Goal: Task Accomplishment & Management: Use online tool/utility

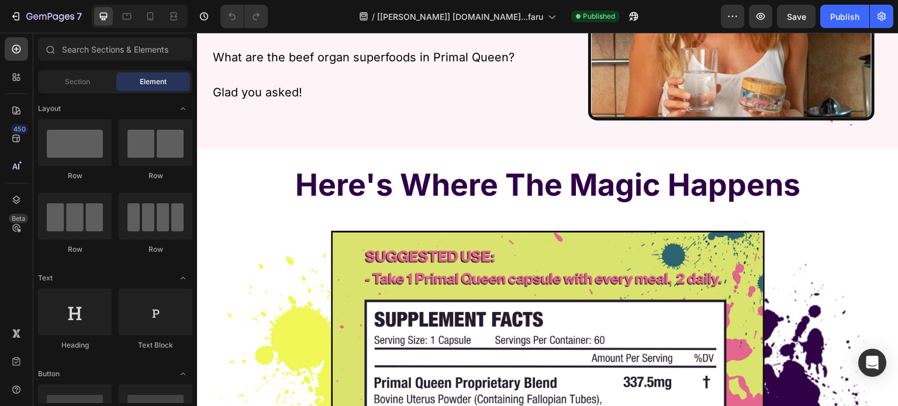
scroll to position [3447, 0]
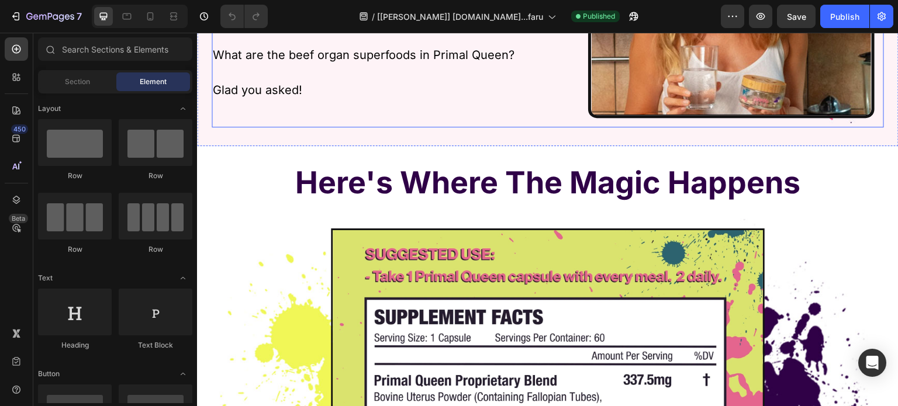
click at [524, 109] on div "Image One Single Capsule with Every Meal That Provides The Exact Beef Organ Sup…" at bounding box center [395, 12] width 367 height 229
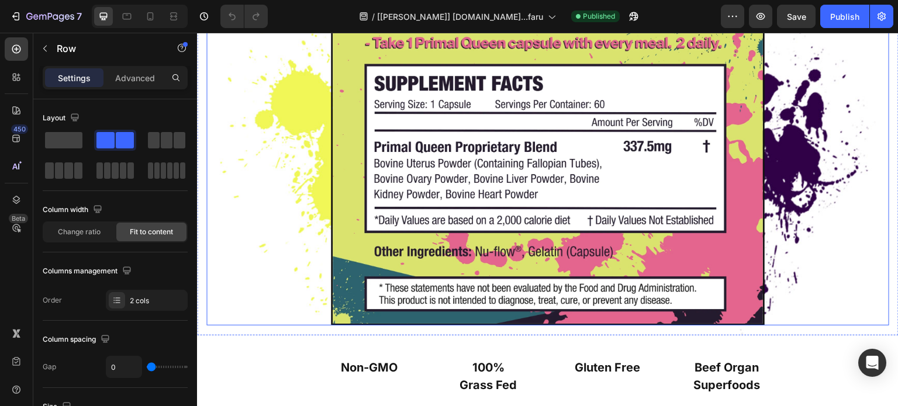
scroll to position [3740, 0]
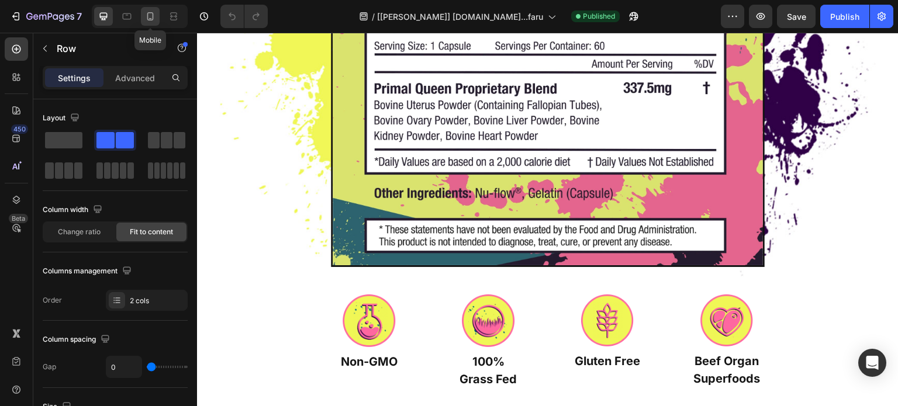
click at [148, 15] on icon at bounding box center [150, 17] width 12 height 12
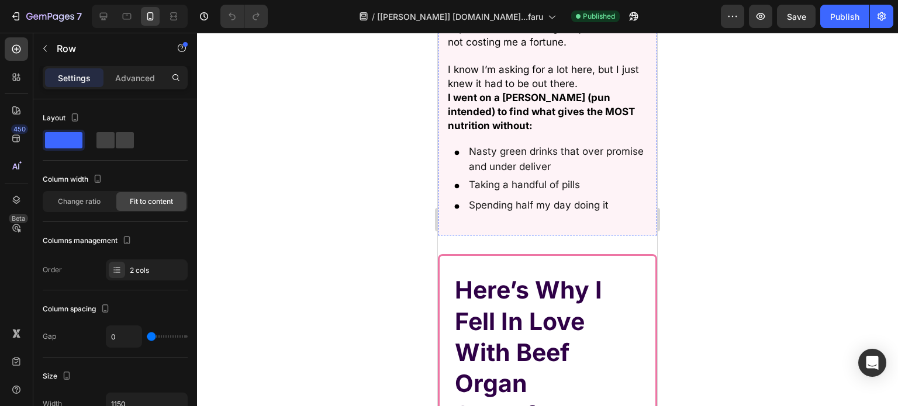
scroll to position [5629, 0]
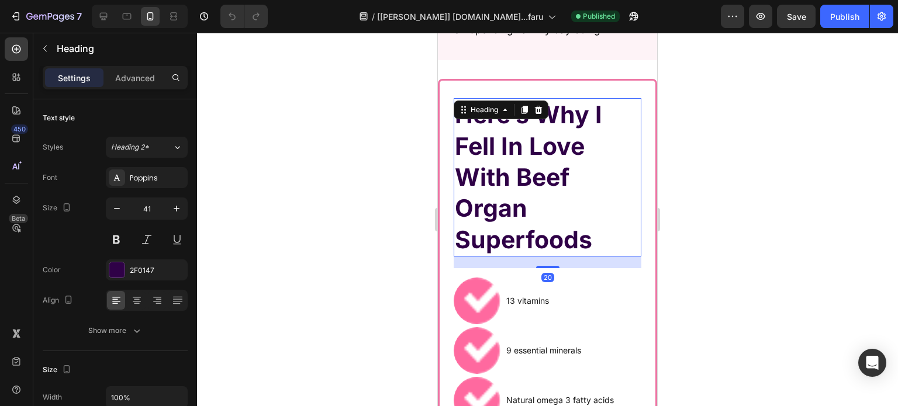
click at [541, 161] on h2 "Here’s Why I Fell In Love With Beef Organ Superfoods" at bounding box center [547, 177] width 188 height 158
click at [135, 176] on div "Poppins" at bounding box center [157, 178] width 55 height 11
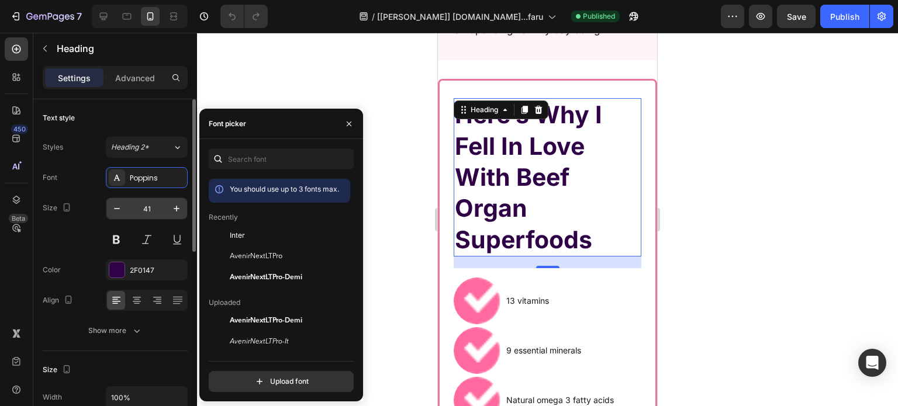
drag, startPoint x: 241, startPoint y: 231, endPoint x: 145, endPoint y: 205, distance: 98.8
click at [241, 232] on span "Inter" at bounding box center [237, 235] width 15 height 11
click at [118, 206] on icon "button" at bounding box center [117, 209] width 12 height 12
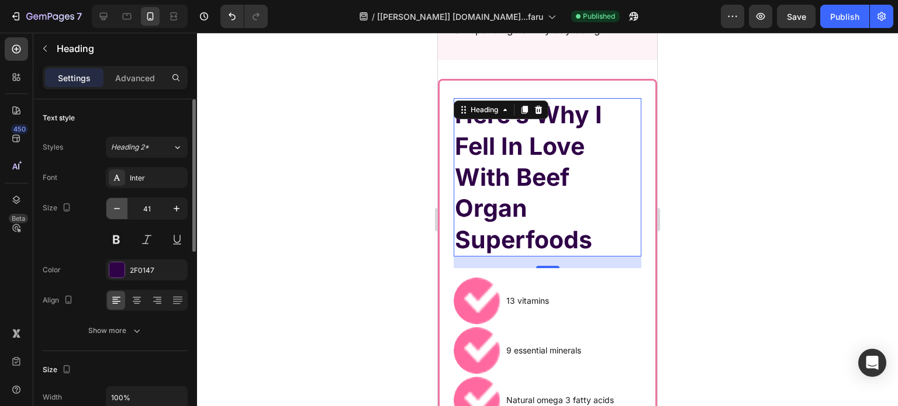
click at [118, 206] on icon "button" at bounding box center [117, 209] width 12 height 12
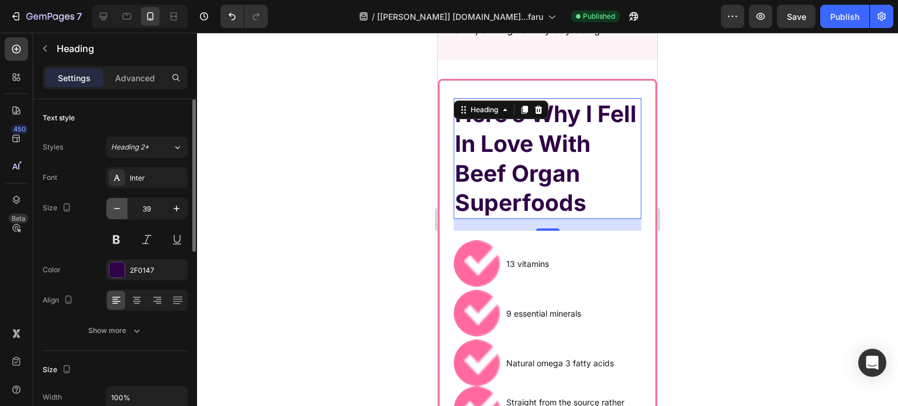
click at [118, 206] on icon "button" at bounding box center [117, 209] width 12 height 12
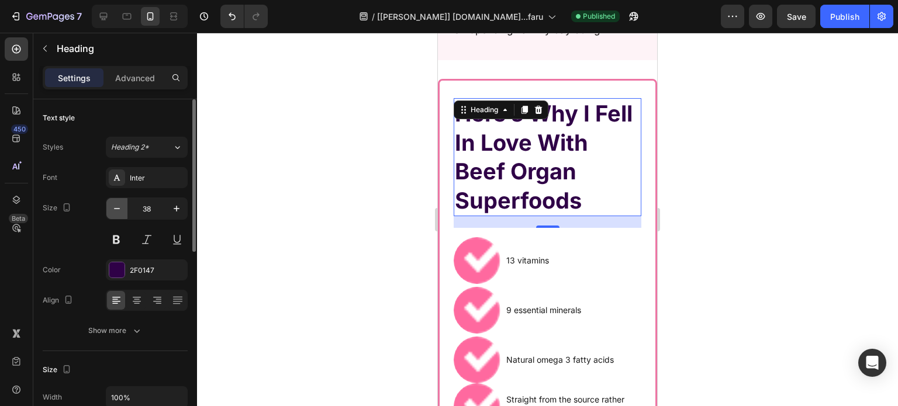
click at [118, 206] on icon "button" at bounding box center [117, 209] width 12 height 12
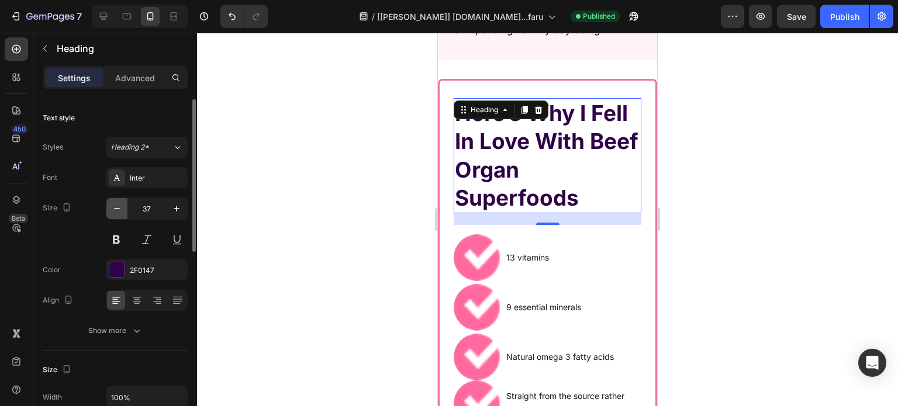
click at [118, 206] on icon "button" at bounding box center [117, 209] width 12 height 12
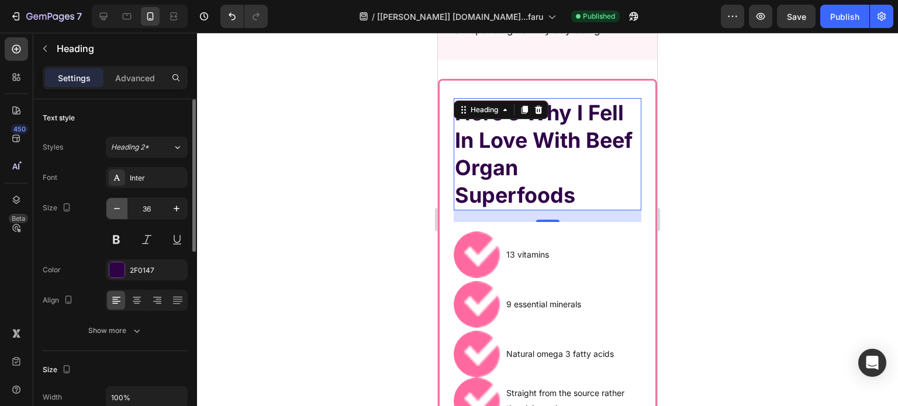
click at [118, 206] on icon "button" at bounding box center [117, 209] width 12 height 12
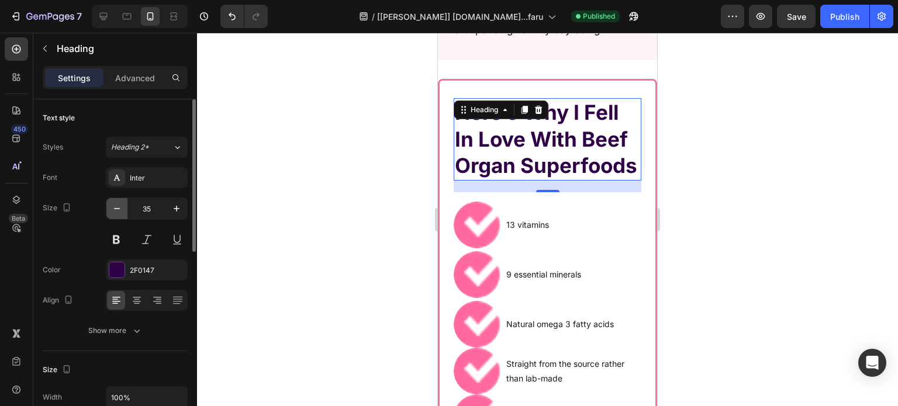
click at [118, 206] on icon "button" at bounding box center [117, 209] width 12 height 12
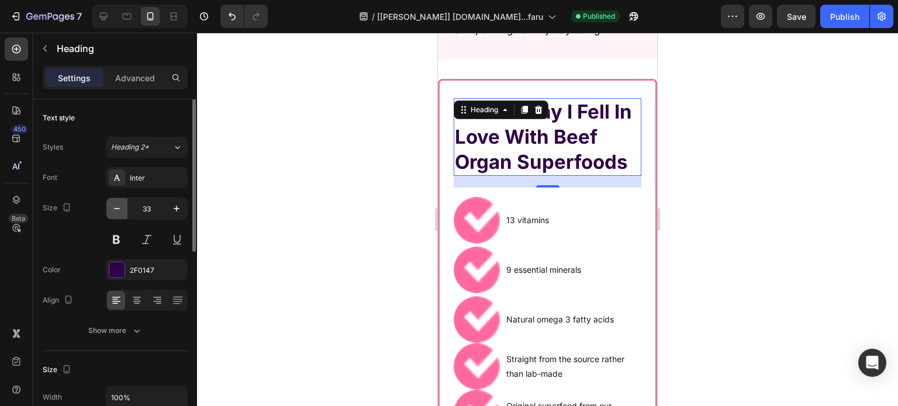
click at [118, 206] on icon "button" at bounding box center [117, 209] width 12 height 12
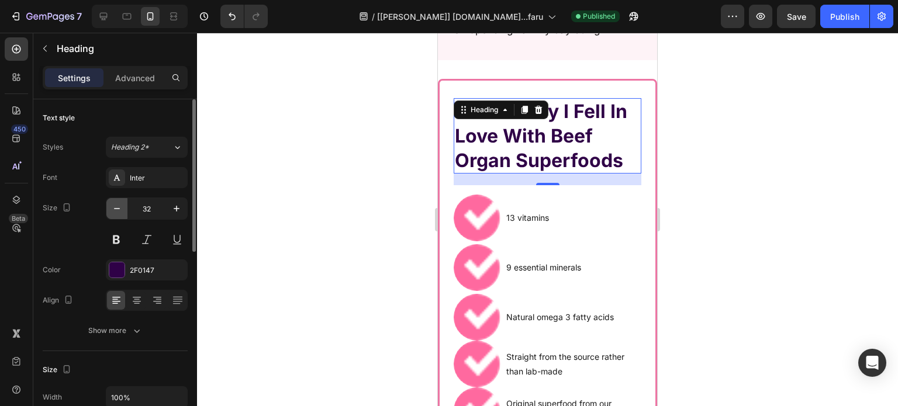
click at [118, 206] on icon "button" at bounding box center [117, 209] width 12 height 12
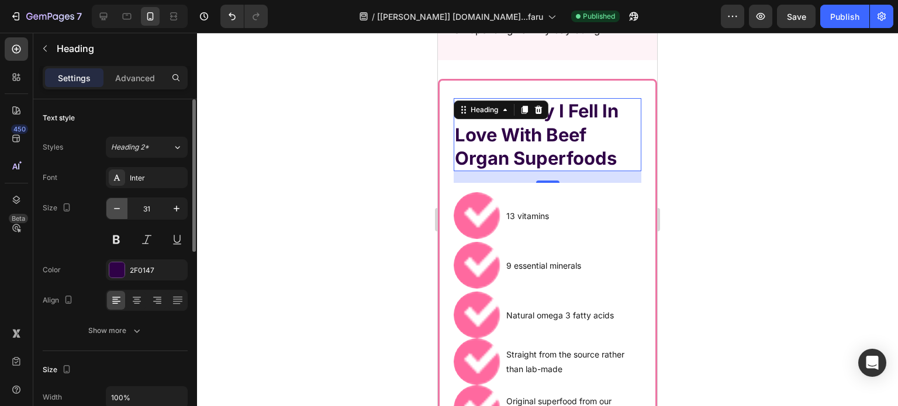
click at [118, 206] on icon "button" at bounding box center [117, 209] width 12 height 12
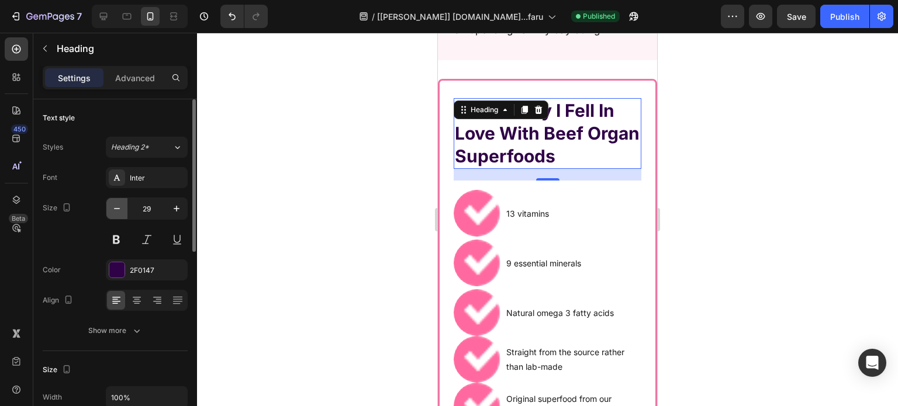
click at [118, 206] on icon "button" at bounding box center [117, 209] width 12 height 12
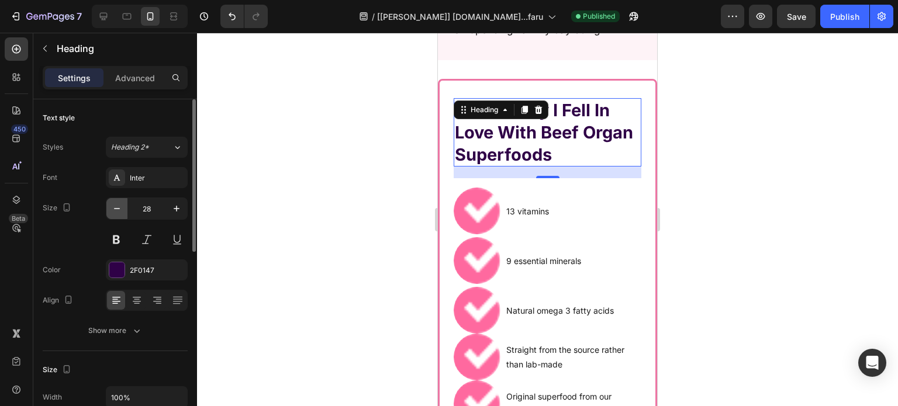
click at [118, 206] on icon "button" at bounding box center [117, 209] width 12 height 12
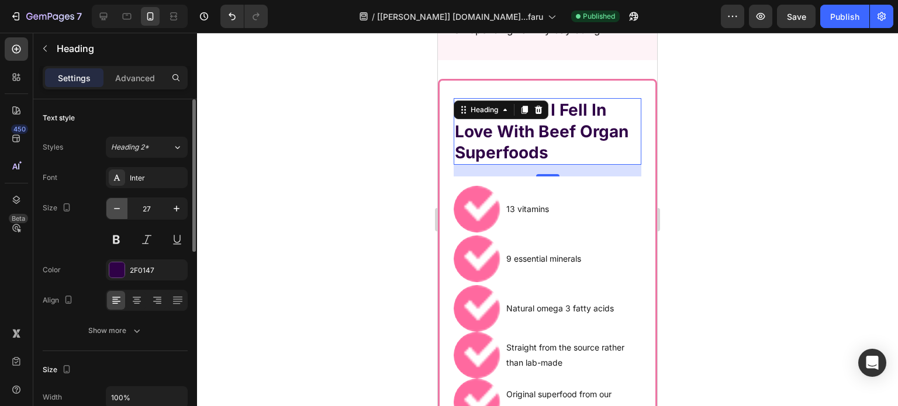
click at [118, 206] on icon "button" at bounding box center [117, 209] width 12 height 12
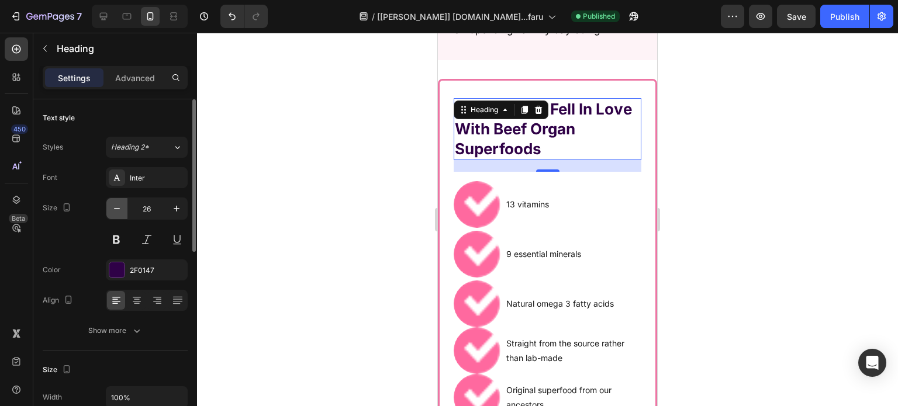
click at [118, 206] on icon "button" at bounding box center [117, 209] width 12 height 12
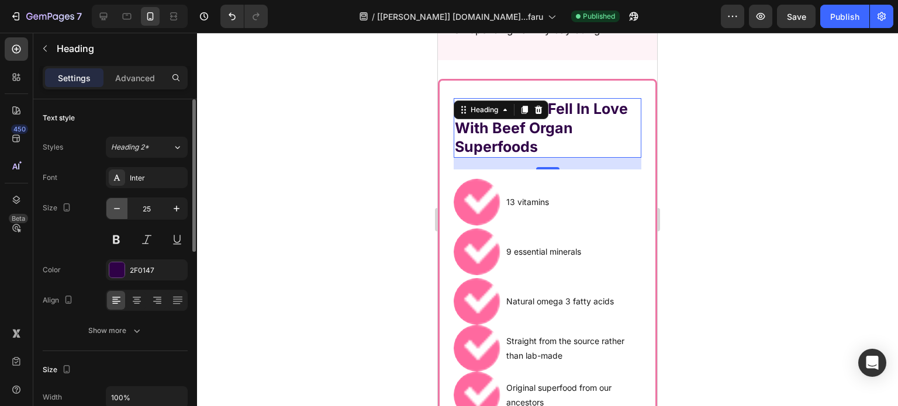
click at [119, 206] on icon "button" at bounding box center [117, 209] width 12 height 12
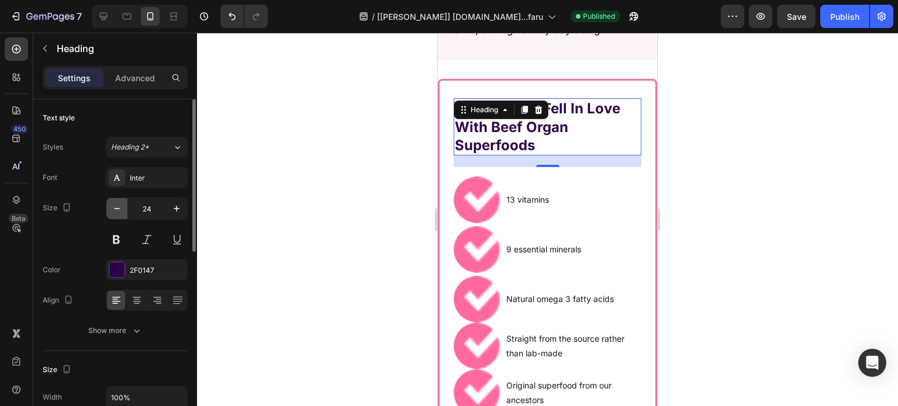
click at [119, 206] on icon "button" at bounding box center [117, 209] width 12 height 12
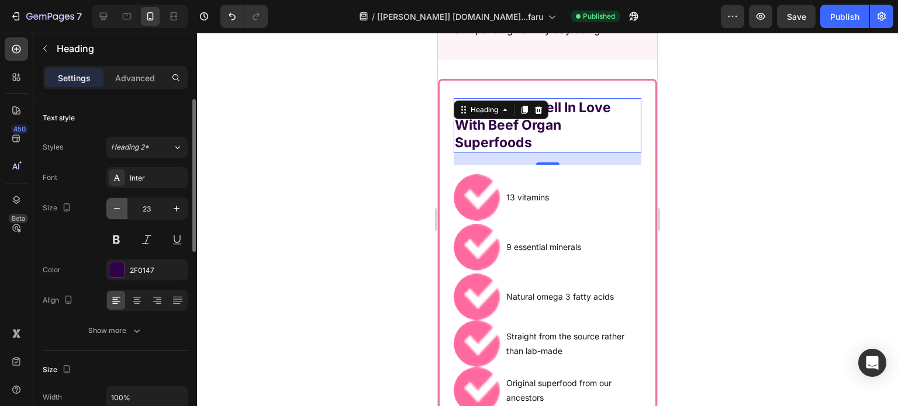
click at [119, 206] on icon "button" at bounding box center [117, 209] width 12 height 12
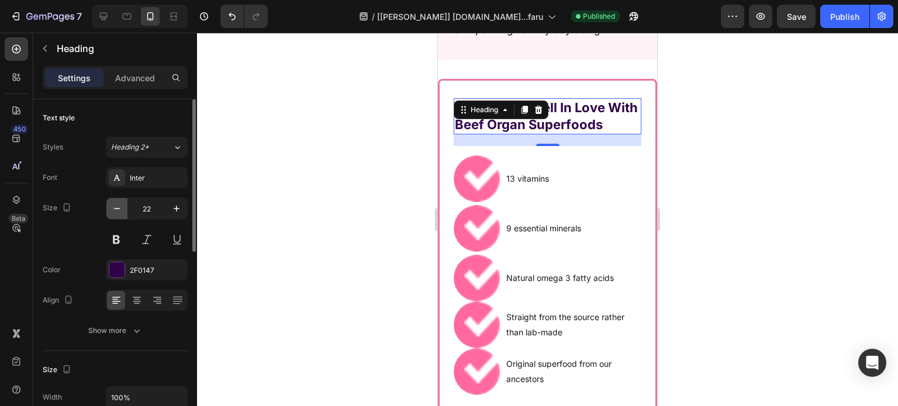
click at [119, 206] on icon "button" at bounding box center [117, 209] width 12 height 12
type input "21"
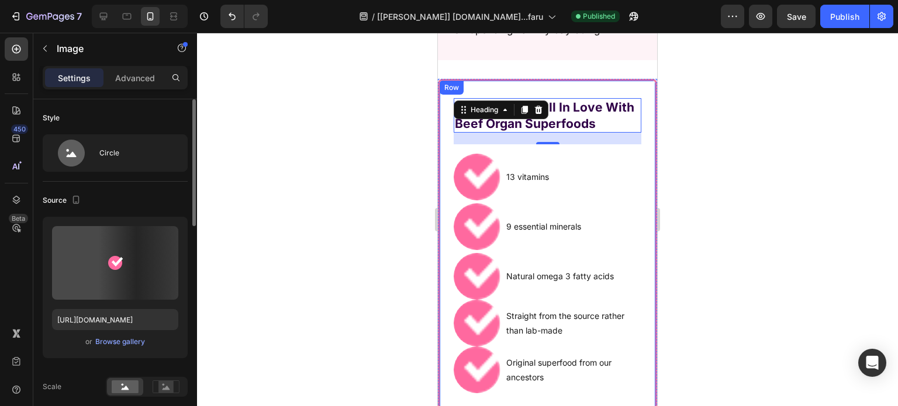
click at [465, 172] on img at bounding box center [476, 177] width 47 height 47
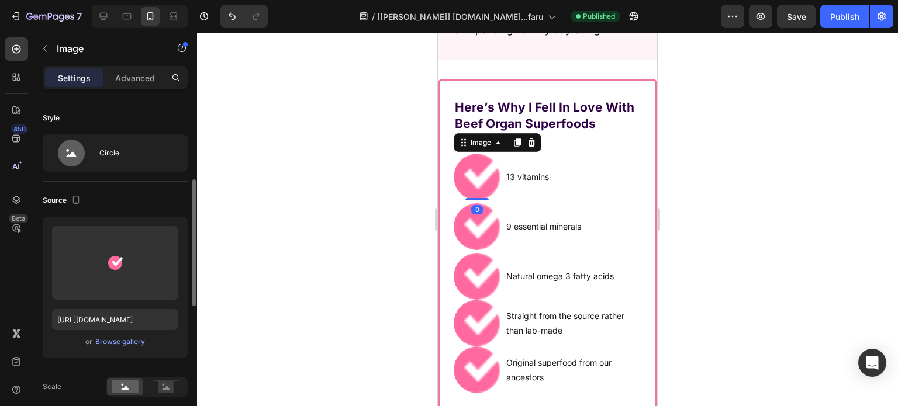
scroll to position [234, 0]
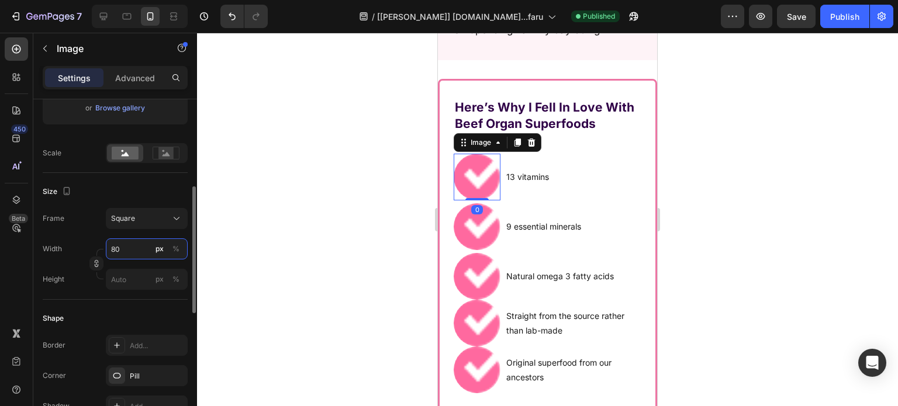
click at [130, 250] on input "80" at bounding box center [147, 248] width 82 height 21
type input "2"
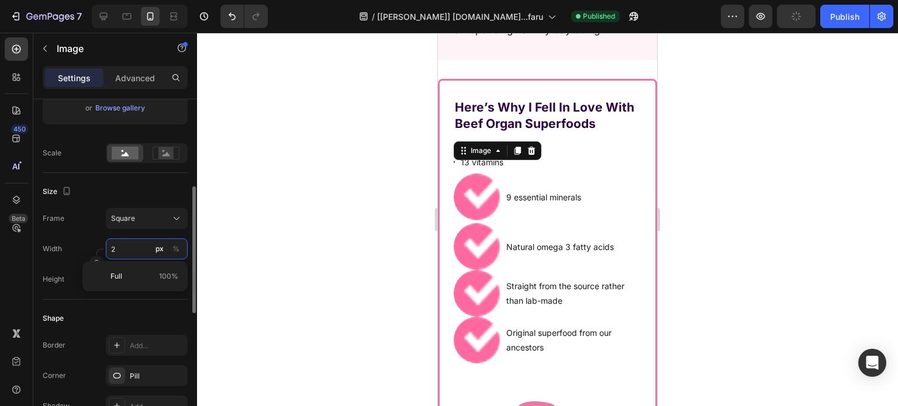
type input "29"
type input "2"
type input "20"
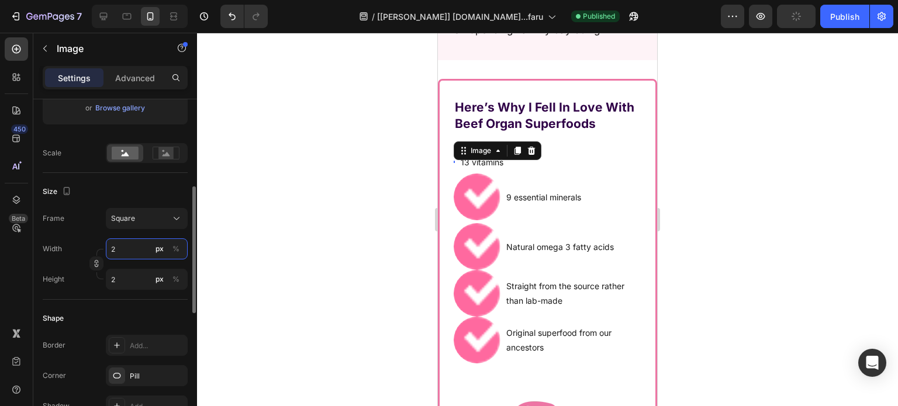
type input "20"
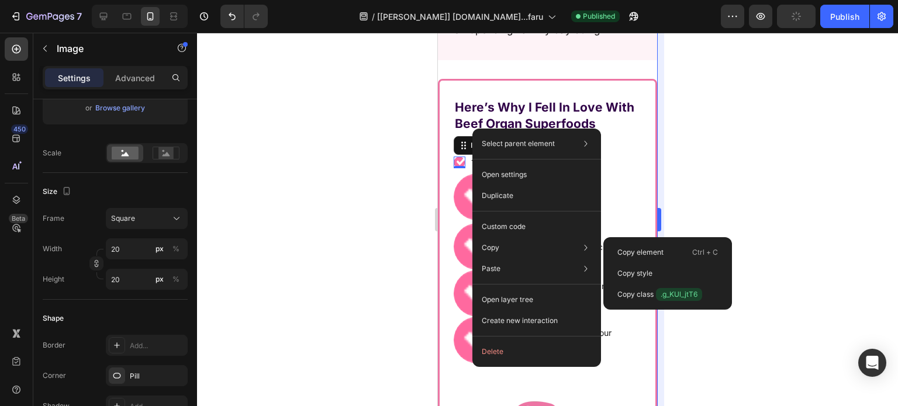
click at [664, 284] on div "Copy style" at bounding box center [667, 294] width 119 height 21
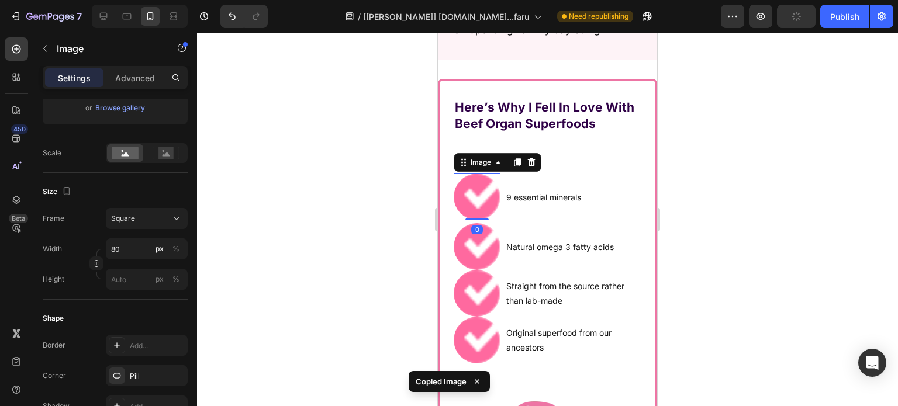
click at [474, 179] on img at bounding box center [476, 197] width 47 height 47
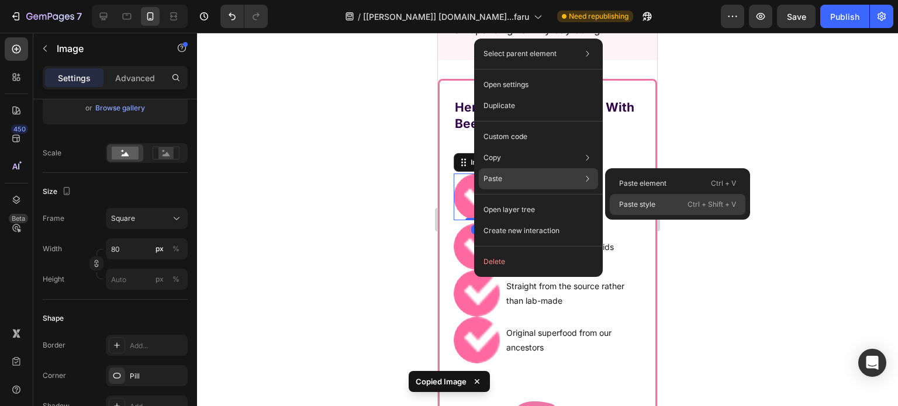
click at [635, 200] on p "Paste style" at bounding box center [637, 204] width 36 height 11
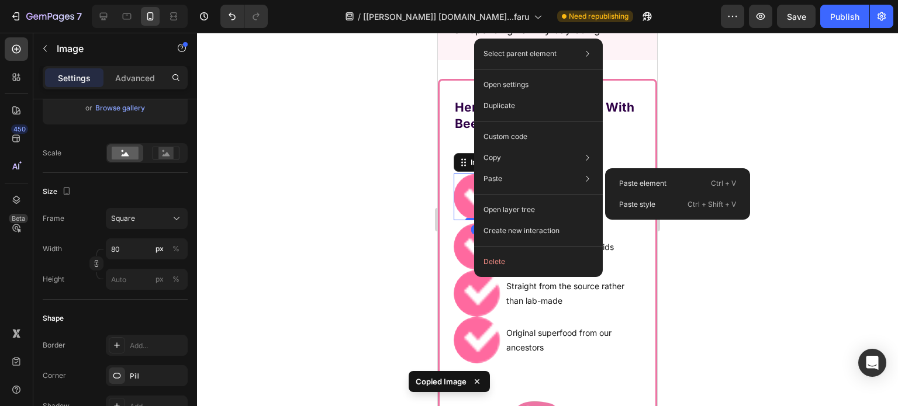
type input "20"
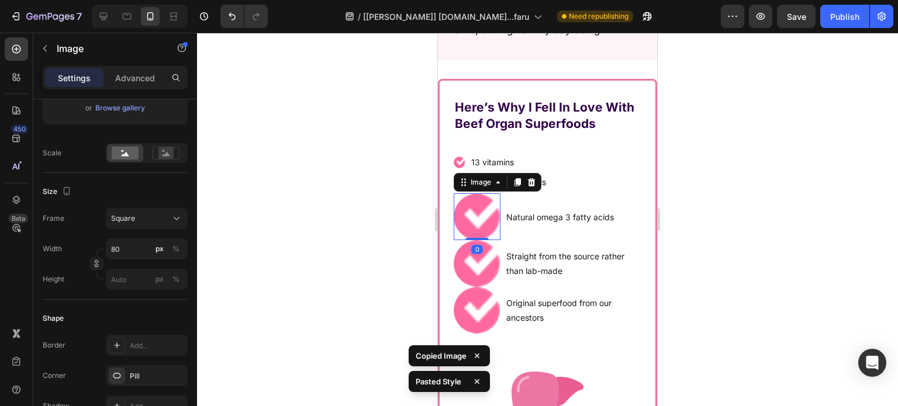
click at [474, 196] on img at bounding box center [476, 216] width 47 height 47
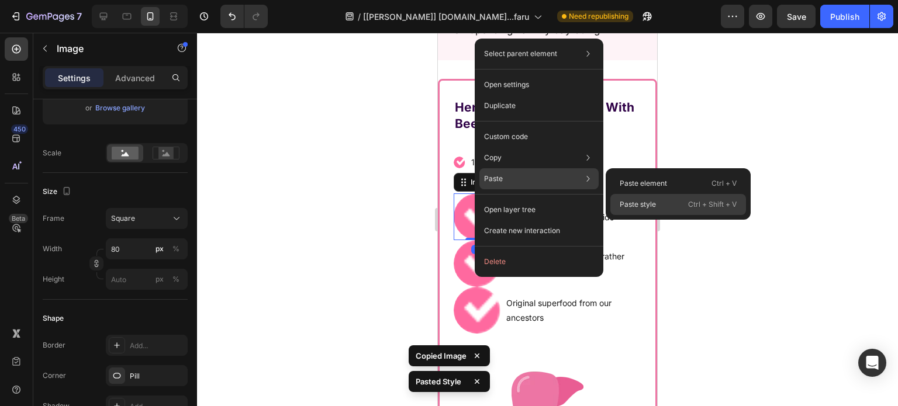
click at [671, 208] on div "Paste style Ctrl + Shift + V" at bounding box center [678, 204] width 136 height 21
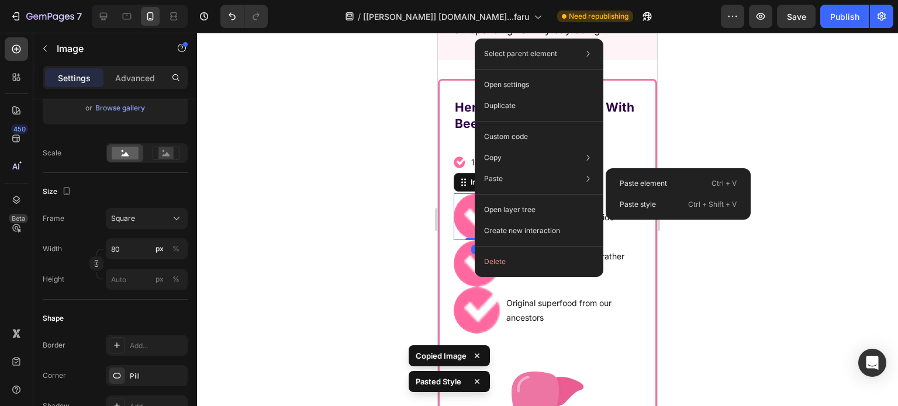
type input "20"
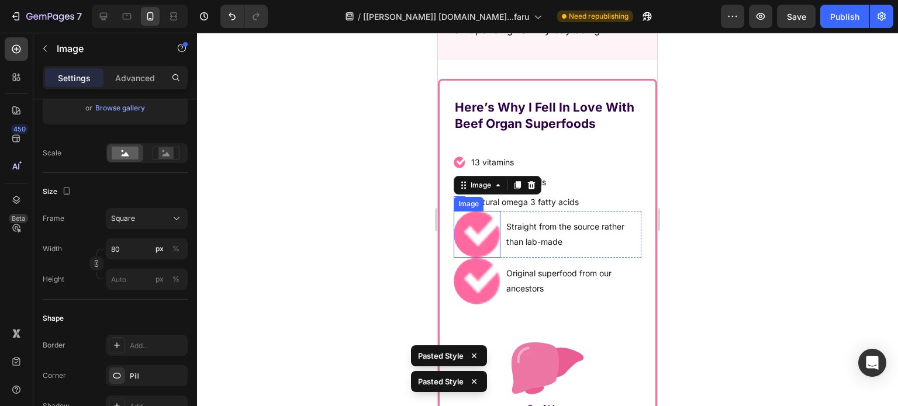
click at [484, 211] on img at bounding box center [476, 234] width 47 height 47
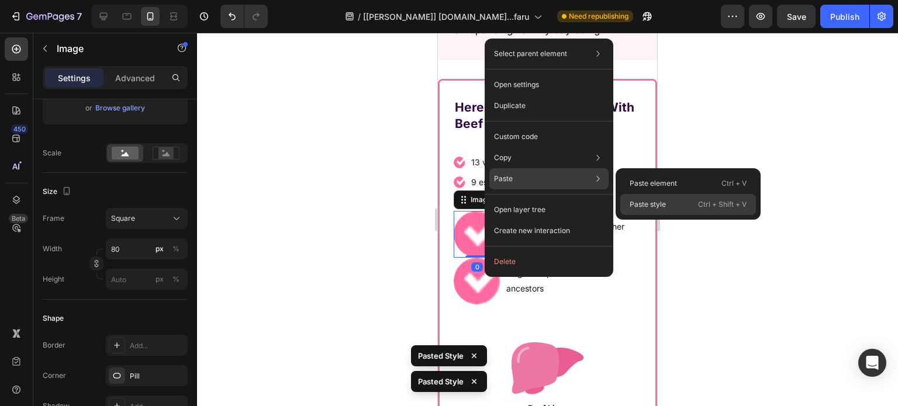
click at [680, 211] on div "Paste style Ctrl + Shift + V" at bounding box center [688, 204] width 136 height 21
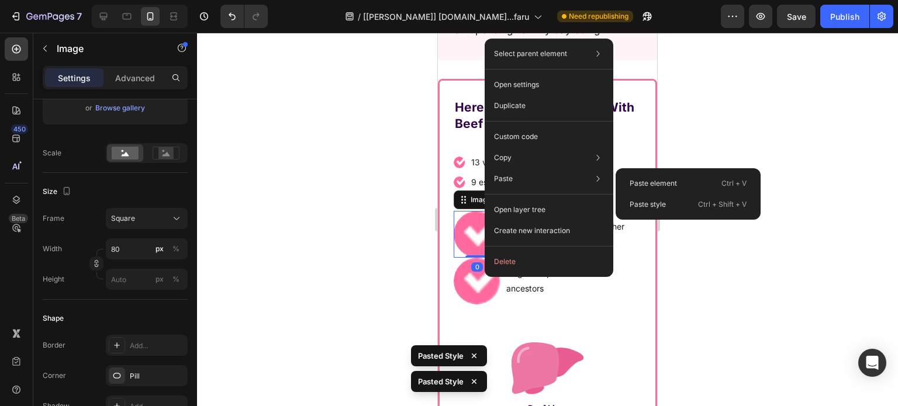
type input "20"
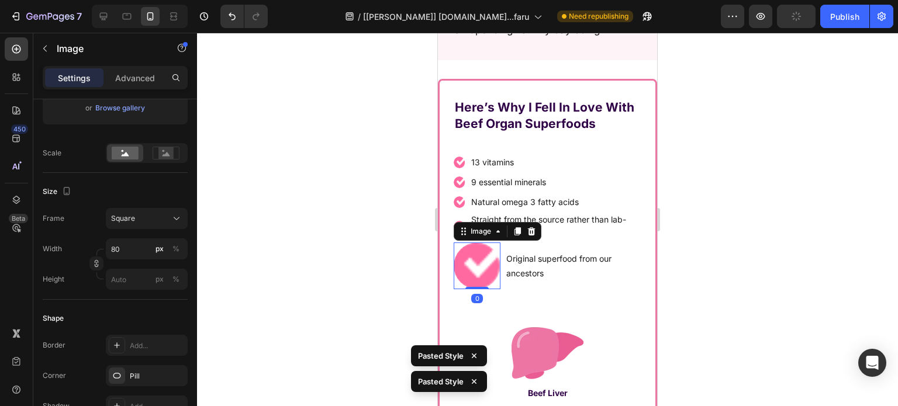
click at [470, 242] on img at bounding box center [476, 265] width 47 height 47
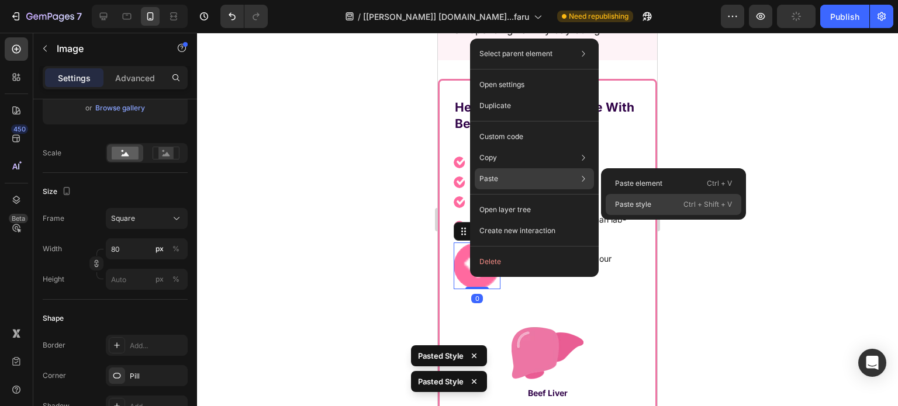
click at [636, 203] on p "Paste style" at bounding box center [633, 204] width 36 height 11
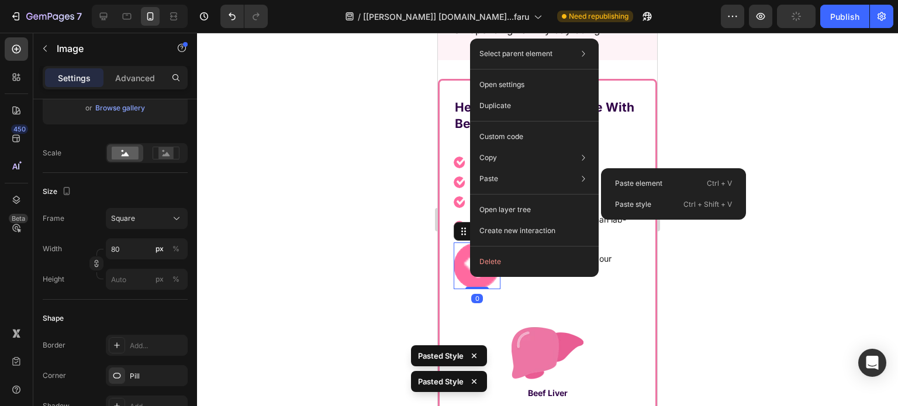
type input "20"
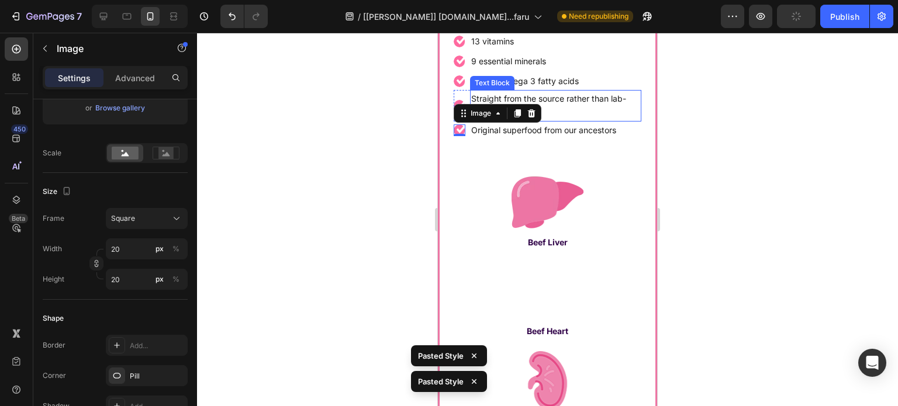
scroll to position [5746, 0]
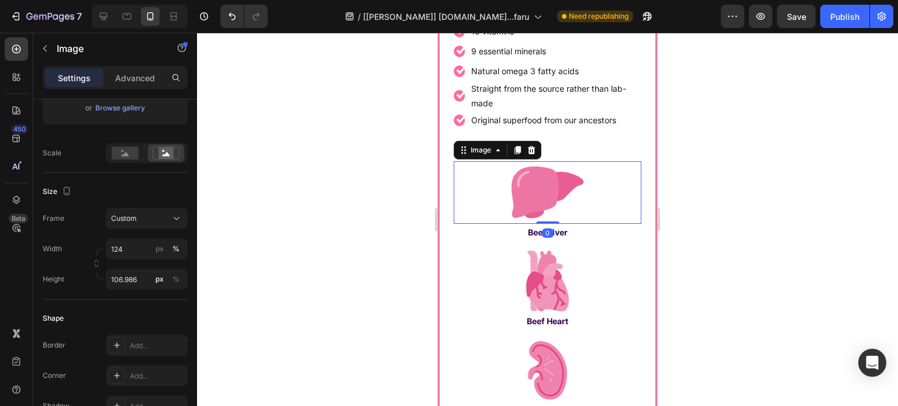
click at [474, 207] on img at bounding box center [547, 192] width 188 height 63
click at [472, 149] on div "Image" at bounding box center [480, 150] width 25 height 11
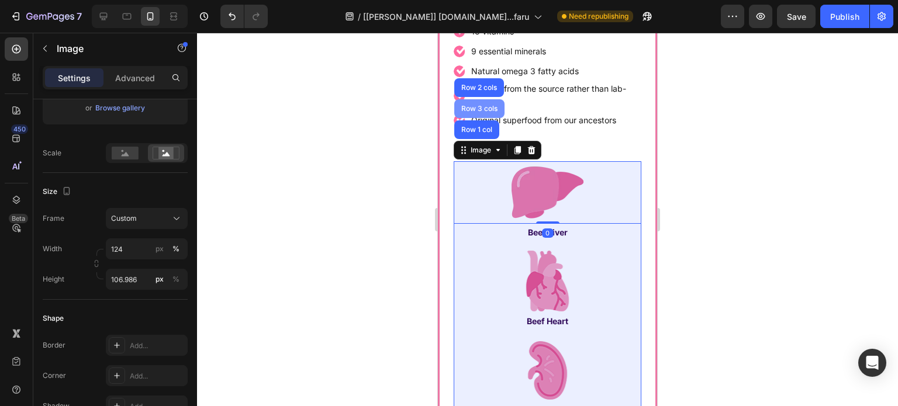
click at [477, 102] on div "Row 3 cols" at bounding box center [479, 108] width 50 height 19
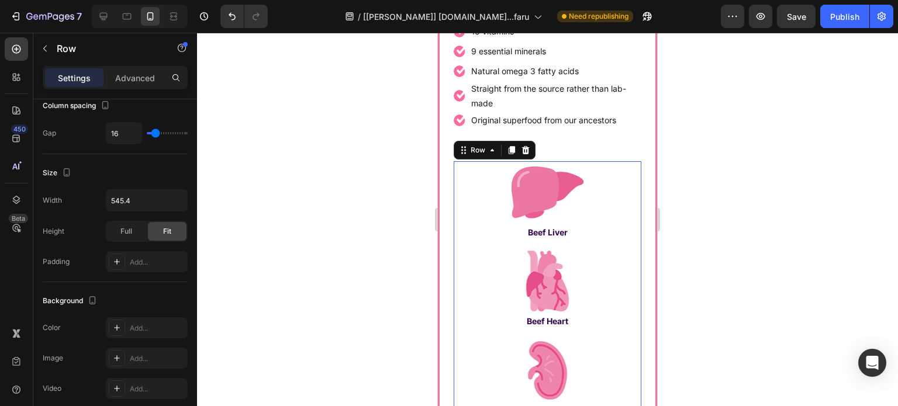
scroll to position [0, 0]
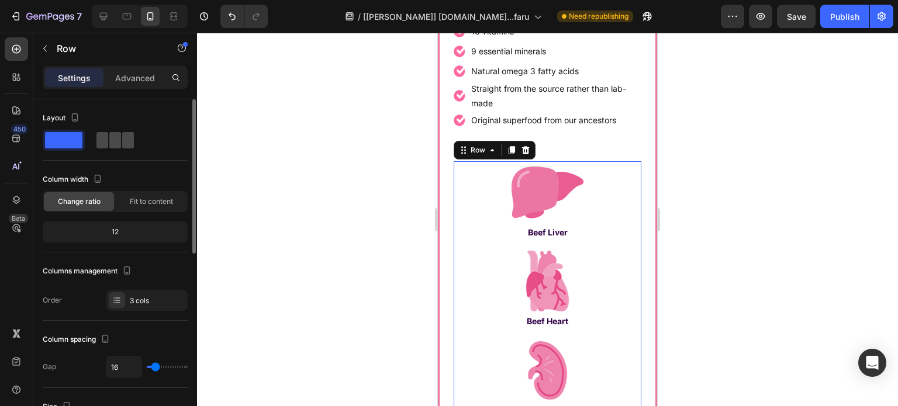
click at [109, 133] on span at bounding box center [115, 140] width 12 height 16
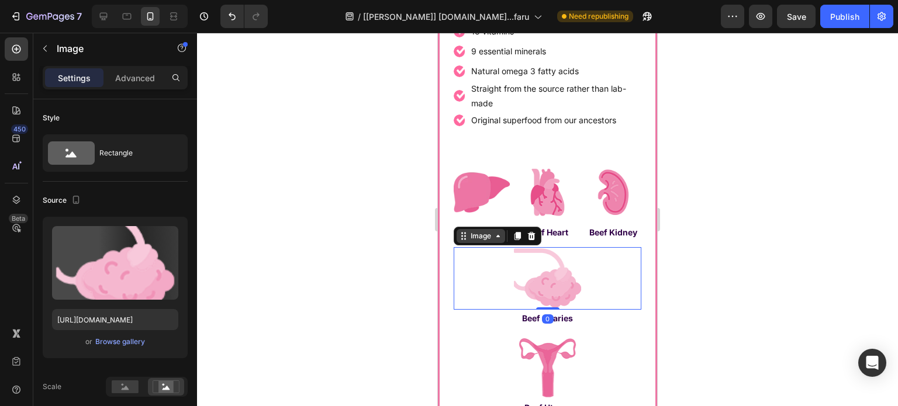
drag, startPoint x: 489, startPoint y: 272, endPoint x: 481, endPoint y: 237, distance: 35.9
click at [490, 272] on img at bounding box center [547, 278] width 188 height 63
click at [481, 235] on div "Image" at bounding box center [480, 236] width 25 height 11
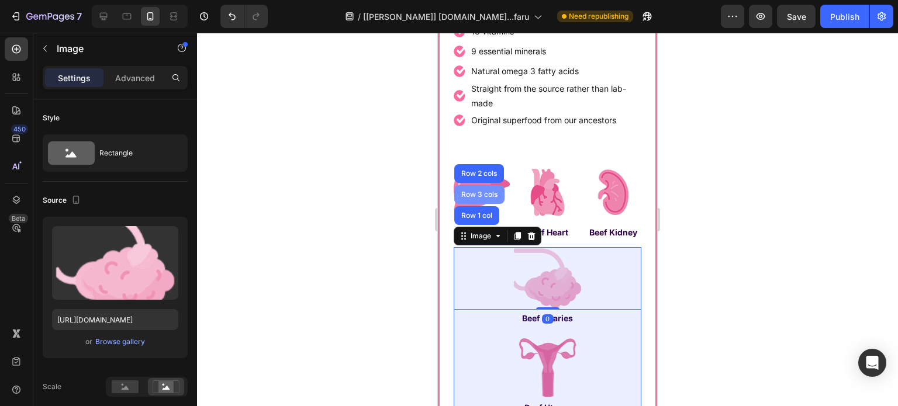
click at [477, 192] on div "Row 3 cols" at bounding box center [479, 194] width 41 height 7
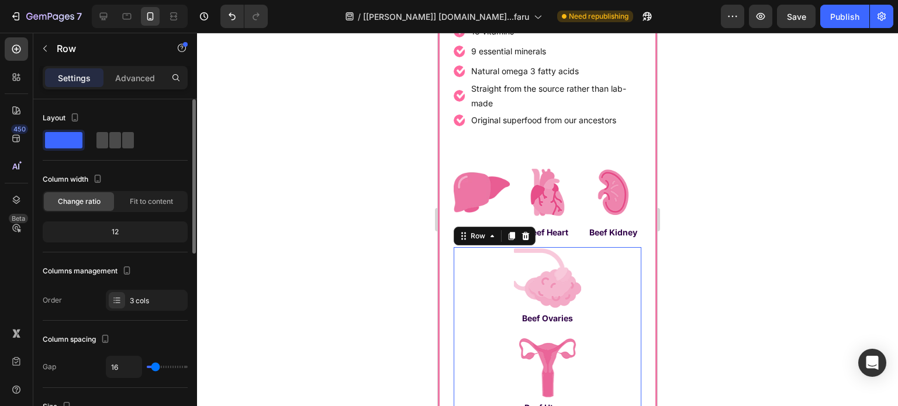
click at [115, 130] on div at bounding box center [115, 140] width 42 height 21
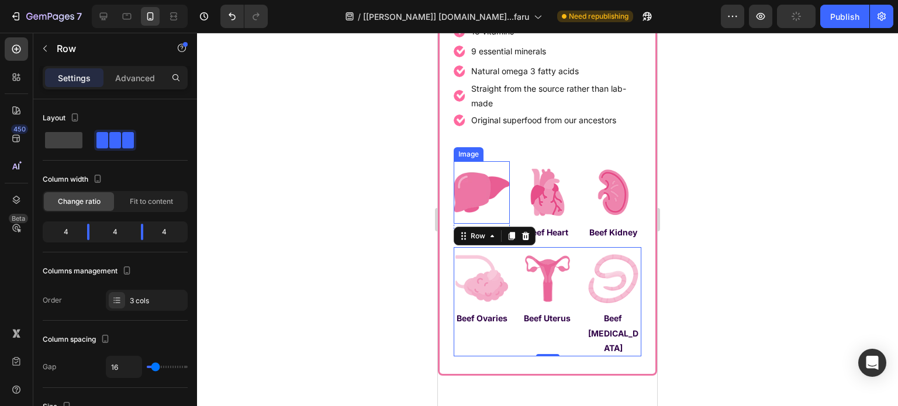
click at [481, 180] on img at bounding box center [481, 192] width 56 height 63
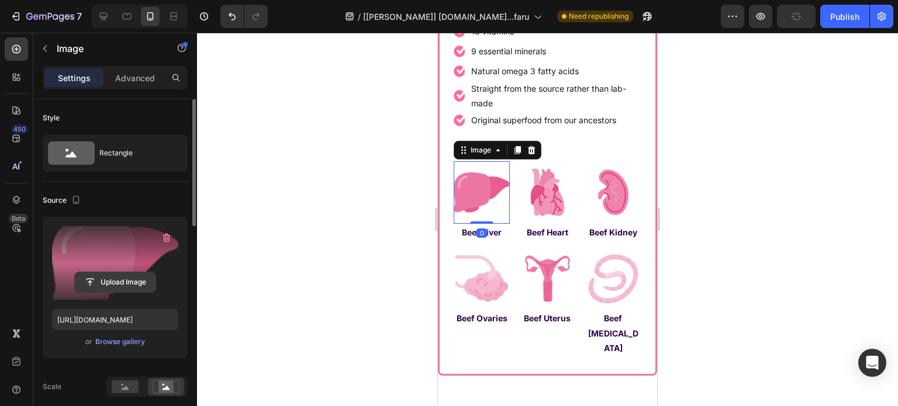
scroll to position [234, 0]
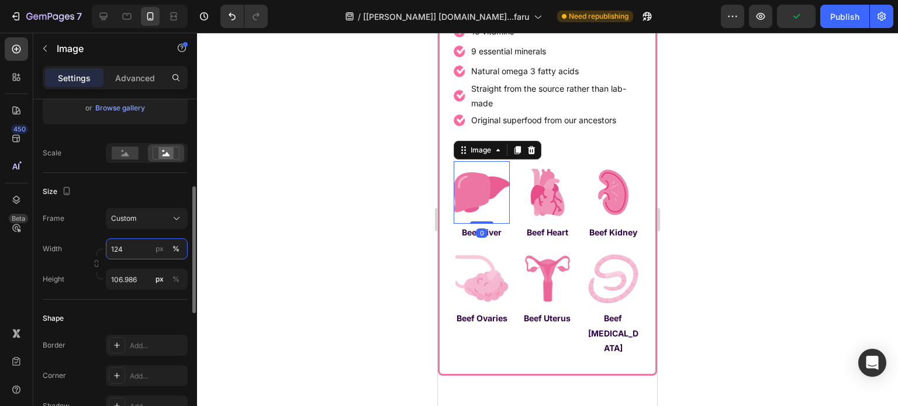
click at [126, 250] on input "124" at bounding box center [147, 248] width 82 height 21
type input "64"
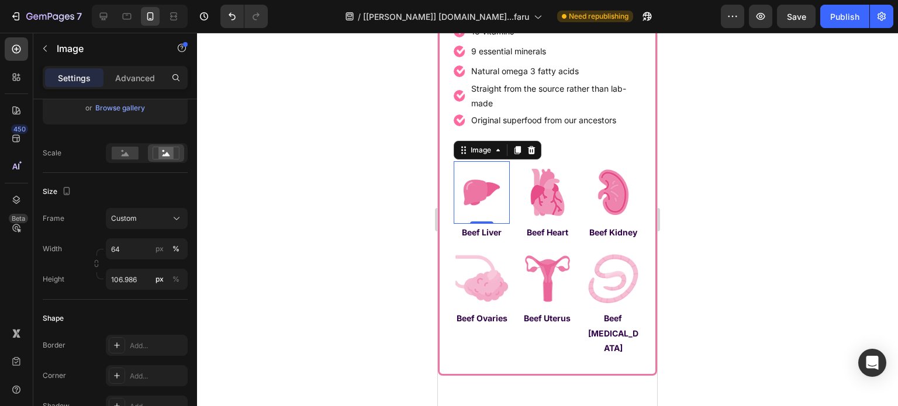
click at [476, 188] on img at bounding box center [481, 192] width 36 height 63
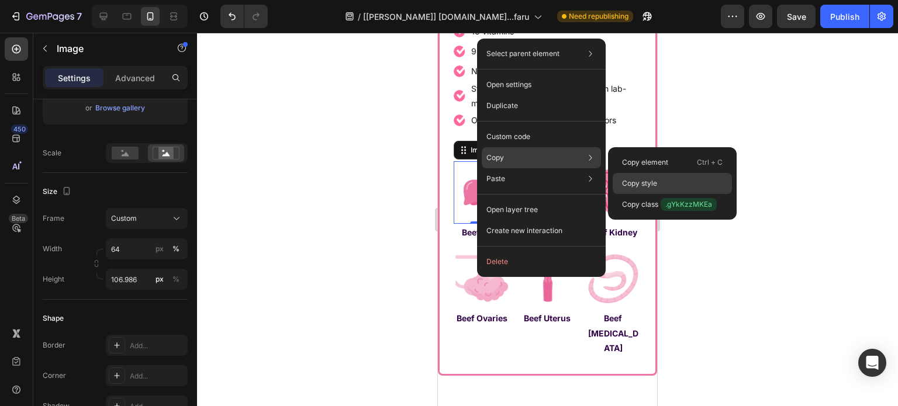
click at [639, 181] on p "Copy style" at bounding box center [639, 183] width 35 height 11
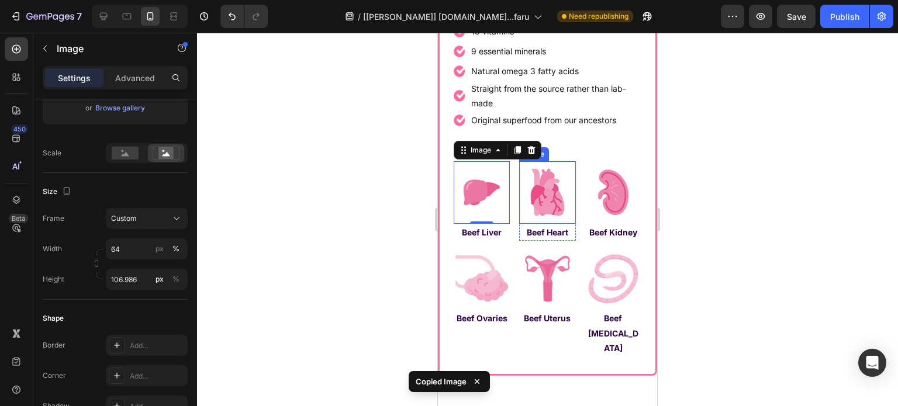
click at [529, 198] on img at bounding box center [547, 192] width 56 height 63
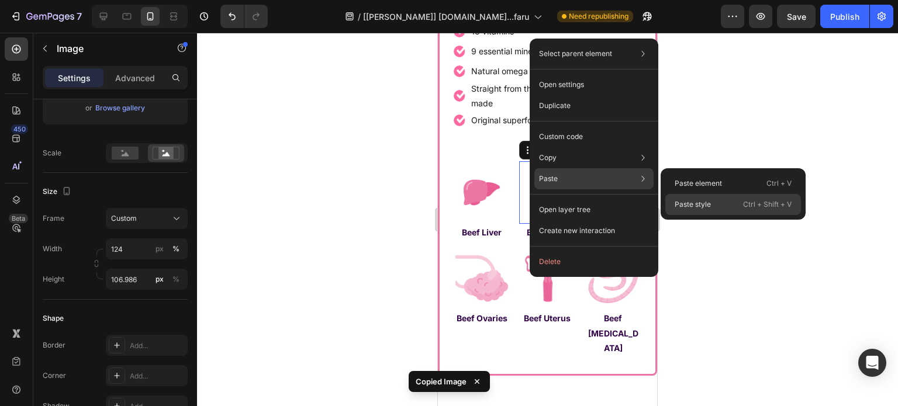
click at [724, 197] on div "Paste style Ctrl + Shift + V" at bounding box center [733, 204] width 136 height 21
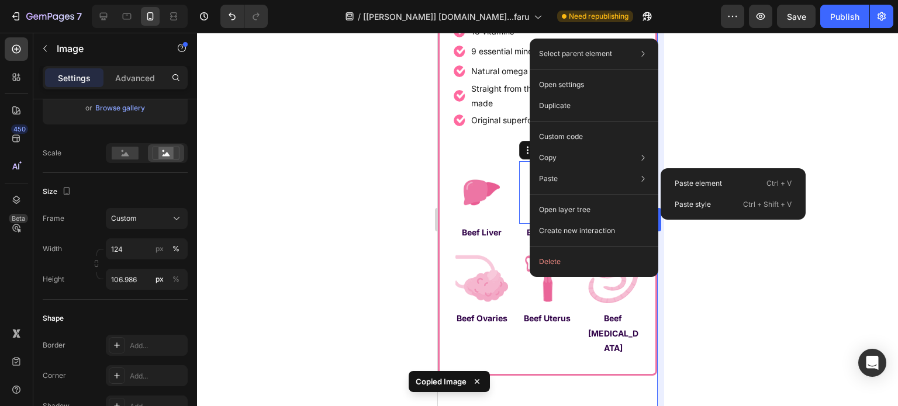
type input "64"
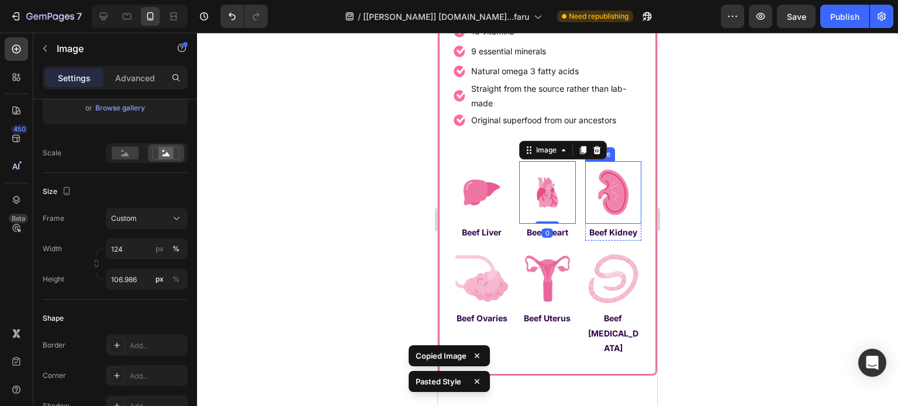
click at [615, 189] on img at bounding box center [613, 192] width 56 height 63
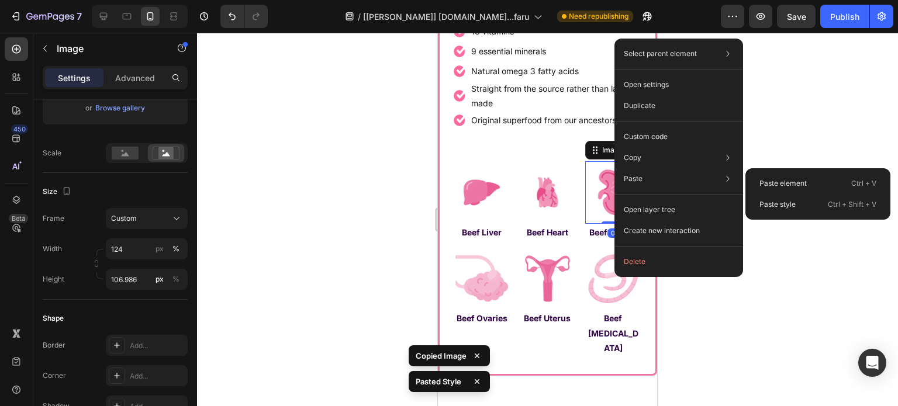
drag, startPoint x: 802, startPoint y: 201, endPoint x: 710, endPoint y: 215, distance: 92.8
click at [796, 205] on div "Paste style Ctrl + Shift + V" at bounding box center [818, 204] width 136 height 21
type input "64"
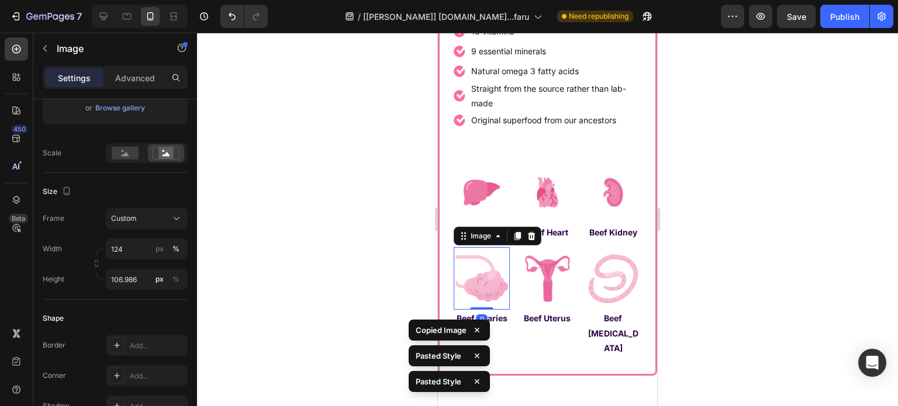
click at [488, 278] on img at bounding box center [481, 278] width 56 height 63
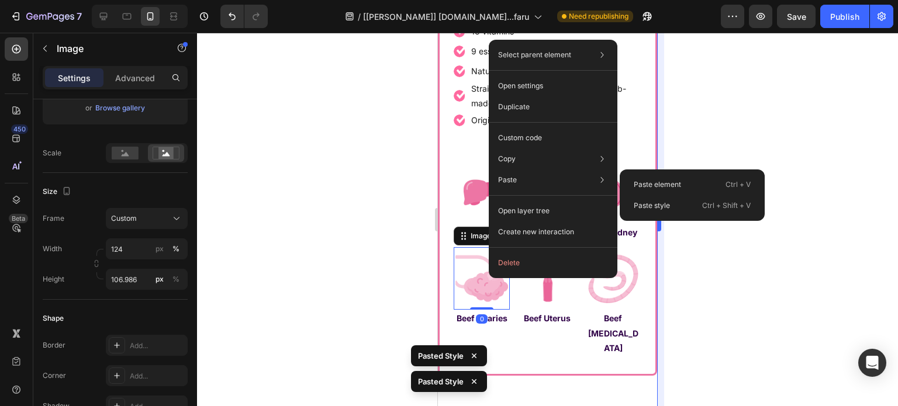
drag, startPoint x: 680, startPoint y: 205, endPoint x: 660, endPoint y: 213, distance: 21.5
click at [678, 206] on div "Paste style Ctrl + Shift + V" at bounding box center [692, 205] width 136 height 21
type input "64"
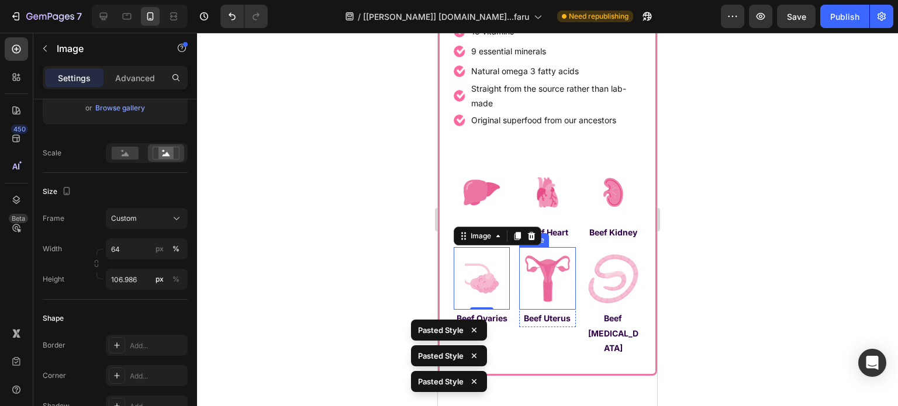
click at [538, 262] on img at bounding box center [547, 278] width 56 height 63
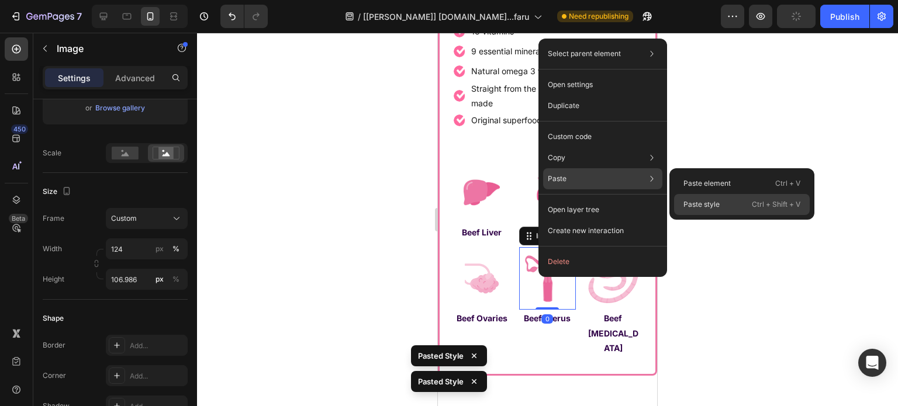
click at [722, 194] on div "Paste style Ctrl + Shift + V" at bounding box center [742, 204] width 136 height 21
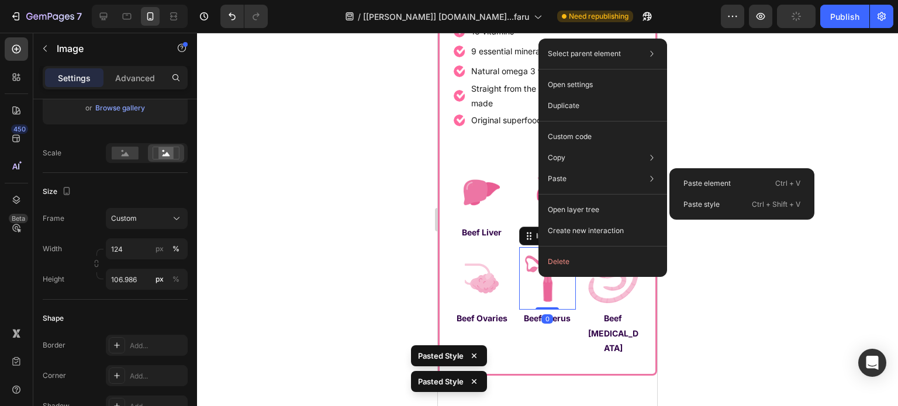
type input "64"
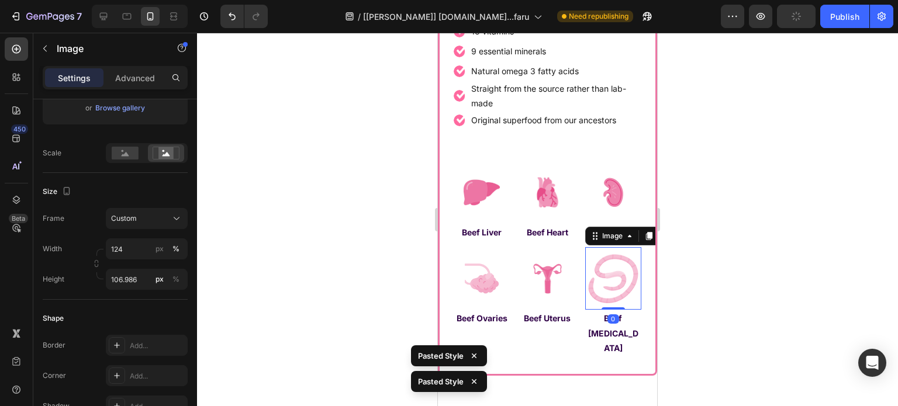
click at [596, 278] on img at bounding box center [613, 278] width 56 height 63
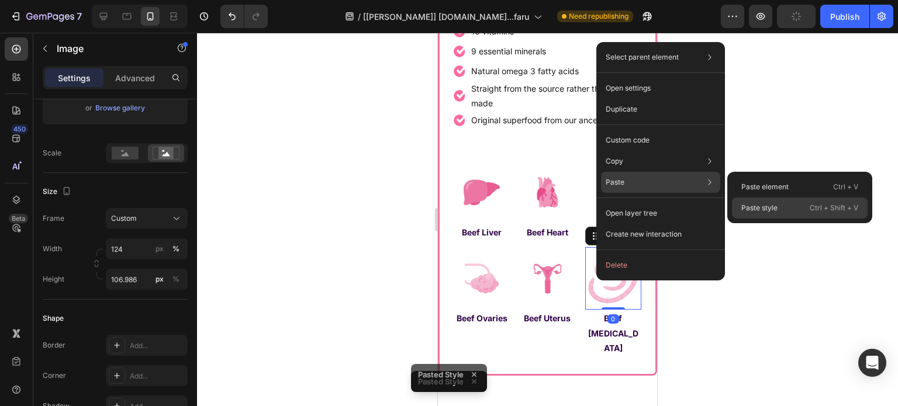
click at [801, 201] on div "Paste style Ctrl + Shift + V" at bounding box center [800, 207] width 136 height 21
type input "64"
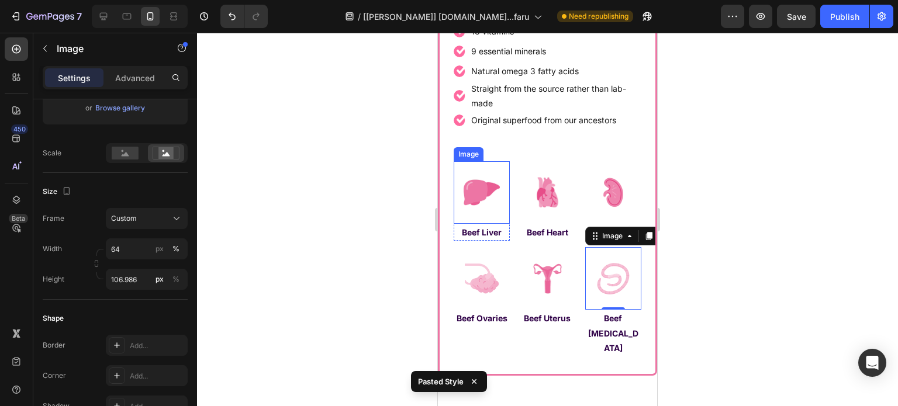
click at [479, 191] on img at bounding box center [481, 192] width 36 height 63
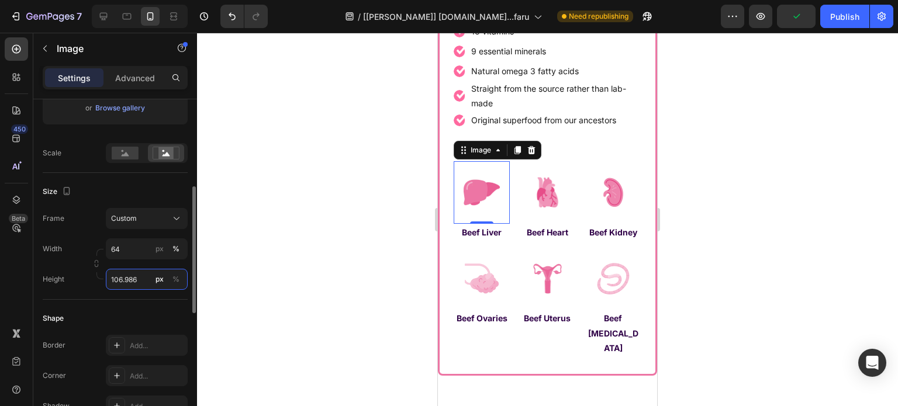
click at [129, 272] on input "106.986" at bounding box center [147, 279] width 82 height 21
paste input "55.225"
type input "55.225"
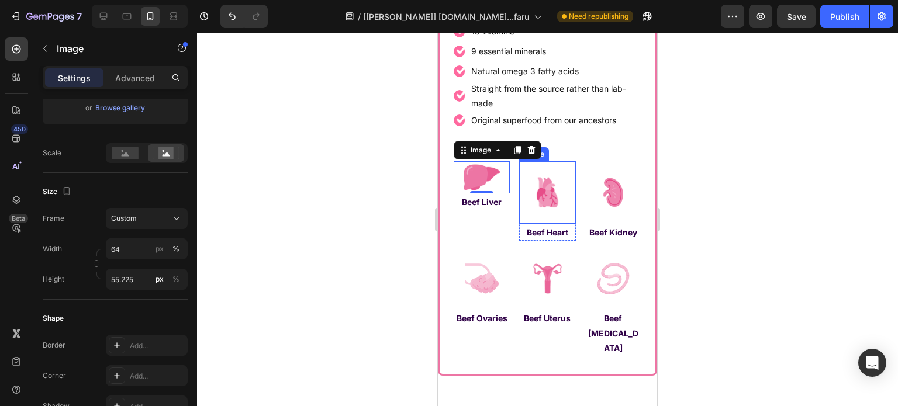
click at [546, 184] on img at bounding box center [547, 192] width 36 height 63
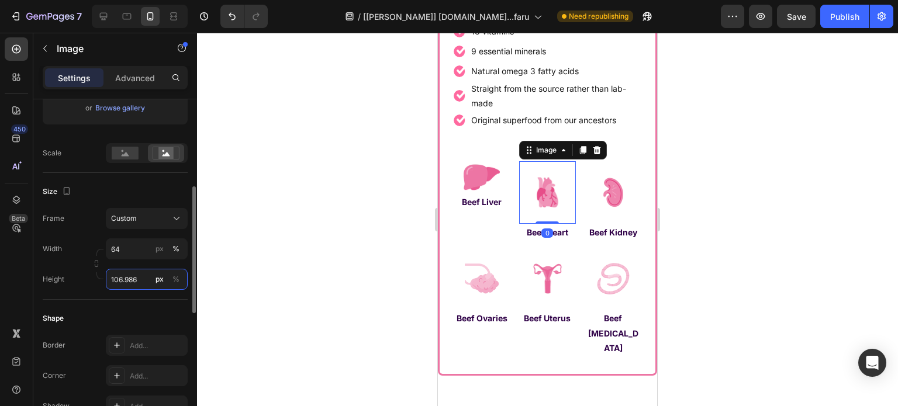
click at [135, 276] on input "106.986" at bounding box center [147, 279] width 82 height 21
paste input "55.225"
type input "55.225"
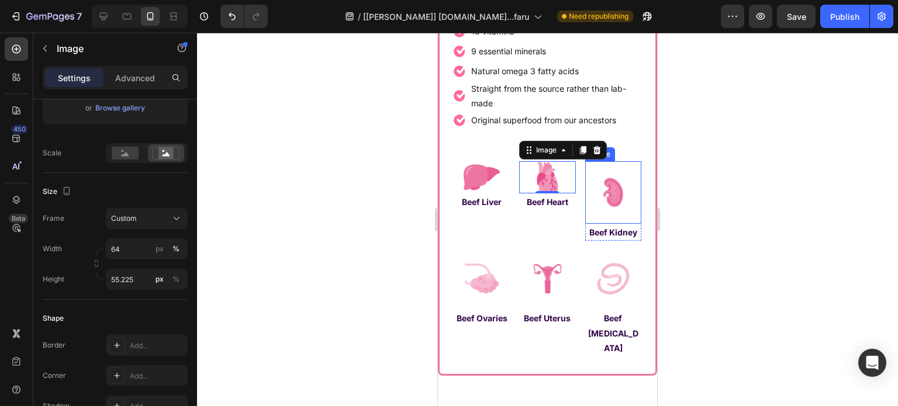
click at [618, 200] on img at bounding box center [613, 192] width 36 height 63
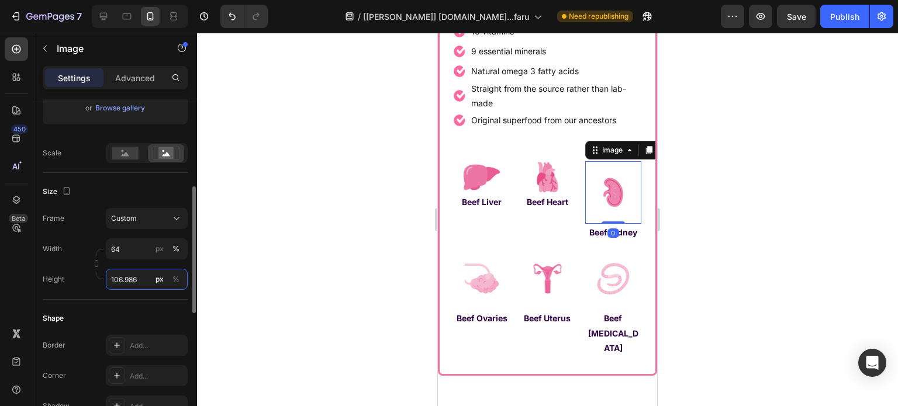
click at [130, 275] on input "106.986" at bounding box center [147, 279] width 82 height 21
paste input "55.225"
type input "55.225"
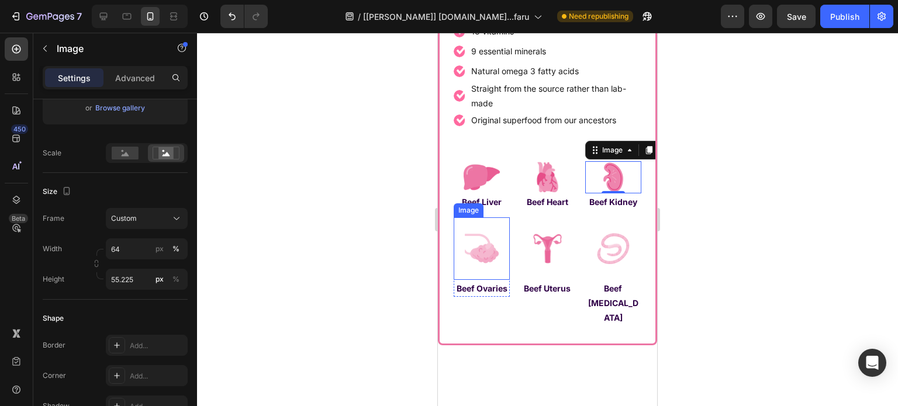
click at [484, 250] on img at bounding box center [481, 248] width 36 height 63
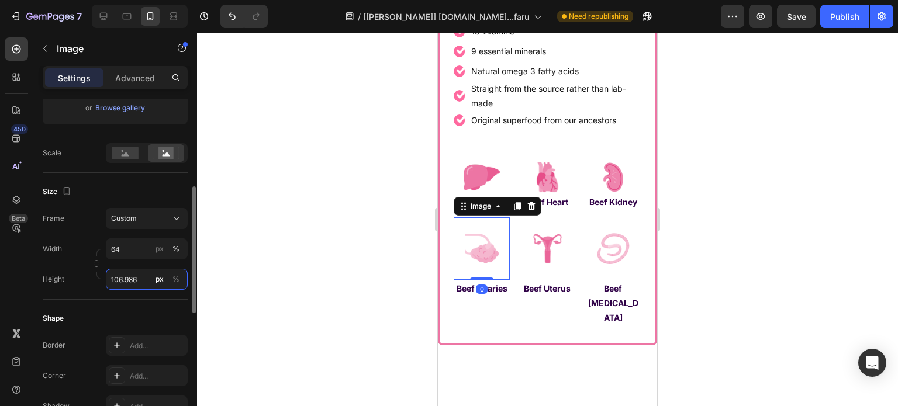
click at [124, 285] on input "106.986" at bounding box center [147, 279] width 82 height 21
paste input "55.225"
type input "55.225"
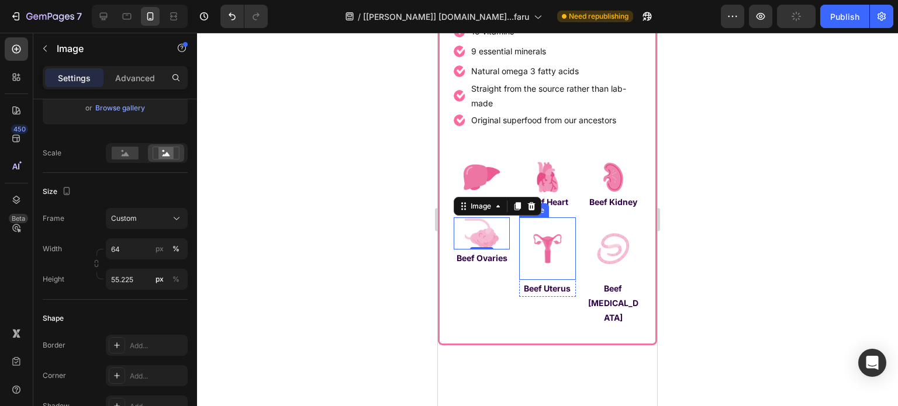
click at [538, 257] on img at bounding box center [547, 248] width 36 height 63
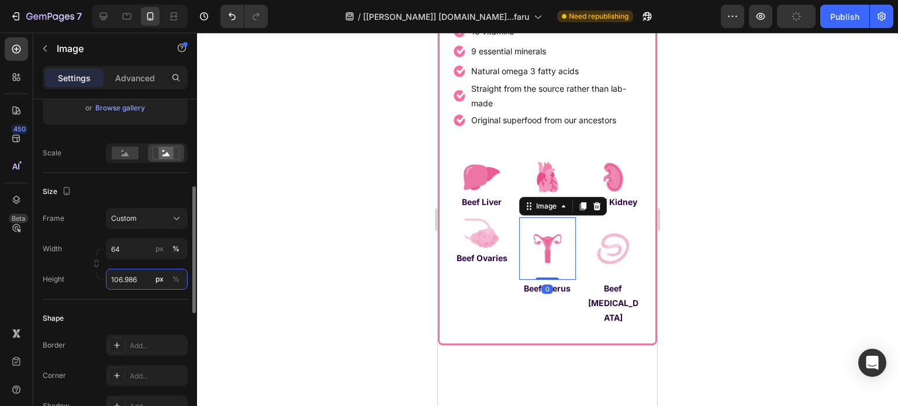
click at [126, 272] on input "106.986" at bounding box center [147, 279] width 82 height 21
paste input "55.225"
type input "55.225"
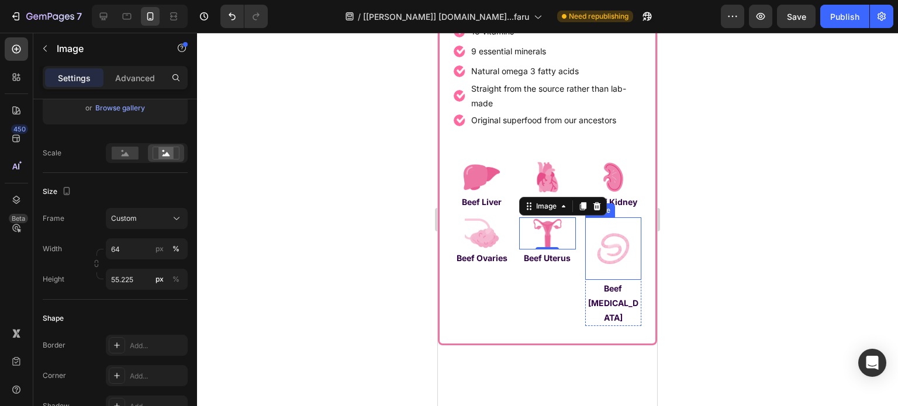
click at [605, 250] on img at bounding box center [613, 248] width 36 height 63
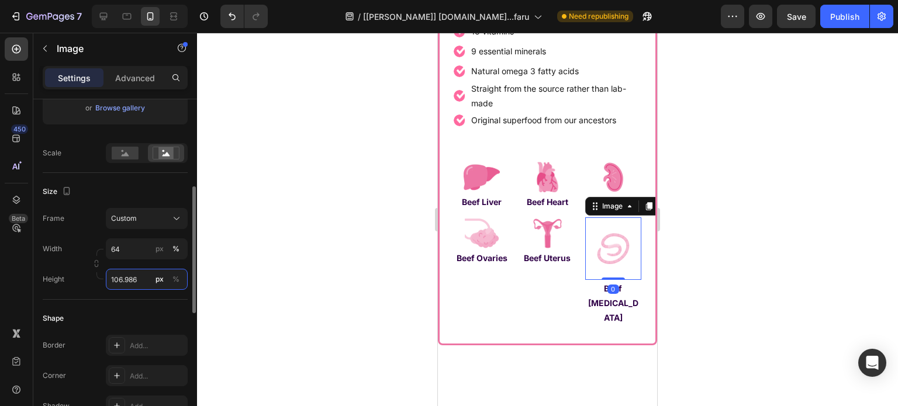
click at [124, 280] on input "106.986" at bounding box center [147, 279] width 82 height 21
paste input "55.225"
type input "55.225"
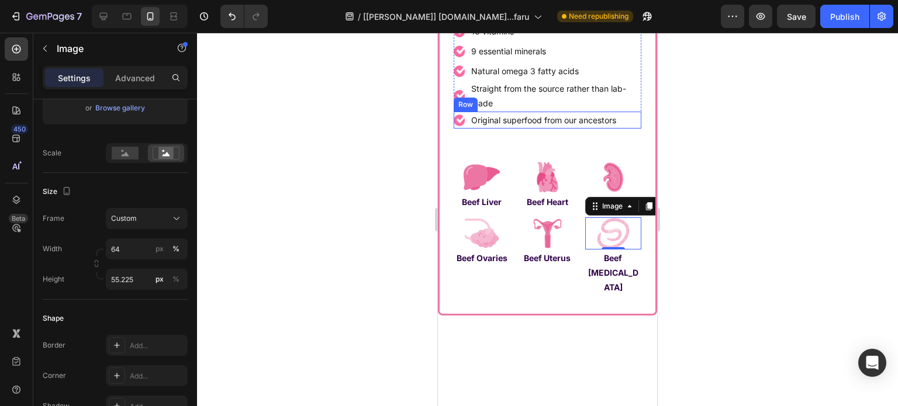
click at [629, 119] on div "Image Original superfood from our ancestors Text Block Row" at bounding box center [547, 120] width 188 height 17
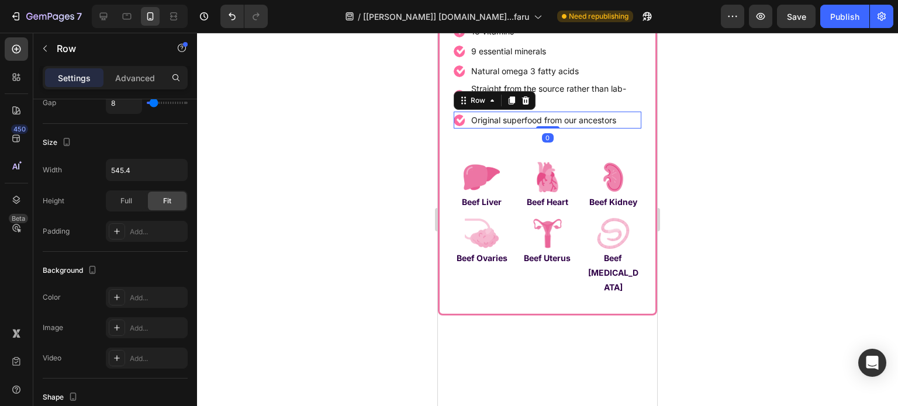
scroll to position [0, 0]
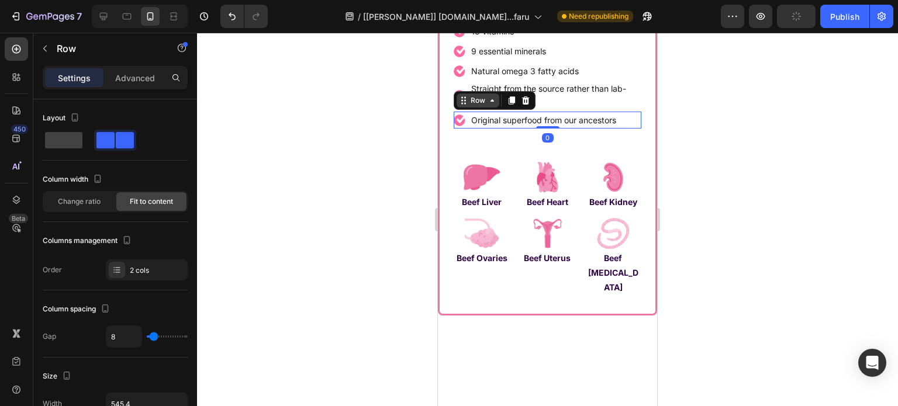
click at [486, 105] on div "Row" at bounding box center [477, 100] width 43 height 14
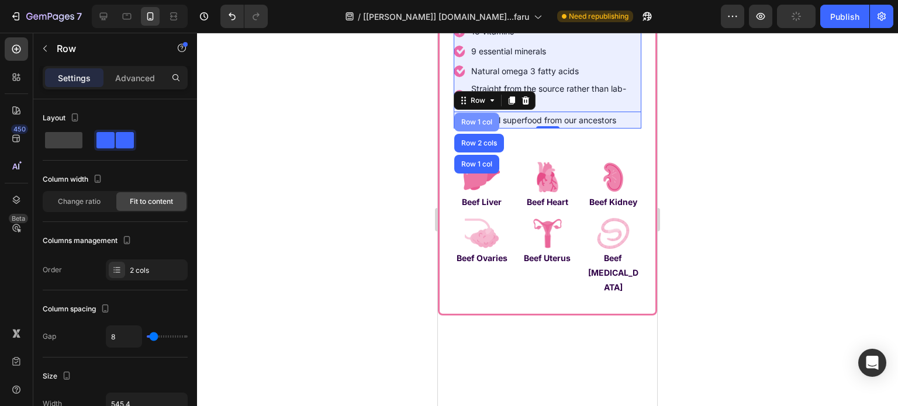
click at [477, 119] on div "Row 1 col" at bounding box center [477, 122] width 36 height 7
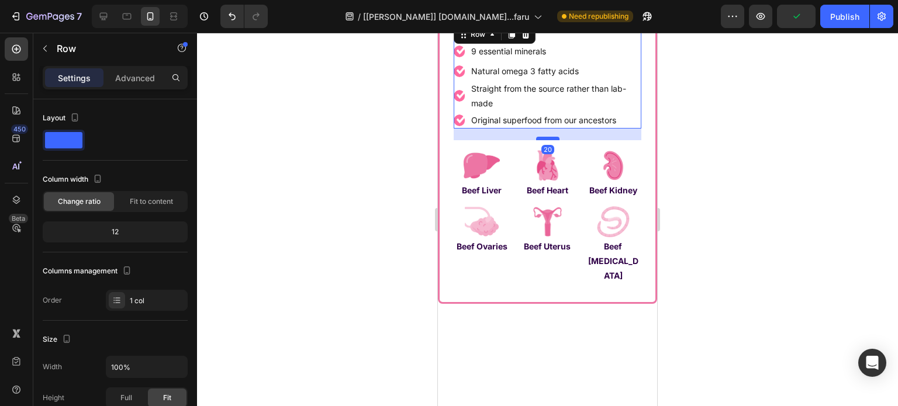
drag, startPoint x: 546, startPoint y: 148, endPoint x: 784, endPoint y: 186, distance: 241.5
click at [548, 137] on div at bounding box center [547, 139] width 23 height 4
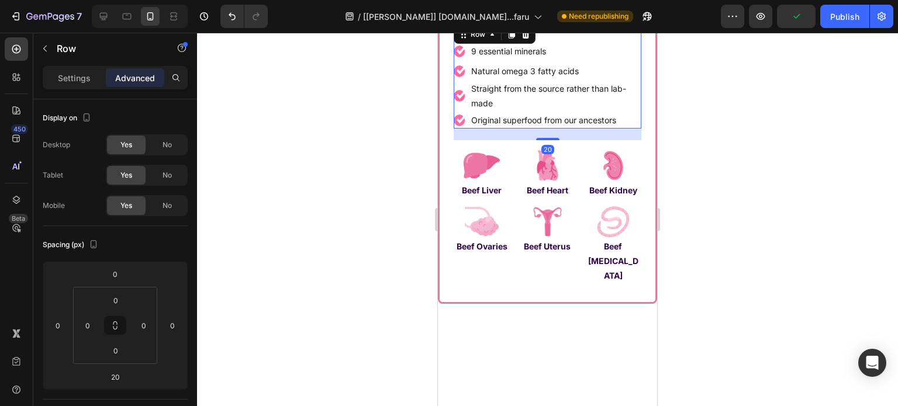
click at [346, 154] on div at bounding box center [547, 219] width 701 height 373
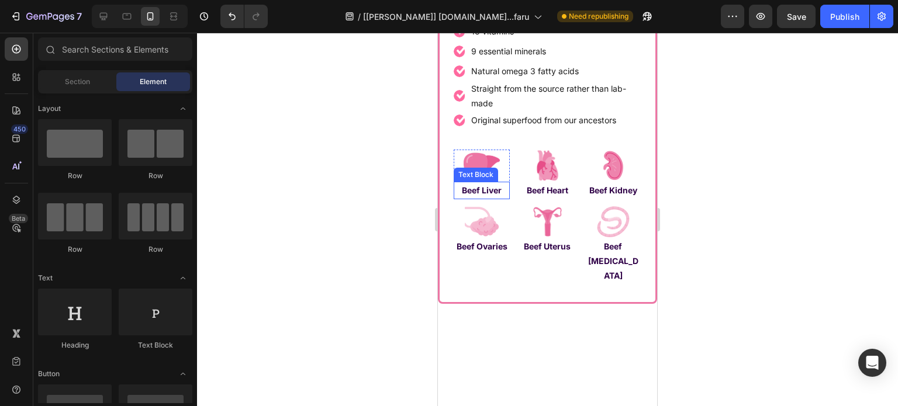
click at [479, 192] on strong "Beef Liver" at bounding box center [482, 190] width 40 height 10
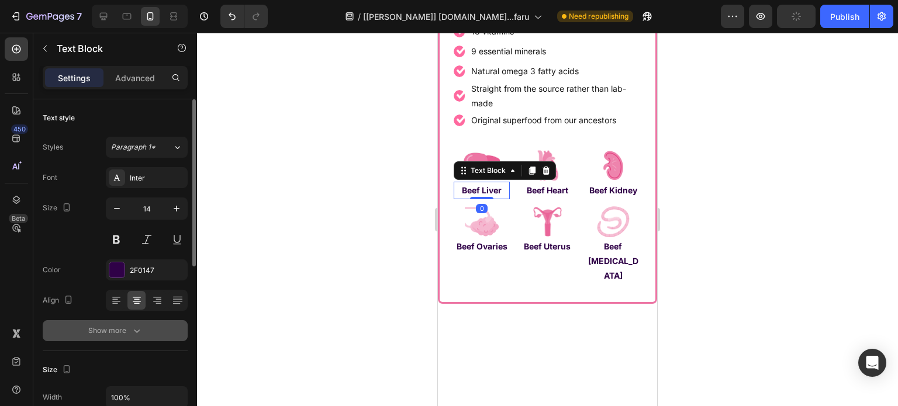
click at [117, 334] on div "Show more" at bounding box center [115, 331] width 54 height 12
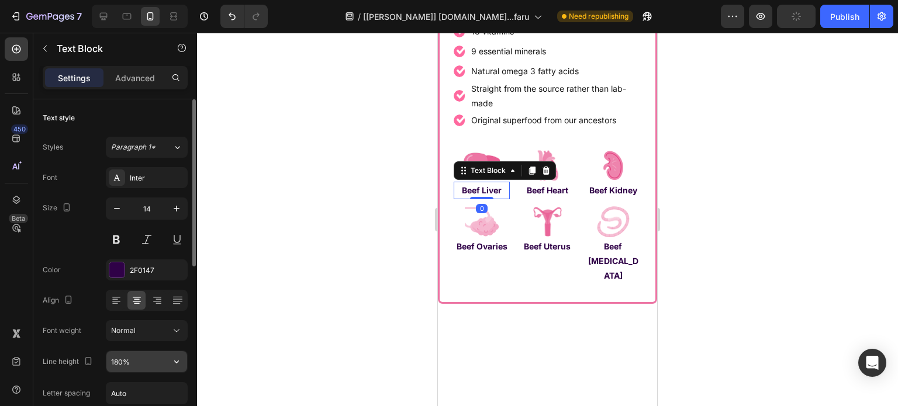
drag, startPoint x: 119, startPoint y: 348, endPoint x: 122, endPoint y: 355, distance: 7.6
click at [122, 354] on input "180%" at bounding box center [146, 361] width 81 height 21
click at [122, 355] on input "180%" at bounding box center [146, 361] width 81 height 21
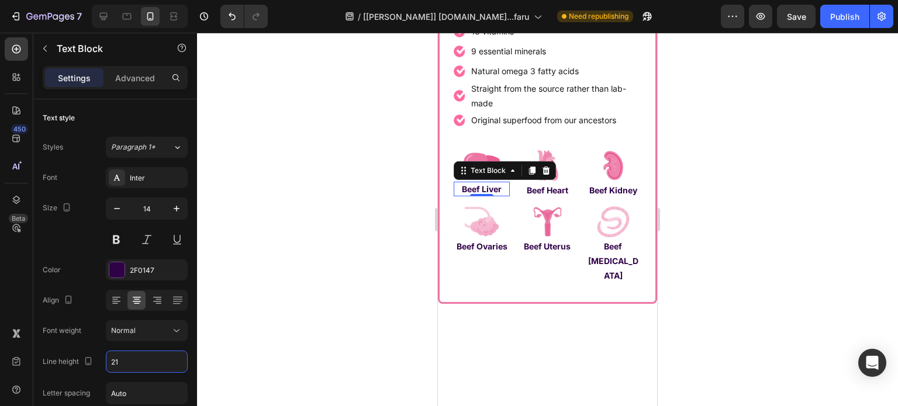
type input "21"
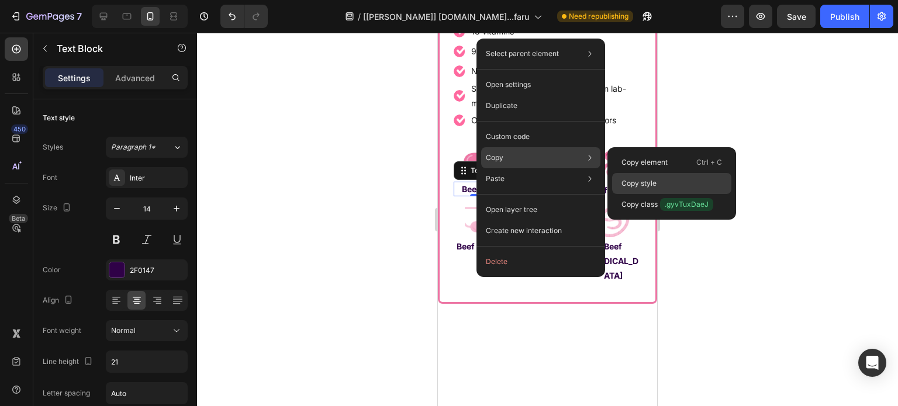
click at [656, 194] on div "Copy style" at bounding box center [671, 204] width 119 height 21
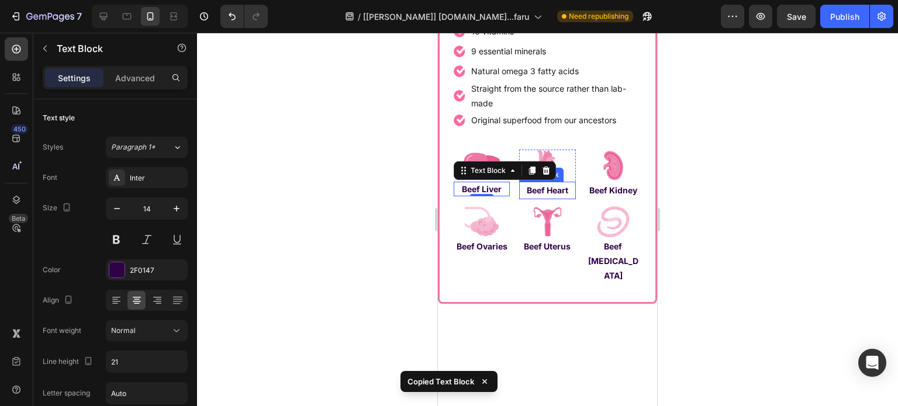
click at [549, 191] on strong "Beef Heart" at bounding box center [546, 190] width 41 height 10
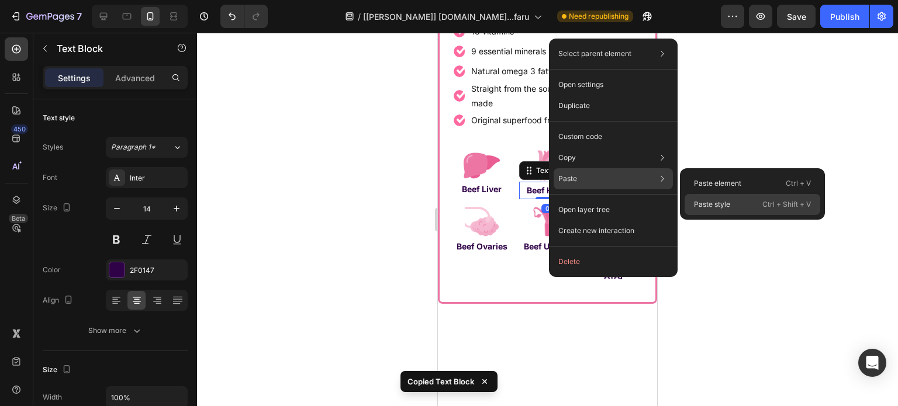
click at [722, 202] on p "Paste style" at bounding box center [712, 204] width 36 height 11
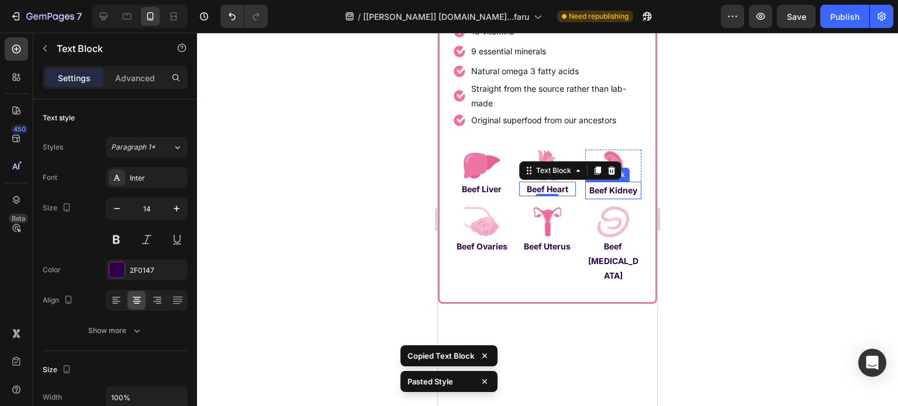
click at [620, 187] on strong "Beef Kidney" at bounding box center [613, 190] width 48 height 10
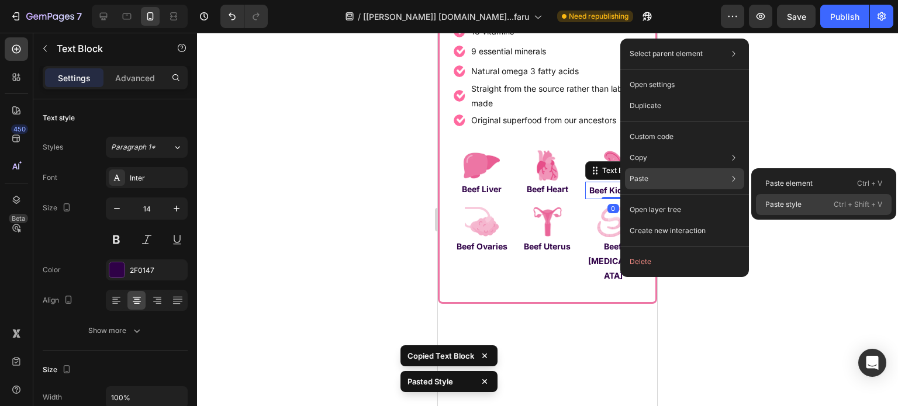
drag, startPoint x: 804, startPoint y: 202, endPoint x: 785, endPoint y: 208, distance: 19.8
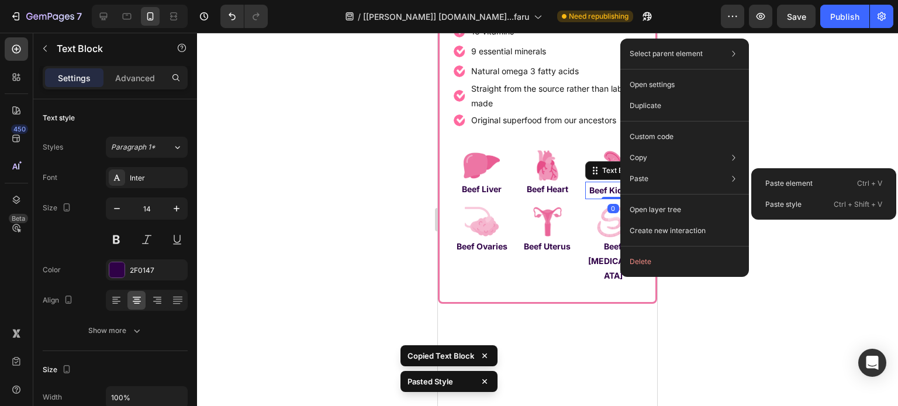
click at [804, 202] on div "Paste style Ctrl + Shift + V" at bounding box center [824, 204] width 136 height 21
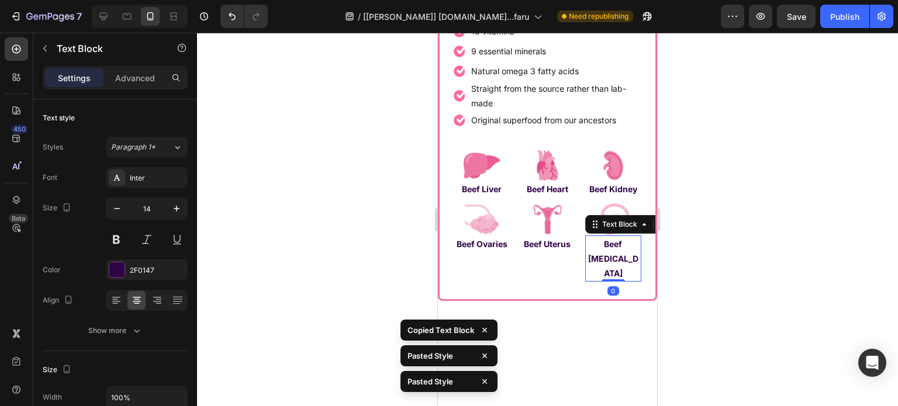
click at [589, 250] on p "Beef [MEDICAL_DATA]" at bounding box center [613, 259] width 54 height 44
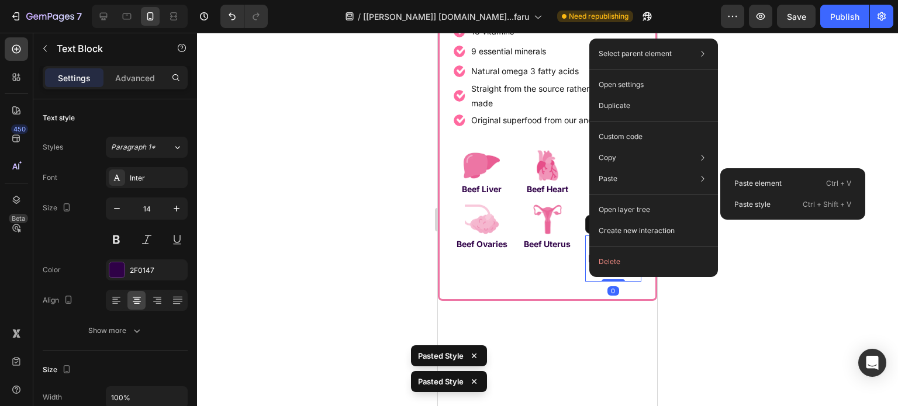
drag, startPoint x: 775, startPoint y: 207, endPoint x: 722, endPoint y: 225, distance: 55.6
click at [775, 207] on div "Paste style Ctrl + Shift + V" at bounding box center [793, 204] width 136 height 21
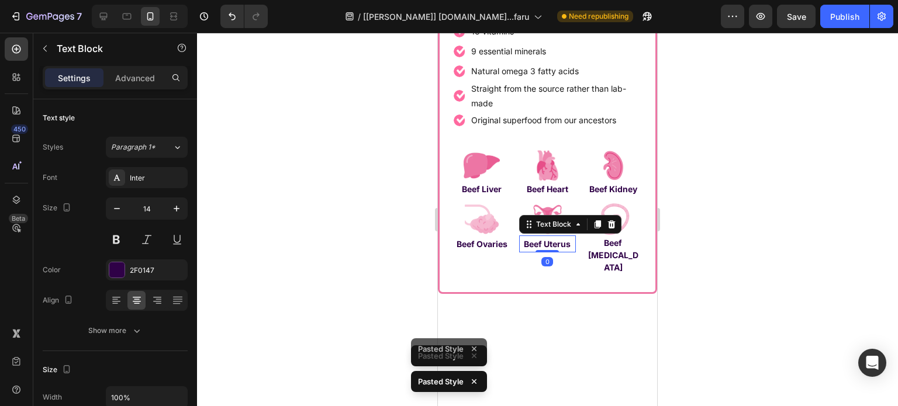
click at [528, 240] on strong "Beef Uterus" at bounding box center [547, 244] width 47 height 10
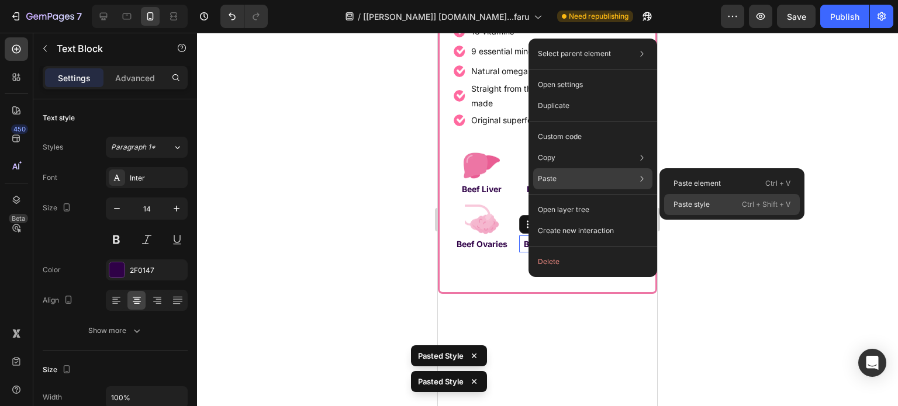
click at [727, 194] on div "Paste style Ctrl + Shift + V" at bounding box center [732, 204] width 136 height 21
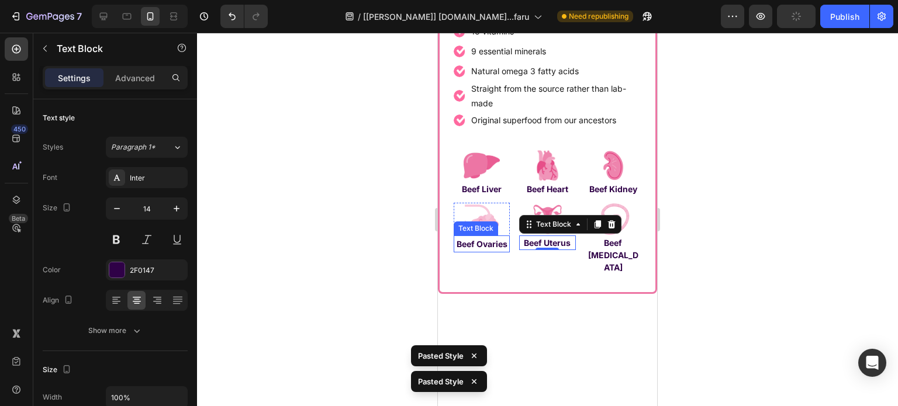
click at [484, 248] on p "Beef Ovaries" at bounding box center [482, 244] width 54 height 15
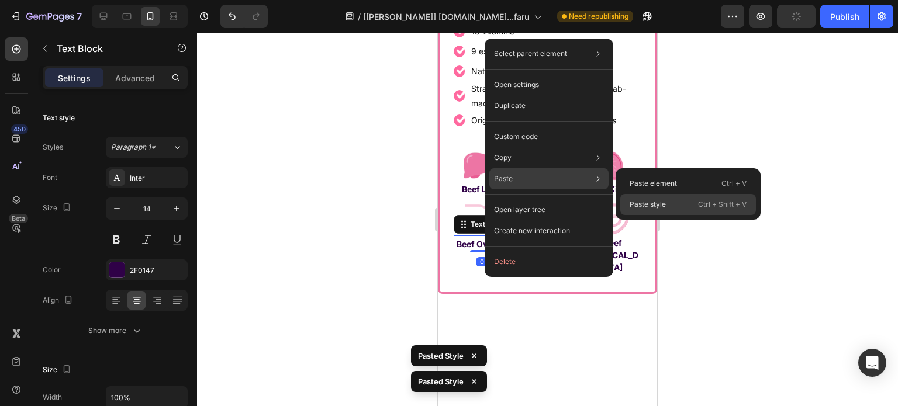
click at [666, 200] on div "Paste style Ctrl + Shift + V" at bounding box center [688, 204] width 136 height 21
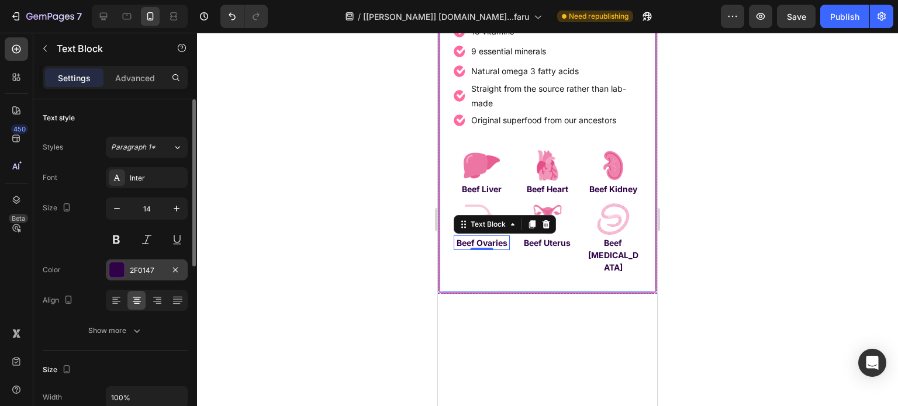
click at [122, 272] on div at bounding box center [116, 269] width 15 height 15
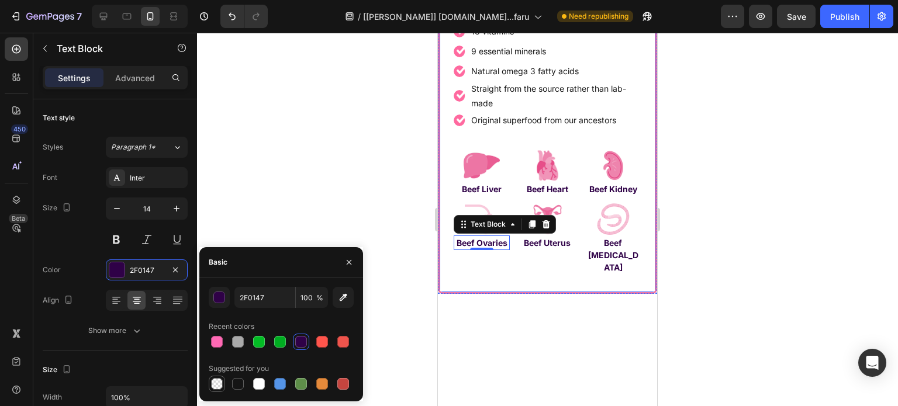
click at [212, 384] on div at bounding box center [217, 384] width 12 height 12
type input "000000"
type input "0"
click at [235, 383] on div at bounding box center [238, 384] width 12 height 12
type input "151515"
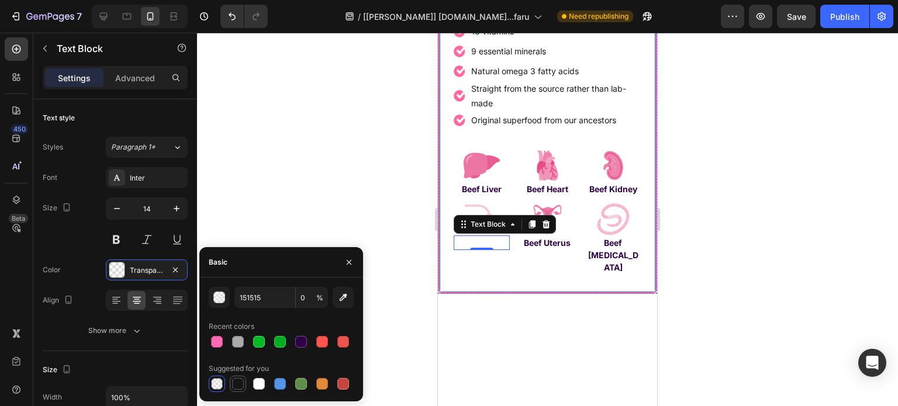
type input "100"
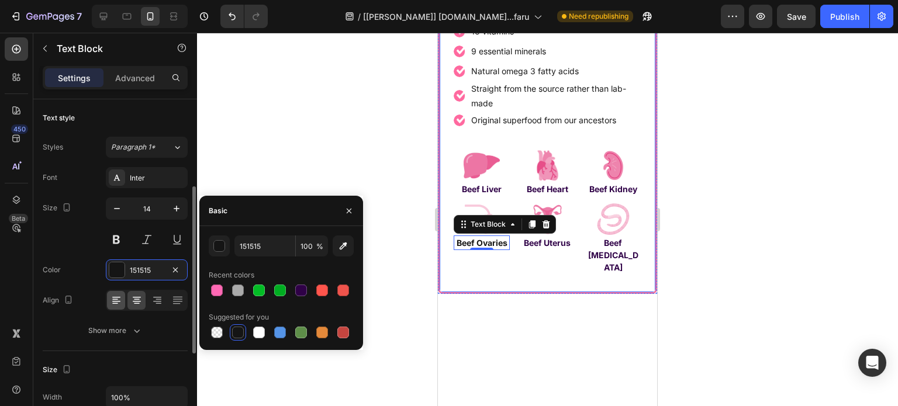
scroll to position [58, 0]
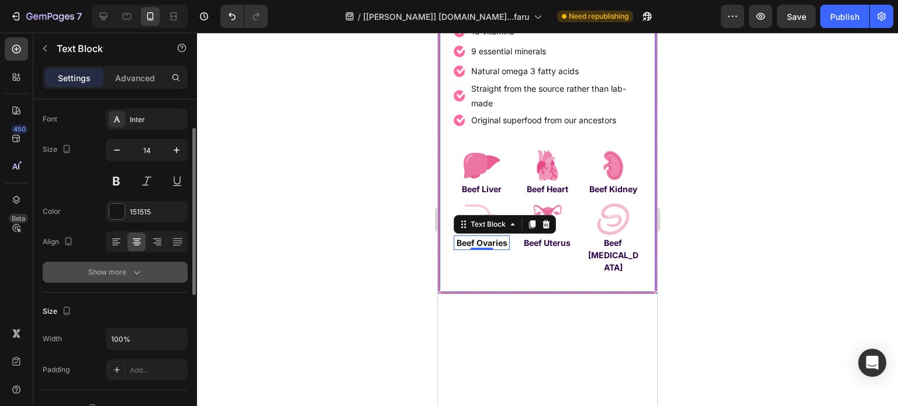
click at [114, 279] on button "Show more" at bounding box center [115, 272] width 145 height 21
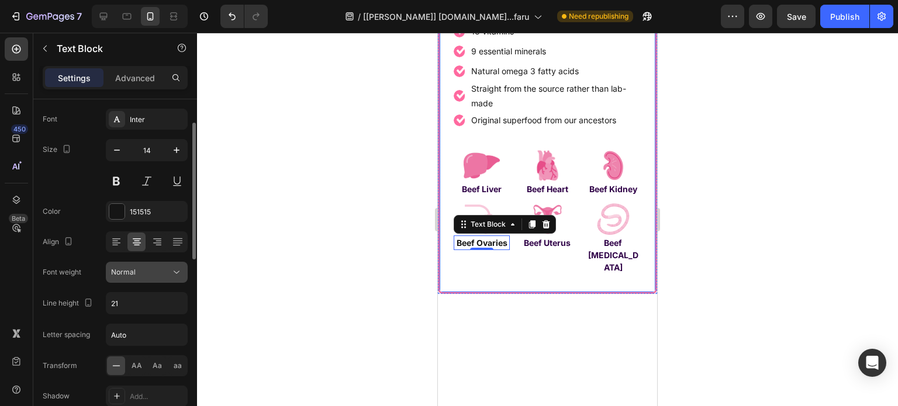
click at [137, 274] on div "Normal" at bounding box center [141, 272] width 60 height 11
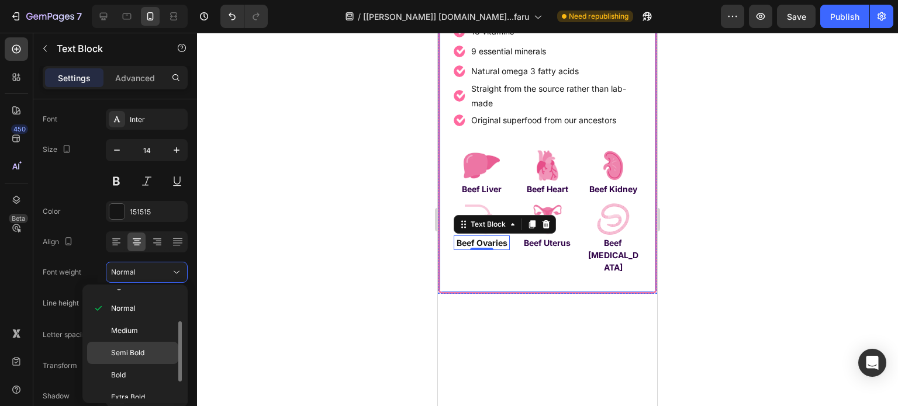
click at [136, 364] on div "Semi Bold" at bounding box center [132, 375] width 91 height 22
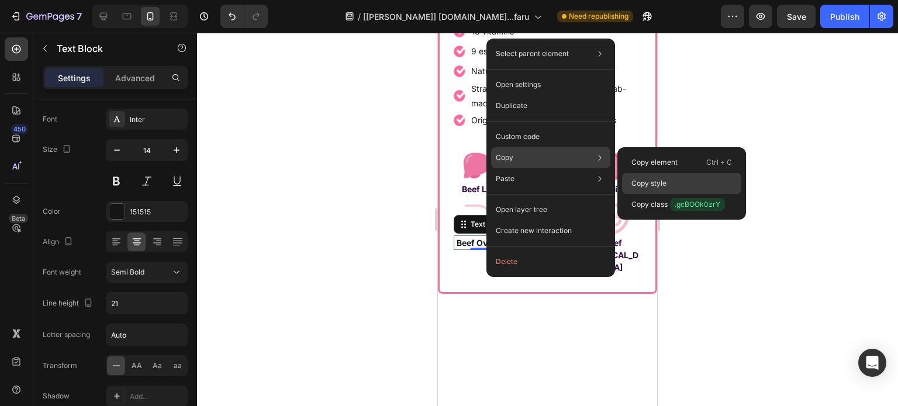
click at [668, 194] on div "Copy style" at bounding box center [681, 204] width 119 height 21
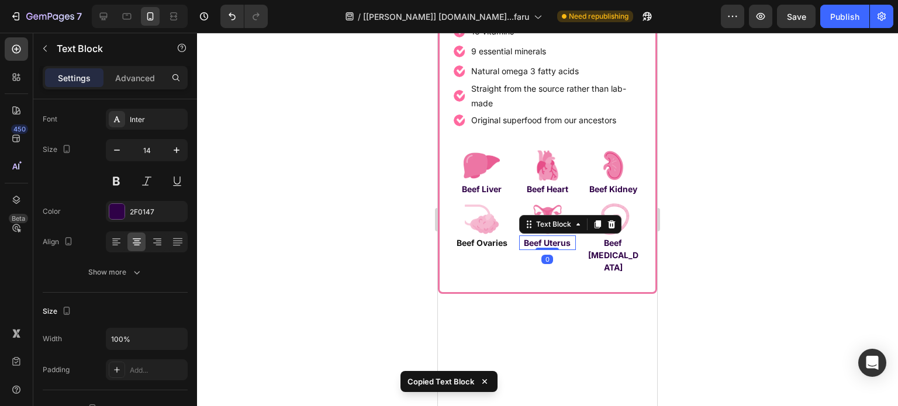
click at [540, 241] on strong "Beef Uterus" at bounding box center [547, 243] width 47 height 10
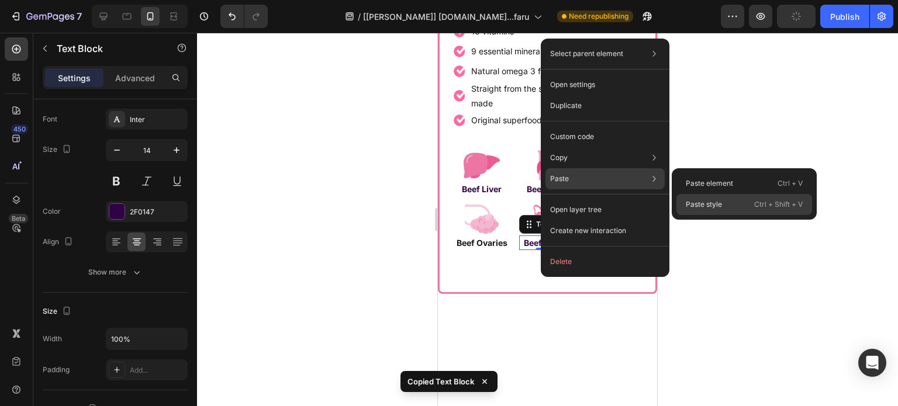
click at [708, 202] on p "Paste style" at bounding box center [703, 204] width 36 height 11
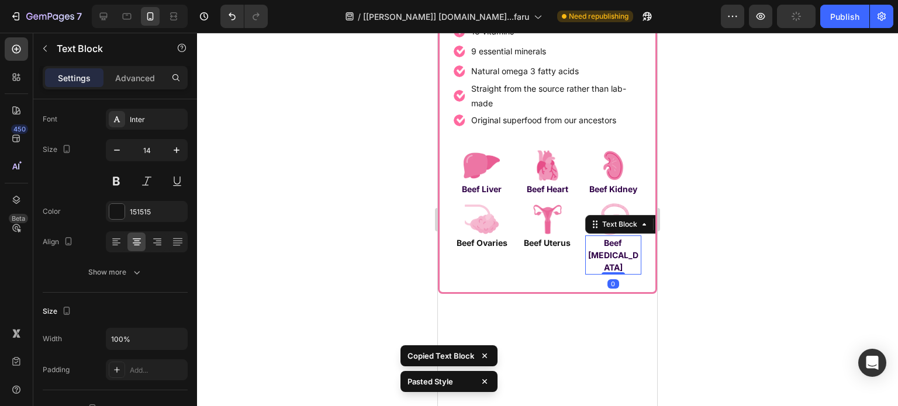
click at [605, 258] on strong "Beef [MEDICAL_DATA]" at bounding box center [613, 255] width 50 height 34
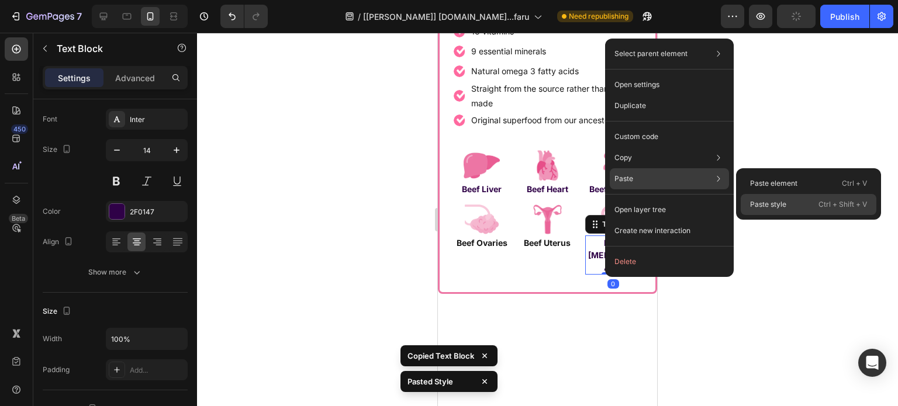
click at [752, 200] on p "Paste style" at bounding box center [768, 204] width 36 height 11
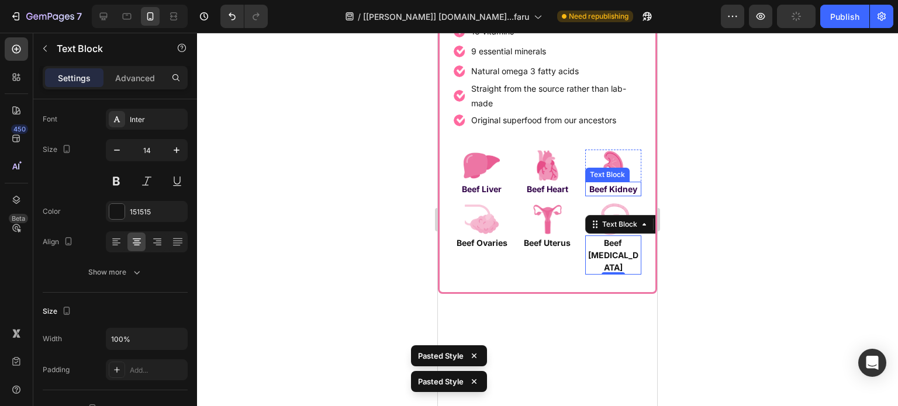
click at [601, 182] on div "Beef Kidney" at bounding box center [613, 189] width 56 height 15
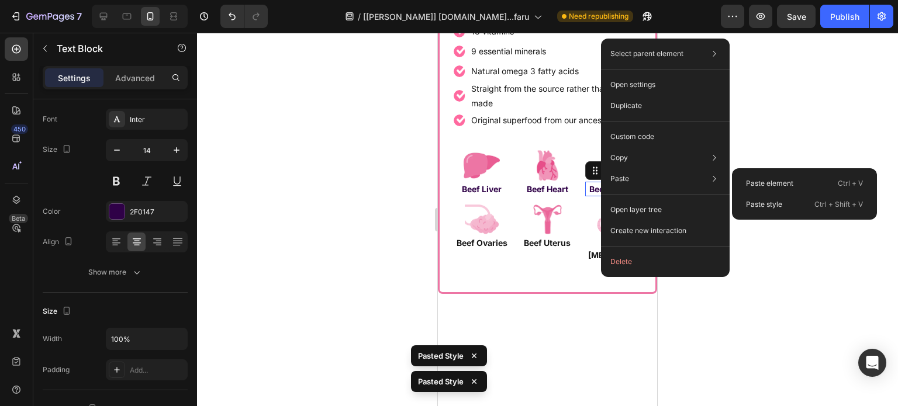
drag, startPoint x: 786, startPoint y: 203, endPoint x: 664, endPoint y: 214, distance: 122.6
click at [786, 205] on div "Paste style Ctrl + Shift + V" at bounding box center [804, 204] width 136 height 21
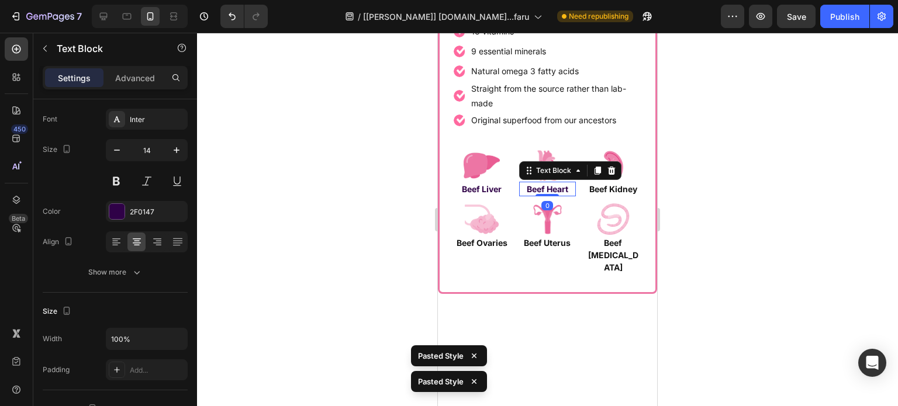
click at [547, 188] on strong "Beef Heart" at bounding box center [546, 189] width 41 height 10
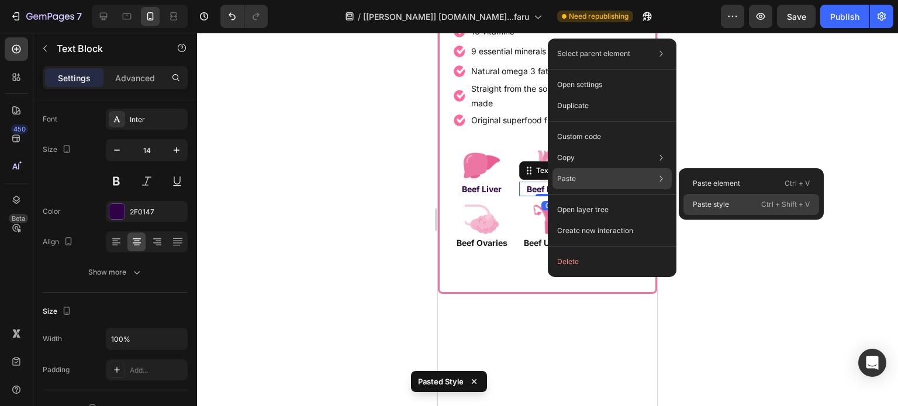
click at [722, 202] on p "Paste style" at bounding box center [710, 204] width 36 height 11
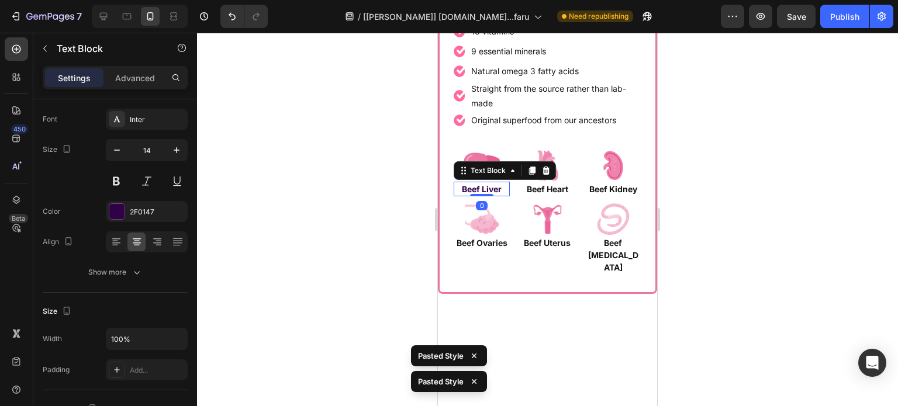
click at [477, 191] on strong "Beef Liver" at bounding box center [482, 189] width 40 height 10
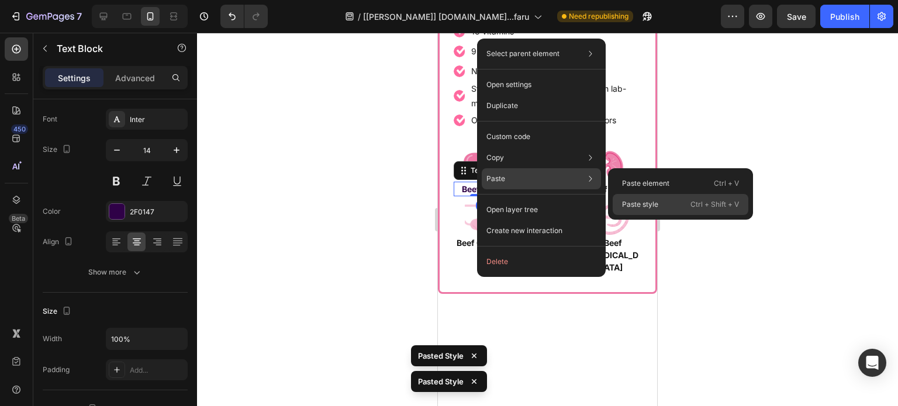
click at [659, 200] on div "Paste style Ctrl + Shift + V" at bounding box center [680, 204] width 136 height 21
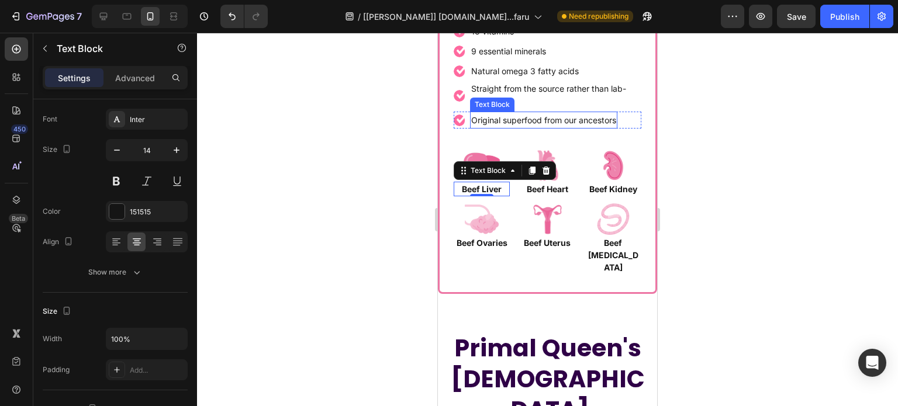
scroll to position [5629, 0]
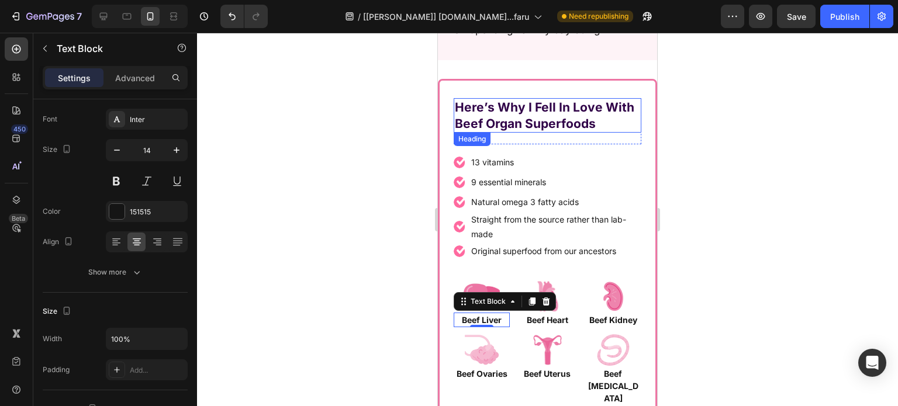
click at [531, 111] on h2 "Here’s Why I Fell In Love With Beef Organ Superfoods" at bounding box center [547, 115] width 188 height 34
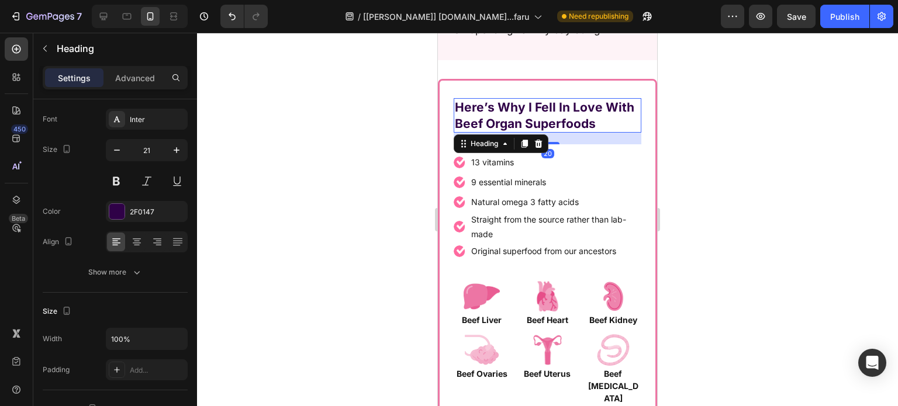
scroll to position [0, 0]
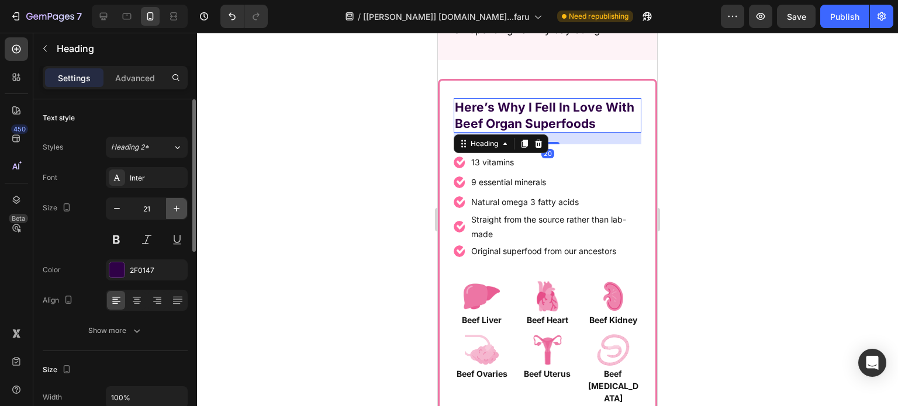
click at [173, 208] on icon "button" at bounding box center [177, 209] width 12 height 12
type input "22"
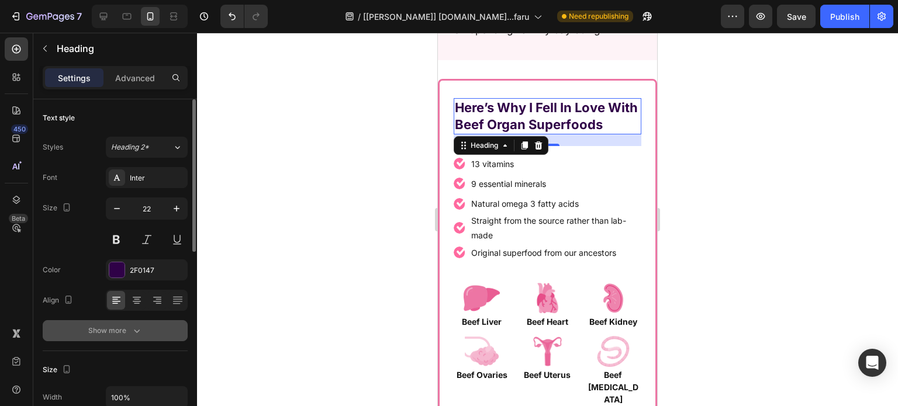
click at [148, 327] on button "Show more" at bounding box center [115, 330] width 145 height 21
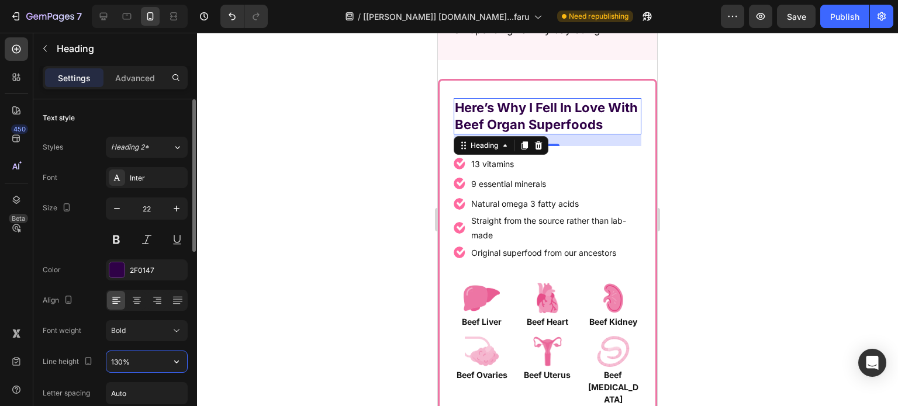
click at [148, 360] on input "130%" at bounding box center [146, 361] width 81 height 21
click at [147, 361] on input "130%" at bounding box center [146, 361] width 81 height 21
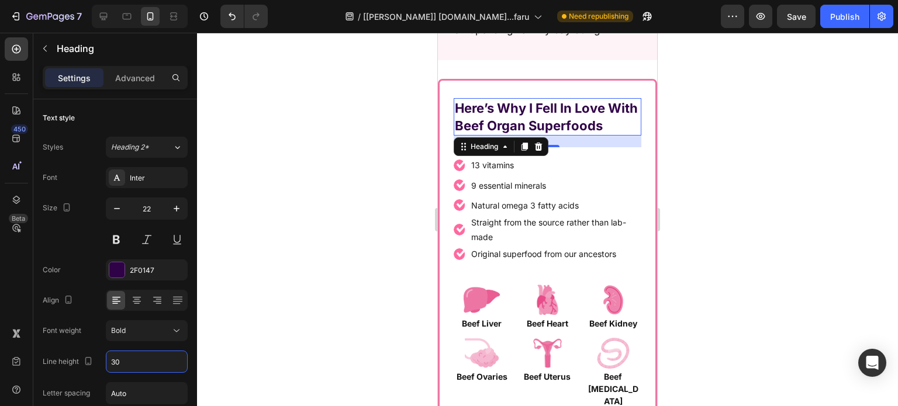
type input "30"
click at [115, 235] on button at bounding box center [116, 239] width 21 height 21
click at [556, 138] on div "20" at bounding box center [547, 142] width 188 height 12
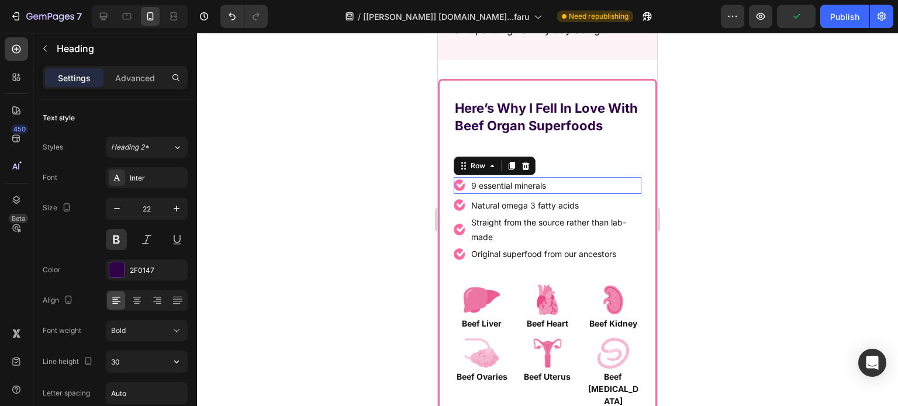
click at [556, 192] on div "Image 9 essential minerals Text Block Row 0" at bounding box center [547, 185] width 188 height 17
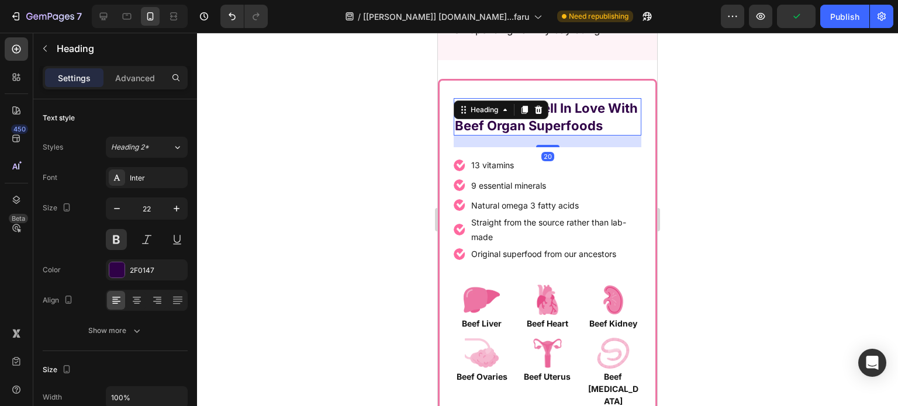
click at [555, 132] on h2 "Here’s Why I Fell In Love With Beef Organ Superfoods" at bounding box center [547, 116] width 188 height 37
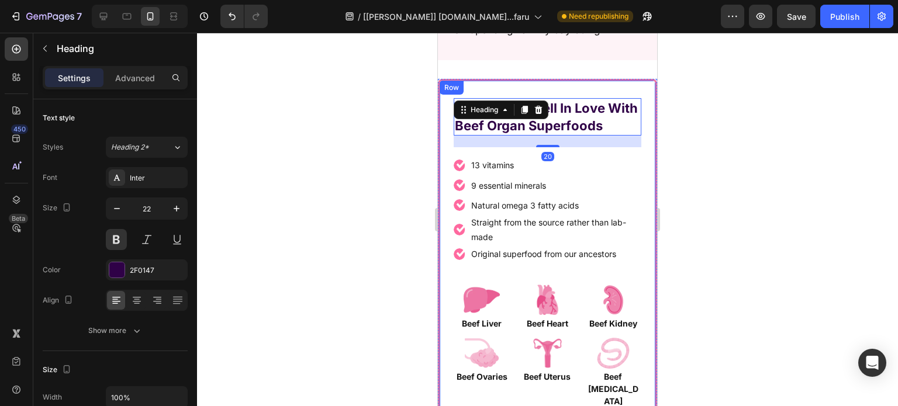
click at [543, 151] on div "Here’s Why I Fell In Love With Beef Organ Superfoods Heading 20 Row Image 13 vi…" at bounding box center [547, 253] width 188 height 310
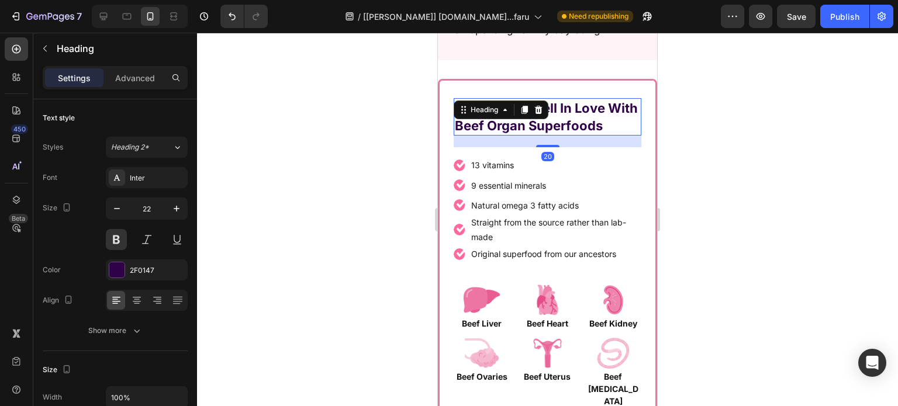
click at [543, 128] on h2 "Here’s Why I Fell In Love With Beef Organ Superfoods" at bounding box center [547, 116] width 188 height 37
click at [548, 126] on h2 "Here’s Why I Fell In Love With Beef Organ Superfoods" at bounding box center [547, 116] width 188 height 37
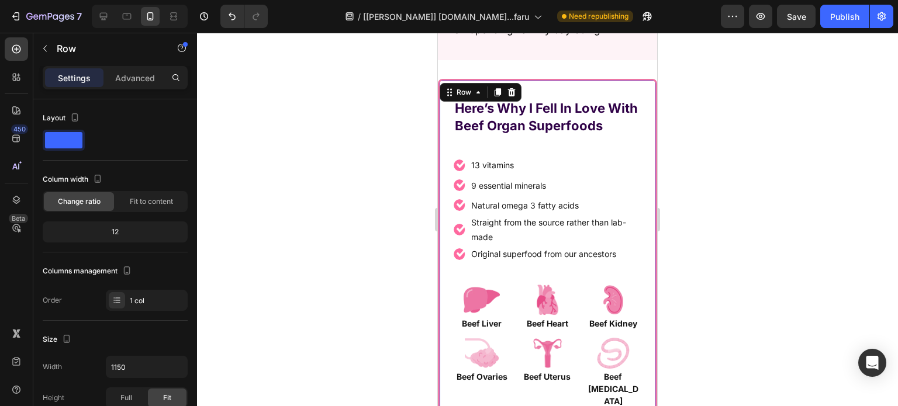
click at [540, 150] on div "Here’s Why I Fell In Love With Beef Organ Superfoods Heading Row Image 13 vitam…" at bounding box center [547, 253] width 188 height 310
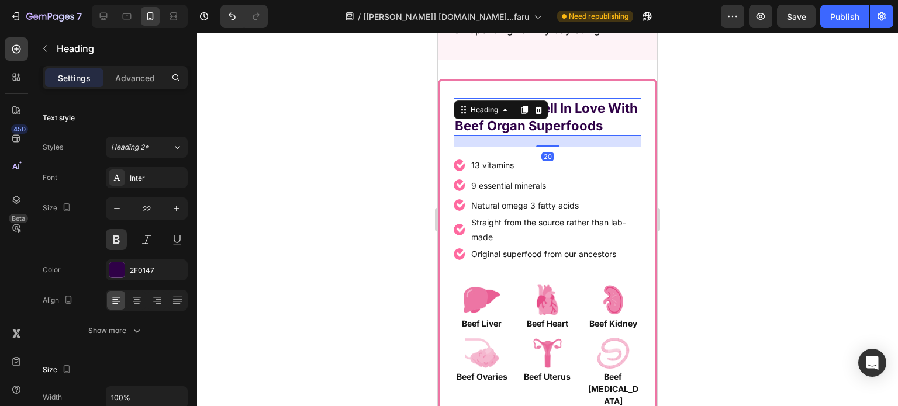
click at [550, 122] on h2 "Here’s Why I Fell In Love With Beef Organ Superfoods" at bounding box center [547, 116] width 188 height 37
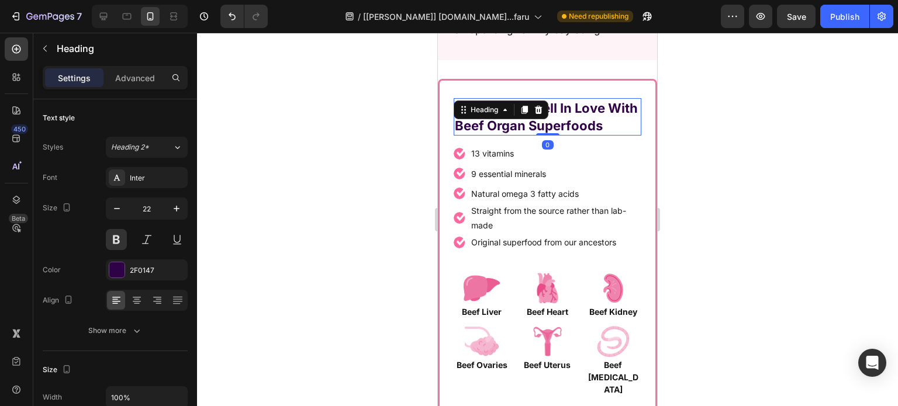
drag, startPoint x: 540, startPoint y: 148, endPoint x: 545, endPoint y: 128, distance: 20.3
click at [545, 128] on div "Here’s Why I Fell In Love With Beef Organ Superfoods Heading 0" at bounding box center [547, 116] width 188 height 37
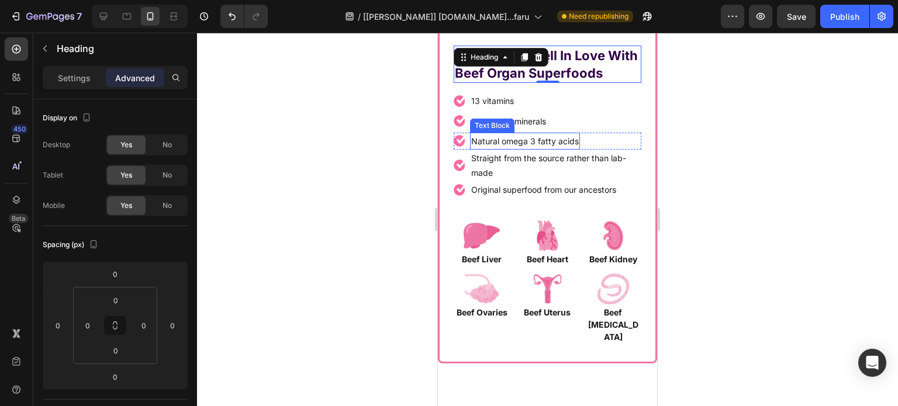
scroll to position [5687, 0]
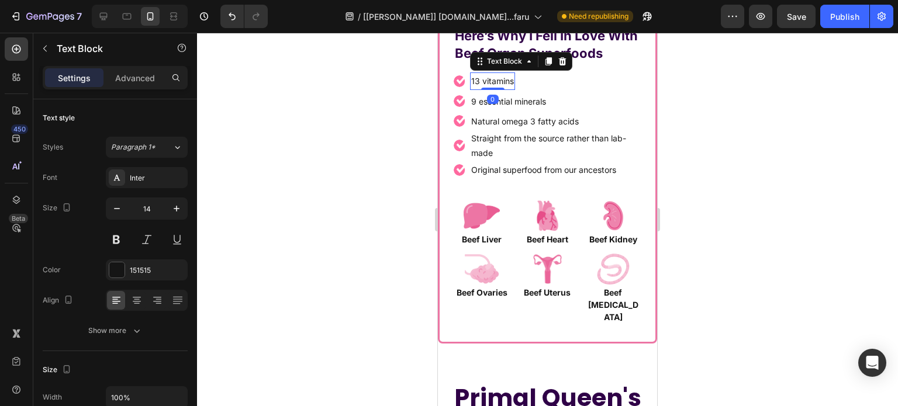
click at [493, 88] on p "13 vitamins" at bounding box center [492, 81] width 43 height 15
click at [180, 210] on icon "button" at bounding box center [177, 209] width 12 height 12
type input "16"
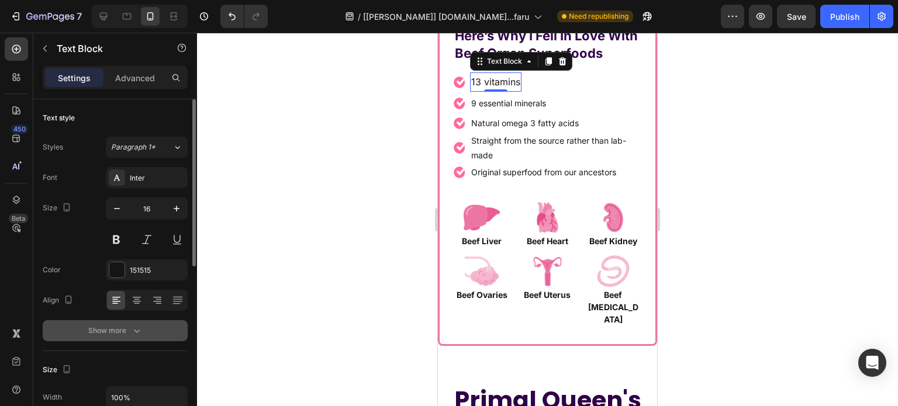
click at [121, 330] on div "Show more" at bounding box center [115, 331] width 54 height 12
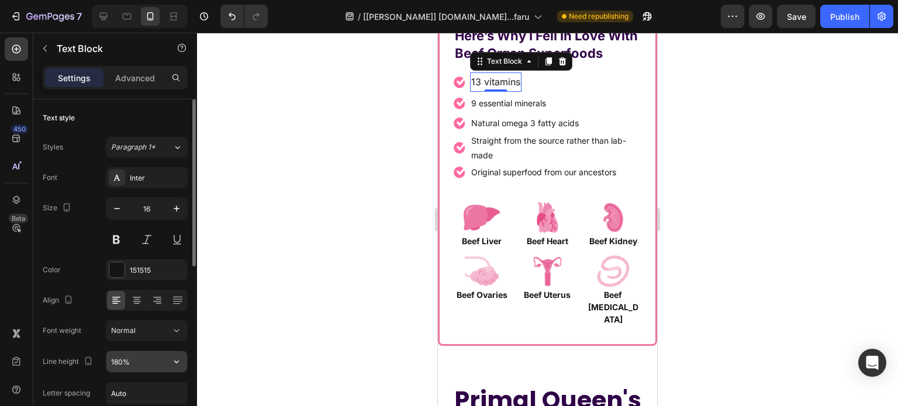
click at [136, 368] on input "180%" at bounding box center [146, 361] width 81 height 21
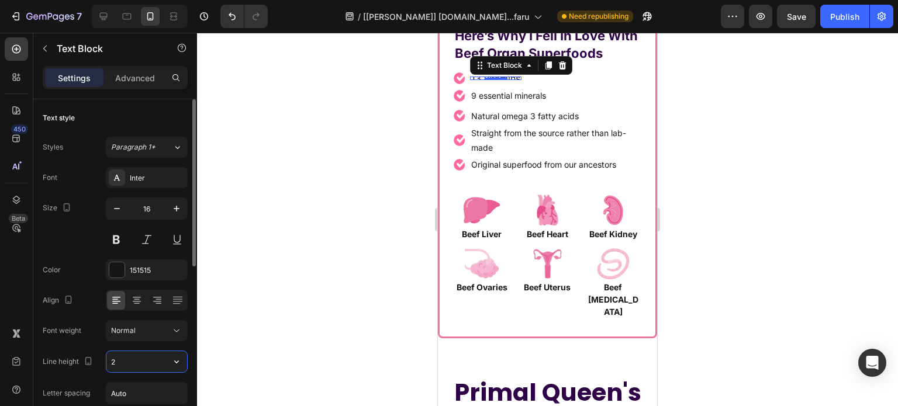
type input "24"
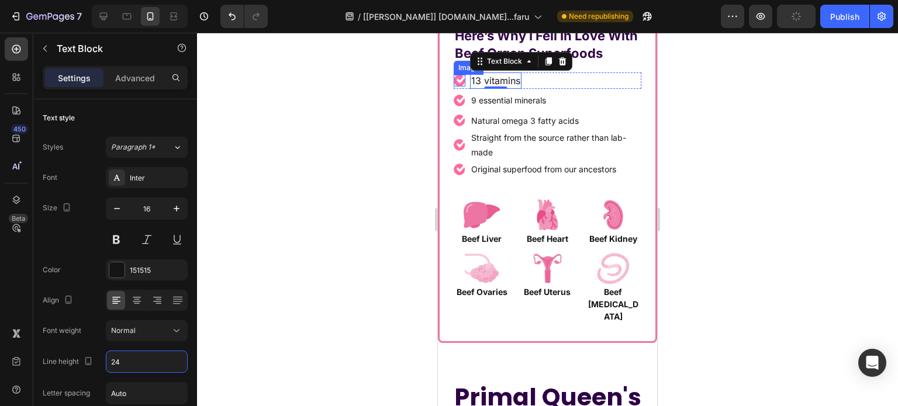
click at [456, 86] on img at bounding box center [459, 81] width 12 height 12
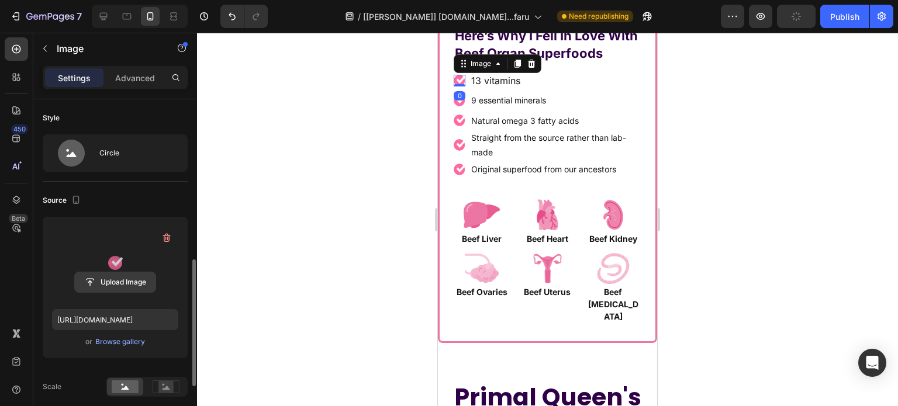
scroll to position [117, 0]
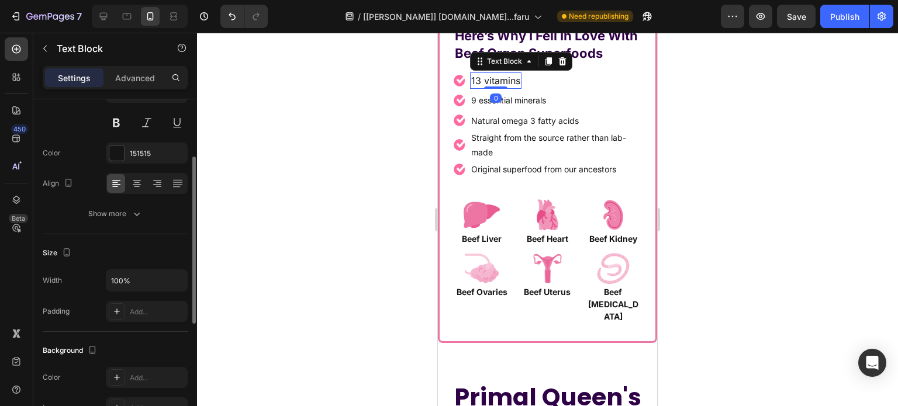
click at [487, 88] on p "13 vitamins" at bounding box center [495, 81] width 49 height 14
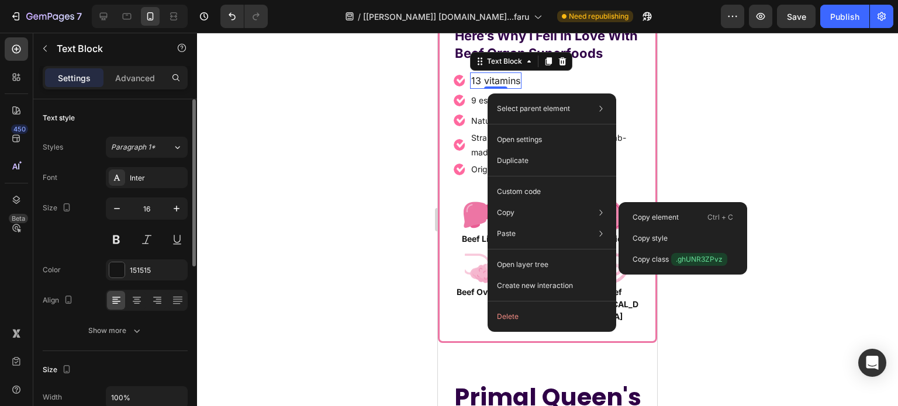
drag, startPoint x: 675, startPoint y: 244, endPoint x: 667, endPoint y: 244, distance: 7.6
click at [674, 249] on div "Copy style" at bounding box center [682, 259] width 119 height 21
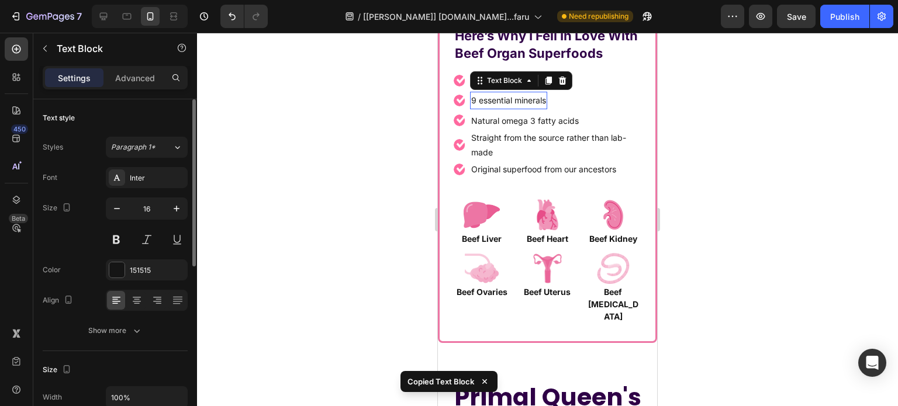
click at [488, 108] on p "9 essential minerals" at bounding box center [508, 100] width 75 height 15
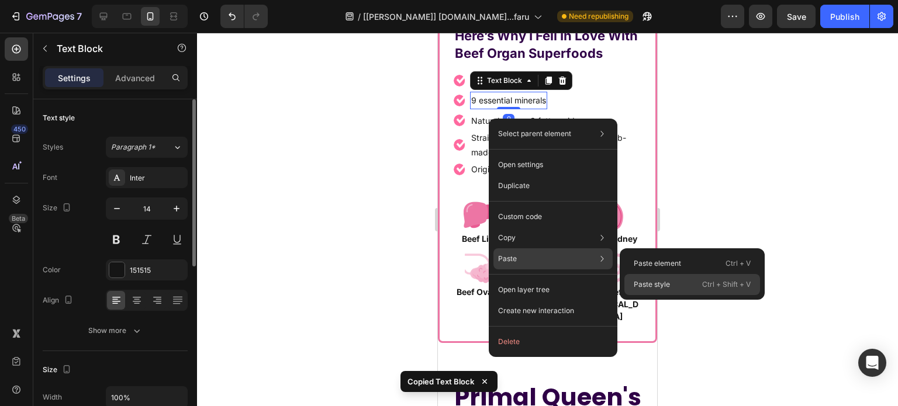
click at [661, 282] on p "Paste style" at bounding box center [651, 284] width 36 height 11
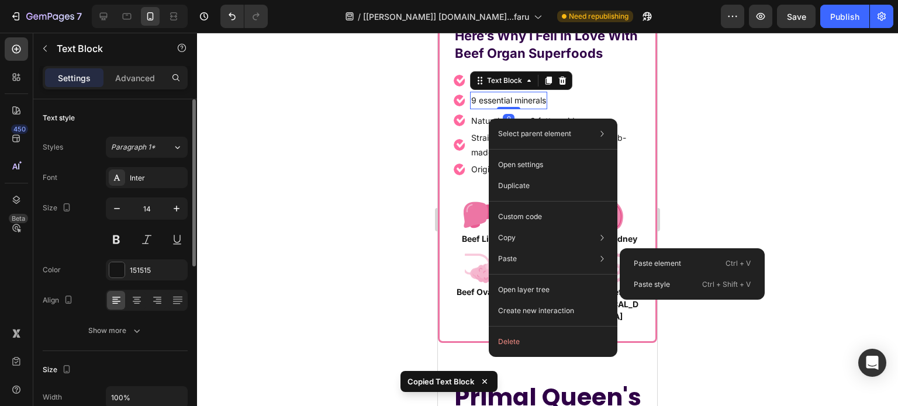
type input "16"
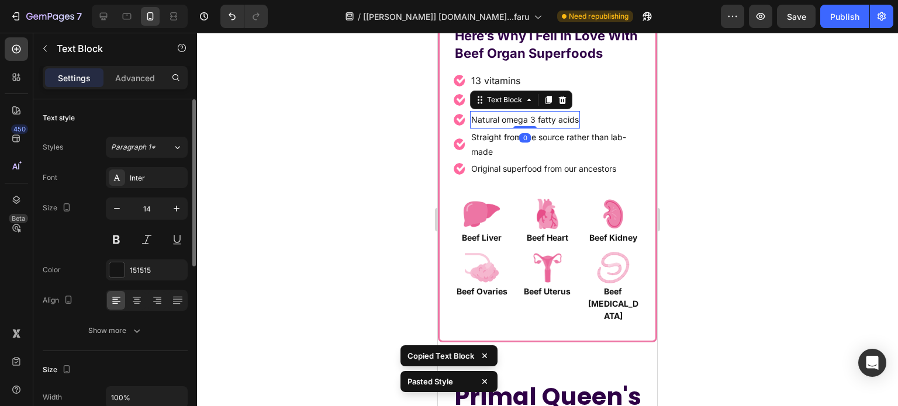
click at [498, 127] on p "Natural omega 3 fatty acids" at bounding box center [525, 119] width 108 height 15
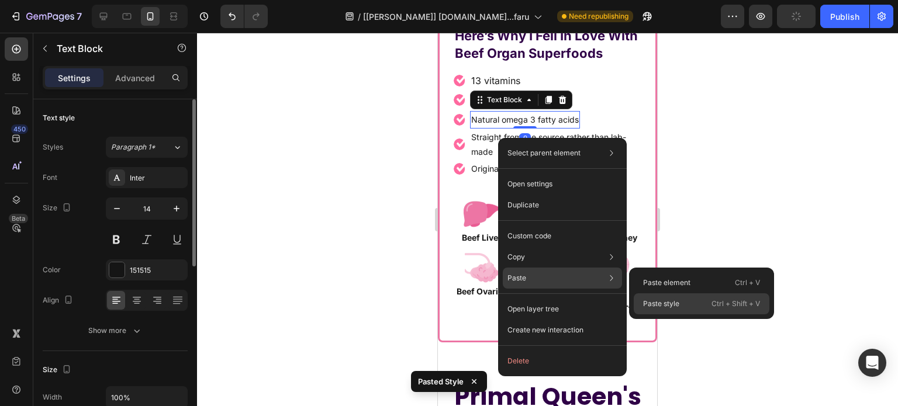
click at [715, 304] on p "Ctrl + Shift + V" at bounding box center [735, 304] width 48 height 12
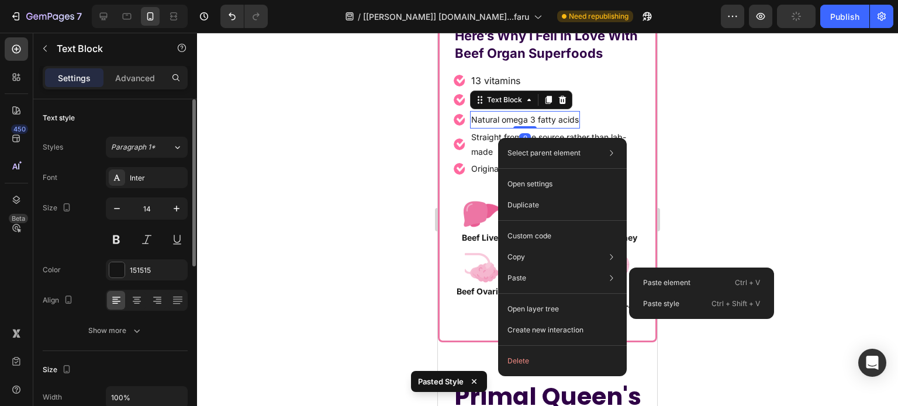
type input "16"
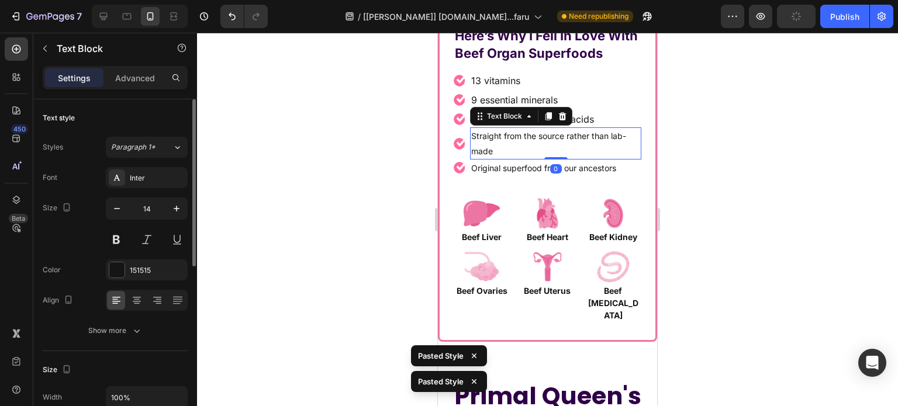
click at [484, 152] on p "Straight from the source rather than lab-made" at bounding box center [555, 143] width 169 height 29
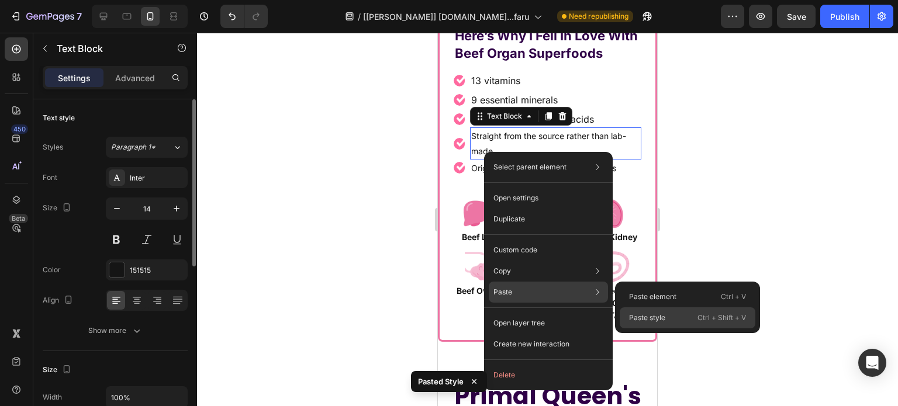
click at [657, 317] on p "Paste style" at bounding box center [647, 318] width 36 height 11
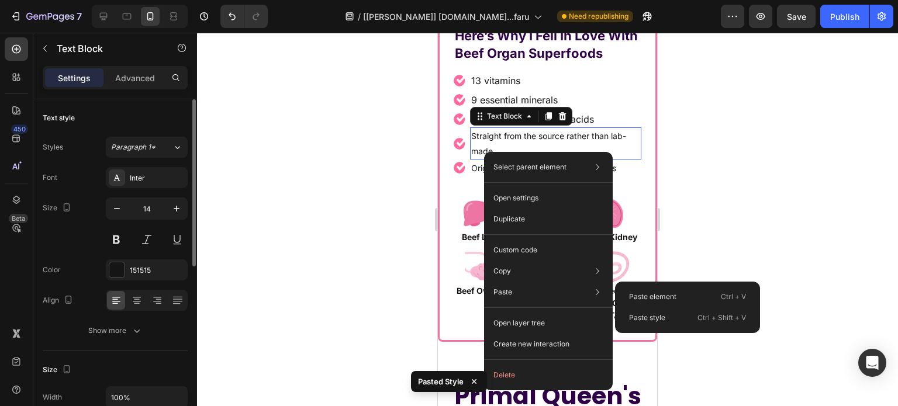
type input "16"
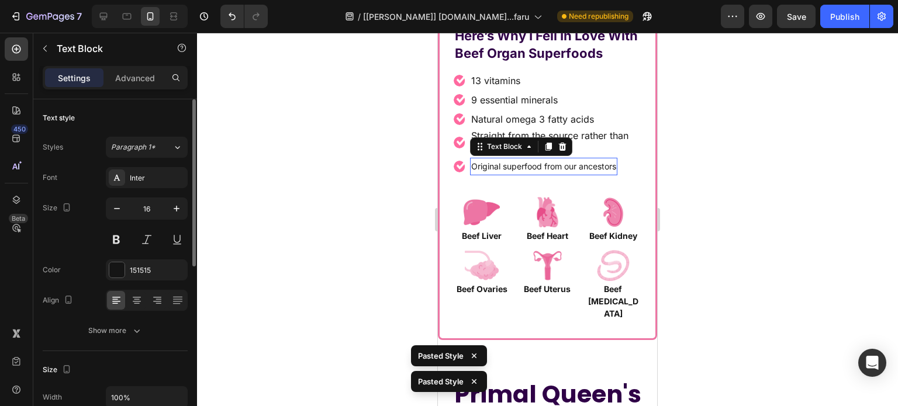
click at [505, 174] on p "Original superfood from our ancestors" at bounding box center [543, 166] width 145 height 15
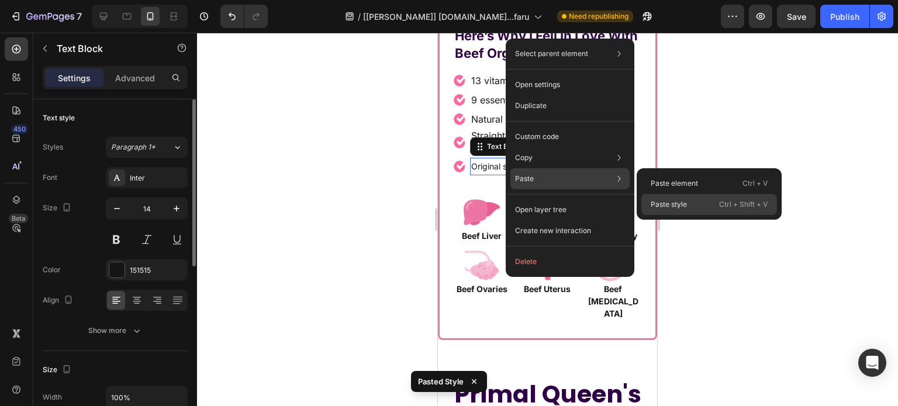
click at [673, 209] on p "Paste style" at bounding box center [668, 204] width 36 height 11
type input "16"
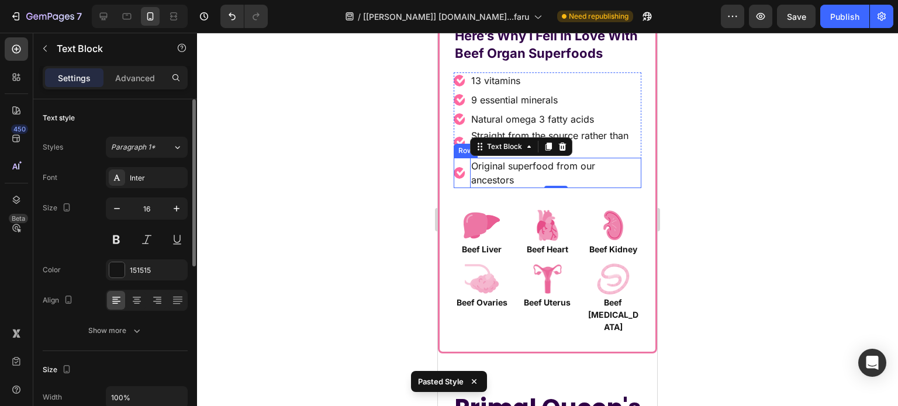
click at [460, 188] on div "Image" at bounding box center [459, 173] width 12 height 30
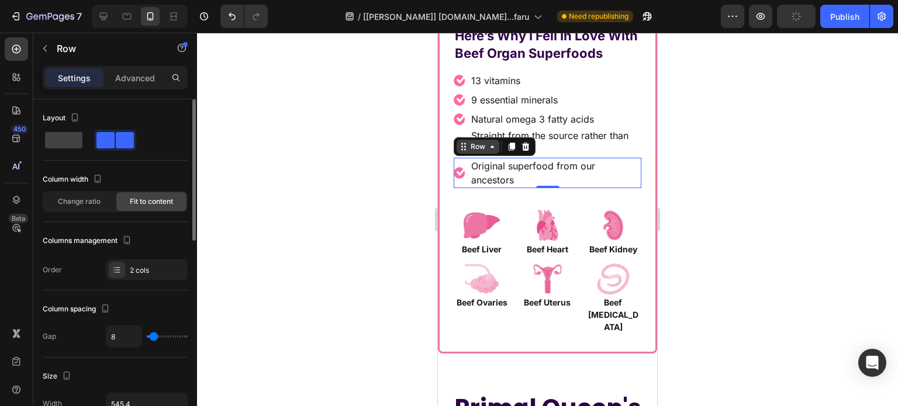
click at [485, 152] on div "Row" at bounding box center [477, 146] width 19 height 11
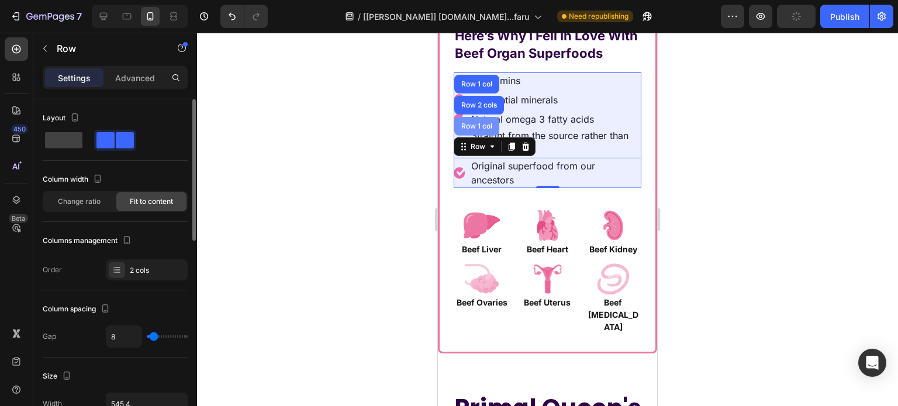
click at [469, 130] on div "Row 1 col" at bounding box center [477, 126] width 36 height 7
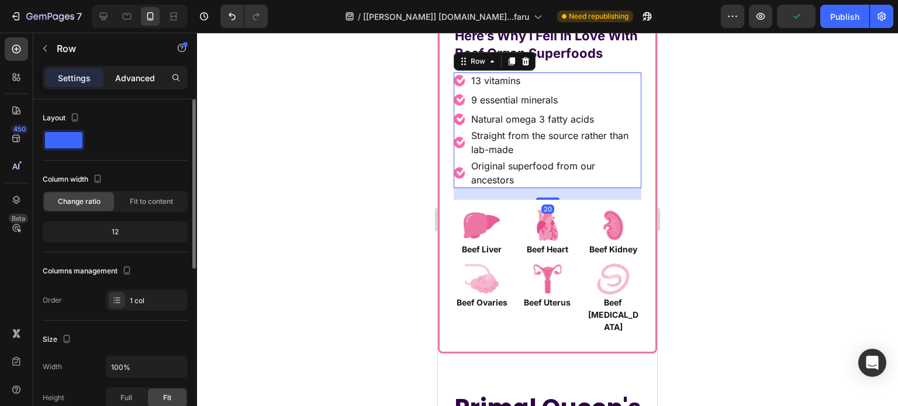
click at [130, 77] on p "Advanced" at bounding box center [135, 78] width 40 height 12
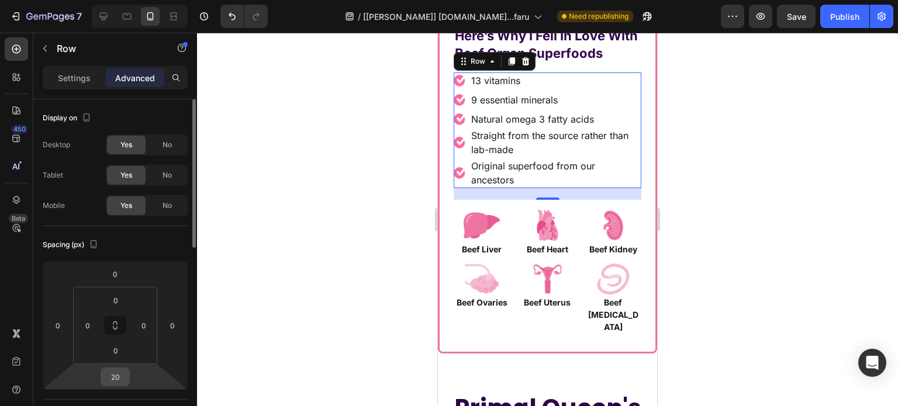
click at [121, 379] on input "20" at bounding box center [114, 377] width 23 height 18
type input "10"
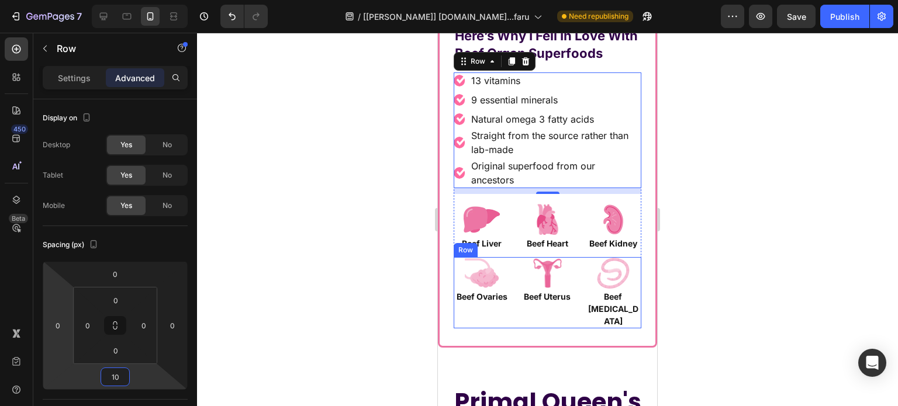
click at [512, 324] on div "Image Beef Ovaries Text Block Row Image Beef Uterus Text Block Row Image Beef F…" at bounding box center [547, 292] width 188 height 71
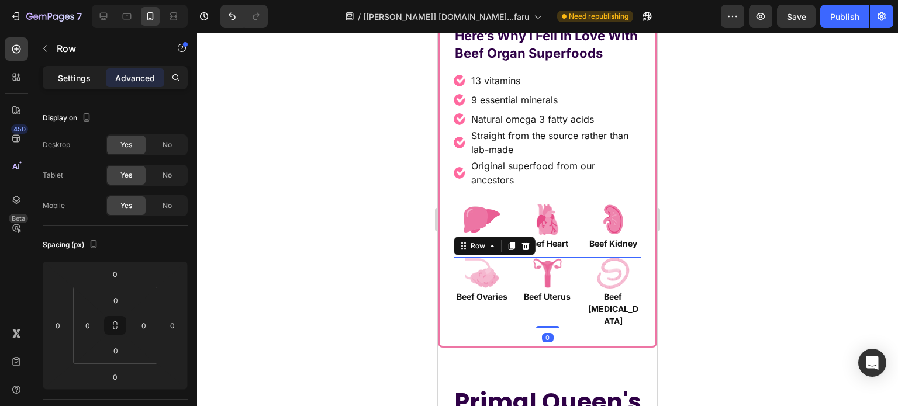
click at [63, 72] on p "Settings" at bounding box center [74, 78] width 33 height 12
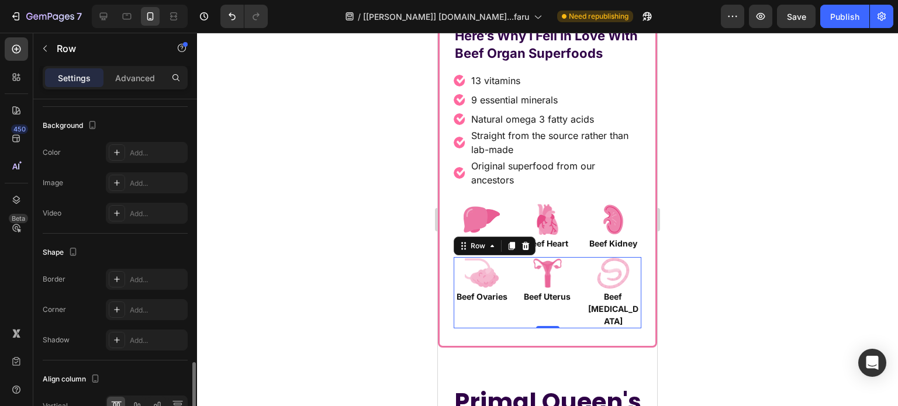
scroll to position [474, 0]
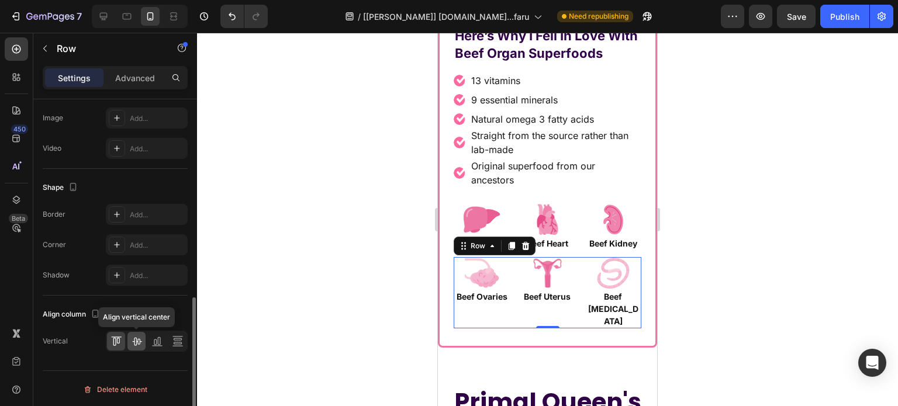
click at [139, 341] on icon at bounding box center [136, 342] width 9 height 8
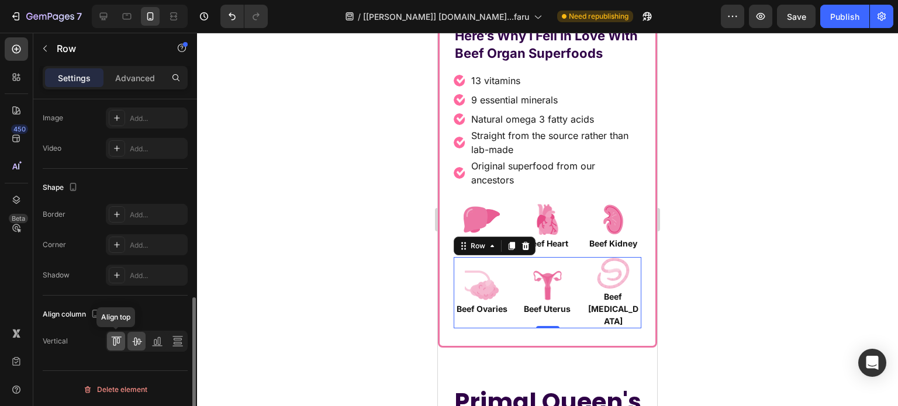
click at [122, 336] on icon at bounding box center [116, 341] width 12 height 12
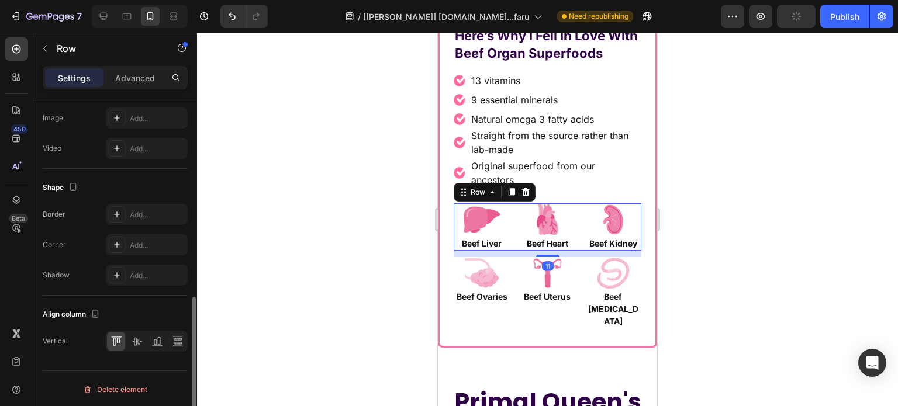
click at [573, 223] on div "Image Beef Liver Text Block Row Image Beef Heart Text Block Row Image Beef Kidn…" at bounding box center [547, 226] width 188 height 47
click at [138, 338] on icon at bounding box center [136, 342] width 9 height 8
click at [119, 341] on icon at bounding box center [117, 341] width 3 height 6
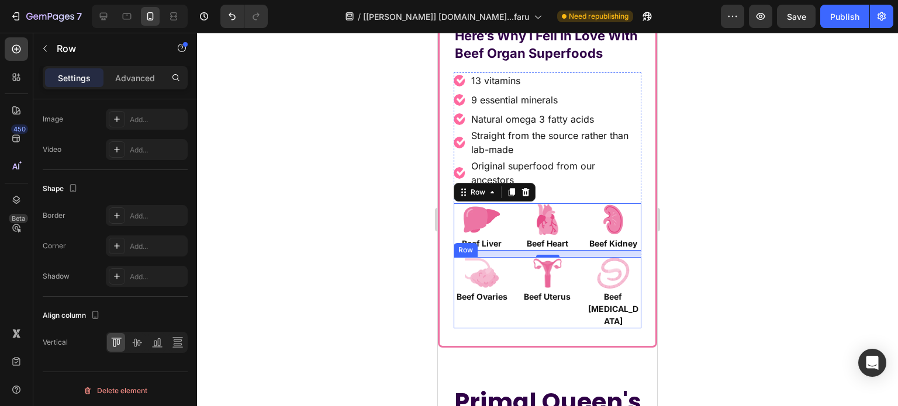
click at [570, 328] on div "Image Beef Ovaries Text Block Row Image Beef Uterus Text Block Row Image Beef F…" at bounding box center [547, 292] width 188 height 71
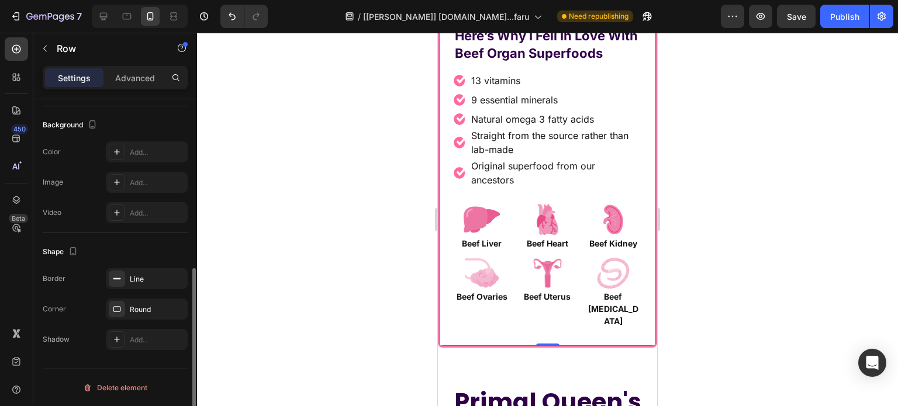
click at [629, 347] on div "Here’s Why I Fell In Love With Beef Organ Superfoods Heading Row Image 13 vitam…" at bounding box center [547, 176] width 219 height 341
click at [117, 79] on p "Advanced" at bounding box center [135, 78] width 40 height 12
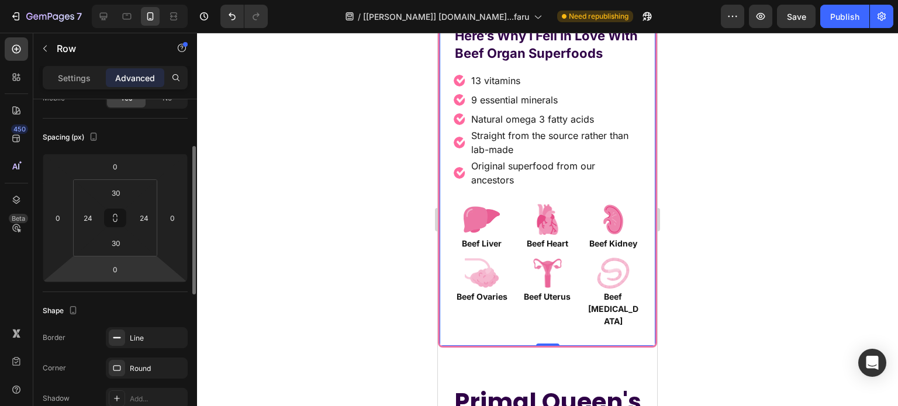
scroll to position [0, 0]
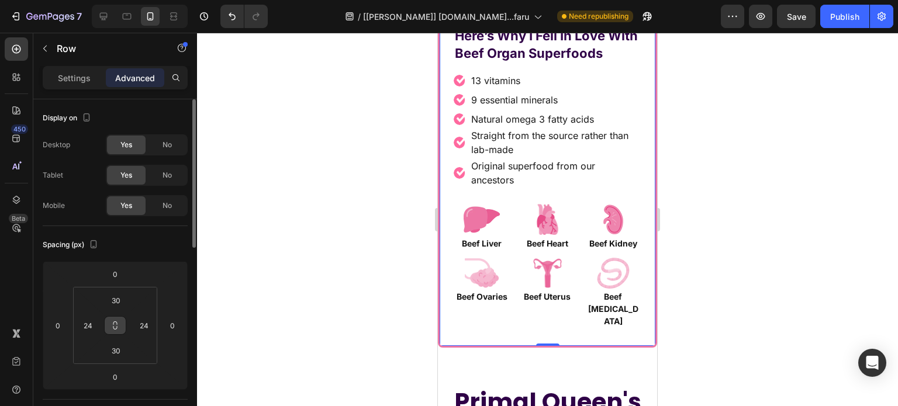
click at [117, 324] on icon at bounding box center [114, 325] width 9 height 9
click at [121, 297] on input "30" at bounding box center [115, 301] width 23 height 18
type input "1"
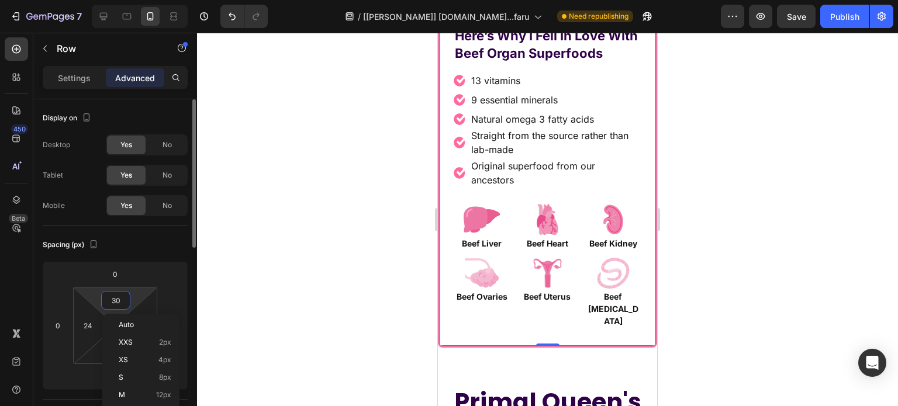
type input "1"
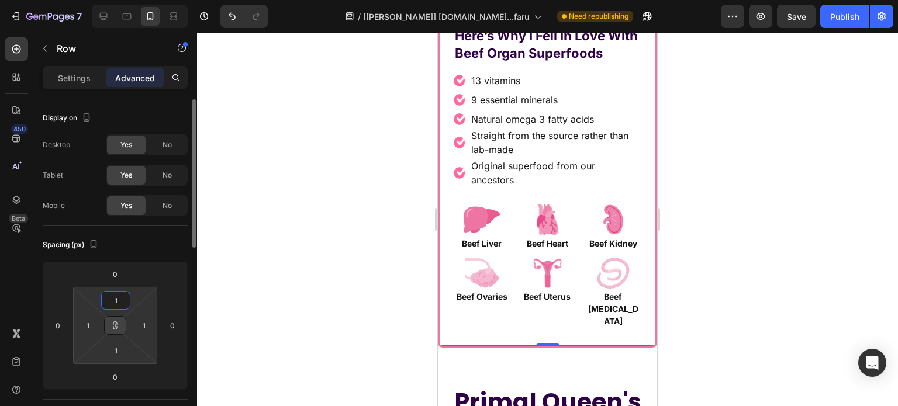
type input "10"
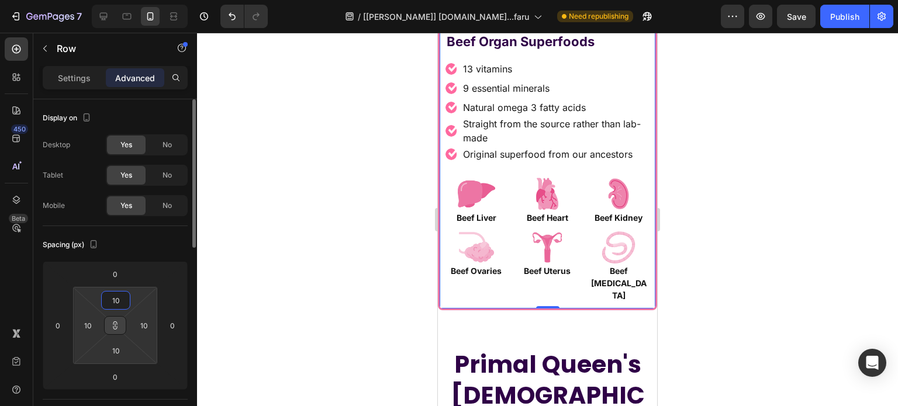
type input "1"
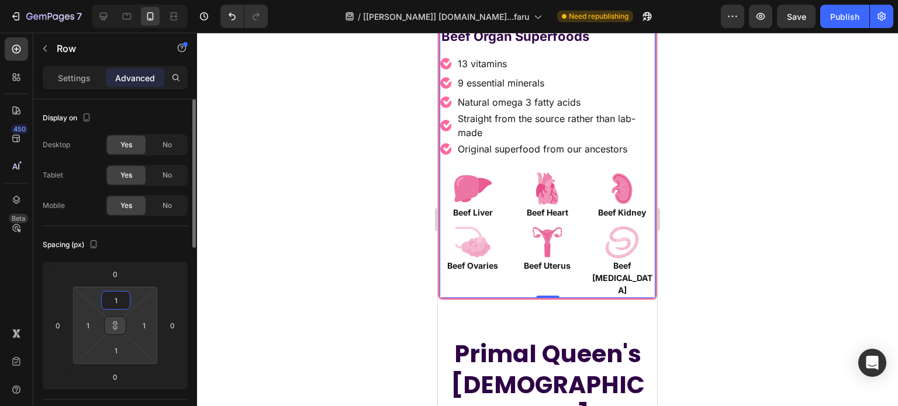
type input "14"
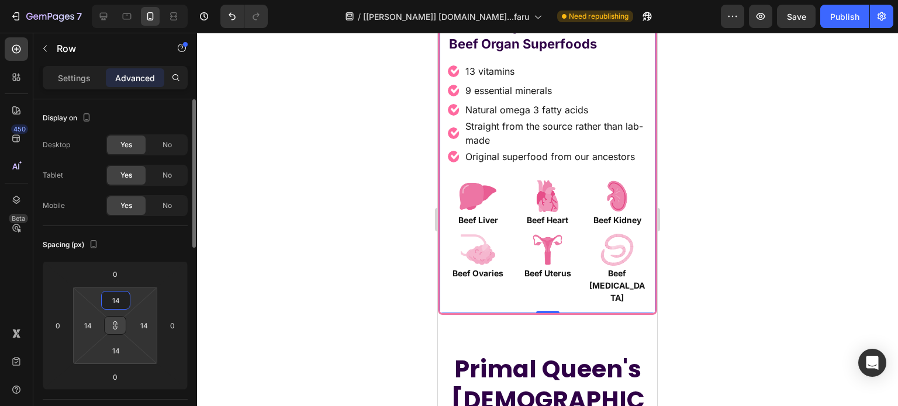
type input "1"
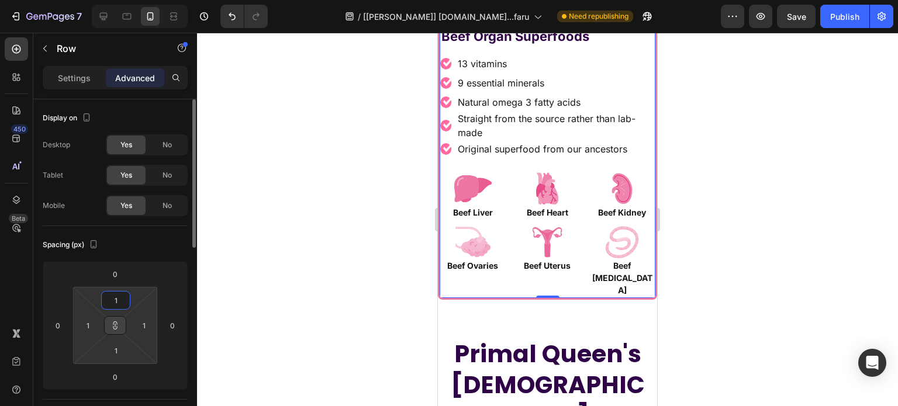
type input "15"
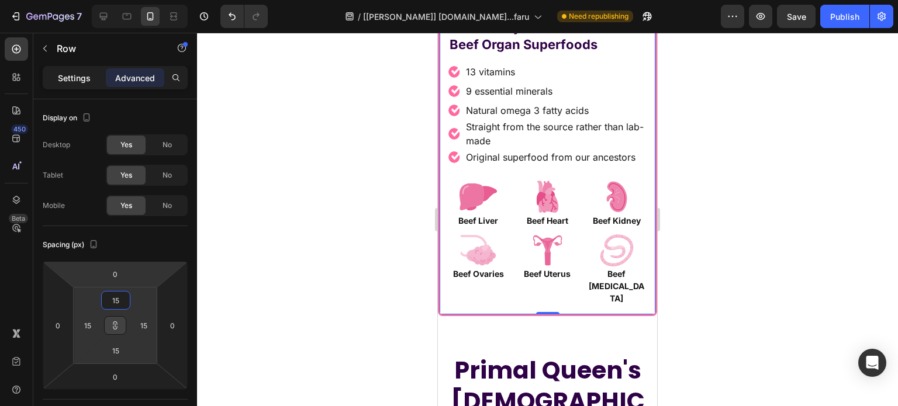
type input "15"
click at [65, 85] on div "Settings" at bounding box center [74, 77] width 58 height 19
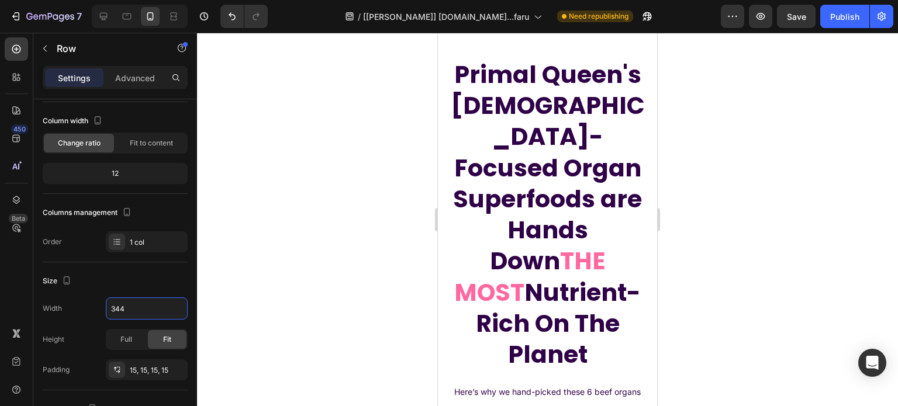
scroll to position [6038, 0]
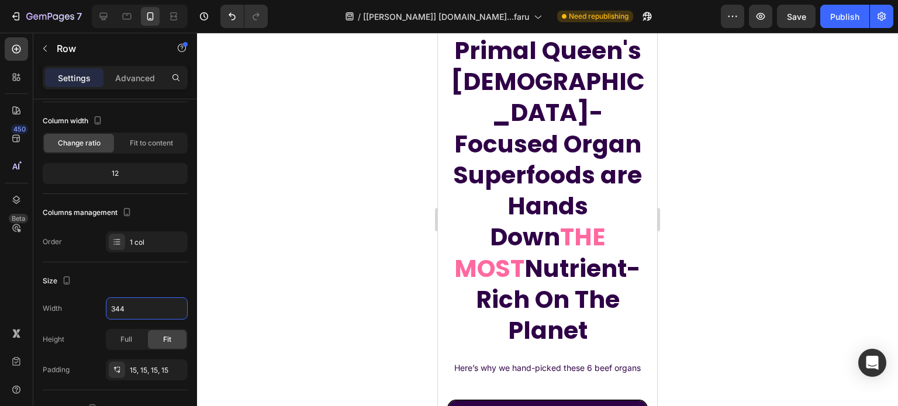
type input "344"
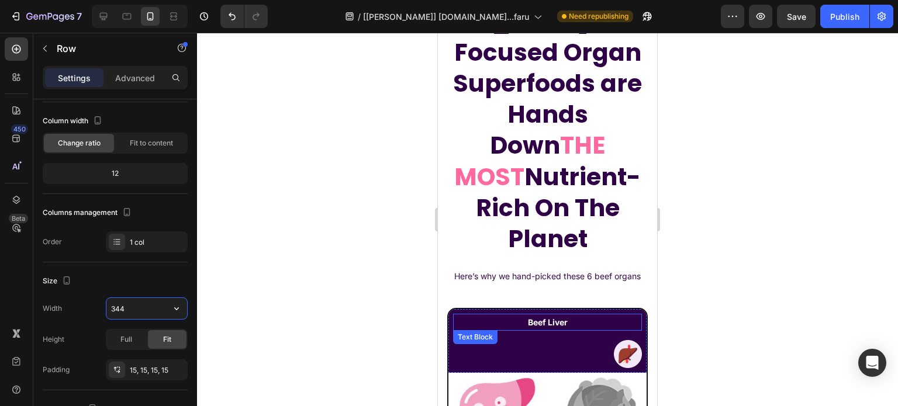
scroll to position [6096, 0]
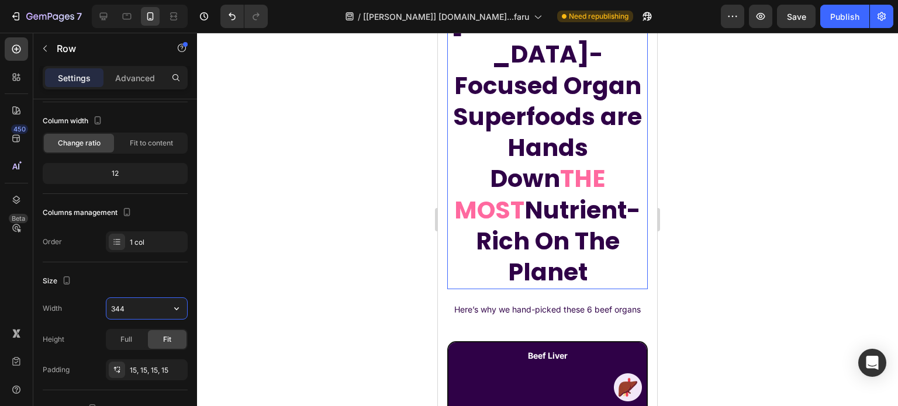
click at [531, 130] on strong "Primal Queen's [DEMOGRAPHIC_DATA]-Focused Organ Superfoods are Hands Down" at bounding box center [548, 85] width 194 height 220
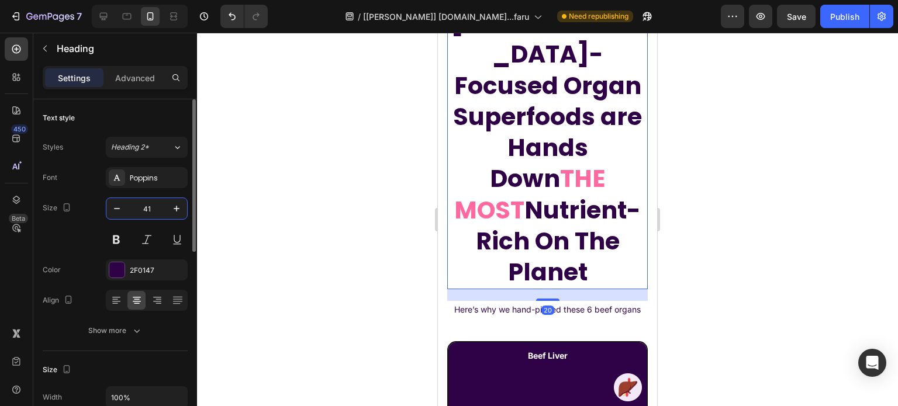
click at [147, 211] on input "41" at bounding box center [146, 208] width 39 height 21
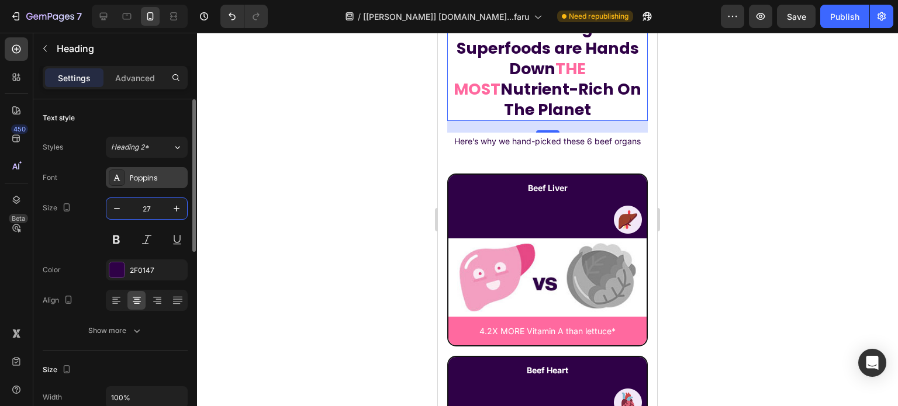
type input "27"
click at [152, 185] on div "Poppins" at bounding box center [147, 177] width 82 height 21
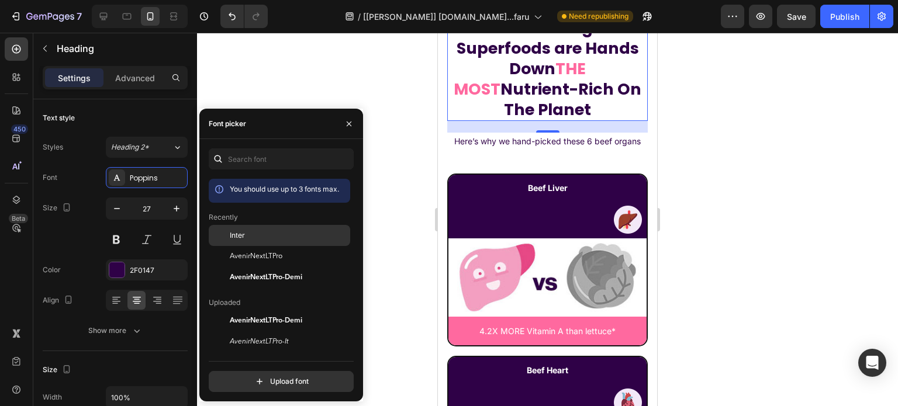
click at [248, 238] on div "Inter" at bounding box center [289, 235] width 118 height 11
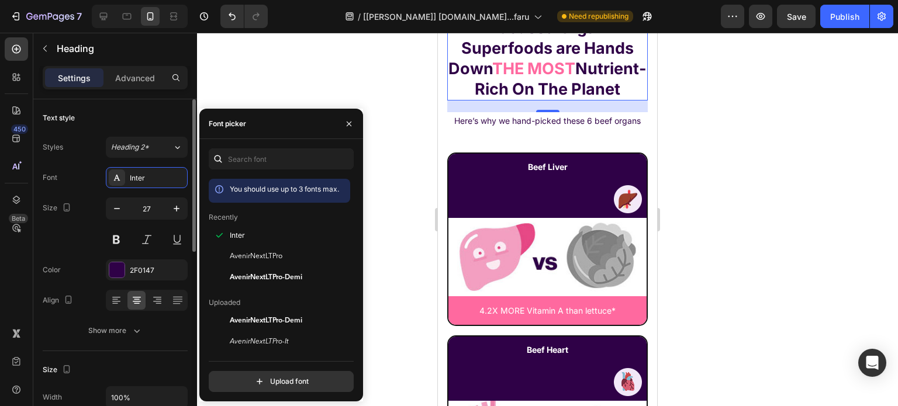
click at [120, 365] on div "Size" at bounding box center [115, 370] width 145 height 19
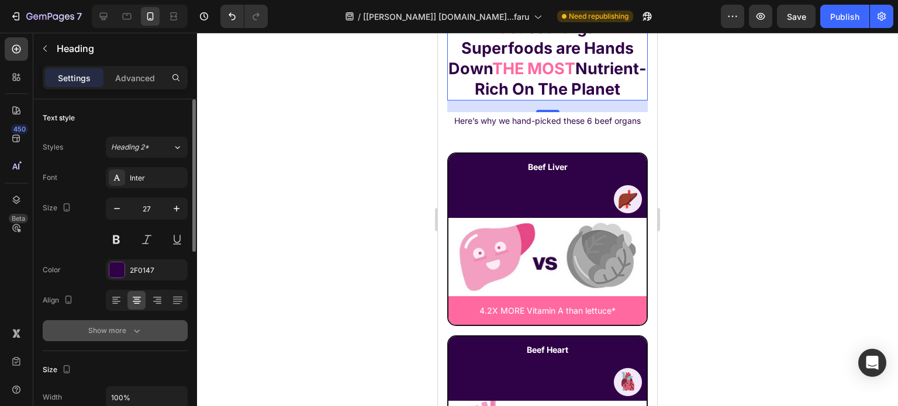
click at [124, 335] on div "Show more" at bounding box center [115, 331] width 54 height 12
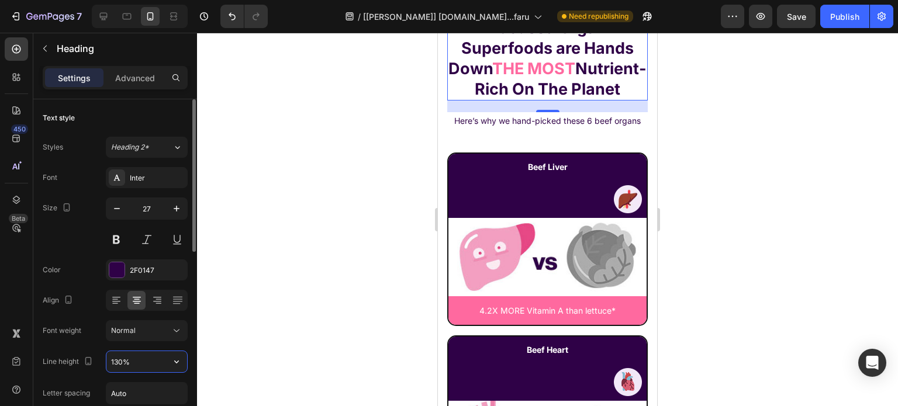
click at [133, 358] on input "130%" at bounding box center [146, 361] width 81 height 21
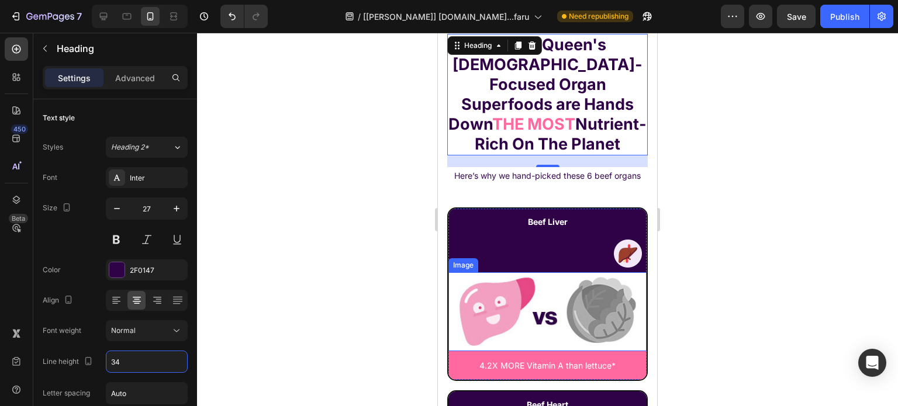
scroll to position [5979, 0]
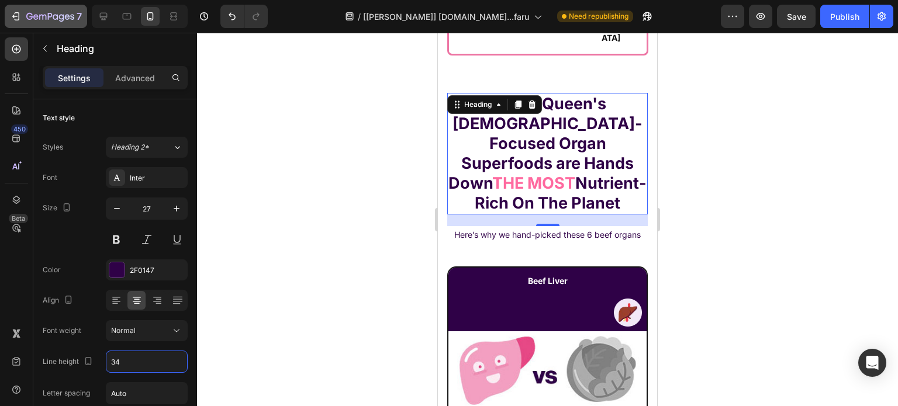
type input "34"
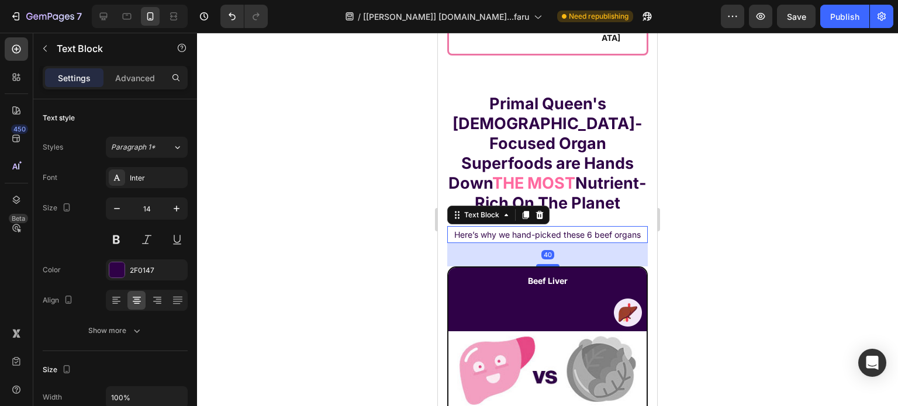
click at [528, 233] on p "Here’s why we hand-picked these 6 beef organs" at bounding box center [547, 234] width 198 height 15
click at [161, 203] on input "14" at bounding box center [146, 208] width 39 height 21
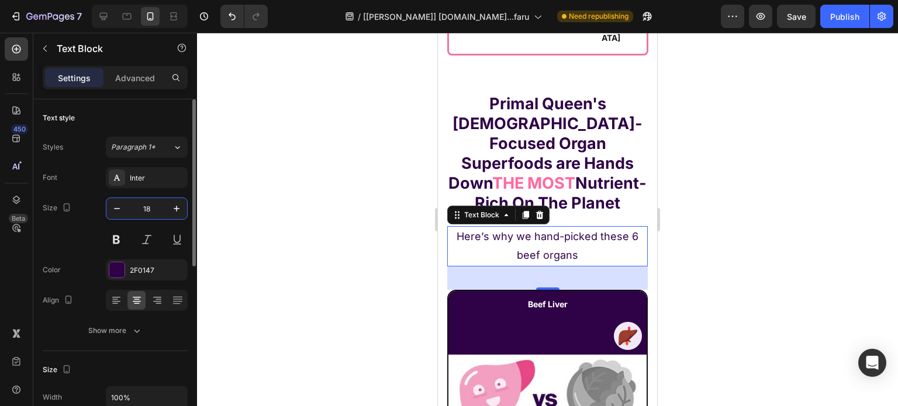
type input "18"
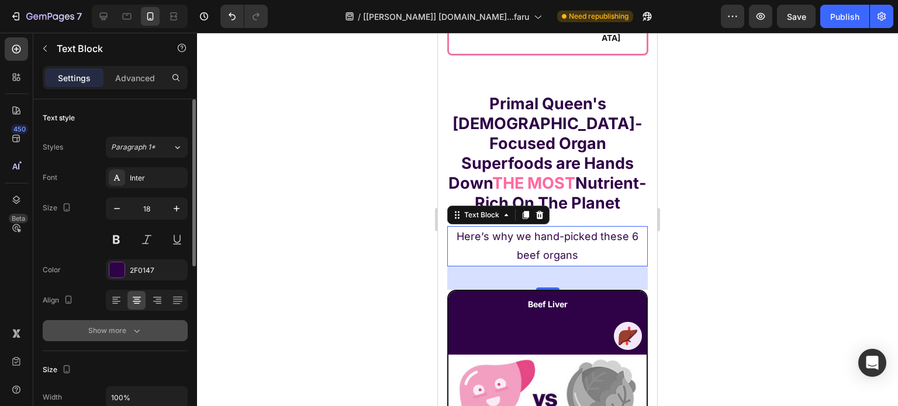
click at [133, 337] on button "Show more" at bounding box center [115, 330] width 145 height 21
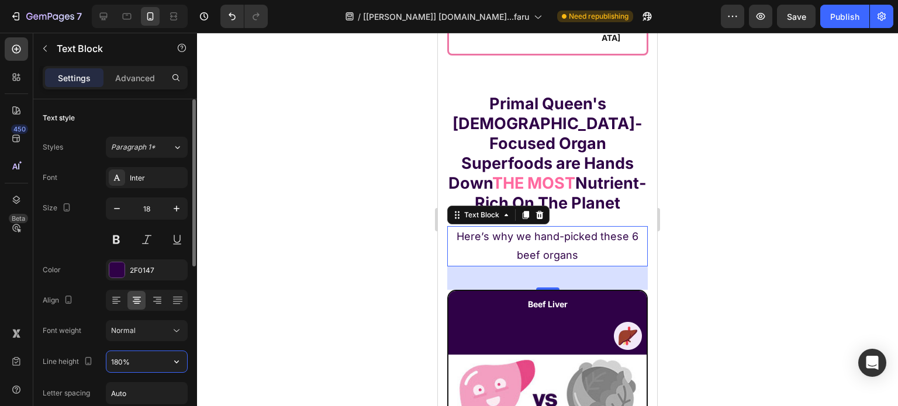
click at [131, 355] on input "180%" at bounding box center [146, 361] width 81 height 21
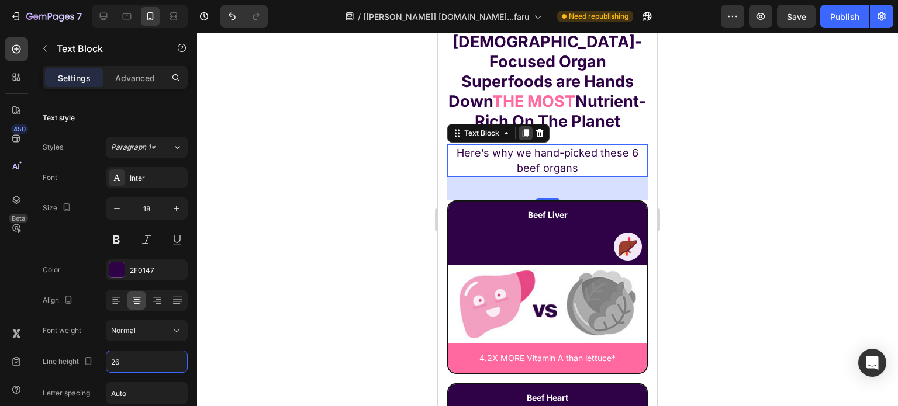
scroll to position [6096, 0]
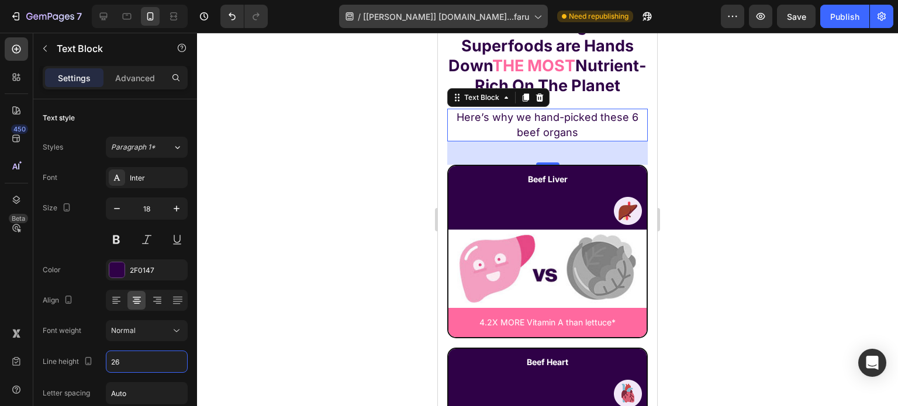
type input "26"
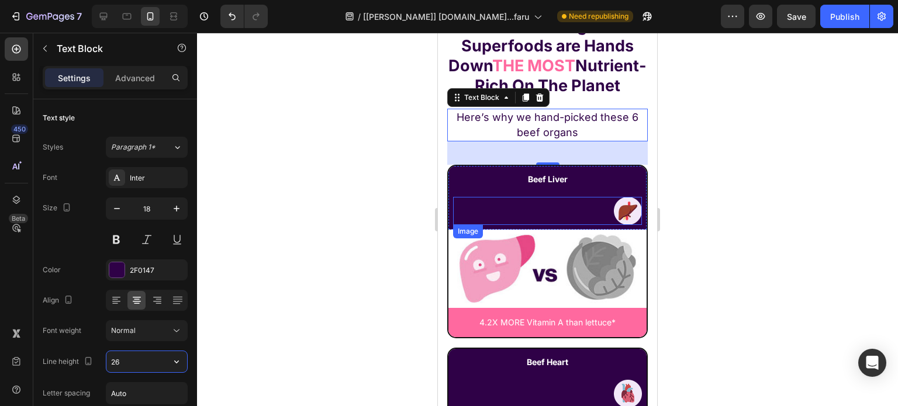
click at [542, 212] on div at bounding box center [547, 211] width 189 height 28
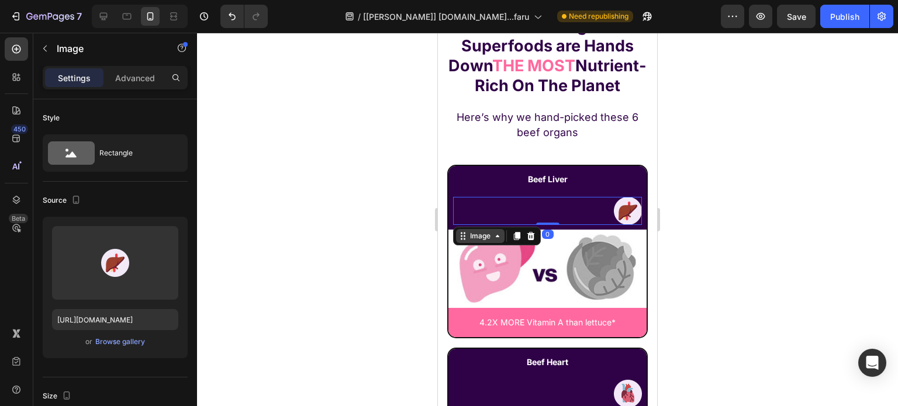
click at [477, 233] on div "Image" at bounding box center [479, 236] width 25 height 11
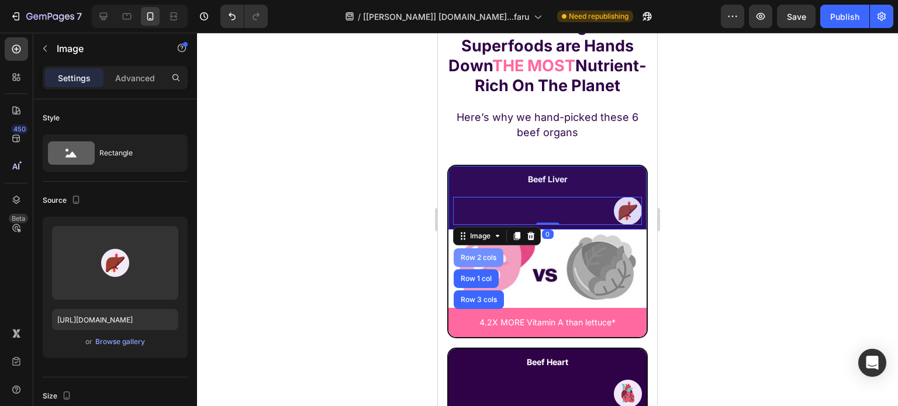
click at [469, 257] on div "Row 2 cols" at bounding box center [478, 257] width 40 height 7
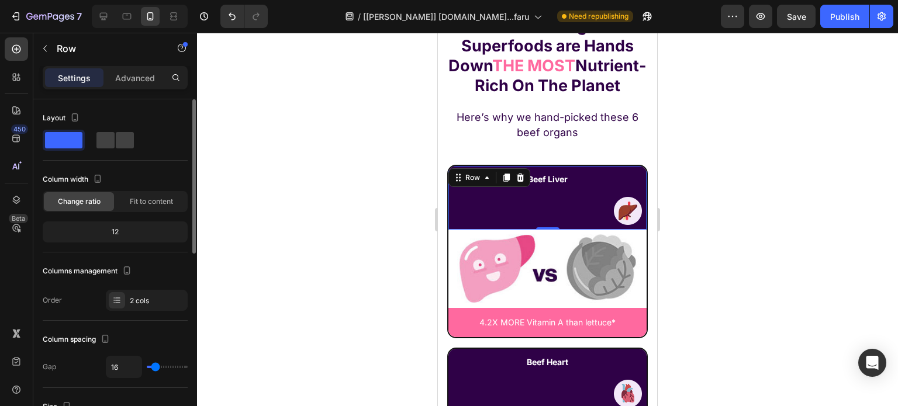
click at [110, 128] on div "Layout" at bounding box center [115, 130] width 145 height 42
click at [116, 144] on span at bounding box center [125, 140] width 18 height 16
type input "0"
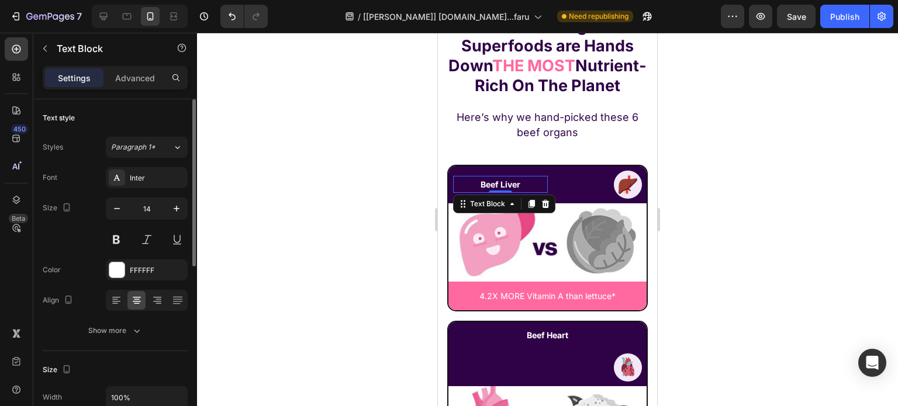
click at [517, 192] on div "Beef Liver" at bounding box center [500, 184] width 95 height 17
click at [167, 205] on button "button" at bounding box center [176, 208] width 21 height 21
click at [155, 207] on input "15" at bounding box center [146, 208] width 39 height 21
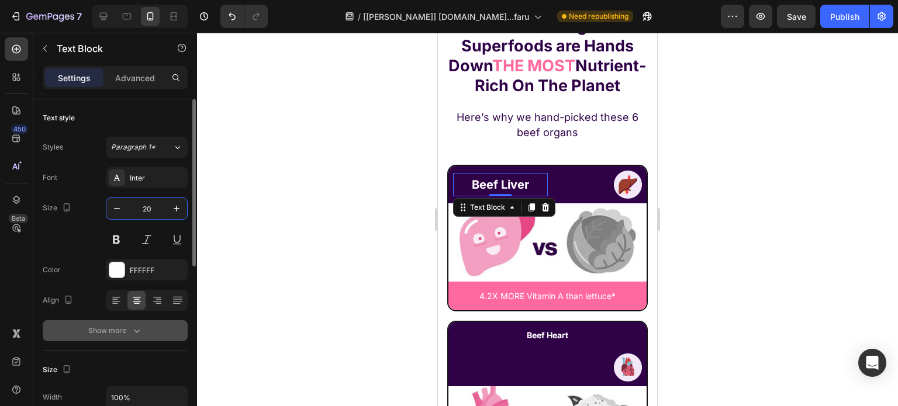
type input "20"
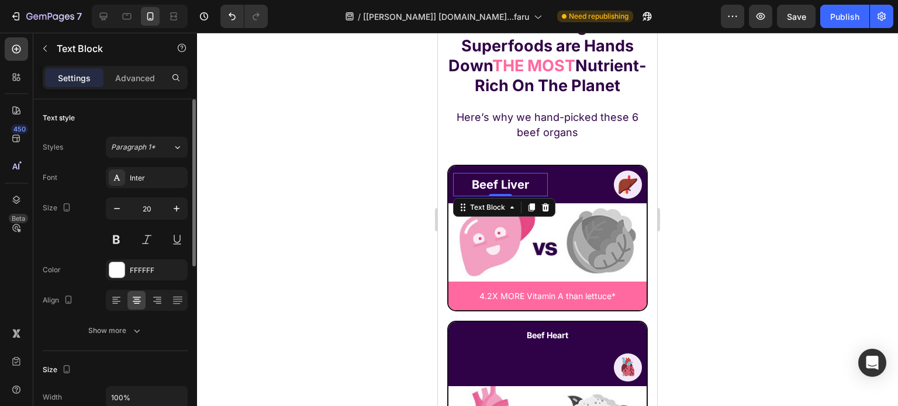
drag, startPoint x: 145, startPoint y: 329, endPoint x: 138, endPoint y: 345, distance: 17.0
click at [144, 330] on button "Show more" at bounding box center [115, 330] width 145 height 21
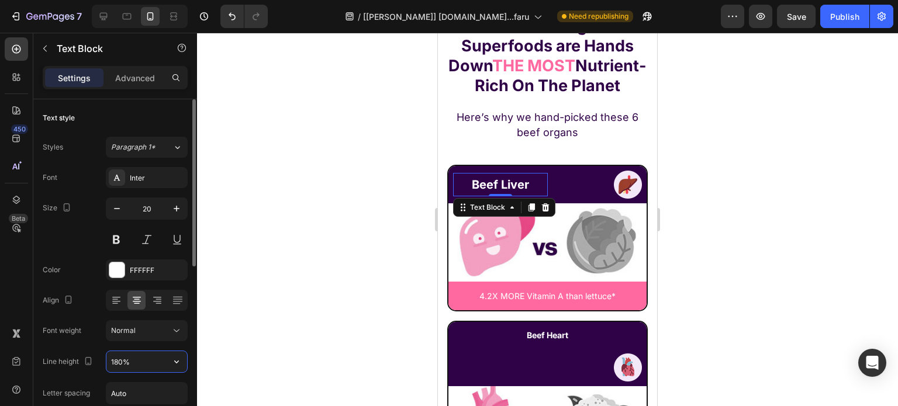
click at [138, 354] on input "180%" at bounding box center [146, 361] width 81 height 21
type input "28"
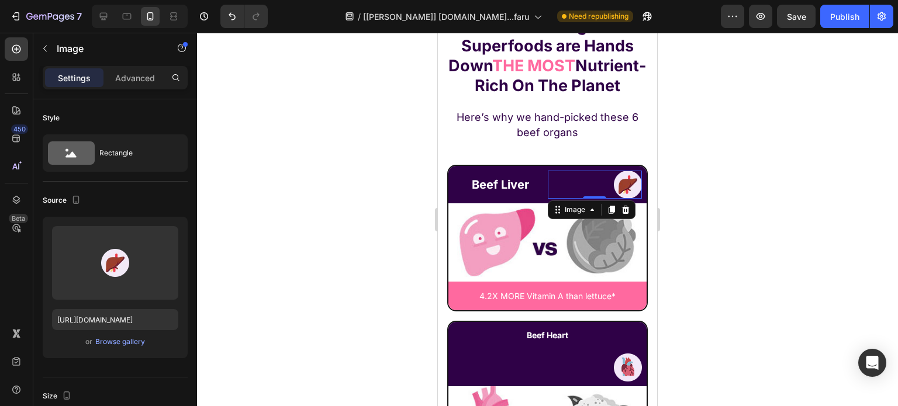
click at [614, 188] on img at bounding box center [628, 185] width 28 height 28
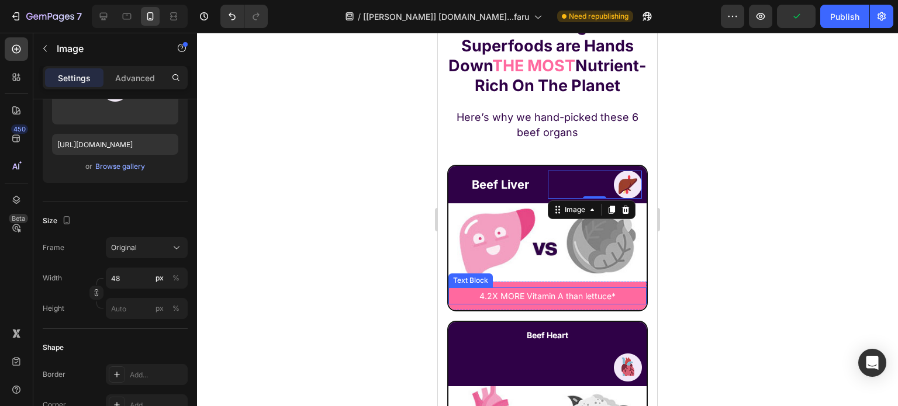
click at [484, 290] on p "4.2X MORE Vitamin A than lettuce*" at bounding box center [547, 296] width 196 height 15
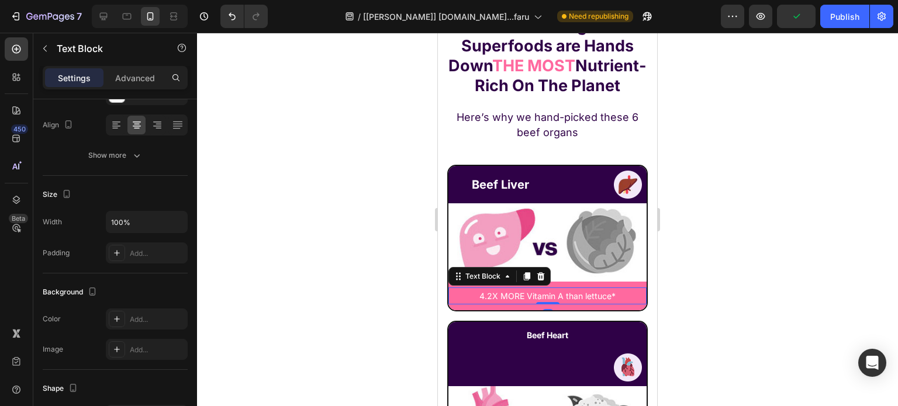
scroll to position [0, 0]
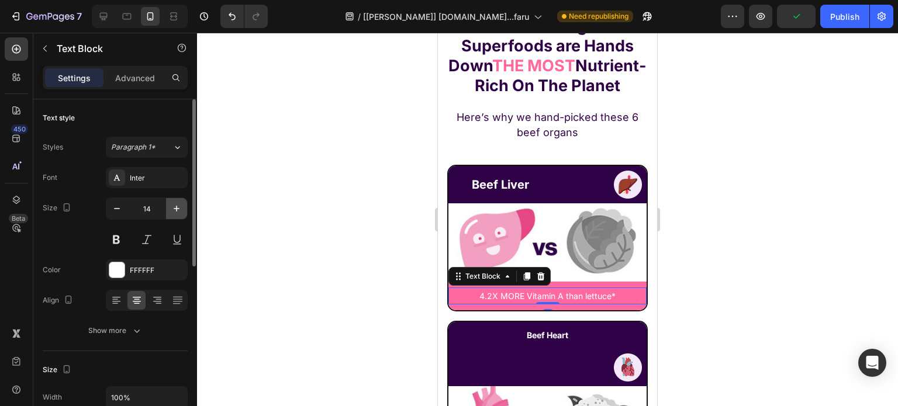
click at [173, 209] on icon "button" at bounding box center [177, 209] width 12 height 12
drag, startPoint x: 173, startPoint y: 209, endPoint x: 158, endPoint y: 221, distance: 19.5
click at [174, 209] on icon "button" at bounding box center [177, 209] width 12 height 12
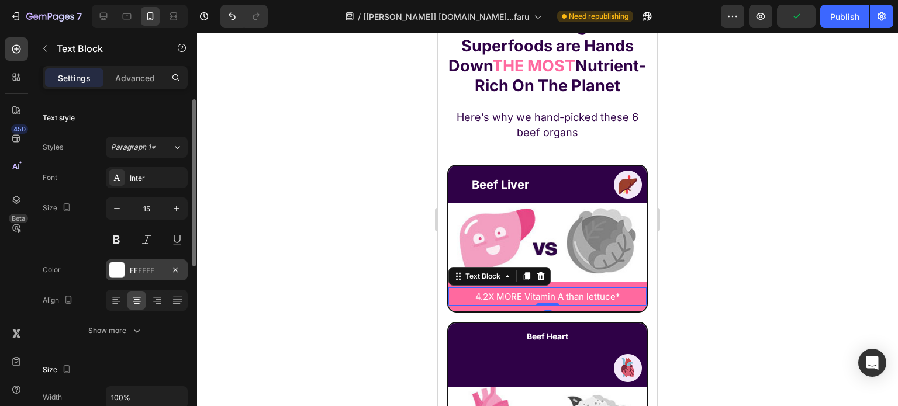
type input "16"
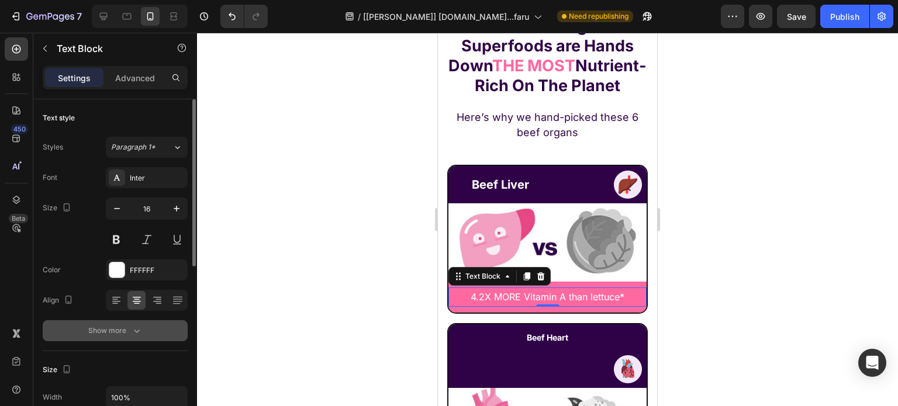
click at [124, 337] on button "Show more" at bounding box center [115, 330] width 145 height 21
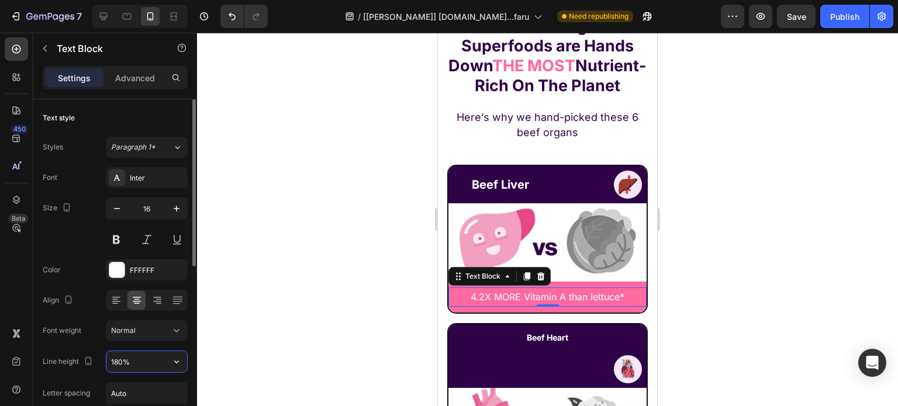
click at [124, 364] on input "180%" at bounding box center [146, 361] width 81 height 21
click at [126, 364] on input "180%" at bounding box center [146, 361] width 81 height 21
click at [113, 352] on input "180%" at bounding box center [146, 361] width 81 height 21
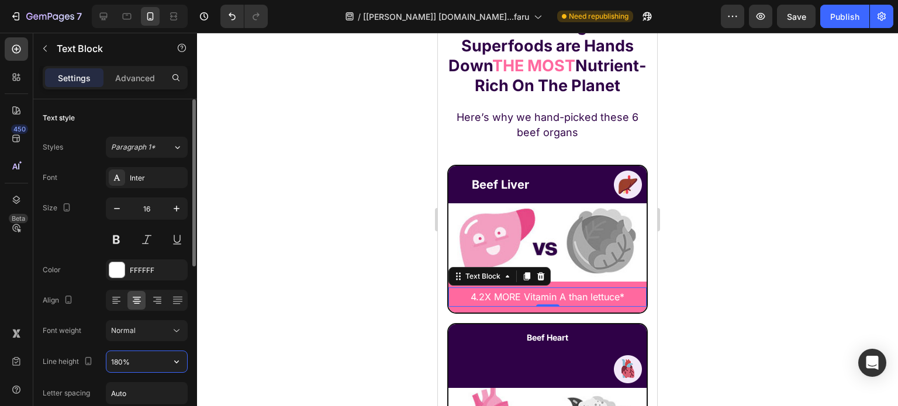
click at [113, 352] on input "180%" at bounding box center [146, 361] width 81 height 21
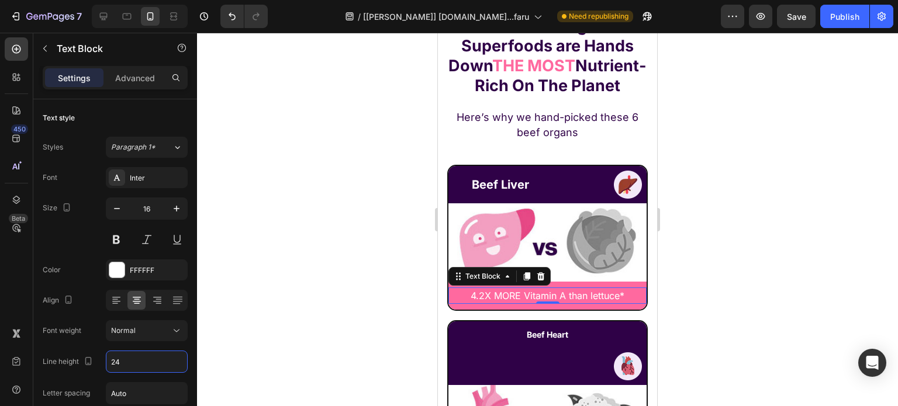
type input "24"
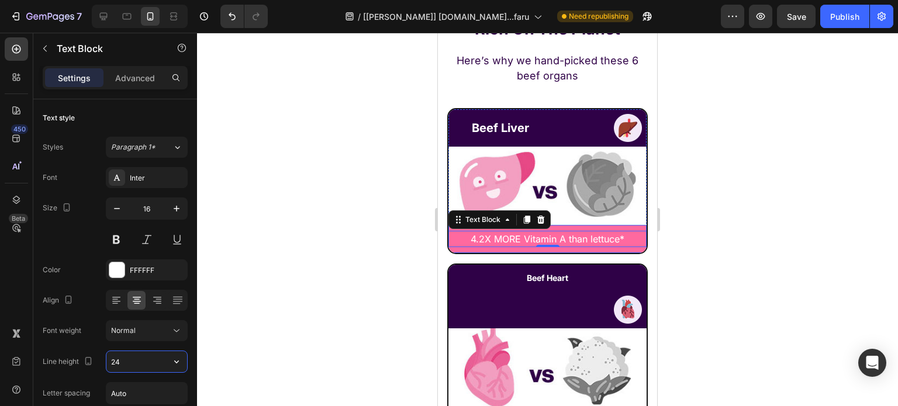
scroll to position [6155, 0]
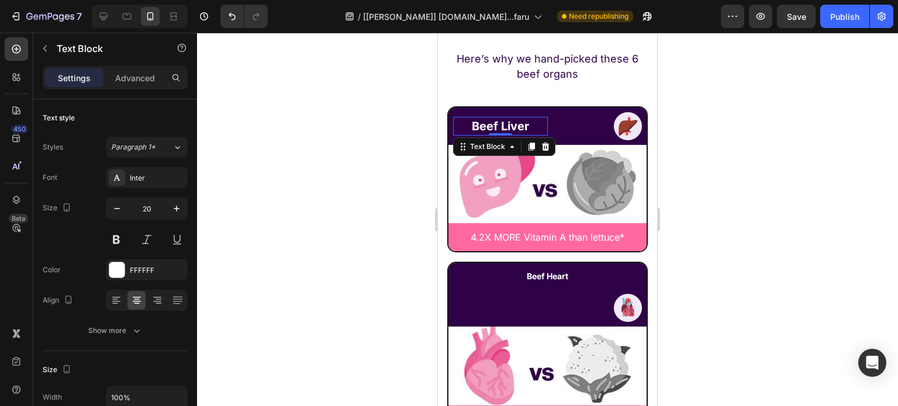
click at [510, 129] on strong "Beef Liver" at bounding box center [500, 126] width 57 height 14
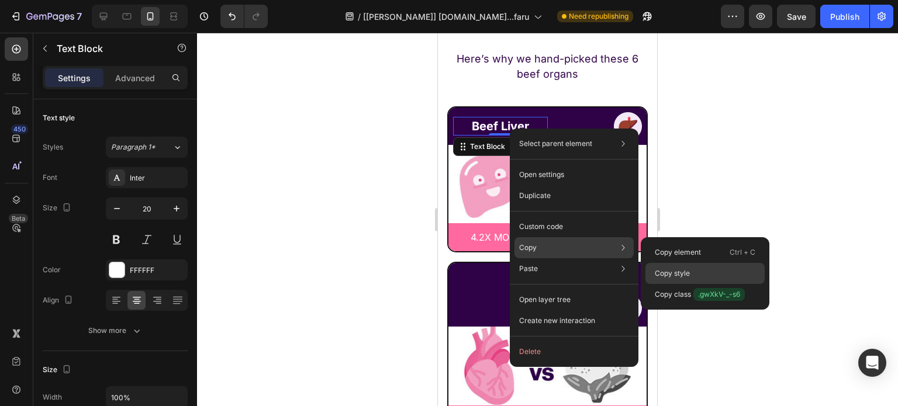
click at [684, 273] on p "Copy style" at bounding box center [671, 273] width 35 height 11
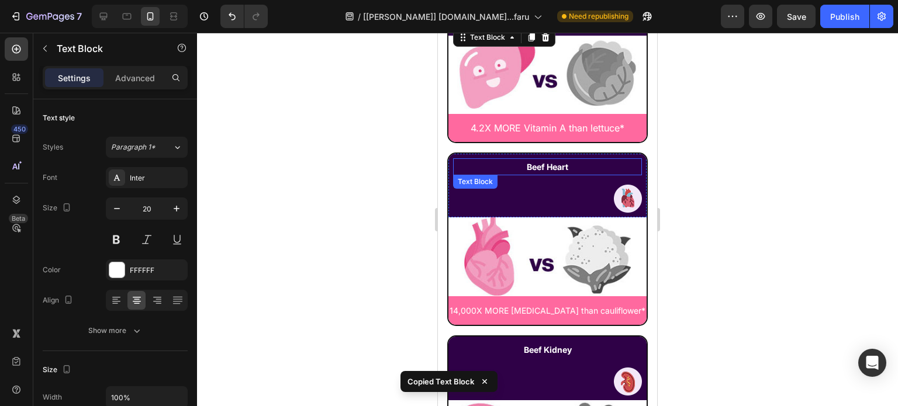
scroll to position [6271, 0]
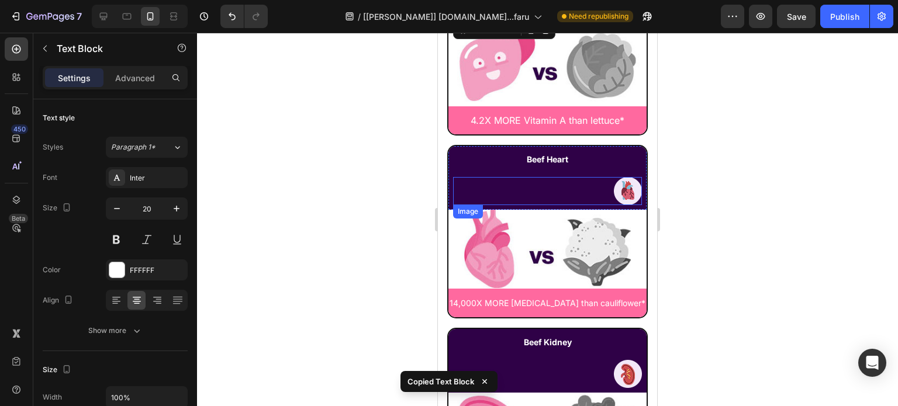
click at [546, 179] on div at bounding box center [547, 191] width 189 height 28
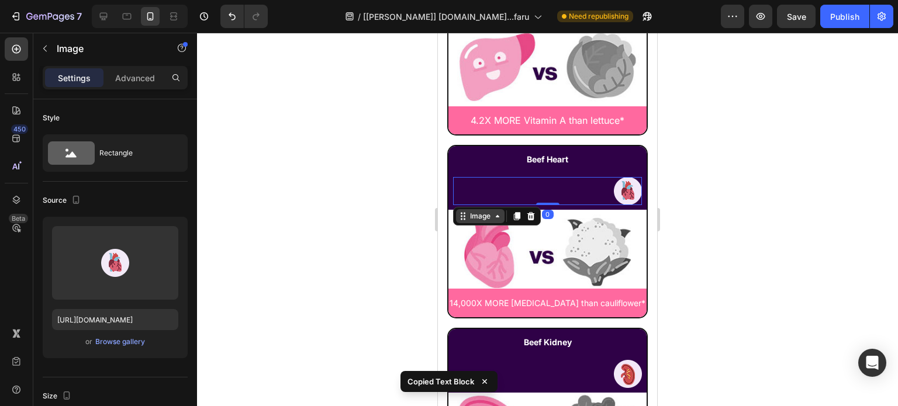
click at [491, 211] on div "Image" at bounding box center [479, 216] width 25 height 11
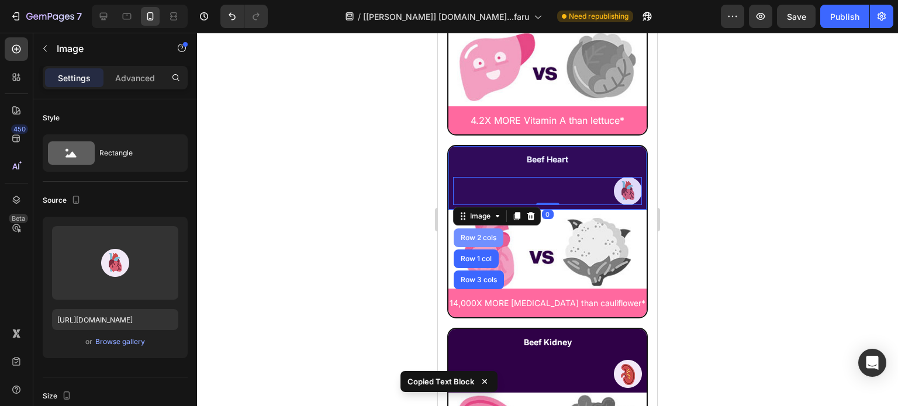
click at [479, 234] on div "Row 2 cols" at bounding box center [478, 237] width 40 height 7
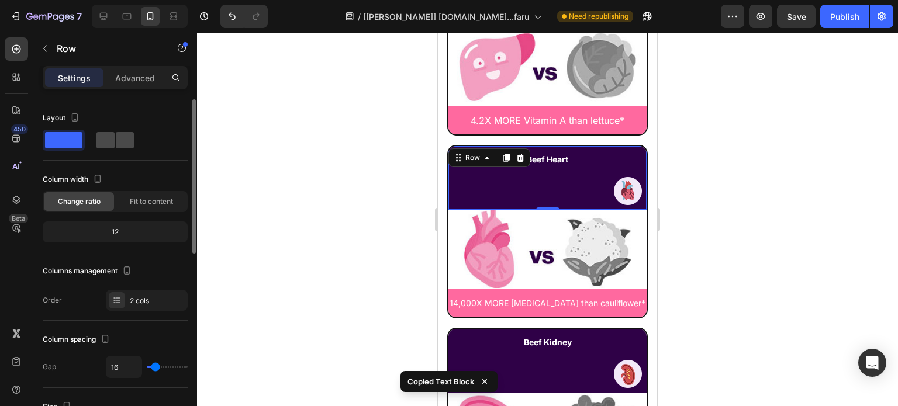
click at [116, 140] on span at bounding box center [125, 140] width 18 height 16
type input "0"
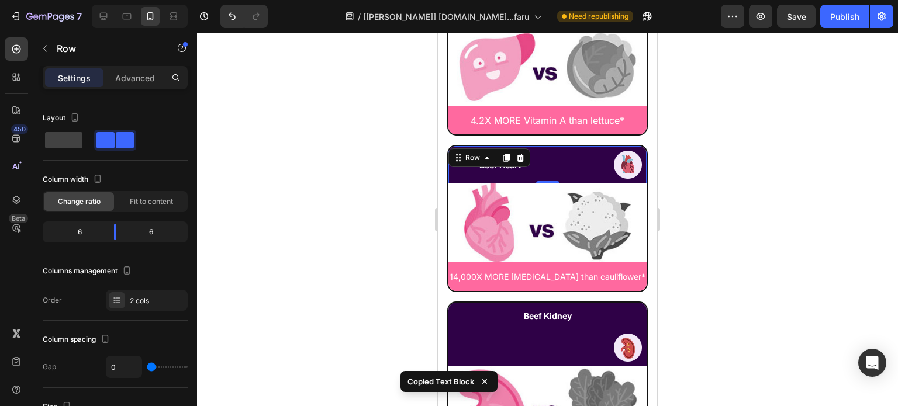
click at [528, 158] on div "Row" at bounding box center [489, 157] width 82 height 19
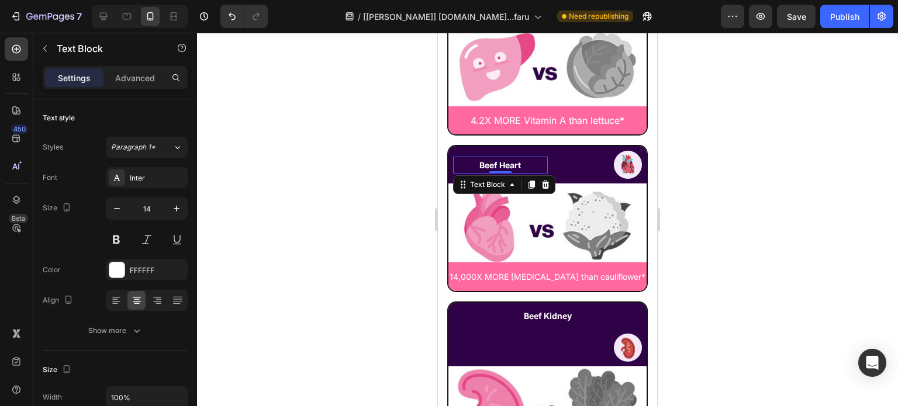
click at [531, 158] on p "Beef Heart" at bounding box center [500, 165] width 92 height 15
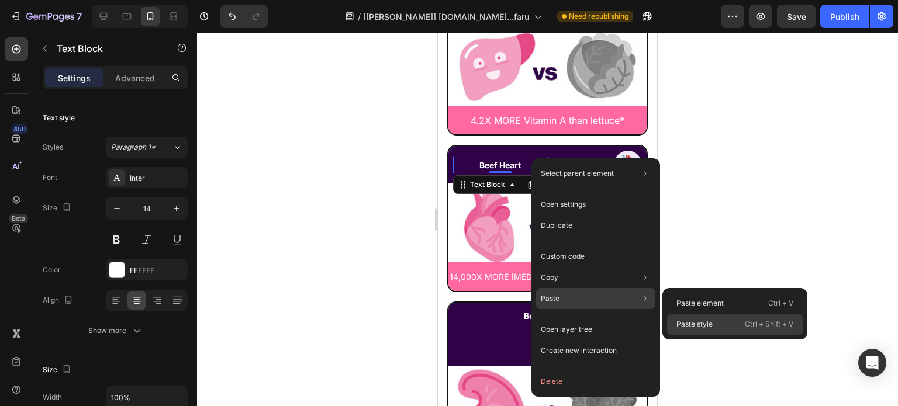
click at [704, 323] on p "Paste style" at bounding box center [694, 324] width 36 height 11
type input "20"
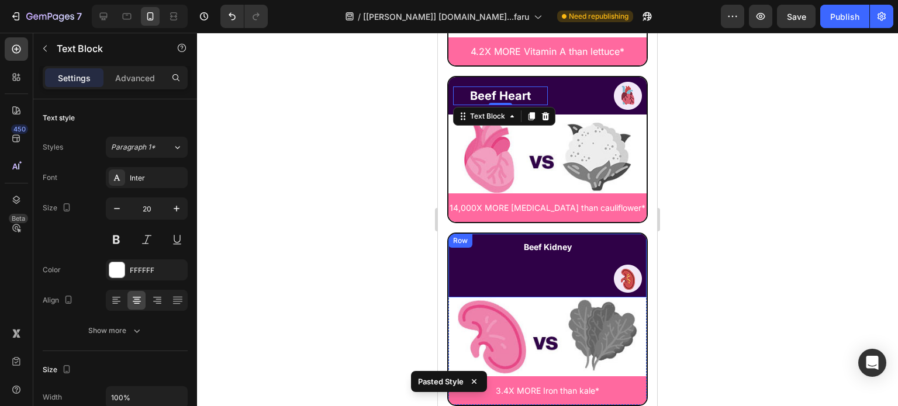
scroll to position [6388, 0]
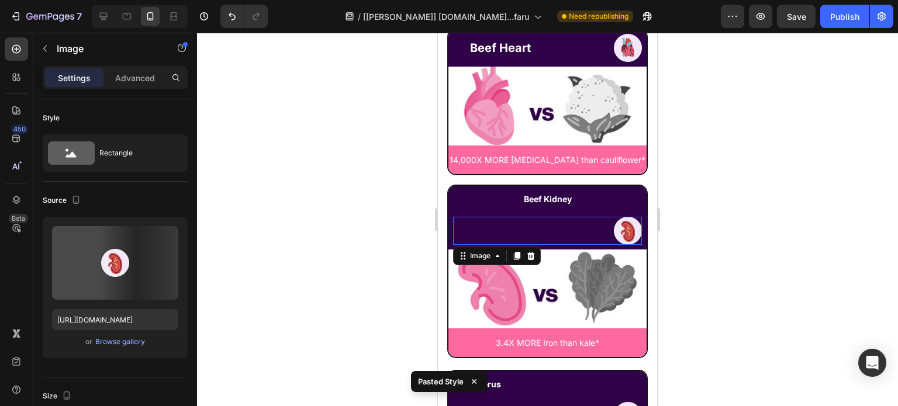
click at [588, 217] on div at bounding box center [547, 231] width 189 height 28
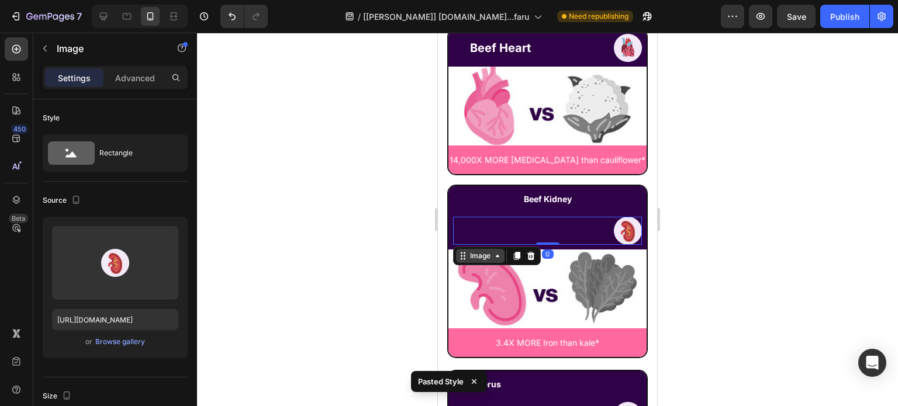
click at [480, 251] on div "Image" at bounding box center [479, 256] width 25 height 11
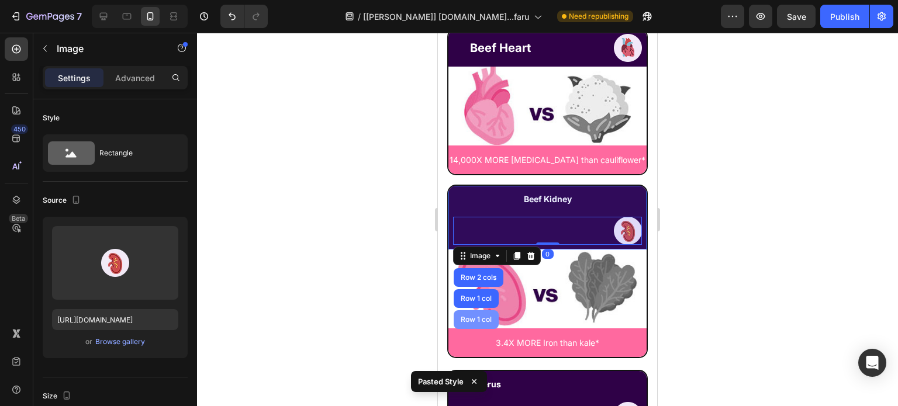
click at [479, 268] on div "Row 2 cols" at bounding box center [478, 277] width 50 height 19
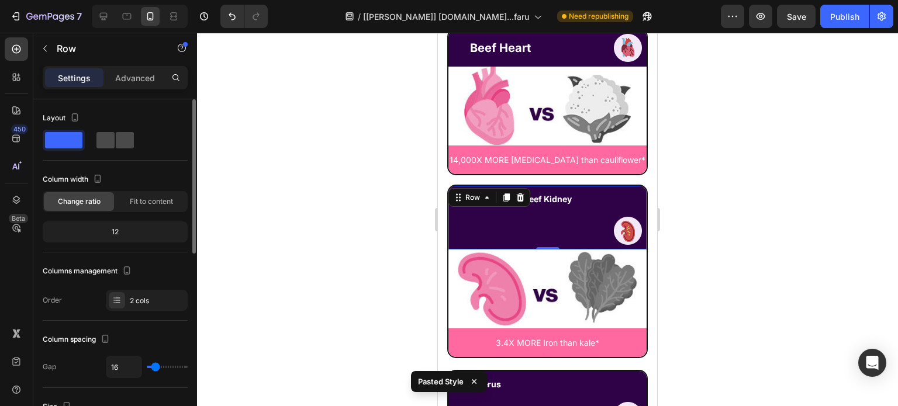
click at [116, 140] on span at bounding box center [125, 140] width 18 height 16
type input "0"
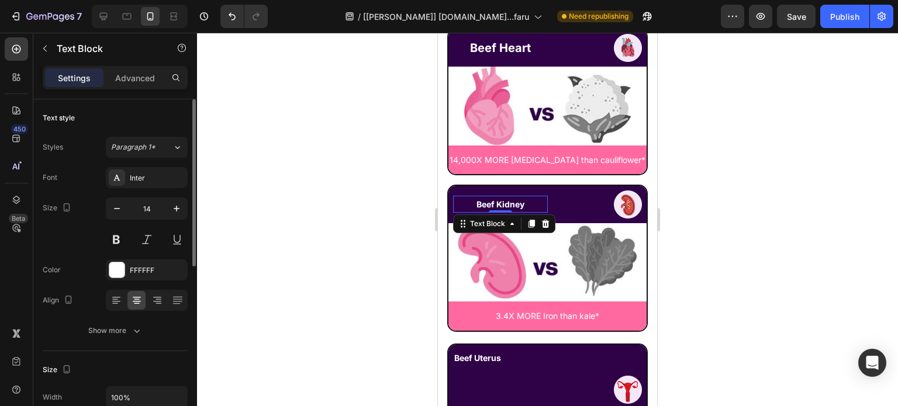
click at [536, 201] on p "Beef Kidney" at bounding box center [500, 204] width 92 height 15
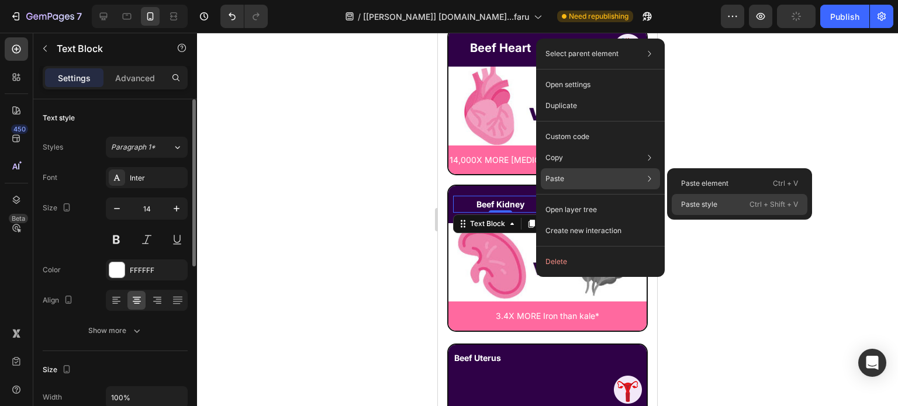
click at [720, 209] on div "Paste style Ctrl + Shift + V" at bounding box center [739, 204] width 136 height 21
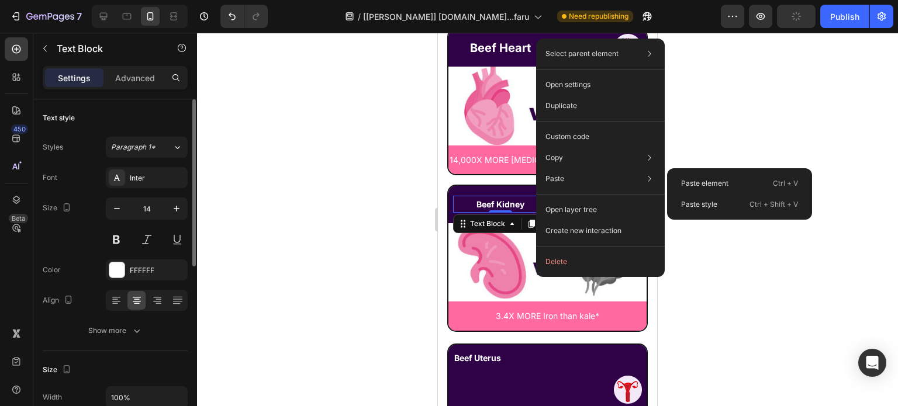
type input "20"
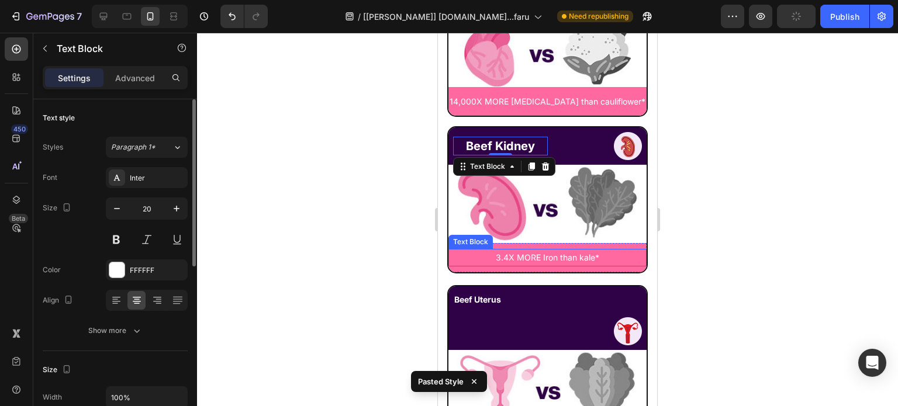
scroll to position [6564, 0]
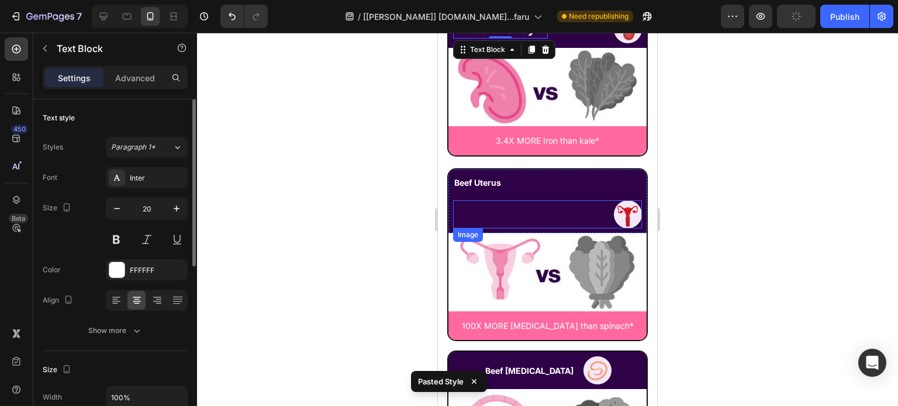
click at [552, 206] on div at bounding box center [547, 214] width 189 height 28
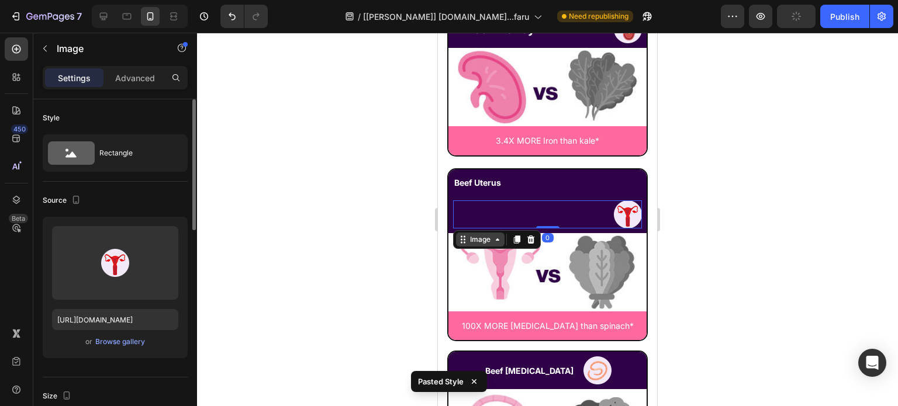
click at [487, 234] on div "Image" at bounding box center [479, 239] width 25 height 11
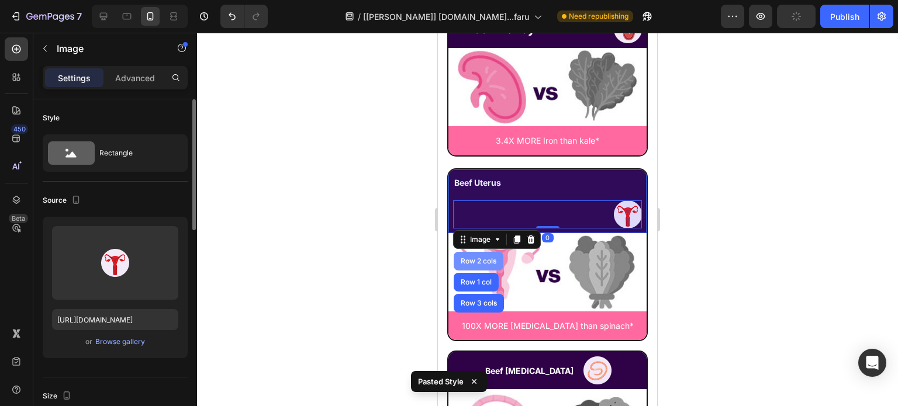
click at [480, 252] on div "Row 2 cols" at bounding box center [478, 261] width 50 height 19
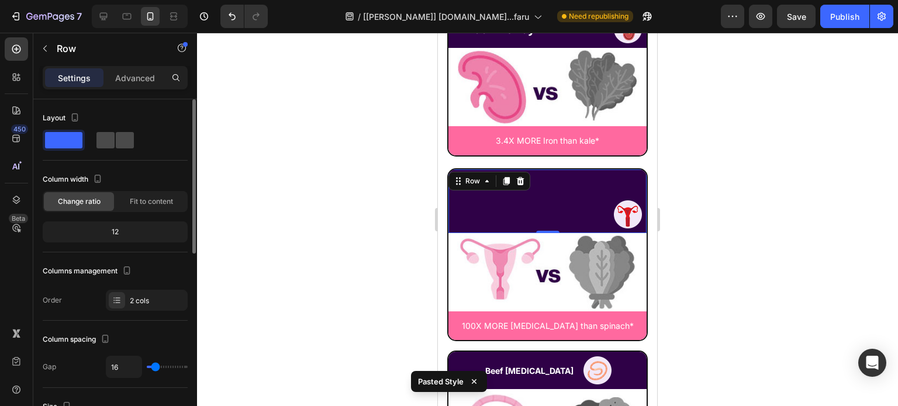
click at [116, 141] on span at bounding box center [125, 140] width 18 height 16
type input "0"
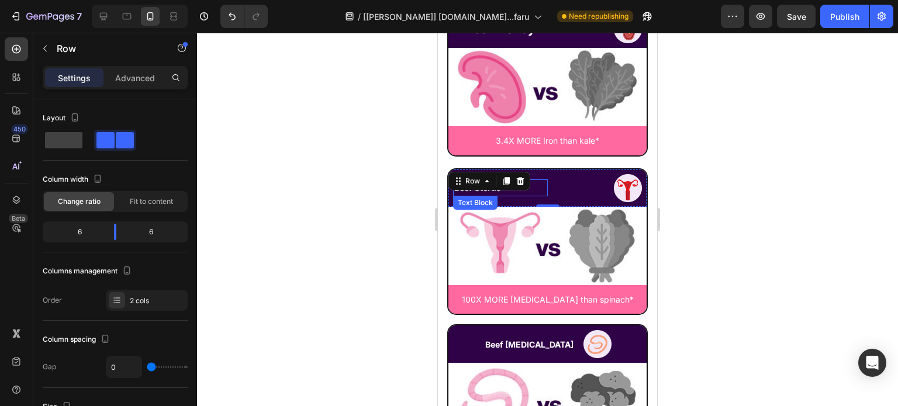
click at [537, 181] on p "Beef Uterus" at bounding box center [500, 188] width 92 height 15
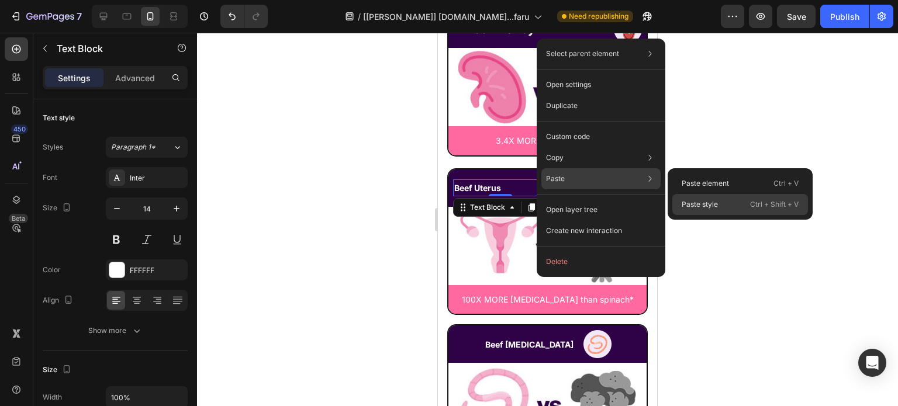
click at [714, 205] on p "Paste style" at bounding box center [699, 204] width 36 height 11
type input "20"
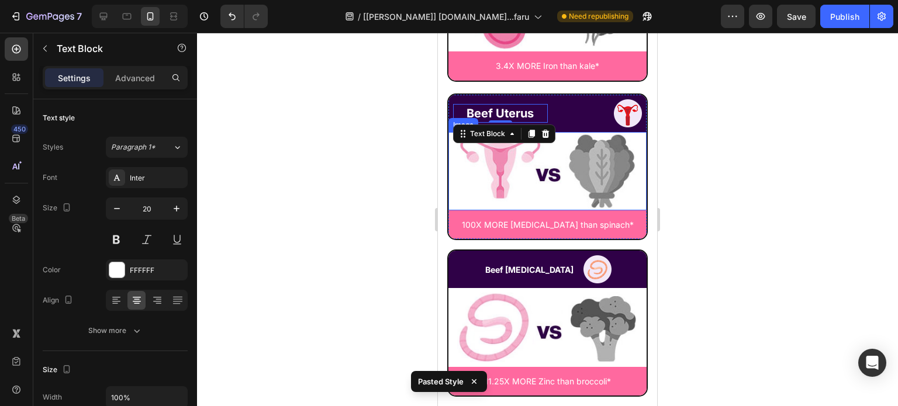
scroll to position [6680, 0]
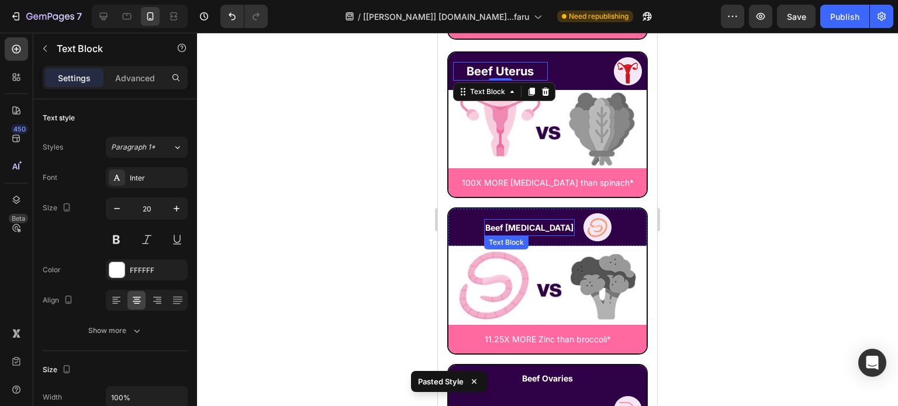
click at [531, 223] on strong "Beef [MEDICAL_DATA]" at bounding box center [529, 228] width 88 height 10
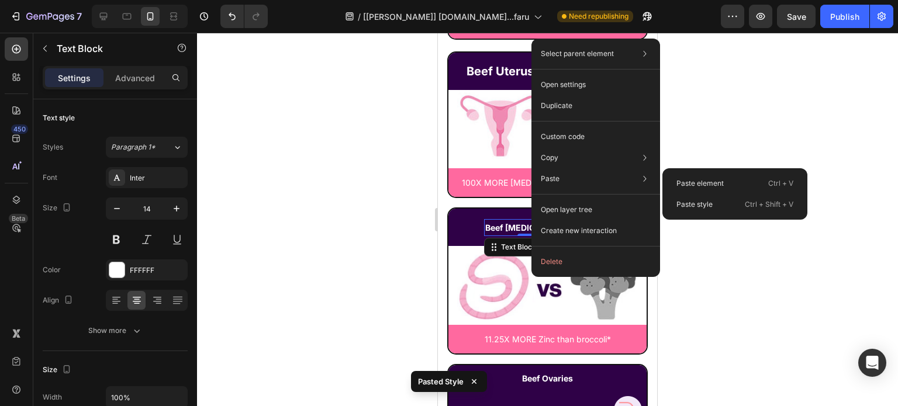
click at [706, 196] on div "Paste style Ctrl + Shift + V" at bounding box center [735, 204] width 136 height 21
type input "20"
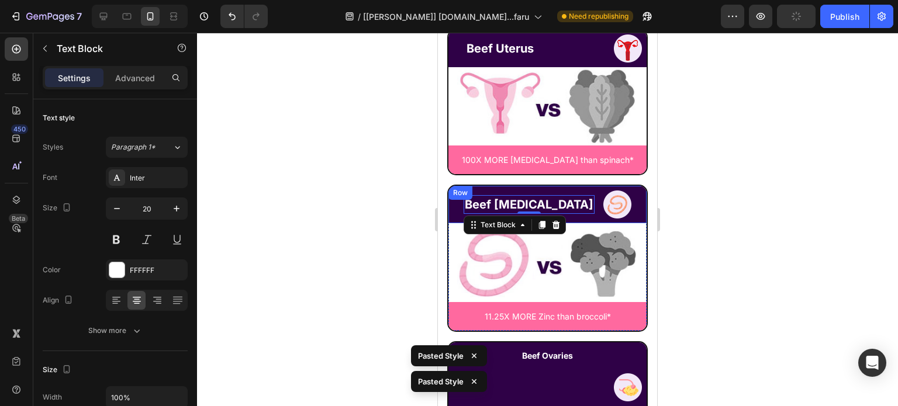
scroll to position [6739, 0]
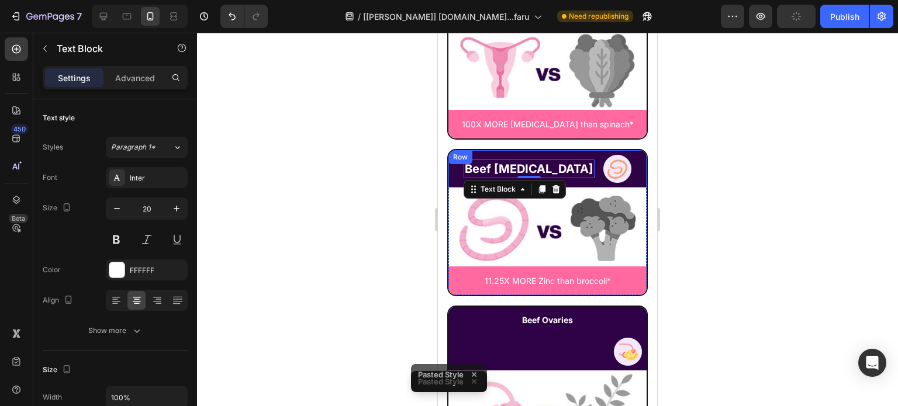
click at [626, 165] on div "Beef Fallopian Tubes Text Block 0 Image Row" at bounding box center [547, 168] width 198 height 37
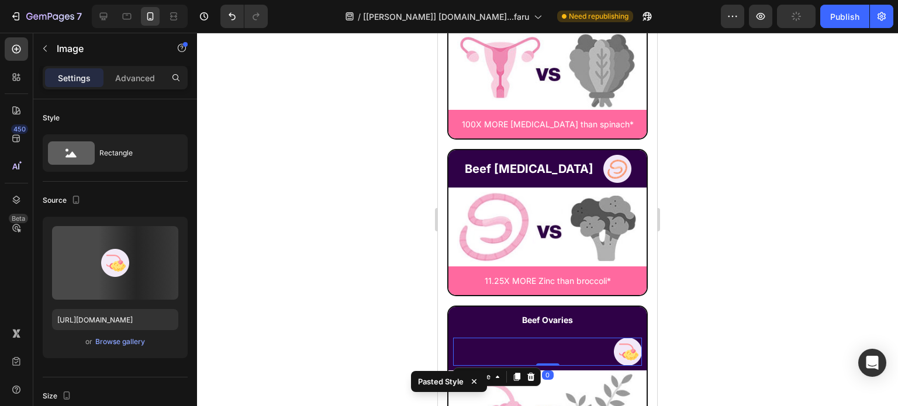
click at [559, 341] on div at bounding box center [547, 352] width 189 height 28
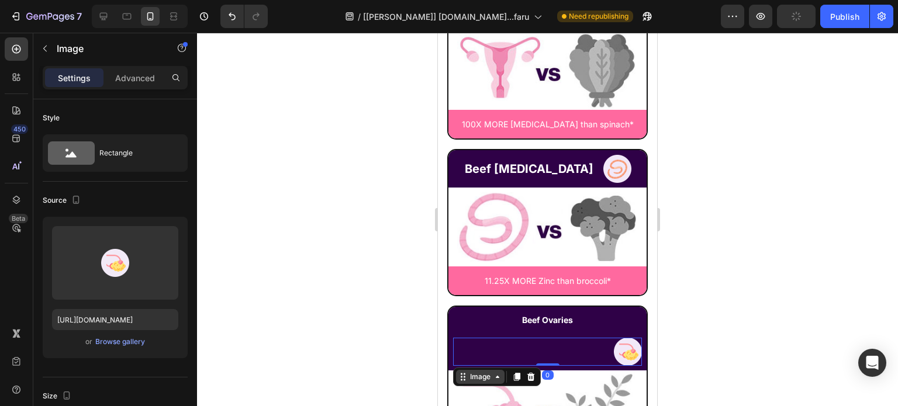
drag, startPoint x: 483, startPoint y: 361, endPoint x: 474, endPoint y: 351, distance: 12.9
click at [478, 372] on div "Image" at bounding box center [479, 377] width 25 height 11
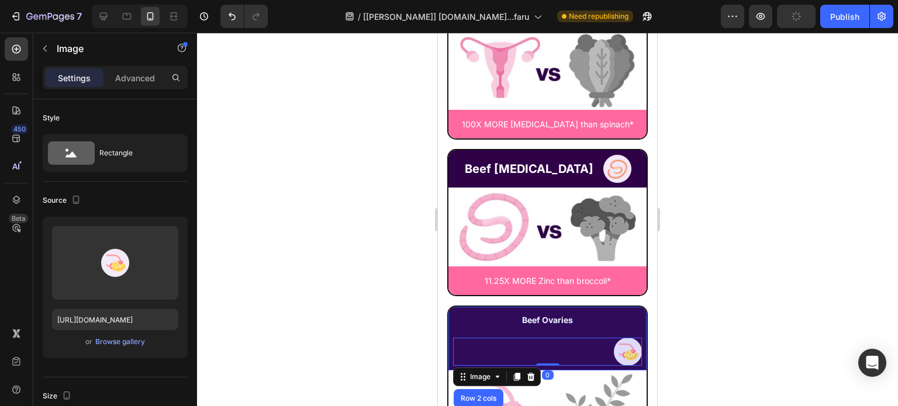
drag, startPoint x: 474, startPoint y: 373, endPoint x: 439, endPoint y: 351, distance: 41.0
click at [472, 389] on div "Row 2 cols" at bounding box center [478, 398] width 50 height 19
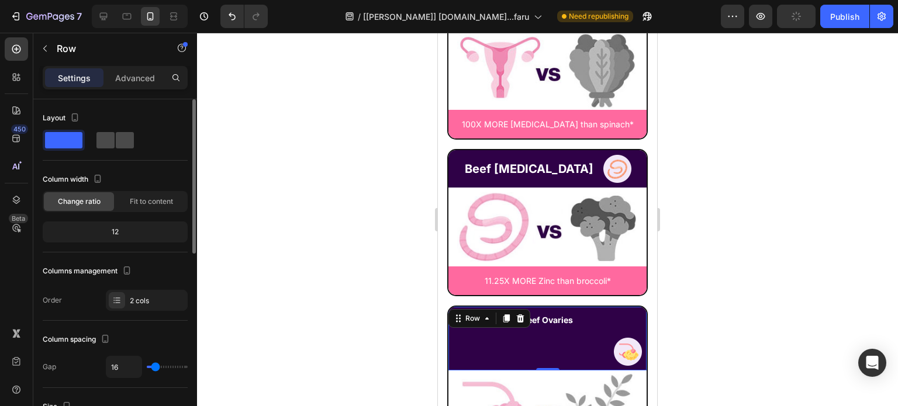
click at [117, 135] on span at bounding box center [125, 140] width 18 height 16
type input "0"
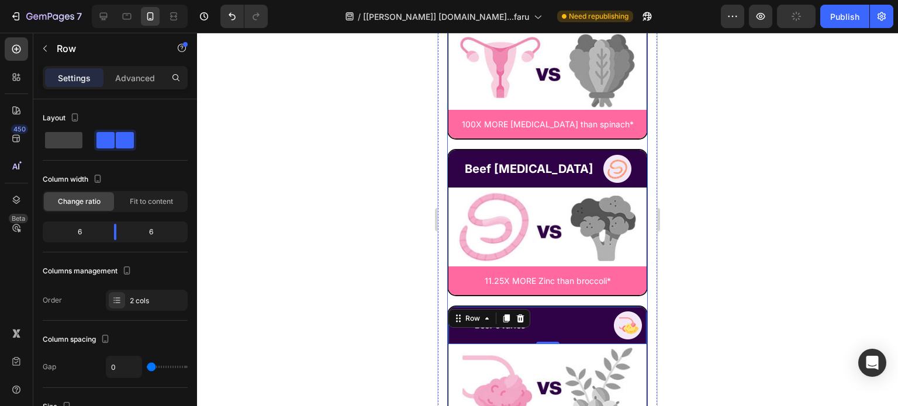
scroll to position [6856, 0]
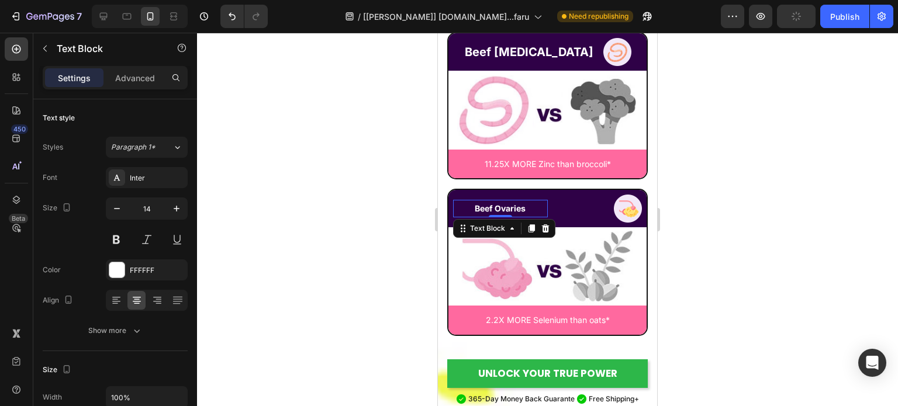
click at [536, 201] on p "Beef Ovaries" at bounding box center [500, 208] width 92 height 15
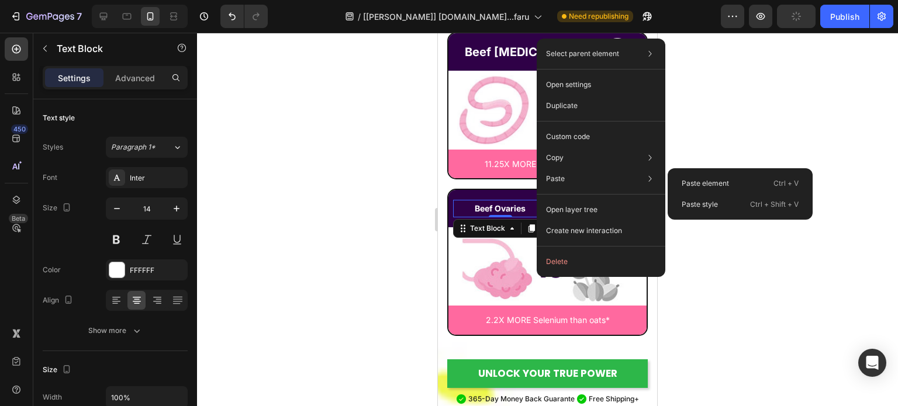
click at [705, 201] on p "Paste style" at bounding box center [699, 204] width 36 height 11
type input "20"
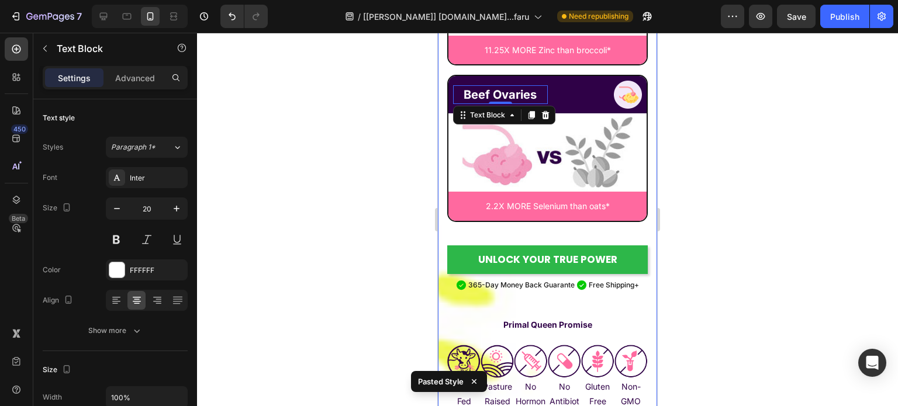
scroll to position [6973, 0]
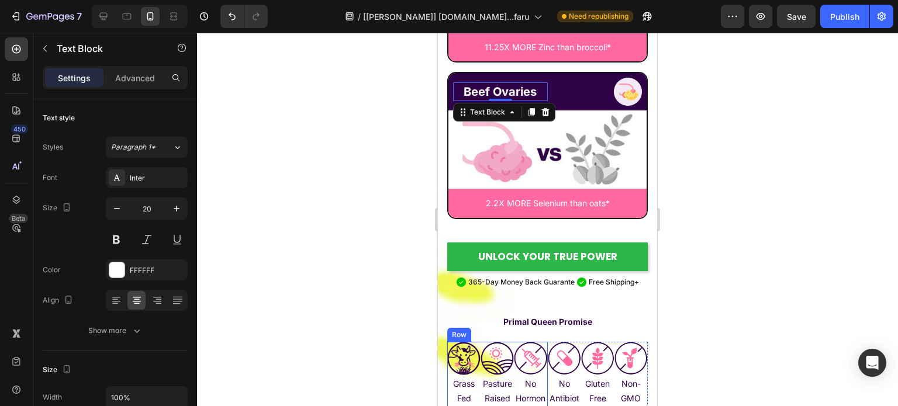
click at [486, 394] on div "Image Grass Fed Text Block Row Image Pasture Raised Text Block Row Image No Hor…" at bounding box center [497, 382] width 101 height 80
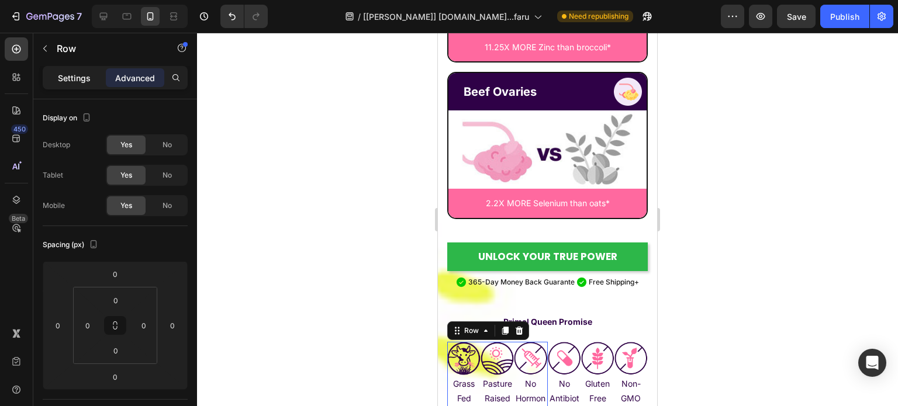
click at [75, 74] on p "Settings" at bounding box center [74, 78] width 33 height 12
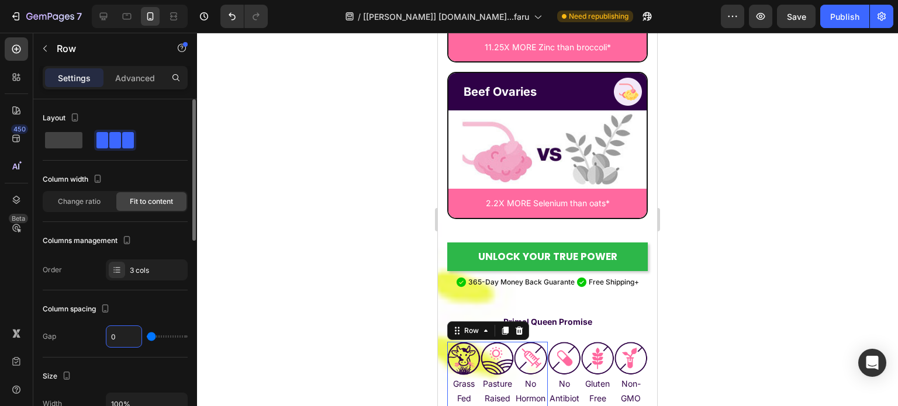
click at [117, 334] on input "0" at bounding box center [123, 336] width 35 height 21
type input "5"
click at [117, 334] on input "5" at bounding box center [123, 336] width 35 height 21
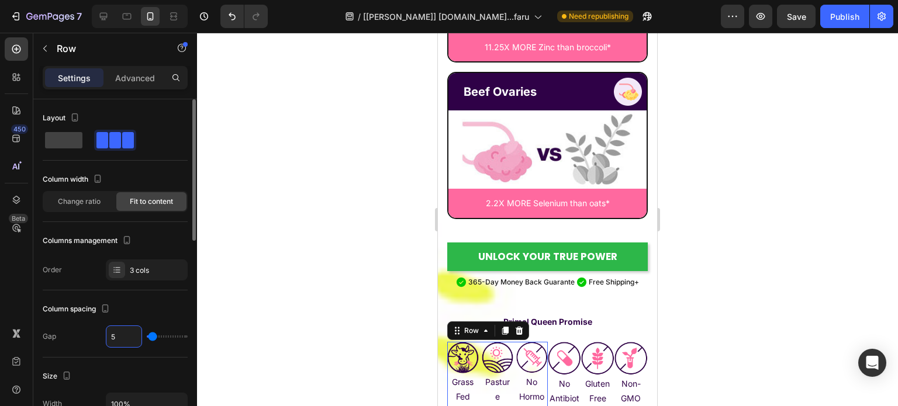
type input "8"
click at [116, 334] on input "8" at bounding box center [123, 336] width 35 height 21
type input "1"
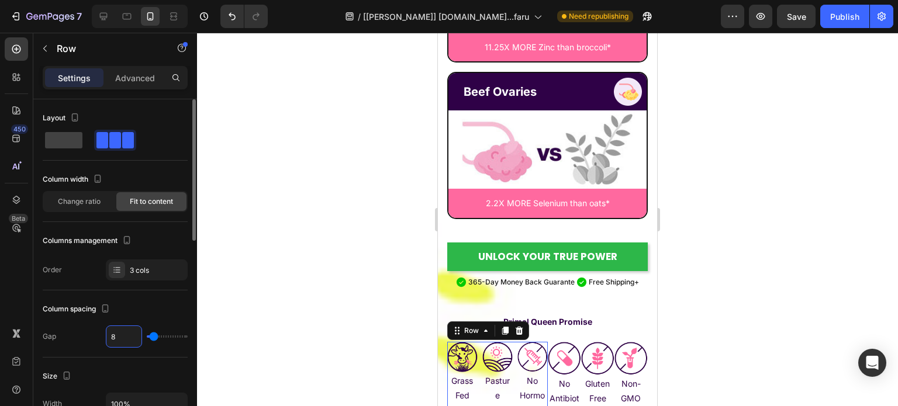
type input "1"
type input "10"
click at [587, 391] on div "Image Gluten Free Text Block Row" at bounding box center [597, 382] width 33 height 80
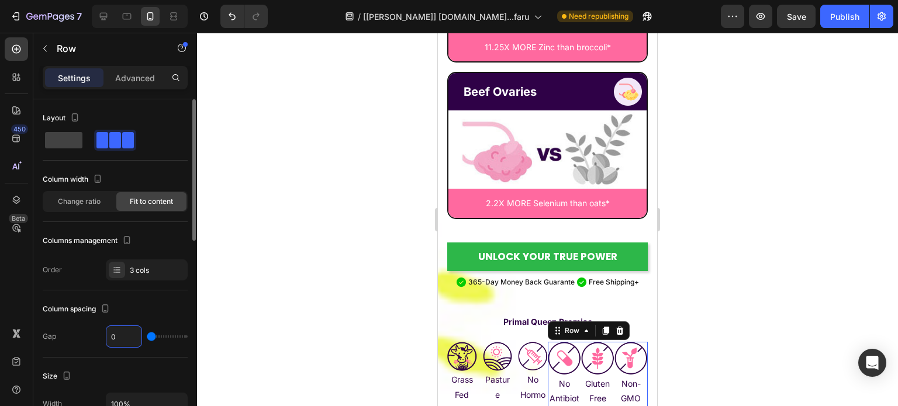
click at [114, 331] on input "0" at bounding box center [123, 336] width 35 height 21
type input "1"
type input "10"
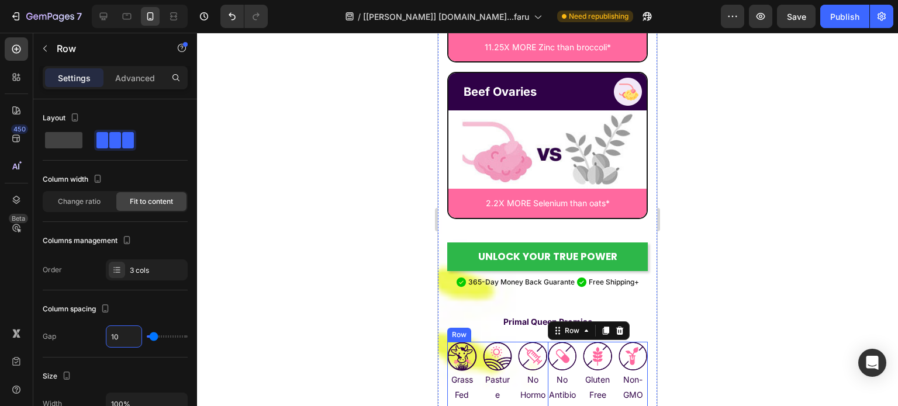
click at [547, 401] on div "Image No Antibiotics Text Block Row Image Gluten Free Text Block Row Image Non-…" at bounding box center [597, 380] width 101 height 76
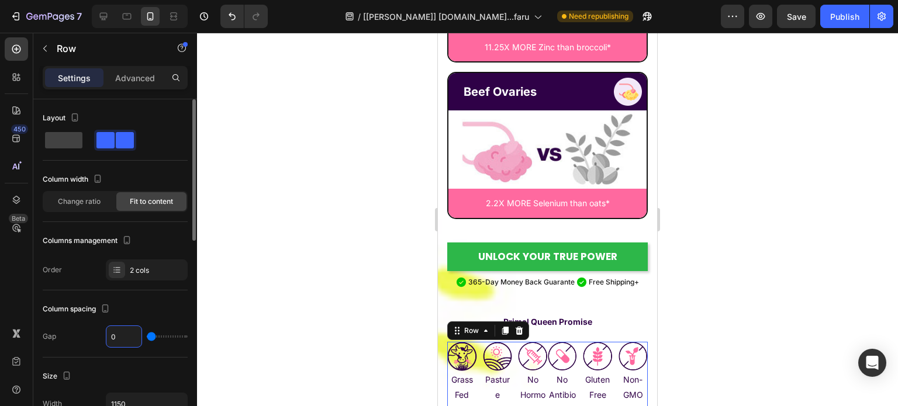
click at [115, 343] on input "0" at bounding box center [123, 336] width 35 height 21
type input "5"
click at [115, 343] on input "5" at bounding box center [123, 336] width 35 height 21
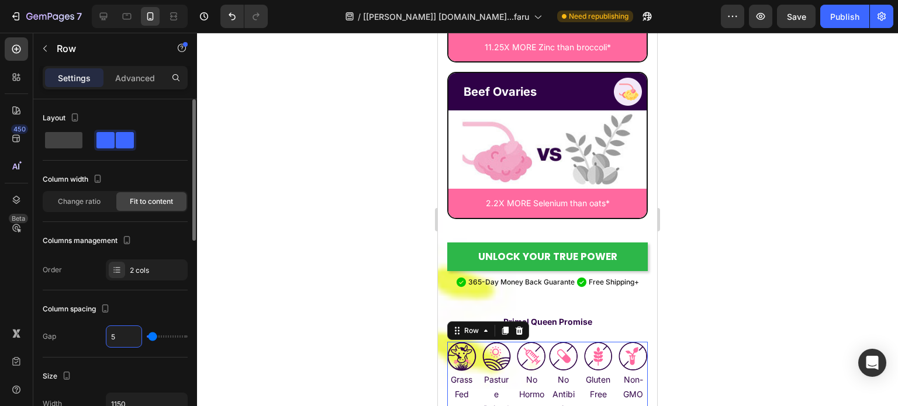
type input "1"
type input "10"
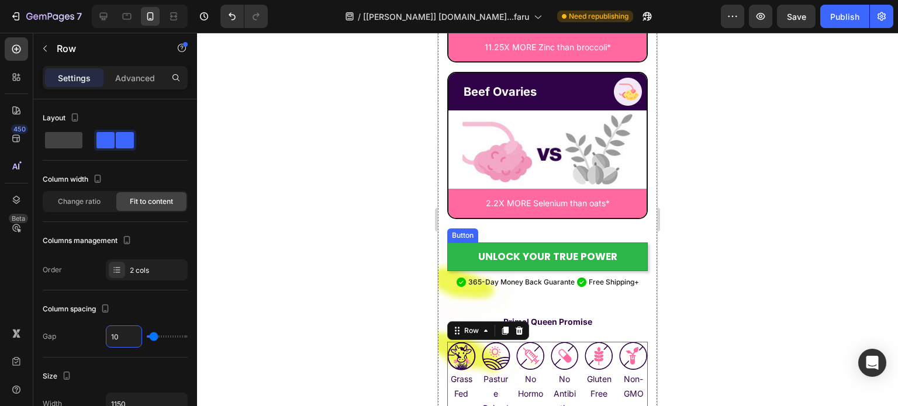
scroll to position [7031, 0]
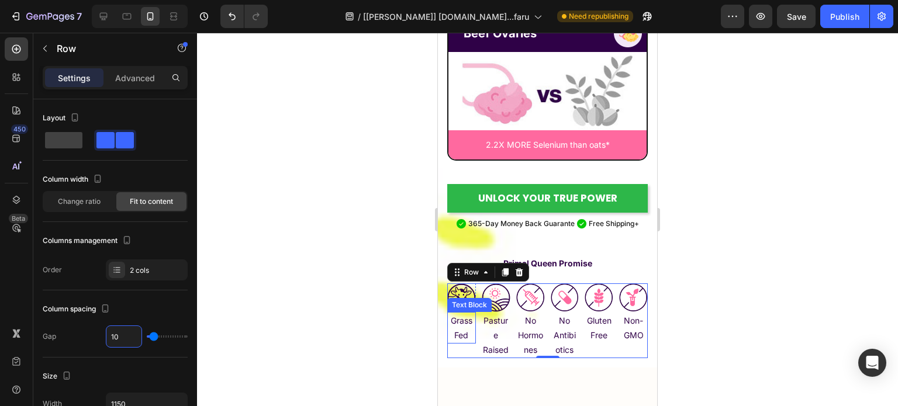
click at [458, 313] on p "Grass Fed" at bounding box center [461, 327] width 26 height 29
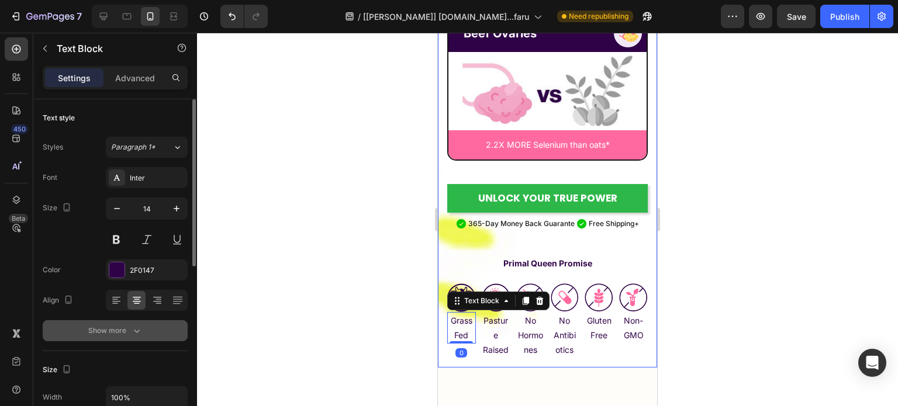
click at [129, 334] on div "Show more" at bounding box center [115, 331] width 54 height 12
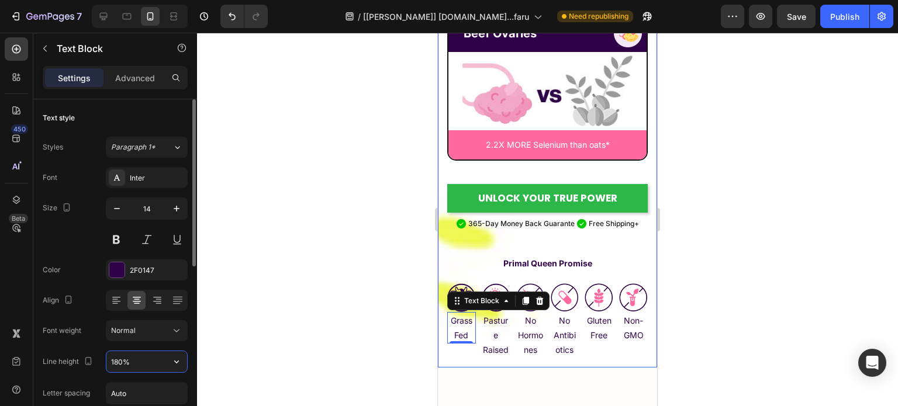
click at [131, 363] on input "180%" at bounding box center [146, 361] width 81 height 21
click at [130, 361] on input "180%" at bounding box center [146, 361] width 81 height 21
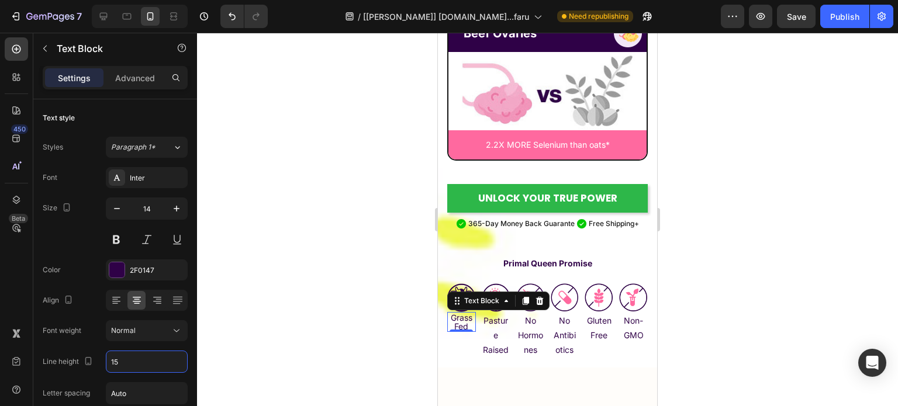
type input "15"
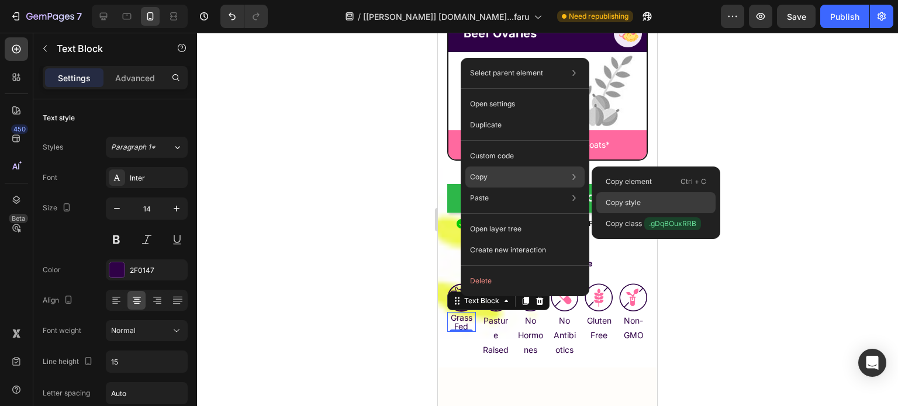
click at [631, 203] on p "Copy style" at bounding box center [622, 202] width 35 height 11
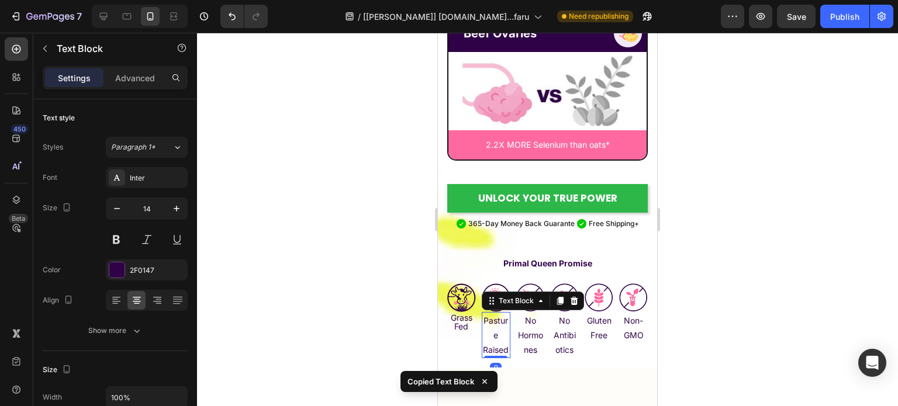
click at [493, 313] on p "Pasture Raised" at bounding box center [496, 335] width 26 height 44
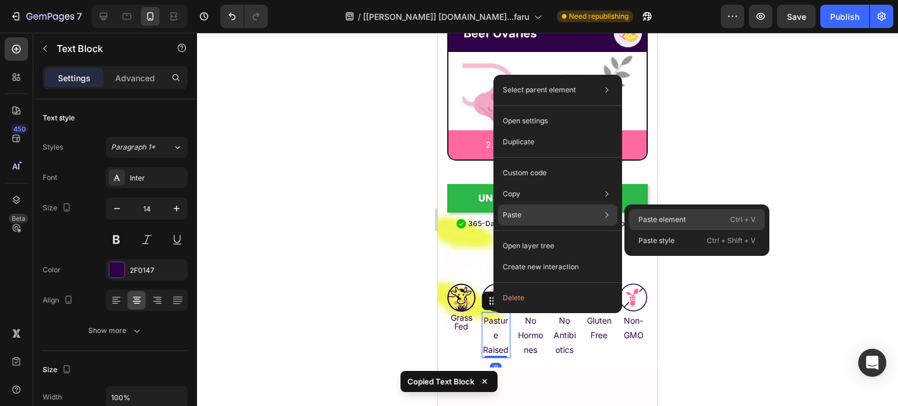
click at [656, 230] on div "Paste element Ctrl + V" at bounding box center [697, 240] width 136 height 21
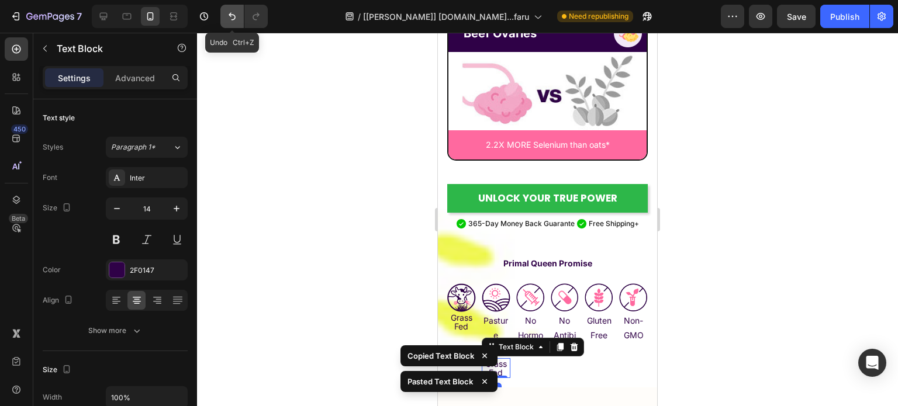
click at [231, 16] on icon "Undo/Redo" at bounding box center [232, 17] width 12 height 12
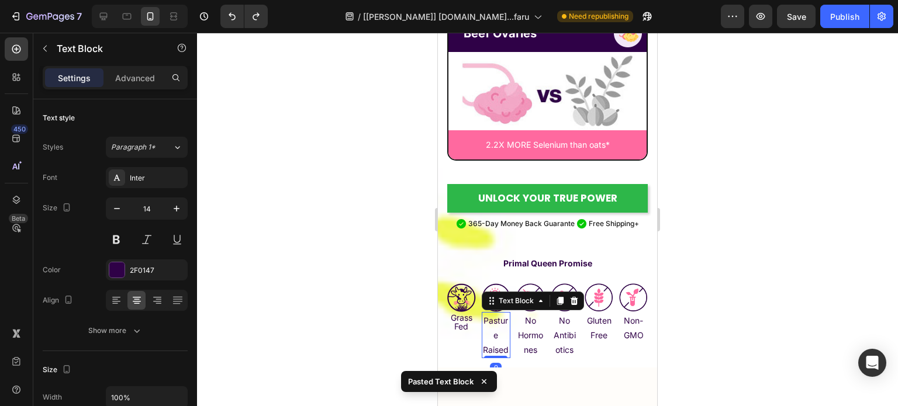
click at [495, 327] on p "Pasture Raised" at bounding box center [496, 335] width 26 height 44
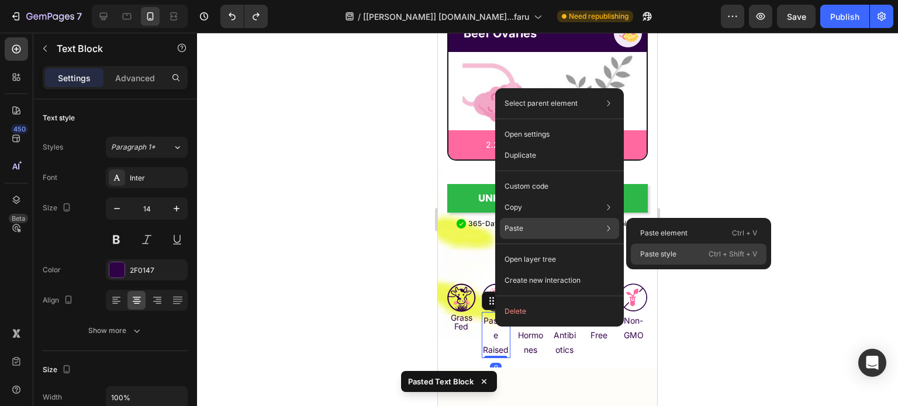
click at [654, 247] on div "Paste style Ctrl + Shift + V" at bounding box center [698, 254] width 136 height 21
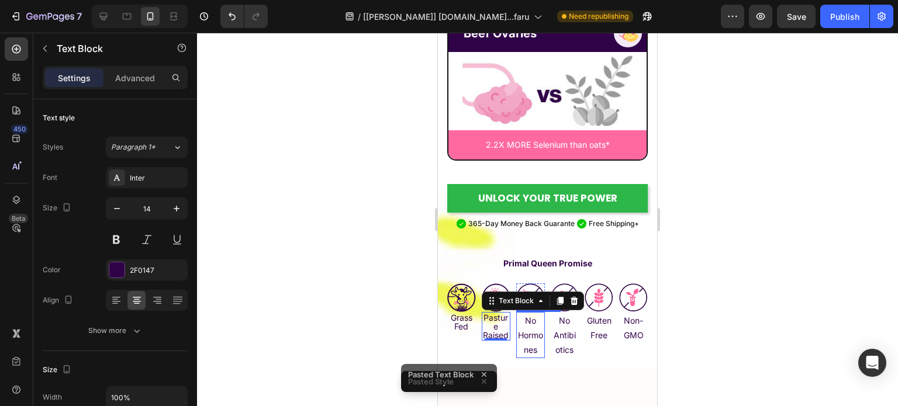
click at [531, 313] on p "No Hormones" at bounding box center [530, 335] width 26 height 44
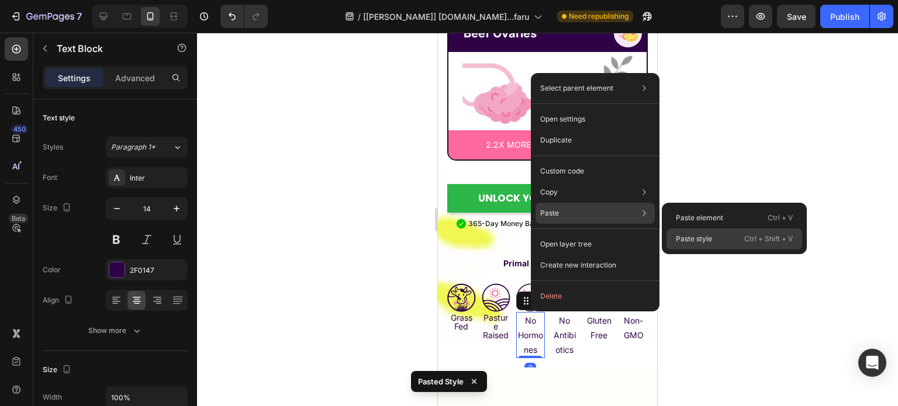
click at [694, 233] on div "Paste style Ctrl + Shift + V" at bounding box center [734, 238] width 136 height 21
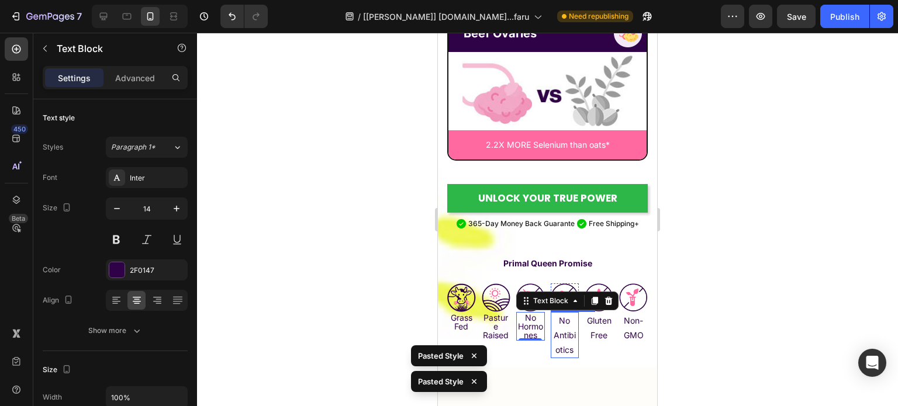
click at [566, 313] on p "No Antibiotics" at bounding box center [565, 335] width 26 height 44
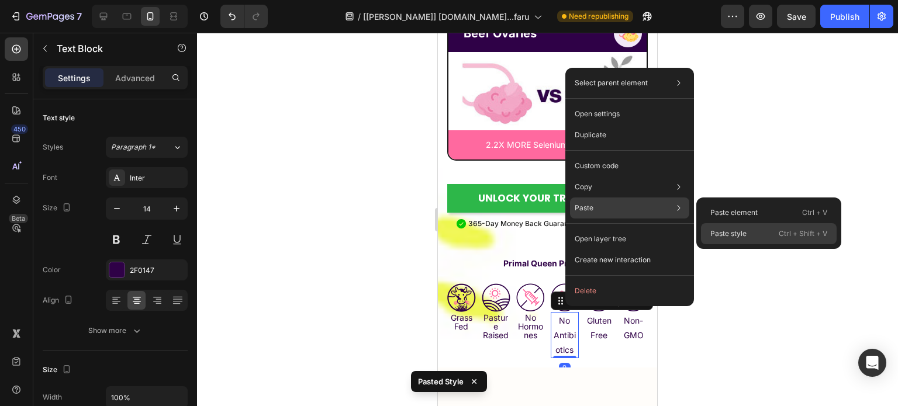
click at [720, 236] on p "Paste style" at bounding box center [728, 233] width 36 height 11
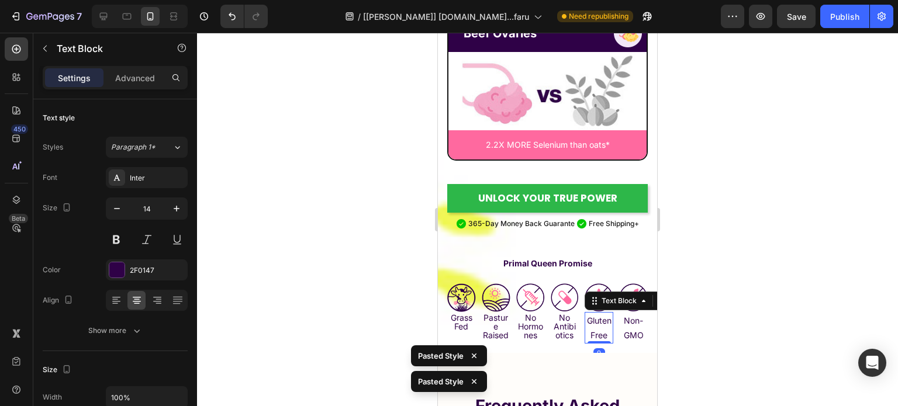
click at [591, 313] on p "Gluten Free" at bounding box center [598, 327] width 26 height 29
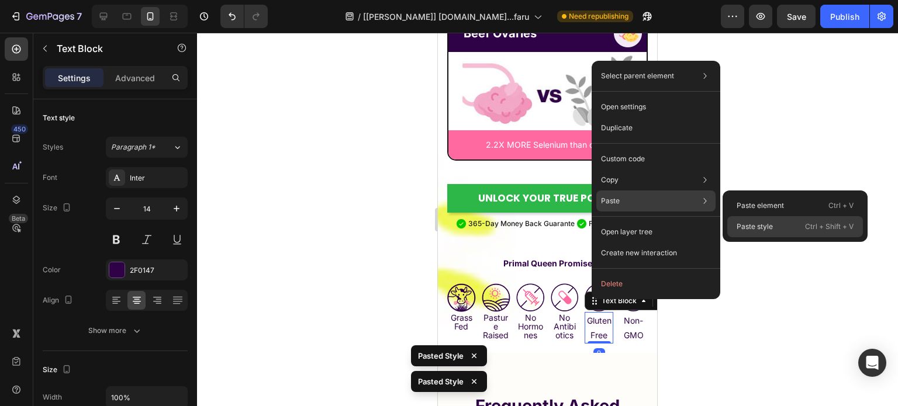
click at [757, 223] on p "Paste style" at bounding box center [754, 226] width 36 height 11
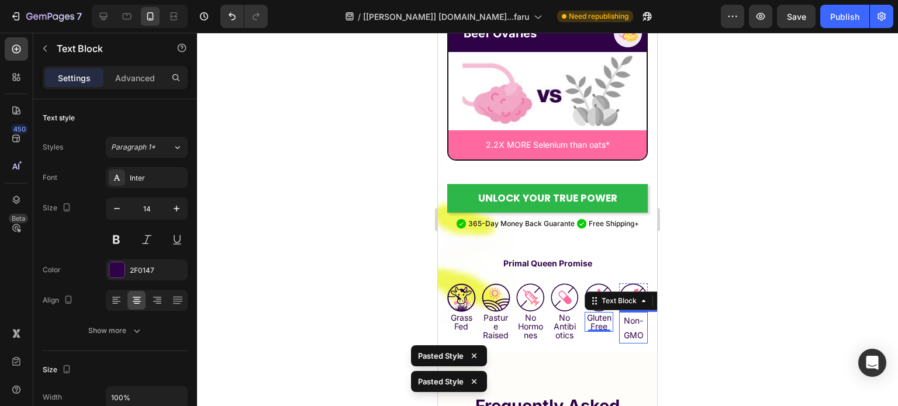
click at [628, 313] on p "Non-GMO" at bounding box center [633, 327] width 26 height 29
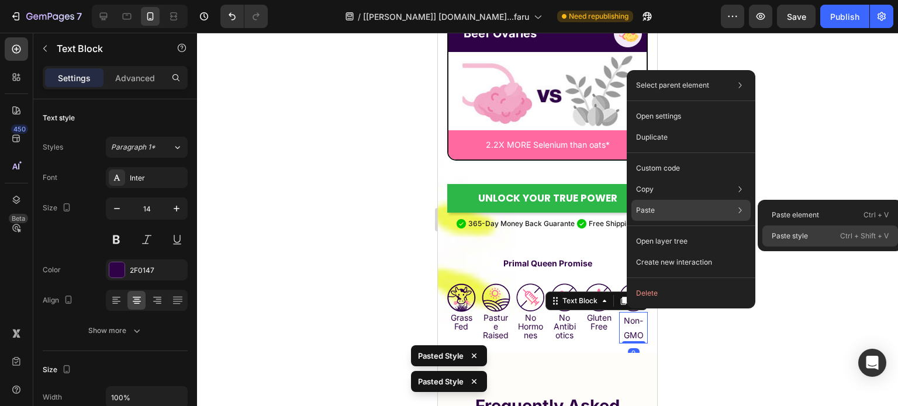
click at [774, 229] on div "Paste style Ctrl + Shift + V" at bounding box center [830, 236] width 136 height 21
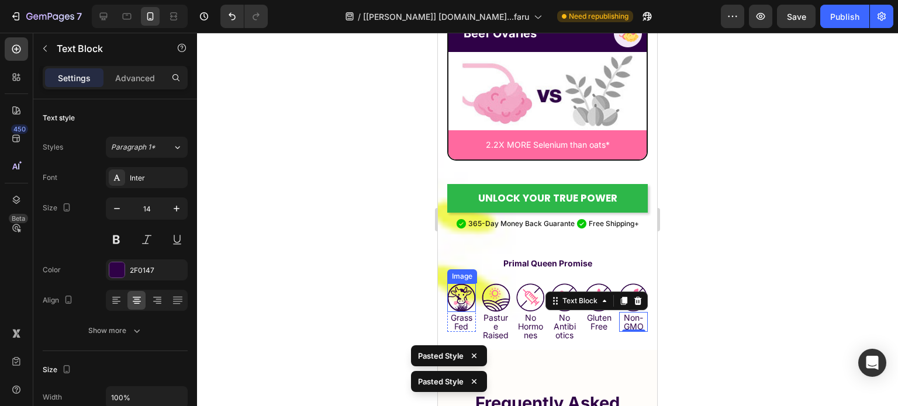
click at [462, 283] on img at bounding box center [461, 297] width 29 height 29
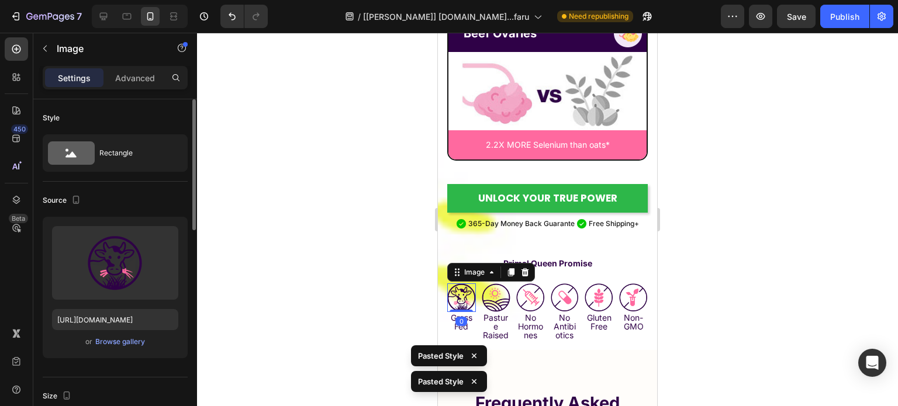
scroll to position [117, 0]
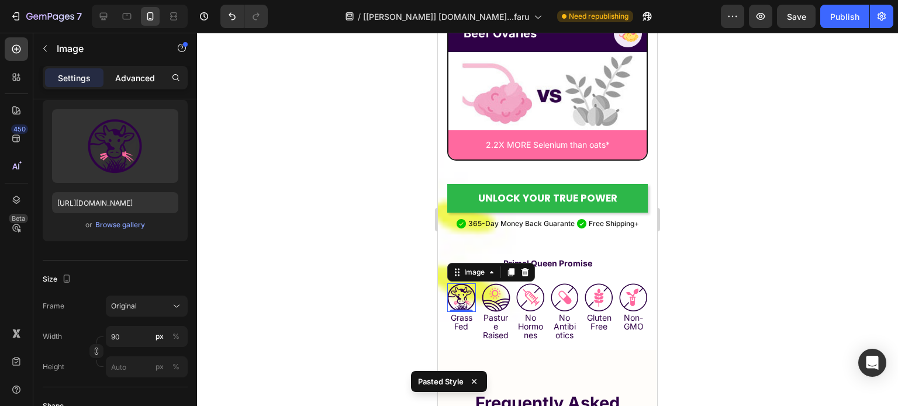
click at [126, 74] on p "Advanced" at bounding box center [135, 78] width 40 height 12
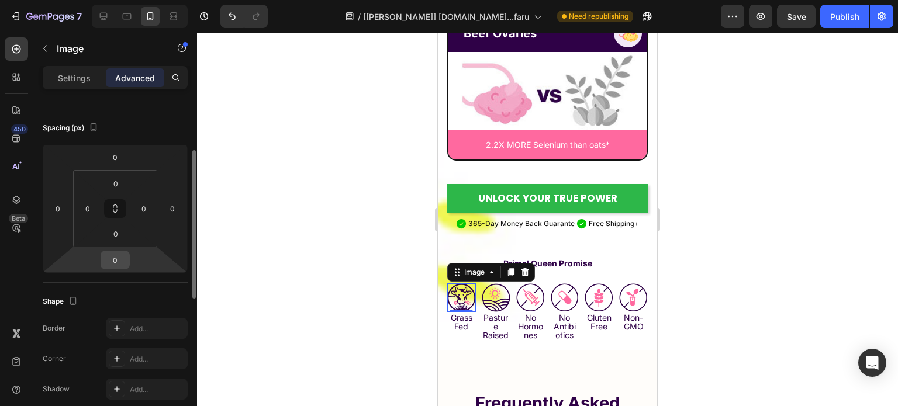
click at [117, 264] on input "0" at bounding box center [114, 260] width 23 height 18
click at [117, 264] on input "7" at bounding box center [114, 260] width 23 height 18
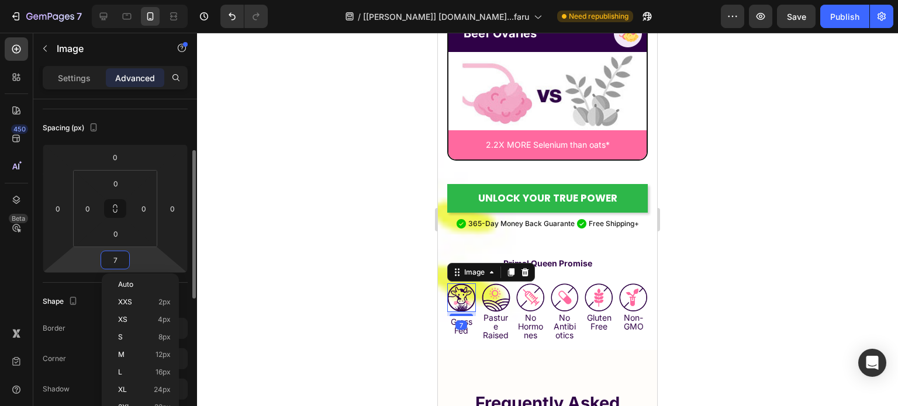
click at [117, 264] on input "7" at bounding box center [114, 260] width 23 height 18
type input "5"
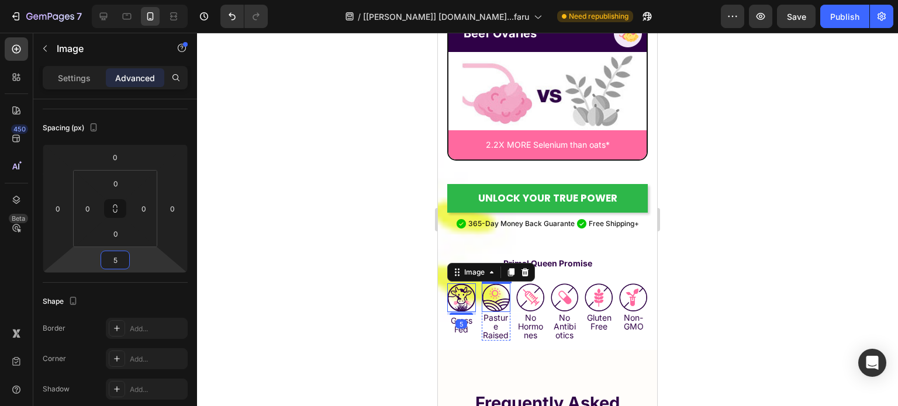
click at [496, 283] on img at bounding box center [495, 297] width 29 height 29
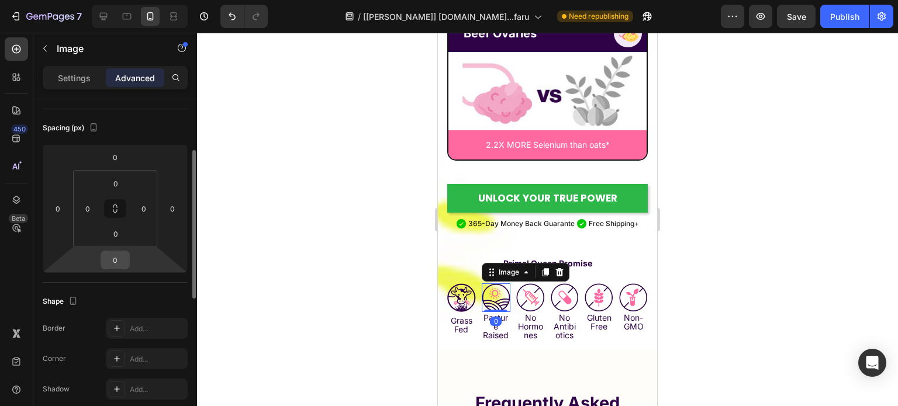
click at [115, 259] on input "0" at bounding box center [114, 260] width 23 height 18
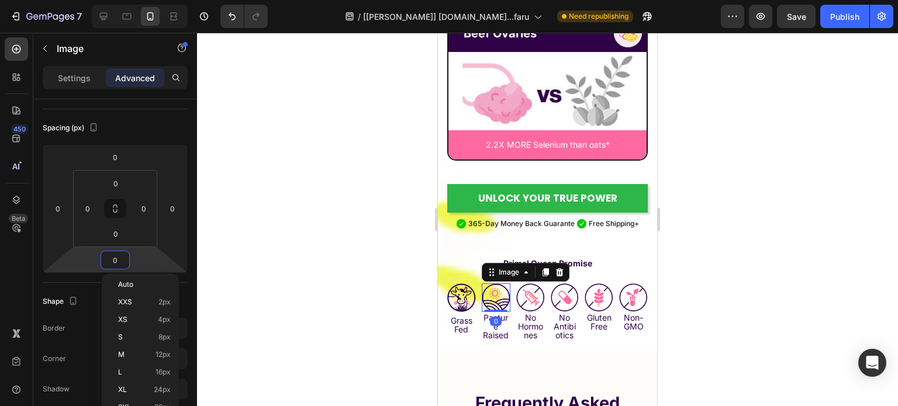
type input "5"
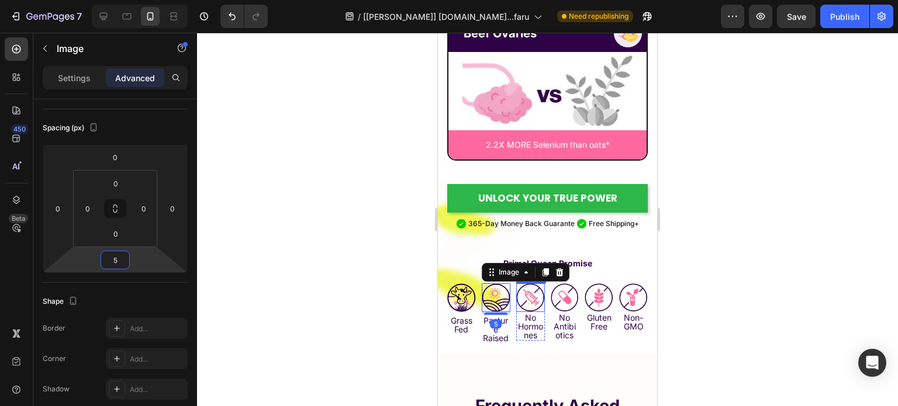
click at [531, 283] on img at bounding box center [530, 297] width 29 height 29
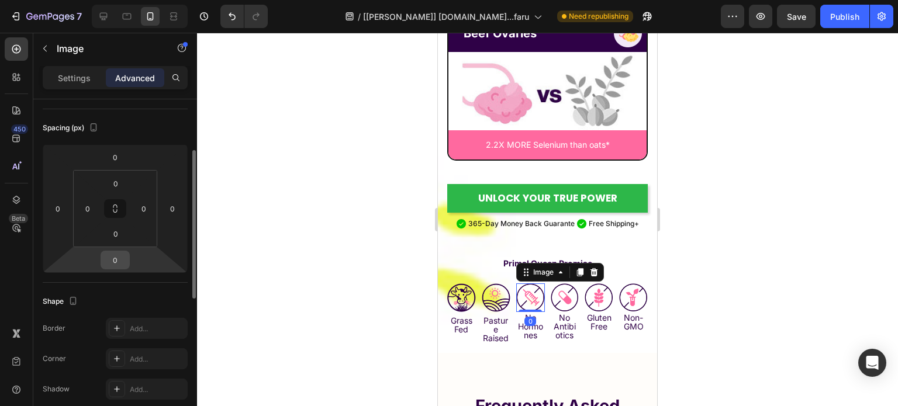
click at [118, 254] on input "0" at bounding box center [114, 260] width 23 height 18
type input "05"
click at [562, 283] on img at bounding box center [564, 297] width 29 height 29
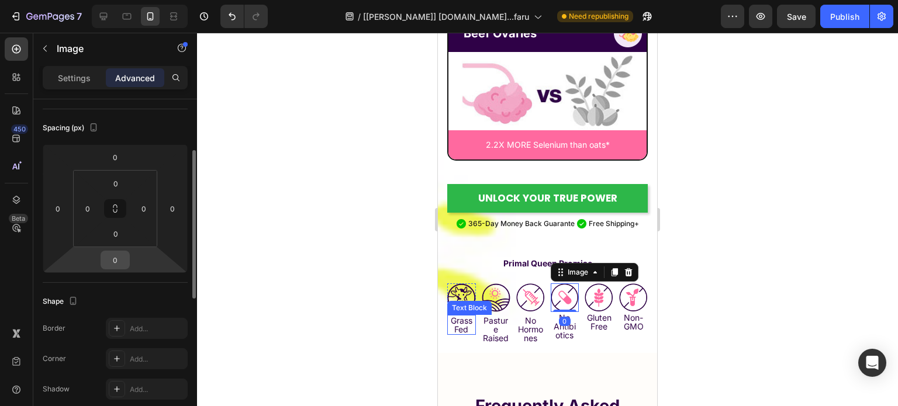
click at [112, 254] on input "0" at bounding box center [114, 260] width 23 height 18
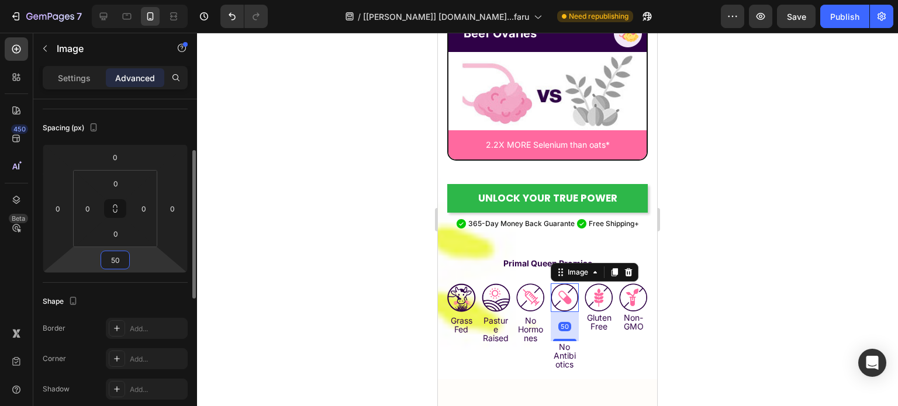
type input "5"
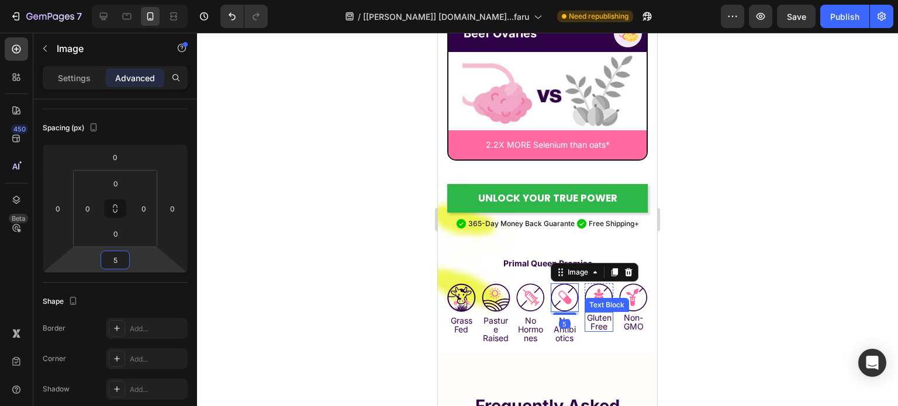
drag, startPoint x: 591, startPoint y: 278, endPoint x: 540, endPoint y: 278, distance: 51.4
click at [587, 300] on div "Text Block" at bounding box center [607, 305] width 40 height 11
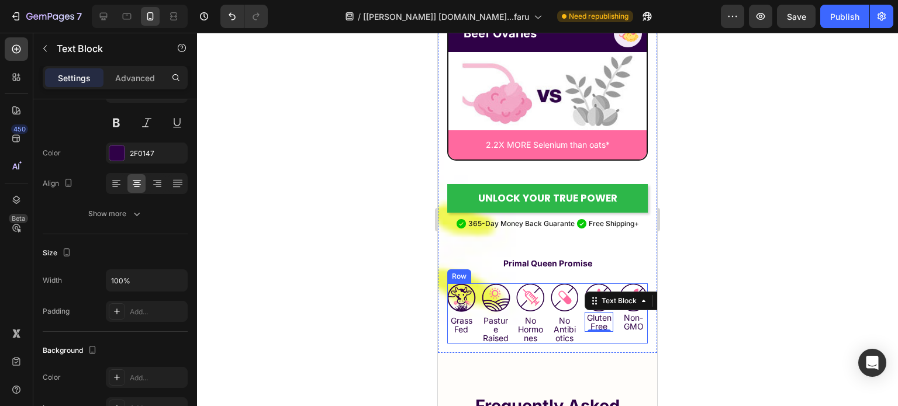
scroll to position [0, 0]
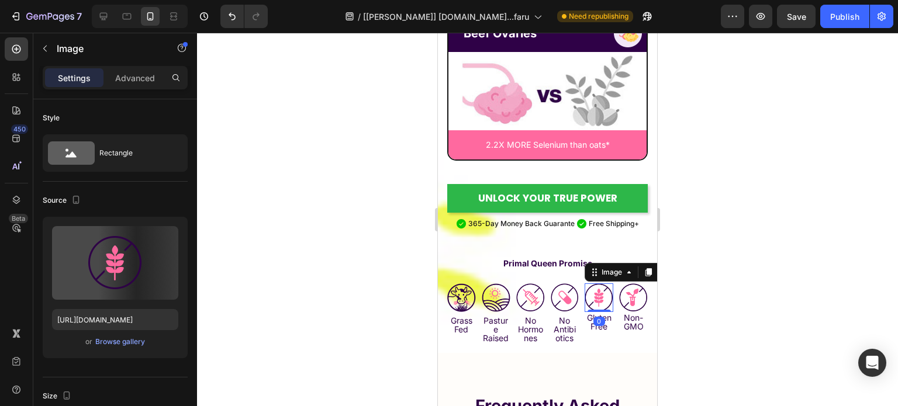
drag, startPoint x: 595, startPoint y: 264, endPoint x: 514, endPoint y: 254, distance: 81.2
click at [591, 283] on img at bounding box center [598, 297] width 29 height 29
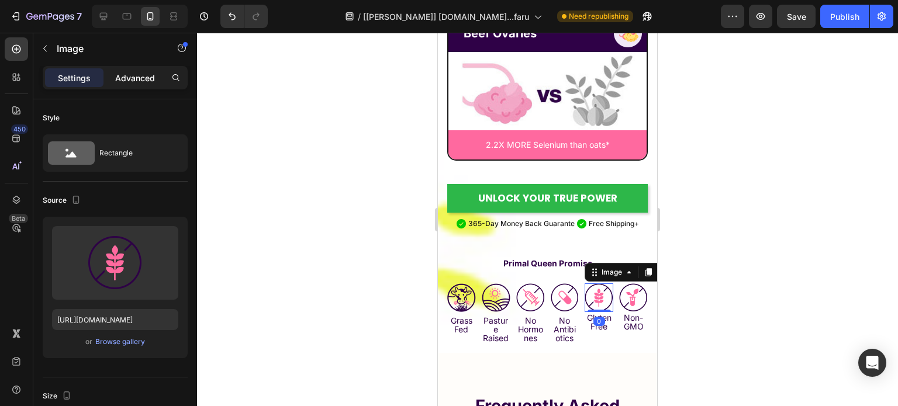
click at [120, 74] on p "Advanced" at bounding box center [135, 78] width 40 height 12
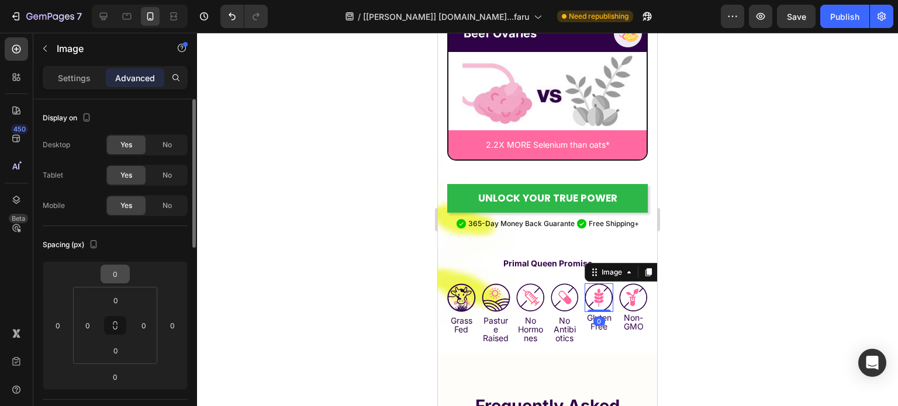
scroll to position [58, 0]
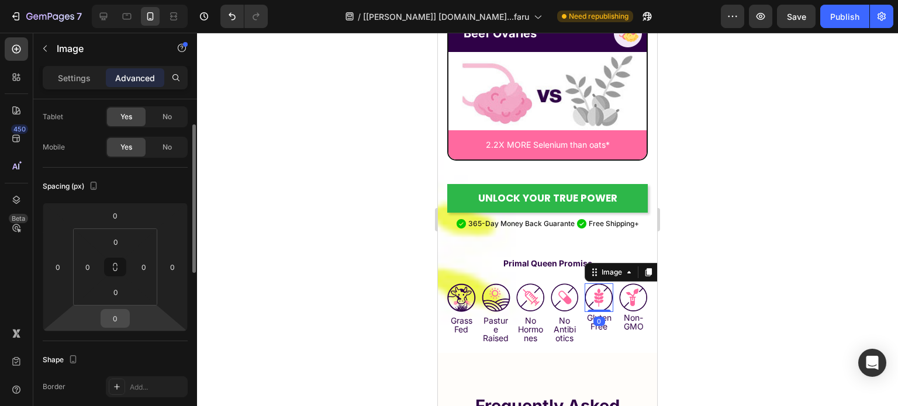
click at [105, 313] on input "0" at bounding box center [114, 319] width 23 height 18
type input "5"
click at [625, 283] on img at bounding box center [633, 297] width 29 height 29
click at [118, 321] on input "0" at bounding box center [114, 319] width 23 height 18
type input "05"
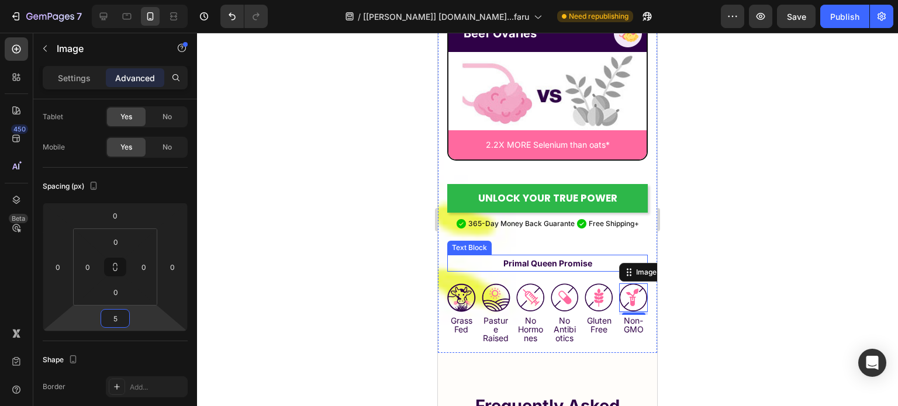
click at [568, 258] on strong "Primal Queen Promise" at bounding box center [547, 263] width 89 height 10
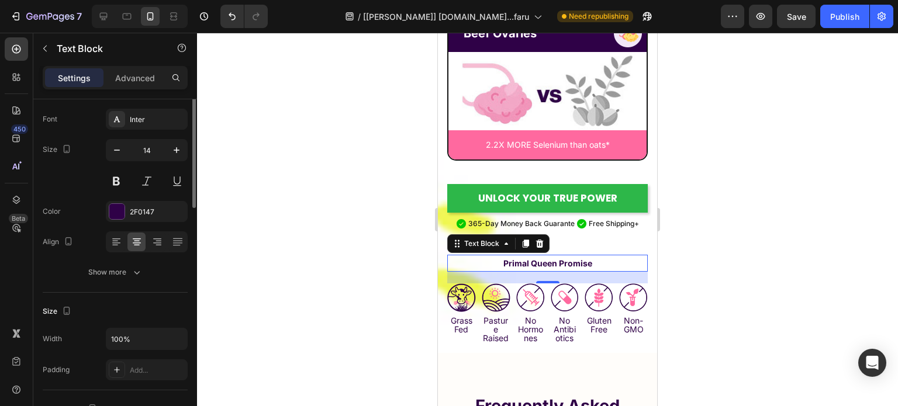
scroll to position [0, 0]
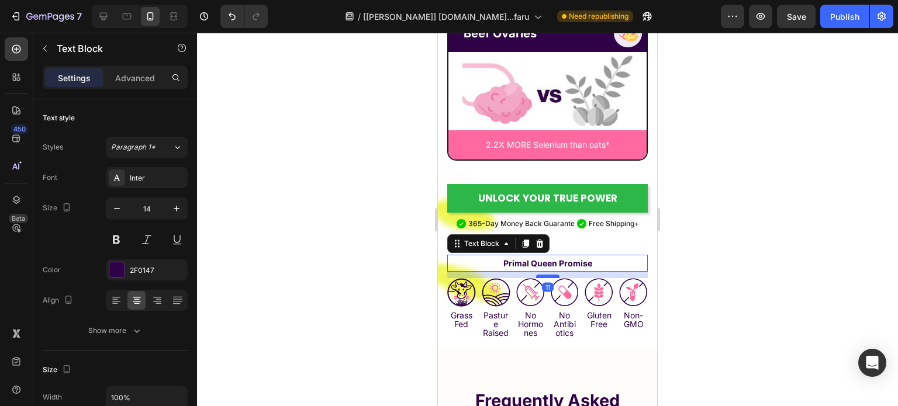
click at [545, 275] on div at bounding box center [547, 277] width 23 height 4
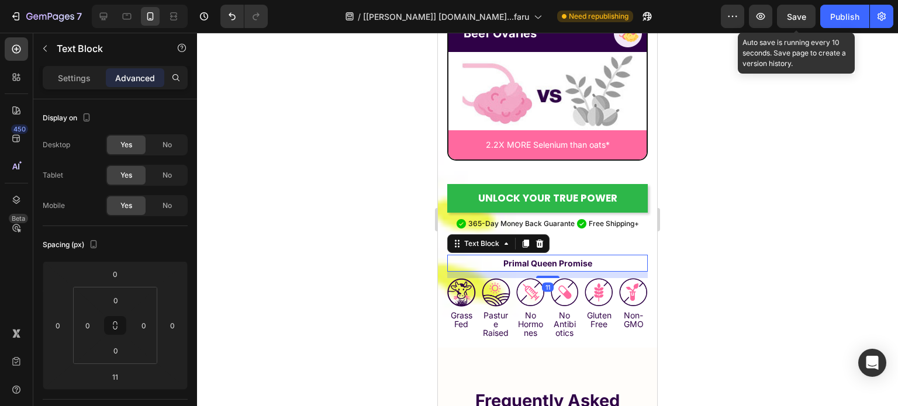
drag, startPoint x: 804, startPoint y: 19, endPoint x: 725, endPoint y: 58, distance: 88.1
click at [804, 19] on span "Save" at bounding box center [795, 17] width 19 height 10
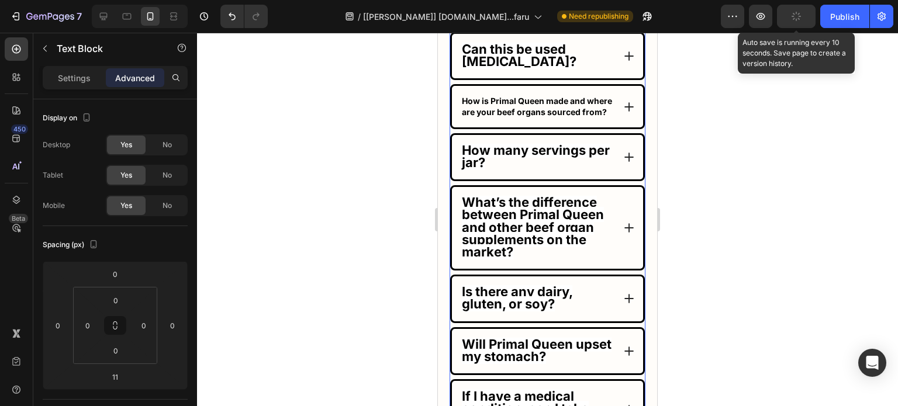
scroll to position [7674, 0]
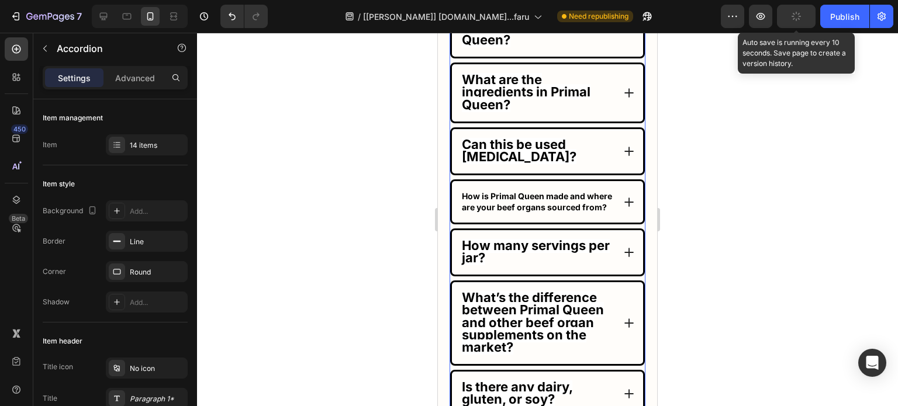
click at [503, 205] on strong "How is Primal Queen made and where are your beef organs sourced from?" at bounding box center [537, 201] width 150 height 20
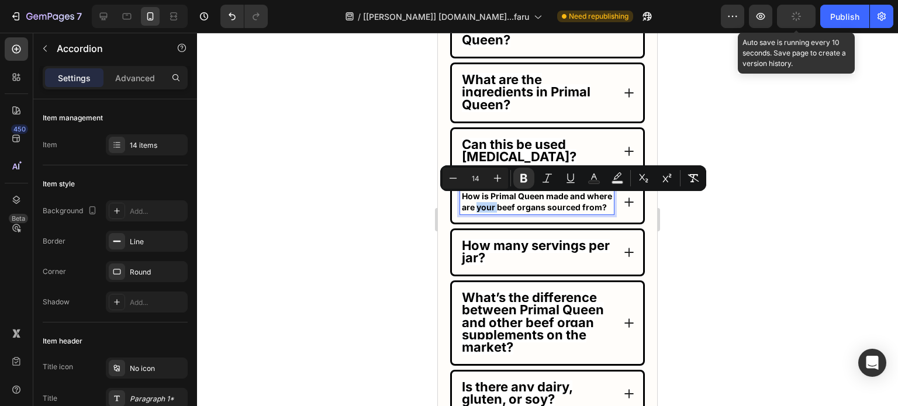
click at [511, 205] on strong "How is Primal Queen made and where are your beef organs sourced from?" at bounding box center [537, 201] width 150 height 20
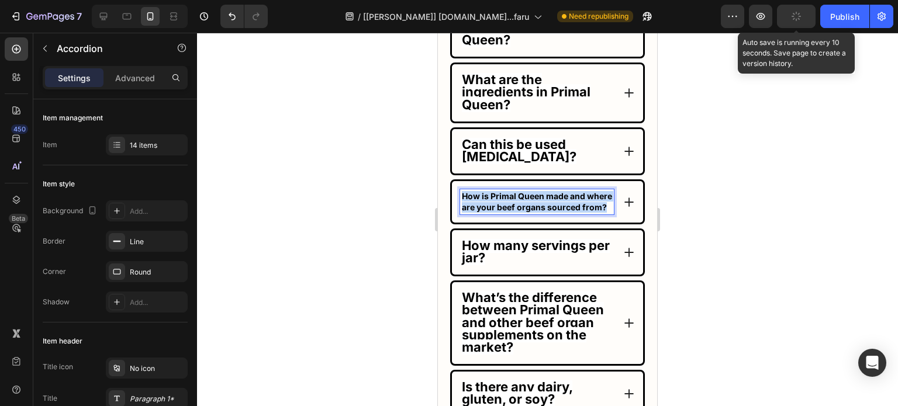
click at [511, 205] on strong "How is Primal Queen made and where are your beef organs sourced from?" at bounding box center [537, 201] width 150 height 20
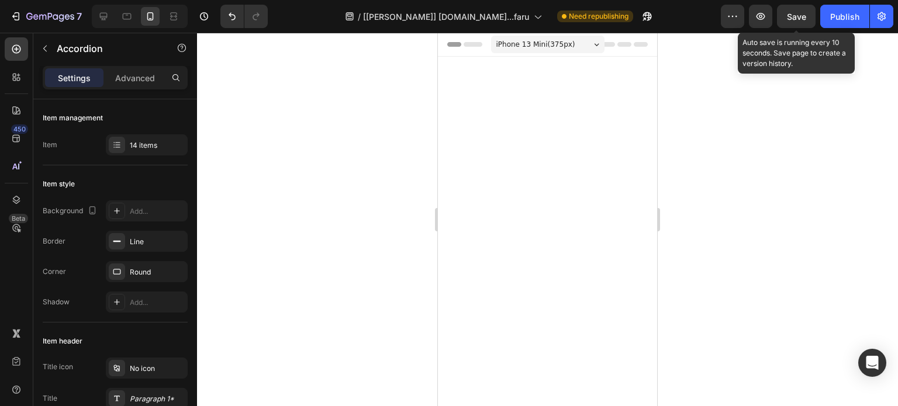
scroll to position [7674, 0]
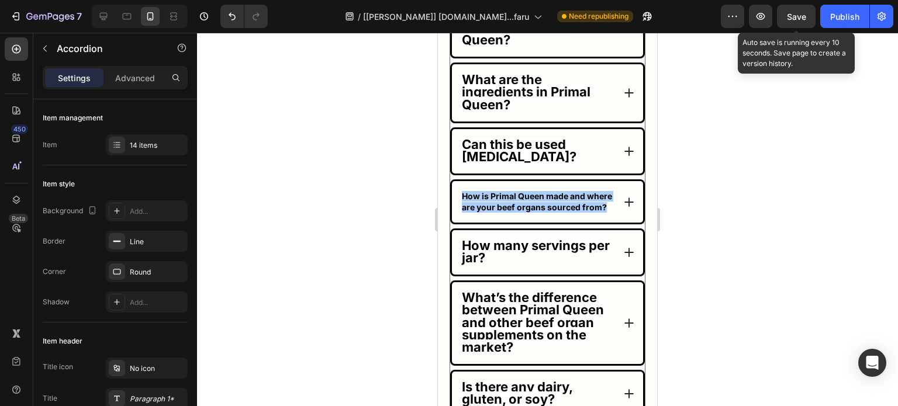
click at [347, 200] on div at bounding box center [547, 219] width 701 height 373
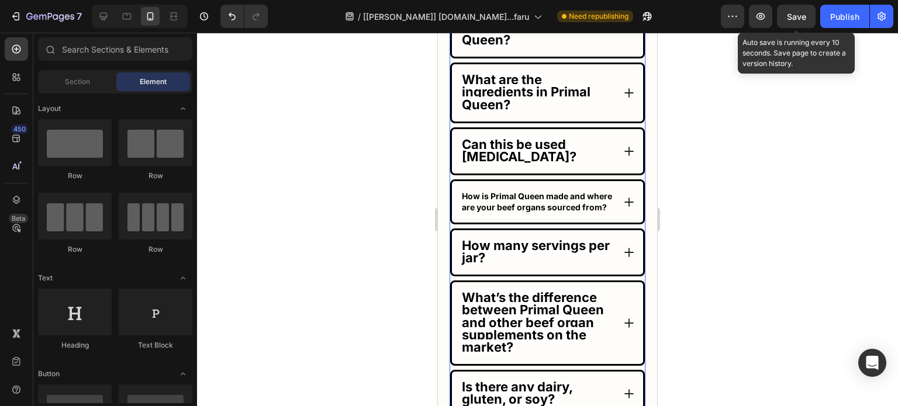
click at [517, 204] on strong "How is Primal Queen made and where are your beef organs sourced from?" at bounding box center [537, 201] width 150 height 20
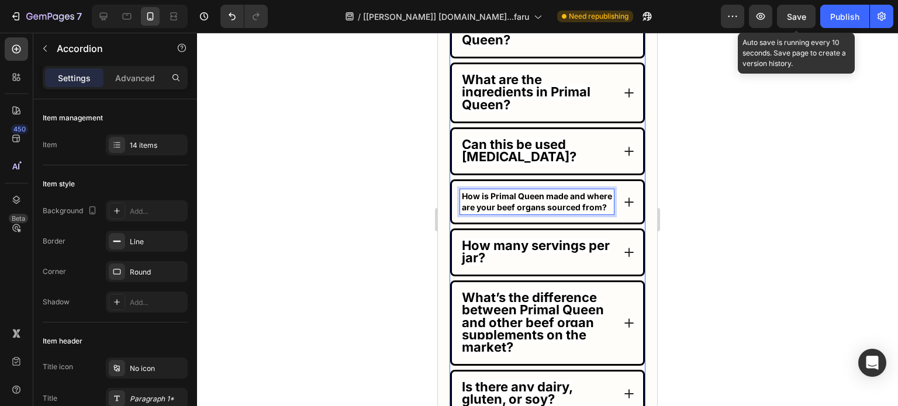
click at [517, 204] on strong "How is Primal Queen made and where are your beef organs sourced from?" at bounding box center [537, 201] width 150 height 20
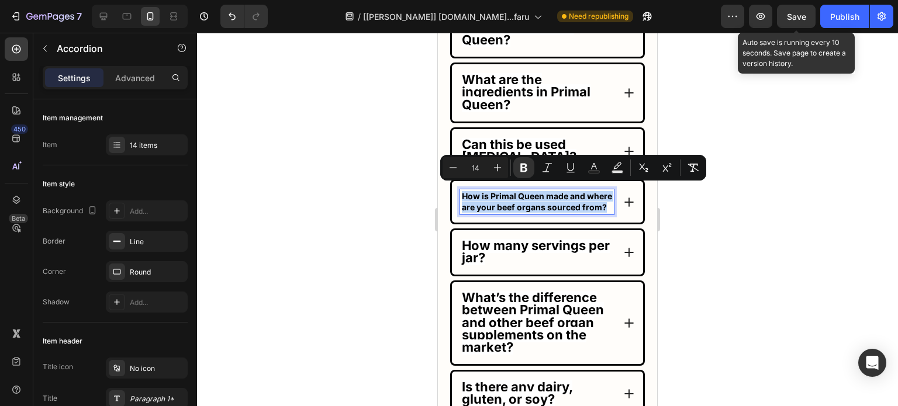
copy strong "How is Primal Queen made and where are your beef organs sourced from?"
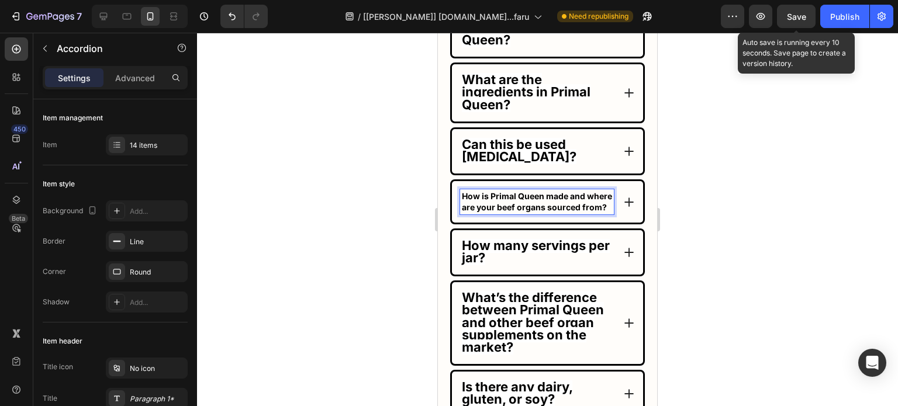
click at [519, 198] on strong "How is Primal Queen made and where are your beef organs sourced from?" at bounding box center [537, 201] width 150 height 20
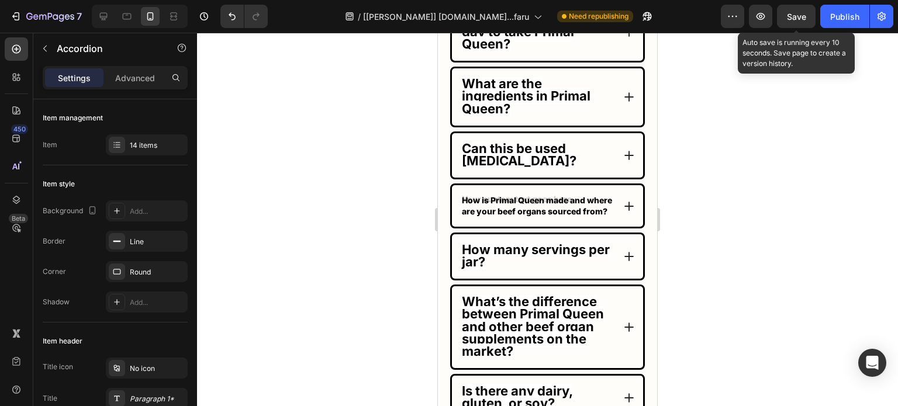
click at [527, 258] on strong "How many servings per jar?" at bounding box center [536, 255] width 148 height 27
click at [491, 252] on strong "How many servings per jar?" at bounding box center [536, 255] width 148 height 27
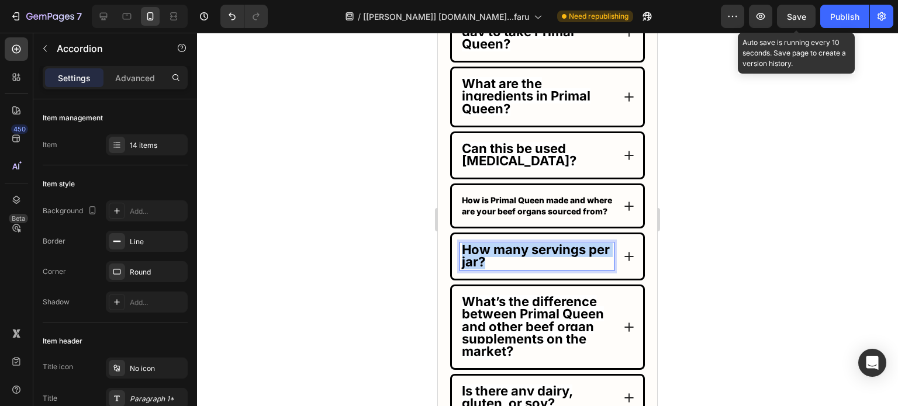
click at [491, 252] on strong "How many servings per jar?" at bounding box center [536, 255] width 148 height 27
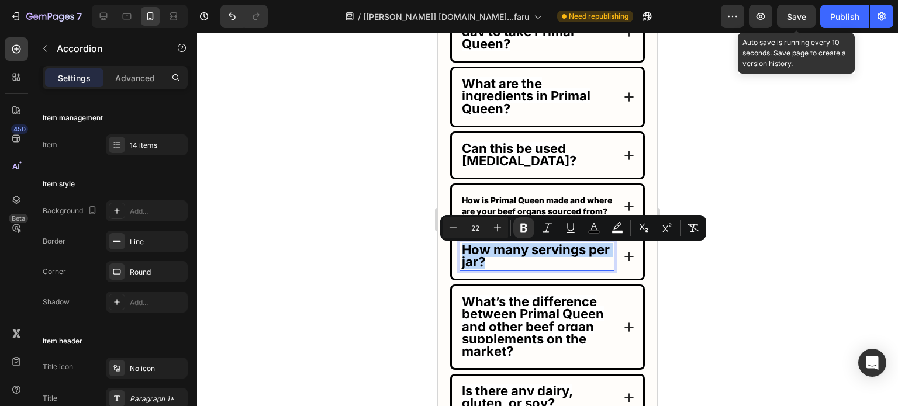
click at [491, 252] on strong "How many servings per jar?" at bounding box center [536, 255] width 148 height 27
copy strong "How many servings per jar?"
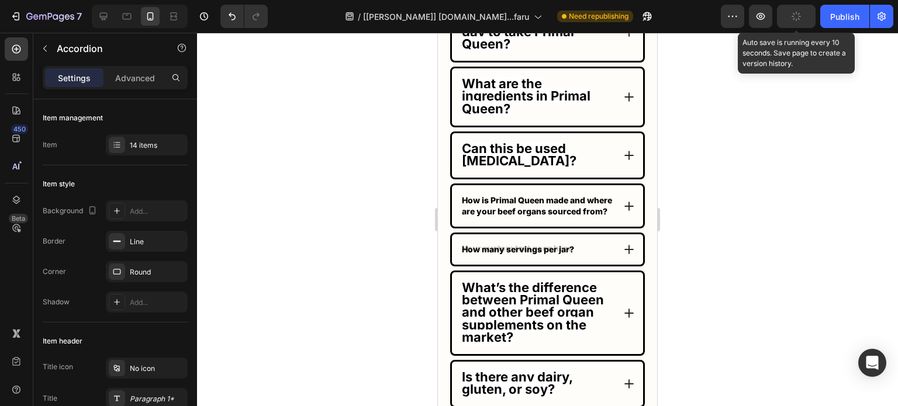
scroll to position [7666, 0]
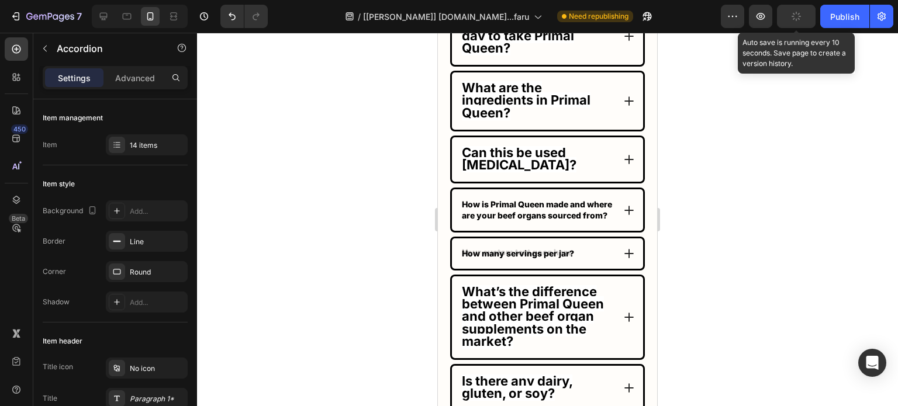
click at [538, 307] on strong "What’s the difference between Primal Queen and other beef organ supplements on …" at bounding box center [533, 316] width 142 height 65
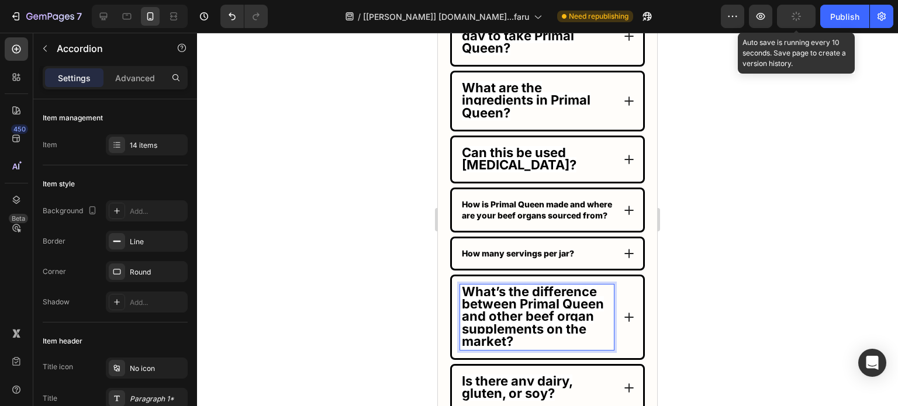
click at [538, 307] on strong "What’s the difference between Primal Queen and other beef organ supplements on …" at bounding box center [533, 316] width 142 height 65
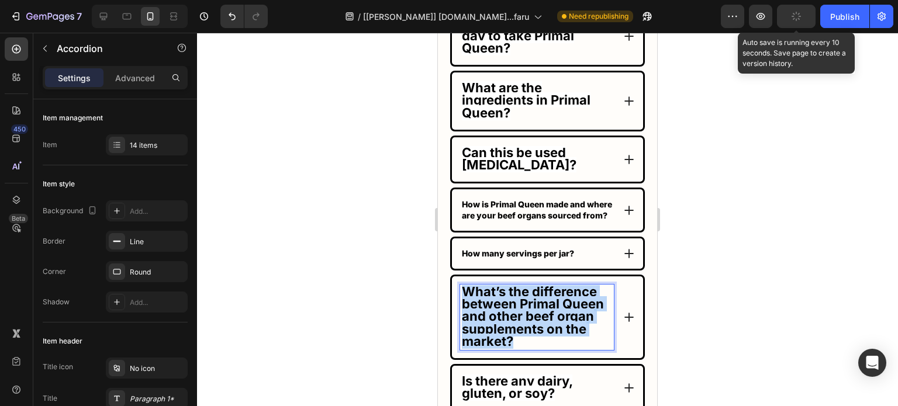
click at [538, 307] on strong "What’s the difference between Primal Queen and other beef organ supplements on …" at bounding box center [533, 316] width 142 height 65
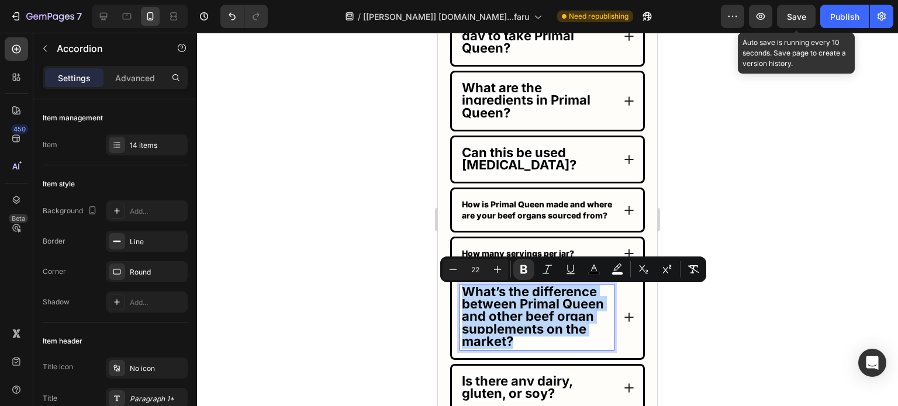
copy strong "What’s the difference between Primal Queen and other beef organ supplements on …"
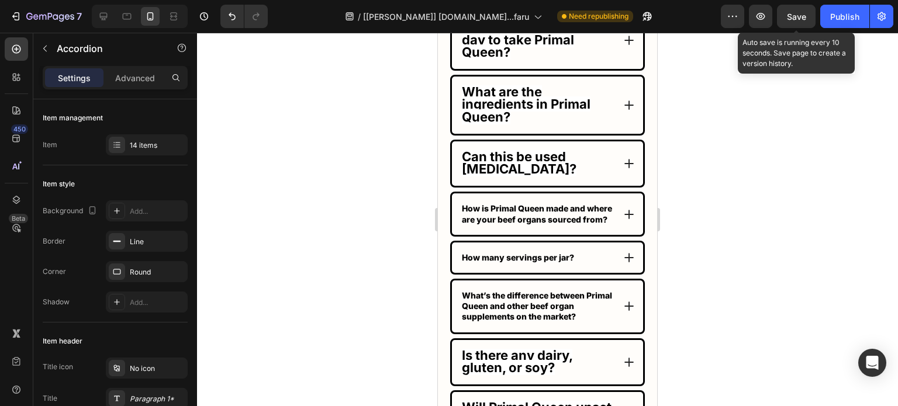
scroll to position [7778, 0]
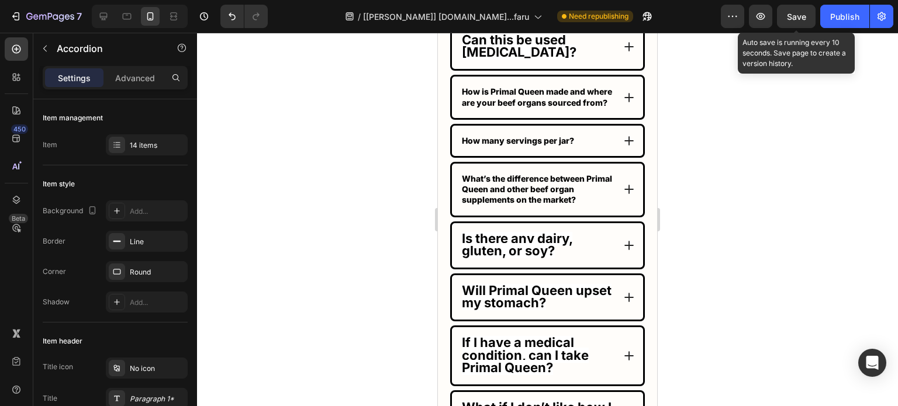
click at [498, 245] on strong "Is there any dairy, gluten, or soy?" at bounding box center [517, 244] width 110 height 27
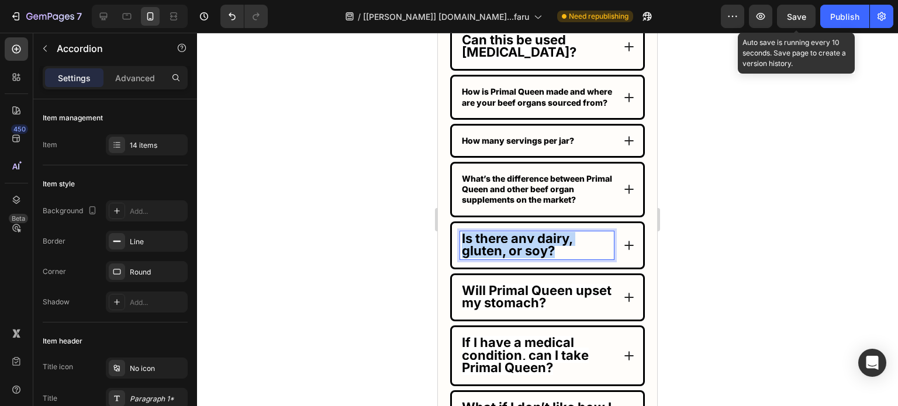
click at [498, 245] on strong "Is there any dairy, gluten, or soy?" at bounding box center [517, 244] width 110 height 27
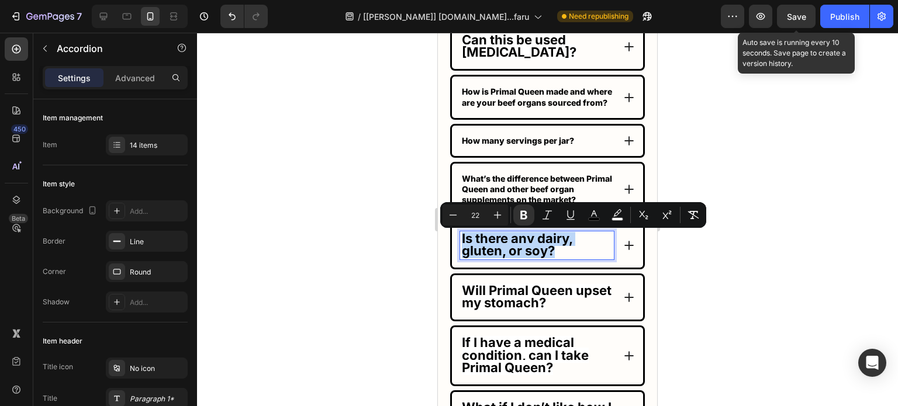
copy strong "Is there any dairy, gluten, or soy?"
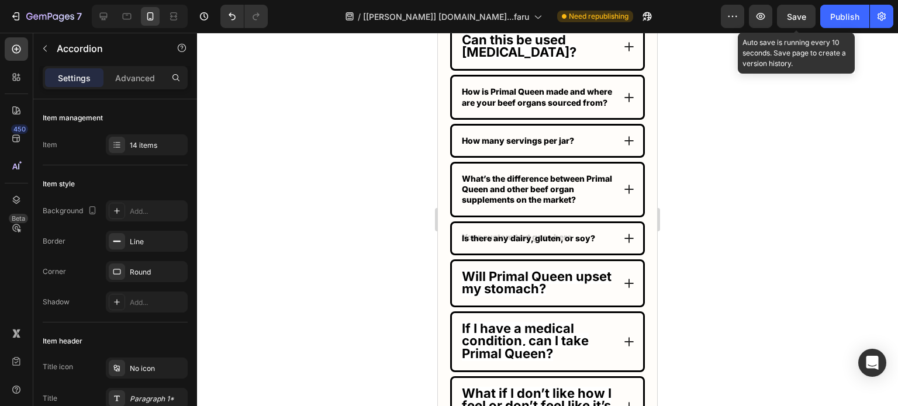
scroll to position [7774, 0]
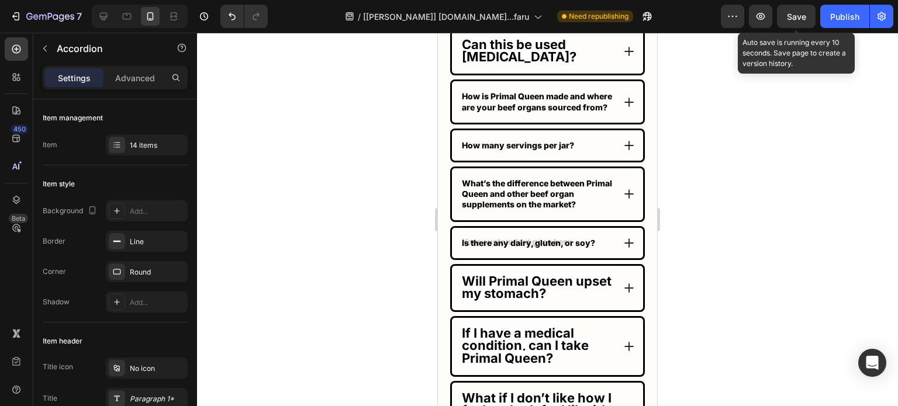
click at [533, 280] on strong "Will Primal Queen upset my stomach?" at bounding box center [537, 286] width 150 height 27
click at [526, 289] on strong "Will Primal Queen upset my stomach?" at bounding box center [537, 286] width 150 height 27
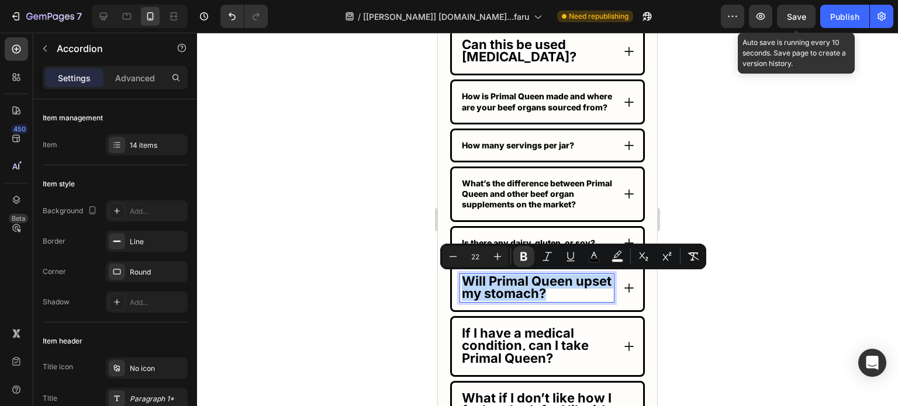
copy strong "Will Primal Queen upset my stomach?"
click at [512, 287] on strong "Will Primal Queen upset my stomach?" at bounding box center [537, 286] width 150 height 27
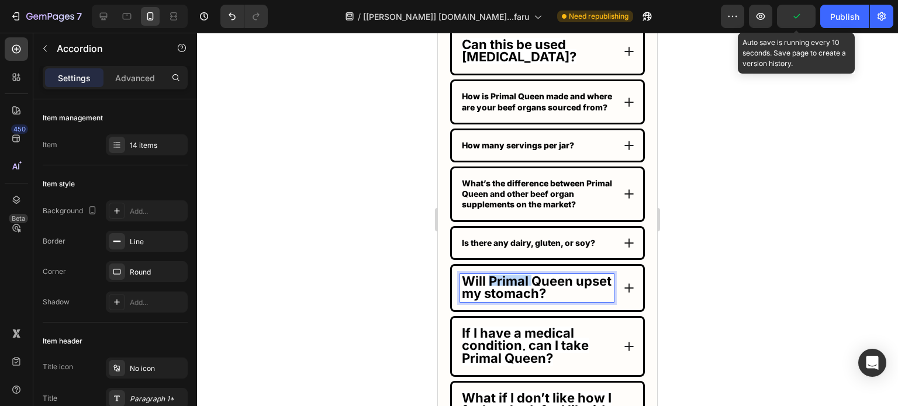
click at [512, 287] on strong "Will Primal Queen upset my stomach?" at bounding box center [537, 286] width 150 height 27
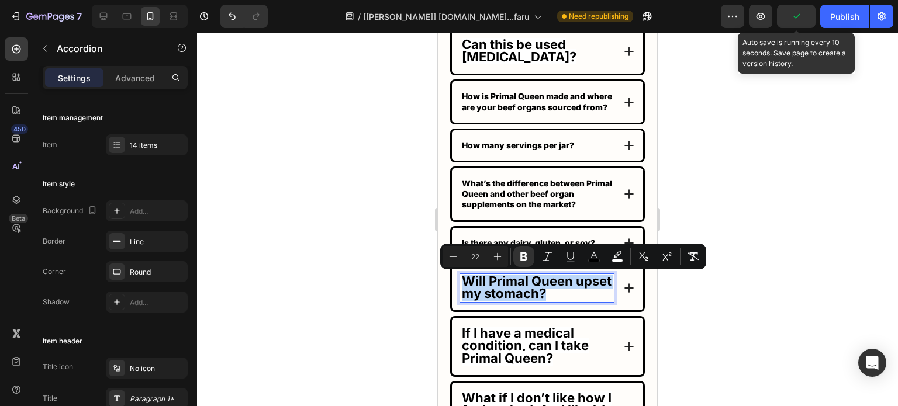
click at [512, 287] on strong "Will Primal Queen upset my stomach?" at bounding box center [537, 286] width 150 height 27
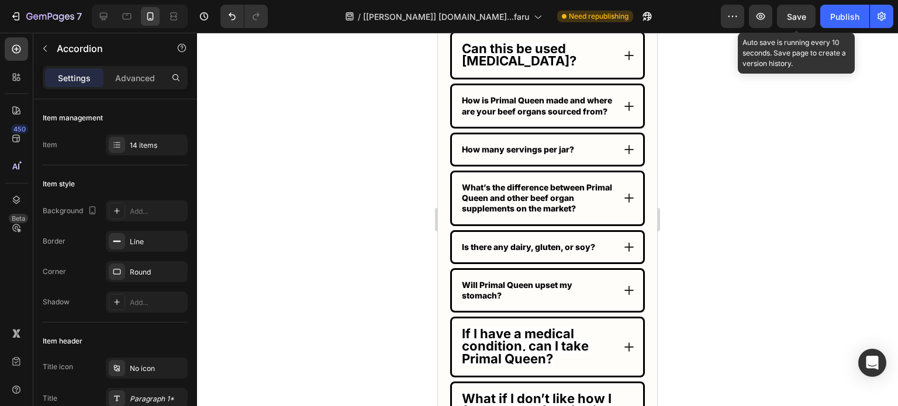
scroll to position [8003, 0]
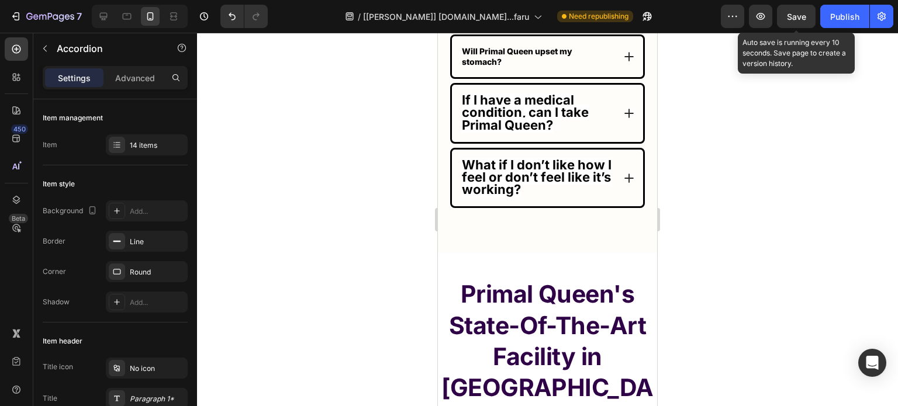
click at [519, 162] on strong "What if I don’t like how I feel or don’t feel like it’s working?" at bounding box center [537, 177] width 150 height 40
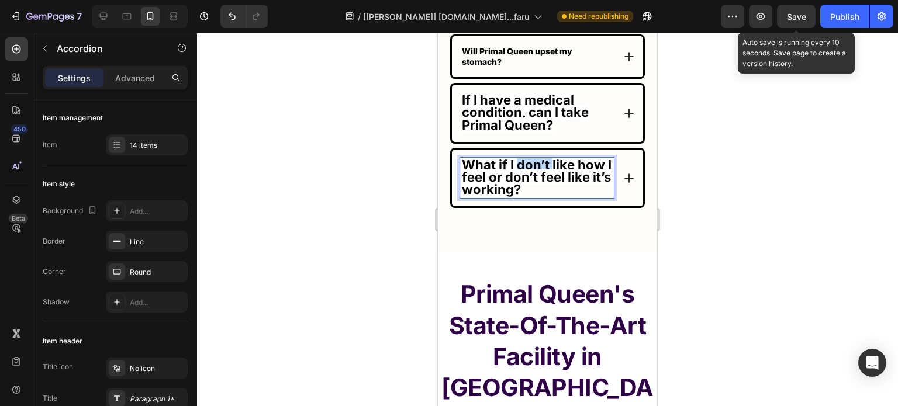
click at [519, 162] on strong "What if I don’t like how I feel or don’t feel like it’s working?" at bounding box center [537, 177] width 150 height 40
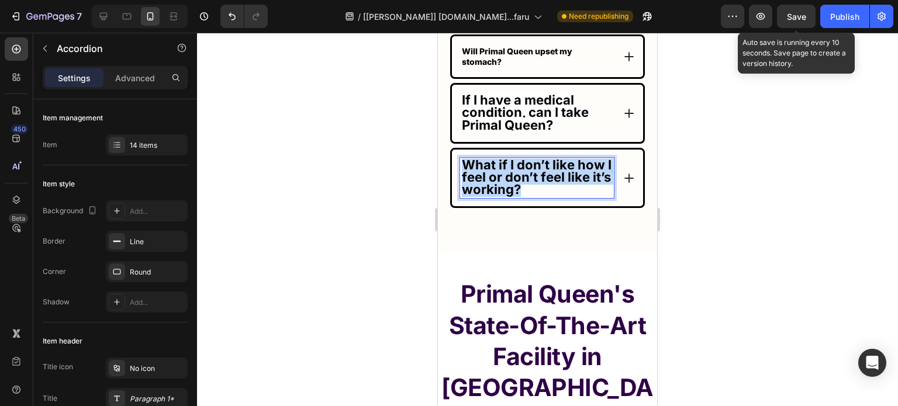
click at [519, 162] on strong "What if I don’t like how I feel or don’t feel like it’s working?" at bounding box center [537, 177] width 150 height 40
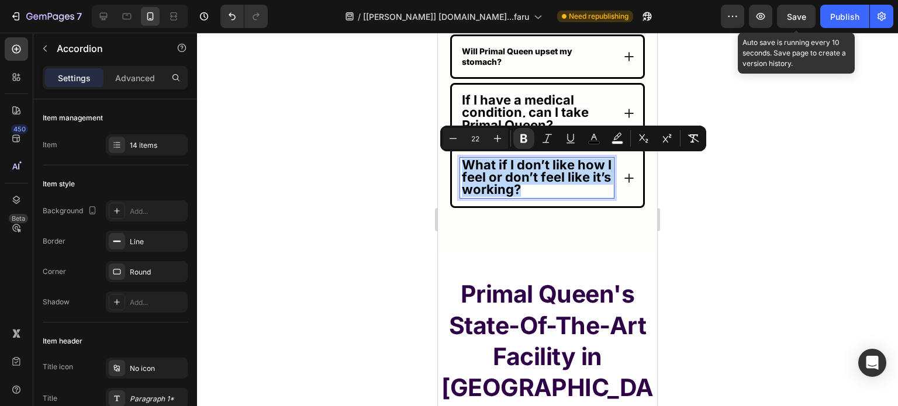
copy strong "What if I don’t like how I feel or don’t feel like it’s working?"
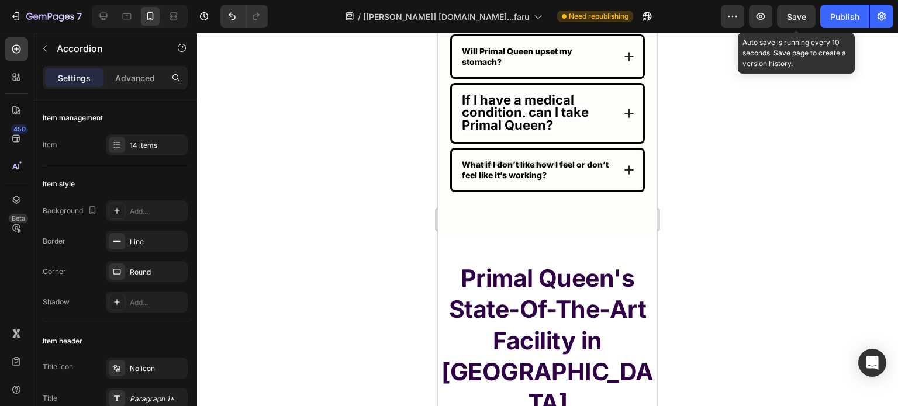
scroll to position [7999, 0]
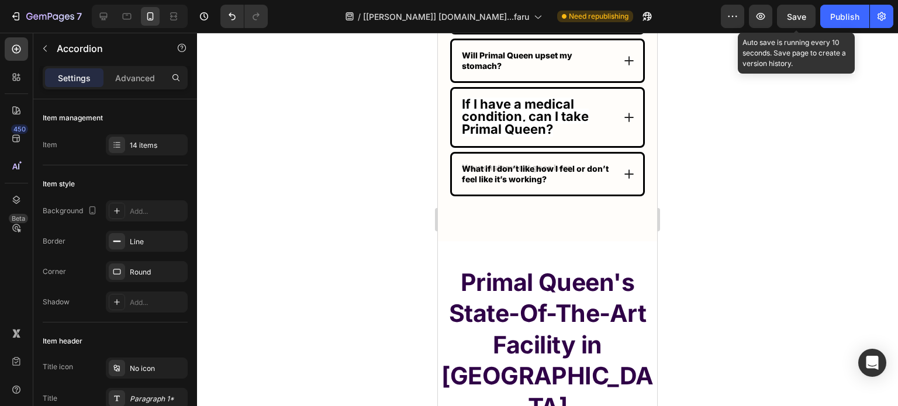
click at [493, 96] on div "If I have a medical condition, can I take Primal Queen?" at bounding box center [547, 117] width 191 height 57
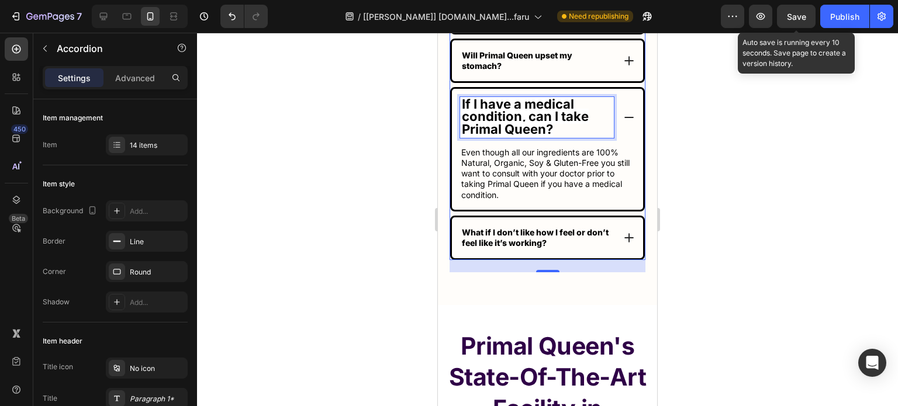
click at [489, 114] on strong "If I have a medical condition, can I take Primal Queen?" at bounding box center [525, 116] width 127 height 40
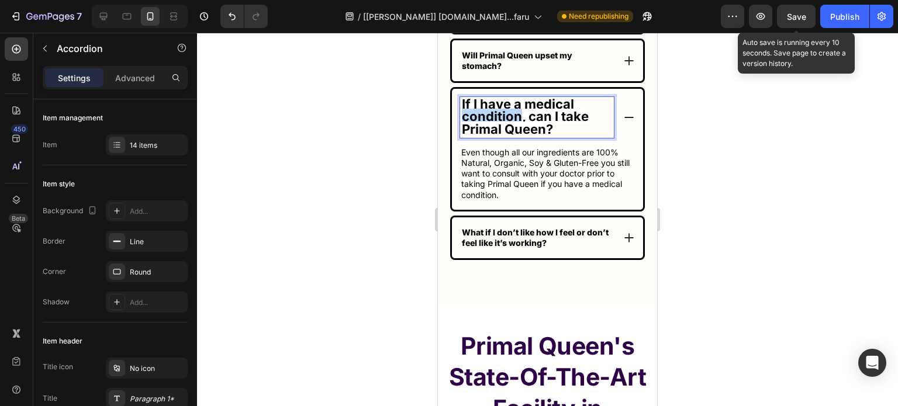
click at [489, 114] on strong "If I have a medical condition, can I take Primal Queen?" at bounding box center [525, 116] width 127 height 40
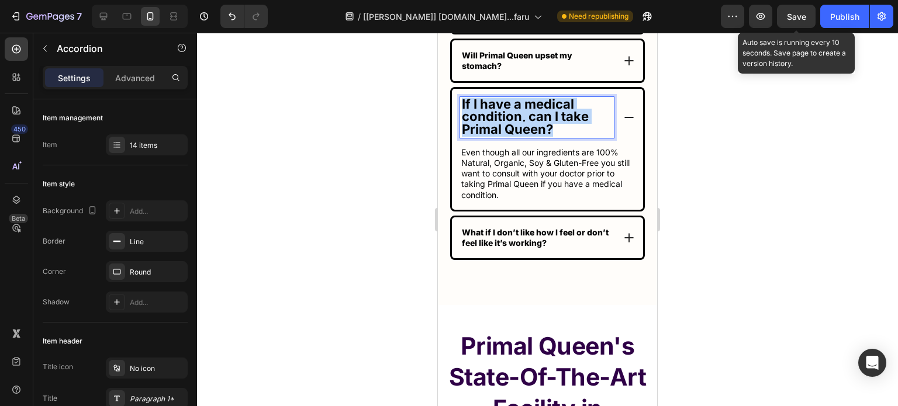
click at [489, 114] on strong "If I have a medical condition, can I take Primal Queen?" at bounding box center [525, 116] width 127 height 40
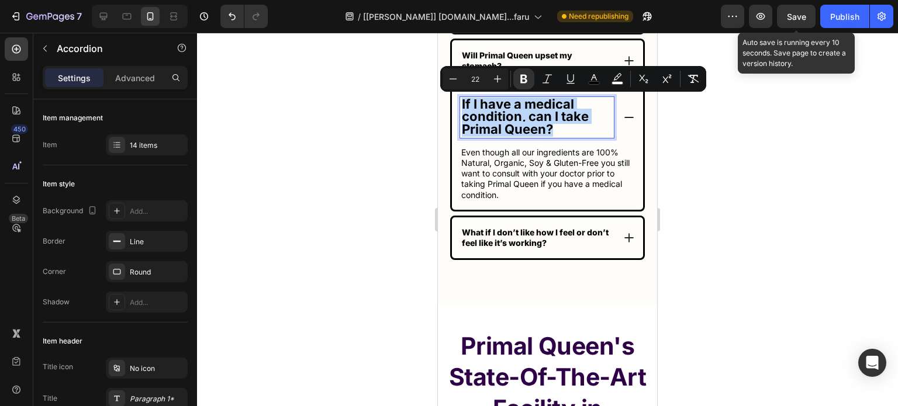
copy strong "If I have a medical condition, can I take Primal Queen?"
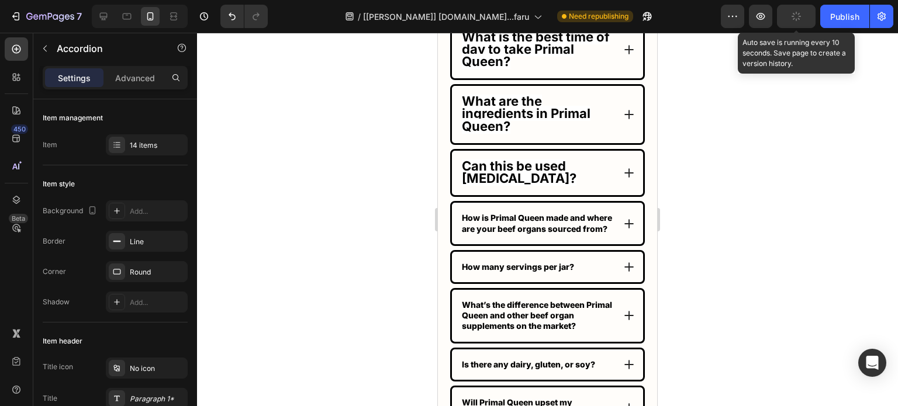
scroll to position [7645, 0]
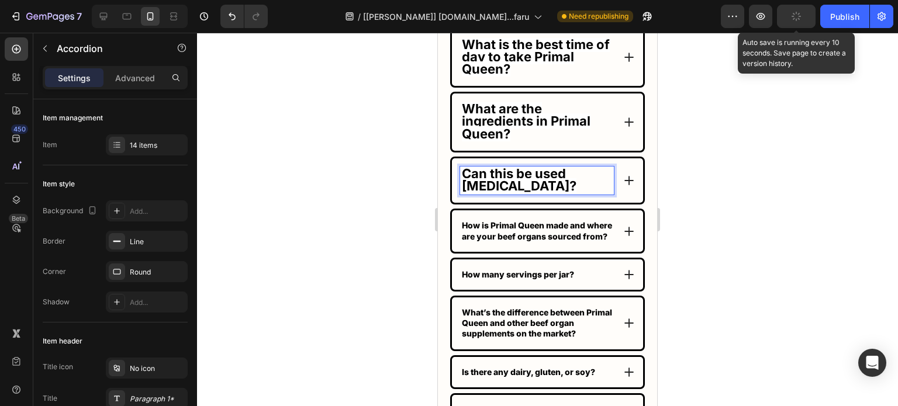
click at [512, 173] on strong "Can this be used [MEDICAL_DATA]?" at bounding box center [519, 179] width 115 height 27
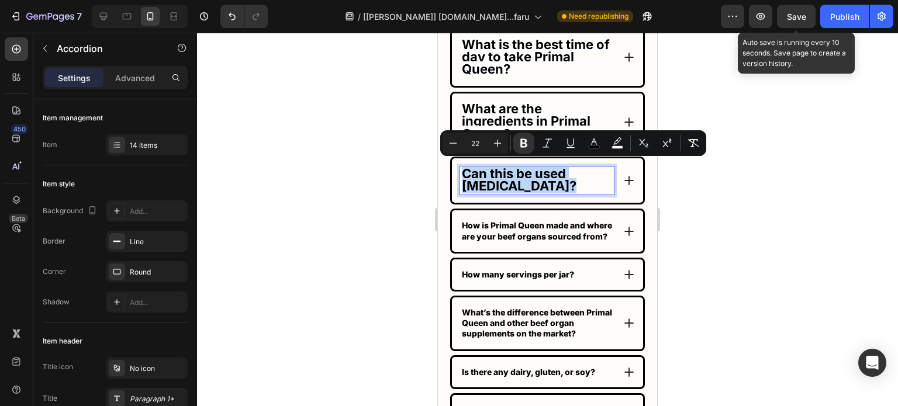
copy strong "Can this be used [MEDICAL_DATA]?"
click at [505, 179] on strong "Can this be used [MEDICAL_DATA]?" at bounding box center [519, 179] width 115 height 27
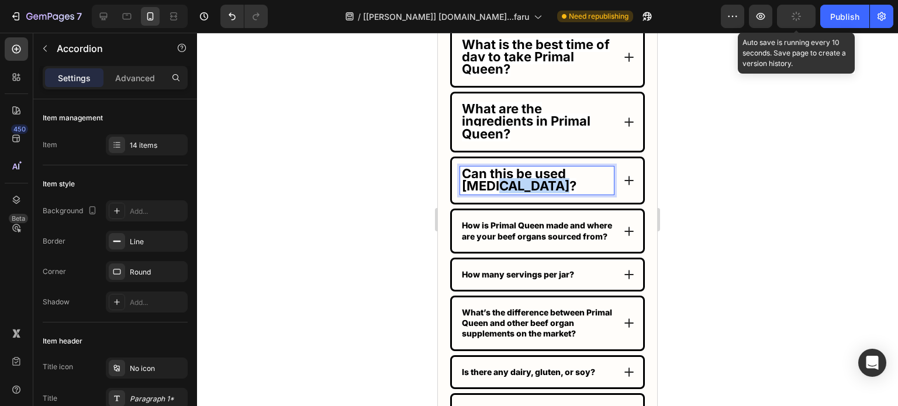
click at [505, 179] on strong "Can this be used [MEDICAL_DATA]?" at bounding box center [519, 179] width 115 height 27
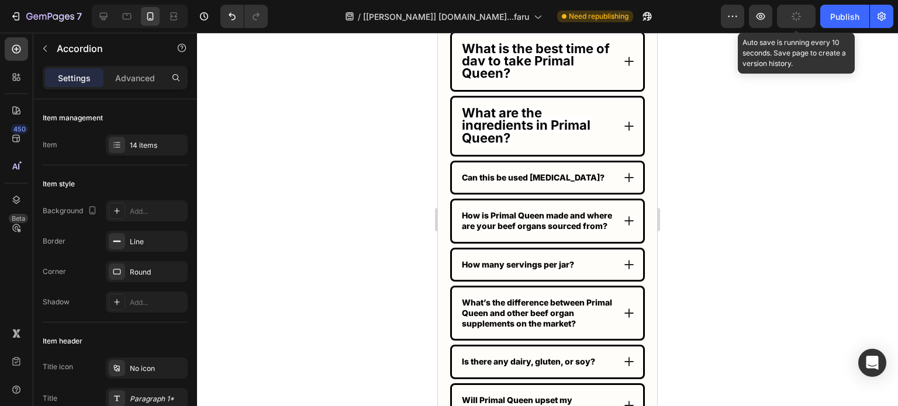
scroll to position [7524, 0]
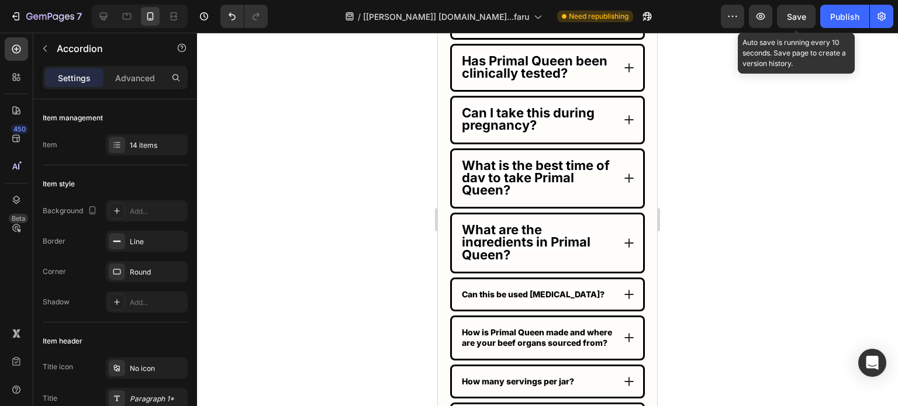
click at [495, 191] on strong "What is the best time of day to take Primal Queen?" at bounding box center [536, 178] width 148 height 40
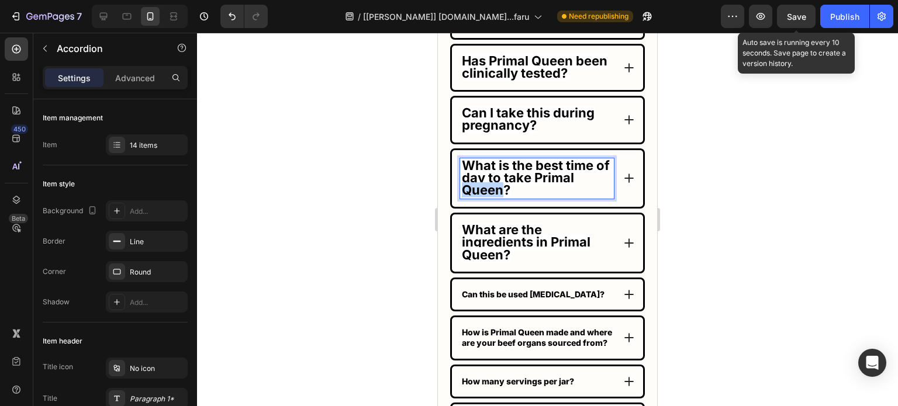
click at [495, 191] on strong "What is the best time of day to take Primal Queen?" at bounding box center [536, 178] width 148 height 40
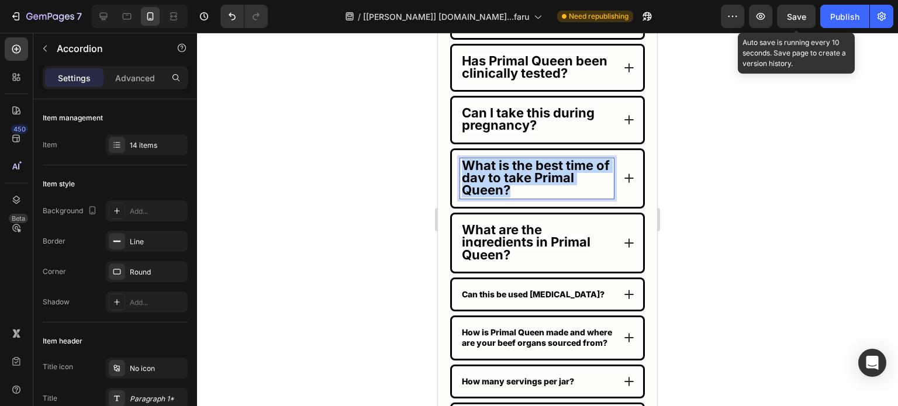
click at [495, 191] on strong "What is the best time of day to take Primal Queen?" at bounding box center [536, 178] width 148 height 40
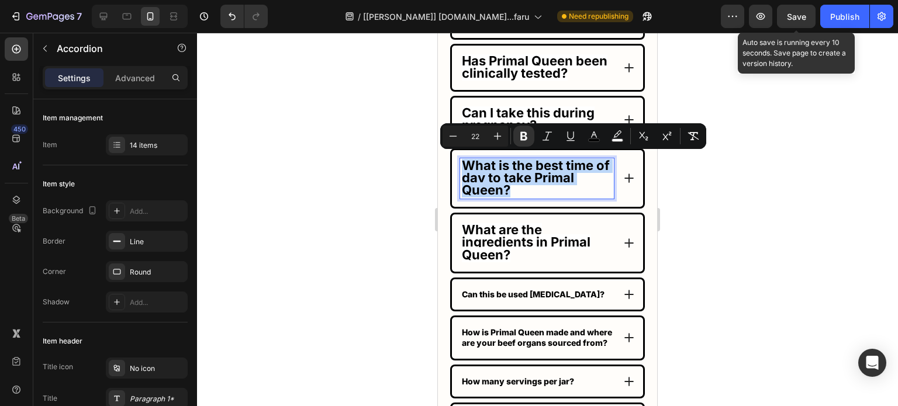
copy strong "What is the best time of day to take Primal Queen?"
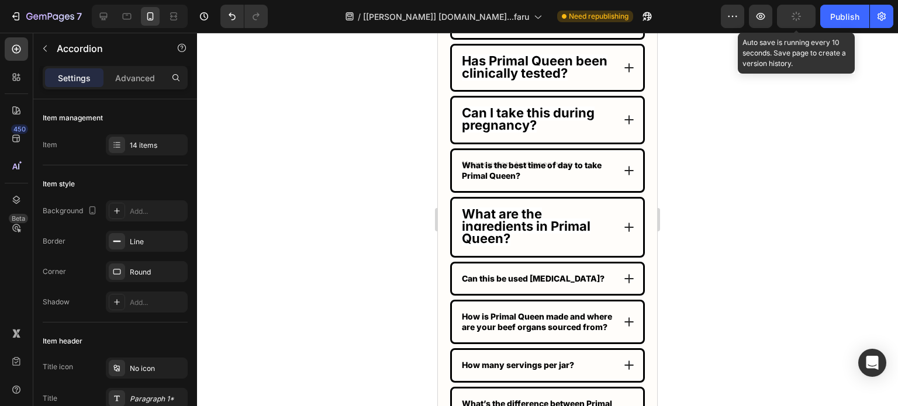
scroll to position [7519, 0]
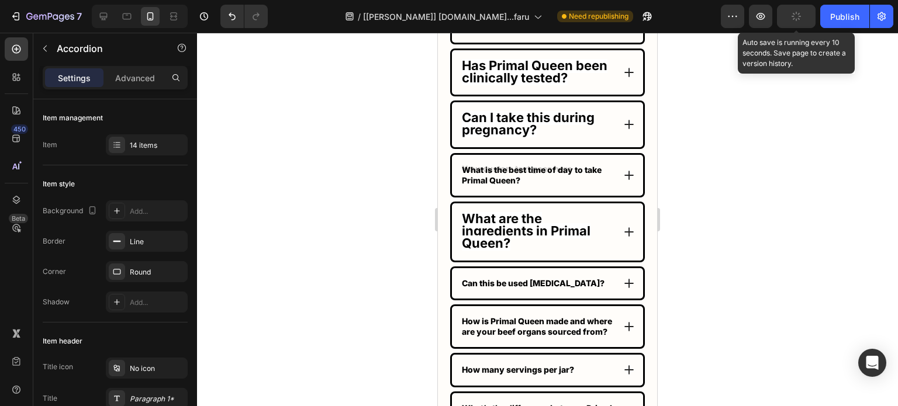
click at [494, 221] on strong "What are the ingredients in Primal Queen?" at bounding box center [526, 231] width 129 height 40
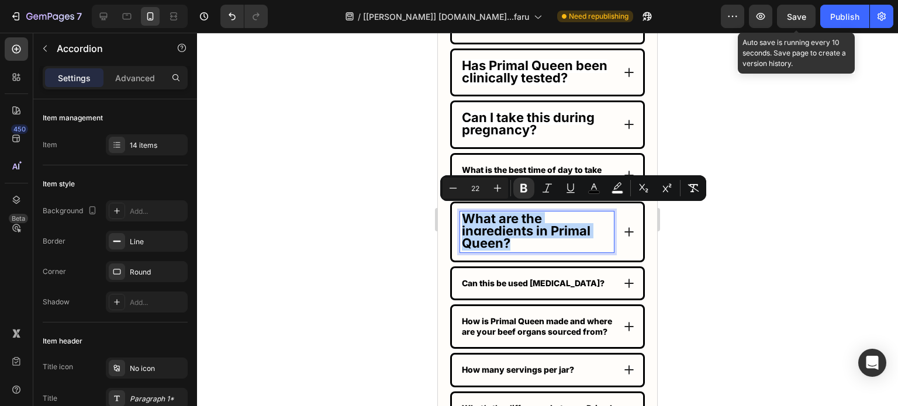
click at [493, 221] on strong "What are the ingredients in Primal Queen?" at bounding box center [526, 231] width 129 height 40
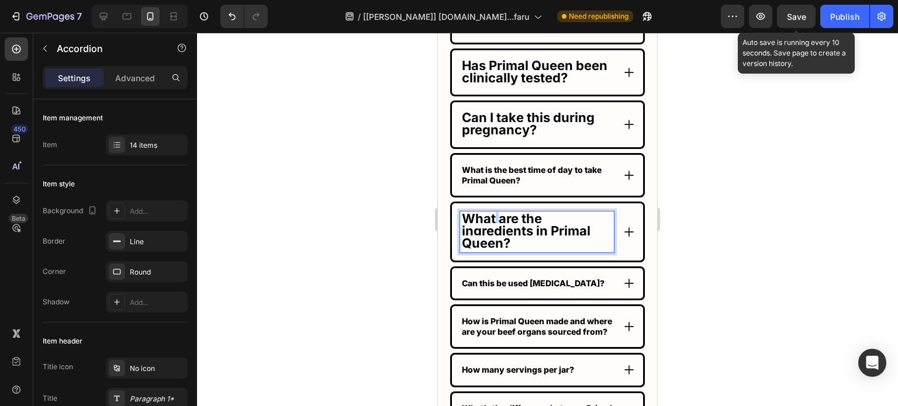
click at [492, 221] on strong "What are the ingredients in Primal Queen?" at bounding box center [526, 231] width 129 height 40
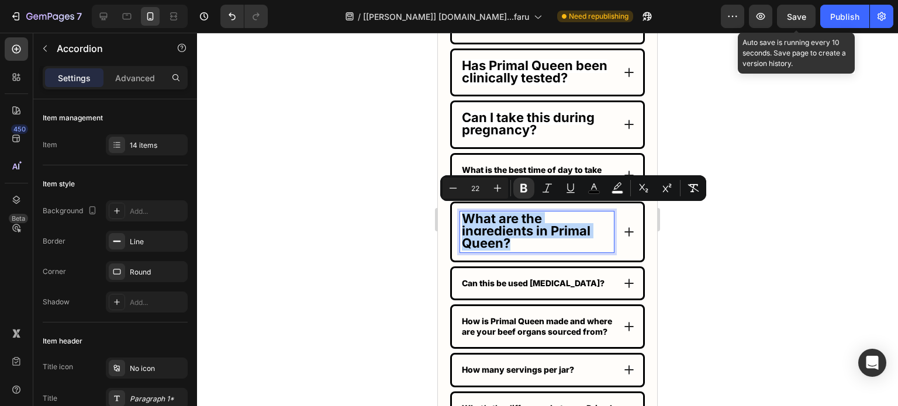
drag, startPoint x: 492, startPoint y: 221, endPoint x: 500, endPoint y: 239, distance: 19.3
click at [500, 239] on strong "What are the ingredients in Primal Queen?" at bounding box center [526, 231] width 129 height 40
copy strong "What are the ingredients in Primal Queen?"
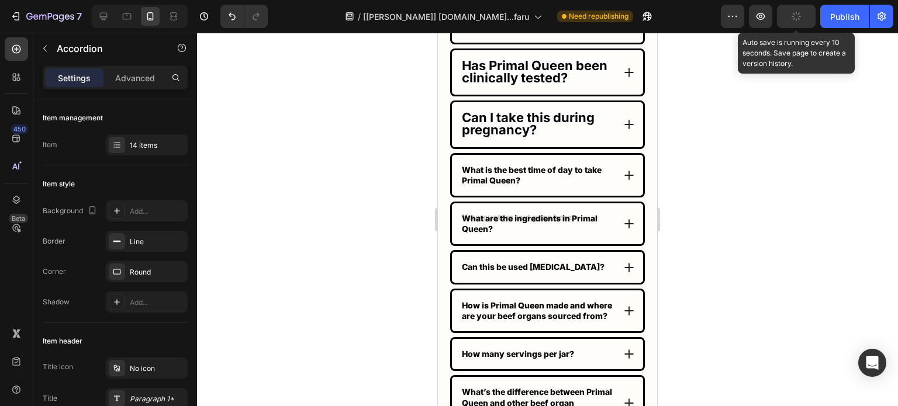
scroll to position [7515, 0]
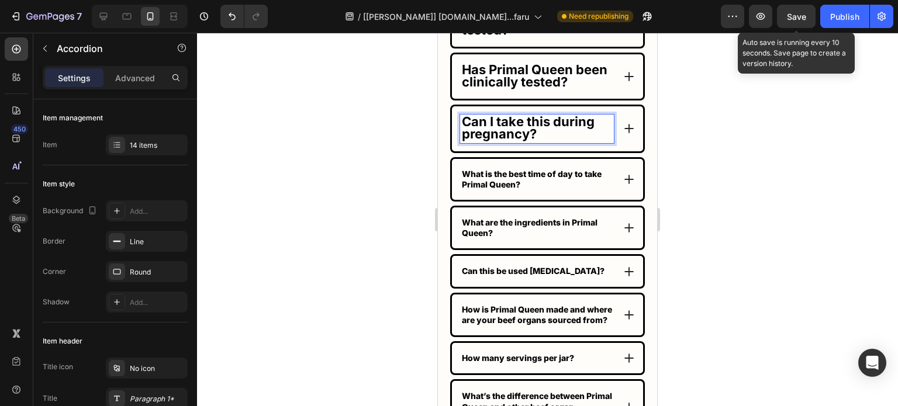
click at [512, 133] on strong "Can I take this during pregnancy?" at bounding box center [528, 127] width 133 height 27
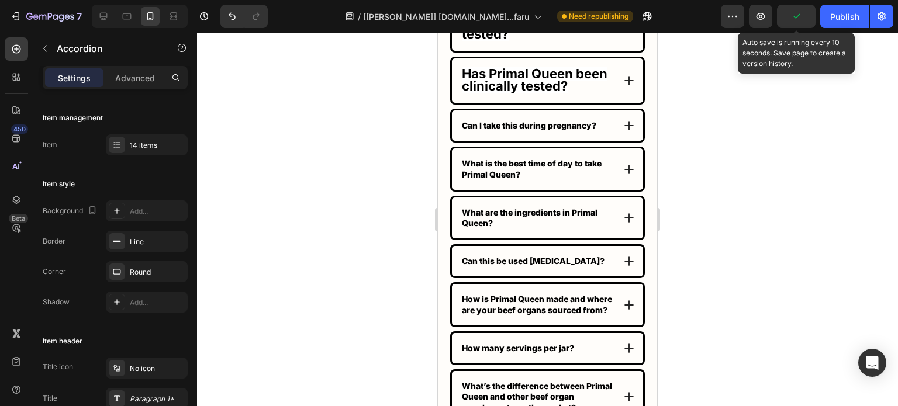
scroll to position [7452, 0]
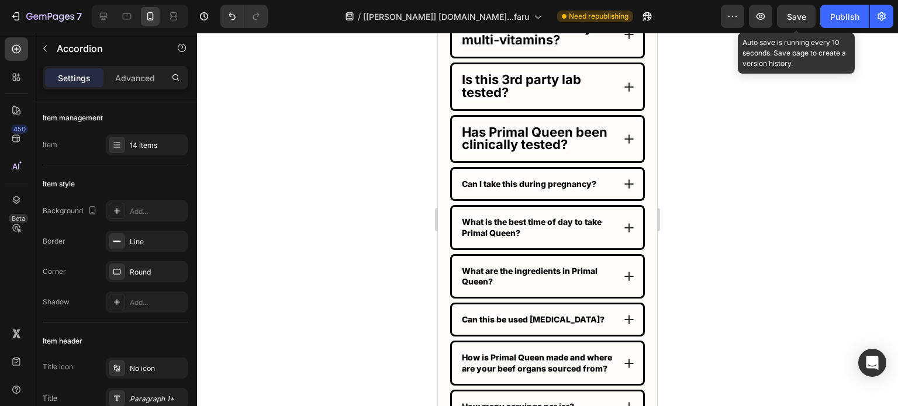
click at [515, 140] on strong "Has Primal Queen been clinically tested?" at bounding box center [534, 137] width 145 height 27
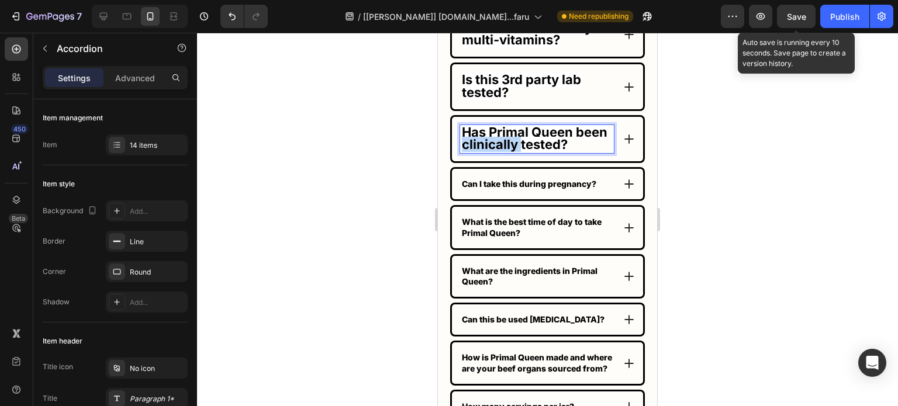
click at [515, 140] on strong "Has Primal Queen been clinically tested?" at bounding box center [534, 137] width 145 height 27
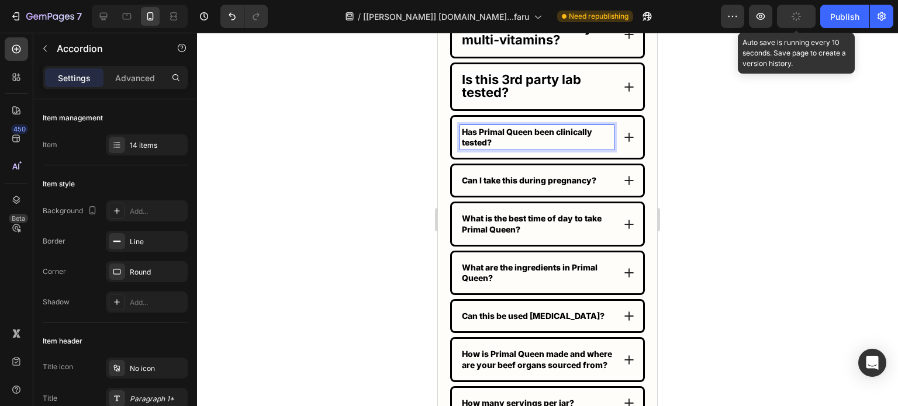
scroll to position [7335, 0]
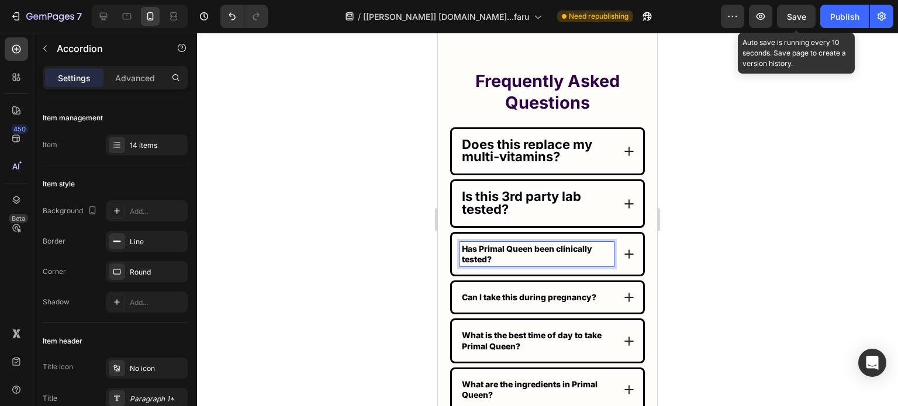
click at [498, 185] on div "Is this 3rd party lab tested?" at bounding box center [547, 203] width 191 height 44
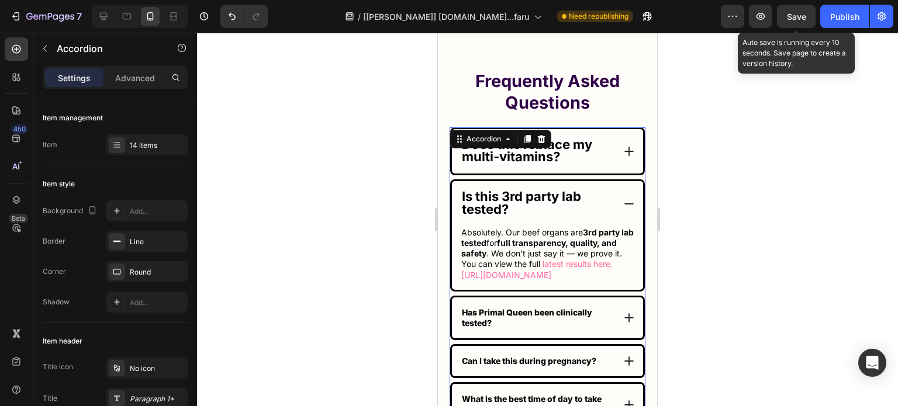
click at [498, 193] on strong "Is this 3rd party lab tested?" at bounding box center [521, 202] width 119 height 27
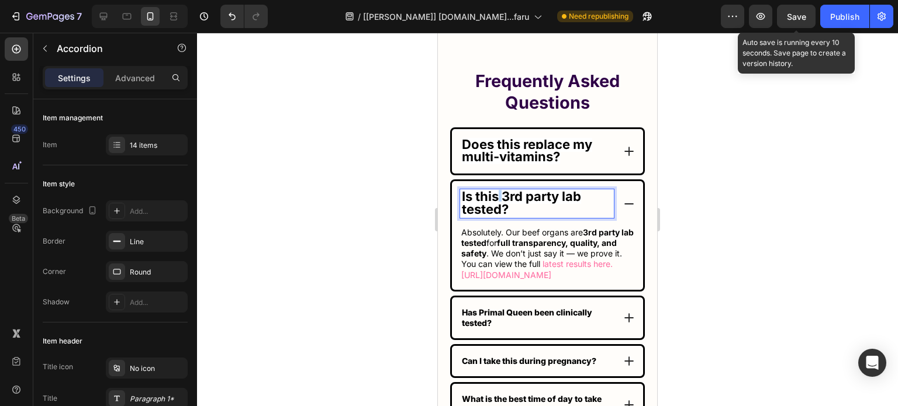
click at [498, 193] on strong "Is this 3rd party lab tested?" at bounding box center [521, 202] width 119 height 27
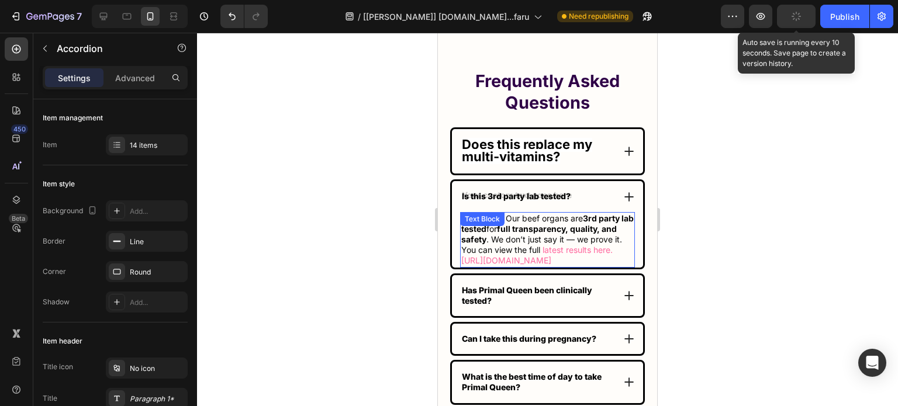
scroll to position [7331, 0]
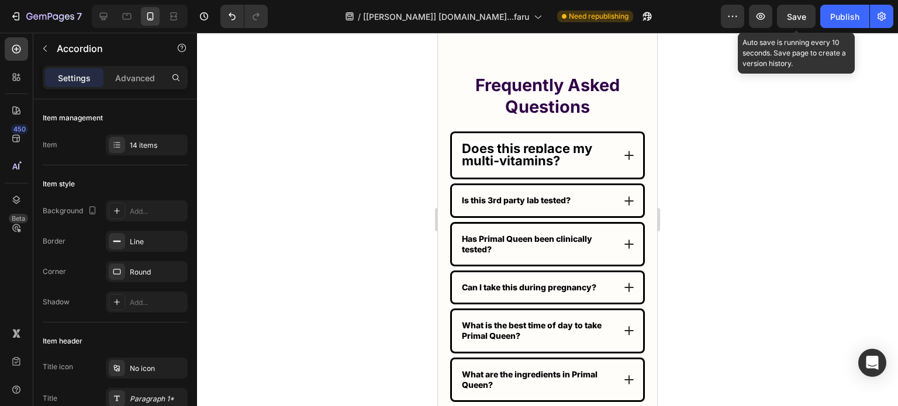
click at [591, 193] on div "Is this 3rd party lab tested?" at bounding box center [537, 200] width 154 height 14
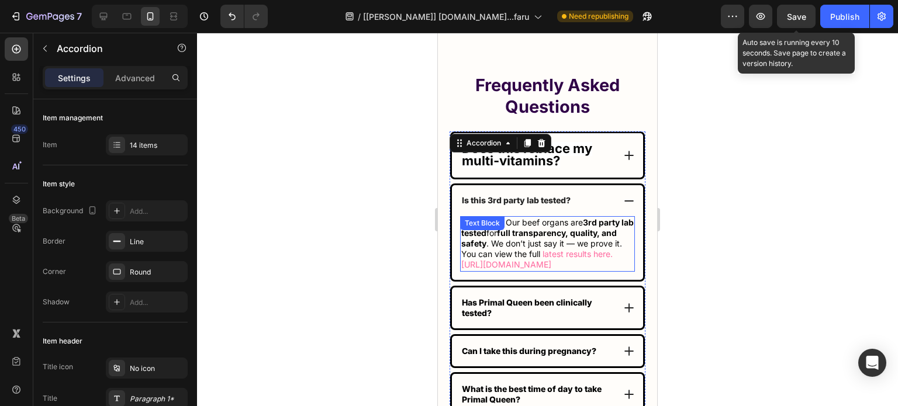
click at [539, 259] on p "Absolutely. Our beef organs are 3rd party lab tested for full transparency, qua…" at bounding box center [547, 243] width 172 height 53
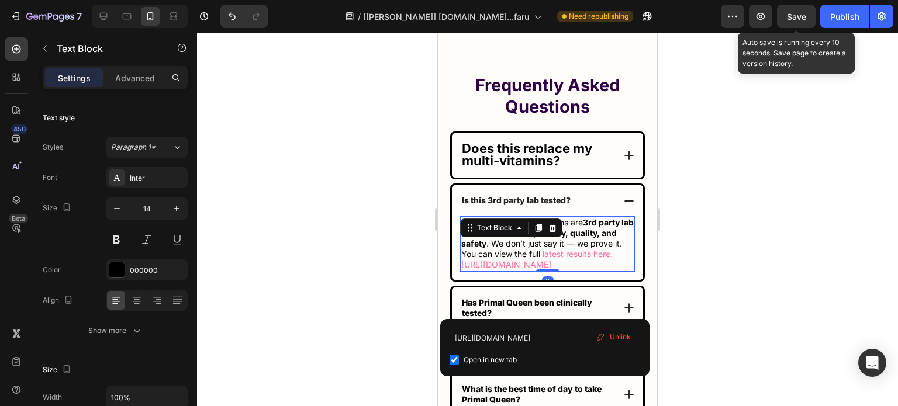
click at [467, 269] on span "latest results here.[URL][DOMAIN_NAME]" at bounding box center [536, 259] width 151 height 20
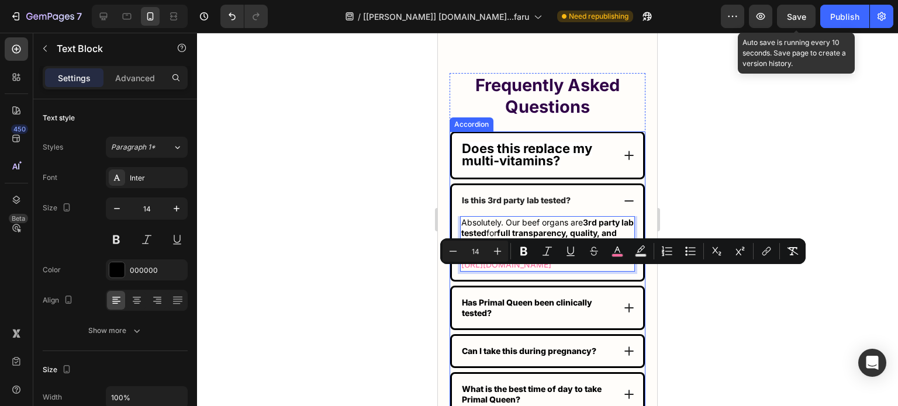
drag, startPoint x: 467, startPoint y: 271, endPoint x: 625, endPoint y: 311, distance: 163.4
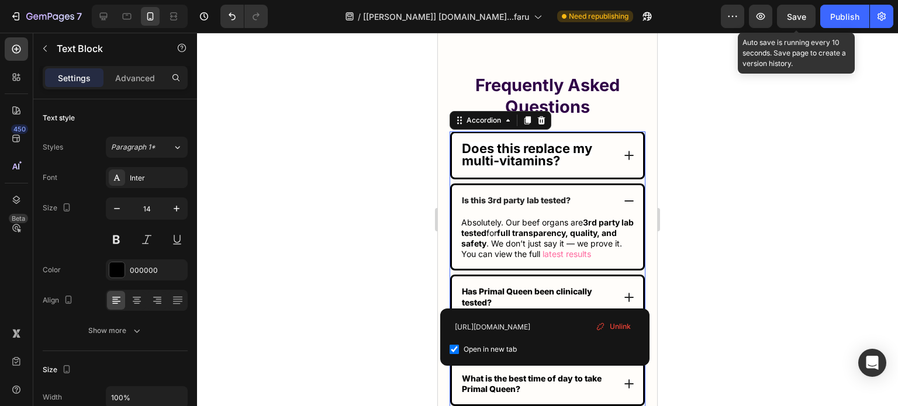
click at [594, 158] on p "Does this replace my multi-vitamins?" at bounding box center [537, 155] width 150 height 25
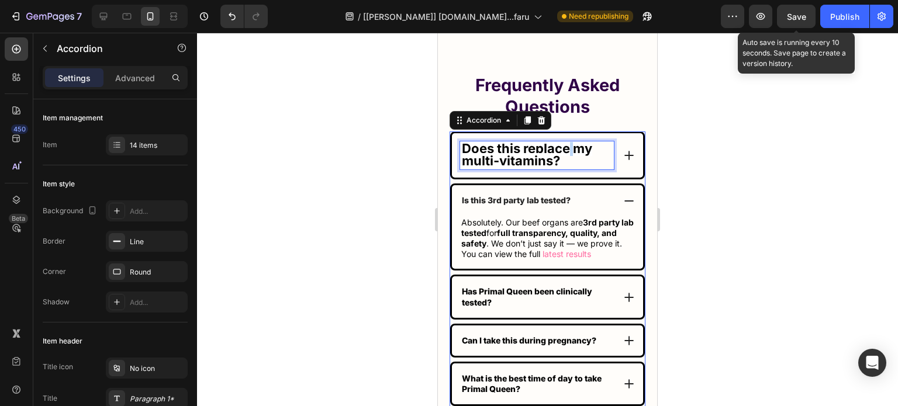
click at [568, 150] on strong "Does this replace my multi-vitamins?" at bounding box center [527, 154] width 130 height 27
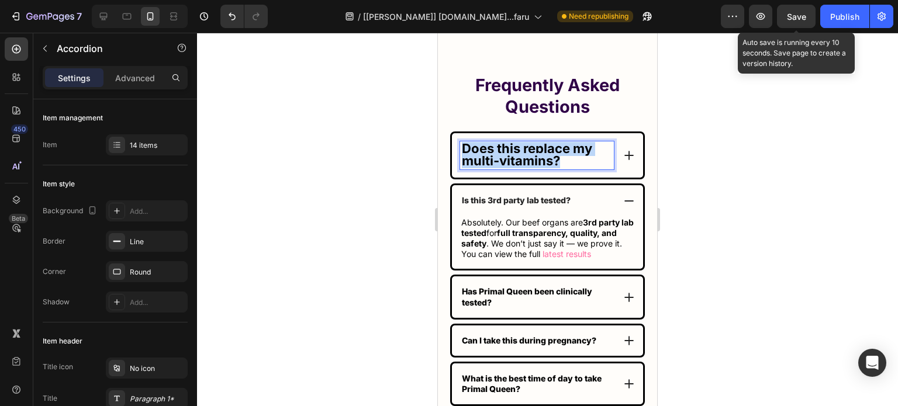
click at [568, 150] on strong "Does this replace my multi-vitamins?" at bounding box center [527, 154] width 130 height 27
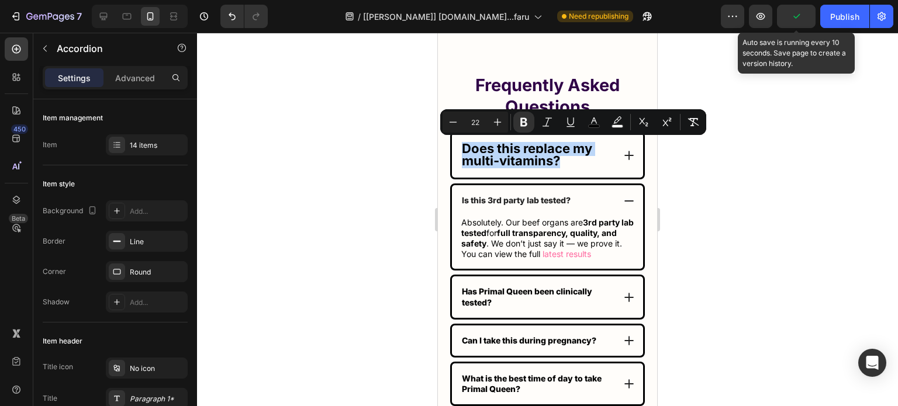
click at [623, 196] on icon at bounding box center [629, 201] width 12 height 12
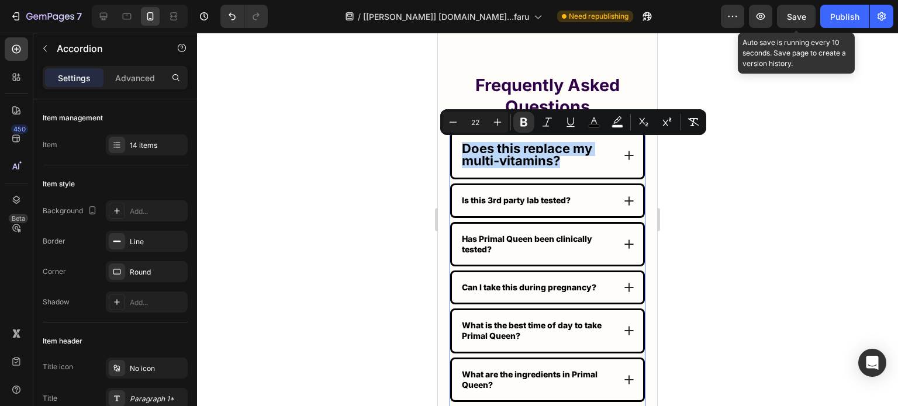
click at [524, 148] on strong "Does this replace my multi-vitamins?" at bounding box center [527, 154] width 130 height 27
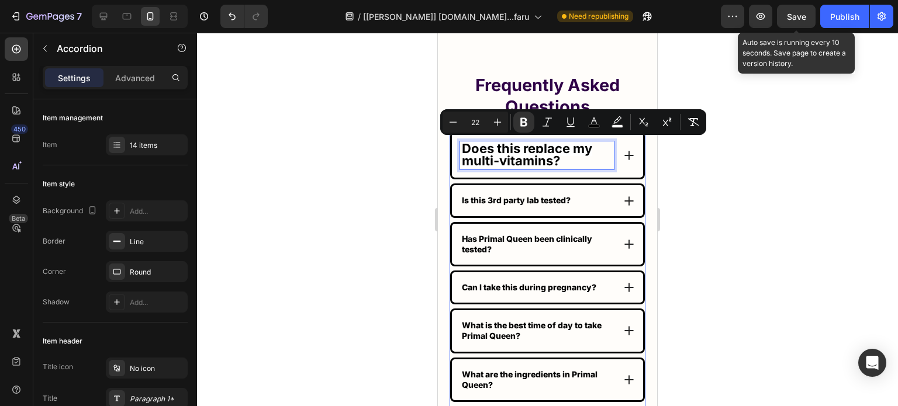
click at [524, 148] on strong "Does this replace my multi-vitamins?" at bounding box center [527, 154] width 130 height 27
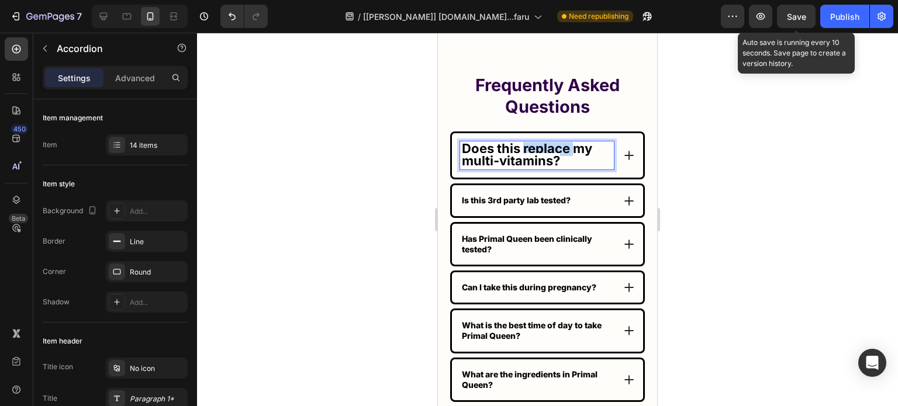
click at [524, 149] on strong "Does this replace my multi-vitamins?" at bounding box center [527, 154] width 130 height 27
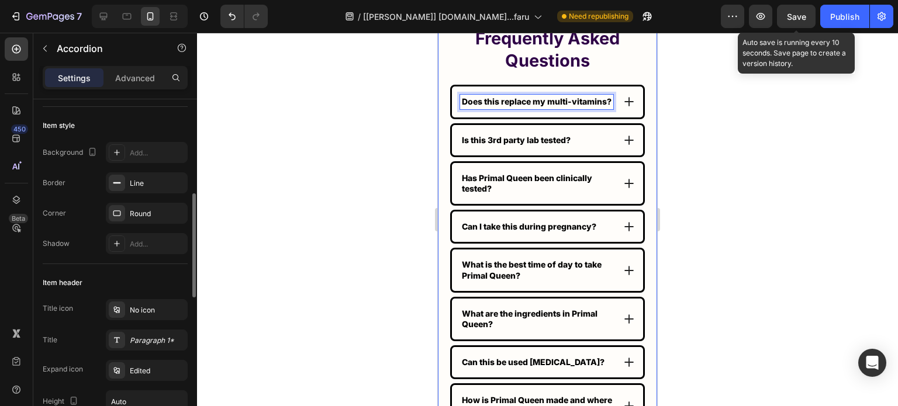
scroll to position [117, 0]
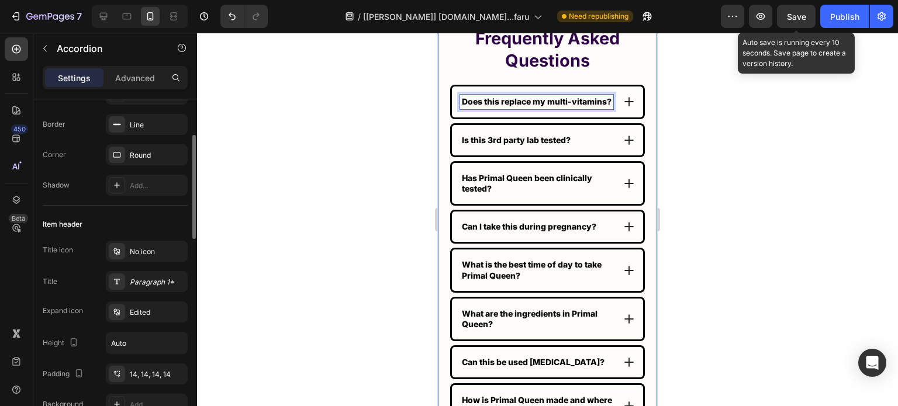
click at [136, 270] on div "Title icon No icon Title Paragraph 1* Expand icon Edited Height Auto Padding 14…" at bounding box center [115, 328] width 145 height 174
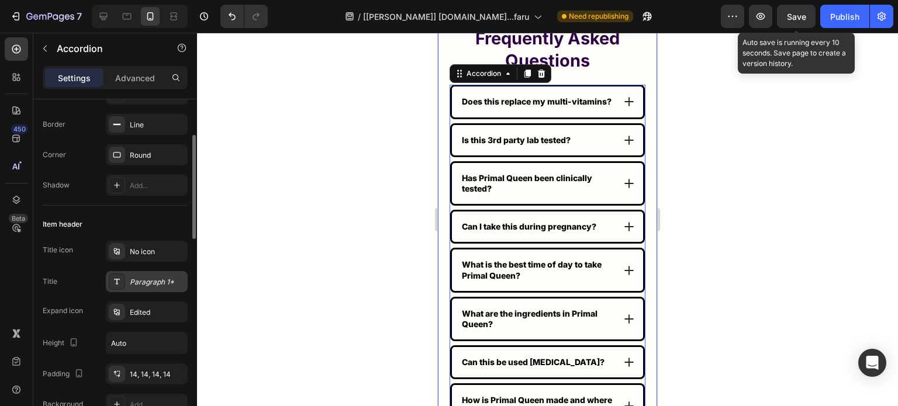
click at [136, 277] on div "Paragraph 1*" at bounding box center [157, 282] width 55 height 11
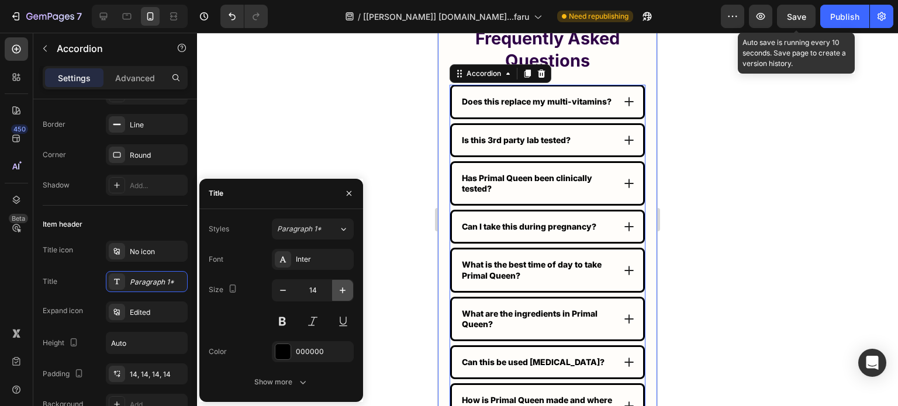
click at [338, 289] on icon "button" at bounding box center [343, 291] width 12 height 12
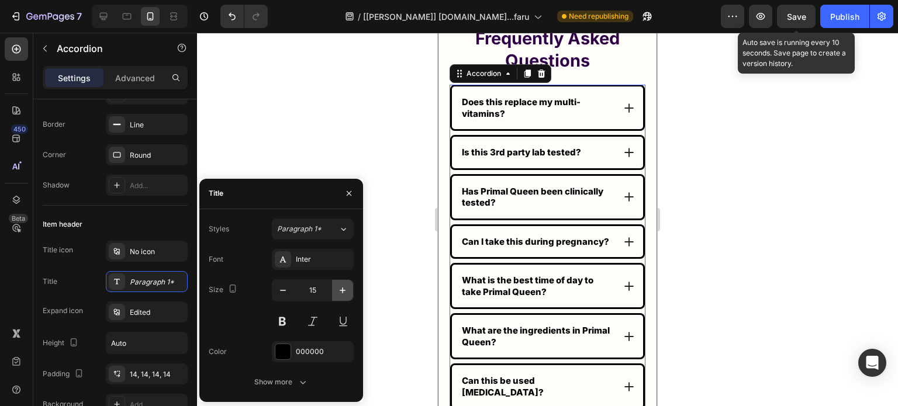
type input "16"
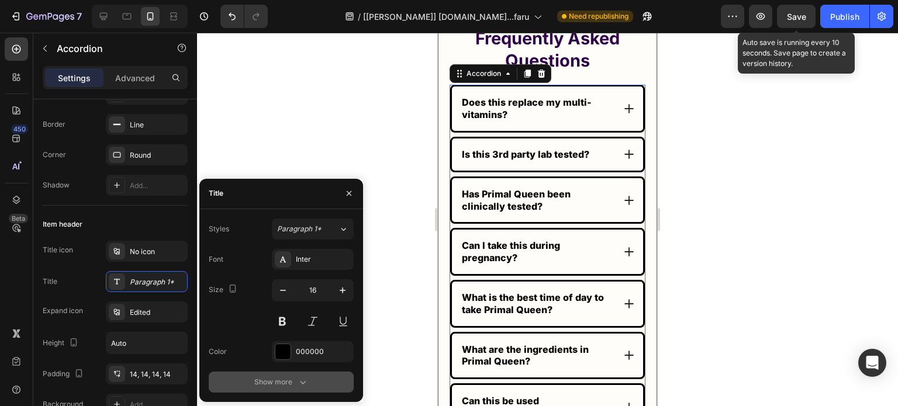
click at [280, 379] on div "Show more" at bounding box center [281, 382] width 54 height 12
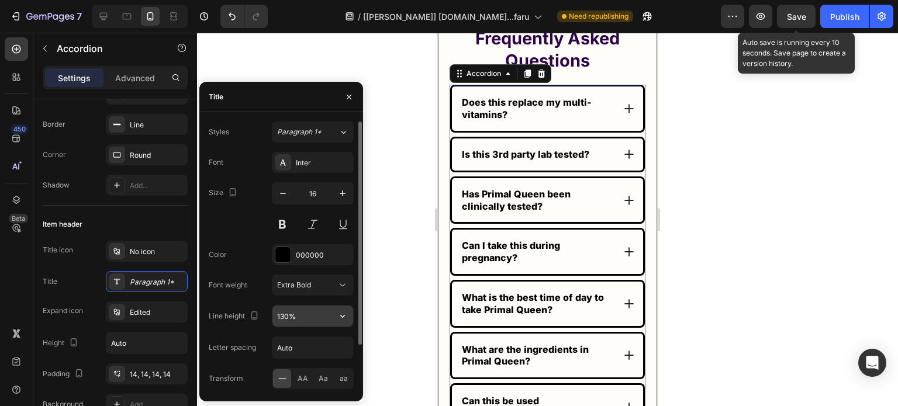
click at [301, 320] on input "130%" at bounding box center [312, 316] width 81 height 21
paste input "25.5px"
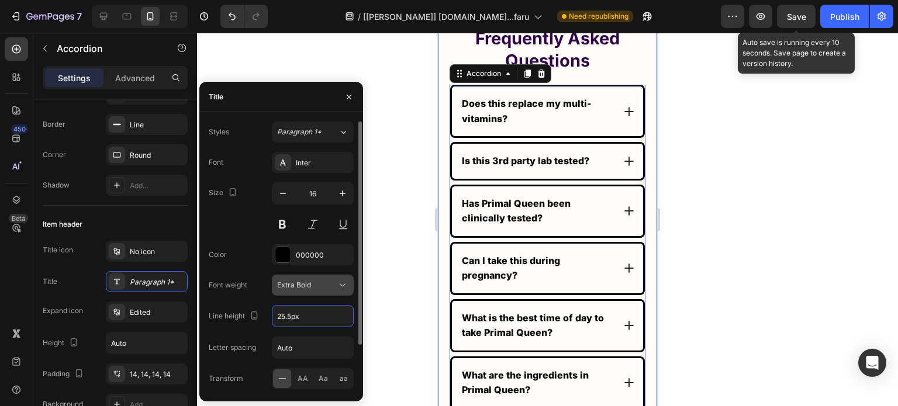
type input "25.5"
click at [306, 280] on span "Extra Bold" at bounding box center [294, 284] width 34 height 9
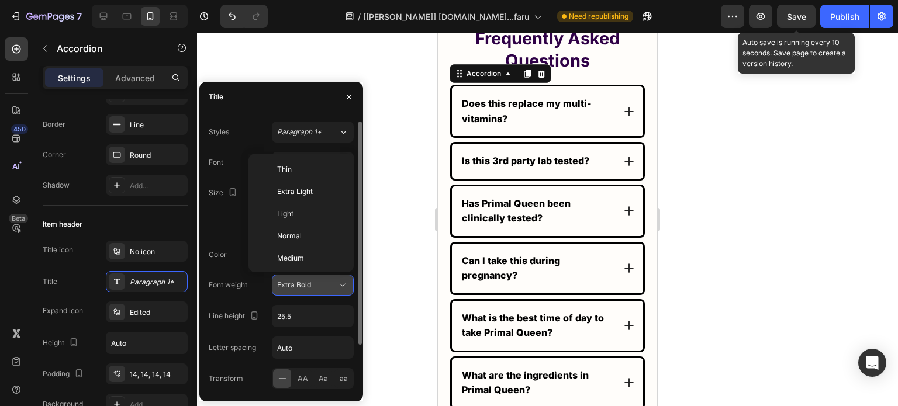
scroll to position [84, 0]
click at [306, 280] on span "Extra Bold" at bounding box center [294, 284] width 34 height 9
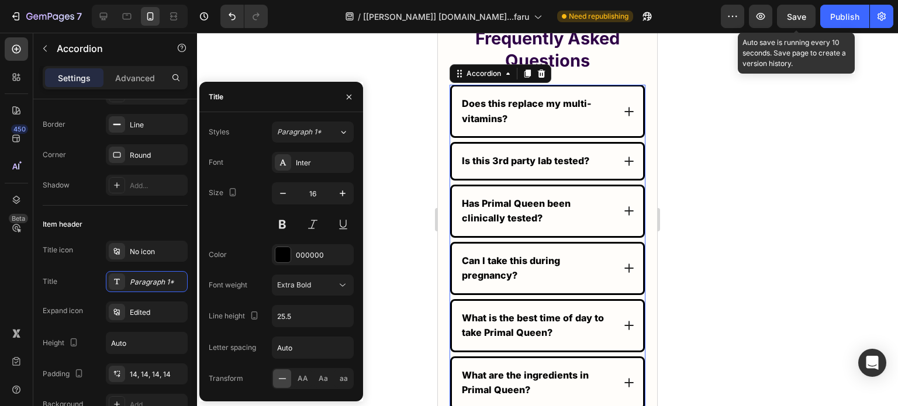
click at [610, 136] on div "Does this replace my multi-vitamins?" at bounding box center [547, 111] width 191 height 50
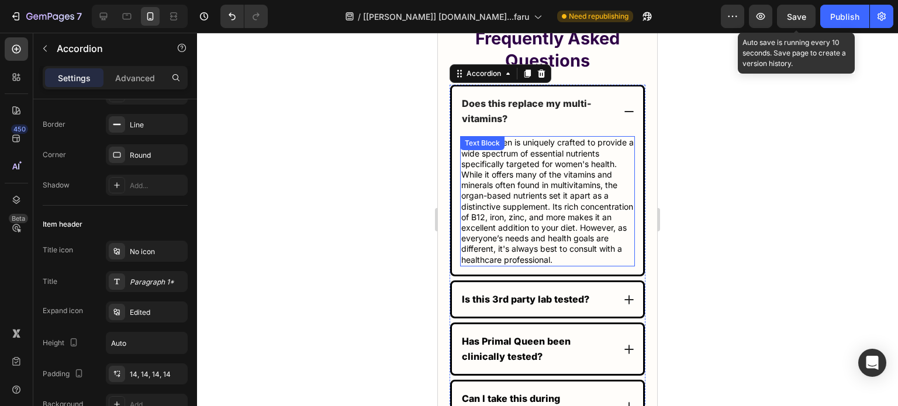
click at [540, 211] on p "Primal Queen is uniquely crafted to provide a wide spectrum of essential nutrie…" at bounding box center [547, 200] width 172 height 127
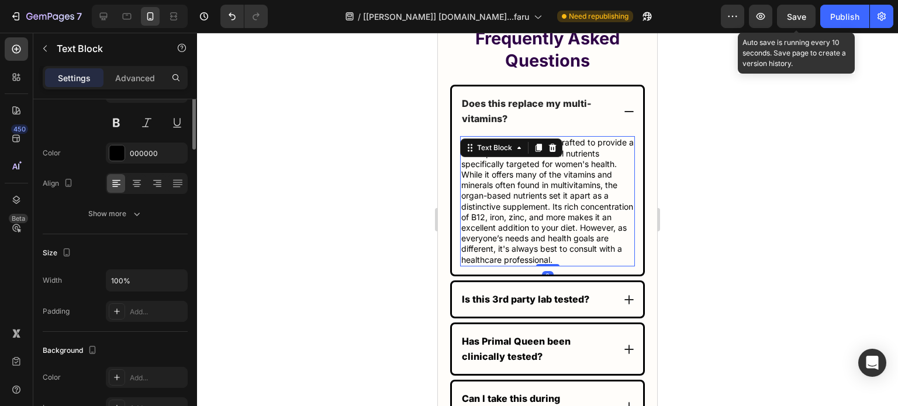
scroll to position [0, 0]
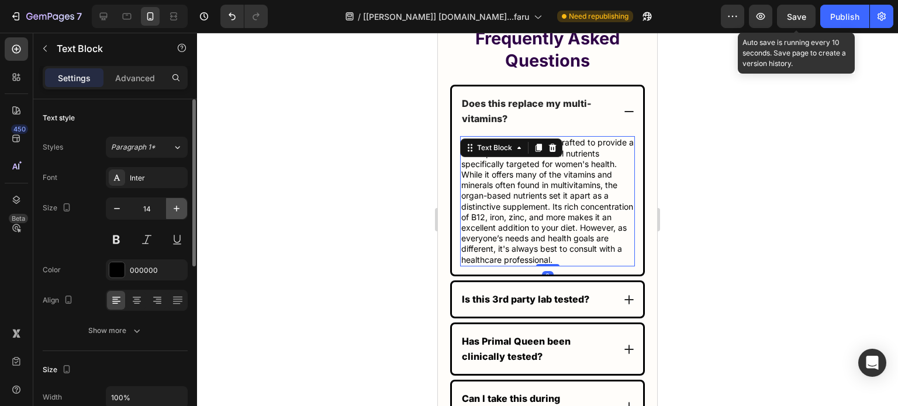
click at [176, 211] on icon "button" at bounding box center [177, 209] width 12 height 12
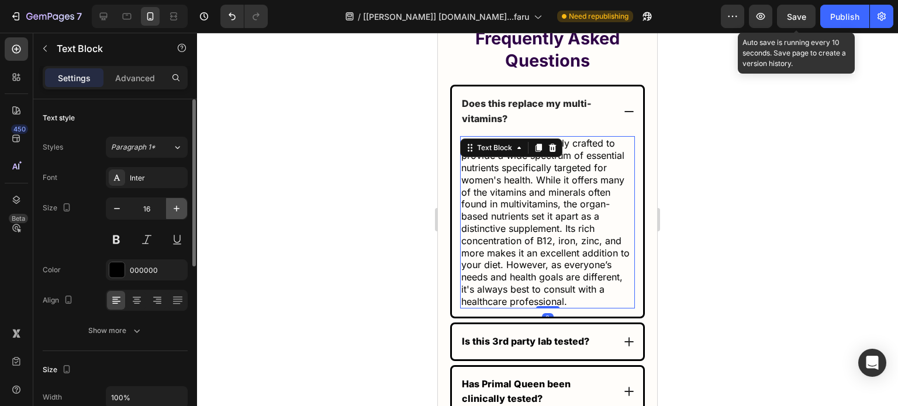
type input "17"
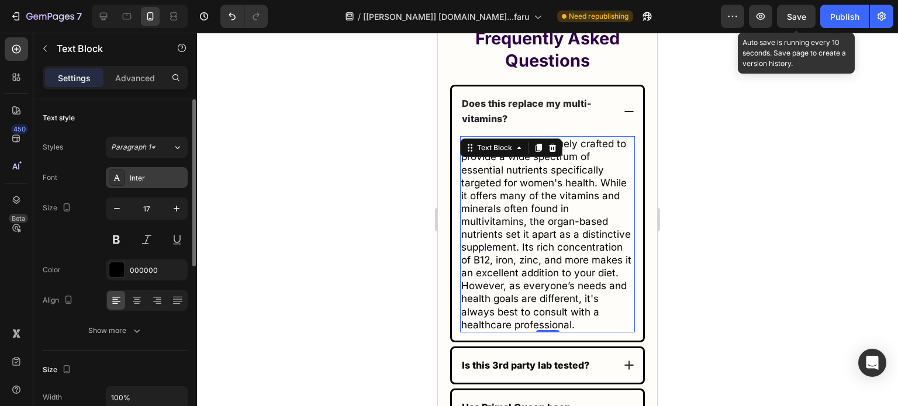
click at [155, 174] on div "Inter" at bounding box center [157, 178] width 55 height 11
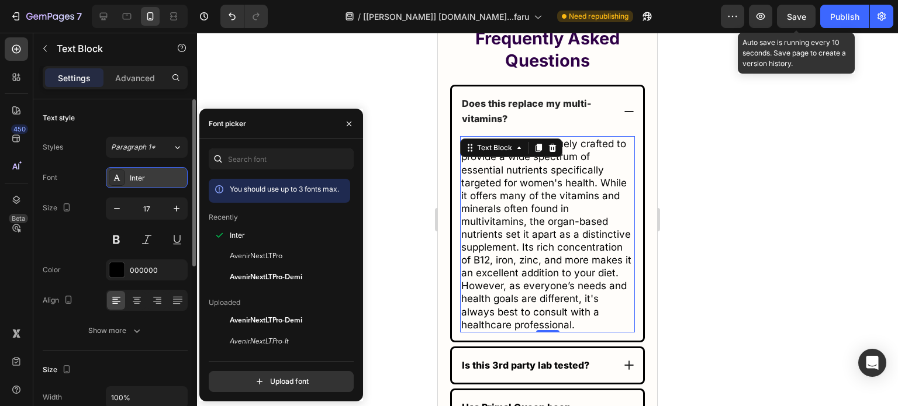
click at [155, 174] on div "Inter" at bounding box center [157, 178] width 55 height 11
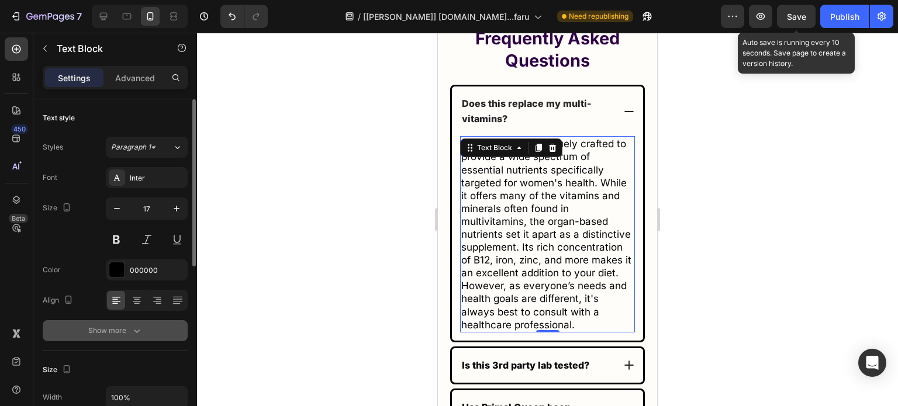
click at [128, 332] on div "Show more" at bounding box center [115, 331] width 54 height 12
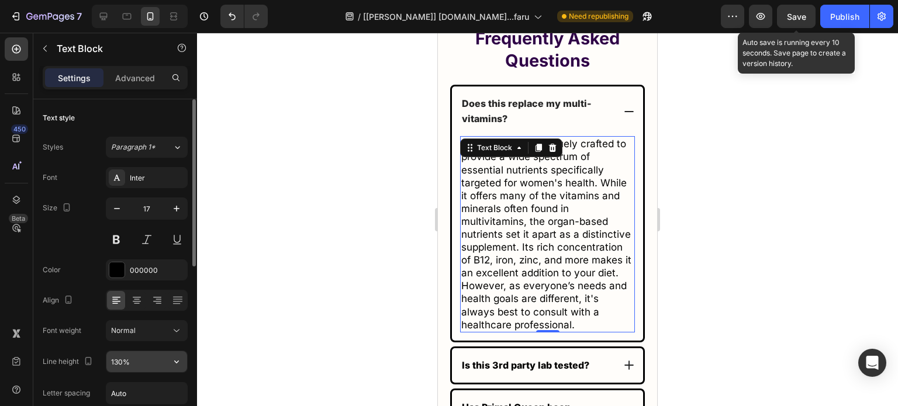
click at [133, 359] on input "130%" at bounding box center [146, 361] width 81 height 21
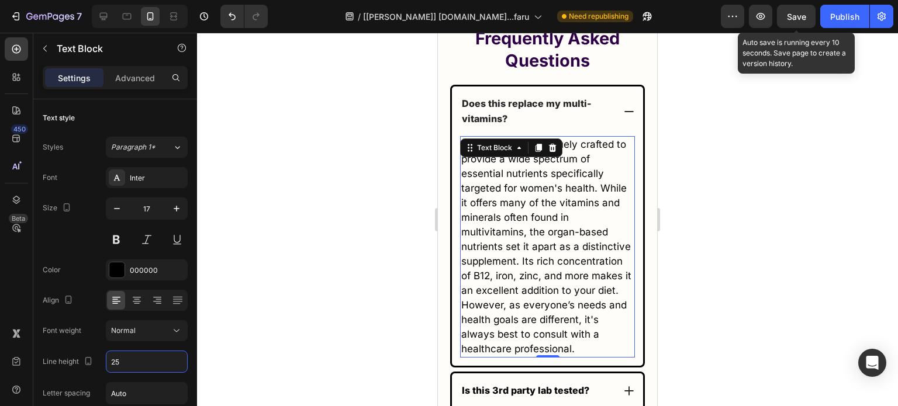
type input "25"
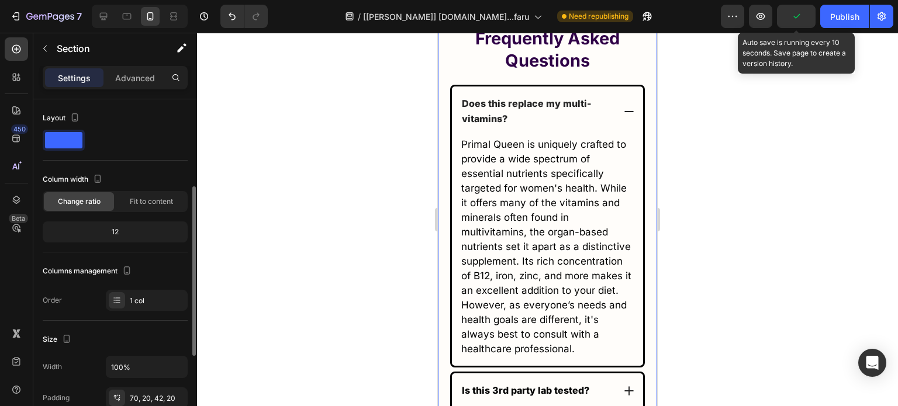
scroll to position [58, 0]
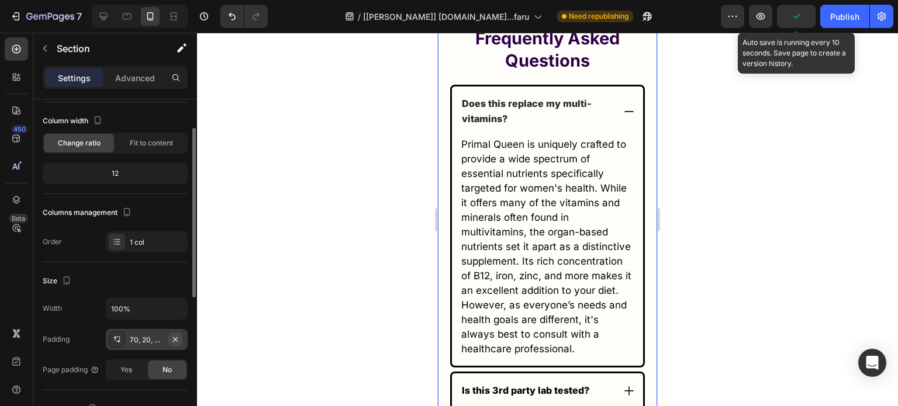
click at [170, 338] on button "button" at bounding box center [175, 339] width 14 height 14
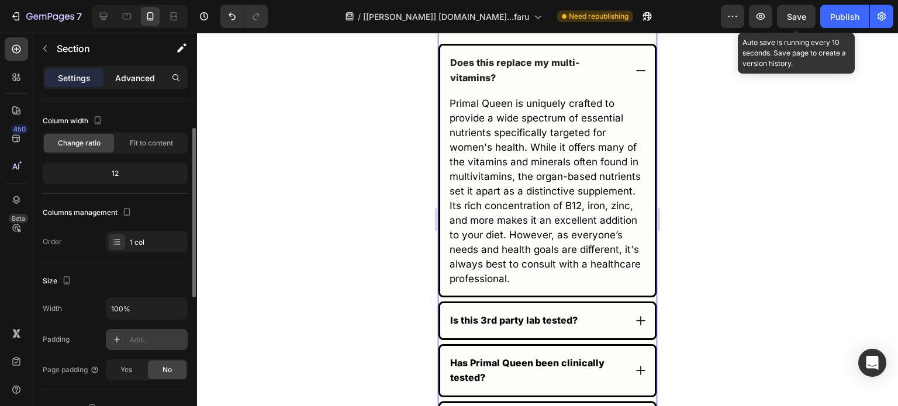
click at [124, 71] on div "Advanced" at bounding box center [135, 77] width 58 height 19
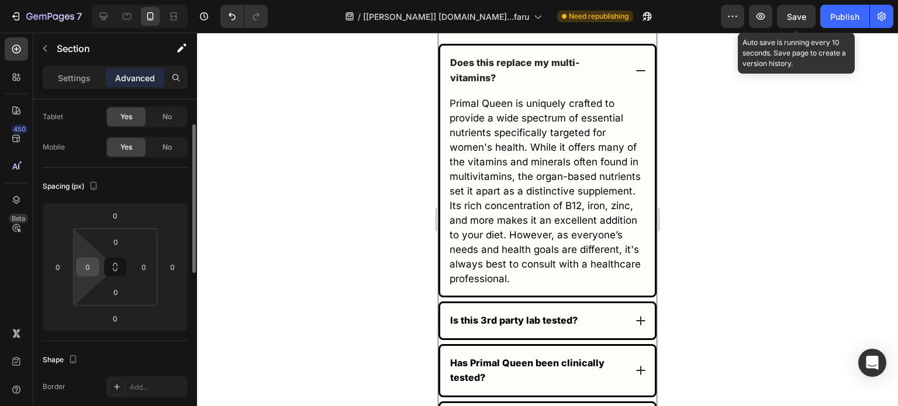
click at [86, 261] on input "0" at bounding box center [88, 267] width 18 height 18
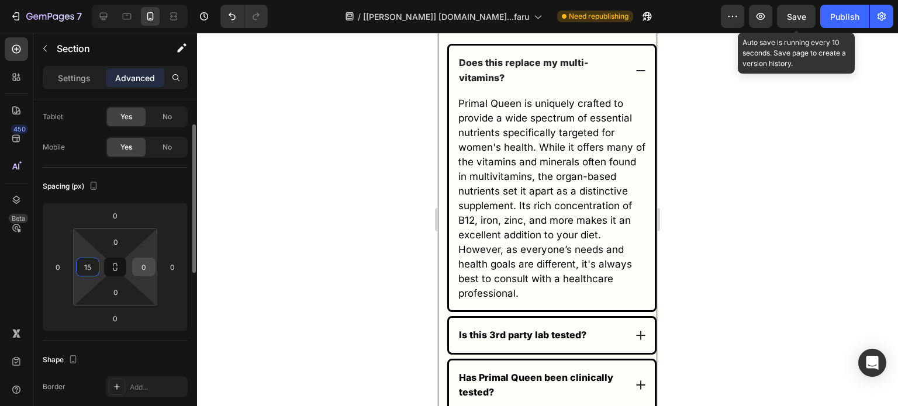
type input "15"
click at [138, 266] on input "0" at bounding box center [144, 267] width 18 height 18
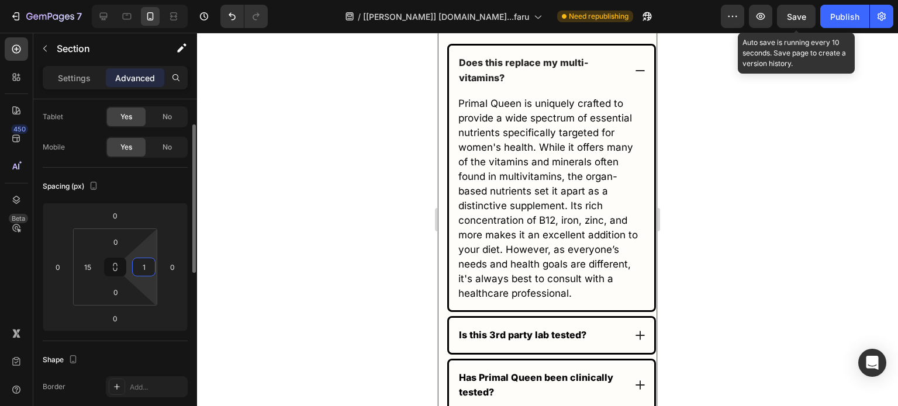
type input "15"
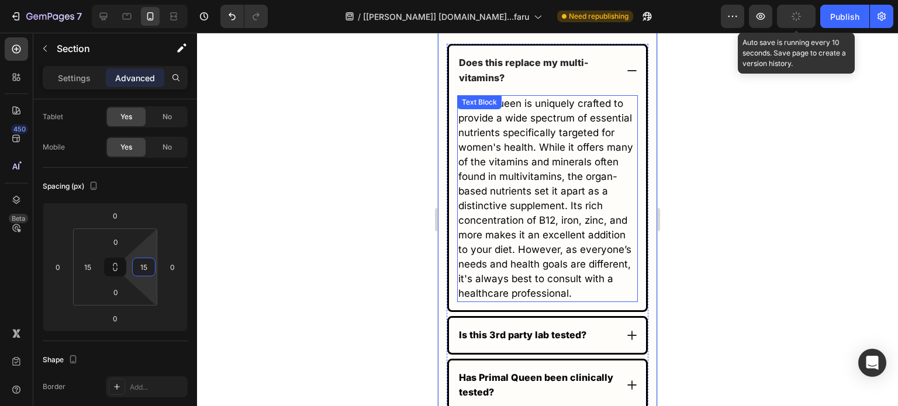
click at [546, 250] on p "Primal Queen is uniquely crafted to provide a wide spectrum of essential nutrie…" at bounding box center [547, 198] width 178 height 205
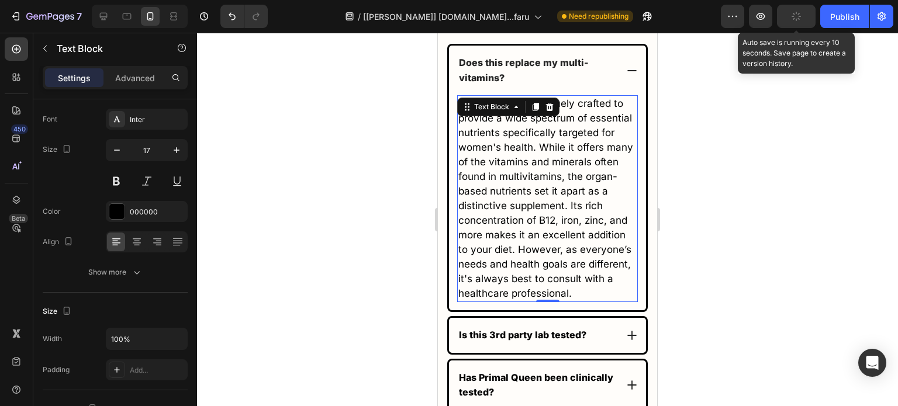
scroll to position [0, 0]
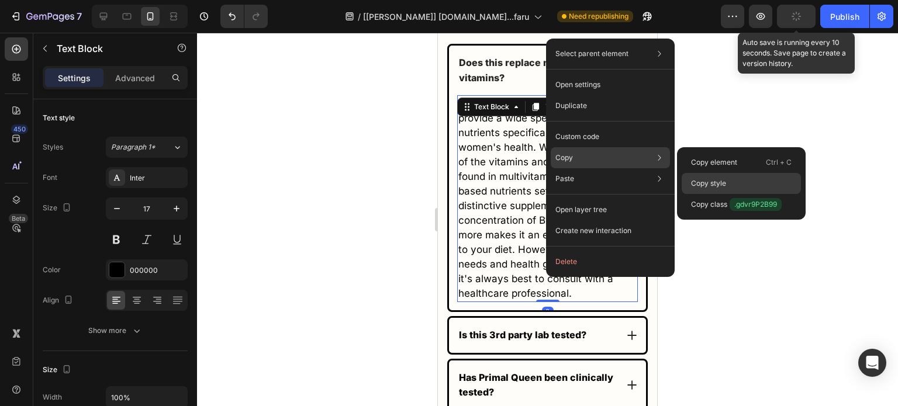
click at [712, 180] on p "Copy style" at bounding box center [708, 183] width 35 height 11
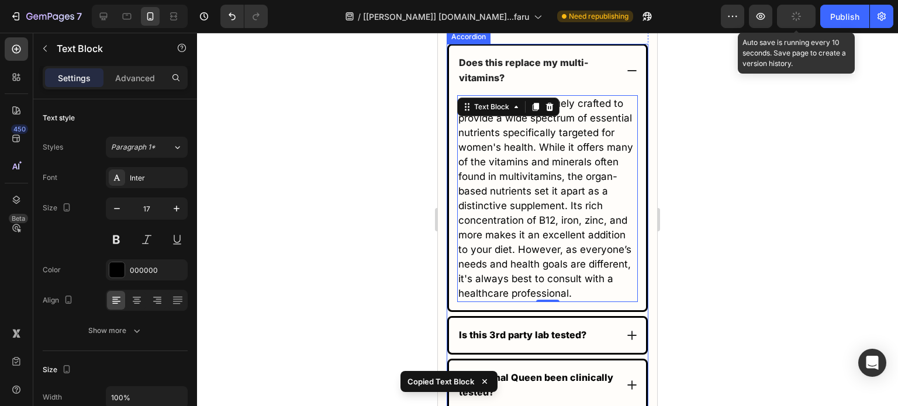
click at [626, 77] on icon at bounding box center [632, 71] width 12 height 12
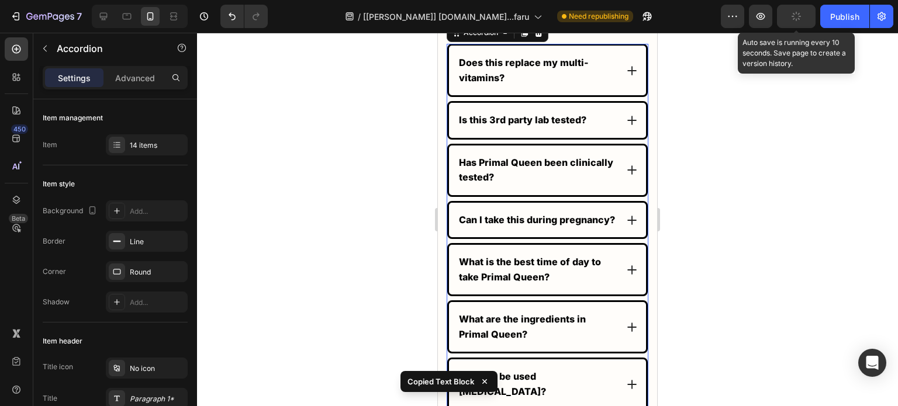
click at [626, 126] on icon at bounding box center [632, 121] width 12 height 12
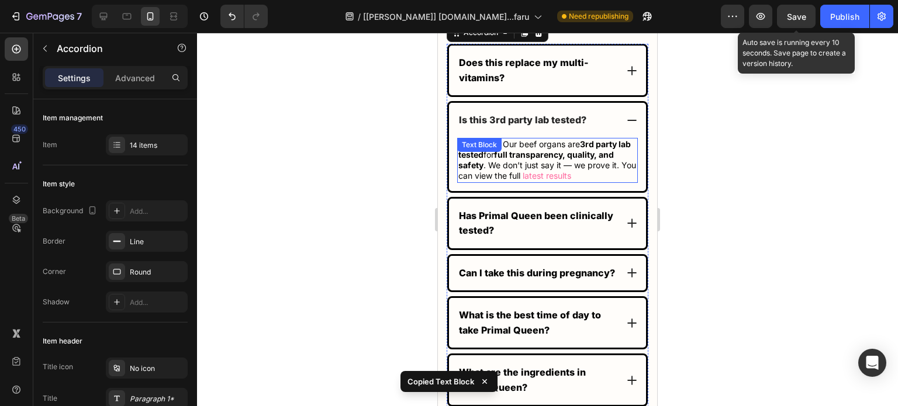
click at [549, 182] on p "Absolutely. Our beef organs are 3rd party lab tested for full transparency, qua…" at bounding box center [547, 160] width 178 height 43
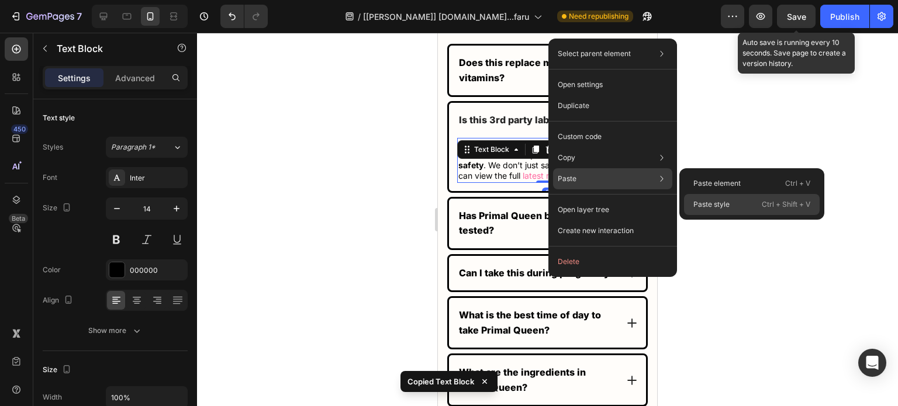
click at [715, 200] on p "Paste style" at bounding box center [711, 204] width 36 height 11
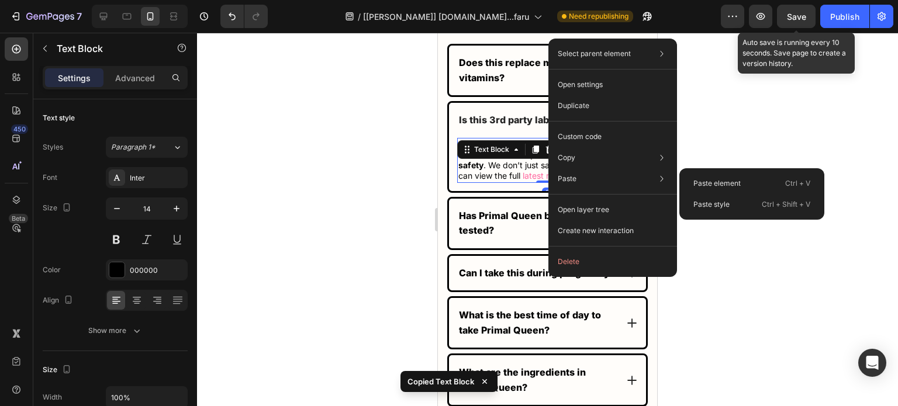
type input "17"
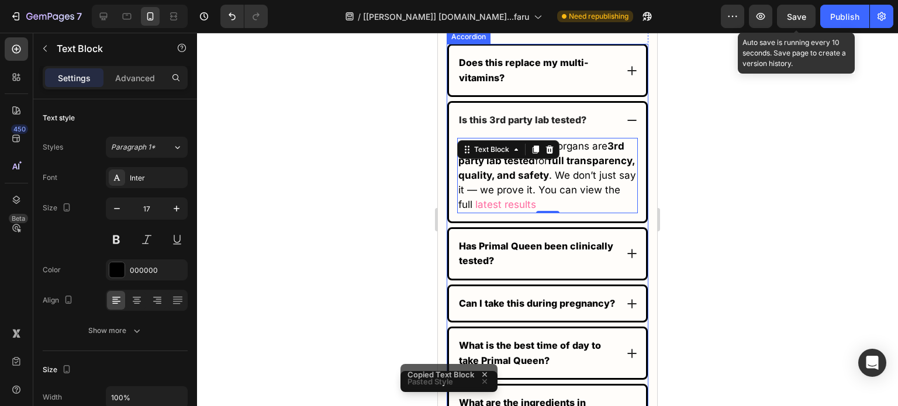
click at [627, 121] on icon at bounding box center [631, 120] width 9 height 1
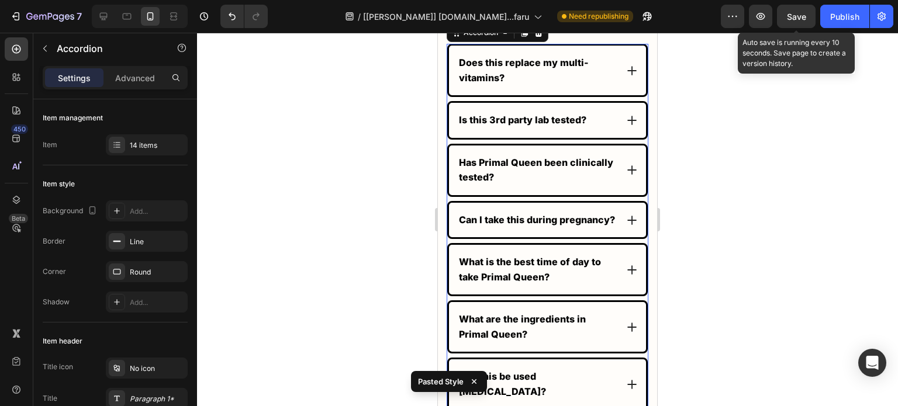
click at [619, 195] on div "Has Primal Queen been clinically tested?" at bounding box center [547, 170] width 197 height 50
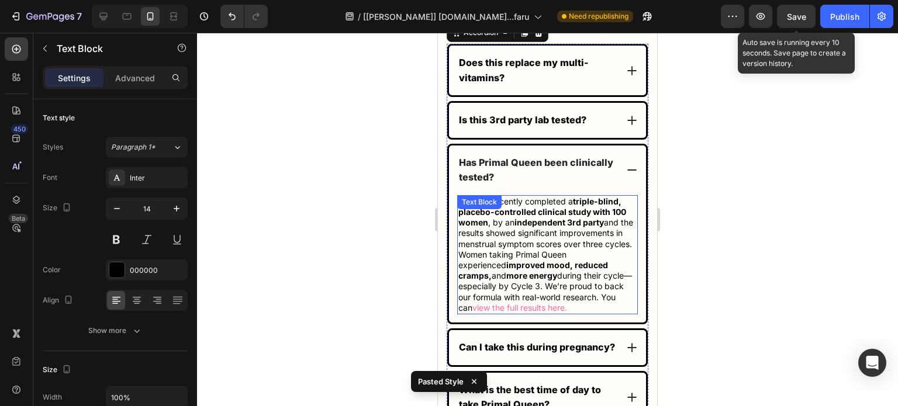
click at [533, 227] on strong "independent 3rd party" at bounding box center [558, 222] width 89 height 10
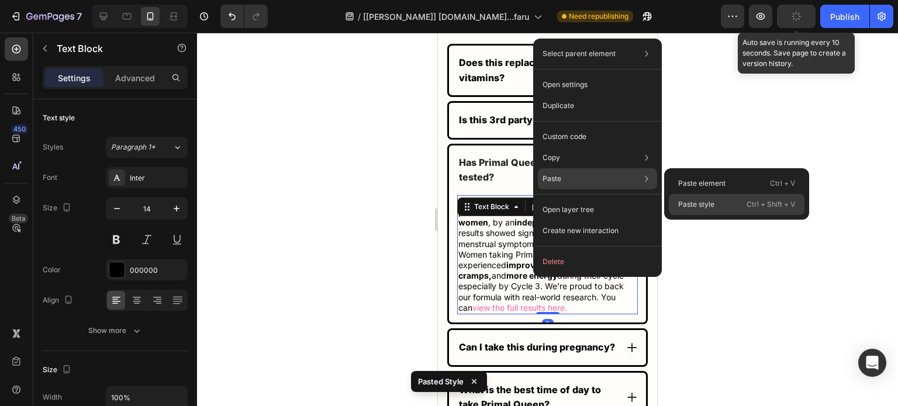
click at [686, 198] on div "Paste style Ctrl + Shift + V" at bounding box center [736, 204] width 136 height 21
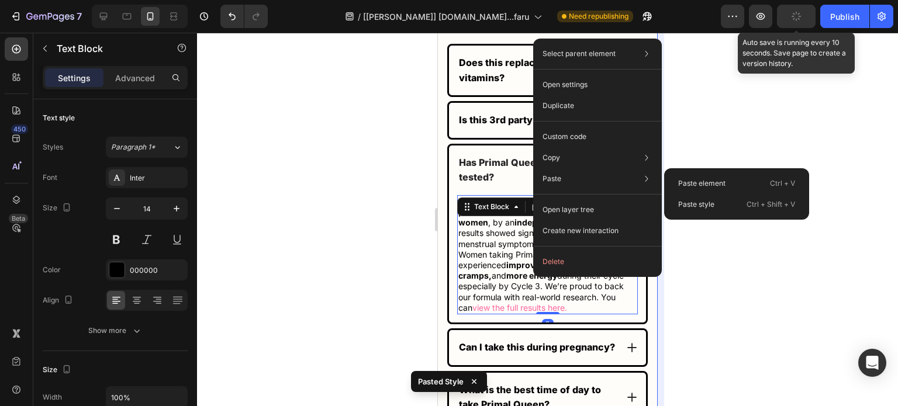
type input "17"
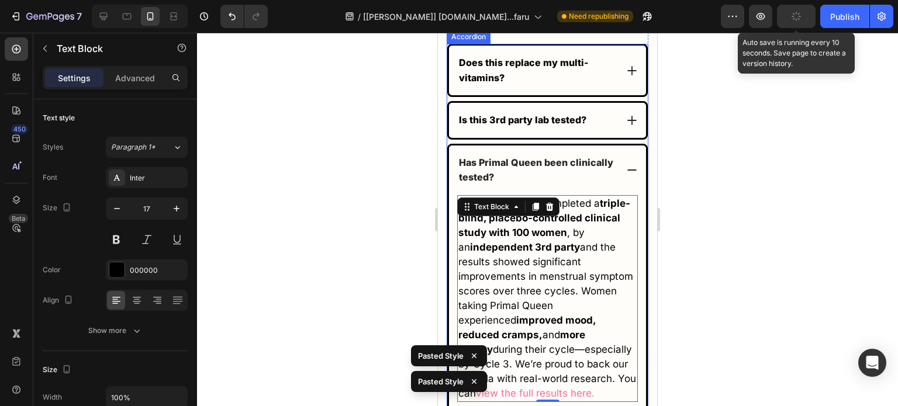
click at [626, 176] on icon at bounding box center [632, 170] width 12 height 12
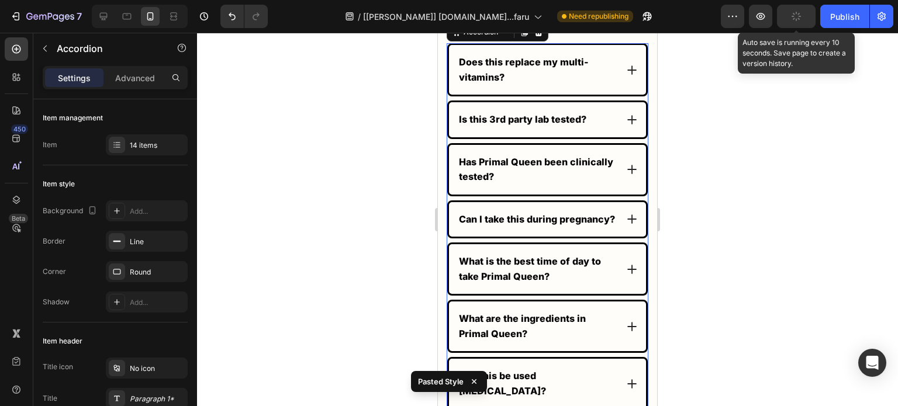
scroll to position [7367, 0]
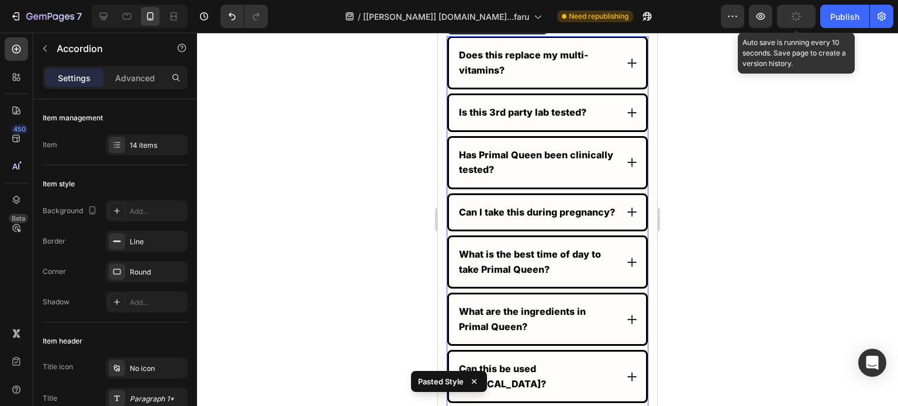
click at [627, 216] on icon at bounding box center [631, 211] width 9 height 9
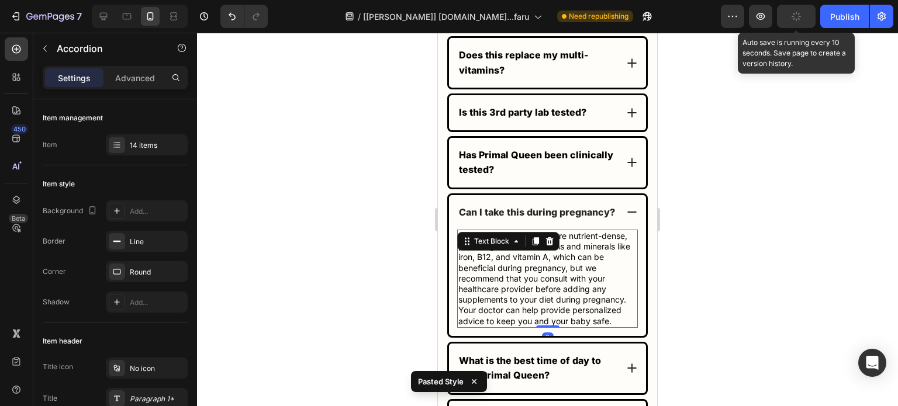
click at [550, 255] on div "Beef organ supplements are nutrient-dense, providing essential vitamins and min…" at bounding box center [547, 279] width 181 height 98
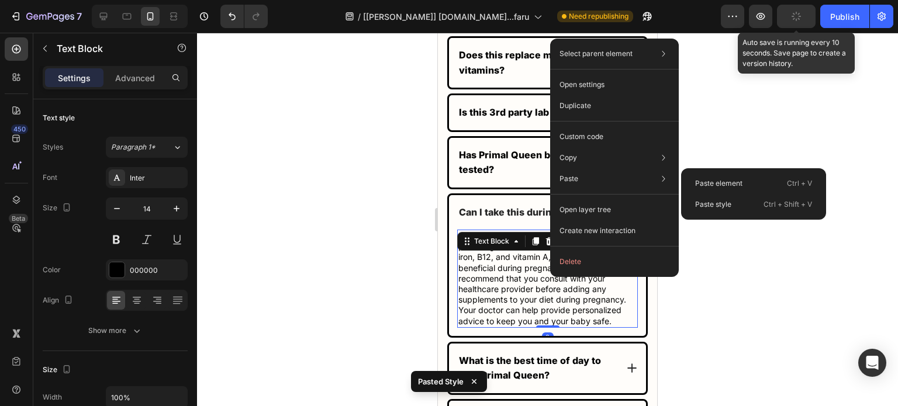
drag, startPoint x: 703, startPoint y: 203, endPoint x: 685, endPoint y: 210, distance: 19.6
click at [703, 203] on p "Paste style" at bounding box center [713, 204] width 36 height 11
type input "17"
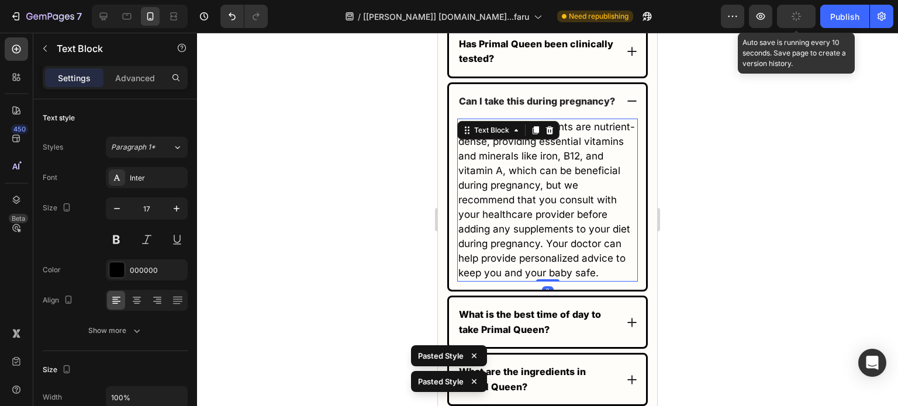
scroll to position [7484, 0]
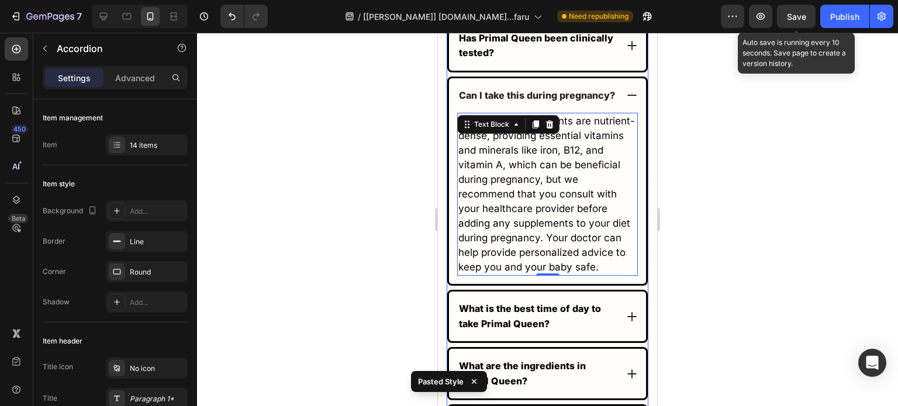
click at [626, 96] on icon at bounding box center [632, 95] width 12 height 12
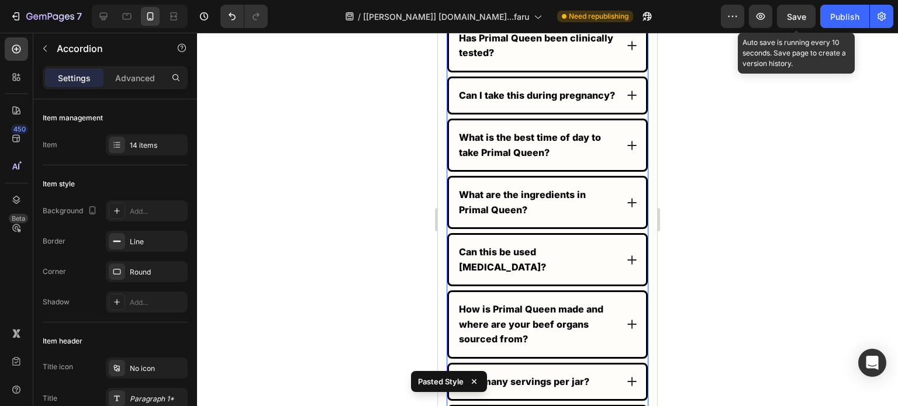
click at [611, 149] on div "What is the best time of day to take Primal Queen?" at bounding box center [547, 145] width 197 height 50
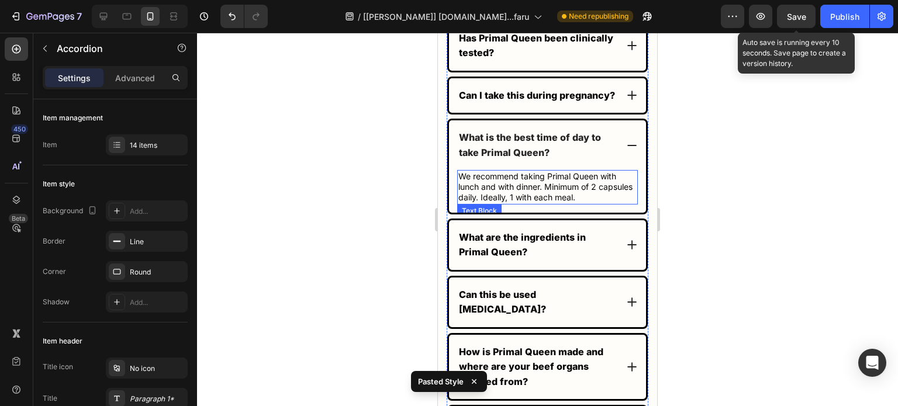
click at [531, 213] on div "We recommend taking Primal Queen with lunch and with dinner. Minimum of 2 capsu…" at bounding box center [547, 191] width 197 height 43
click at [542, 201] on p "We recommend taking Primal Queen with lunch and with dinner. Minimum of 2 capsu…" at bounding box center [547, 187] width 178 height 32
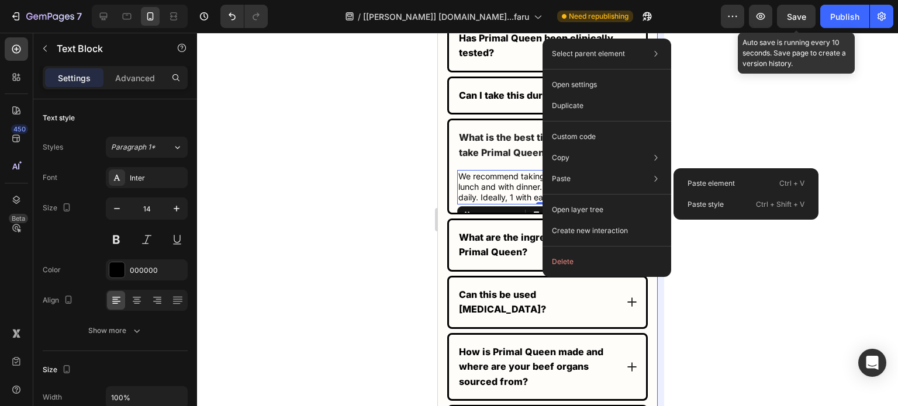
drag, startPoint x: 691, startPoint y: 200, endPoint x: 659, endPoint y: 204, distance: 31.8
click at [691, 200] on p "Paste style" at bounding box center [705, 204] width 36 height 11
type input "17"
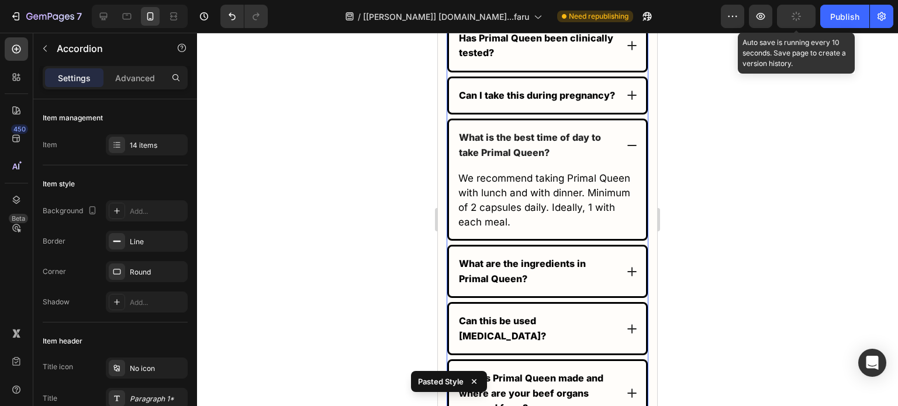
click at [626, 151] on icon at bounding box center [632, 146] width 12 height 12
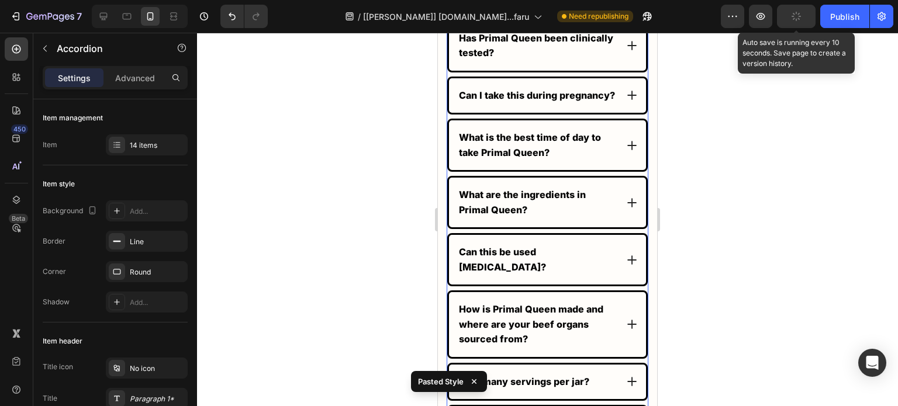
click at [610, 207] on div "What are the ingredients in Primal Queen?" at bounding box center [547, 203] width 197 height 50
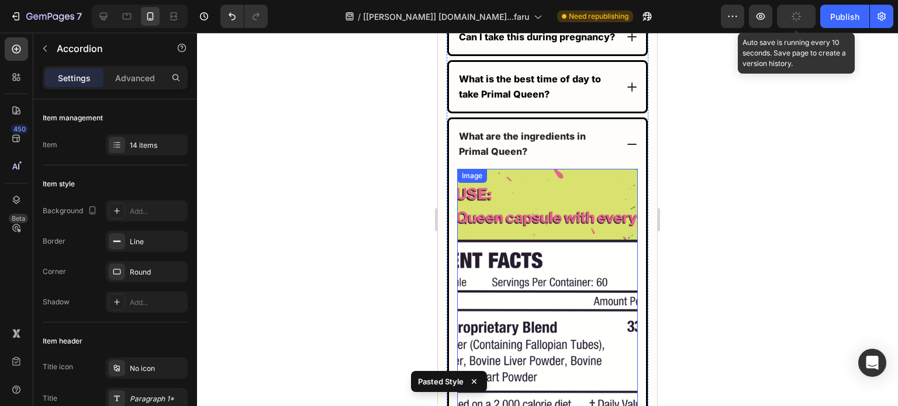
click at [554, 250] on img at bounding box center [547, 341] width 181 height 345
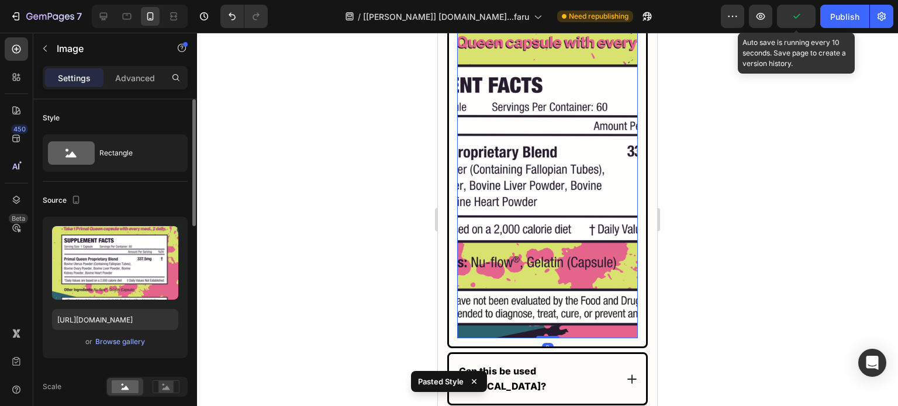
scroll to position [117, 0]
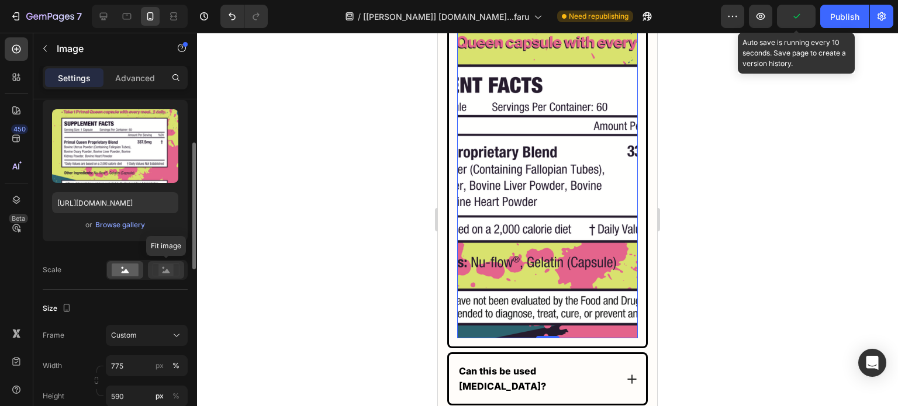
click at [157, 271] on icon at bounding box center [166, 270] width 27 height 13
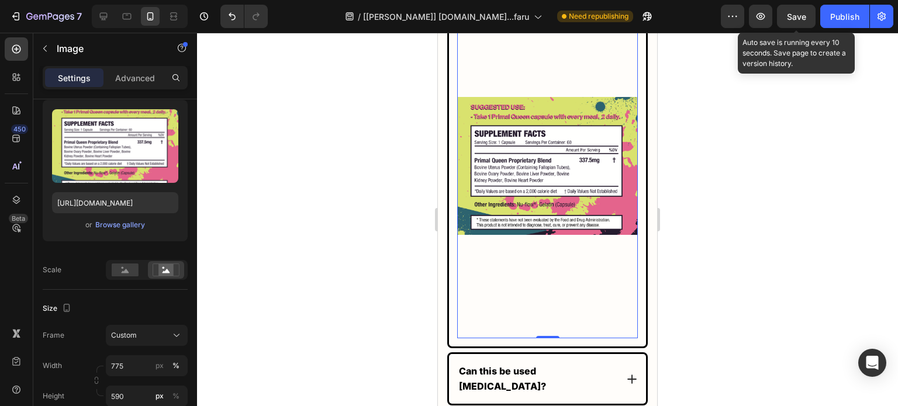
scroll to position [7893, 0]
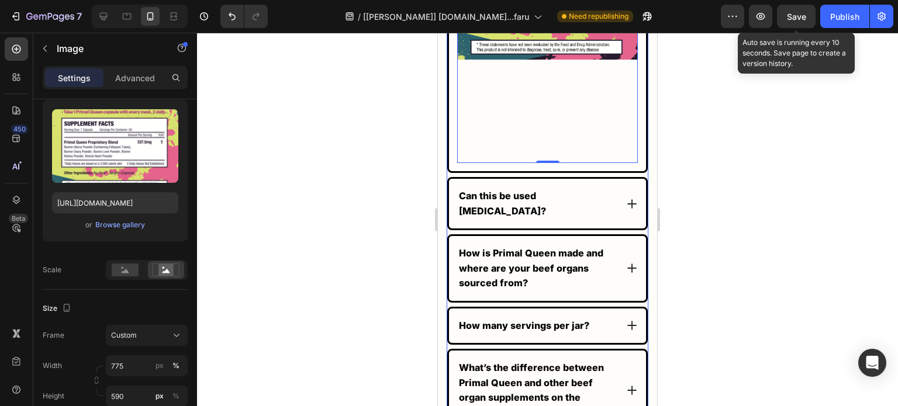
click at [614, 206] on div "Can this be used [MEDICAL_DATA]?" at bounding box center [547, 204] width 197 height 50
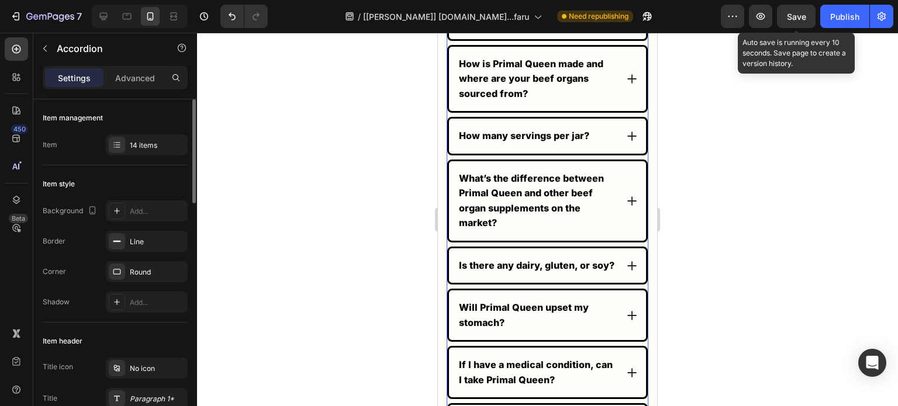
scroll to position [7776, 0]
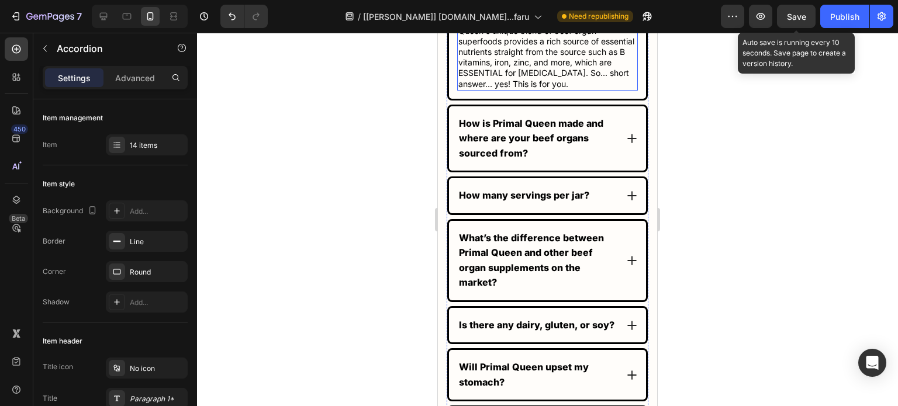
click at [531, 75] on p "After menopause, women face specific health challenges, such as [MEDICAL_DATA],…" at bounding box center [547, 42] width 178 height 96
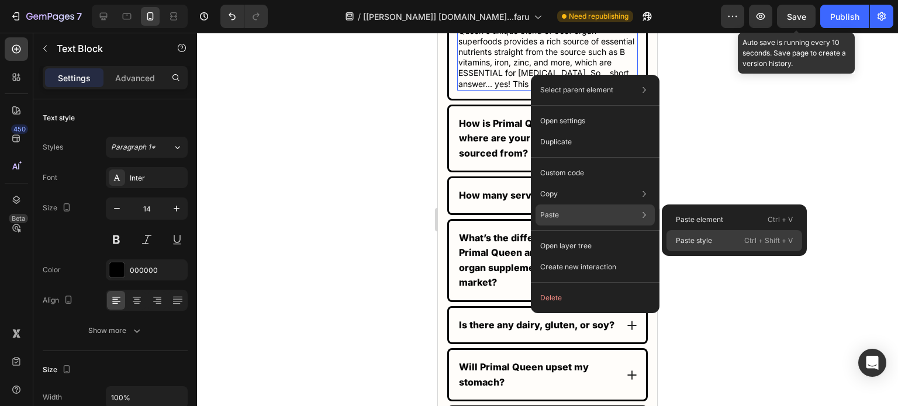
click at [694, 241] on p "Paste style" at bounding box center [693, 240] width 36 height 11
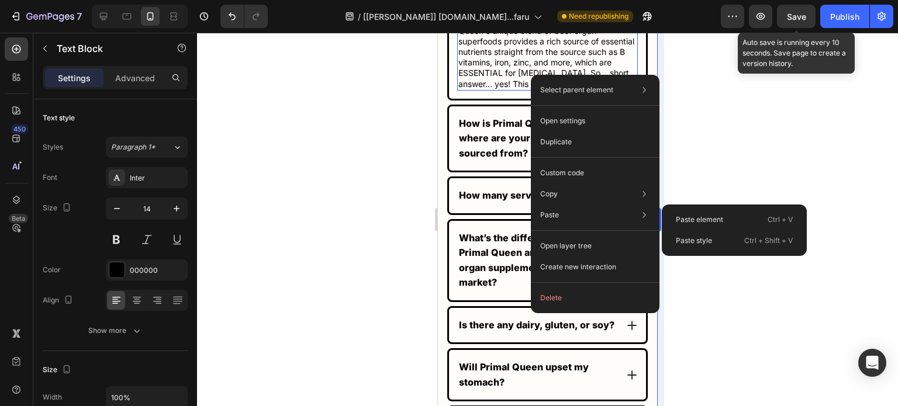
type input "17"
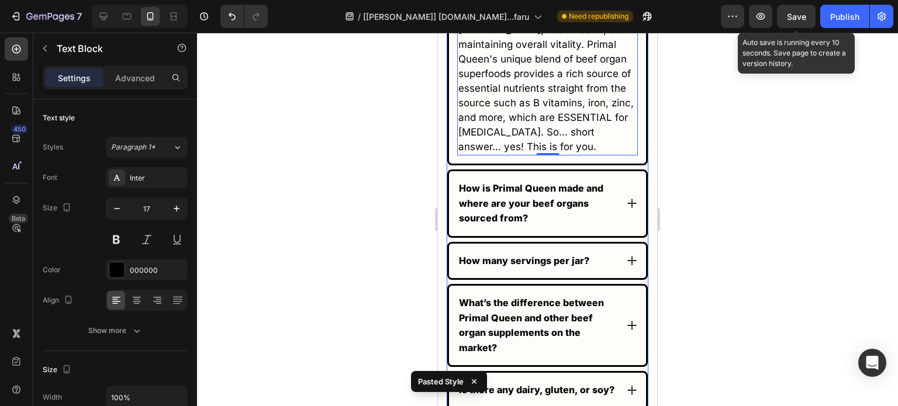
click at [614, 217] on div "How is Primal Queen made and where are your beef organs sourced from?" at bounding box center [547, 203] width 197 height 65
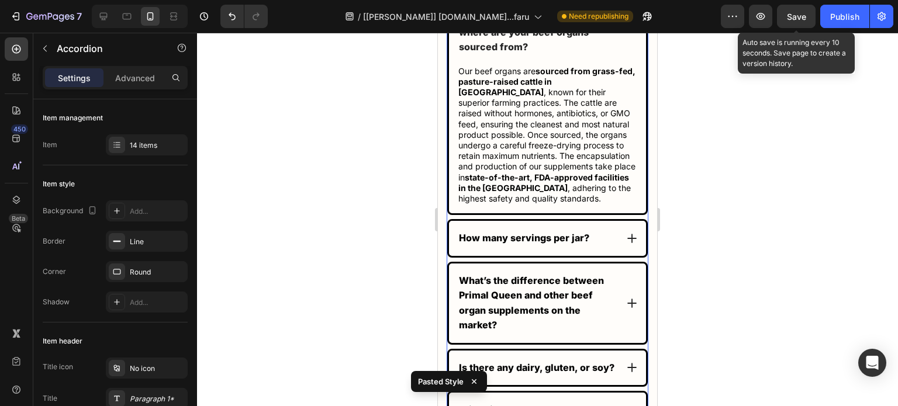
scroll to position [7775, 0]
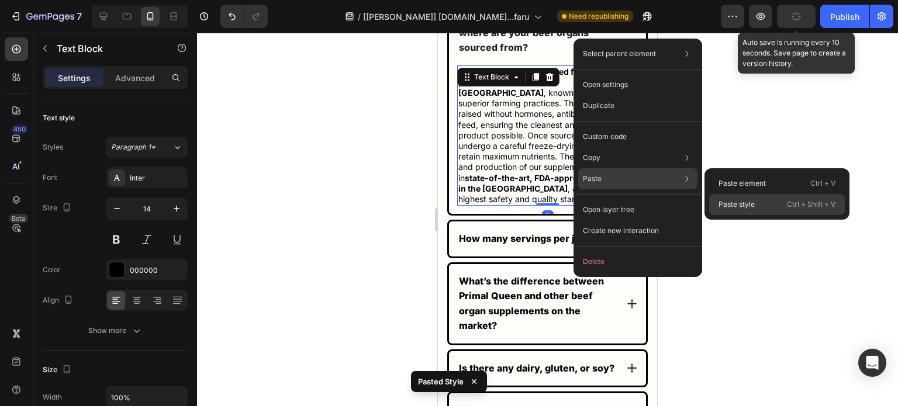
drag, startPoint x: 738, startPoint y: 199, endPoint x: 189, endPoint y: 182, distance: 548.9
click at [738, 199] on p "Paste style" at bounding box center [736, 204] width 36 height 11
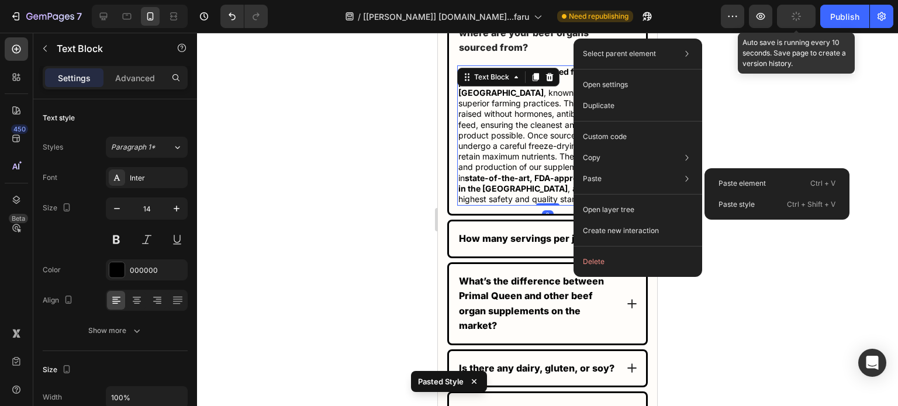
type input "17"
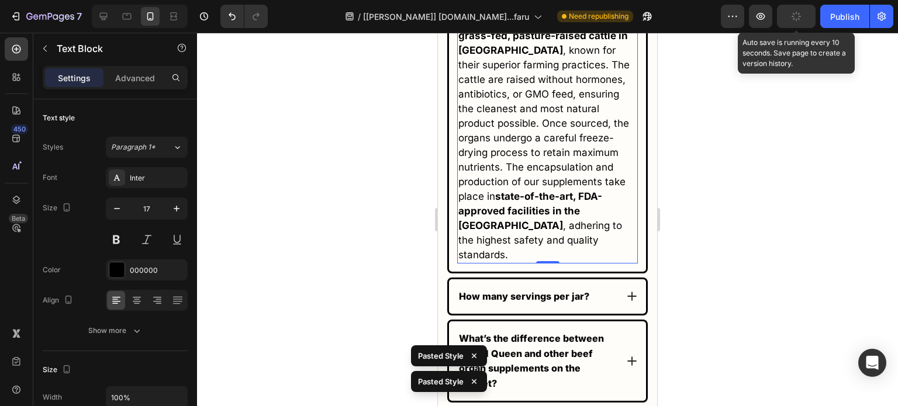
scroll to position [7892, 0]
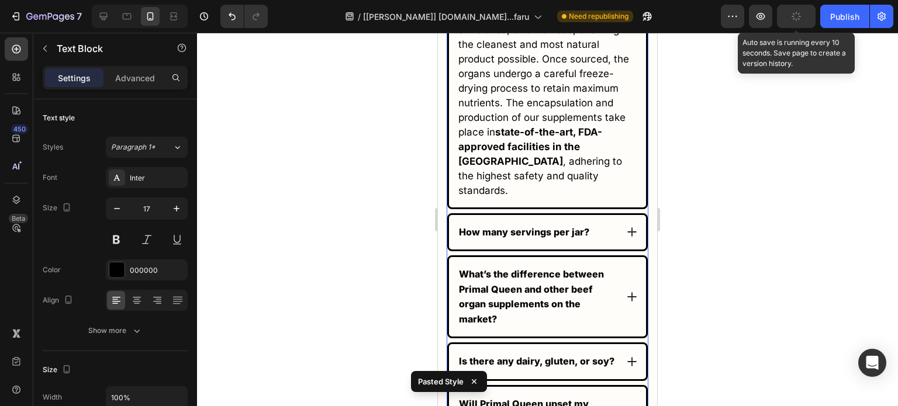
click at [626, 238] on icon at bounding box center [632, 232] width 12 height 12
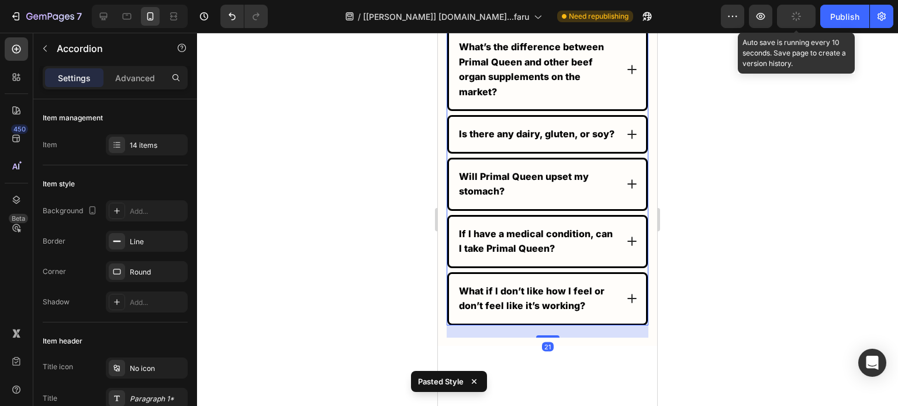
scroll to position [7834, 0]
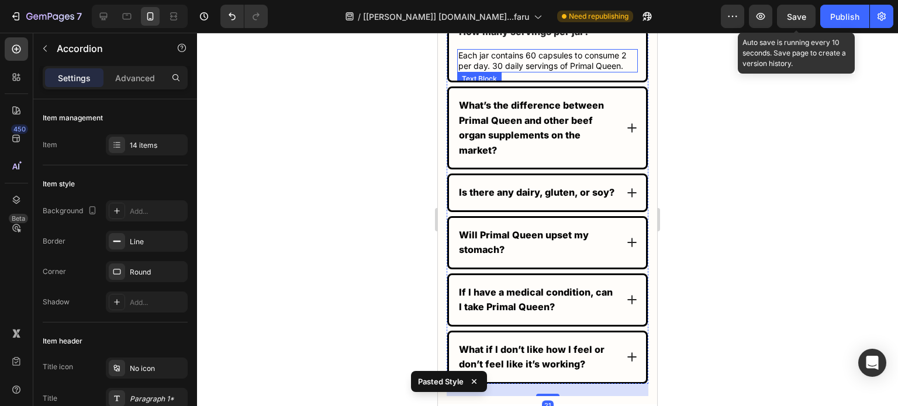
click at [538, 71] on p "Each jar contains 60 capsules to consume 2 per day. 30 daily servings of Primal…" at bounding box center [547, 60] width 178 height 21
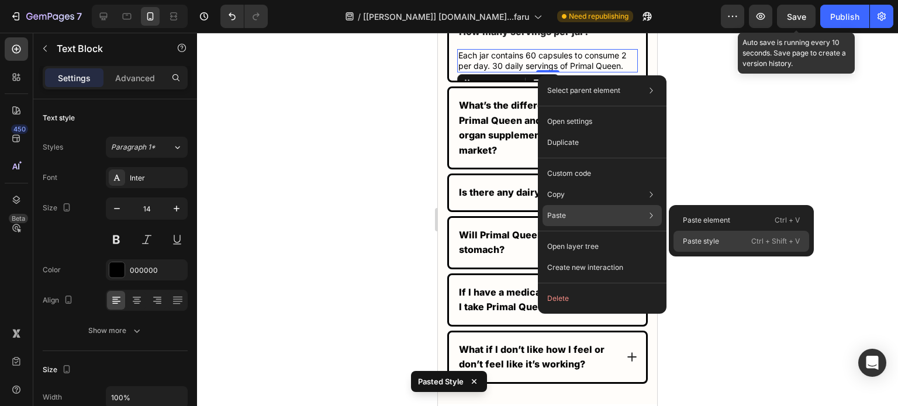
click at [696, 240] on p "Paste style" at bounding box center [700, 241] width 36 height 11
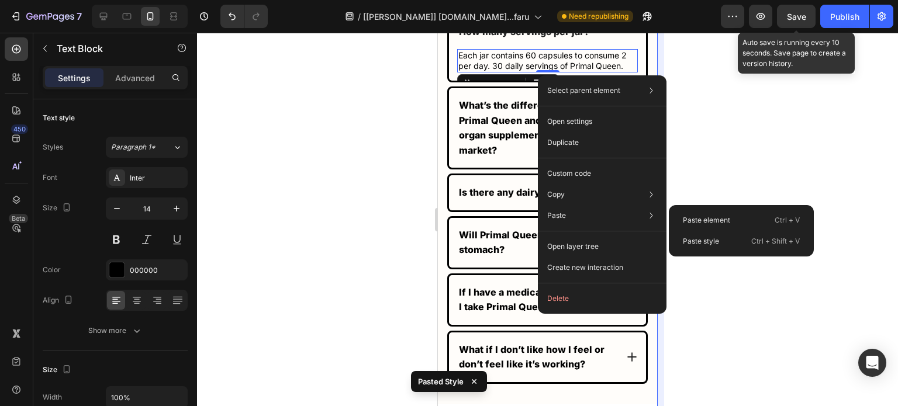
type input "17"
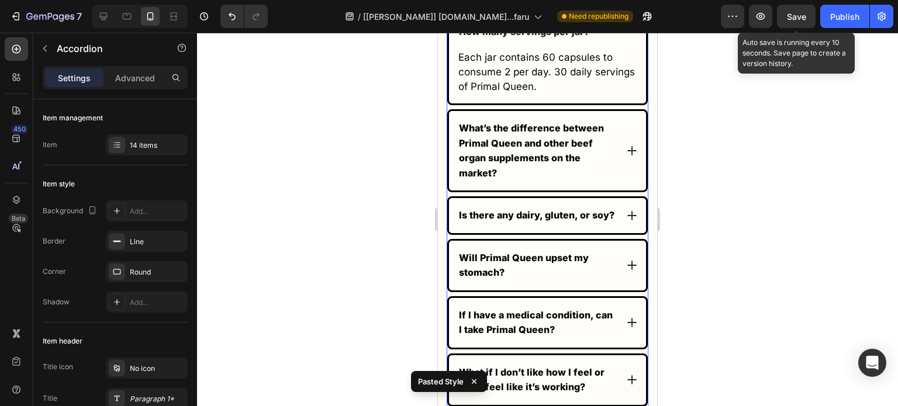
click at [614, 159] on div "What’s the difference between Primal Queen and other beef organ supplements on …" at bounding box center [547, 150] width 197 height 79
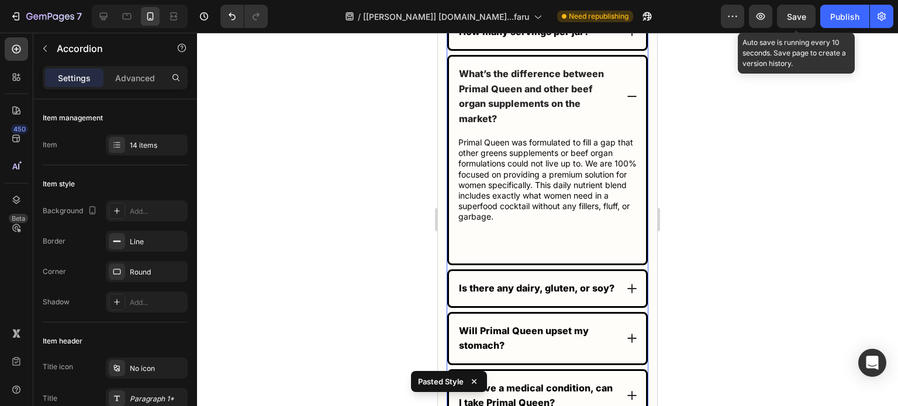
scroll to position [7775, 0]
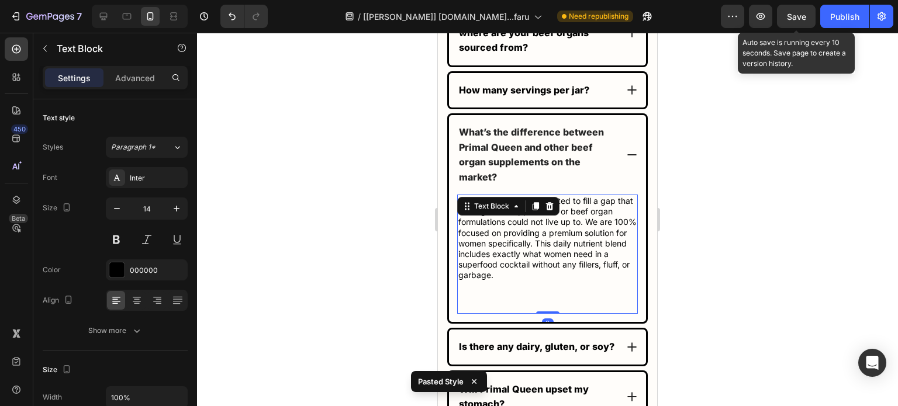
click at [550, 214] on div "Primal Queen was formulated to fill a gap that other greens supplements or beef…" at bounding box center [547, 254] width 181 height 119
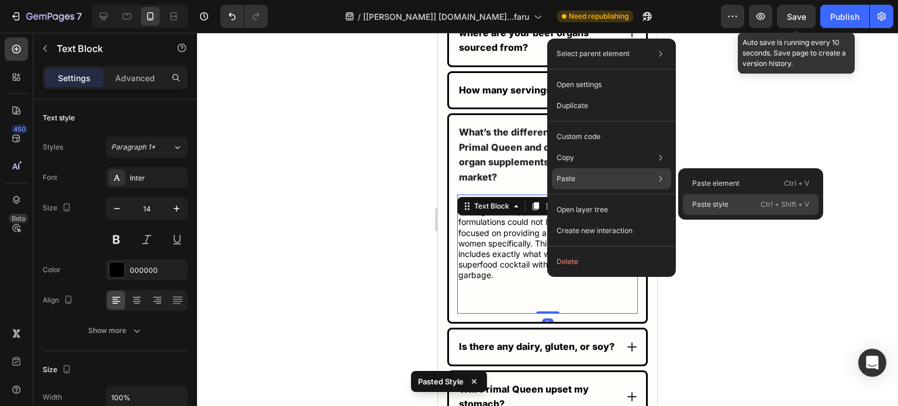
click at [706, 203] on p "Paste style" at bounding box center [710, 204] width 36 height 11
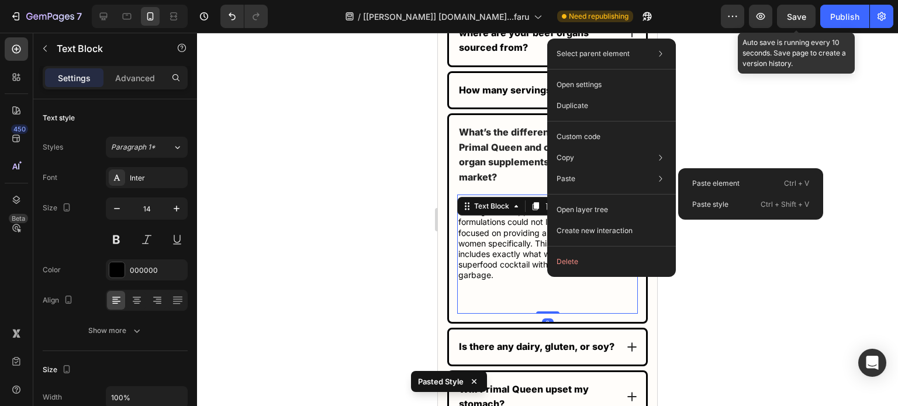
type input "17"
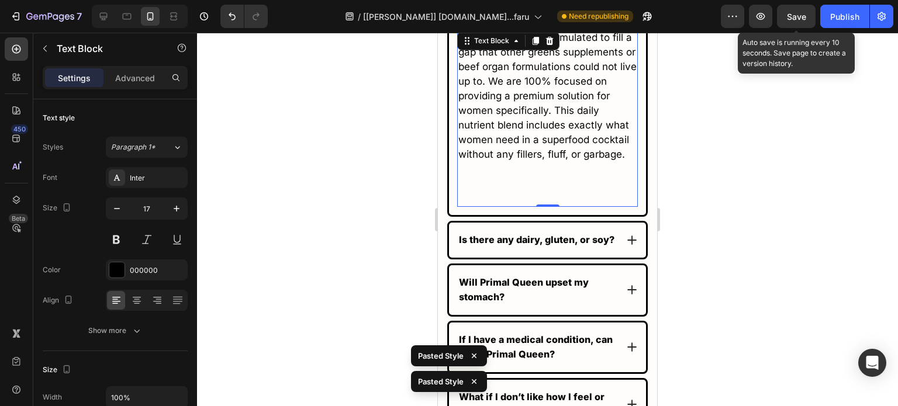
scroll to position [7951, 0]
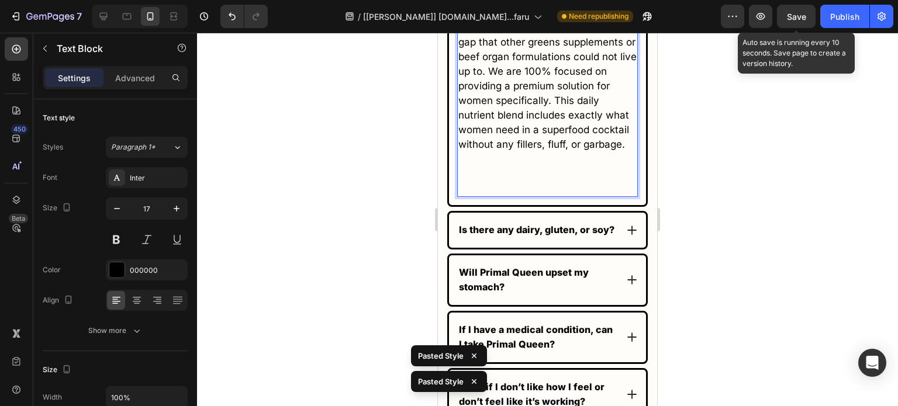
click at [469, 196] on p "Rich Text Editor. Editing area: main" at bounding box center [547, 188] width 178 height 15
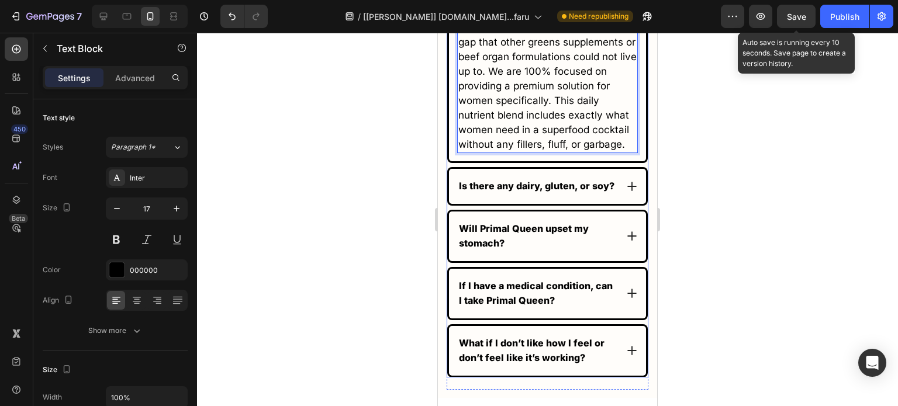
click at [626, 192] on icon at bounding box center [632, 187] width 12 height 12
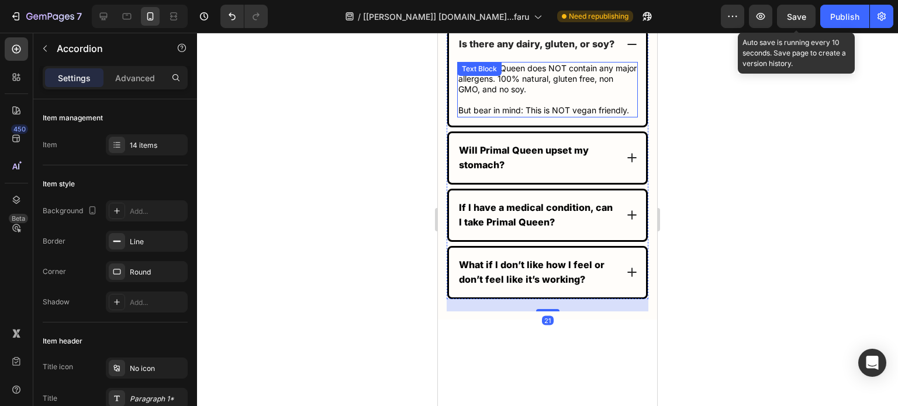
click at [549, 110] on p "No. Primal Queen does NOT contain any major allergens. 100% natural, gluten fre…" at bounding box center [547, 89] width 178 height 53
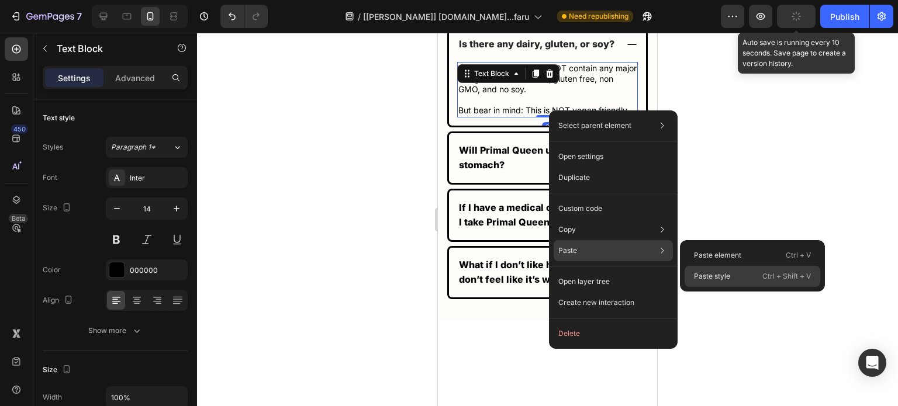
click at [708, 275] on p "Paste style" at bounding box center [712, 276] width 36 height 11
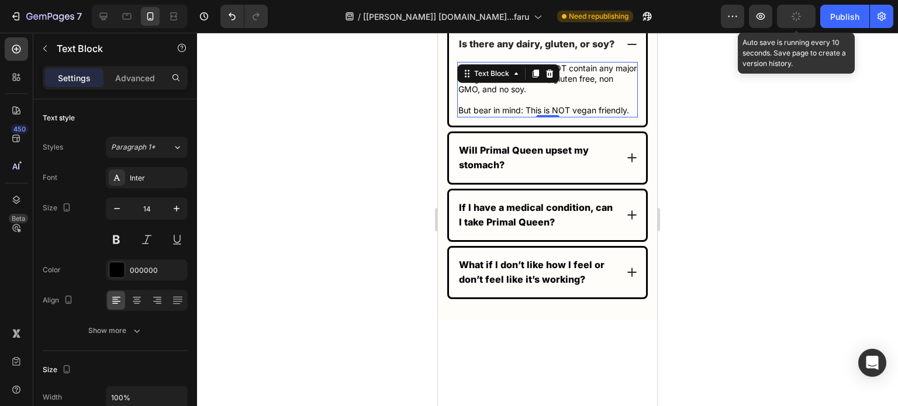
type input "17"
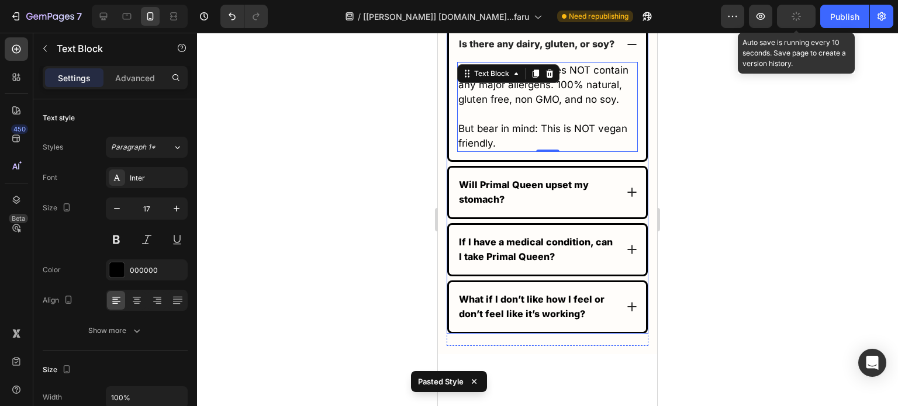
click at [626, 198] on icon at bounding box center [632, 192] width 12 height 12
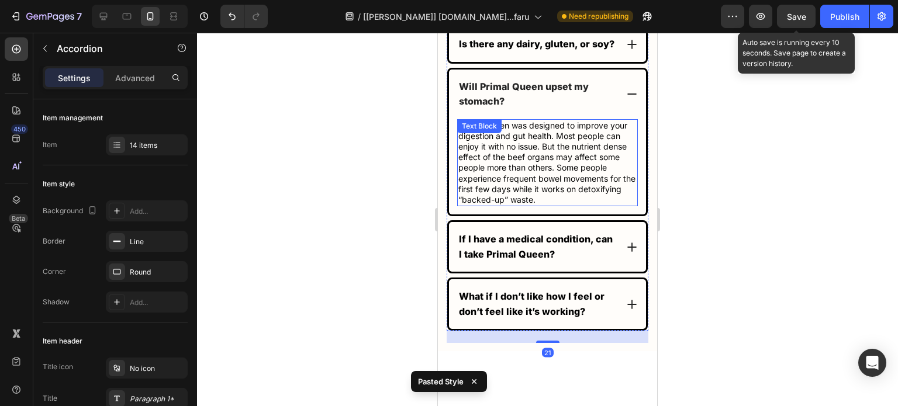
click at [569, 190] on p "Primal Queen was designed to improve your digestion and gut health. Most people…" at bounding box center [547, 162] width 178 height 85
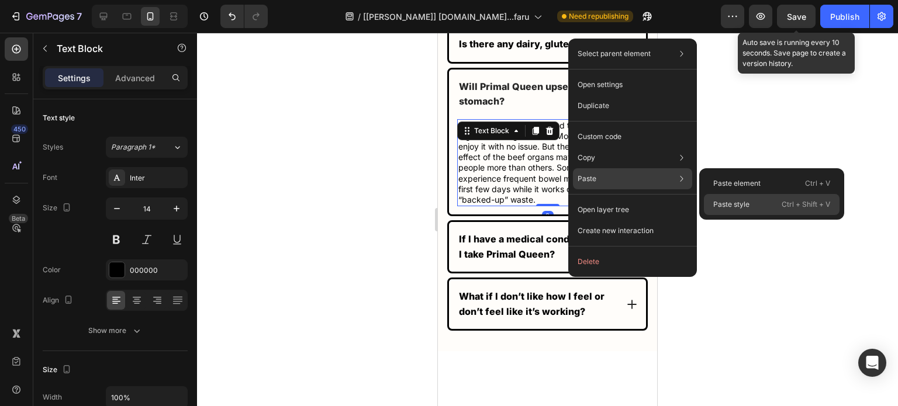
click at [736, 200] on p "Paste style" at bounding box center [731, 204] width 36 height 11
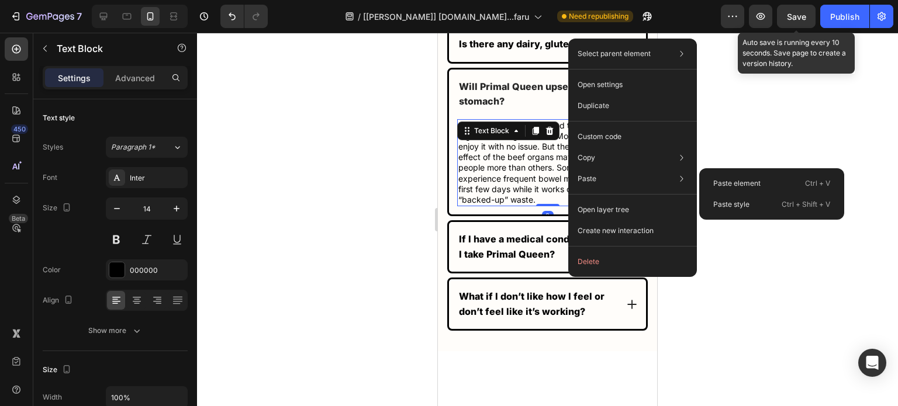
type input "17"
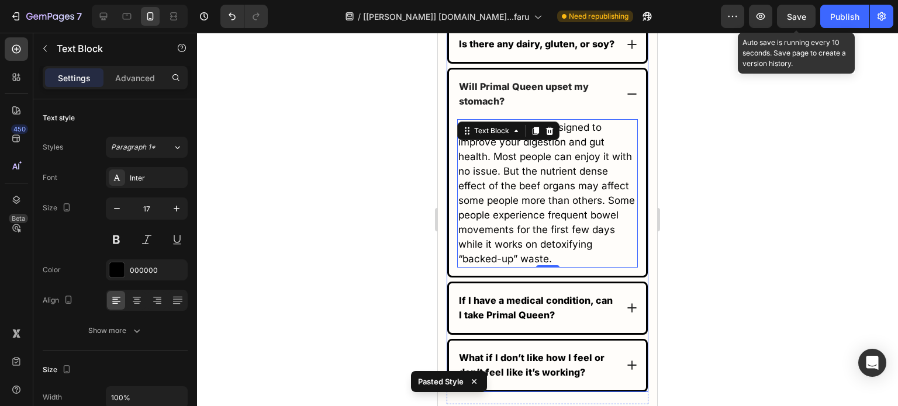
click at [614, 333] on div "If I have a medical condition, can I take Primal Queen?" at bounding box center [547, 308] width 197 height 50
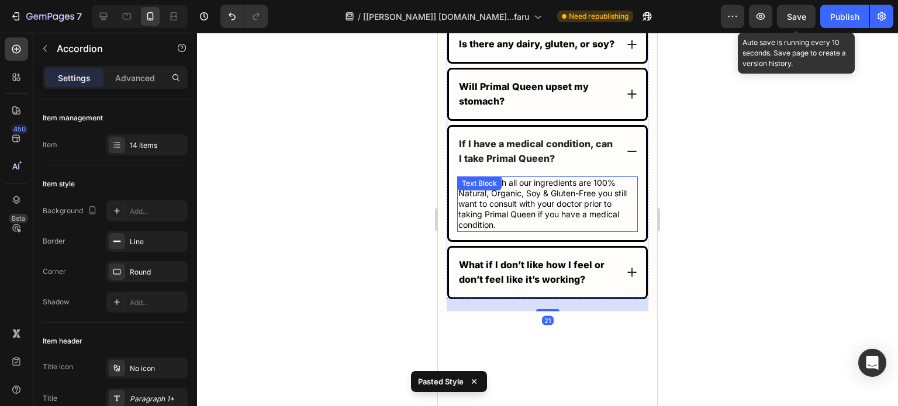
click at [563, 227] on p "Even though all our ingredients are 100% Natural, Organic, Soy & Gluten-Free yo…" at bounding box center [547, 204] width 178 height 53
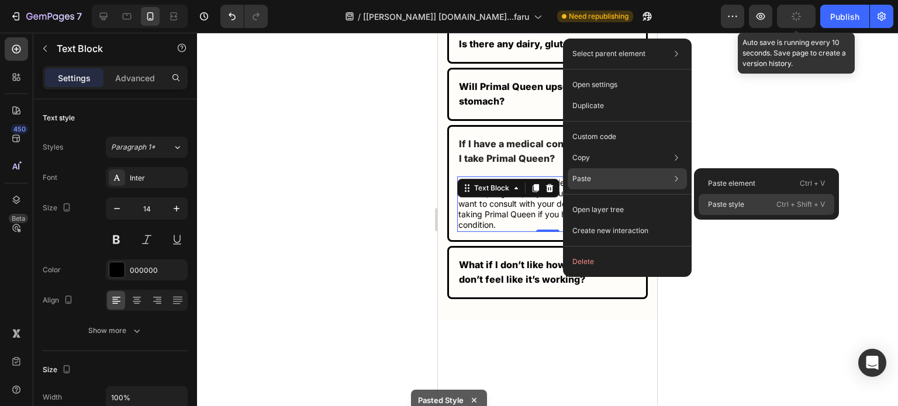
click at [739, 202] on p "Paste style" at bounding box center [726, 204] width 36 height 11
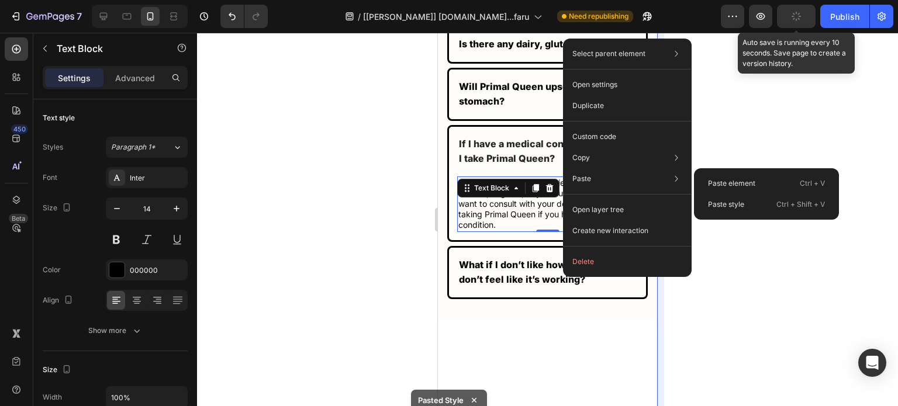
type input "17"
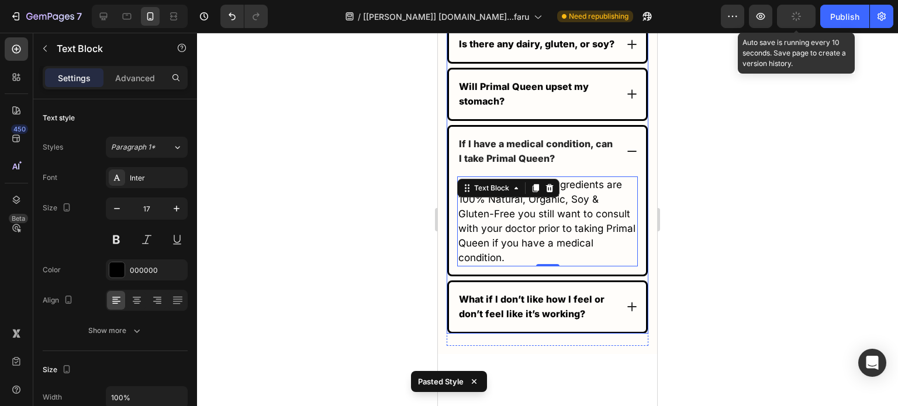
click at [629, 325] on div "What if I don’t like how I feel or don’t feel like it’s working?" at bounding box center [547, 307] width 197 height 50
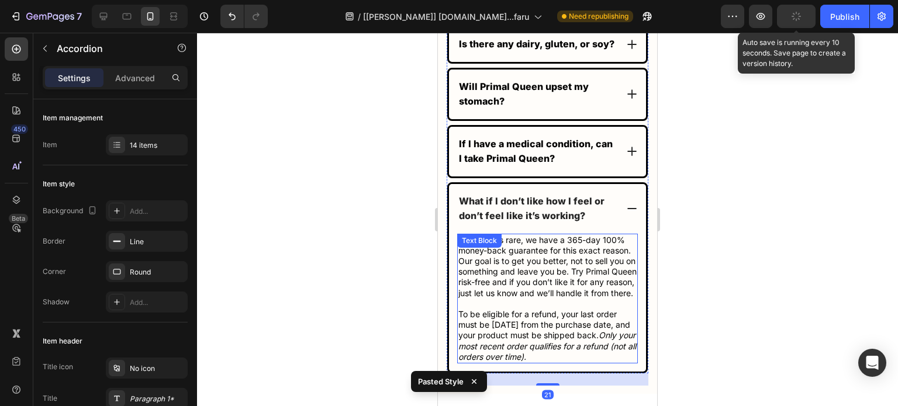
click at [566, 304] on p "While this is rare, we have a 365-day 100% money-back guarantee for this exact …" at bounding box center [547, 298] width 178 height 127
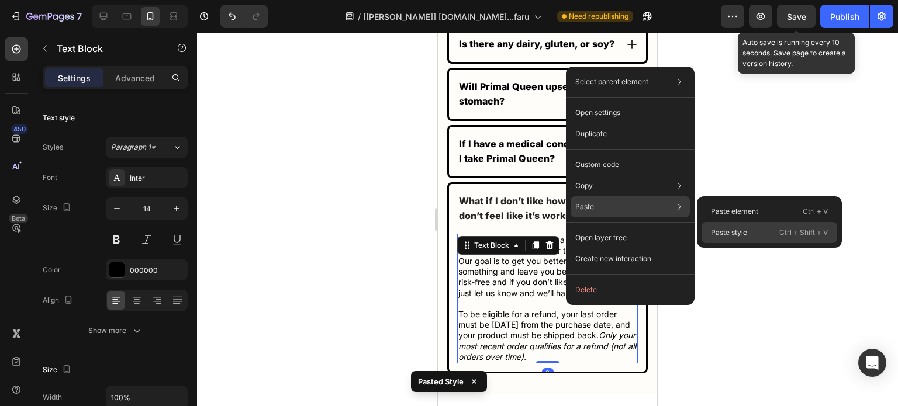
click at [739, 228] on p "Paste style" at bounding box center [729, 232] width 36 height 11
type input "17"
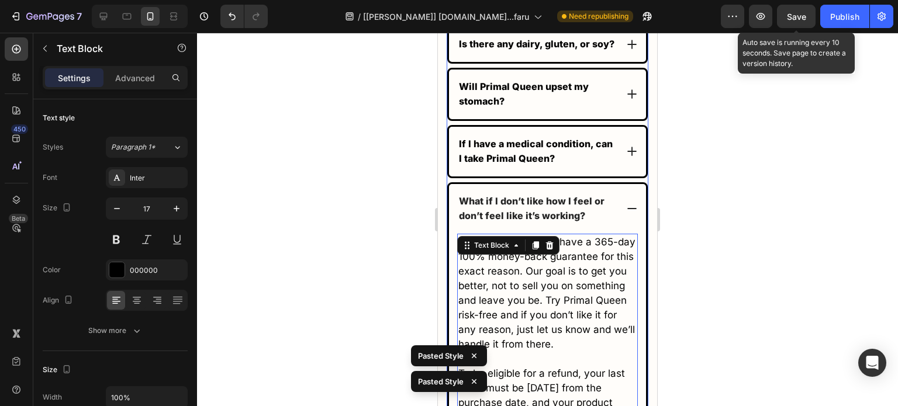
click at [626, 214] on icon at bounding box center [632, 209] width 12 height 12
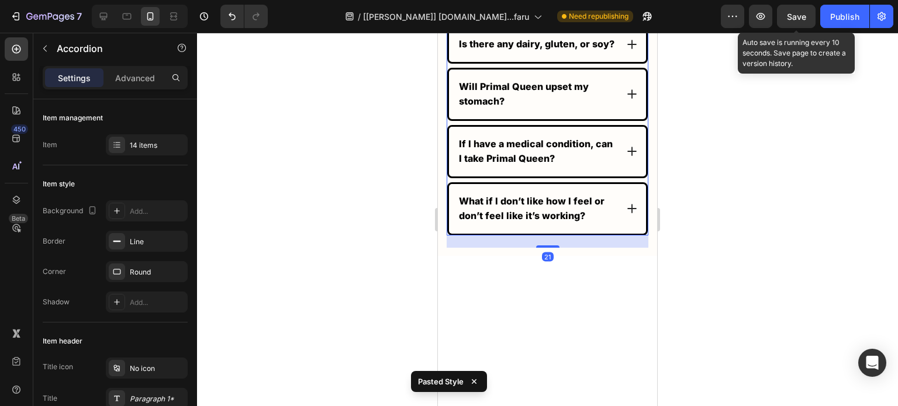
click at [626, 214] on icon at bounding box center [632, 209] width 12 height 12
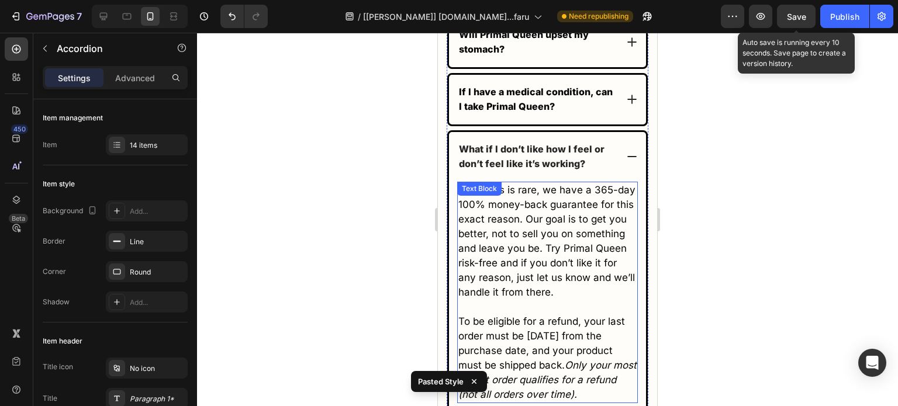
scroll to position [8009, 0]
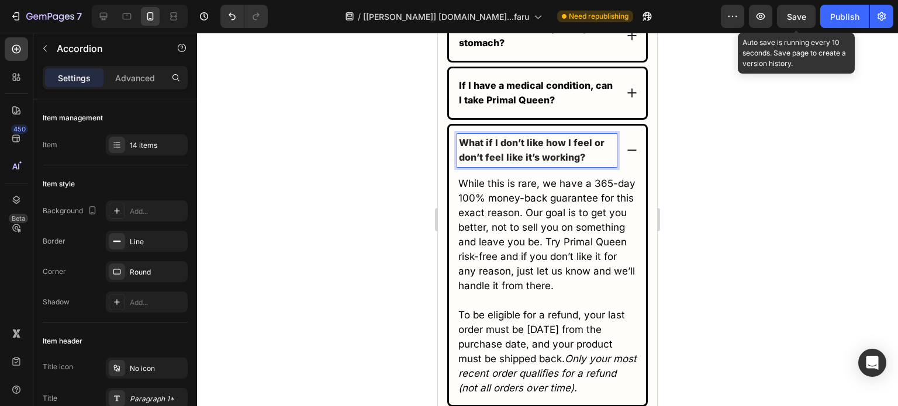
click at [626, 156] on icon at bounding box center [632, 150] width 12 height 12
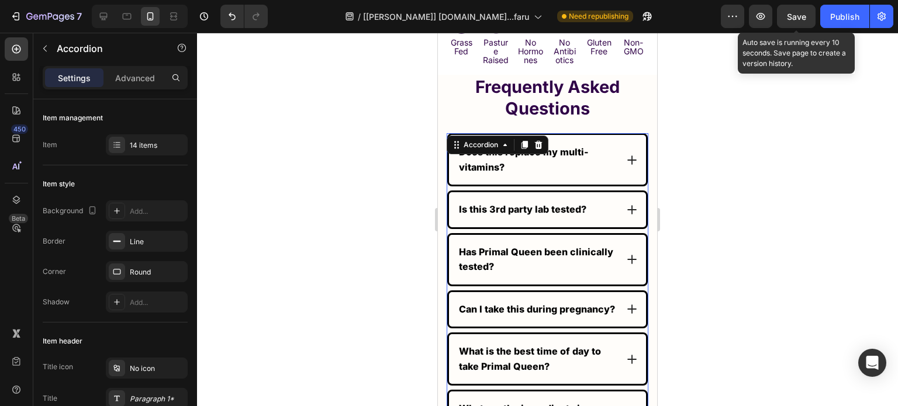
scroll to position [7304, 0]
click at [512, 302] on p "Can I take this during pregnancy?" at bounding box center [537, 309] width 156 height 15
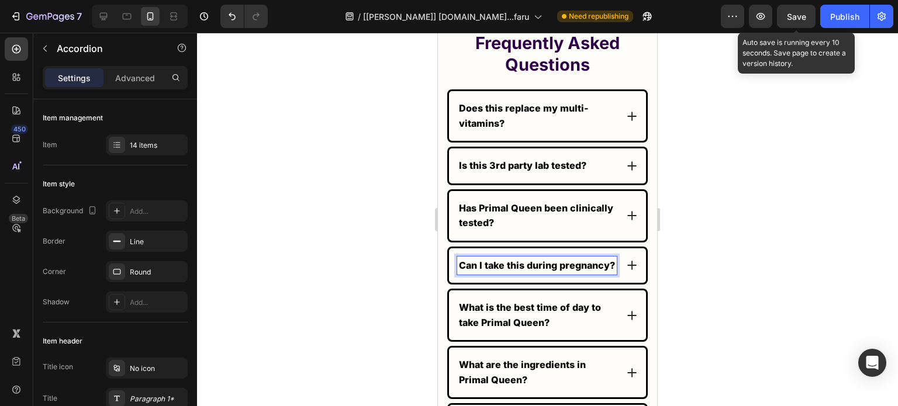
click at [614, 264] on div "Can I take this during pregnancy?" at bounding box center [547, 265] width 197 height 35
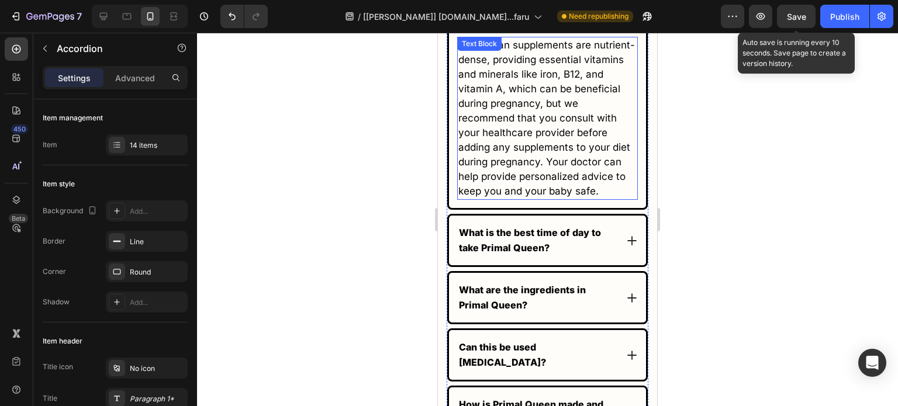
scroll to position [7597, 0]
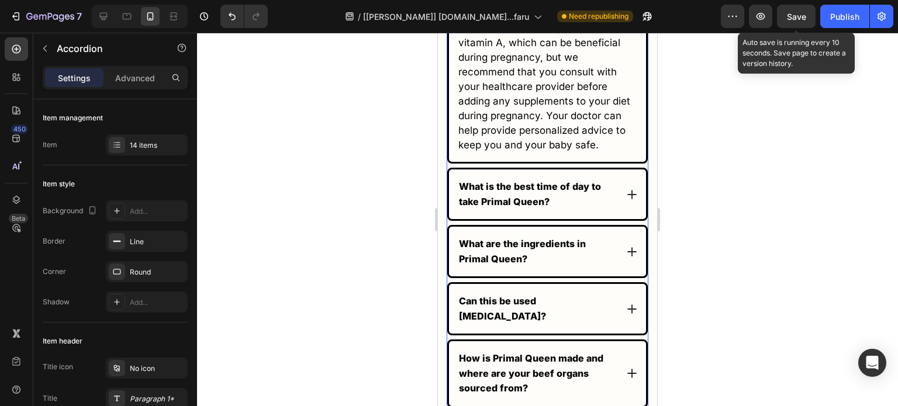
click at [629, 216] on div "What is the best time of day to take Primal Queen?" at bounding box center [547, 194] width 197 height 50
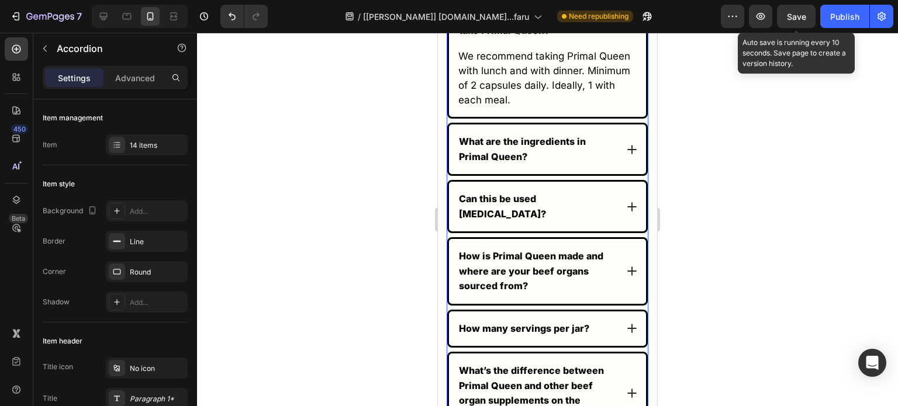
click at [619, 165] on div "What are the ingredients in Primal Queen?" at bounding box center [547, 149] width 197 height 50
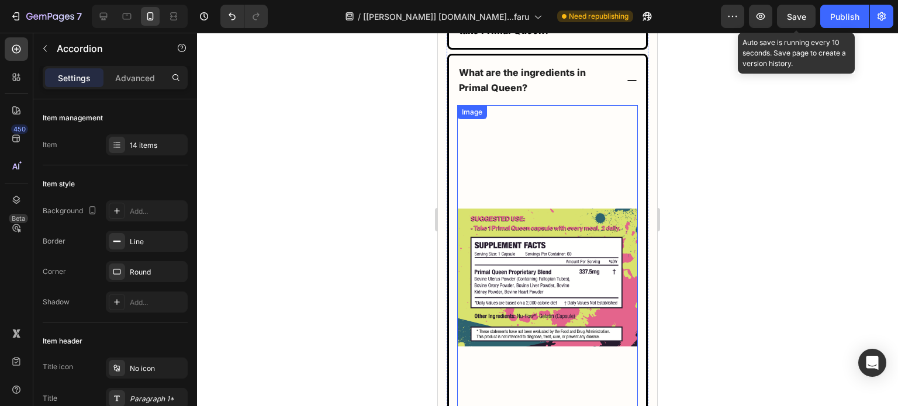
click at [573, 271] on img at bounding box center [547, 277] width 181 height 345
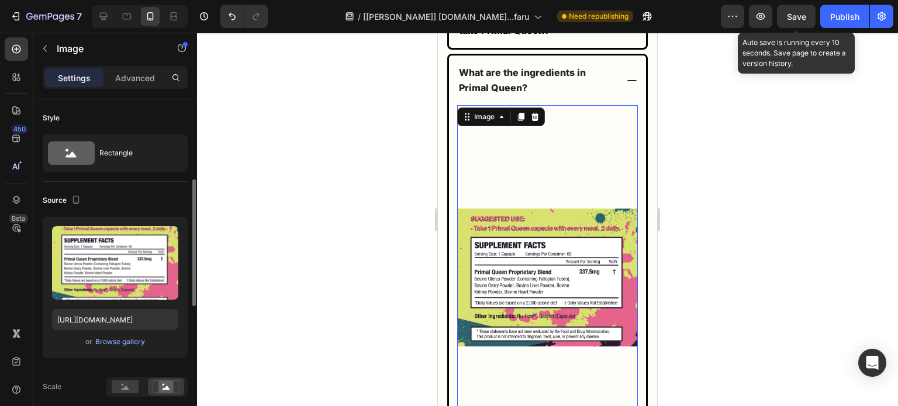
scroll to position [175, 0]
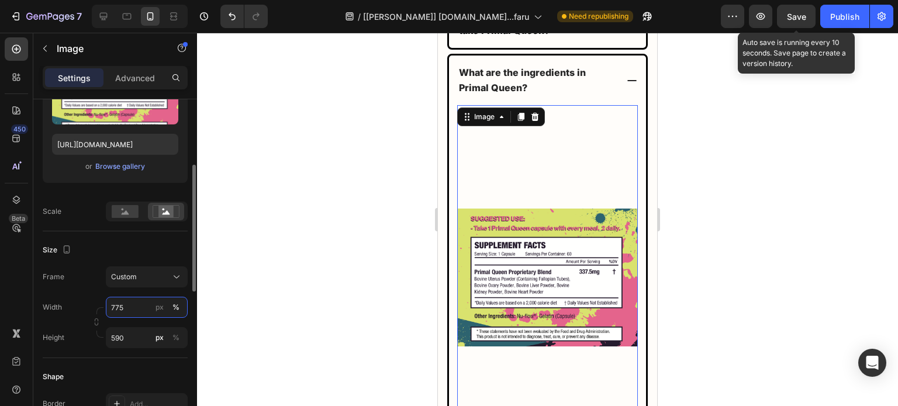
click at [131, 306] on input "775" at bounding box center [147, 307] width 82 height 21
type input "337"
click at [144, 335] on input "590" at bounding box center [147, 337] width 82 height 21
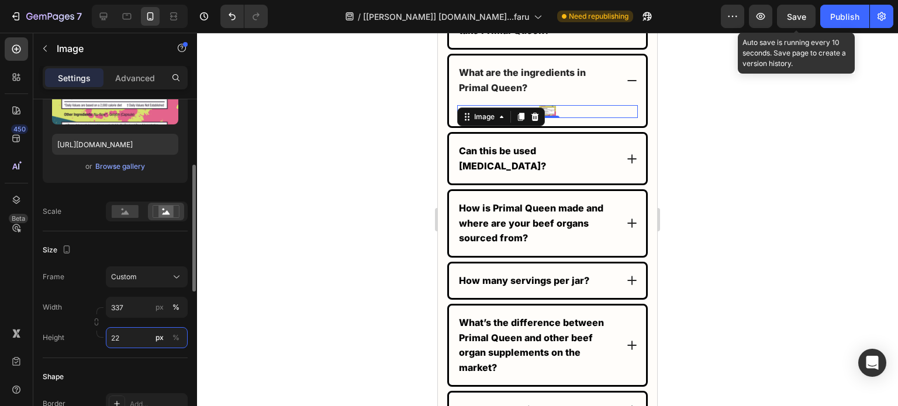
type input "225"
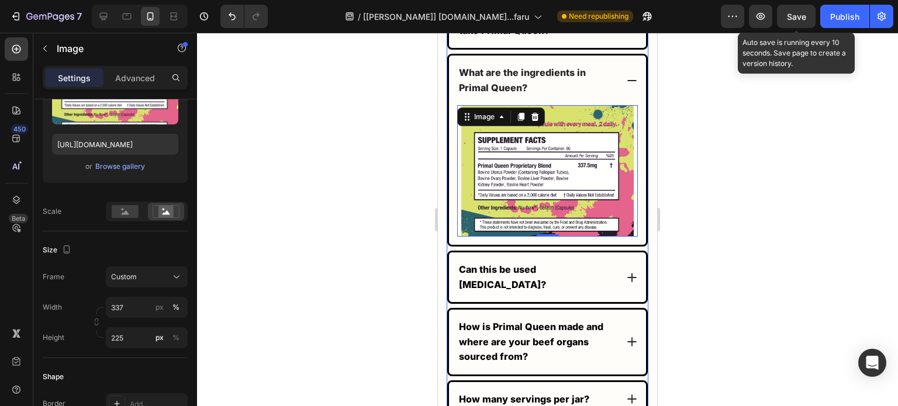
click at [626, 86] on icon at bounding box center [632, 81] width 12 height 12
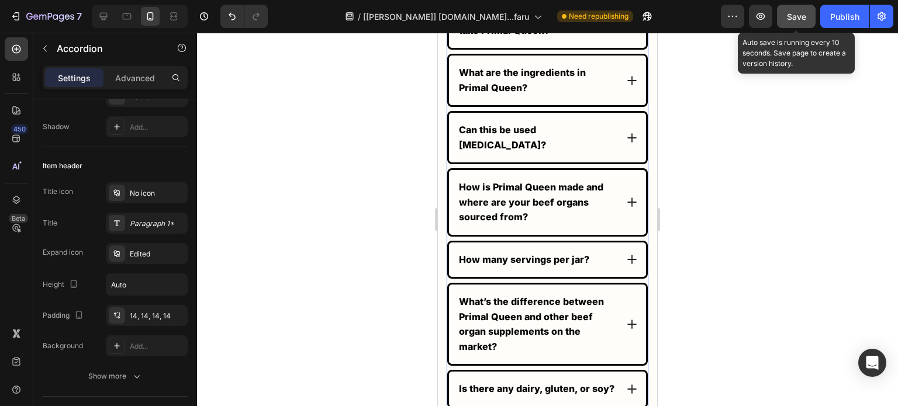
scroll to position [0, 0]
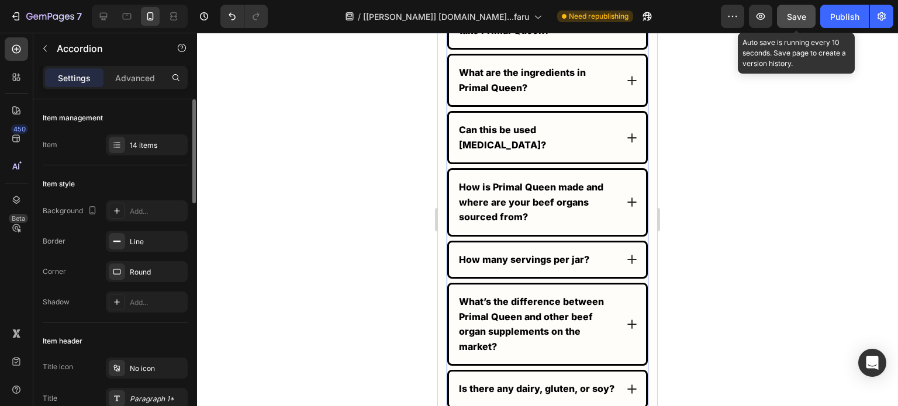
click at [797, 22] on div "Save" at bounding box center [795, 17] width 19 height 12
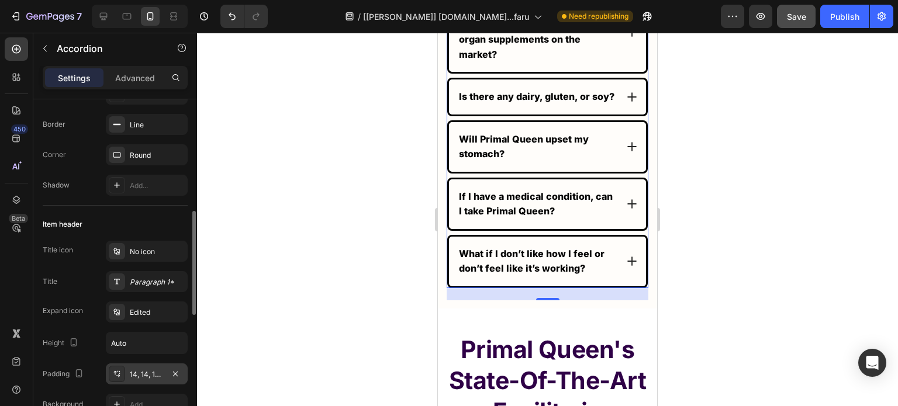
scroll to position [234, 0]
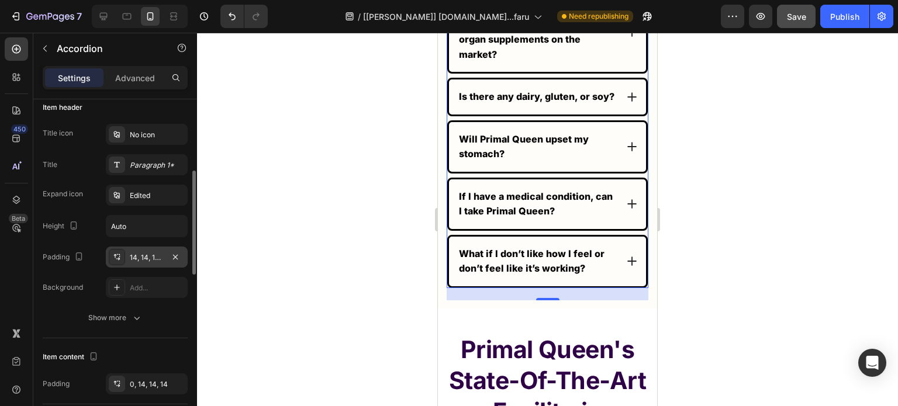
click at [134, 258] on div "14, 14, 14, 14" at bounding box center [147, 257] width 34 height 11
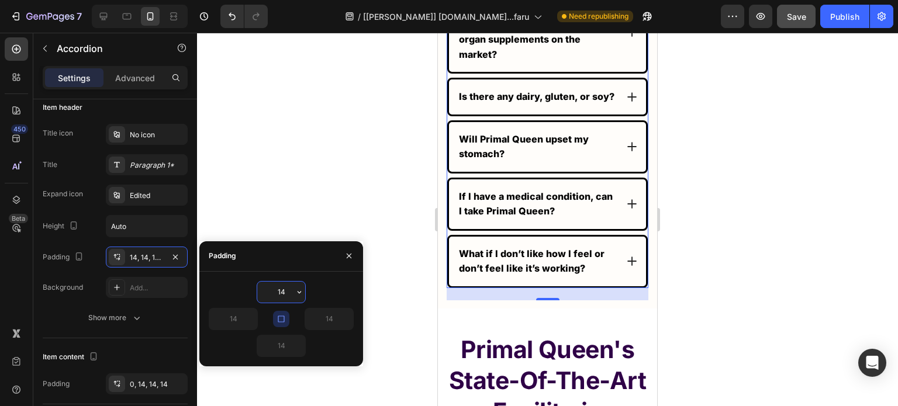
click at [282, 294] on input "14" at bounding box center [281, 292] width 48 height 21
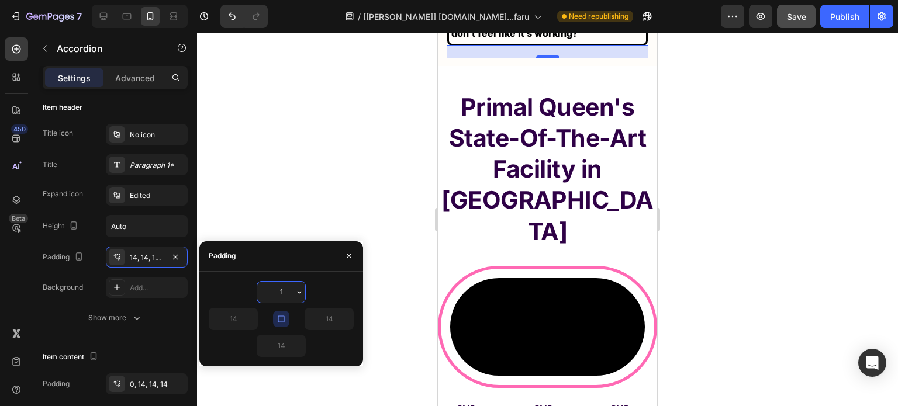
type input "10"
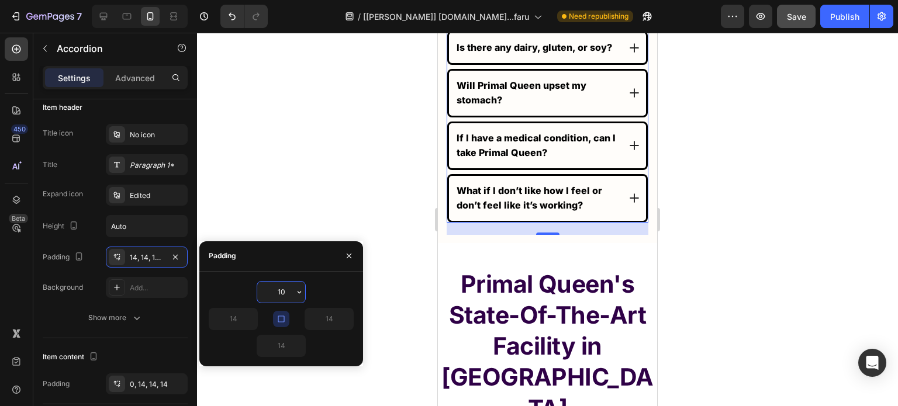
scroll to position [8081, 0]
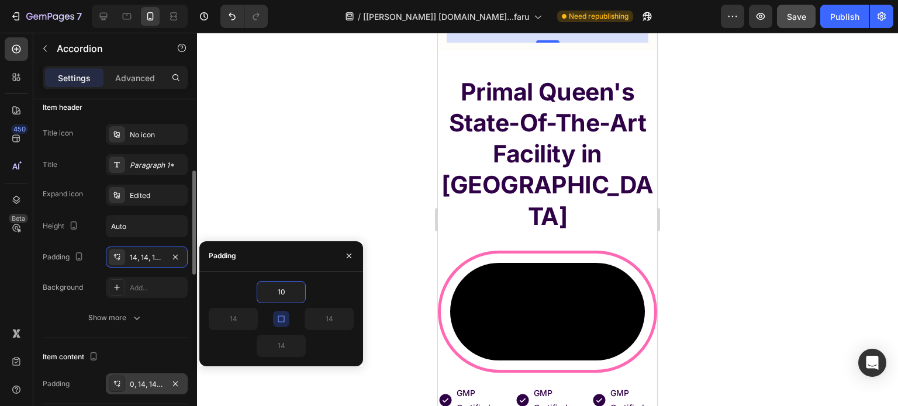
click at [151, 387] on div "0, 14, 14, 14" at bounding box center [147, 384] width 34 height 11
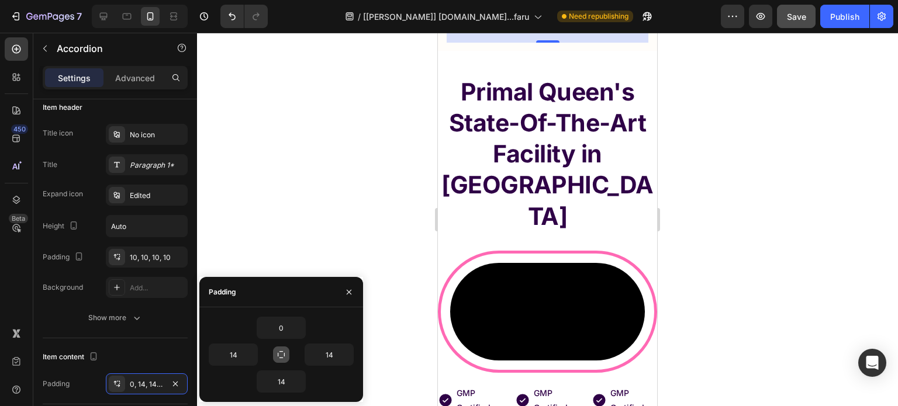
click at [273, 358] on button "button" at bounding box center [281, 354] width 16 height 16
type input "0"
click at [0, 0] on input "0" at bounding box center [0, 0] width 0 height 0
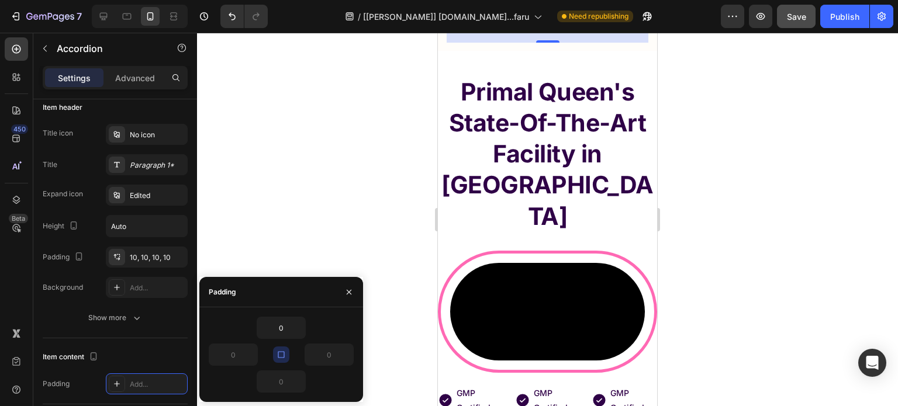
drag, startPoint x: 279, startPoint y: 355, endPoint x: 216, endPoint y: 362, distance: 63.5
click at [278, 355] on icon "button" at bounding box center [280, 354] width 9 height 9
click at [231, 355] on input "0" at bounding box center [233, 354] width 48 height 21
type input "10"
click at [327, 358] on input "0" at bounding box center [329, 354] width 48 height 21
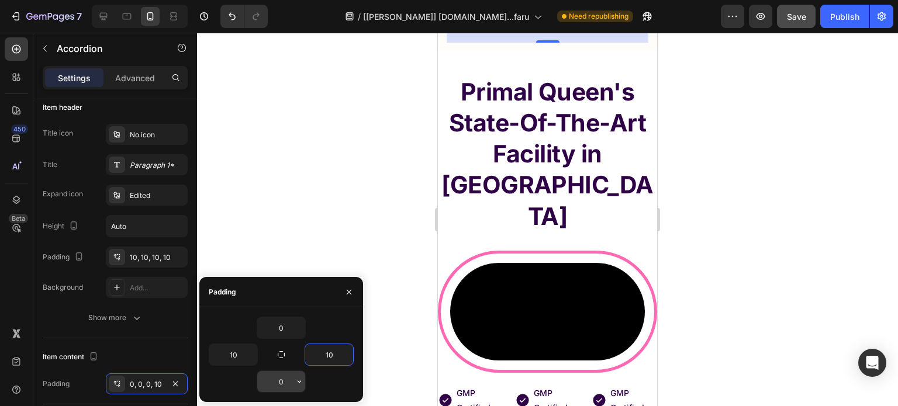
type input "10"
click at [277, 384] on input "0" at bounding box center [281, 381] width 48 height 21
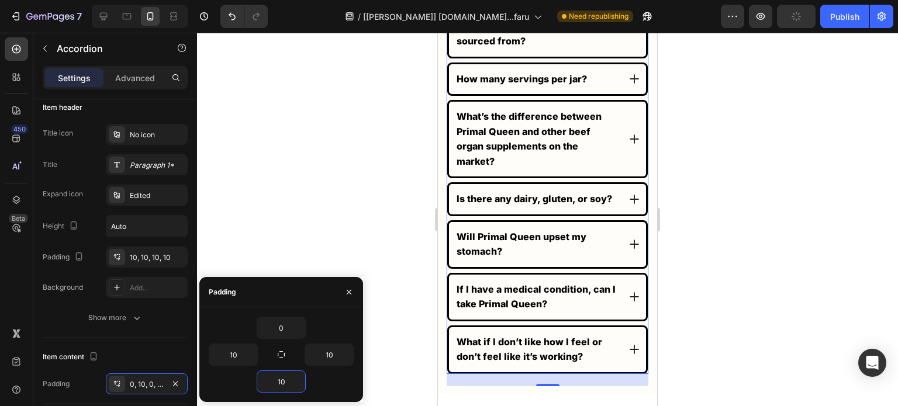
scroll to position [7730, 0]
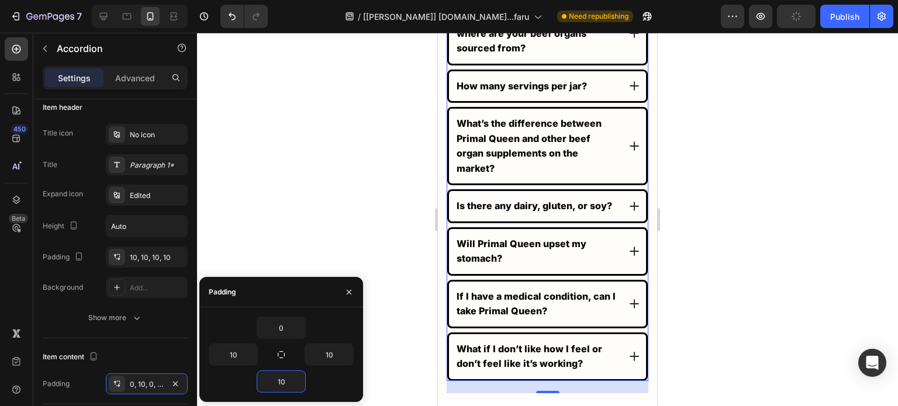
type input "10"
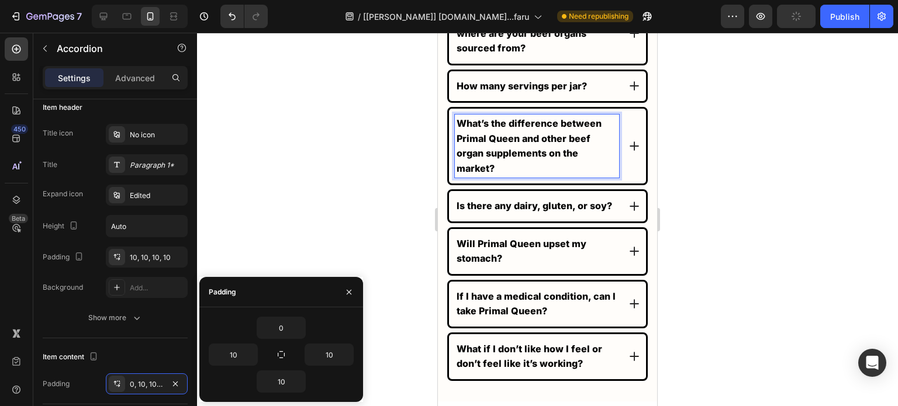
click at [628, 151] on icon at bounding box center [634, 146] width 12 height 12
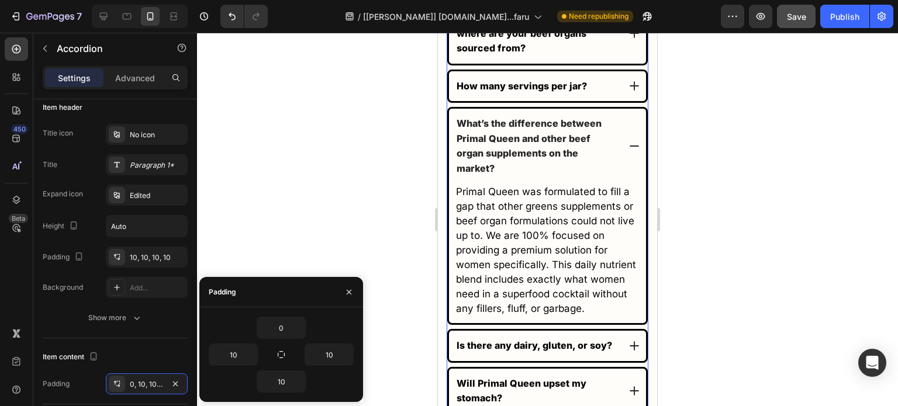
click at [628, 151] on icon at bounding box center [634, 146] width 12 height 12
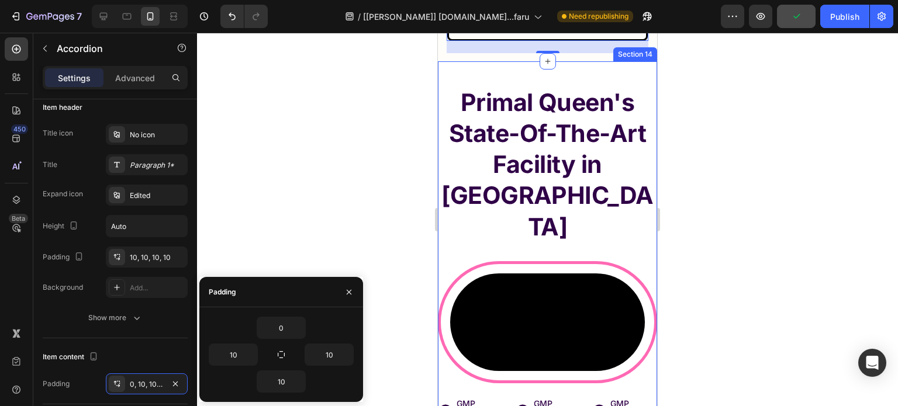
scroll to position [8081, 0]
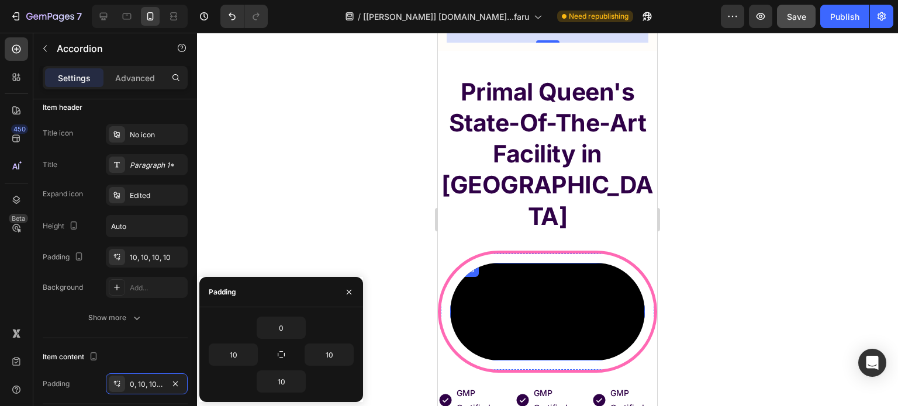
click at [483, 263] on video at bounding box center [547, 312] width 195 height 98
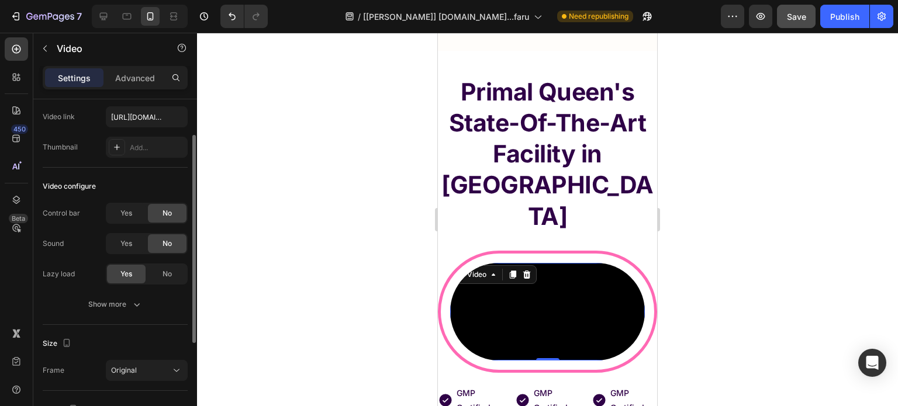
scroll to position [215, 0]
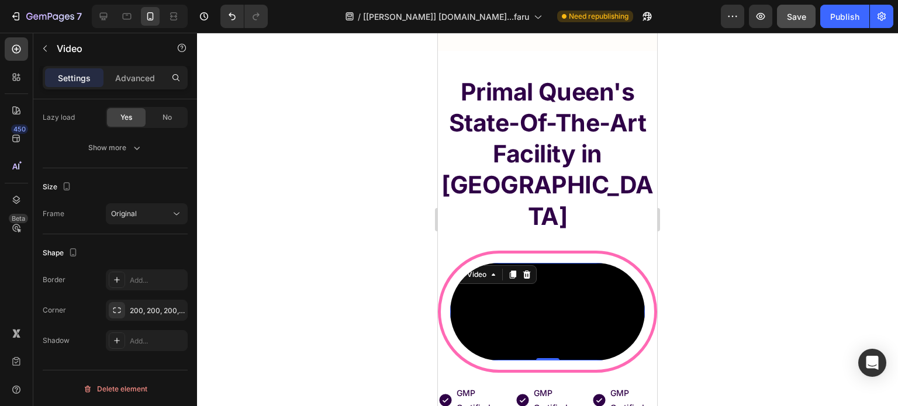
click at [595, 263] on video at bounding box center [547, 312] width 195 height 98
click at [489, 270] on icon at bounding box center [492, 274] width 9 height 9
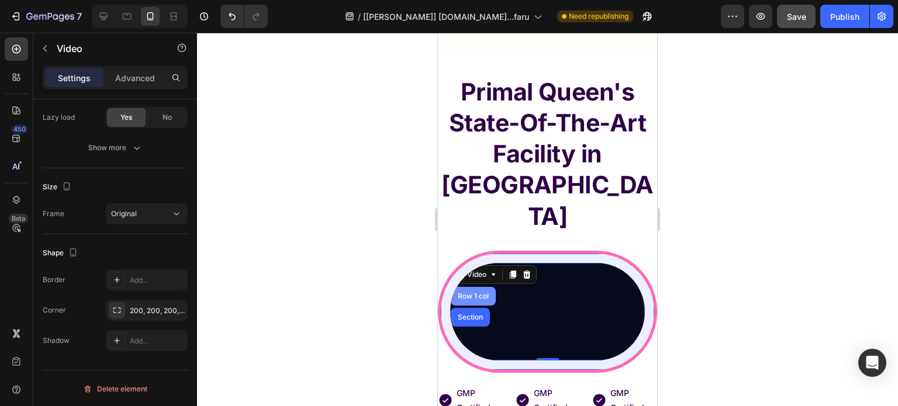
click at [481, 293] on div "Row 1 col" at bounding box center [473, 296] width 36 height 7
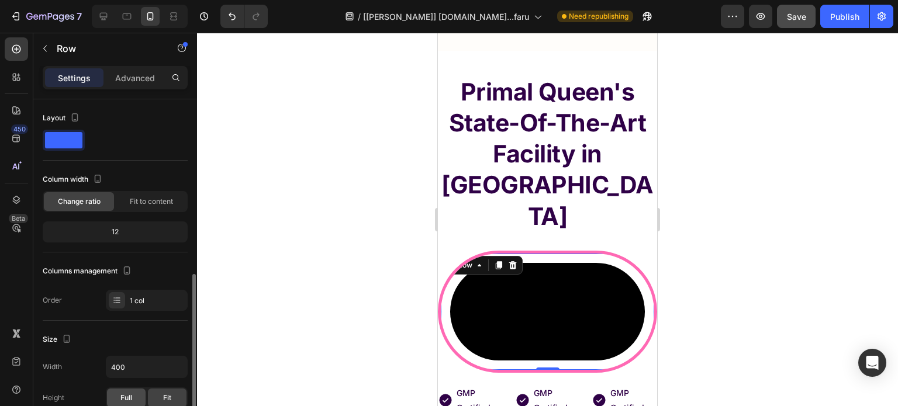
scroll to position [175, 0]
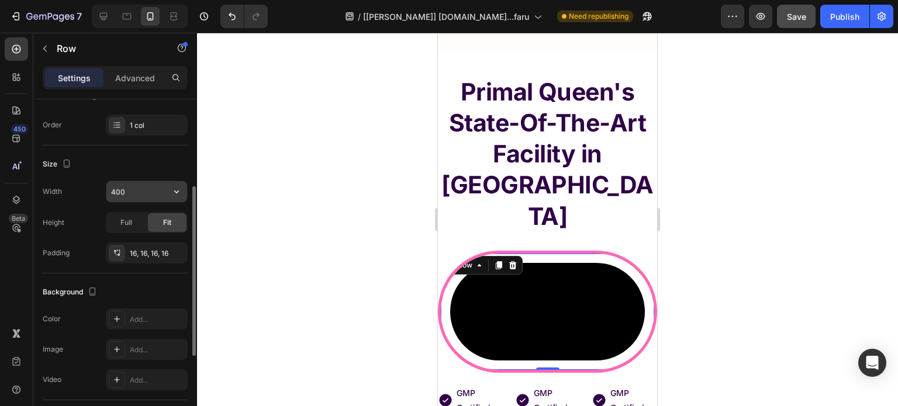
click at [148, 189] on input "400" at bounding box center [146, 191] width 81 height 21
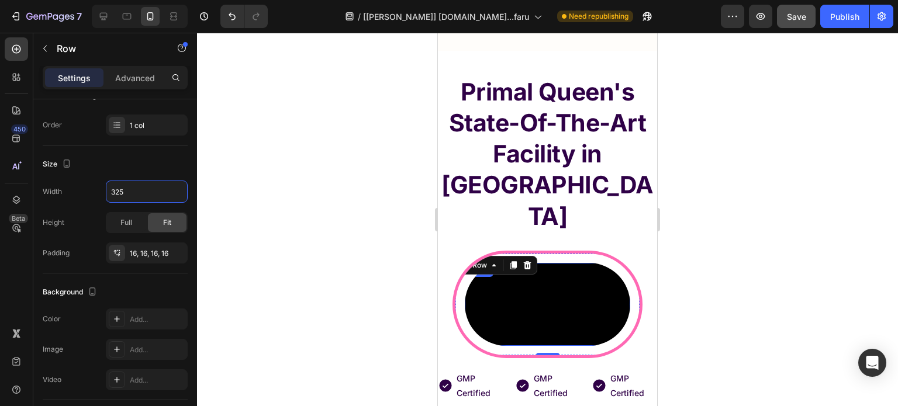
scroll to position [8198, 0]
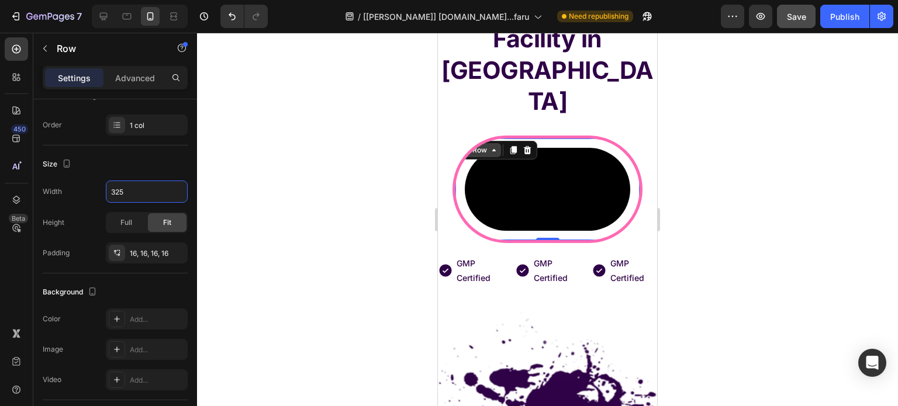
type input "325"
drag, startPoint x: 486, startPoint y: 93, endPoint x: 491, endPoint y: 101, distance: 9.2
click at [486, 143] on div "Row" at bounding box center [479, 150] width 43 height 14
click at [494, 143] on div "Row" at bounding box center [479, 150] width 43 height 14
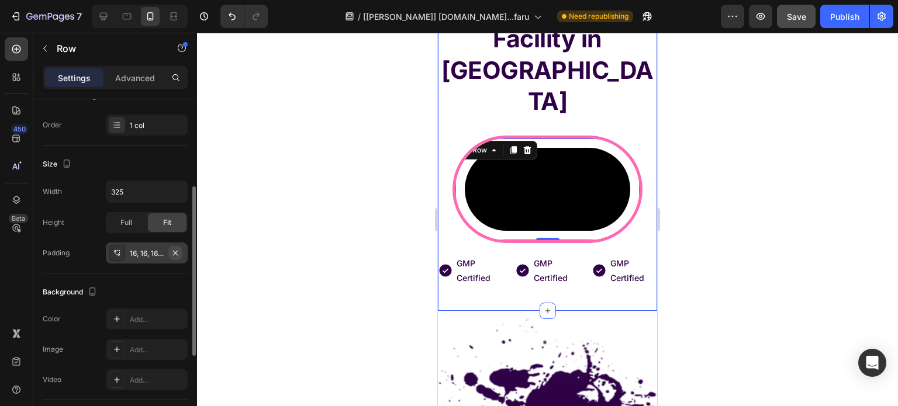
click at [174, 248] on icon "button" at bounding box center [175, 252] width 9 height 9
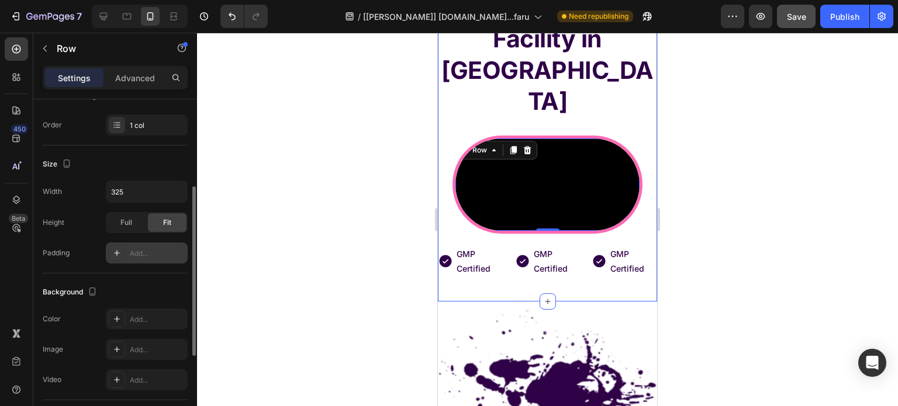
click at [147, 254] on div "Add..." at bounding box center [157, 253] width 55 height 11
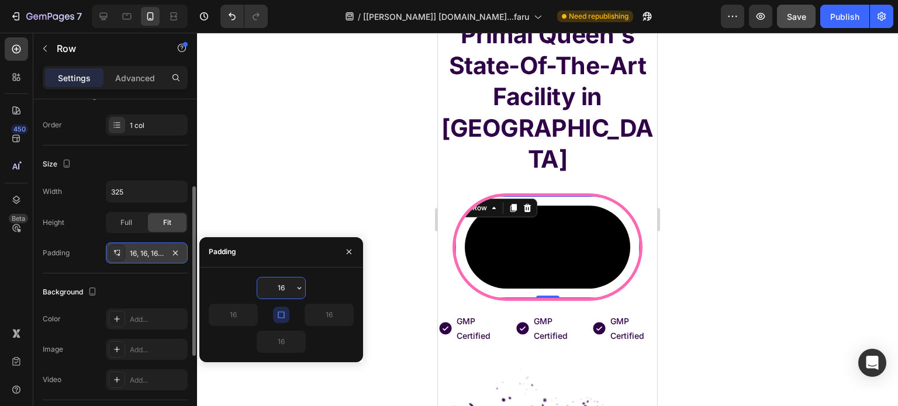
scroll to position [8139, 0]
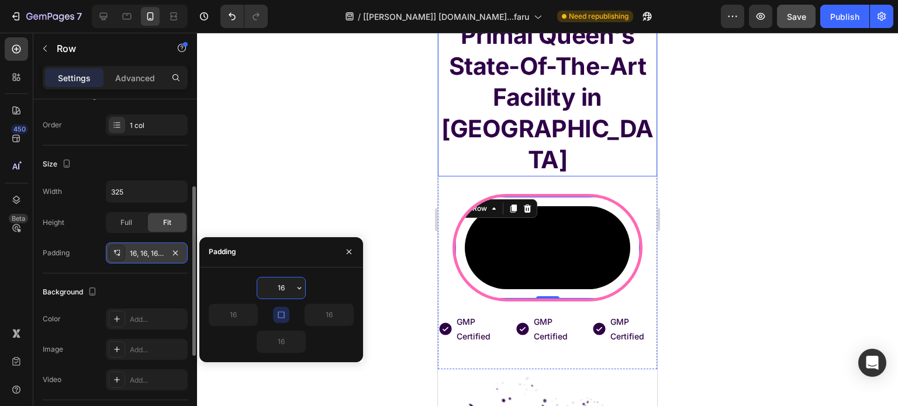
click at [575, 79] on h2 "Primal Queen's State-Of-The-Art Facility in [GEOGRAPHIC_DATA]" at bounding box center [547, 98] width 219 height 158
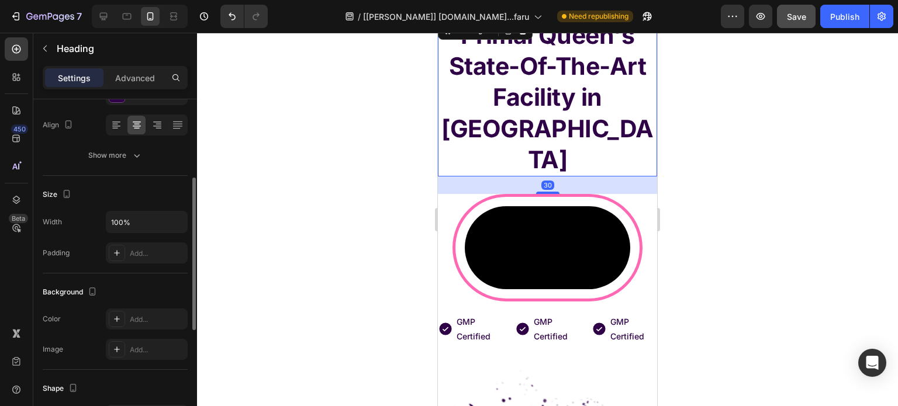
scroll to position [0, 0]
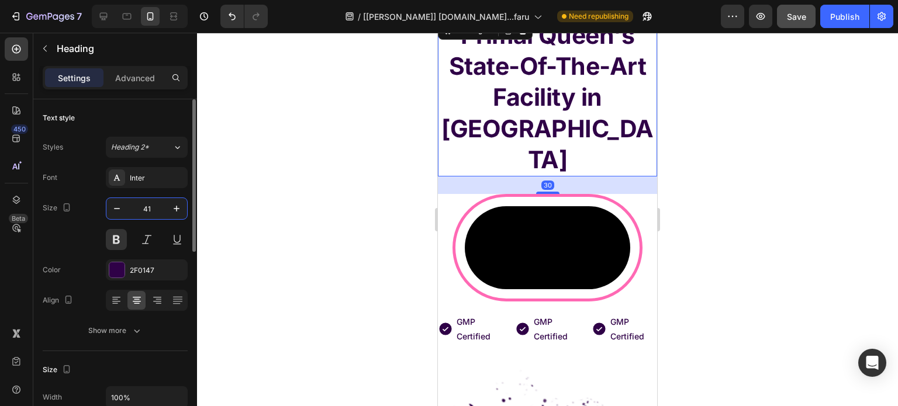
click at [139, 205] on input "41" at bounding box center [146, 208] width 39 height 21
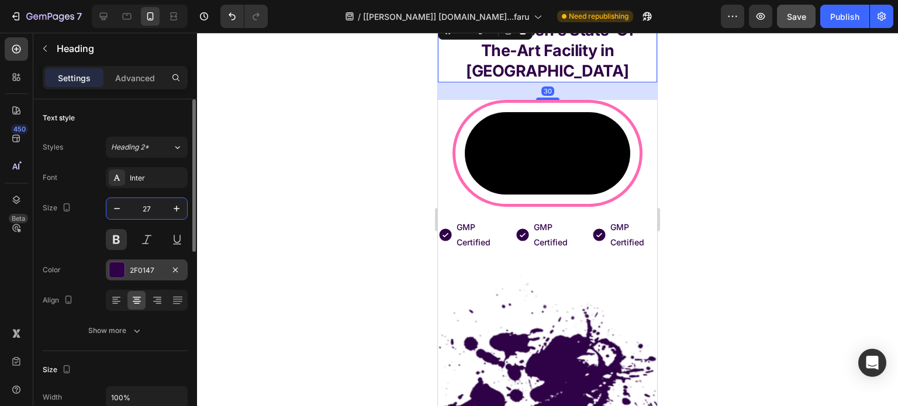
scroll to position [8139, 0]
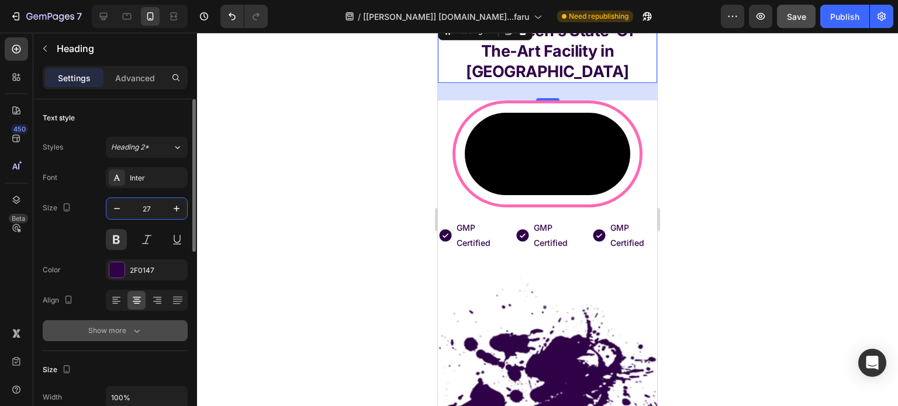
type input "27"
click at [103, 336] on div "Show more" at bounding box center [115, 331] width 54 height 12
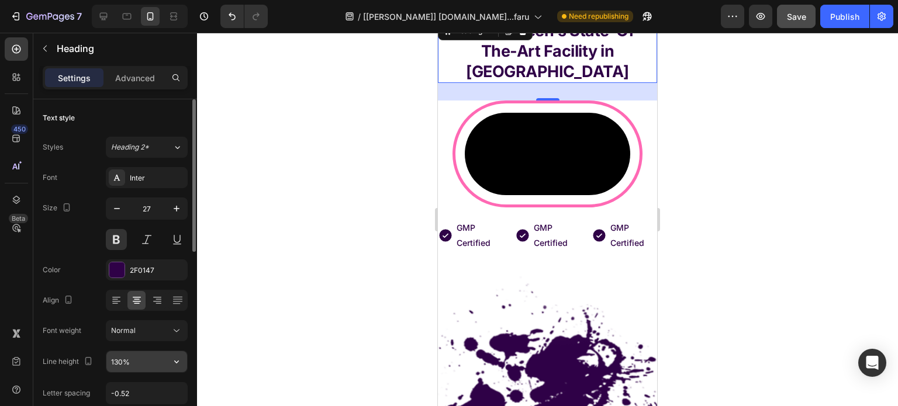
click at [130, 362] on input "130%" at bounding box center [146, 361] width 81 height 21
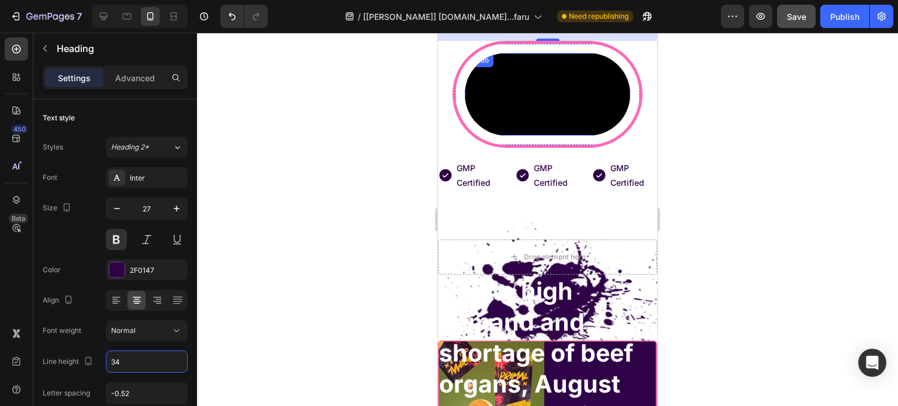
scroll to position [8255, 0]
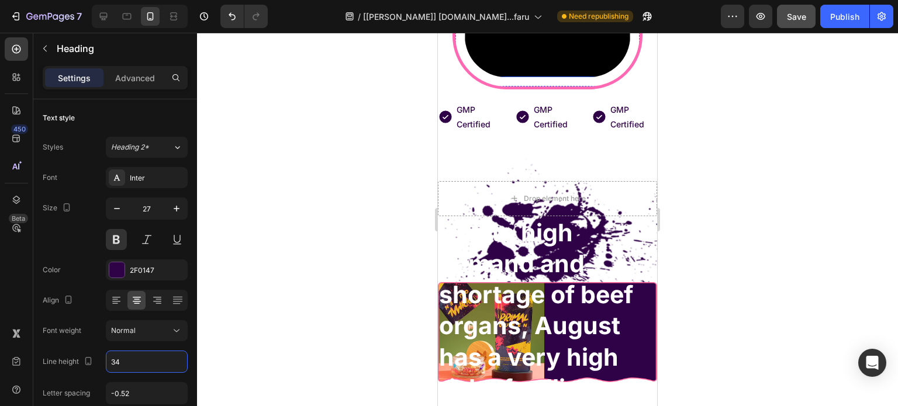
type input "34"
click at [467, 131] on p "GMP Certified" at bounding box center [479, 116] width 46 height 29
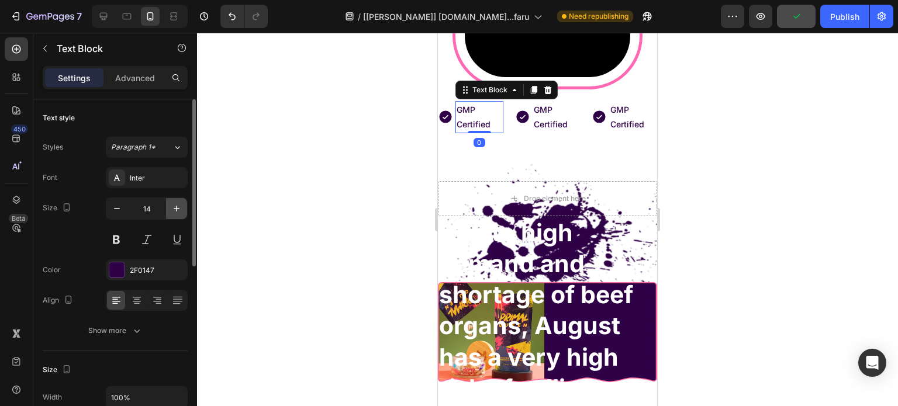
click at [169, 207] on button "button" at bounding box center [176, 208] width 21 height 21
drag, startPoint x: 169, startPoint y: 207, endPoint x: 147, endPoint y: 285, distance: 80.3
click at [169, 207] on button "button" at bounding box center [176, 208] width 21 height 21
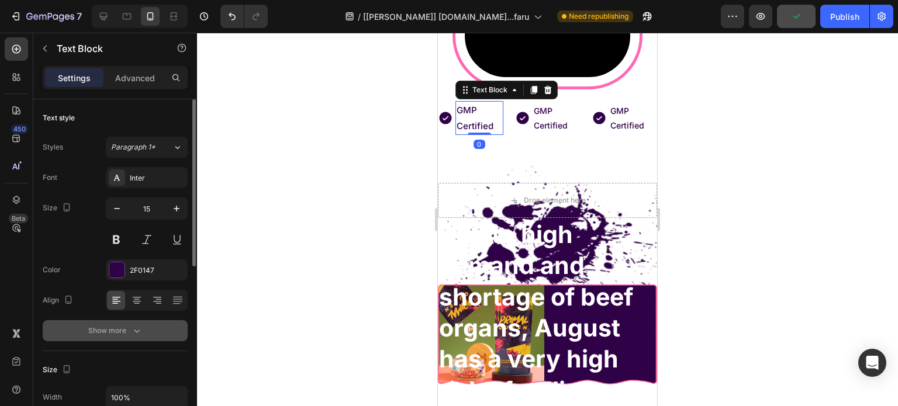
type input "16"
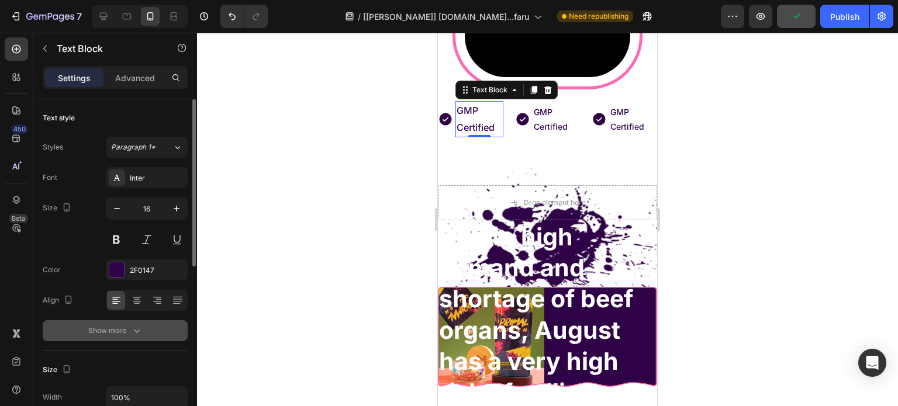
click at [131, 331] on icon "button" at bounding box center [137, 331] width 12 height 12
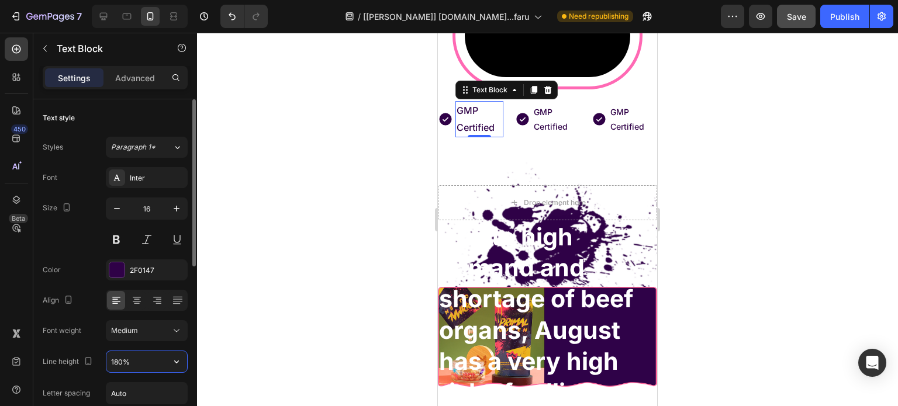
click at [137, 366] on input "180%" at bounding box center [146, 361] width 81 height 21
click at [136, 366] on input "180%" at bounding box center [146, 361] width 81 height 21
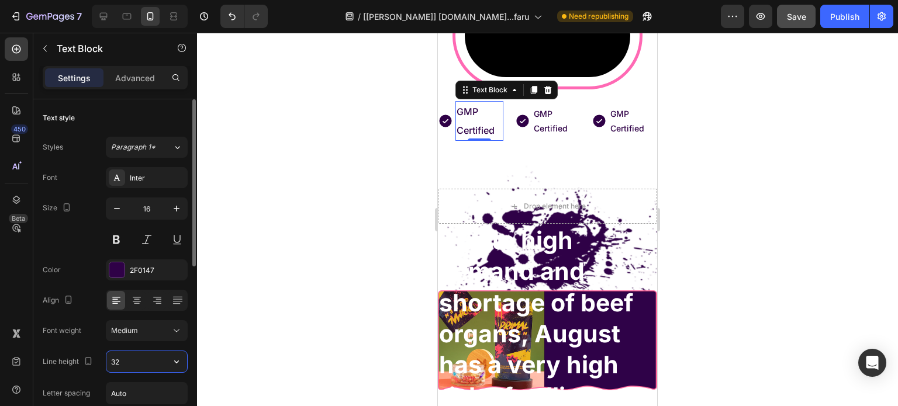
click at [138, 365] on input "32" at bounding box center [146, 361] width 81 height 21
type input "32"
click at [577, 141] on div "Icon GMP Certified Text Block 0 Row Icon GMP Certified Text Block Row Icon GMP …" at bounding box center [547, 121] width 219 height 40
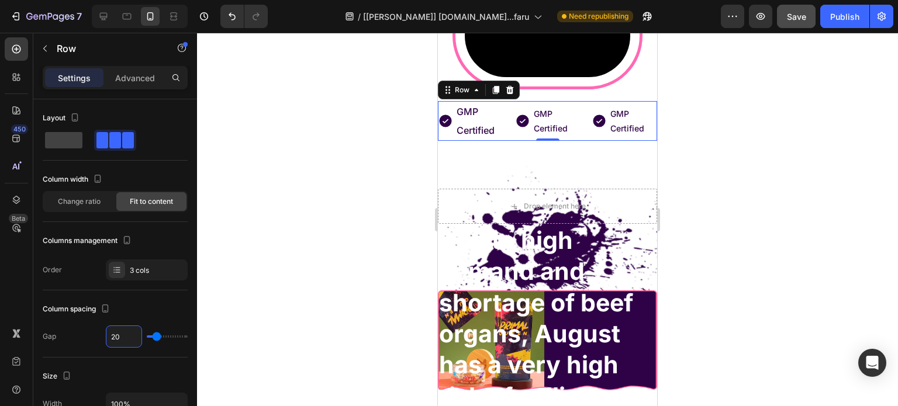
click at [117, 341] on input "20" at bounding box center [123, 336] width 35 height 21
type input "5"
type input "0"
click at [521, 137] on div "Icon" at bounding box center [522, 121] width 15 height 32
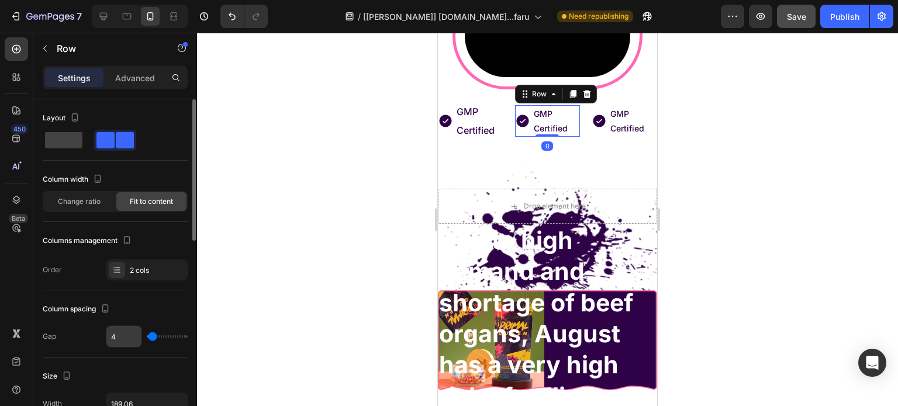
click at [107, 335] on div "Gap 4" at bounding box center [115, 336] width 145 height 22
type input "0"
drag, startPoint x: 150, startPoint y: 334, endPoint x: 117, endPoint y: 338, distance: 33.5
type input "0"
click at [147, 338] on input "range" at bounding box center [167, 336] width 41 height 2
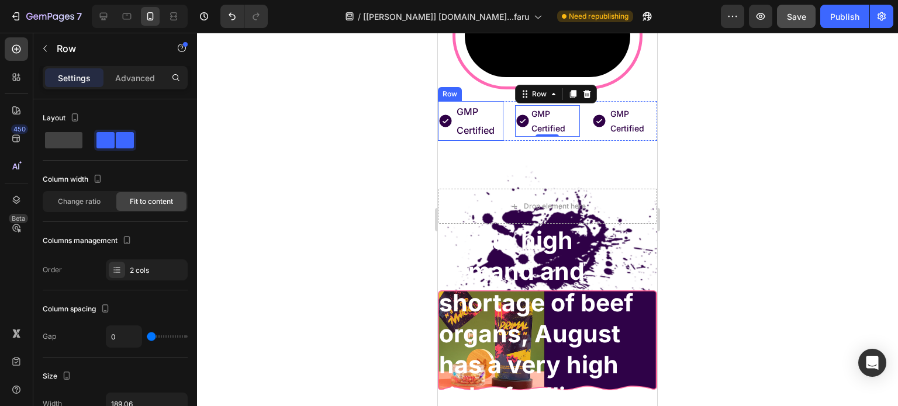
click at [444, 141] on div "Icon" at bounding box center [445, 121] width 15 height 40
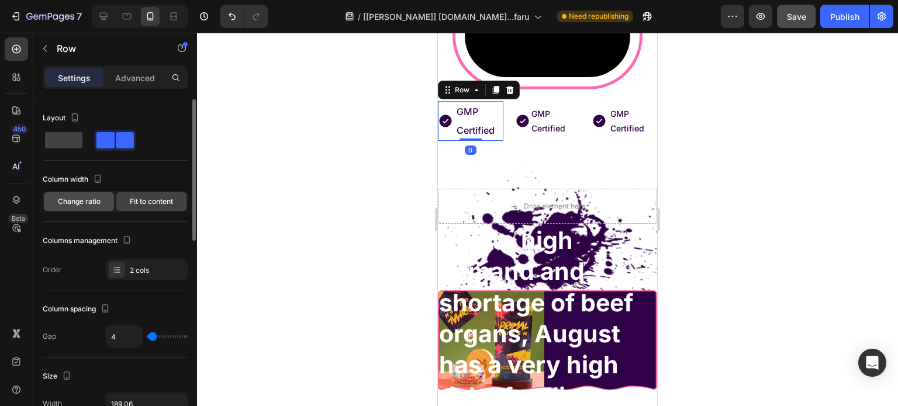
click at [82, 200] on span "Change ratio" at bounding box center [79, 201] width 43 height 11
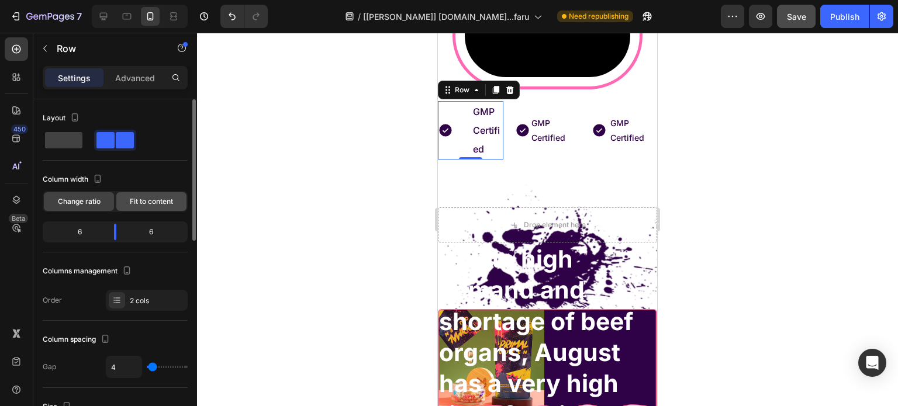
click at [155, 203] on span "Fit to content" at bounding box center [151, 201] width 43 height 11
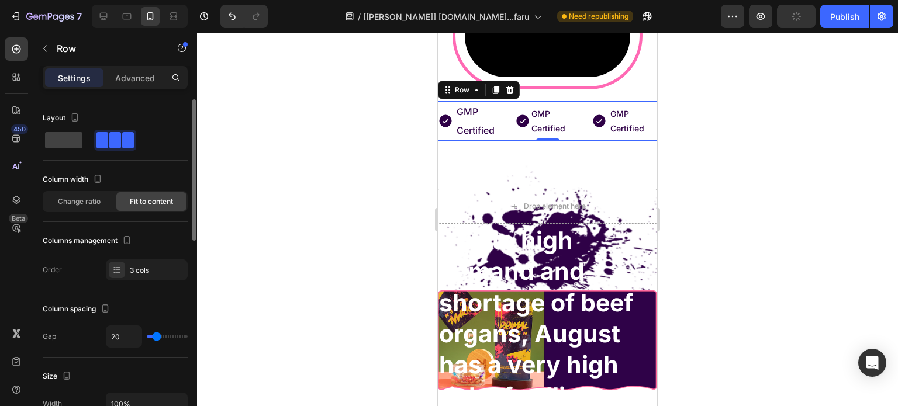
click at [524, 141] on div "Icon GMP Certified Text Block Row" at bounding box center [547, 121] width 65 height 40
click at [123, 332] on input "20" at bounding box center [123, 336] width 35 height 21
type input "0"
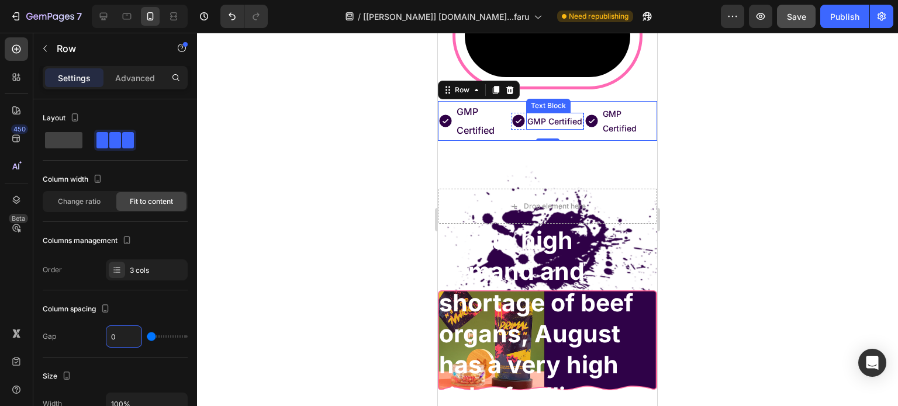
drag, startPoint x: 567, startPoint y: 322, endPoint x: 574, endPoint y: 321, distance: 7.0
click at [567, 129] on p "GMP Certified" at bounding box center [554, 121] width 55 height 15
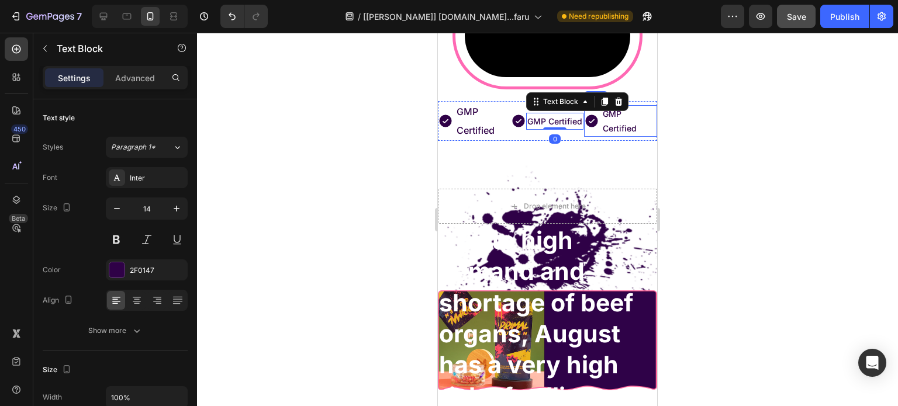
click at [590, 137] on div "Icon" at bounding box center [591, 121] width 15 height 32
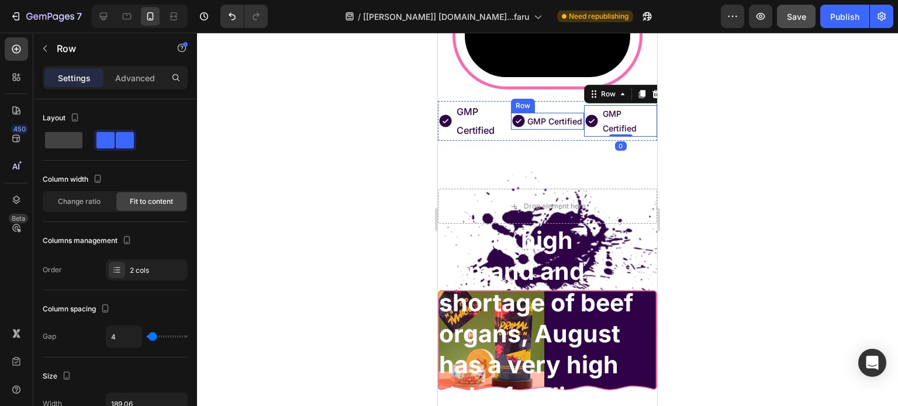
drag, startPoint x: 515, startPoint y: 327, endPoint x: 495, endPoint y: 331, distance: 20.2
click at [512, 130] on div "Icon" at bounding box center [518, 121] width 15 height 17
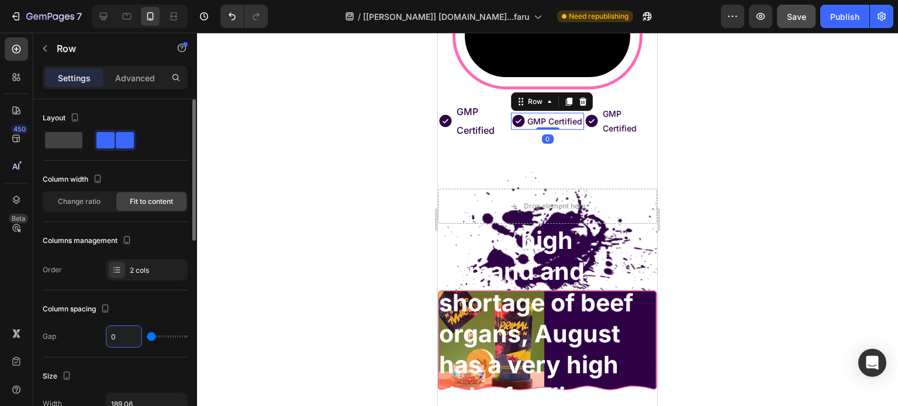
click at [112, 342] on input "0" at bounding box center [123, 336] width 35 height 21
click at [112, 342] on input ",," at bounding box center [123, 336] width 35 height 21
click at [114, 342] on input ",4" at bounding box center [123, 336] width 35 height 21
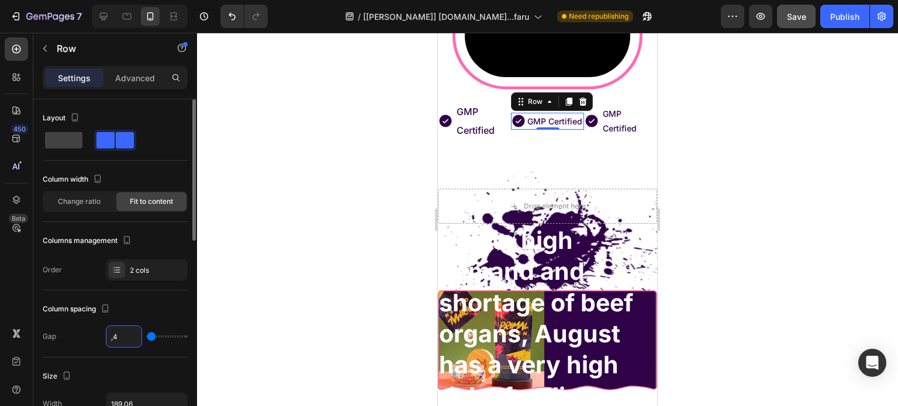
click at [114, 342] on input ",4" at bounding box center [123, 336] width 35 height 21
type input "4"
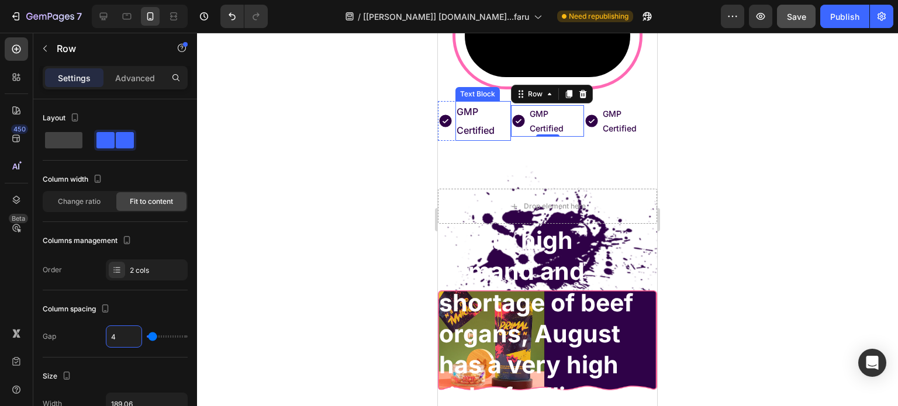
click at [470, 140] on p "GMP Certified" at bounding box center [482, 120] width 53 height 37
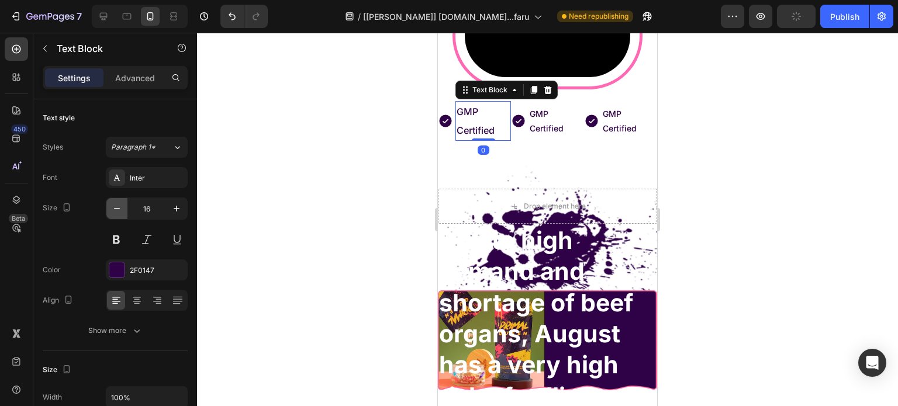
click at [118, 209] on icon "button" at bounding box center [117, 209] width 12 height 12
type input "13"
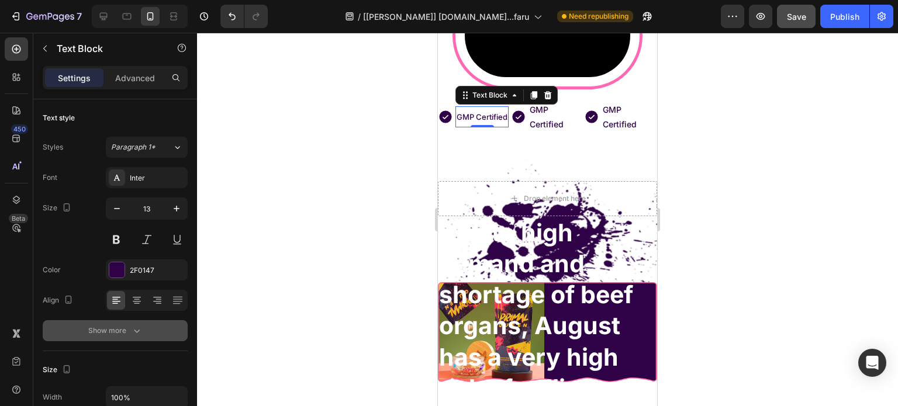
click at [108, 341] on button "Show more" at bounding box center [115, 330] width 145 height 21
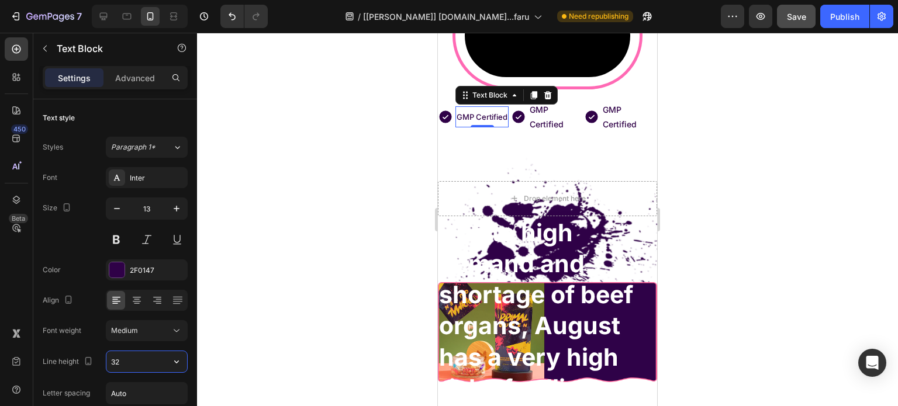
click at [122, 364] on input "32" at bounding box center [146, 361] width 81 height 21
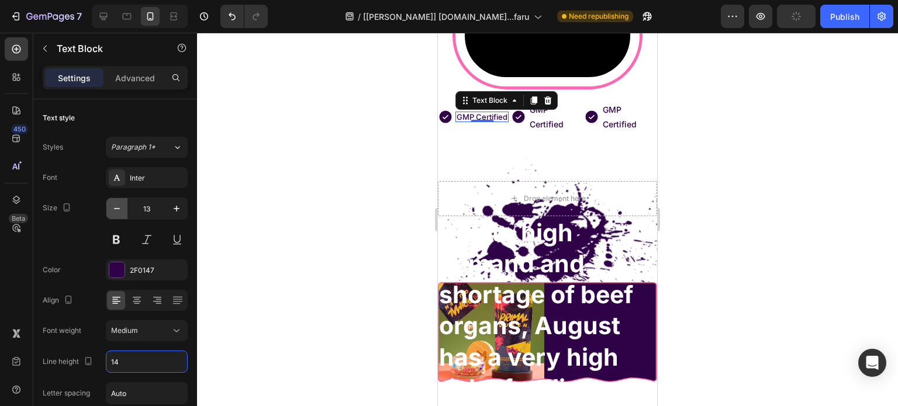
type input "14"
click at [112, 212] on icon "button" at bounding box center [117, 209] width 12 height 12
type input "11"
click at [444, 123] on icon at bounding box center [445, 117] width 12 height 12
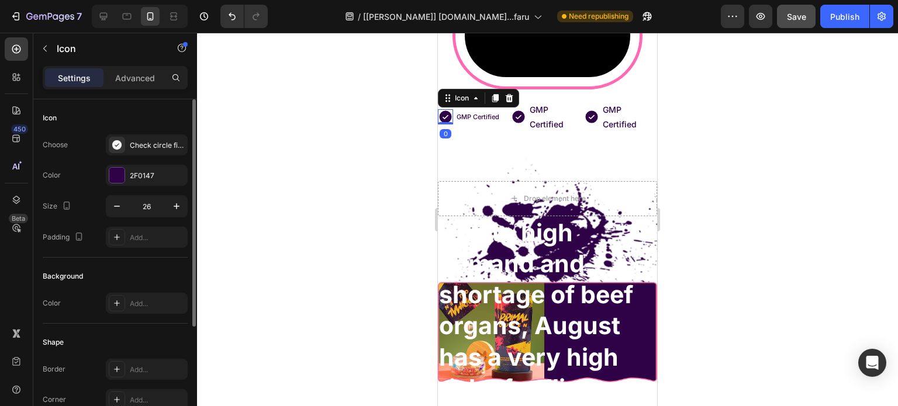
click at [103, 204] on div "Size 26" at bounding box center [115, 206] width 145 height 22
click at [114, 205] on icon "button" at bounding box center [117, 206] width 12 height 12
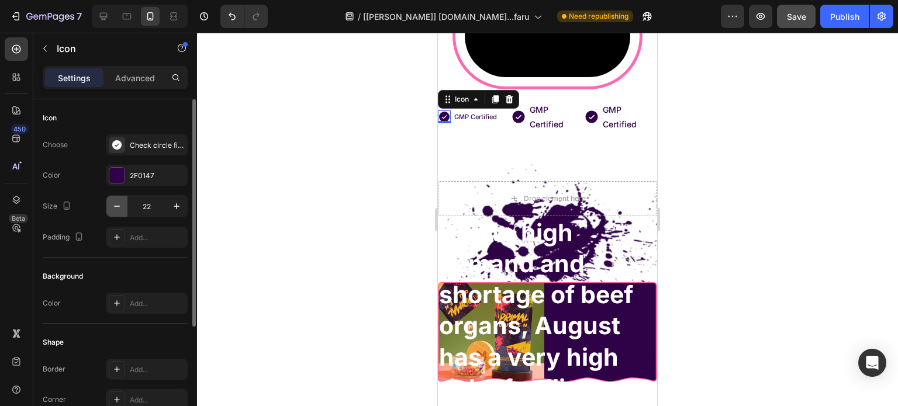
click at [114, 205] on icon "button" at bounding box center [117, 206] width 12 height 12
type input "20"
click at [518, 123] on icon at bounding box center [518, 117] width 12 height 12
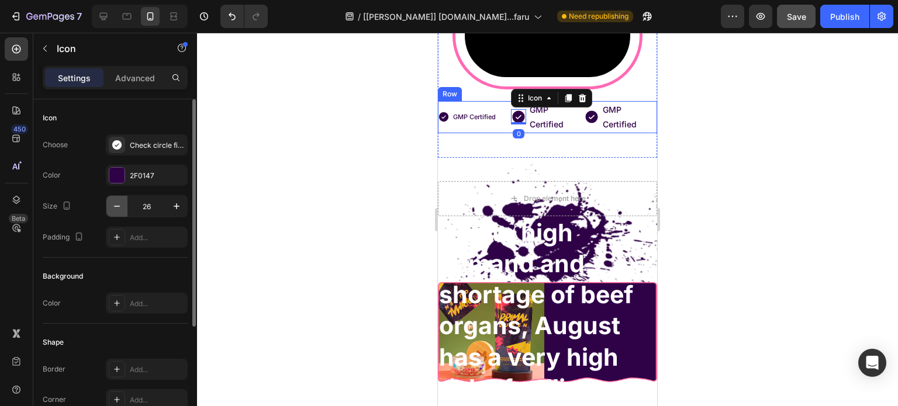
click at [120, 206] on icon "button" at bounding box center [117, 206] width 12 height 12
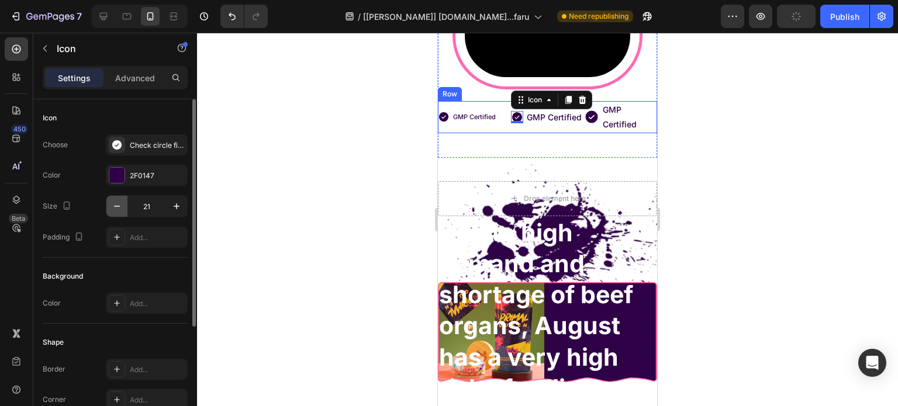
click at [116, 212] on button "button" at bounding box center [116, 206] width 21 height 21
type input "20"
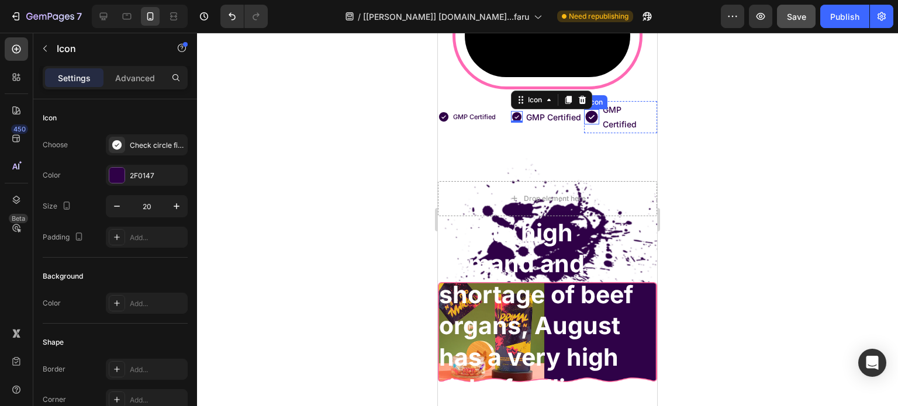
drag, startPoint x: 581, startPoint y: 308, endPoint x: 539, endPoint y: 308, distance: 42.7
click at [576, 133] on div "Icon GMP Certified Text Block Row Icon 0 GMP Certified Text Block Row Icon GMP …" at bounding box center [547, 117] width 219 height 32
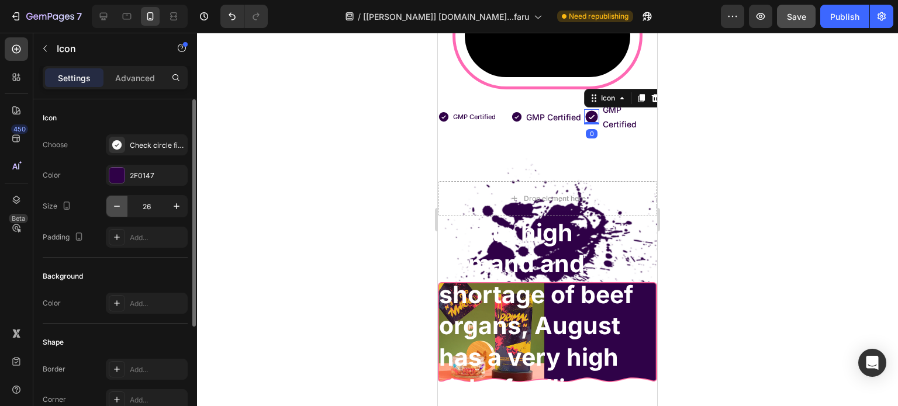
click at [115, 212] on icon "button" at bounding box center [117, 206] width 12 height 12
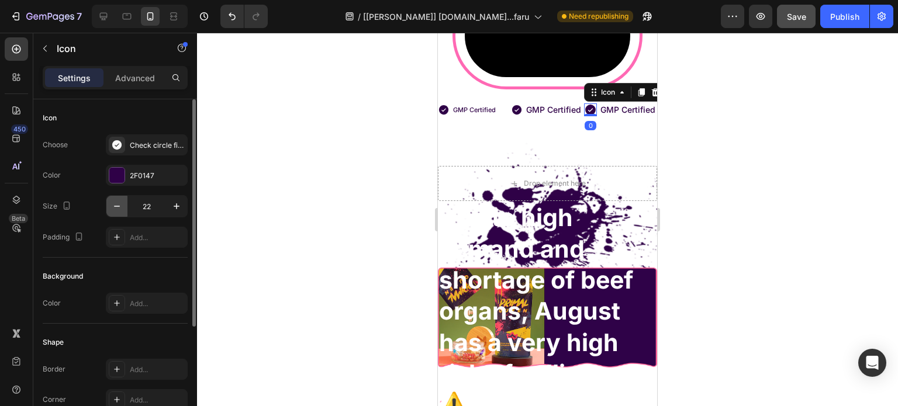
click at [115, 212] on icon "button" at bounding box center [117, 206] width 12 height 12
type input "20"
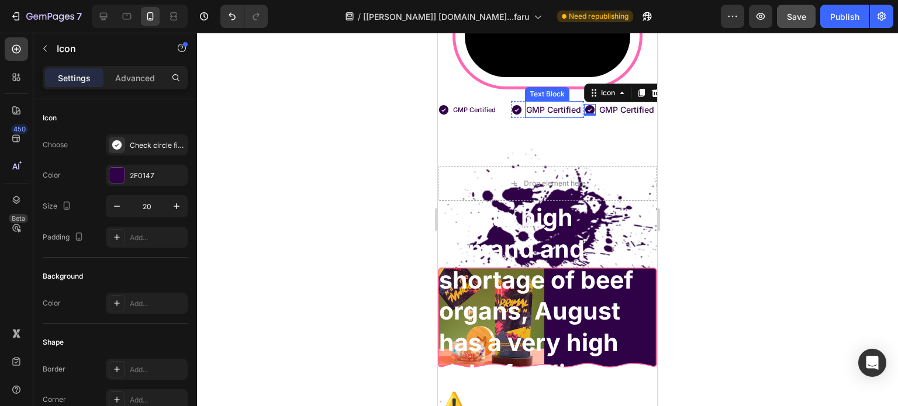
click at [538, 117] on p "GMP Certified" at bounding box center [553, 109] width 55 height 15
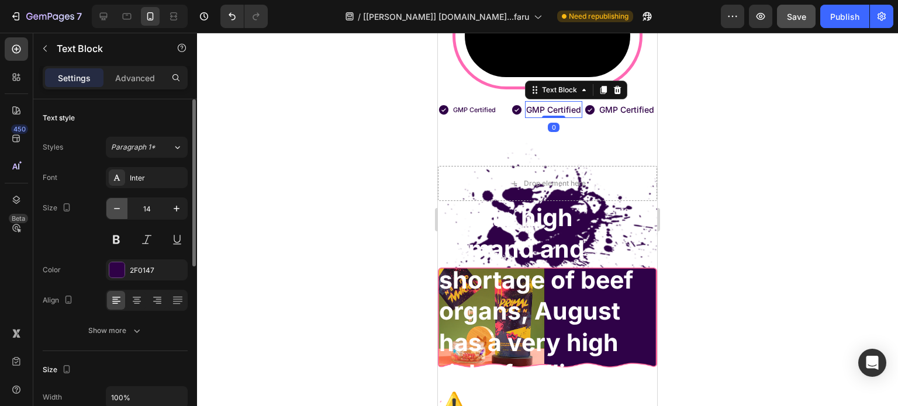
click at [115, 207] on icon "button" at bounding box center [117, 209] width 12 height 12
click at [115, 208] on icon "button" at bounding box center [117, 208] width 6 height 1
click at [115, 209] on icon "button" at bounding box center [117, 209] width 12 height 12
click at [176, 209] on icon "button" at bounding box center [177, 209] width 6 height 6
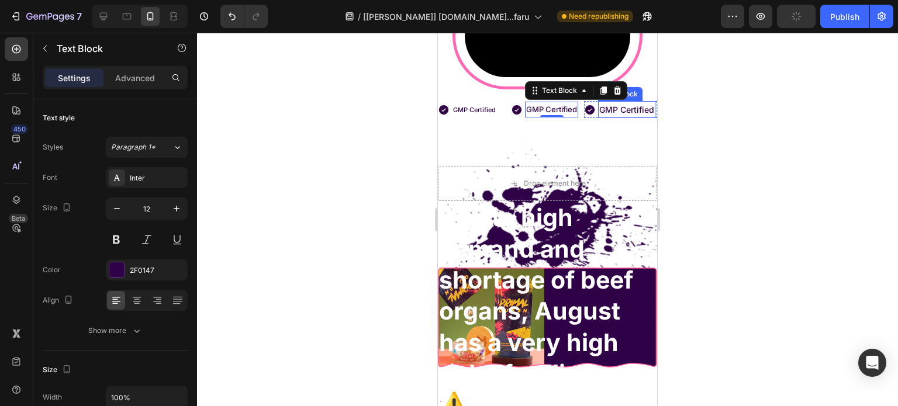
type input "13"
click at [606, 117] on p "GMP Certified" at bounding box center [626, 109] width 55 height 15
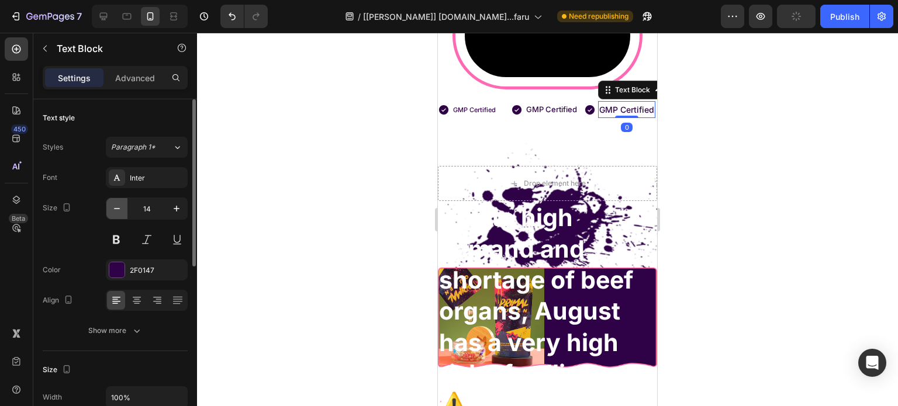
click at [117, 205] on icon "button" at bounding box center [117, 209] width 12 height 12
type input "13"
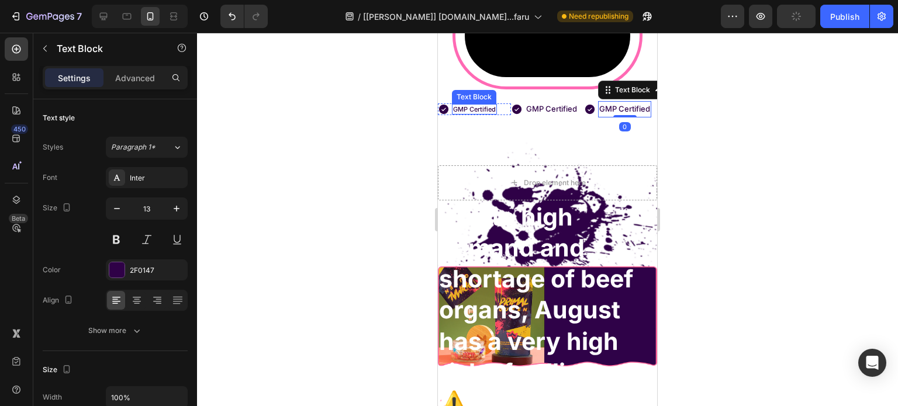
click at [472, 113] on p "GMP Certified" at bounding box center [474, 109] width 43 height 8
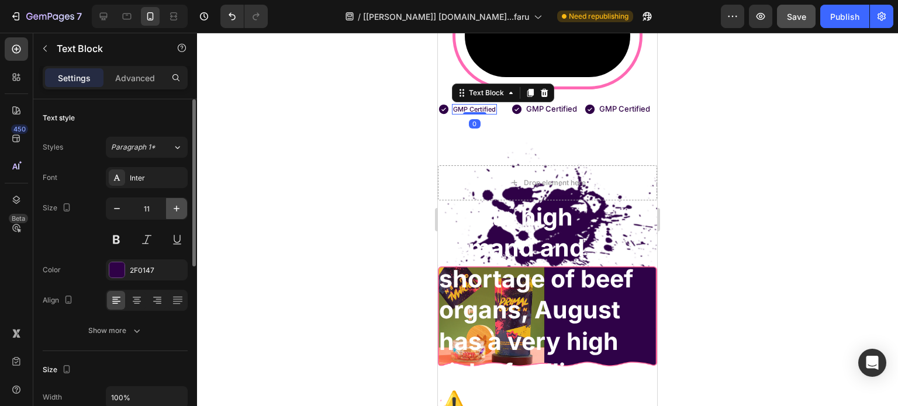
click at [179, 213] on icon "button" at bounding box center [177, 209] width 12 height 12
type input "13"
click at [577, 117] on div "Icon GMP Certified Text Block Row" at bounding box center [547, 109] width 73 height 16
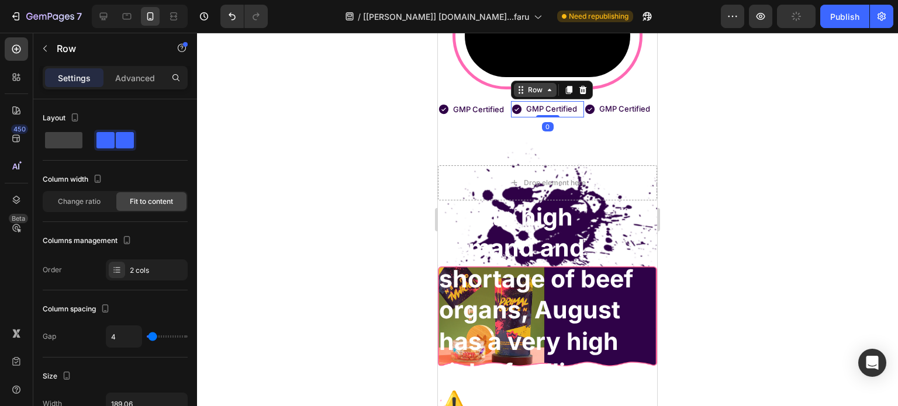
click at [547, 95] on icon at bounding box center [549, 89] width 9 height 9
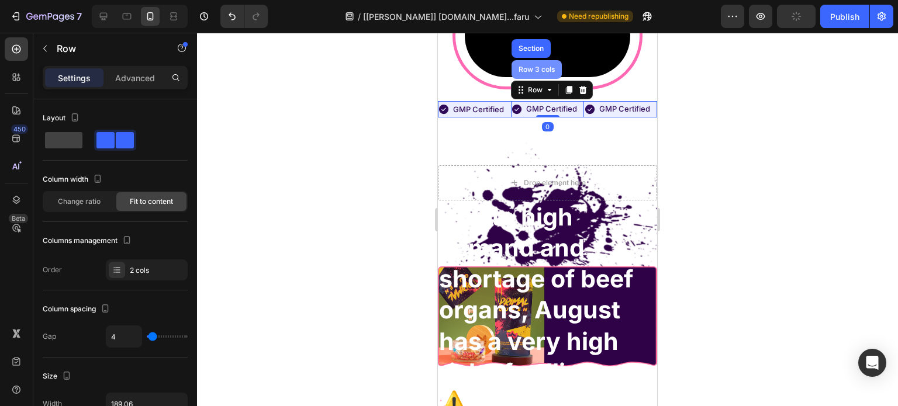
click at [521, 73] on div "Row 3 cols" at bounding box center [536, 69] width 41 height 7
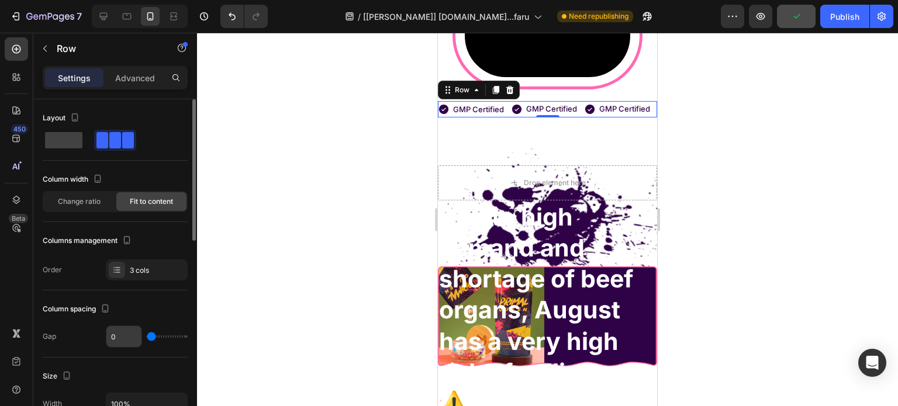
click at [133, 335] on input "0" at bounding box center [123, 336] width 35 height 21
type input "5"
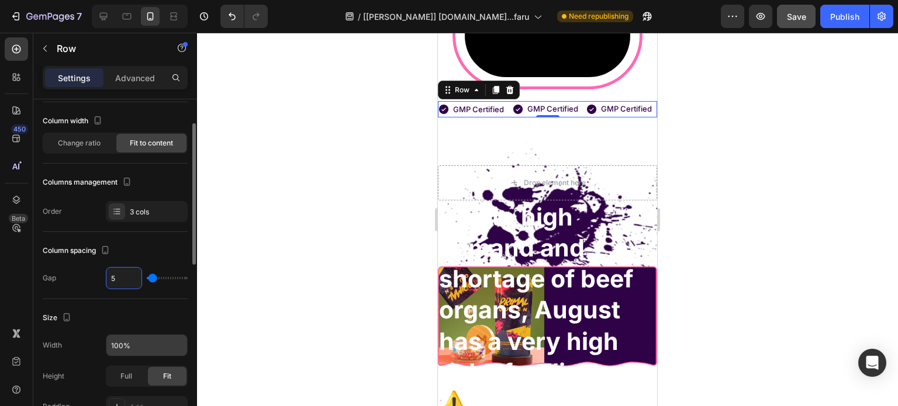
type input "5"
click at [136, 338] on input "100%" at bounding box center [146, 345] width 81 height 21
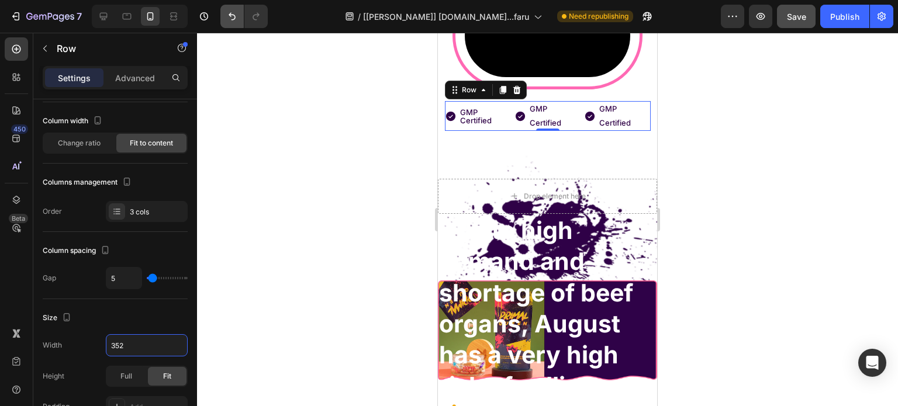
type input "352"
click at [460, 124] on p "GMP Certified" at bounding box center [485, 116] width 50 height 16
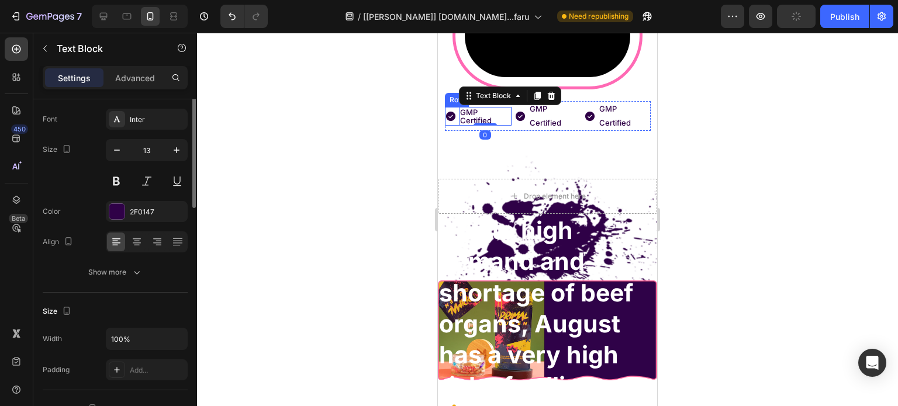
scroll to position [0, 0]
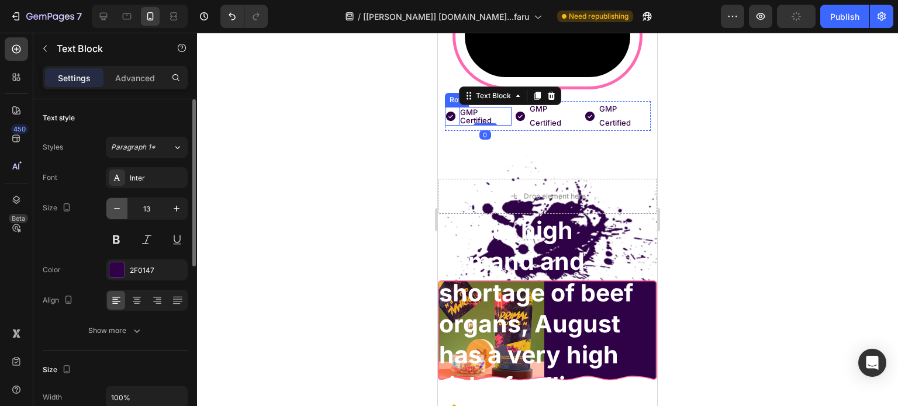
click at [121, 212] on icon "button" at bounding box center [117, 209] width 12 height 12
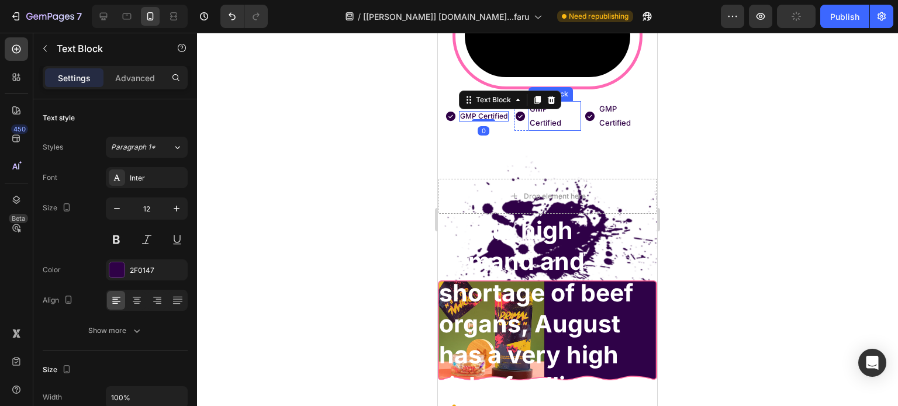
click at [539, 130] on p "GMP Certified" at bounding box center [554, 115] width 50 height 27
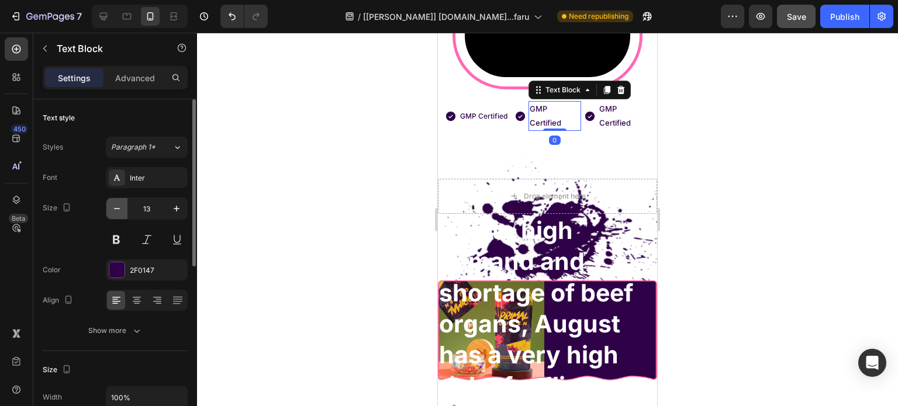
click at [112, 212] on icon "button" at bounding box center [117, 209] width 12 height 12
type input "12"
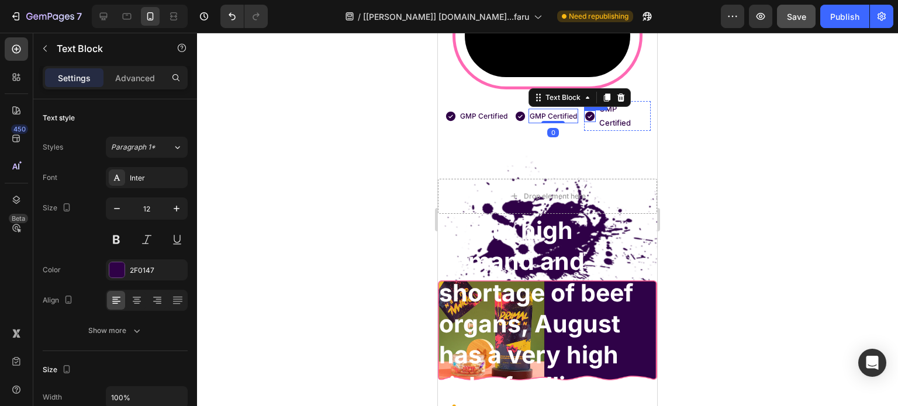
click at [584, 122] on icon at bounding box center [590, 116] width 12 height 12
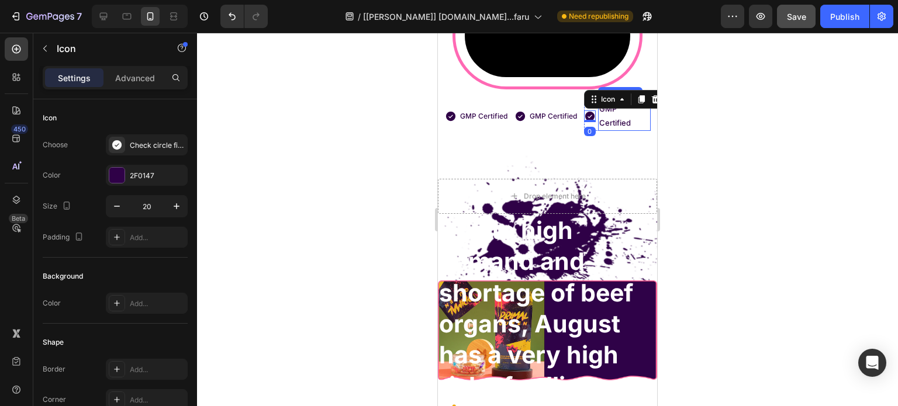
click at [611, 130] on p "GMP Certified" at bounding box center [624, 115] width 50 height 27
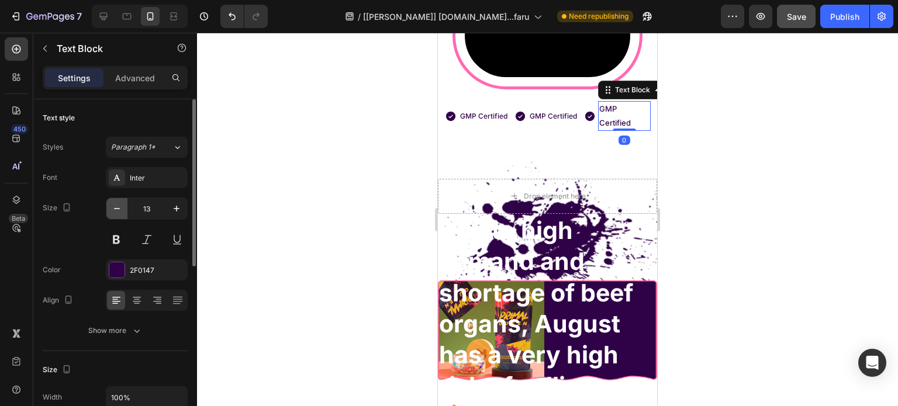
click at [119, 212] on icon "button" at bounding box center [117, 209] width 12 height 12
type input "12"
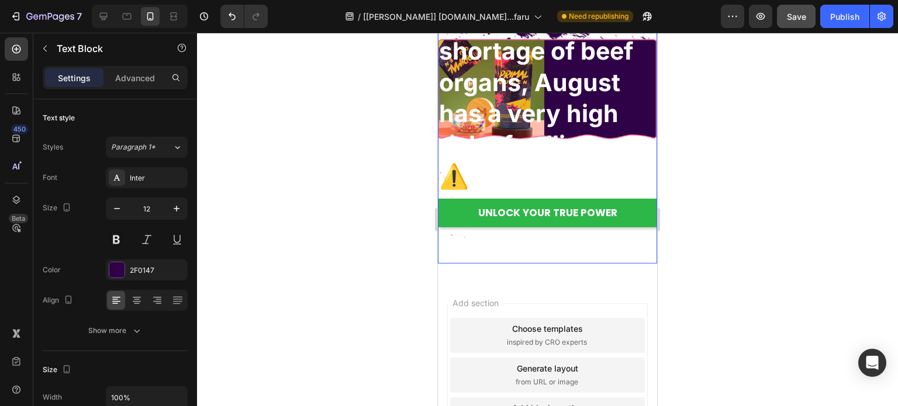
scroll to position [8489, 0]
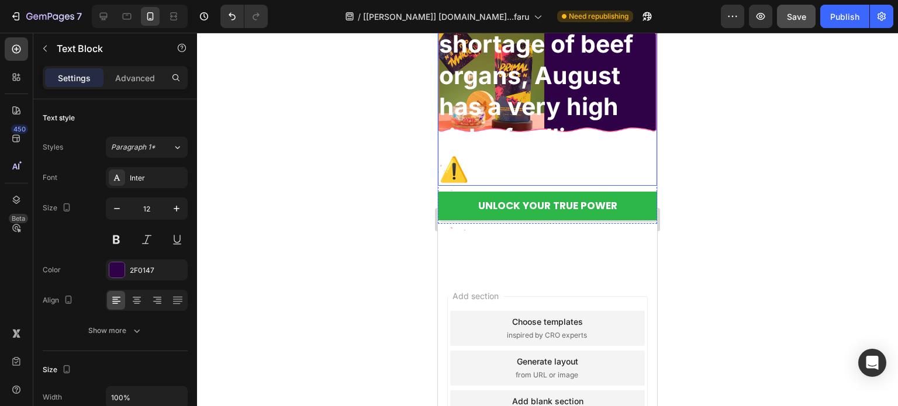
click at [539, 186] on h2 "Due to high demand and shortage of beef organs, August has a very high risk of …" at bounding box center [547, 76] width 219 height 220
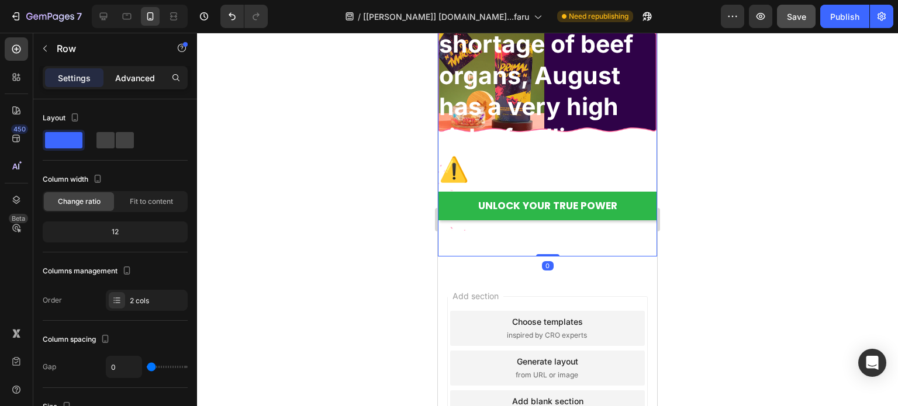
click at [133, 76] on p "Advanced" at bounding box center [135, 78] width 40 height 12
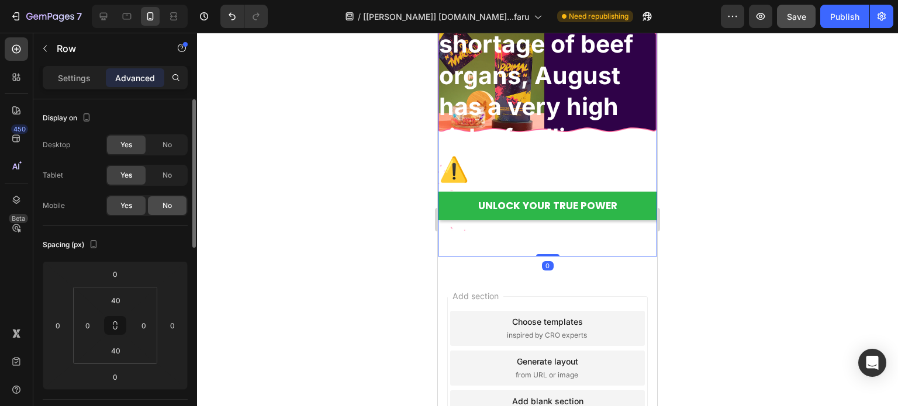
click at [162, 205] on span "No" at bounding box center [166, 205] width 9 height 11
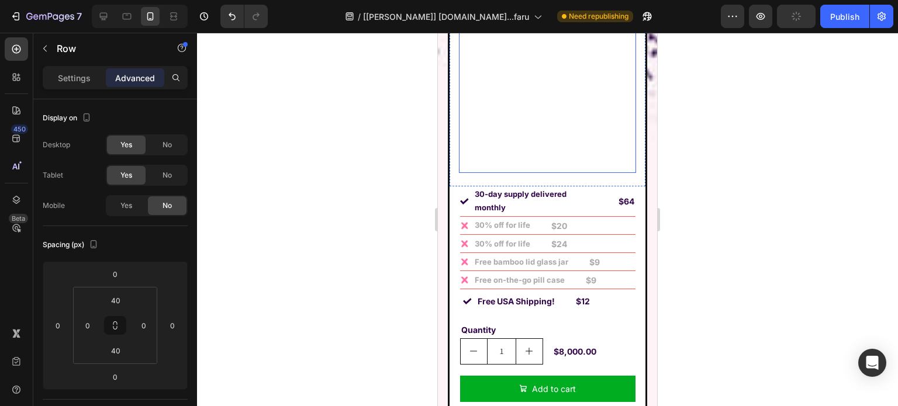
scroll to position [9365, 0]
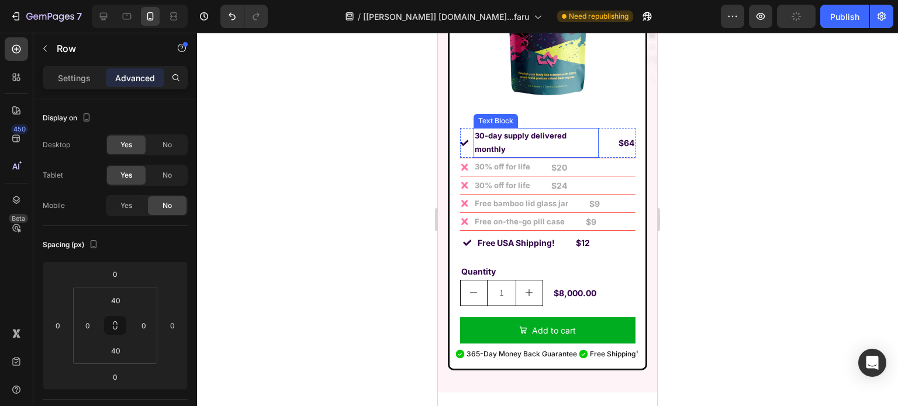
click at [520, 129] on p "30-day supply delivered monthly" at bounding box center [535, 142] width 123 height 27
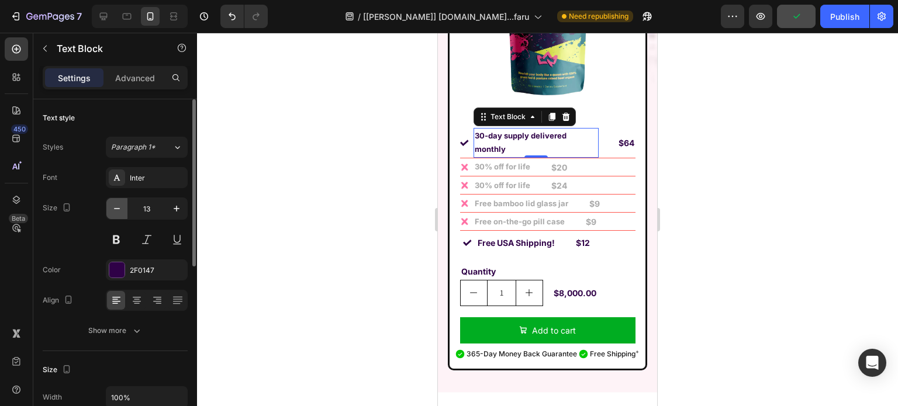
click at [123, 207] on button "button" at bounding box center [116, 208] width 21 height 21
type input "12"
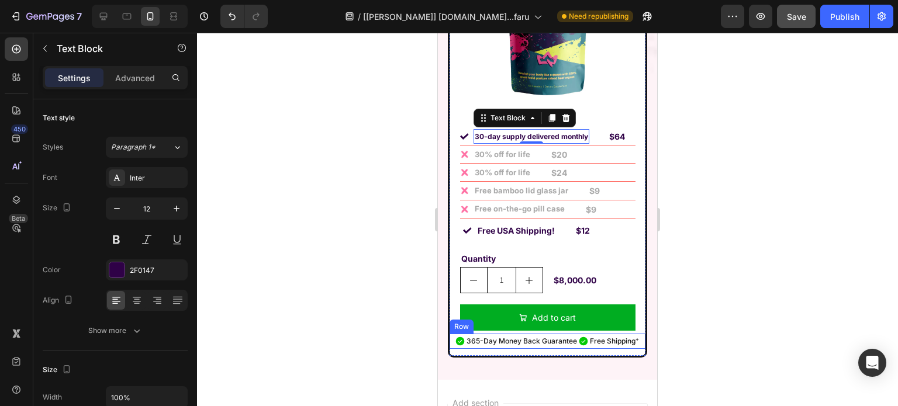
click at [578, 334] on div "Icon" at bounding box center [583, 341] width 11 height 15
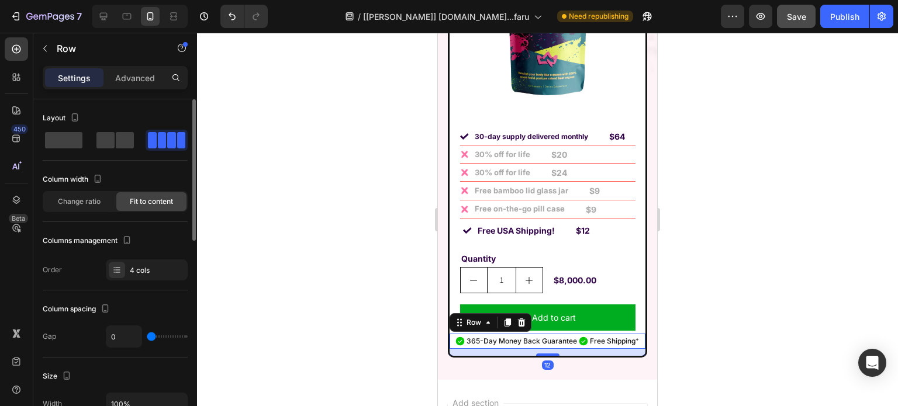
scroll to position [117, 0]
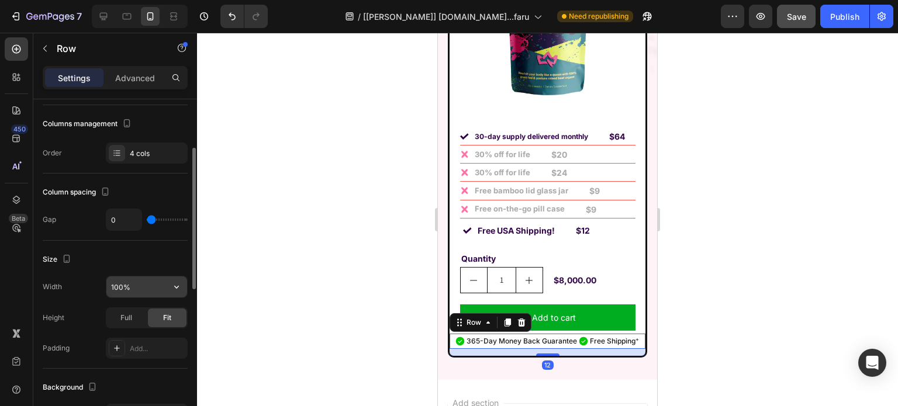
click at [131, 290] on input "100%" at bounding box center [146, 286] width 81 height 21
click at [131, 290] on input "352" at bounding box center [146, 286] width 81 height 21
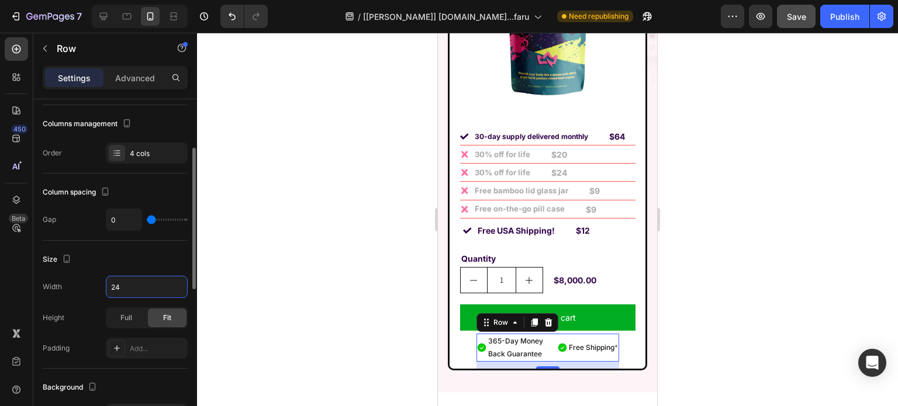
type input "2"
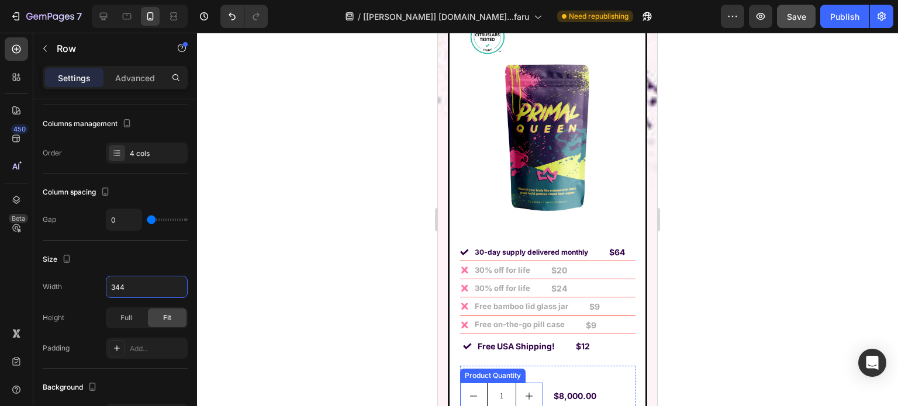
scroll to position [9424, 0]
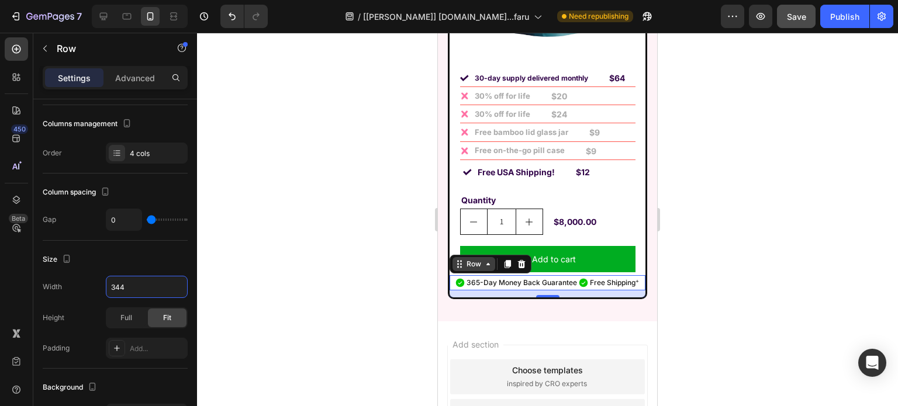
type input "344"
click at [466, 259] on div "Row" at bounding box center [473, 264] width 19 height 11
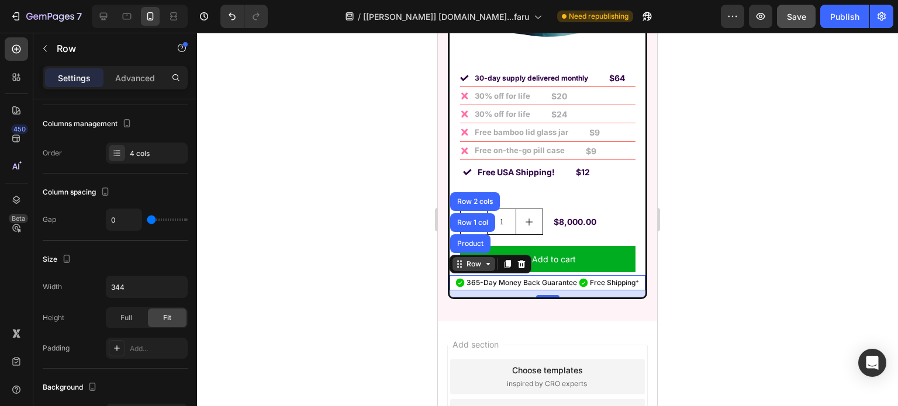
click at [466, 259] on div "Row" at bounding box center [473, 264] width 19 height 11
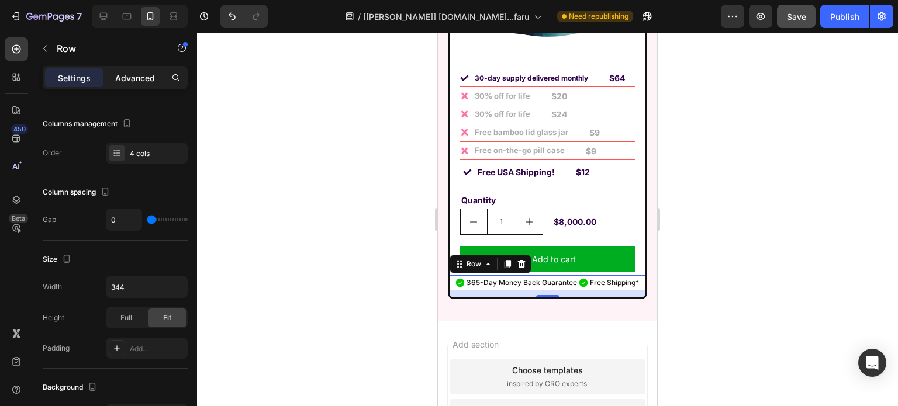
click at [140, 82] on p "Advanced" at bounding box center [135, 78] width 40 height 12
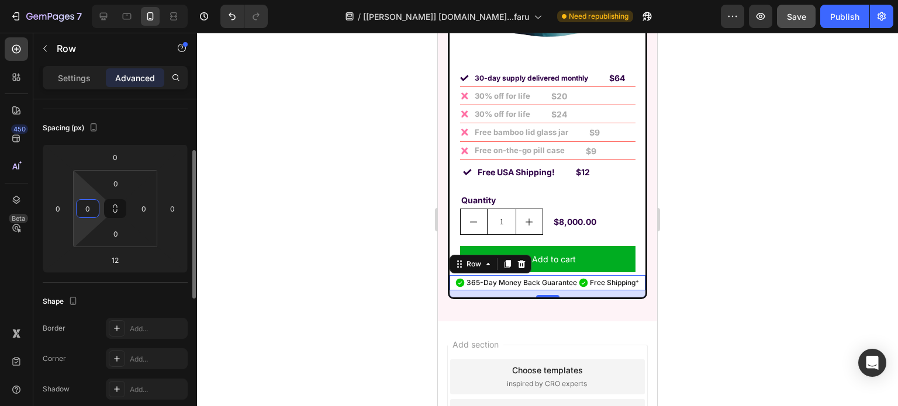
click at [83, 210] on input "0" at bounding box center [88, 209] width 18 height 18
click at [83, 210] on input "14" at bounding box center [88, 209] width 18 height 18
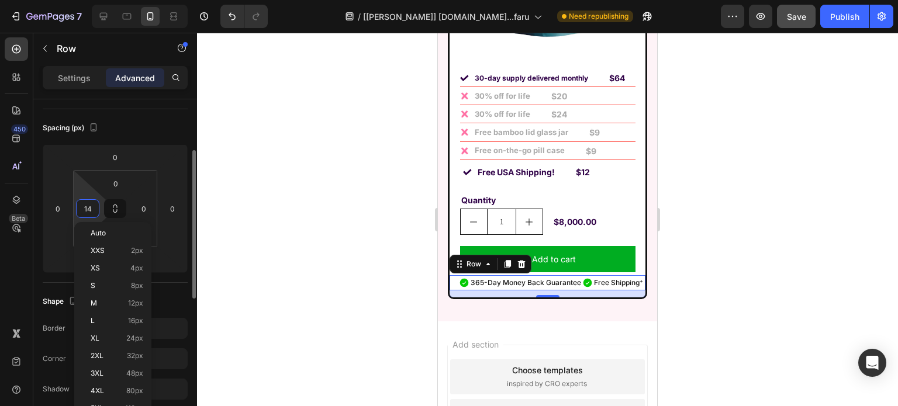
click at [83, 210] on input "14" at bounding box center [88, 209] width 18 height 18
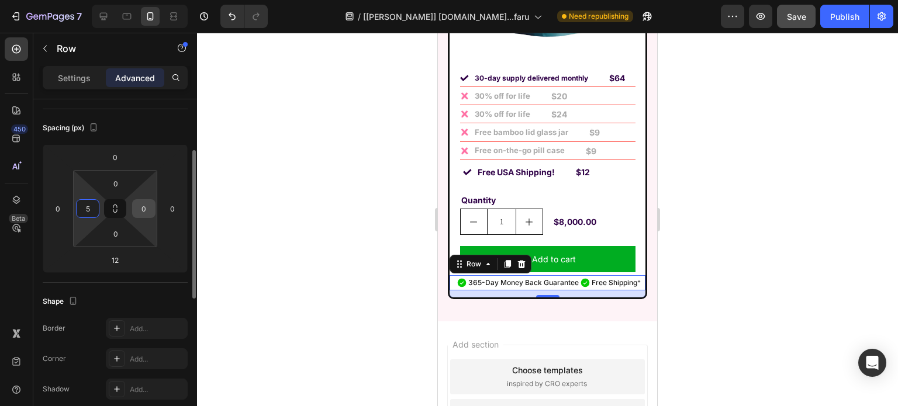
type input "5"
click at [146, 213] on input "0" at bounding box center [144, 209] width 18 height 18
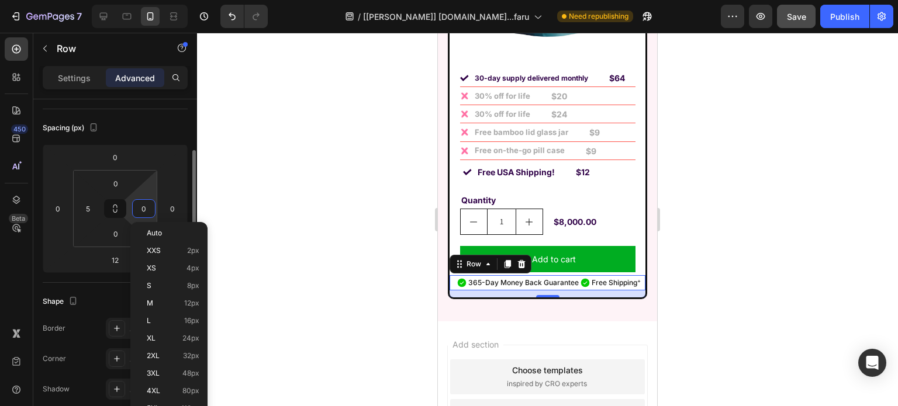
type input "5"
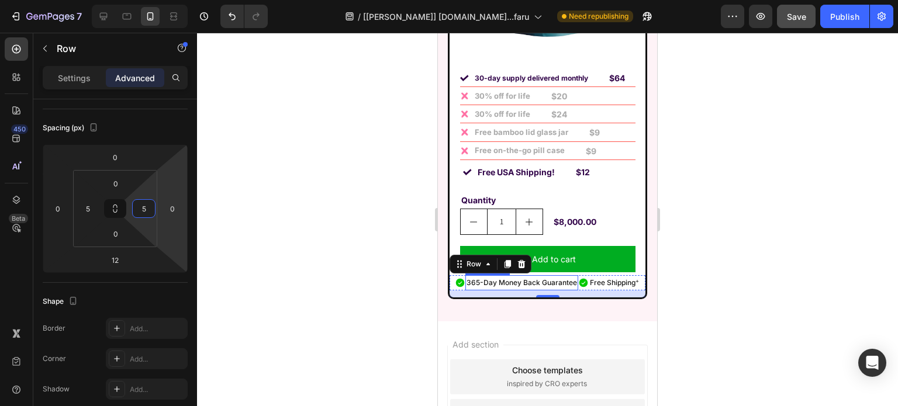
click at [540, 276] on p "365-Day Money Back Guarantee" at bounding box center [521, 282] width 110 height 13
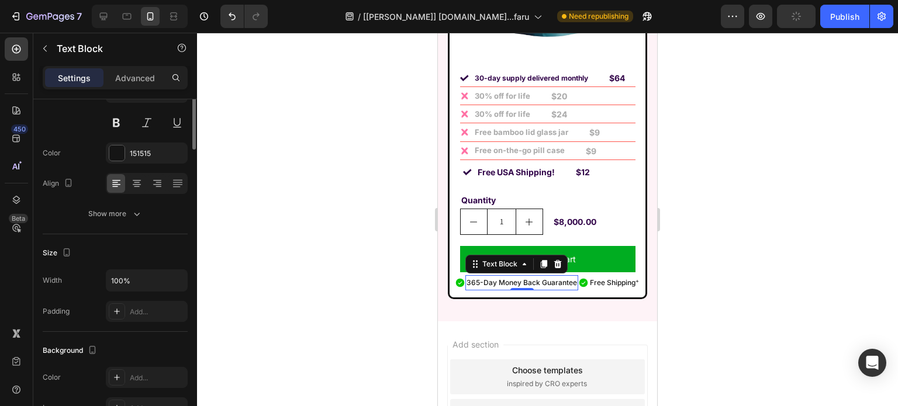
scroll to position [0, 0]
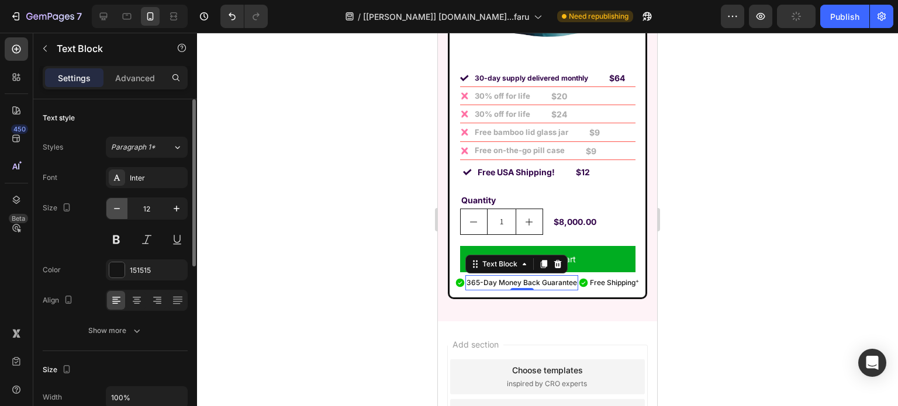
click at [119, 203] on icon "button" at bounding box center [117, 209] width 12 height 12
type input "11"
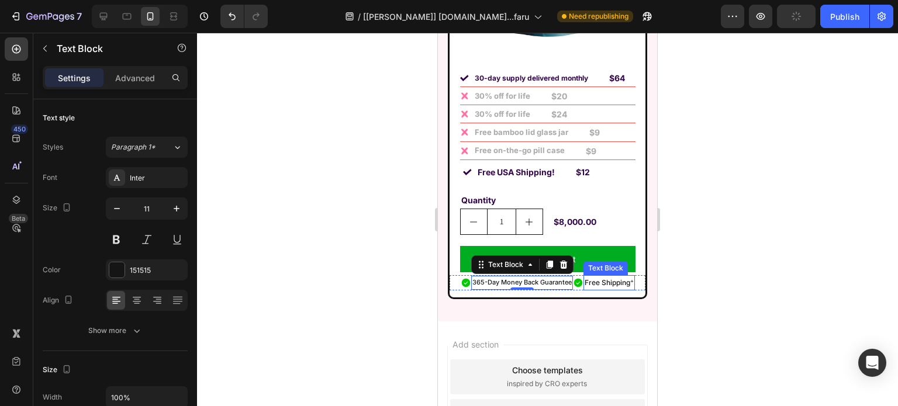
click at [596, 276] on p "Free Shipping +" at bounding box center [608, 282] width 49 height 13
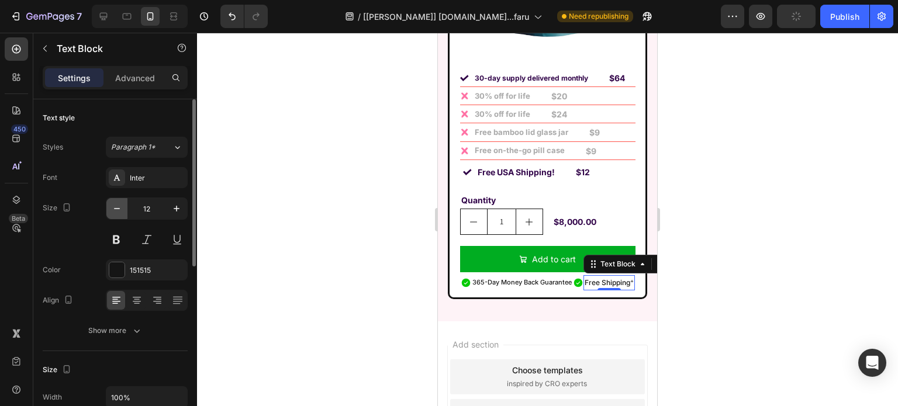
drag, startPoint x: 112, startPoint y: 205, endPoint x: 122, endPoint y: 210, distance: 10.7
click at [112, 205] on icon "button" at bounding box center [117, 209] width 12 height 12
type input "11"
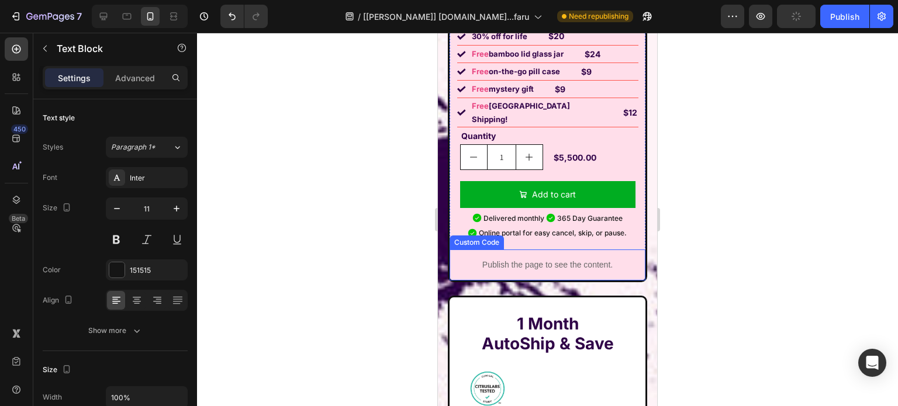
scroll to position [8839, 0]
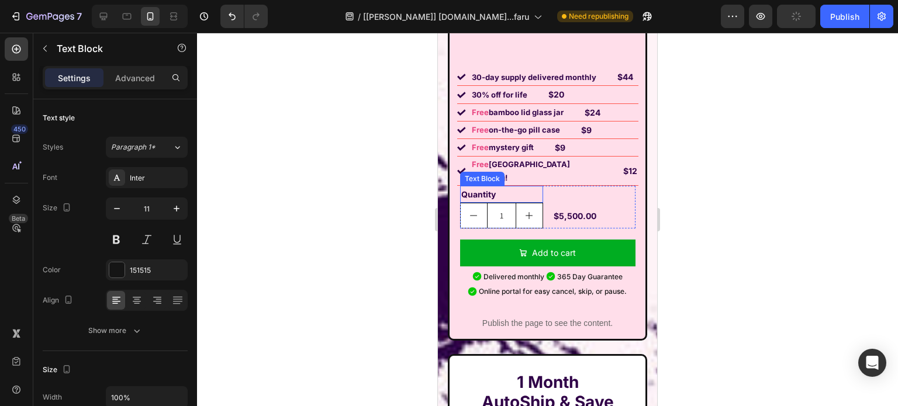
click at [470, 157] on div "Free USA Shipping! Text Block" at bounding box center [536, 171] width 133 height 29
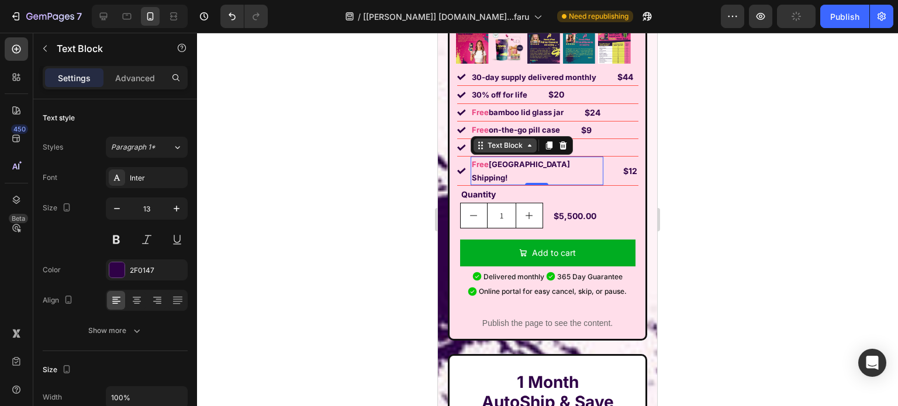
click at [488, 140] on div "Text Block" at bounding box center [505, 145] width 40 height 11
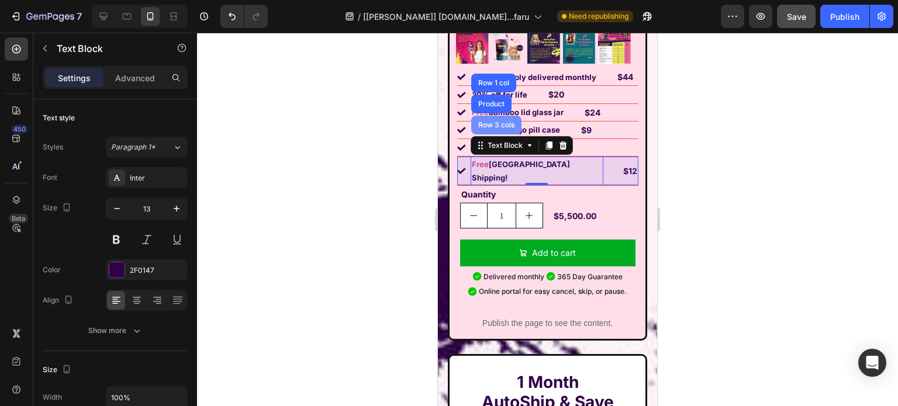
click at [490, 122] on div "Row 3 cols" at bounding box center [496, 125] width 41 height 7
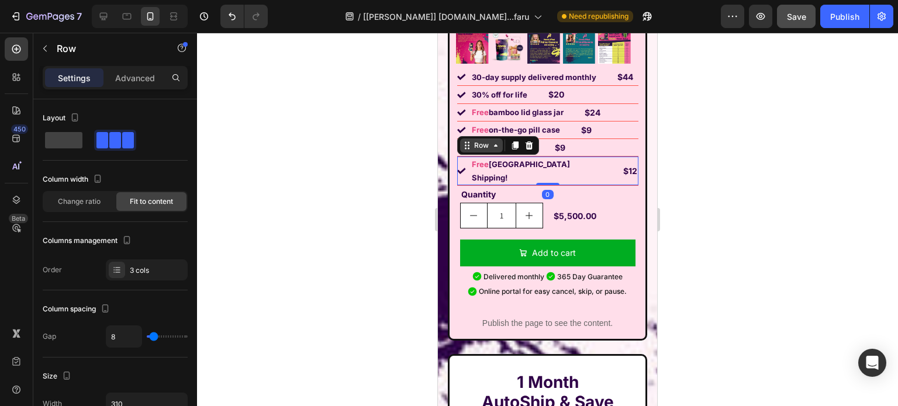
click at [480, 140] on div "Row" at bounding box center [481, 145] width 19 height 11
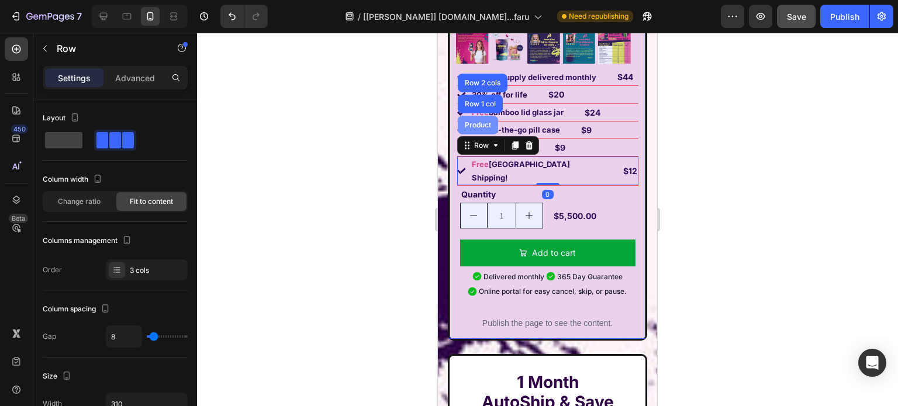
click at [475, 122] on div "Product" at bounding box center [477, 125] width 31 height 7
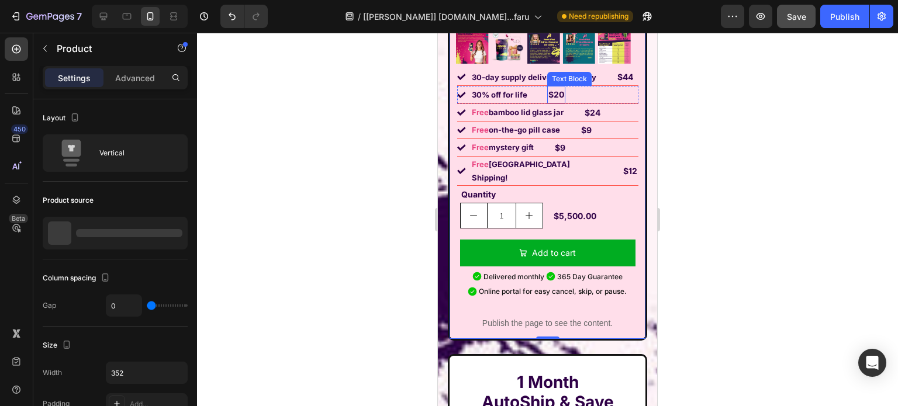
click at [554, 89] on strong "$20" at bounding box center [556, 94] width 16 height 10
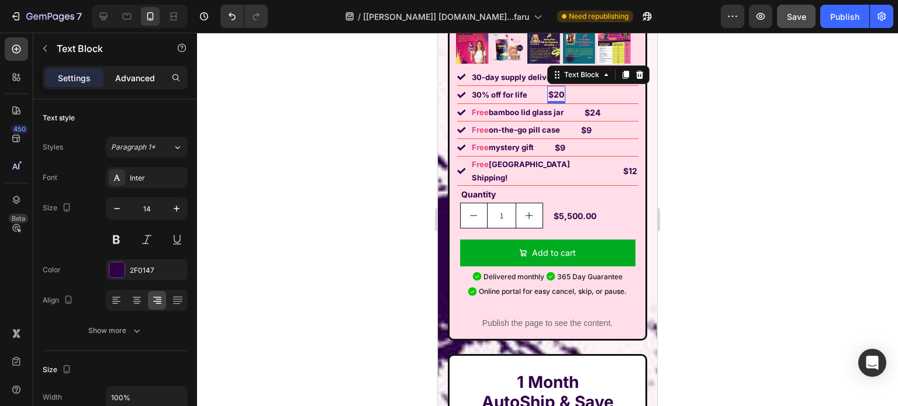
click at [132, 77] on p "Advanced" at bounding box center [135, 78] width 40 height 12
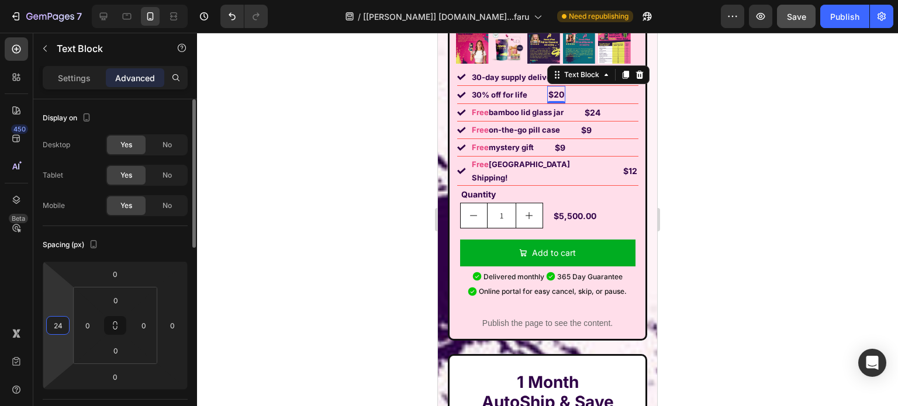
click at [58, 319] on input "24" at bounding box center [58, 326] width 18 height 18
type input "145"
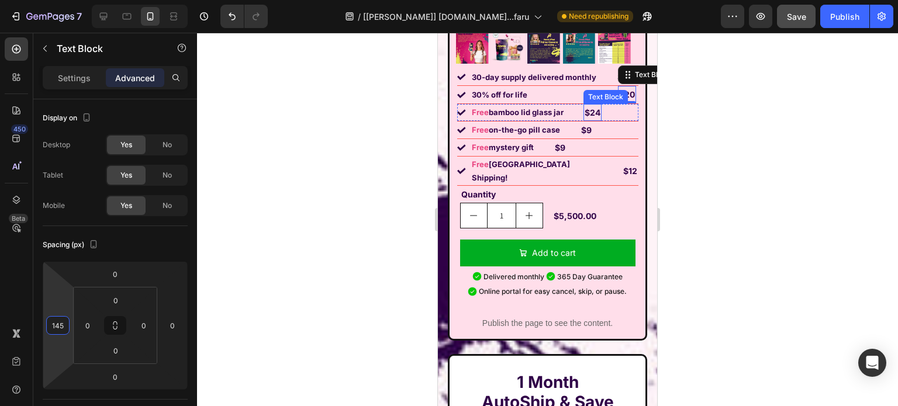
click at [590, 108] on strong "$24" at bounding box center [592, 113] width 16 height 10
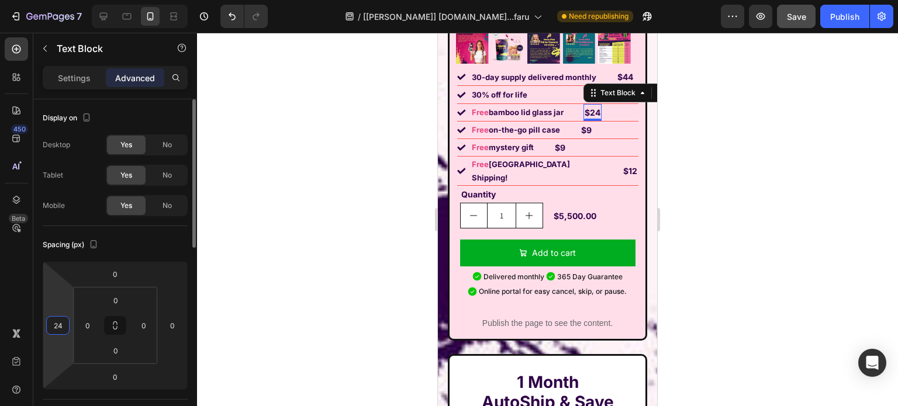
click at [60, 325] on input "24" at bounding box center [58, 326] width 18 height 18
type input "1"
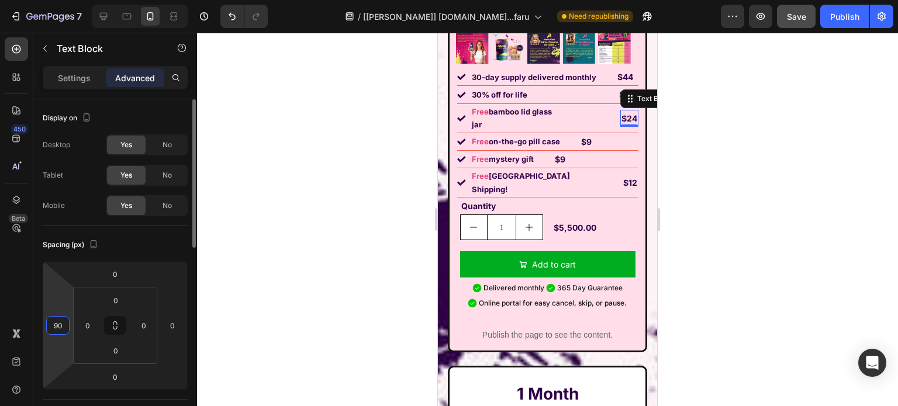
type input "9"
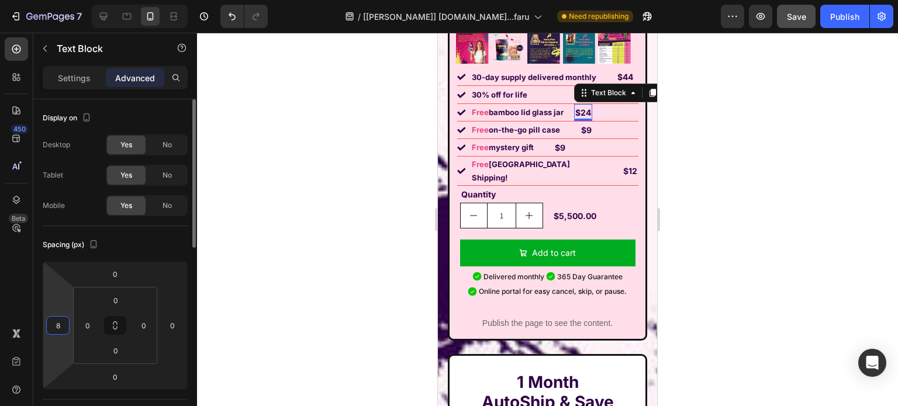
type input "85"
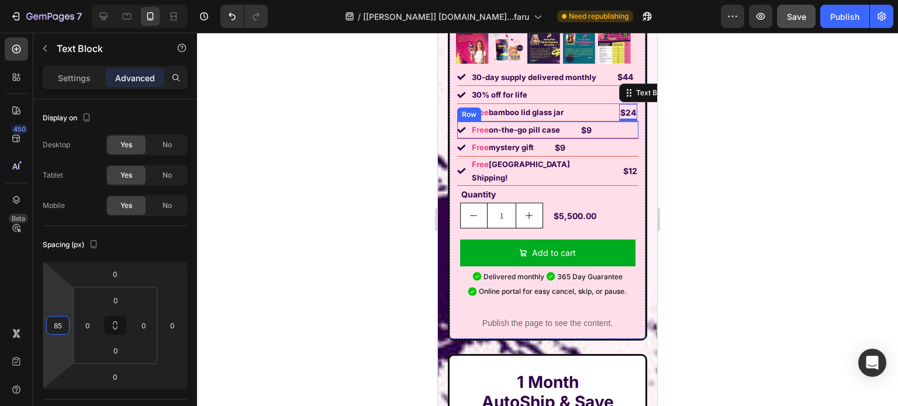
click at [590, 122] on div "Image Free on-the-go pill case Text Block $9 Text Block Row" at bounding box center [547, 131] width 181 height 18
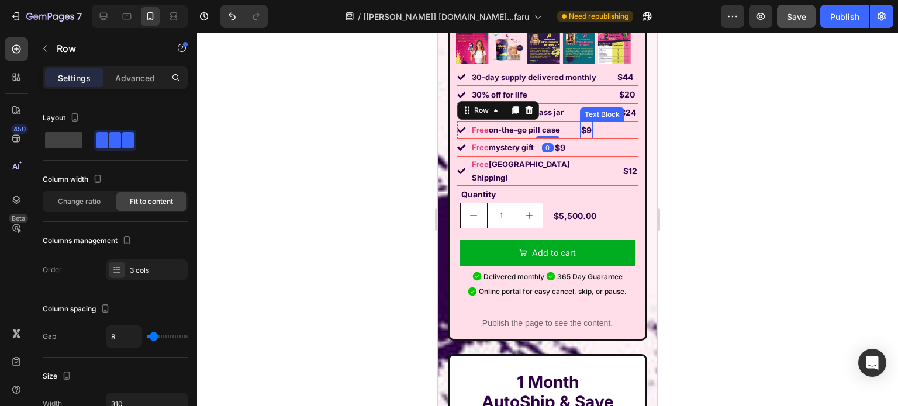
click at [581, 125] on strong "$9" at bounding box center [586, 130] width 11 height 10
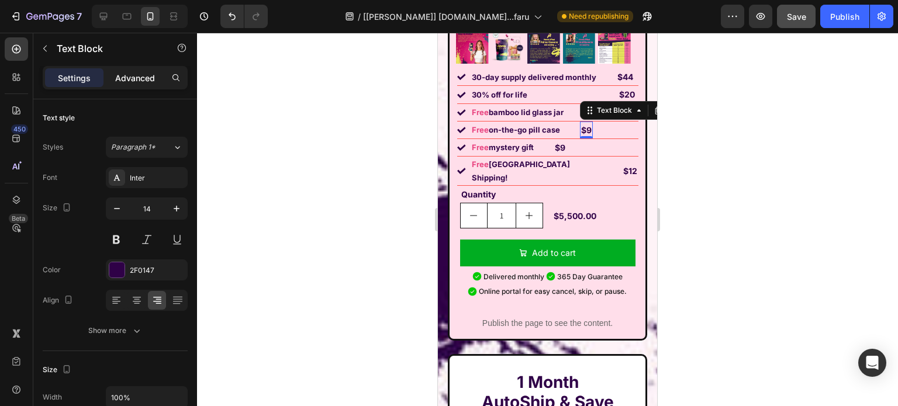
click at [120, 75] on p "Advanced" at bounding box center [135, 78] width 40 height 12
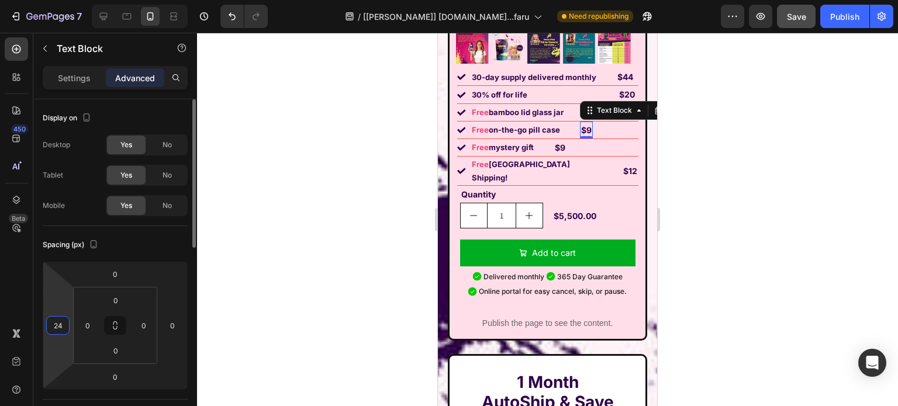
click at [55, 324] on input "24" at bounding box center [58, 326] width 18 height 18
type input "5"
type input "8"
type input "100"
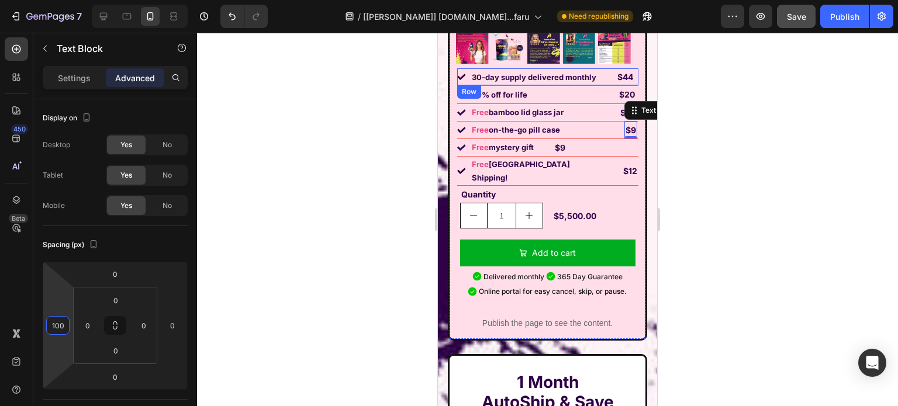
click at [617, 70] on p "$44" at bounding box center [625, 77] width 16 height 15
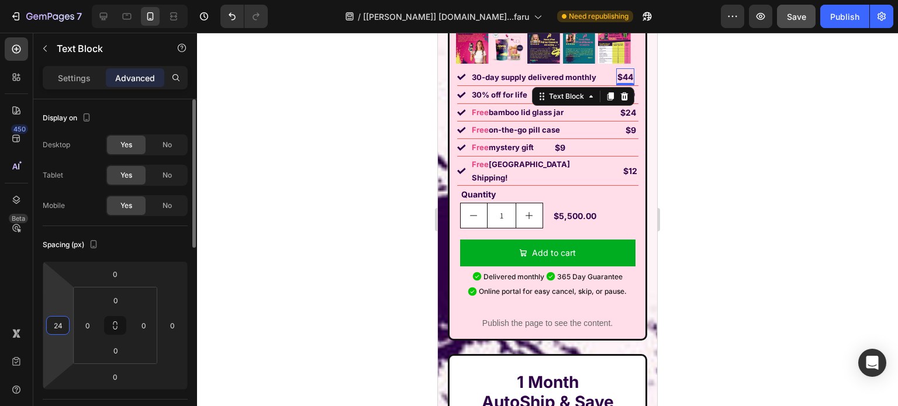
click at [65, 324] on input "24" at bounding box center [58, 326] width 18 height 18
type input "2"
type input "3"
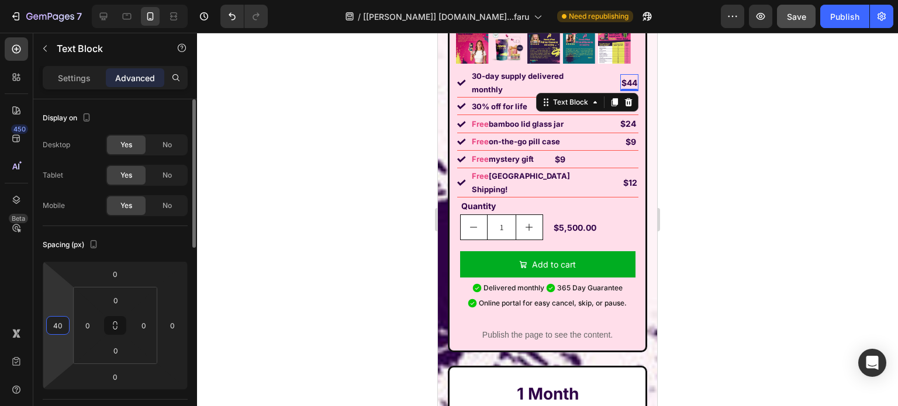
type input "4"
type input "3"
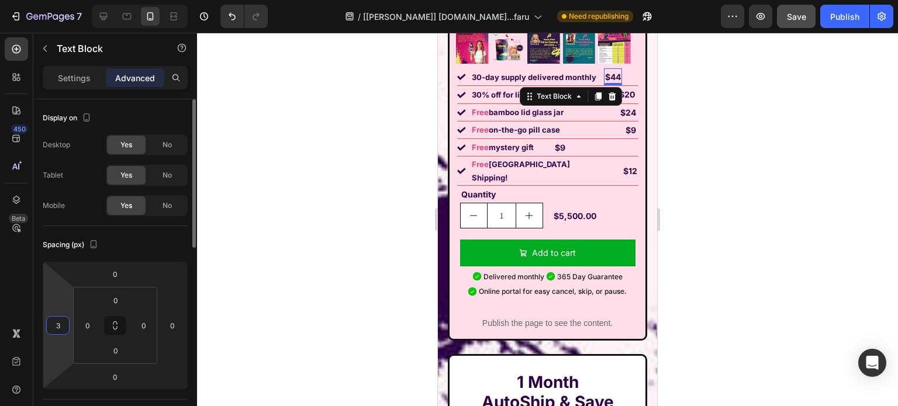
type input "30"
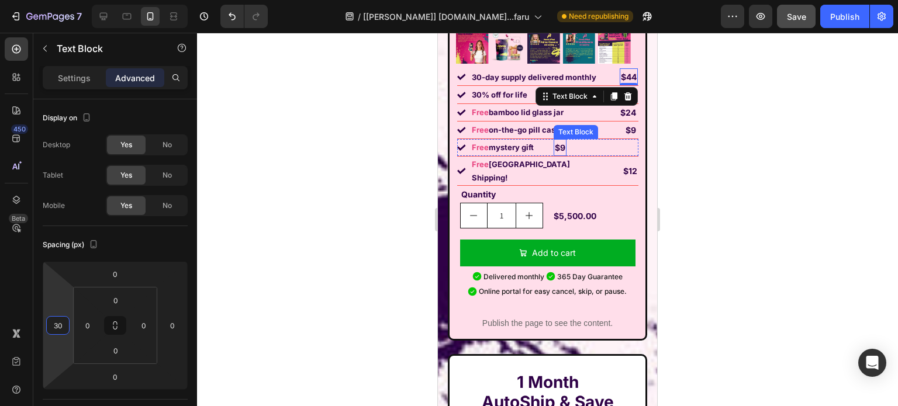
click at [556, 140] on p "$9" at bounding box center [560, 147] width 11 height 15
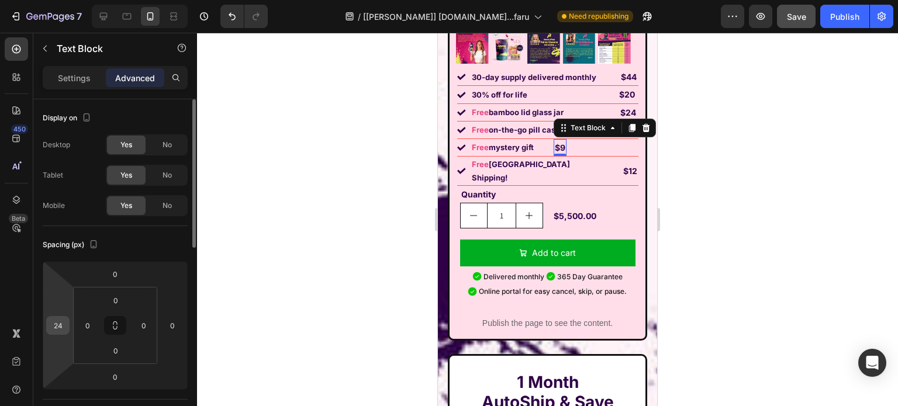
click at [67, 326] on div "24" at bounding box center [57, 325] width 23 height 19
click at [60, 325] on input "24" at bounding box center [58, 326] width 18 height 18
type input "1"
type input "145"
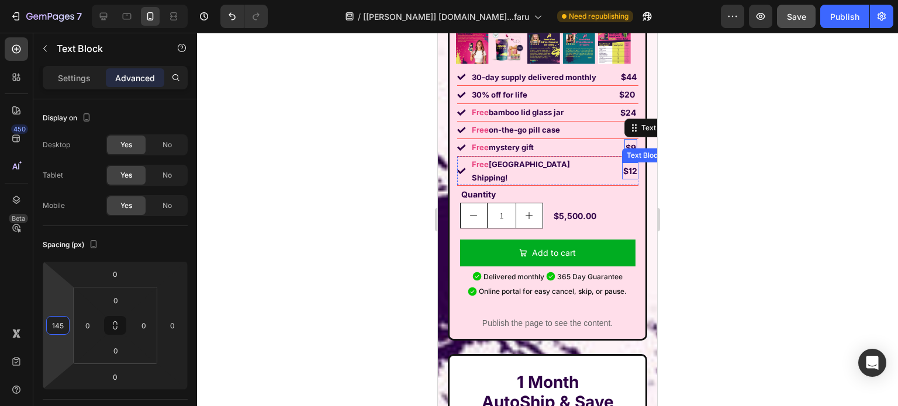
click at [623, 164] on p "$12" at bounding box center [630, 171] width 14 height 15
click at [61, 327] on input "24" at bounding box center [58, 326] width 18 height 18
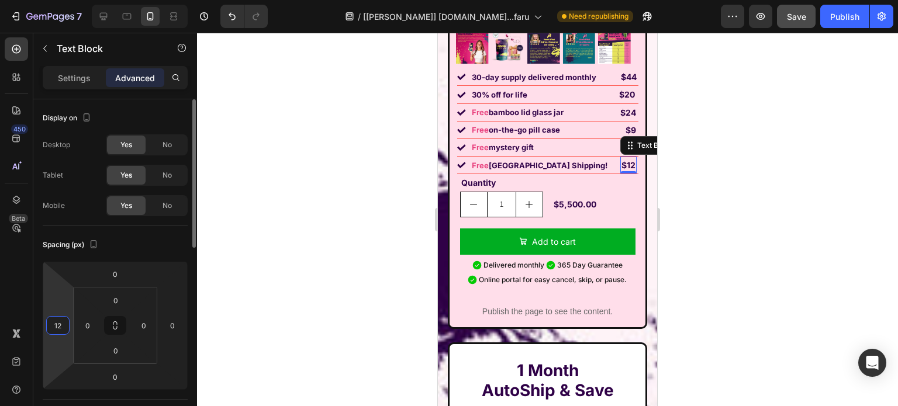
type input "123"
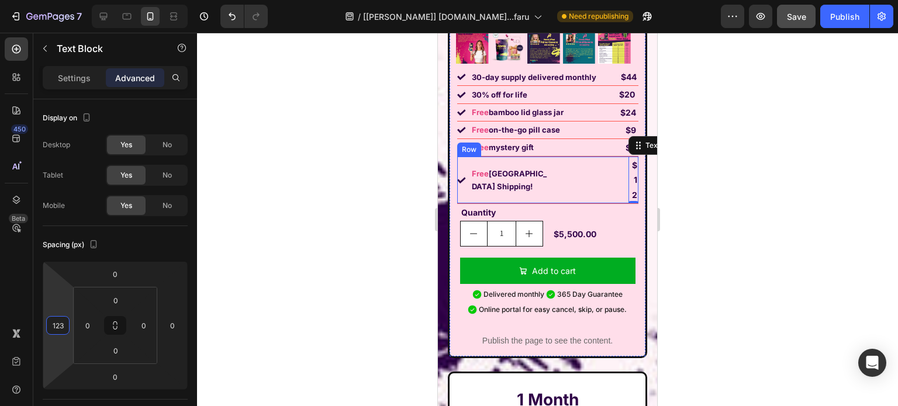
click at [559, 160] on div "$12 Text Block 0" at bounding box center [597, 180] width 82 height 47
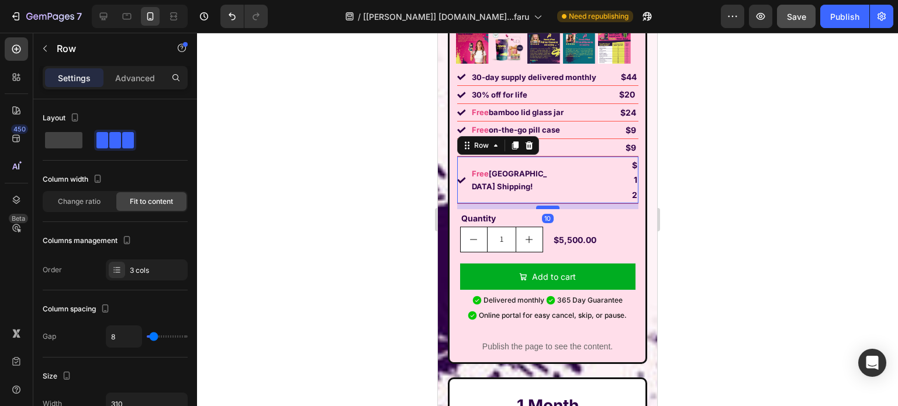
drag, startPoint x: 542, startPoint y: 161, endPoint x: 543, endPoint y: 167, distance: 5.9
click at [543, 206] on div at bounding box center [547, 208] width 23 height 4
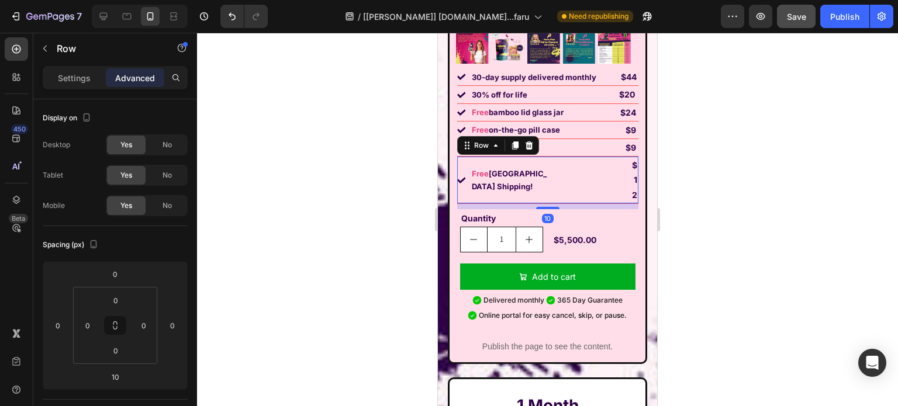
click at [384, 179] on div at bounding box center [547, 219] width 701 height 373
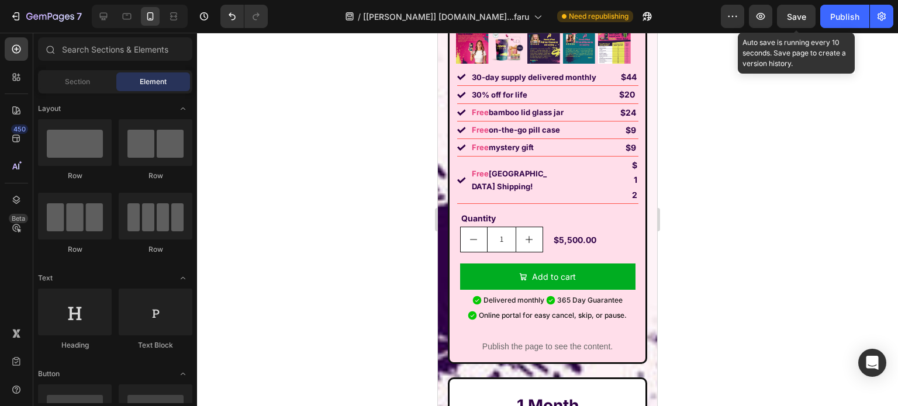
drag, startPoint x: 805, startPoint y: 11, endPoint x: 664, endPoint y: 4, distance: 141.0
click at [802, 12] on span "Save" at bounding box center [795, 17] width 19 height 10
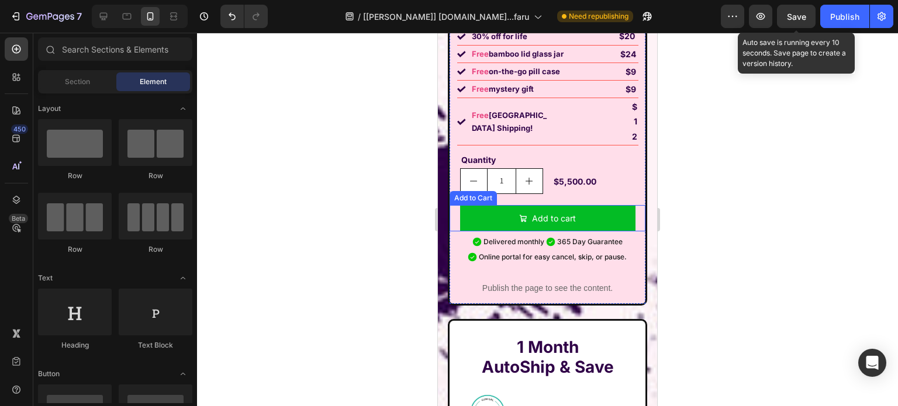
scroll to position [8956, 0]
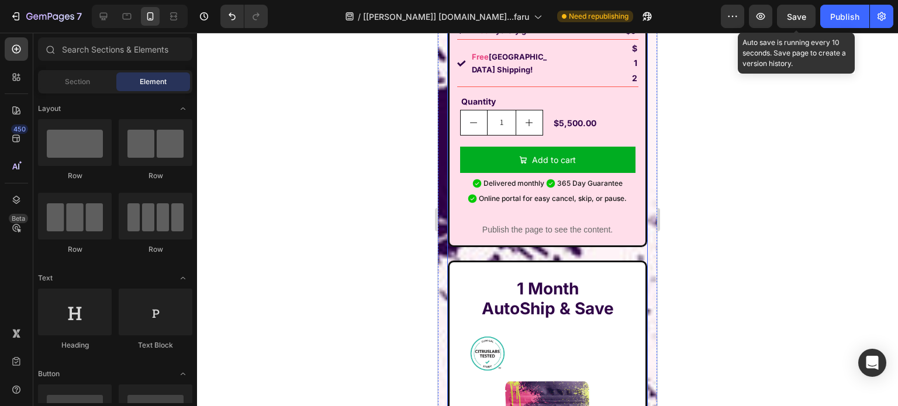
click at [444, 210] on div "Image [DATE] Special Offer Heading Row 1 Month AutoShip & Save Heading Product …" at bounding box center [547, 222] width 219 height 1180
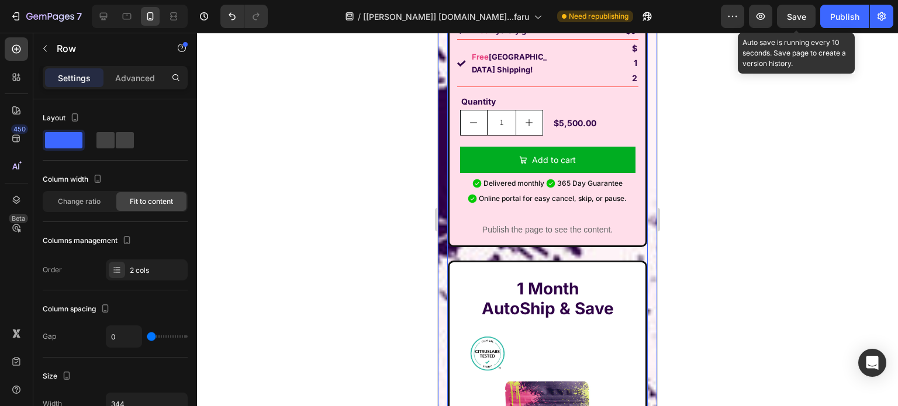
click at [442, 233] on div "Image [DATE] Special Offer Heading Row 1 Month AutoShip & Save Heading Product …" at bounding box center [547, 222] width 219 height 1180
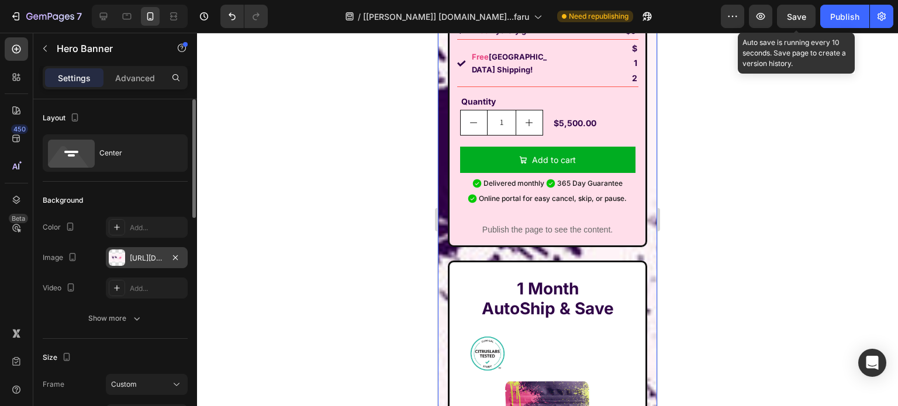
click at [130, 258] on div "[URL][DOMAIN_NAME]" at bounding box center [147, 258] width 34 height 11
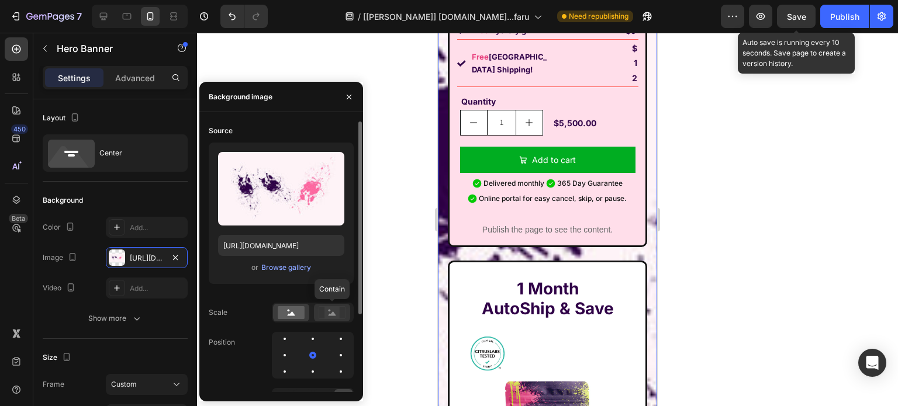
click at [339, 311] on rect at bounding box center [331, 313] width 15 height 12
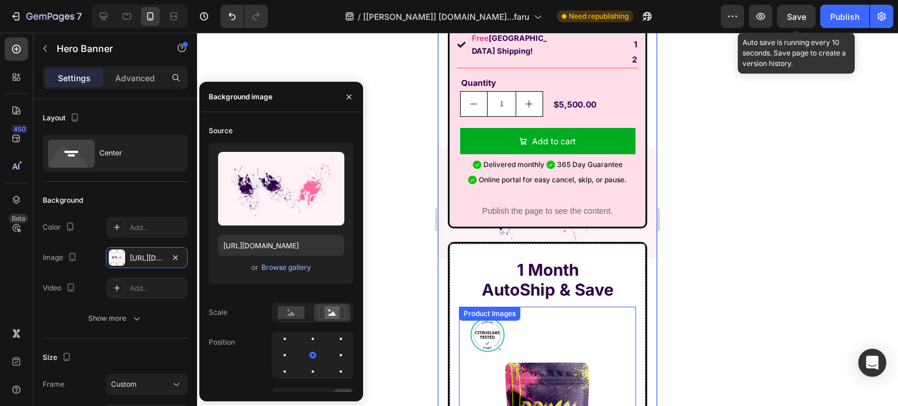
scroll to position [9209, 0]
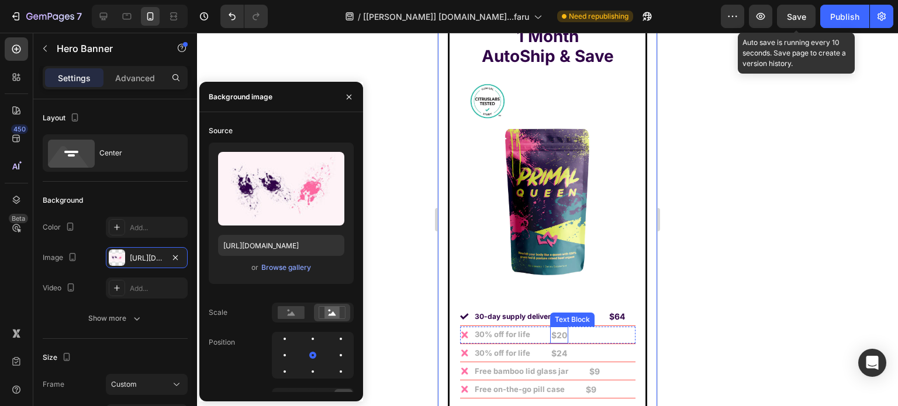
click at [561, 330] on strong "$20" at bounding box center [559, 335] width 16 height 10
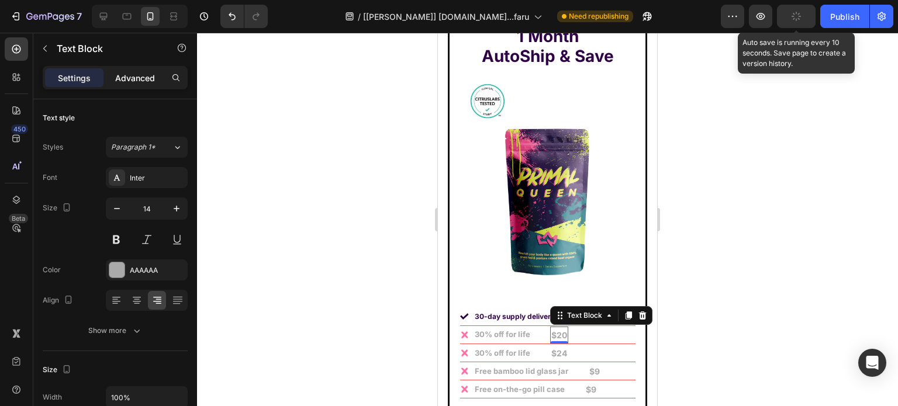
click at [141, 72] on p "Advanced" at bounding box center [135, 78] width 40 height 12
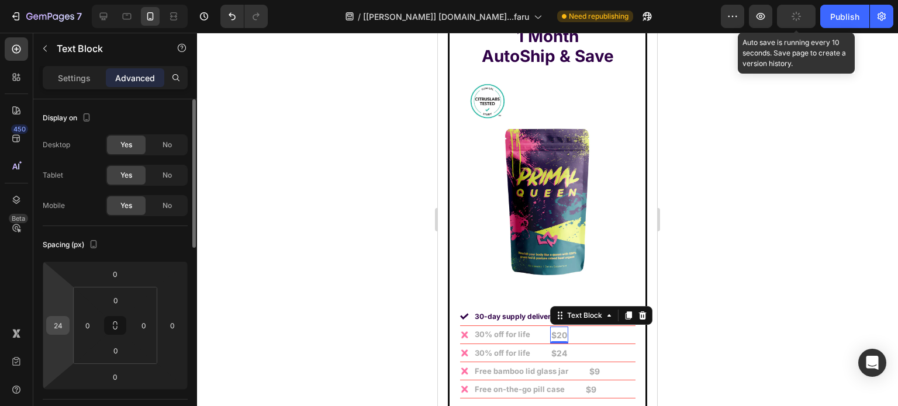
click at [62, 319] on input "24" at bounding box center [58, 326] width 18 height 18
type input "135"
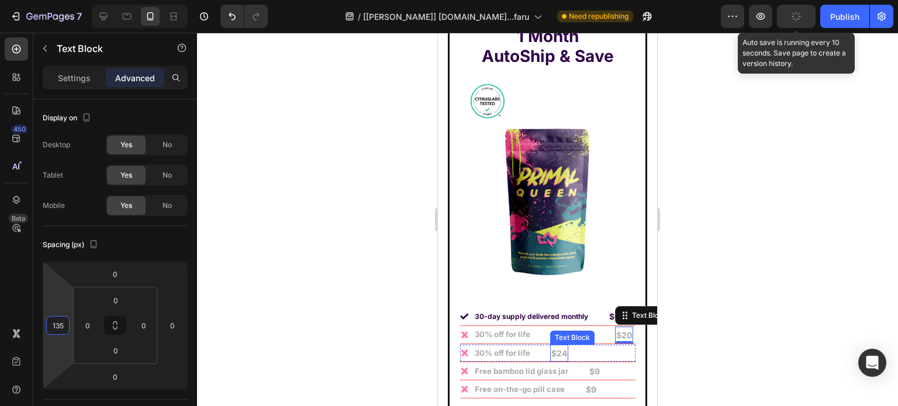
click at [559, 348] on strong "$24" at bounding box center [559, 353] width 16 height 10
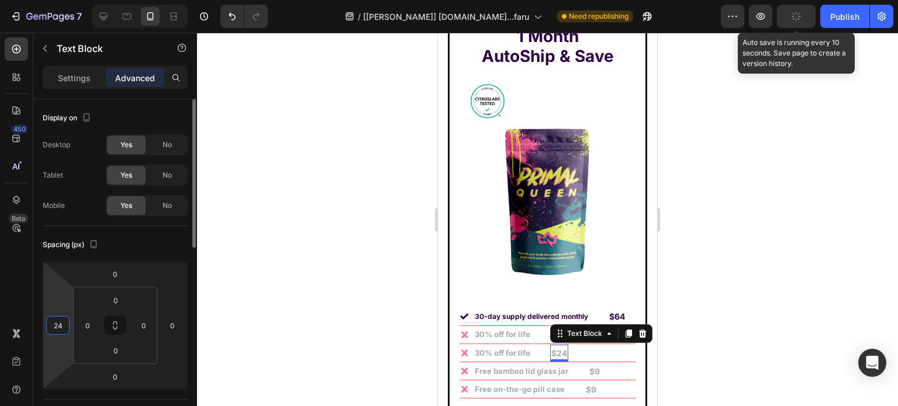
click at [56, 318] on input "24" at bounding box center [58, 326] width 18 height 18
type input "1"
type input "135"
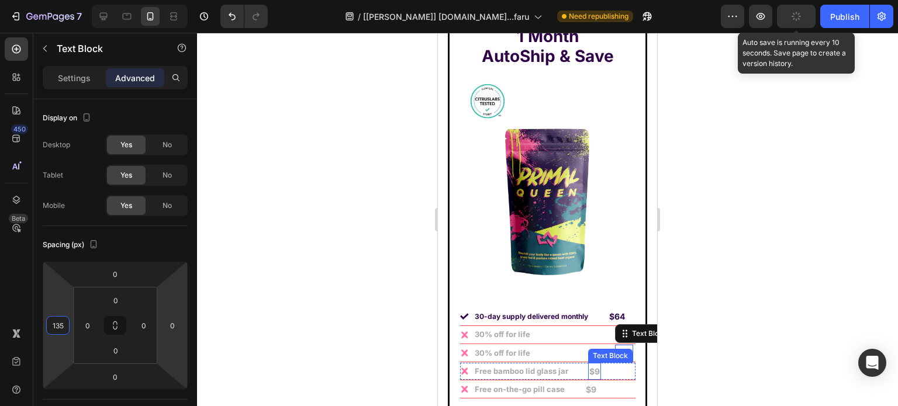
click at [588, 363] on div "$9" at bounding box center [594, 371] width 13 height 17
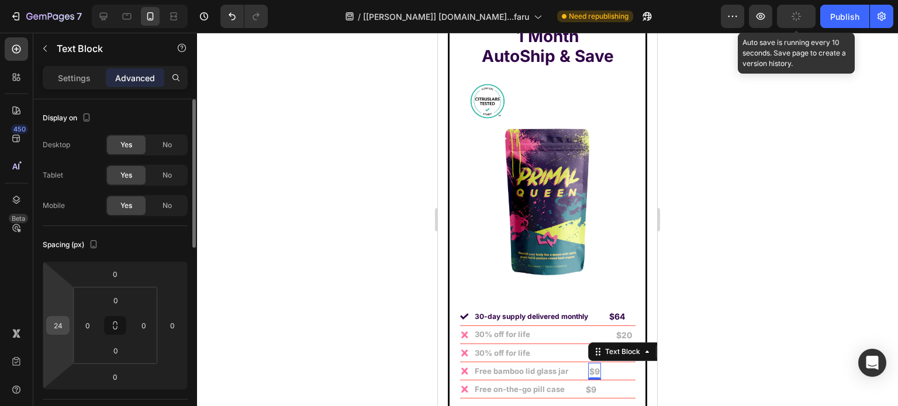
click at [58, 321] on input "24" at bounding box center [58, 326] width 18 height 18
type input "1"
type input "7"
type input "85"
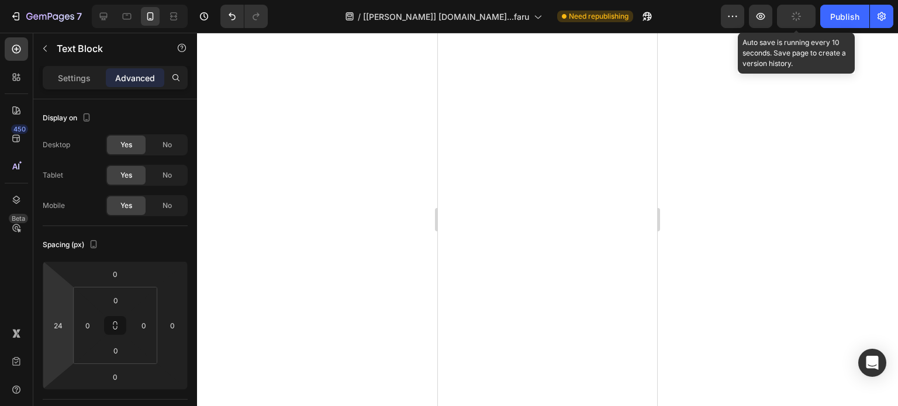
click at [61, 329] on input "24" at bounding box center [58, 326] width 18 height 18
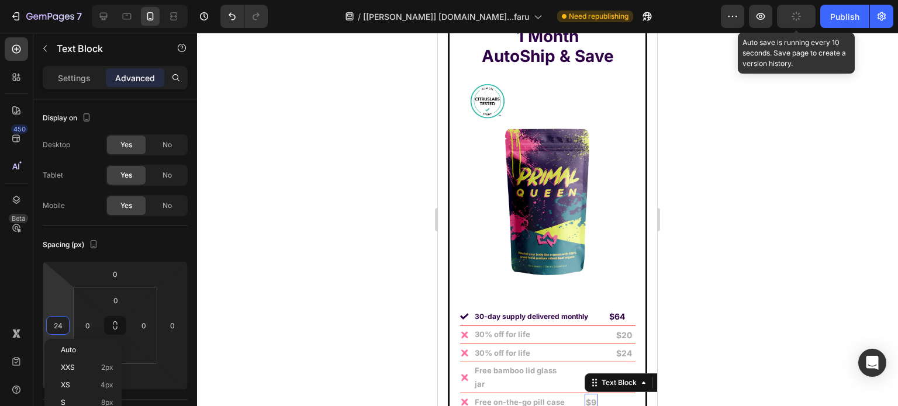
type input "1"
type input "8"
type input "90"
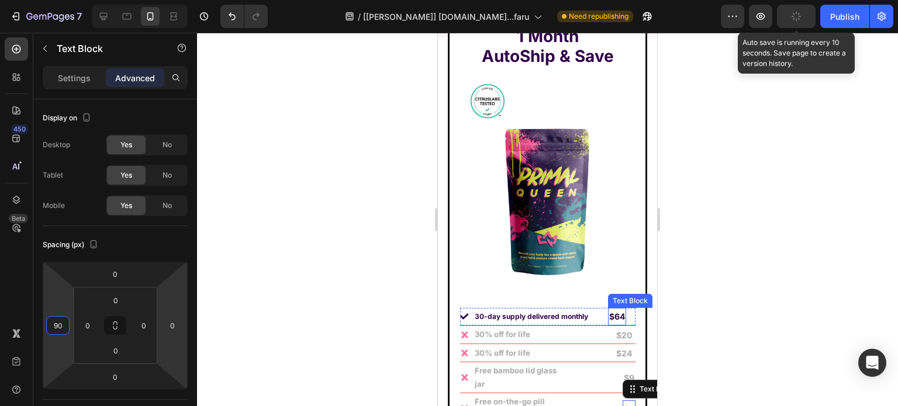
drag, startPoint x: 544, startPoint y: 345, endPoint x: 458, endPoint y: 280, distance: 107.6
click at [613, 309] on p "$64" at bounding box center [617, 316] width 16 height 15
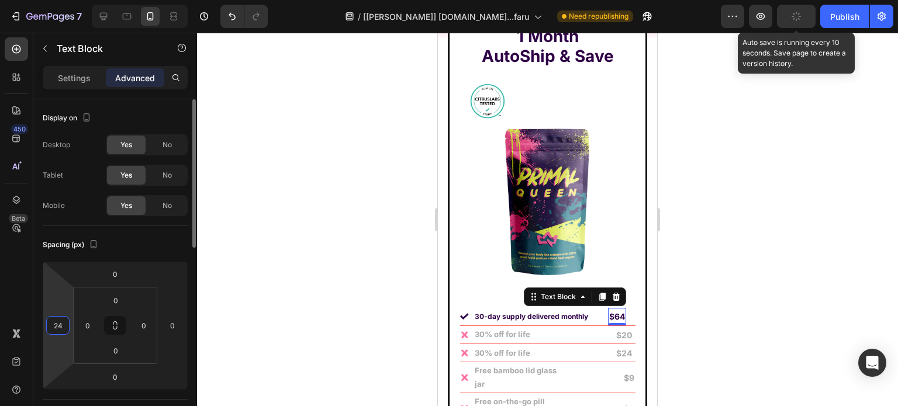
click at [54, 329] on input "24" at bounding box center [58, 326] width 18 height 18
type input "35"
click at [794, 18] on span "Save" at bounding box center [795, 17] width 19 height 10
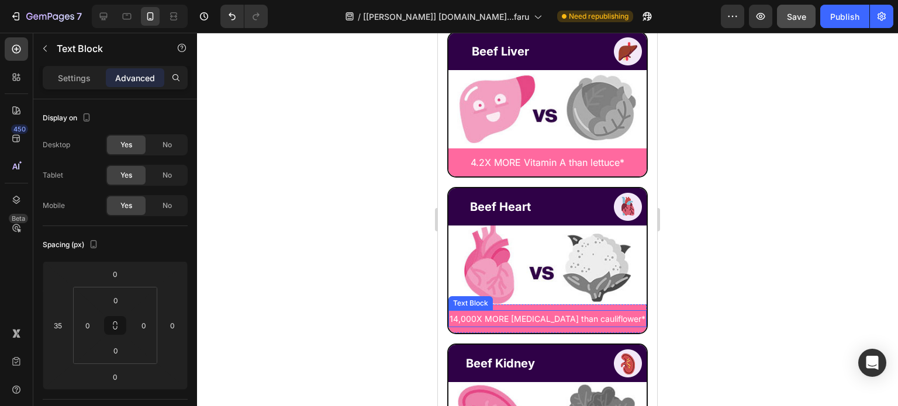
scroll to position [6229, 0]
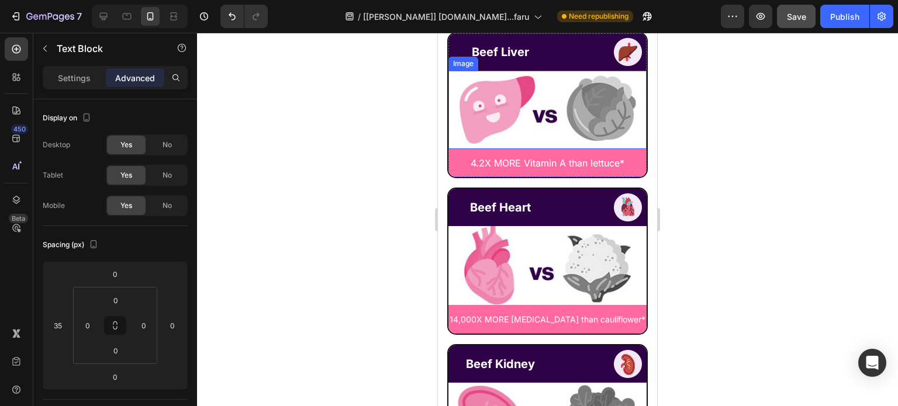
click at [529, 138] on img at bounding box center [547, 110] width 198 height 78
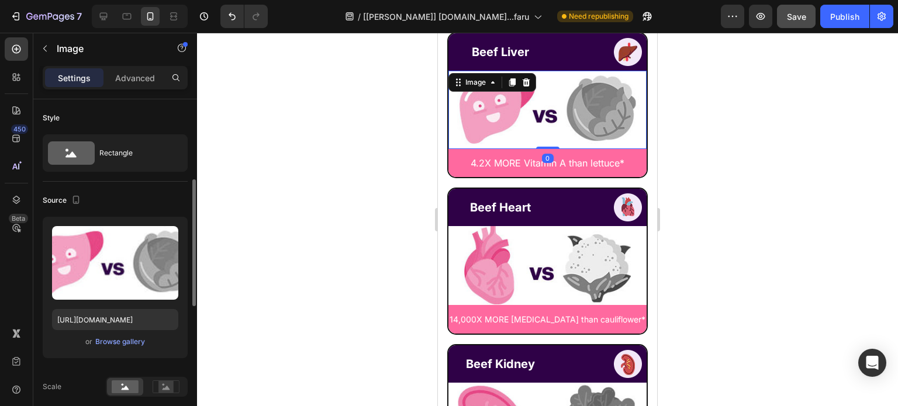
scroll to position [175, 0]
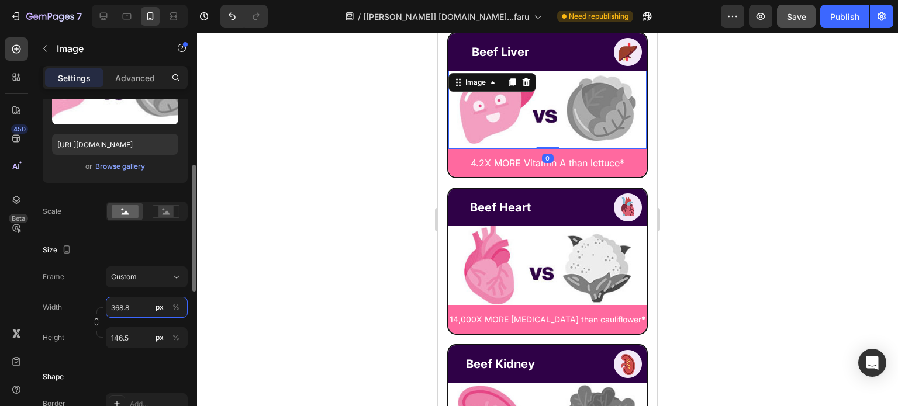
click at [129, 306] on input "368.8" at bounding box center [147, 307] width 82 height 21
paste input "04.975"
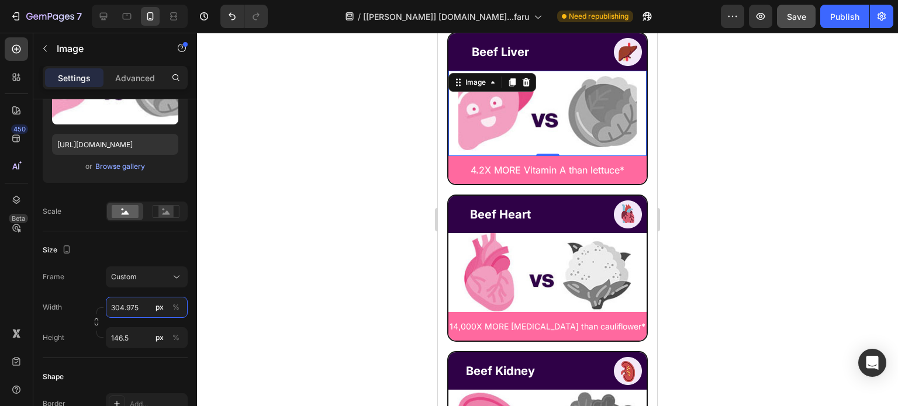
type input "304.975"
click at [124, 333] on input "146.5" at bounding box center [147, 337] width 82 height 21
paste input "21.1"
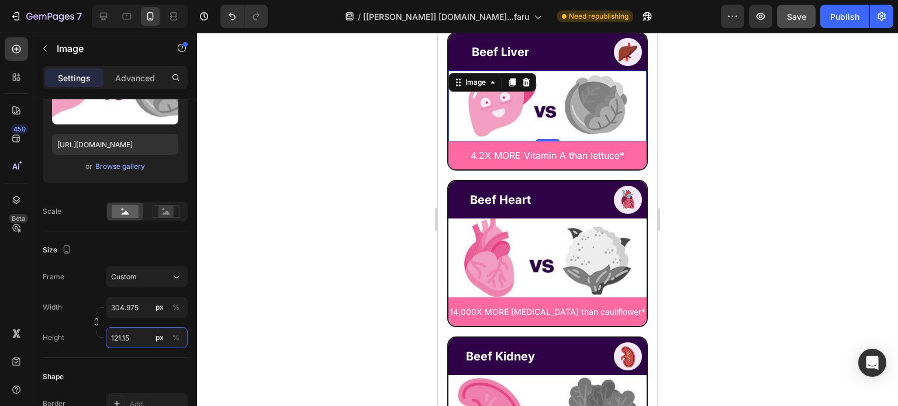
type input "121.15"
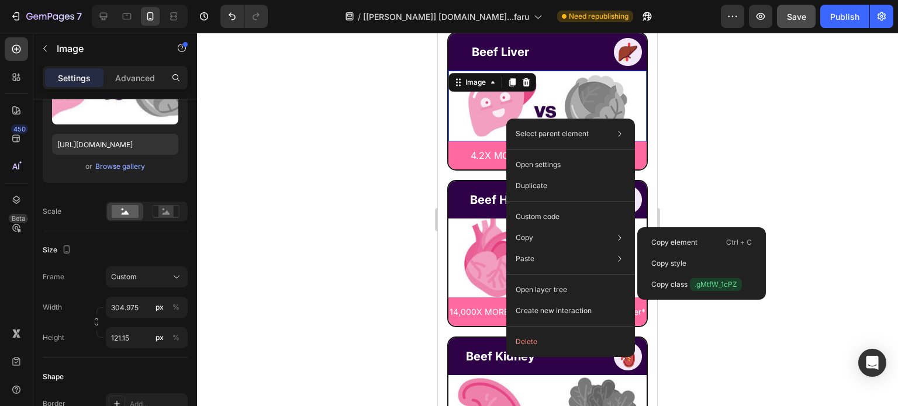
click at [706, 274] on div "Copy style" at bounding box center [701, 284] width 119 height 21
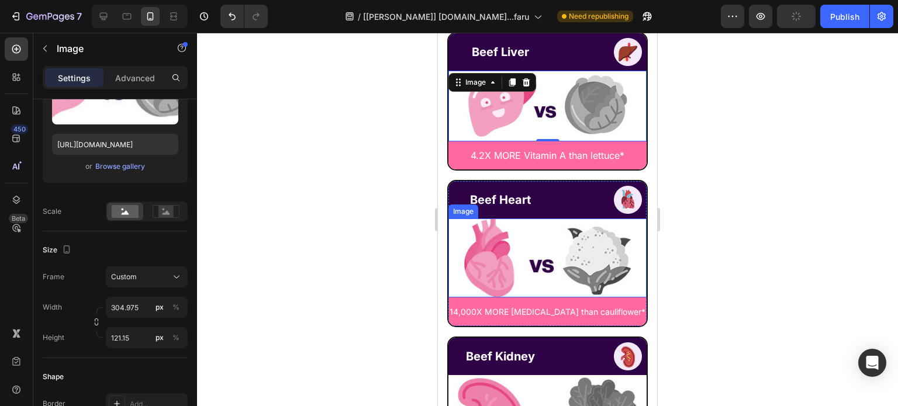
click at [559, 259] on img at bounding box center [547, 258] width 198 height 78
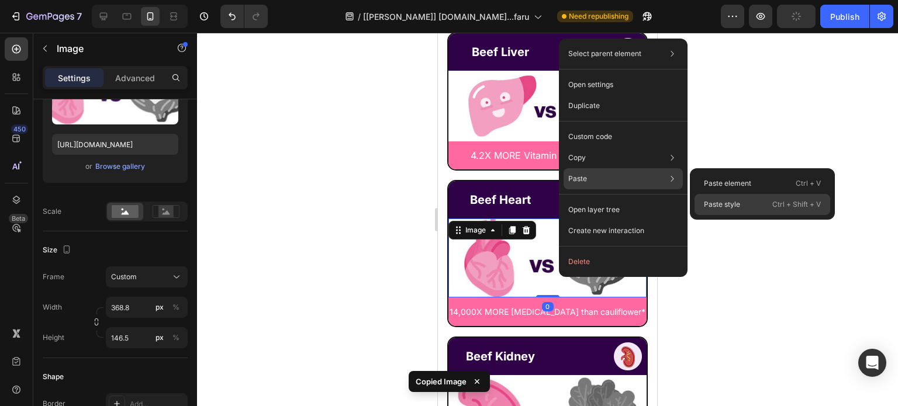
drag, startPoint x: 723, startPoint y: 200, endPoint x: 147, endPoint y: 192, distance: 576.2
click at [723, 200] on p "Paste style" at bounding box center [722, 204] width 36 height 11
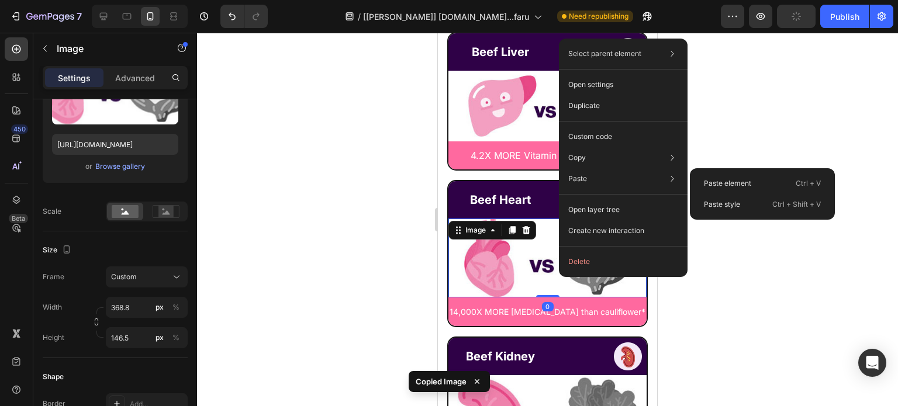
type input "304.975"
type input "121.15"
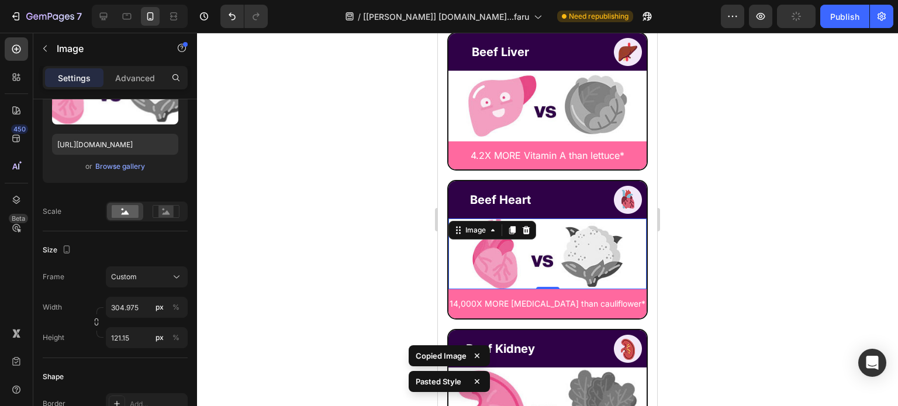
scroll to position [6346, 0]
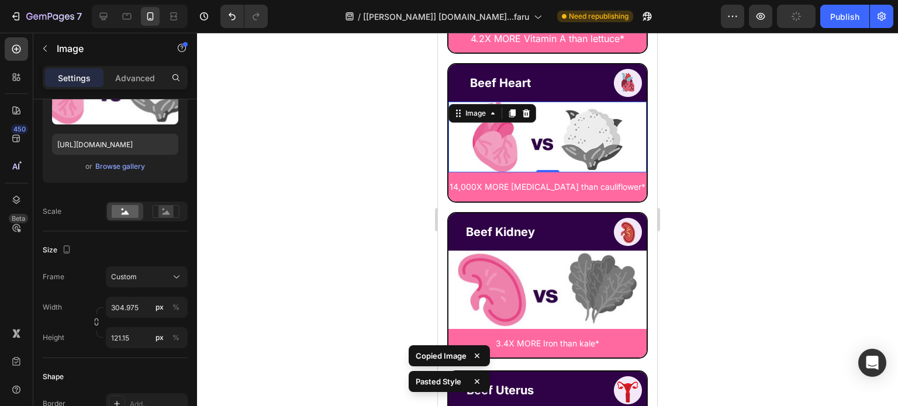
click at [525, 262] on div "Image" at bounding box center [547, 290] width 198 height 78
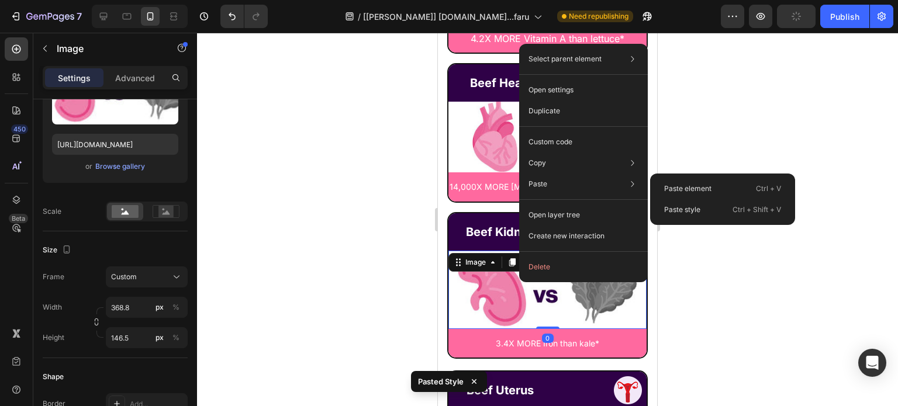
click at [701, 210] on div "Paste style Ctrl + Shift + V" at bounding box center [722, 209] width 136 height 21
type input "304.975"
type input "121.15"
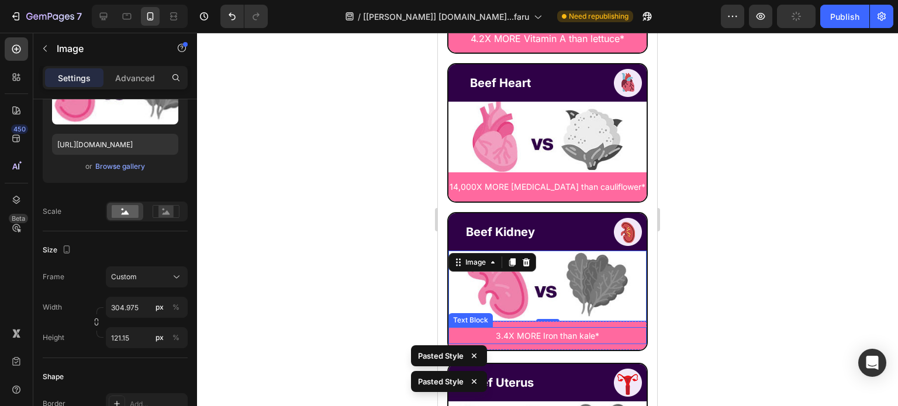
scroll to position [6462, 0]
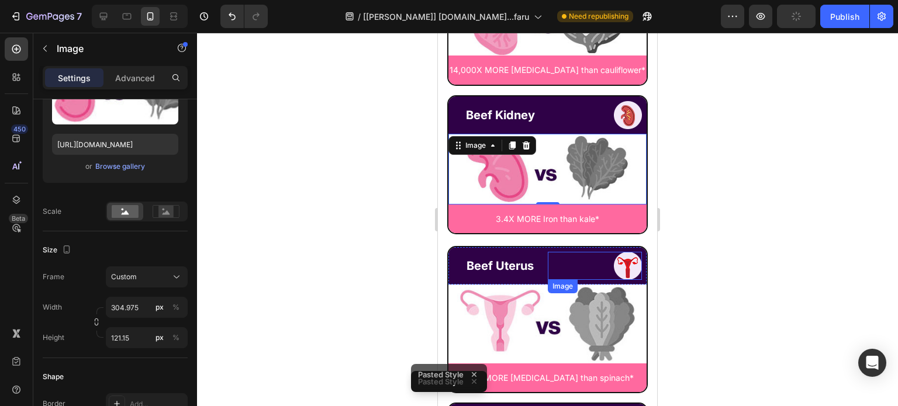
click at [528, 316] on img at bounding box center [547, 324] width 198 height 78
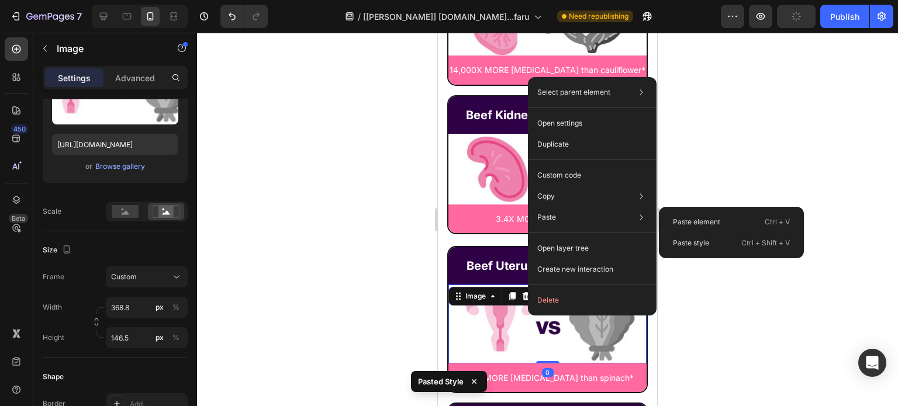
click at [706, 238] on p "Paste style" at bounding box center [691, 243] width 36 height 11
type input "304.975"
type input "121.15"
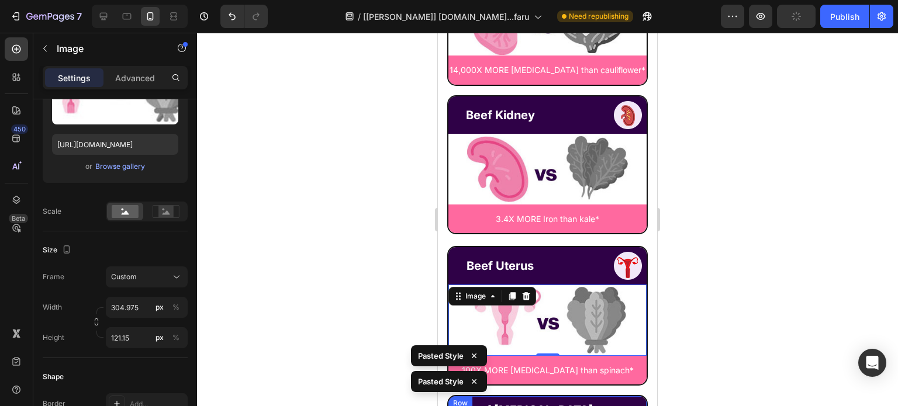
scroll to position [6638, 0]
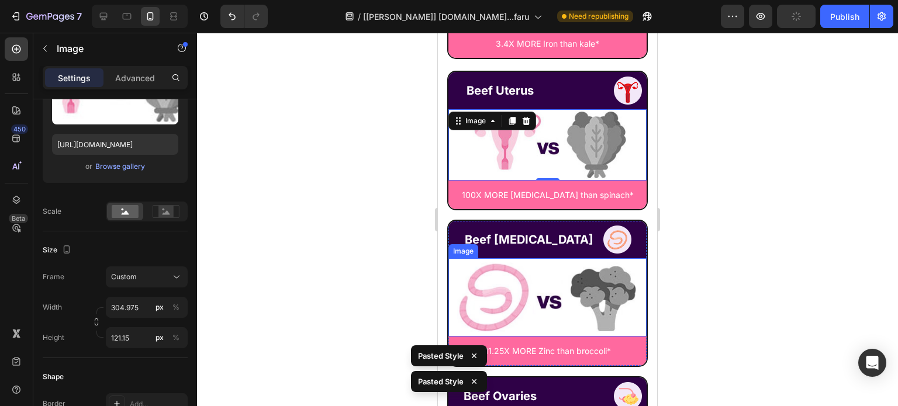
click at [545, 275] on img at bounding box center [547, 297] width 198 height 78
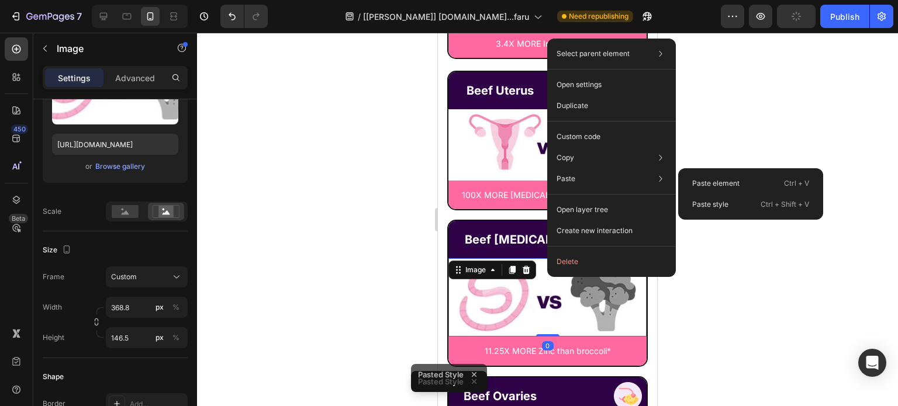
click at [739, 202] on div "Paste style Ctrl + Shift + V" at bounding box center [750, 204] width 136 height 21
type input "304.975"
type input "121.15"
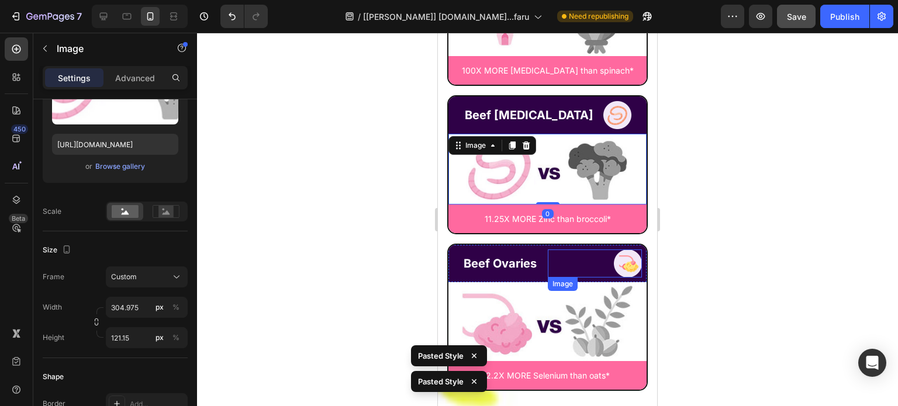
scroll to position [6813, 0]
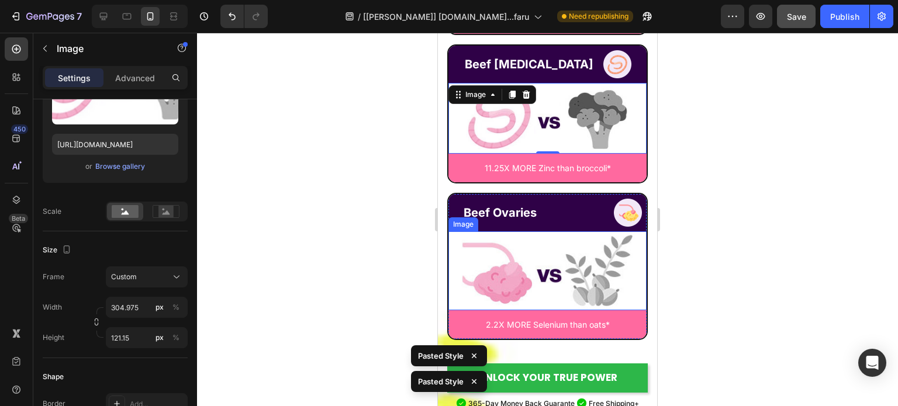
click at [561, 268] on img at bounding box center [547, 270] width 198 height 78
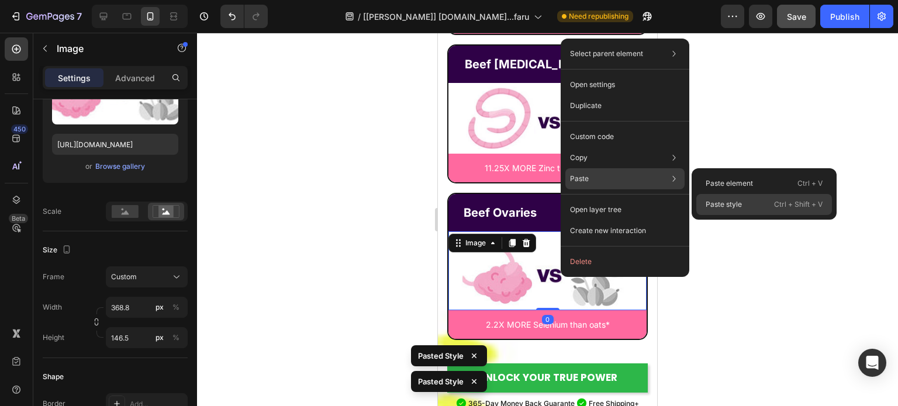
click at [736, 203] on p "Paste style" at bounding box center [723, 204] width 36 height 11
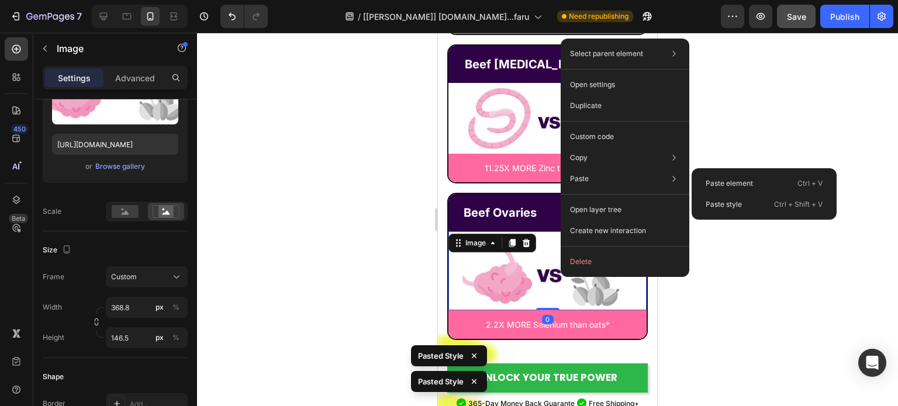
type input "304.975"
type input "121.15"
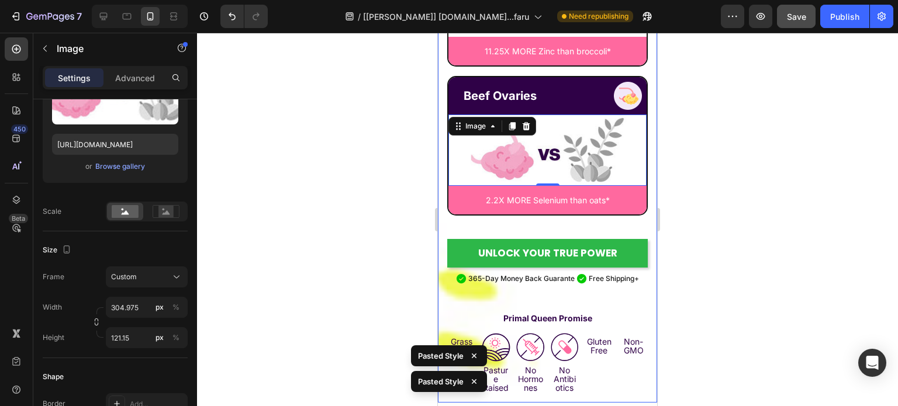
scroll to position [7047, 0]
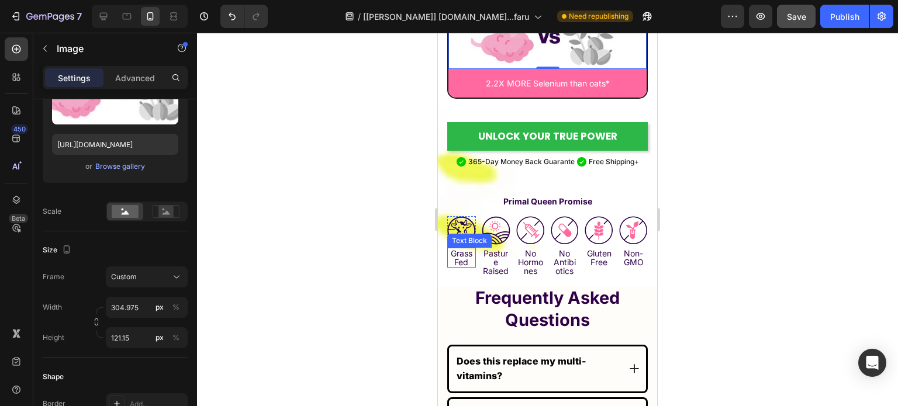
click at [472, 259] on p "Grass Fed" at bounding box center [461, 258] width 26 height 18
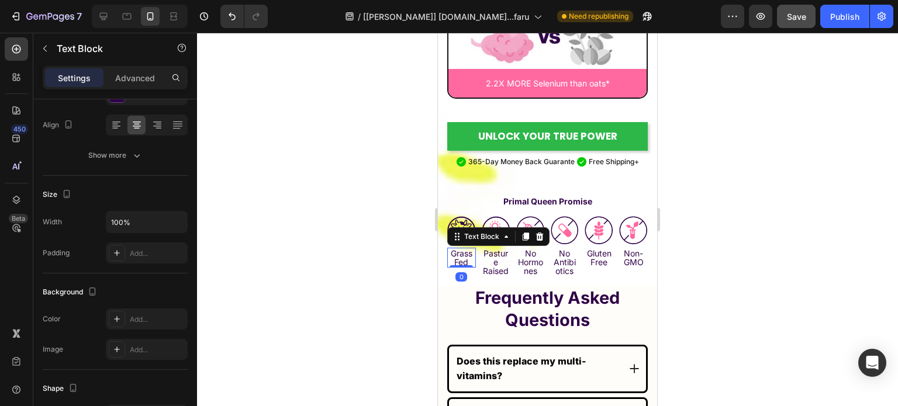
scroll to position [0, 0]
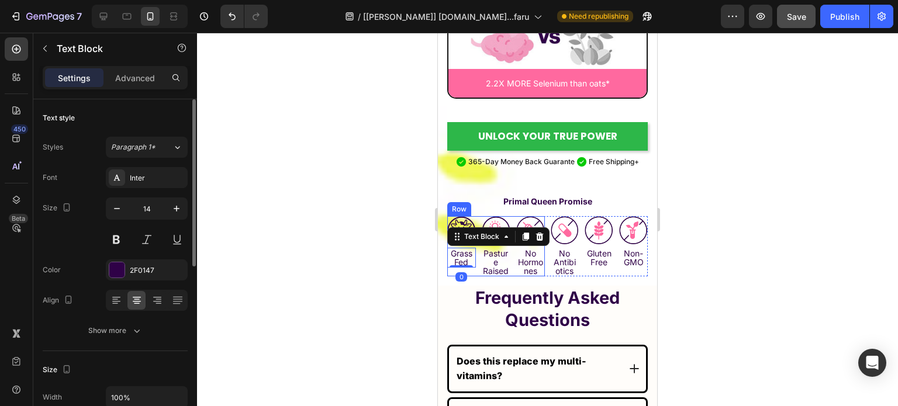
click at [474, 271] on div "Image Grass Fed Text Block 0 Row Image Pasture Raised Text Block Row Image No H…" at bounding box center [496, 246] width 98 height 60
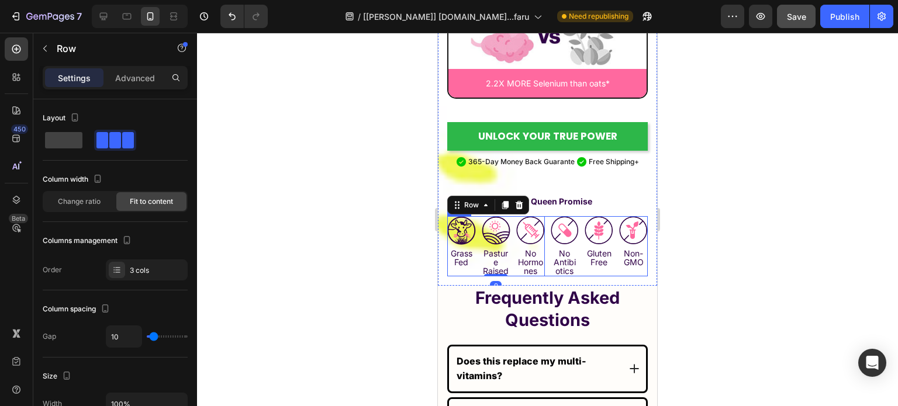
click at [550, 276] on div "Image No Antibiotics Text Block Row Image Gluten Free Text Block Row Image Non-…" at bounding box center [599, 246] width 98 height 60
click at [77, 140] on span at bounding box center [63, 140] width 37 height 16
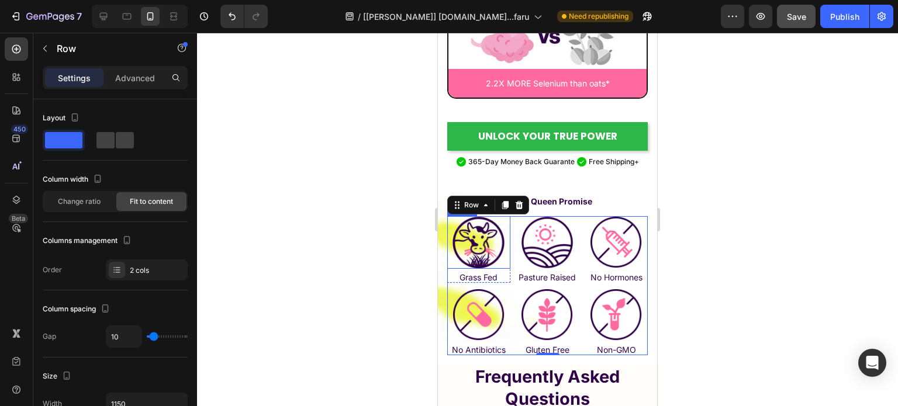
drag, startPoint x: 467, startPoint y: 253, endPoint x: 441, endPoint y: 263, distance: 28.1
click at [466, 253] on img at bounding box center [478, 242] width 53 height 53
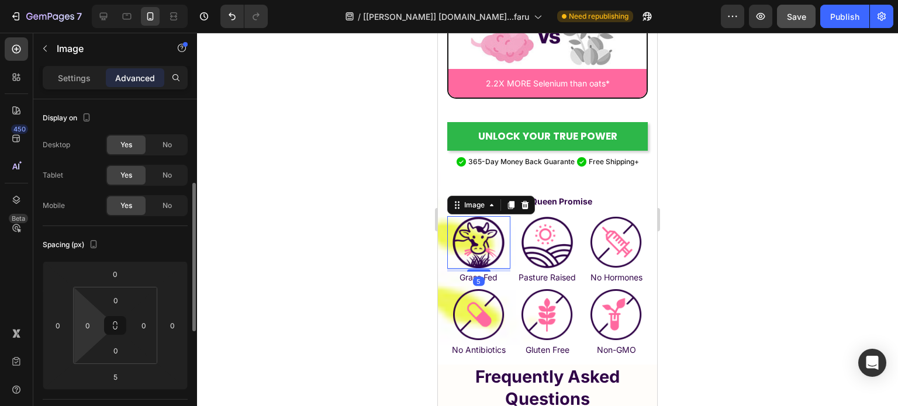
scroll to position [117, 0]
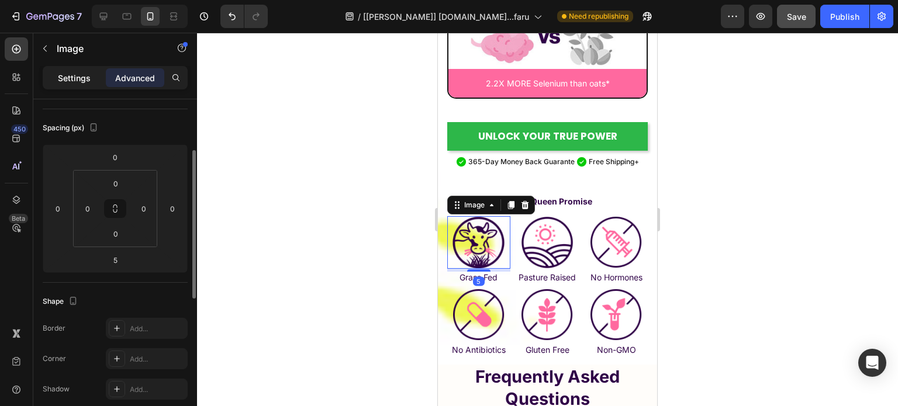
click at [64, 72] on p "Settings" at bounding box center [74, 78] width 33 height 12
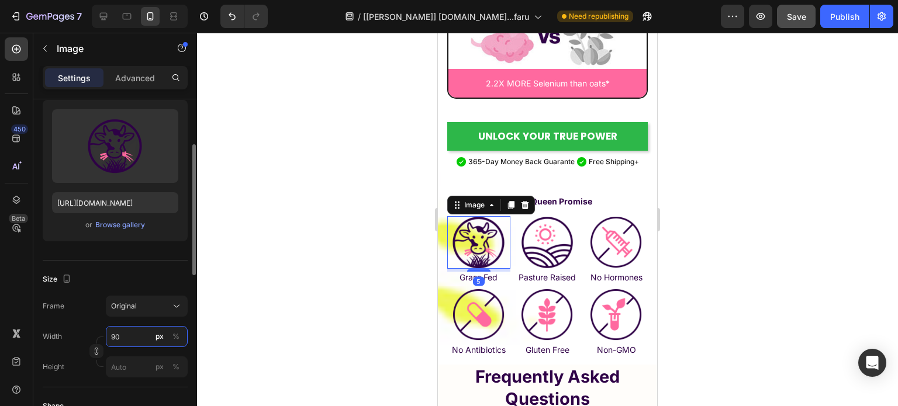
click at [122, 335] on input "90" at bounding box center [147, 336] width 82 height 21
type input "65"
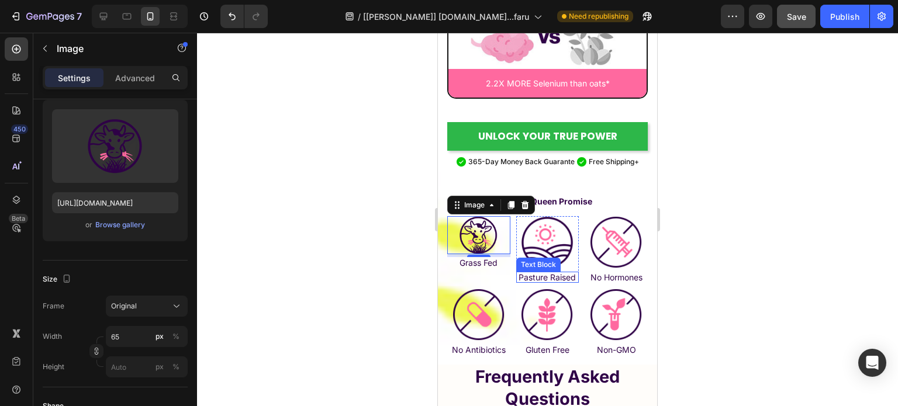
click at [530, 230] on img at bounding box center [547, 242] width 53 height 53
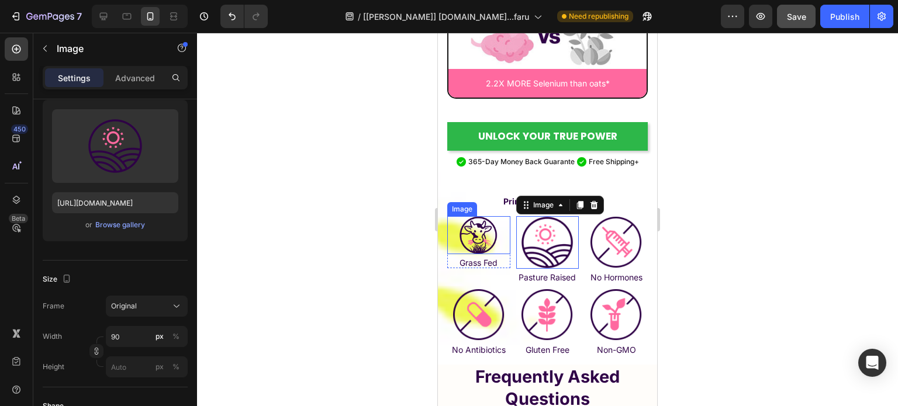
click at [474, 224] on img at bounding box center [478, 235] width 38 height 38
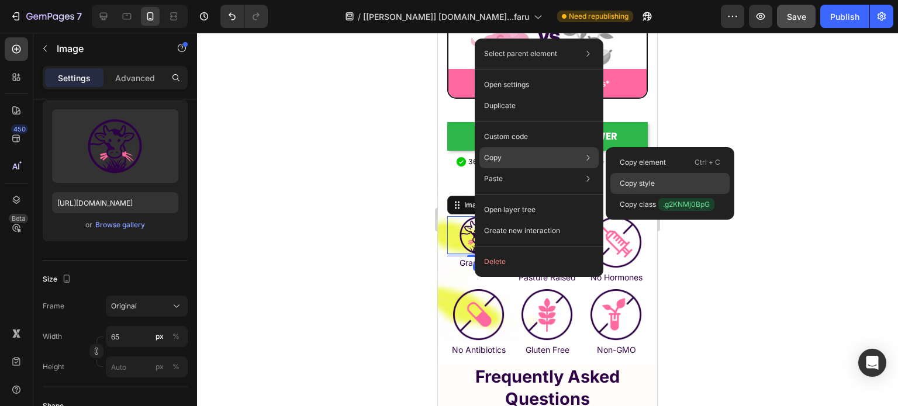
click at [638, 188] on p "Copy style" at bounding box center [636, 183] width 35 height 11
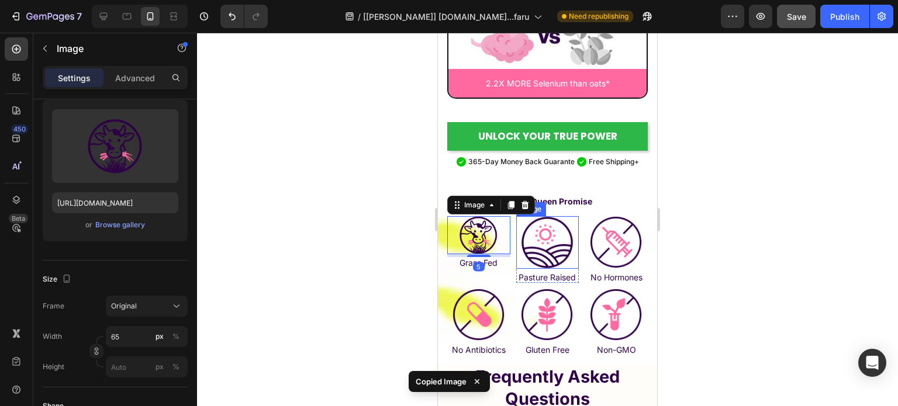
click at [549, 240] on img at bounding box center [547, 242] width 53 height 53
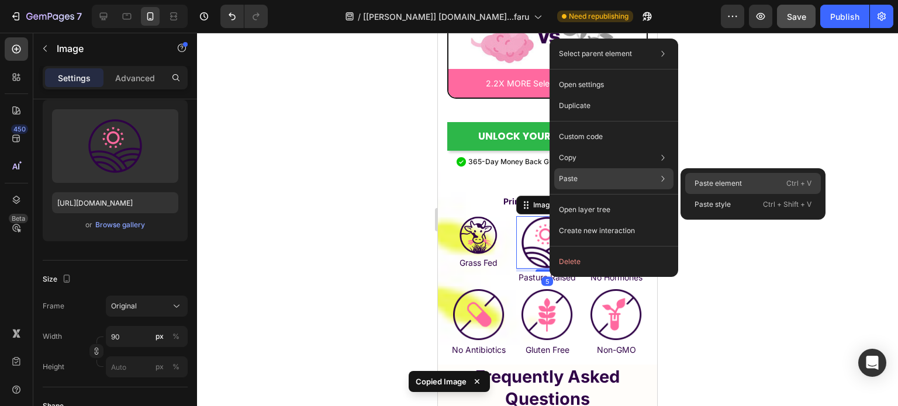
click at [718, 194] on div "Paste element Ctrl + V" at bounding box center [753, 204] width 136 height 21
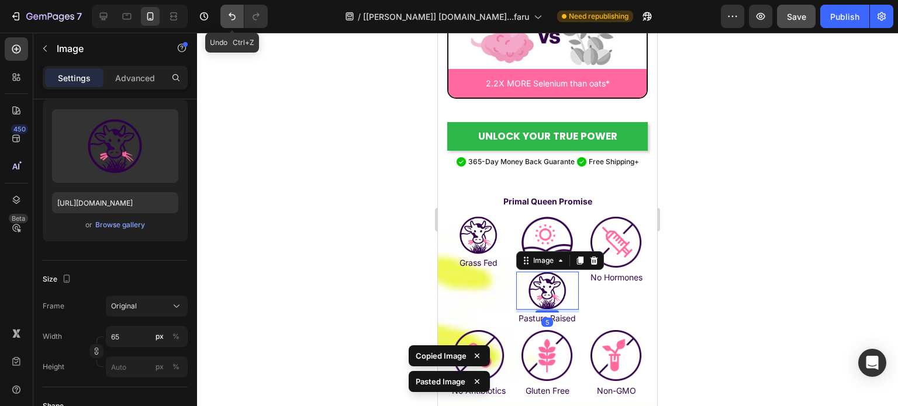
click at [235, 21] on icon "Undo/Redo" at bounding box center [232, 17] width 12 height 12
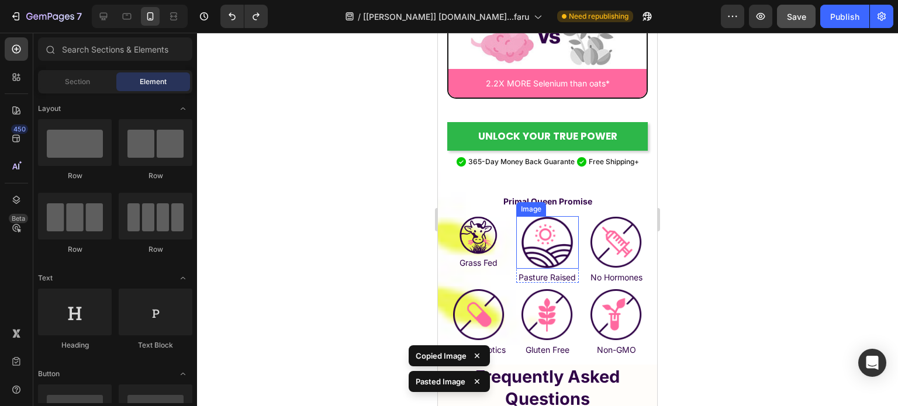
click at [534, 230] on img at bounding box center [547, 242] width 53 height 53
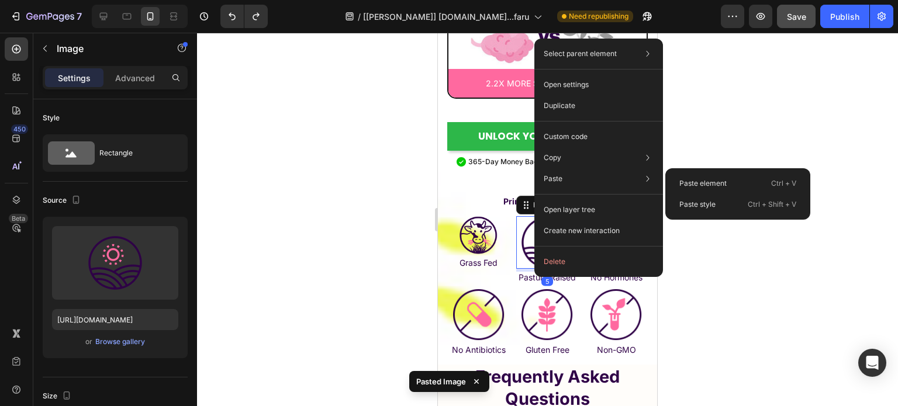
click at [701, 202] on p "Paste style" at bounding box center [697, 204] width 36 height 11
type input "65"
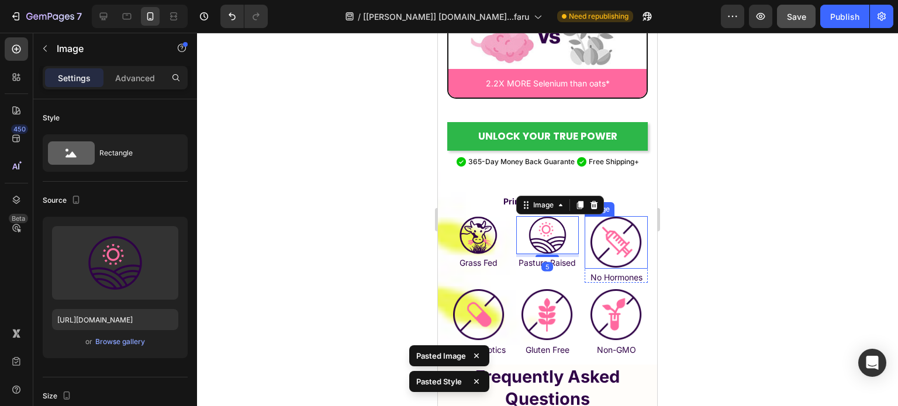
click at [609, 242] on img at bounding box center [616, 242] width 53 height 53
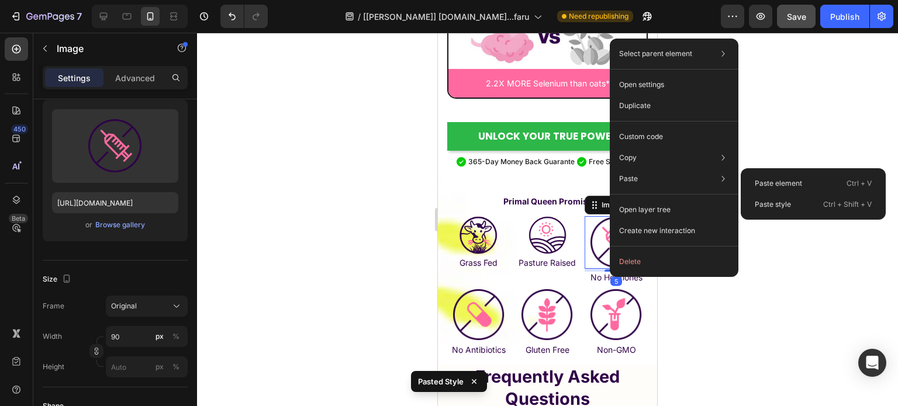
drag, startPoint x: 790, startPoint y: 200, endPoint x: 785, endPoint y: 204, distance: 6.2
click at [788, 203] on p "Paste style" at bounding box center [772, 204] width 36 height 11
type input "65"
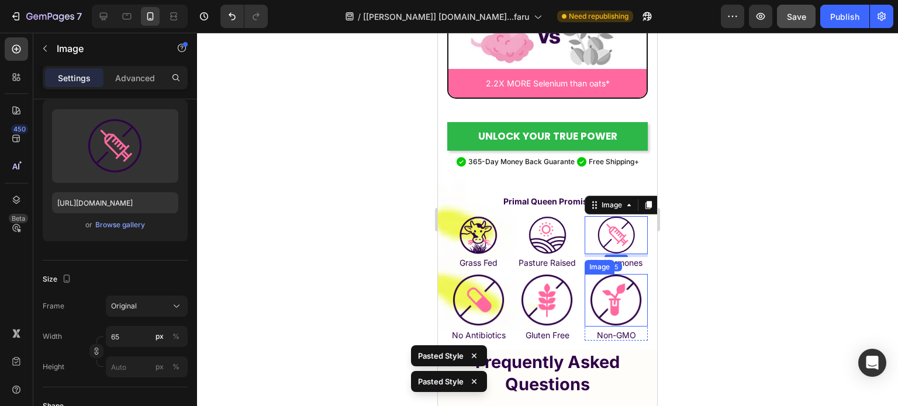
click at [584, 301] on div at bounding box center [615, 300] width 63 height 53
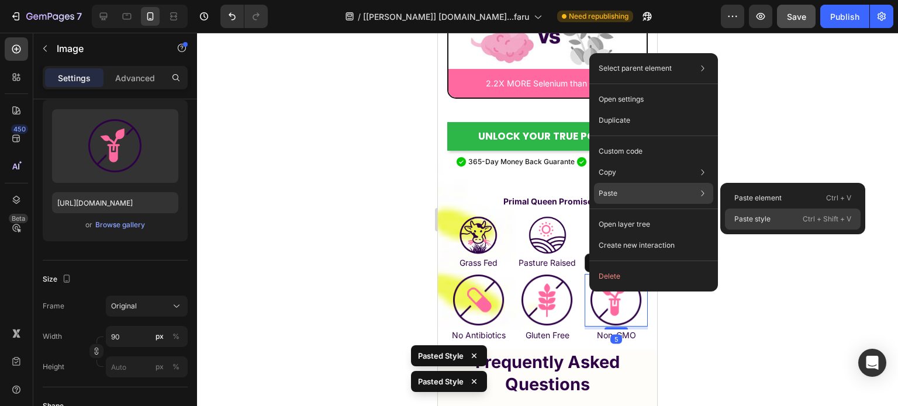
click at [768, 213] on div "Paste style Ctrl + Shift + V" at bounding box center [793, 219] width 136 height 21
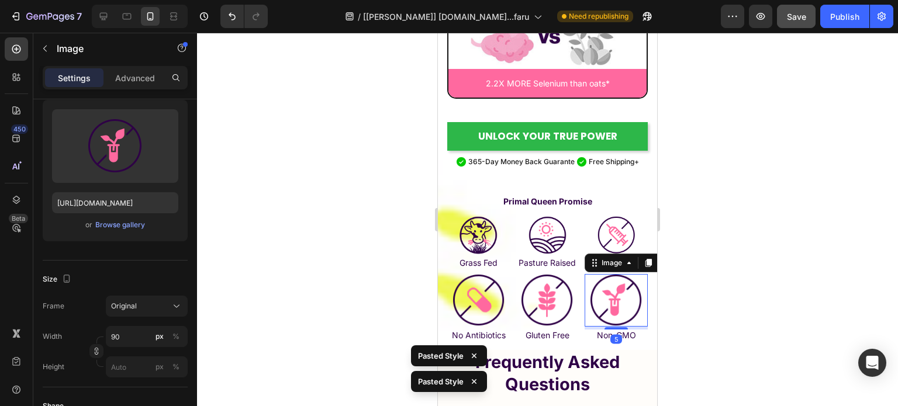
type input "65"
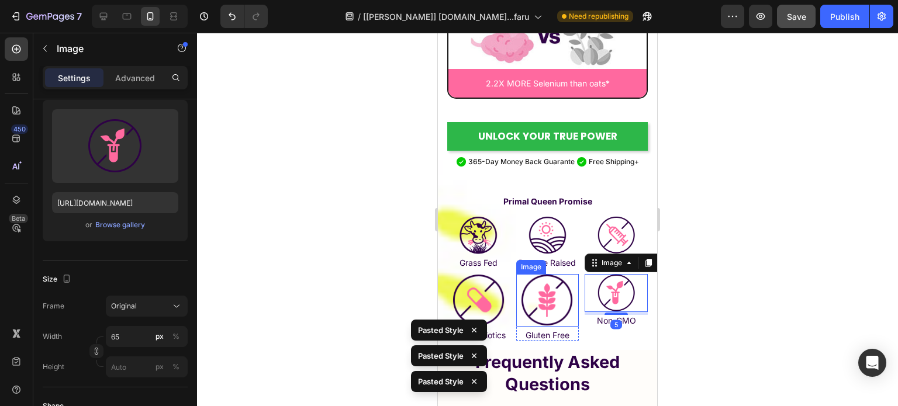
click at [516, 304] on div at bounding box center [547, 300] width 63 height 53
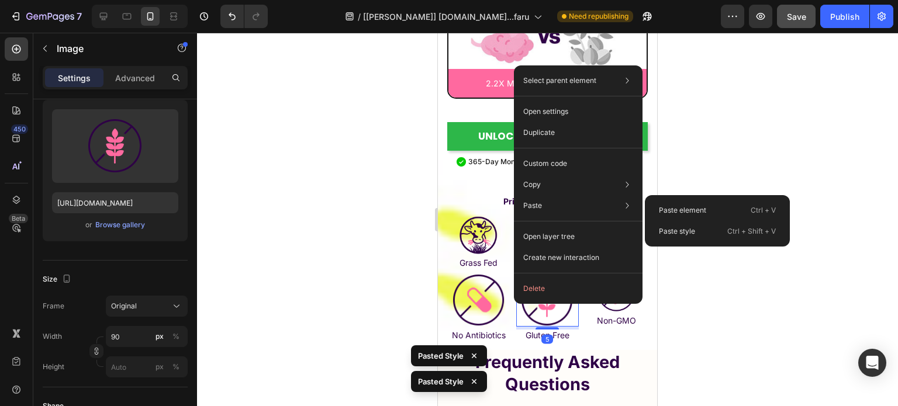
click at [682, 227] on p "Paste style" at bounding box center [677, 231] width 36 height 11
type input "65"
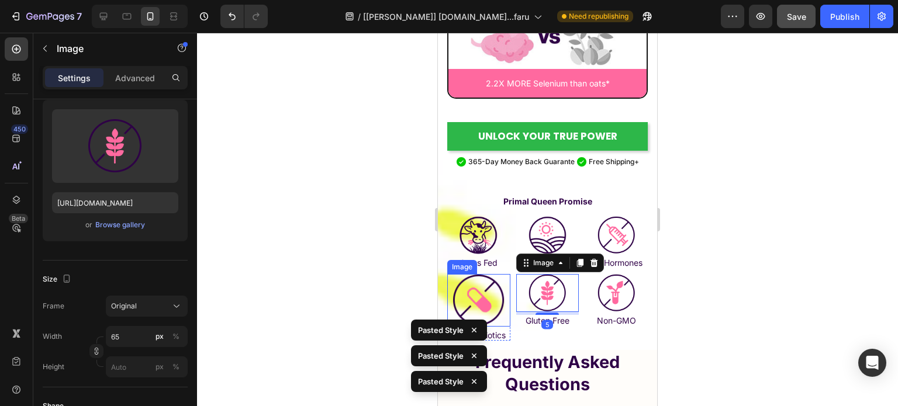
click at [463, 299] on img at bounding box center [478, 300] width 53 height 53
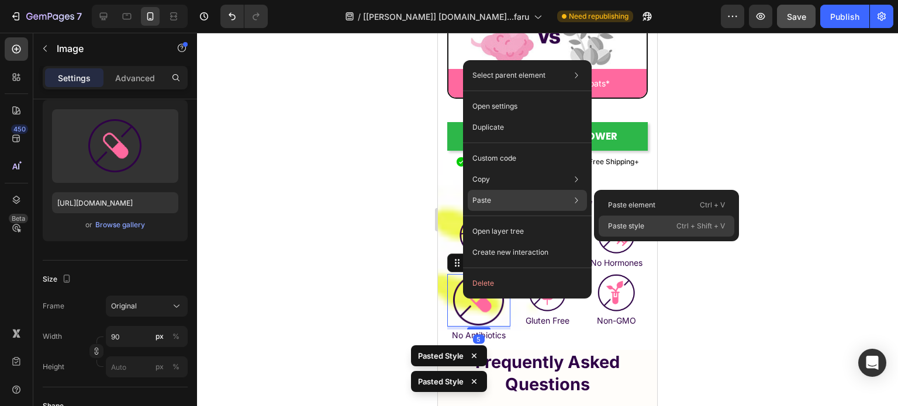
drag, startPoint x: 644, startPoint y: 219, endPoint x: 203, endPoint y: 188, distance: 442.2
click at [644, 219] on div "Paste style Ctrl + Shift + V" at bounding box center [666, 226] width 136 height 21
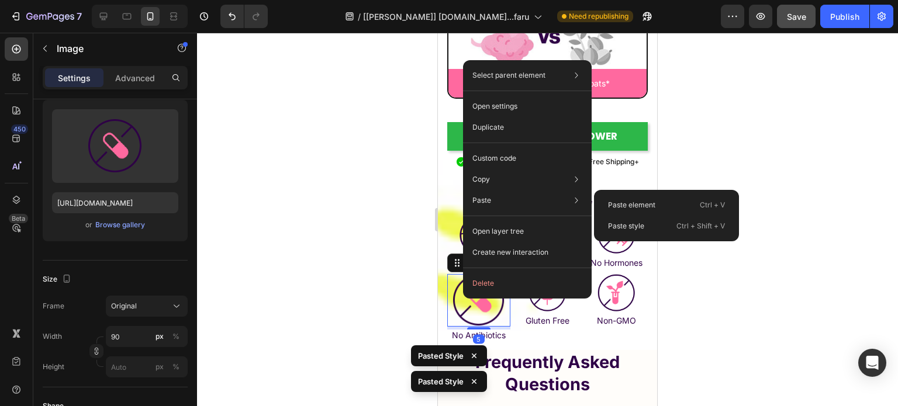
type input "65"
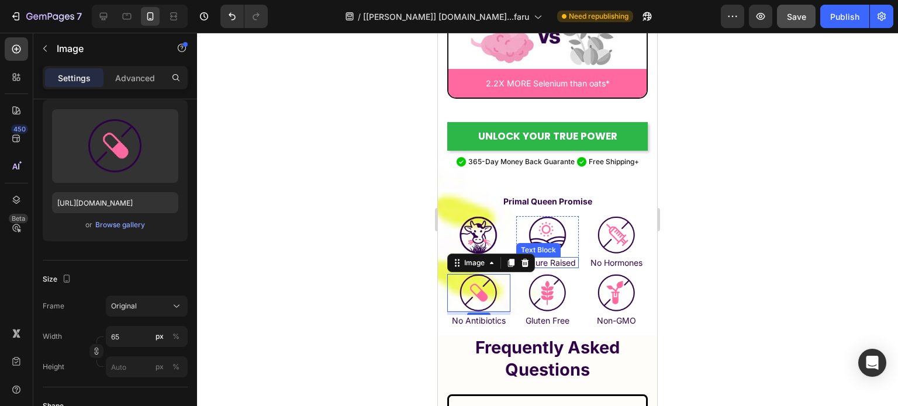
click at [546, 259] on p "Pasture Raised" at bounding box center [547, 262] width 61 height 9
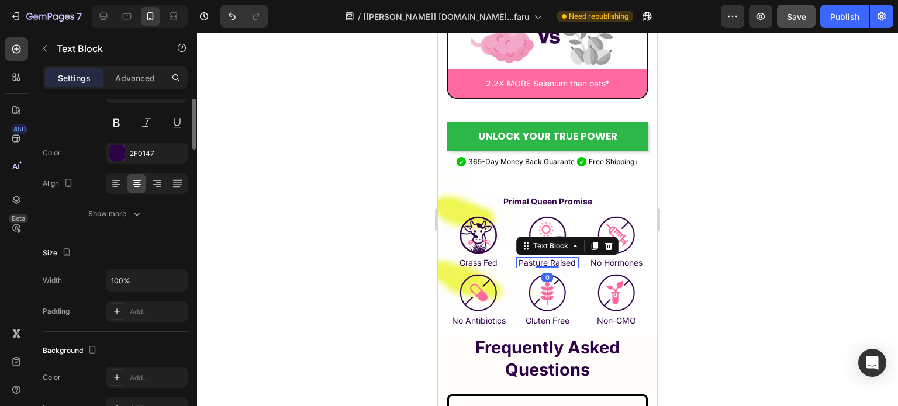
scroll to position [0, 0]
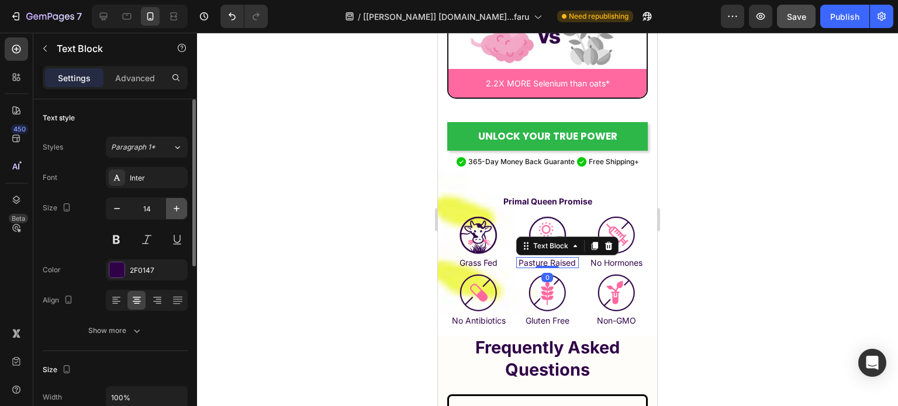
drag, startPoint x: 182, startPoint y: 205, endPoint x: 177, endPoint y: 210, distance: 7.4
click at [181, 205] on icon "button" at bounding box center [177, 209] width 12 height 12
type input "15"
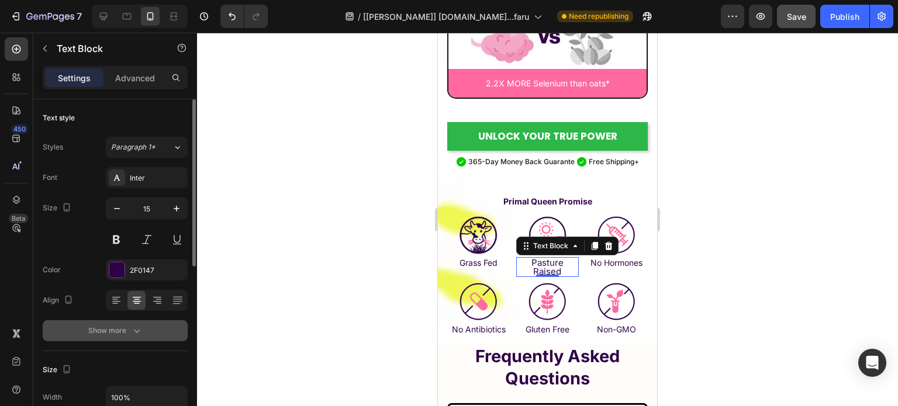
drag, startPoint x: 137, startPoint y: 350, endPoint x: 139, endPoint y: 337, distance: 13.0
click at [136, 350] on div "Text style Styles Paragraph 1* Font Inter Size 15 Color 2F0147 Align Show more …" at bounding box center [115, 405] width 145 height 612
click at [141, 336] on icon "button" at bounding box center [137, 331] width 12 height 12
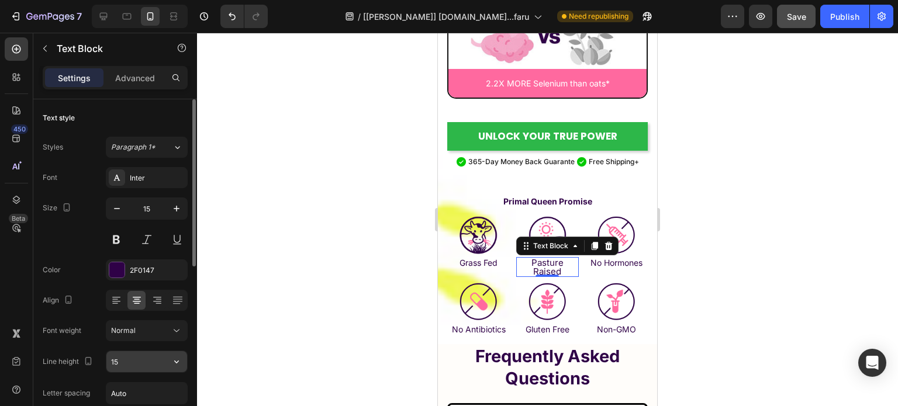
click at [138, 352] on input "15" at bounding box center [146, 361] width 81 height 21
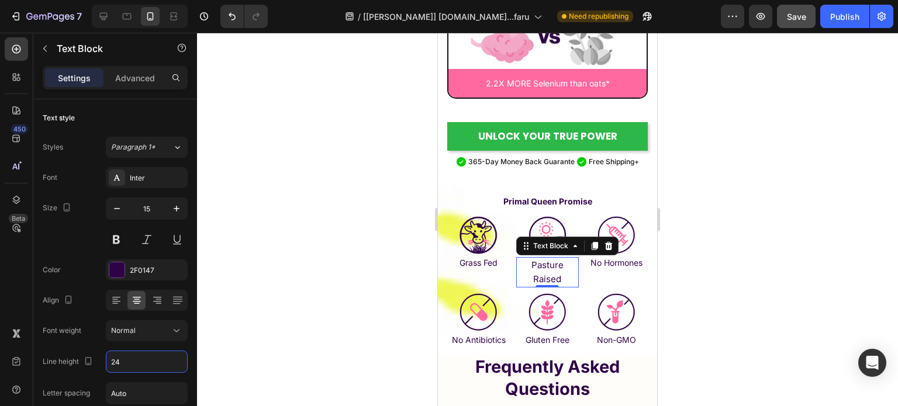
type input "24"
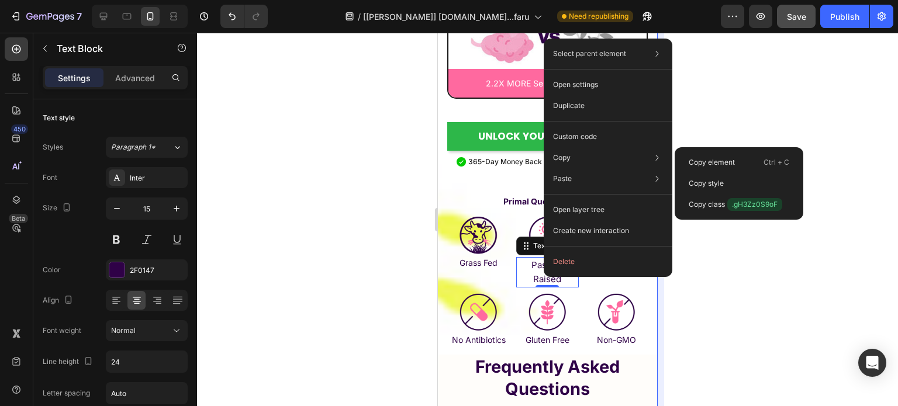
drag, startPoint x: 732, startPoint y: 176, endPoint x: 663, endPoint y: 214, distance: 78.4
click at [726, 194] on div "Copy style" at bounding box center [738, 204] width 119 height 21
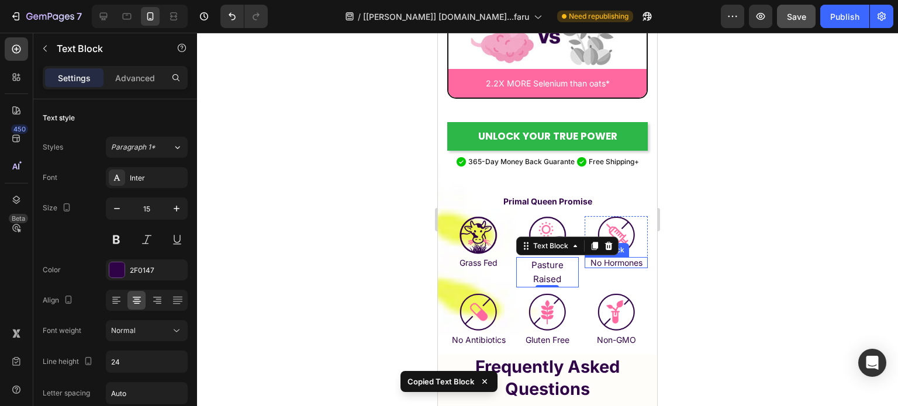
click at [614, 258] on p "No Hormones" at bounding box center [615, 262] width 61 height 9
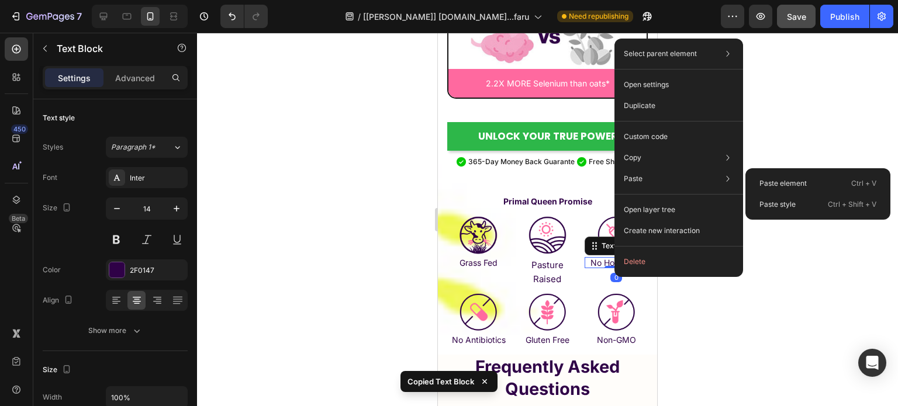
drag, startPoint x: 792, startPoint y: 201, endPoint x: 695, endPoint y: 284, distance: 127.2
click at [790, 203] on p "Paste style" at bounding box center [777, 204] width 36 height 11
type input "15"
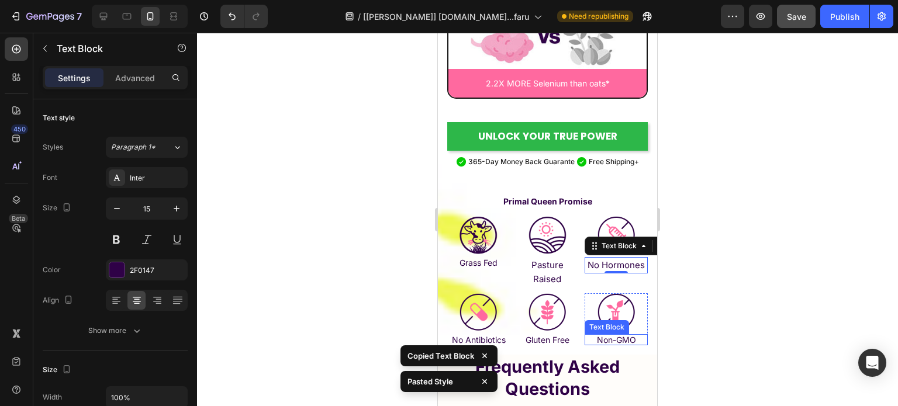
click at [604, 336] on p "Non-GMO" at bounding box center [615, 339] width 61 height 9
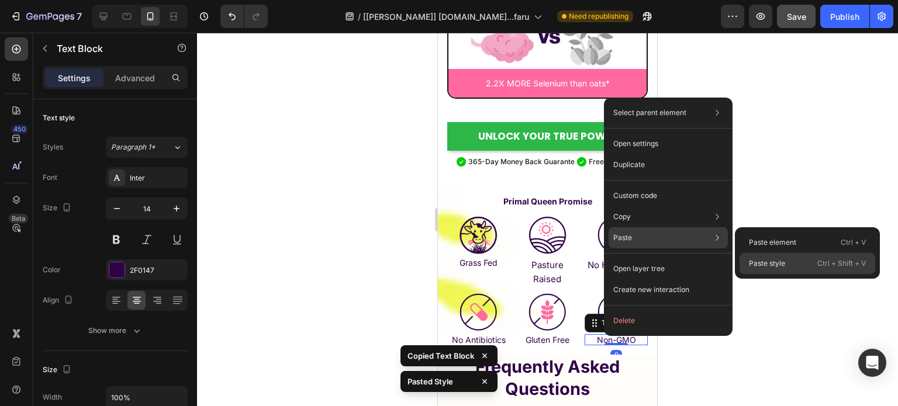
click at [789, 261] on div "Paste style Ctrl + Shift + V" at bounding box center [807, 263] width 136 height 21
type input "15"
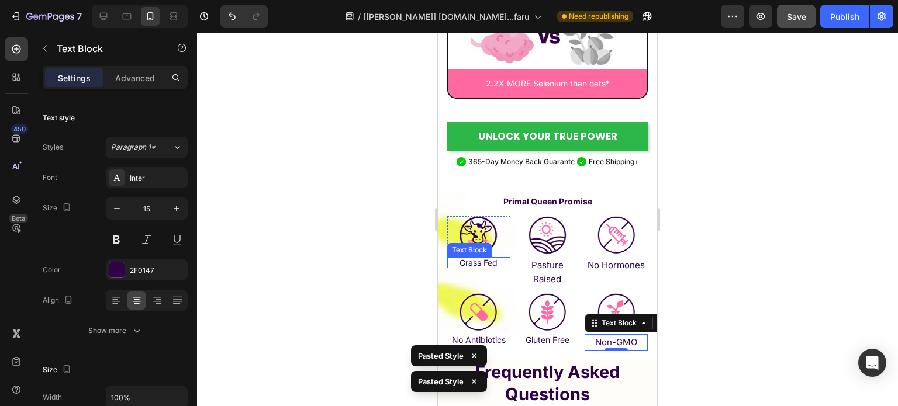
click at [486, 264] on p "Grass Fed" at bounding box center [478, 262] width 61 height 9
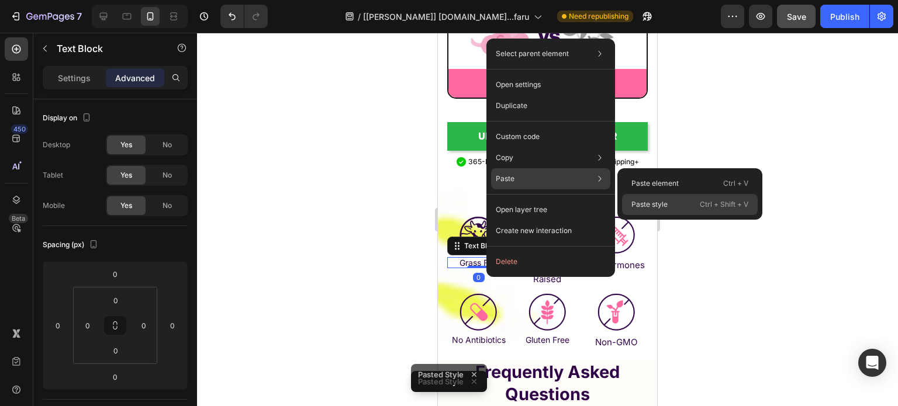
click at [656, 201] on p "Paste style" at bounding box center [649, 204] width 36 height 11
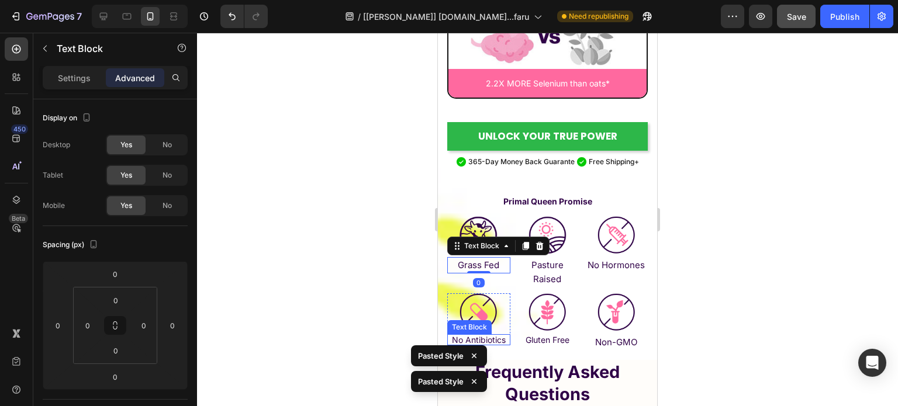
click at [465, 336] on p "No Antibiotics" at bounding box center [478, 339] width 61 height 9
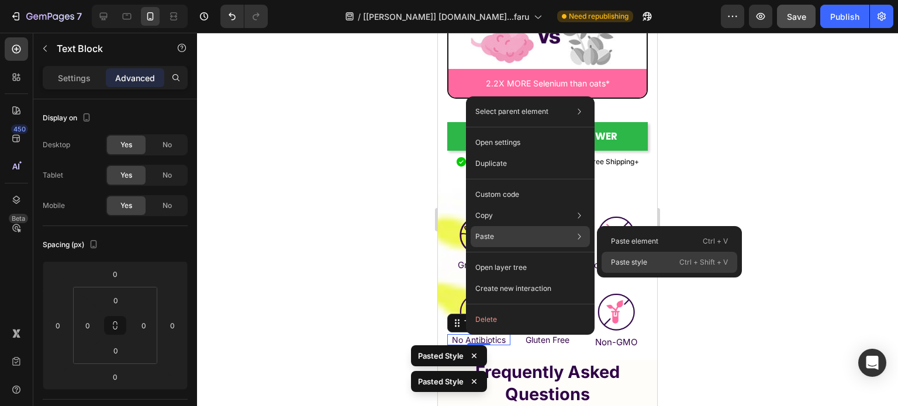
click at [621, 258] on p "Paste style" at bounding box center [629, 262] width 36 height 11
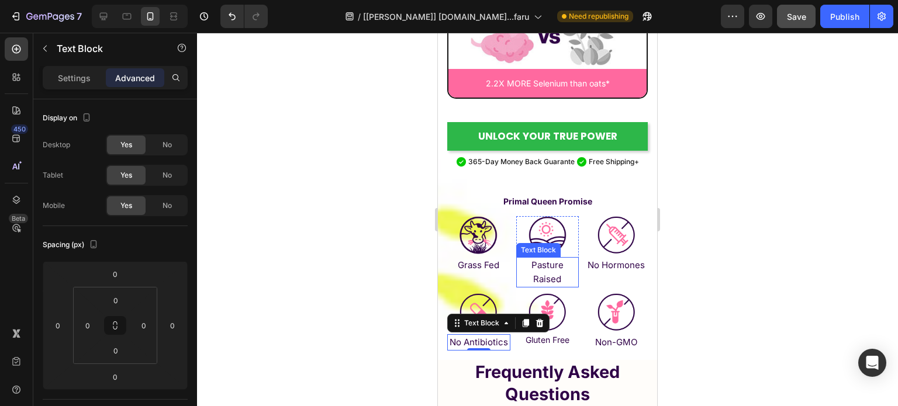
scroll to position [7105, 0]
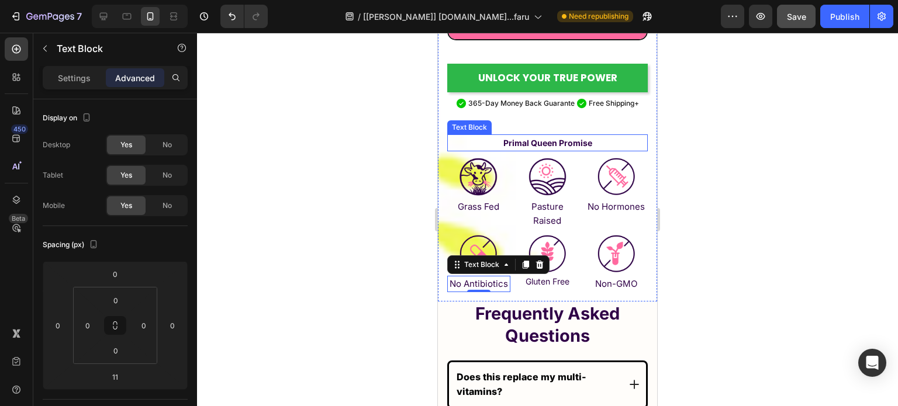
click at [547, 142] on strong "Primal Queen Promise" at bounding box center [547, 143] width 89 height 10
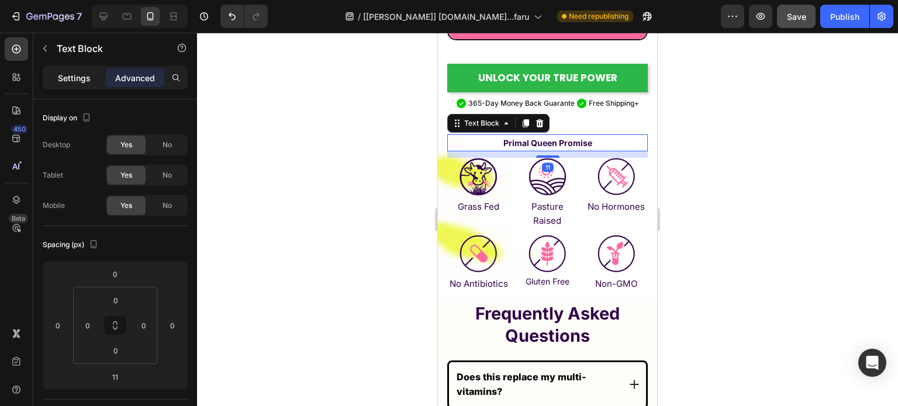
drag, startPoint x: 75, startPoint y: 68, endPoint x: 68, endPoint y: 77, distance: 10.8
click at [71, 69] on div "Settings" at bounding box center [74, 77] width 58 height 19
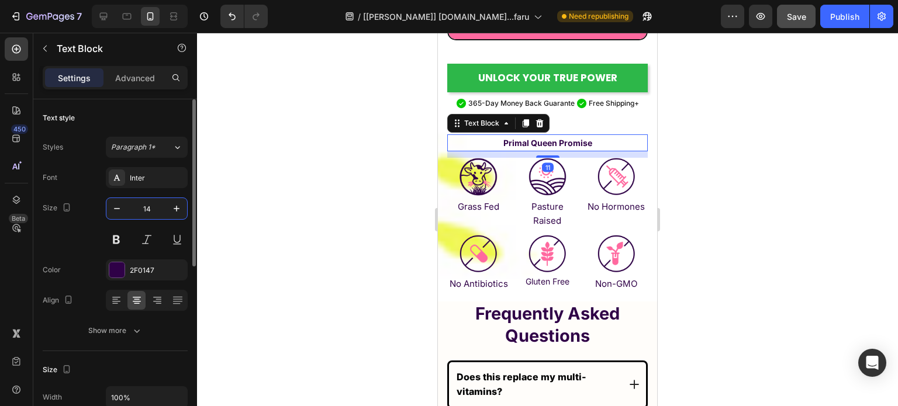
click at [160, 205] on input "14" at bounding box center [146, 208] width 39 height 21
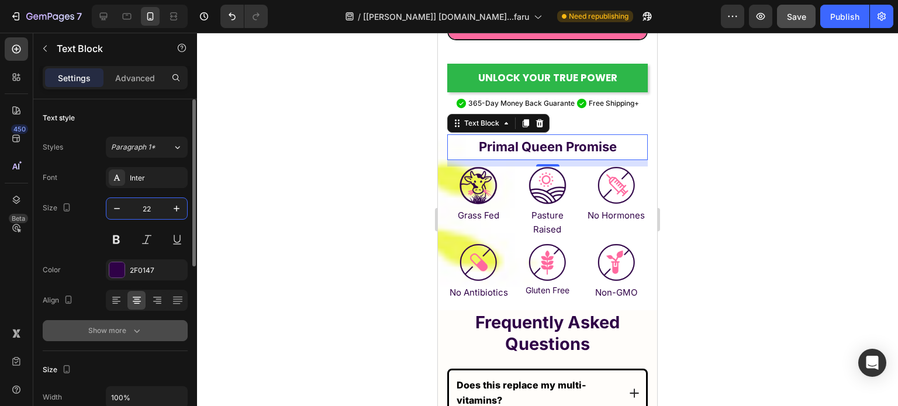
type input "22"
click at [154, 327] on button "Show more" at bounding box center [115, 330] width 145 height 21
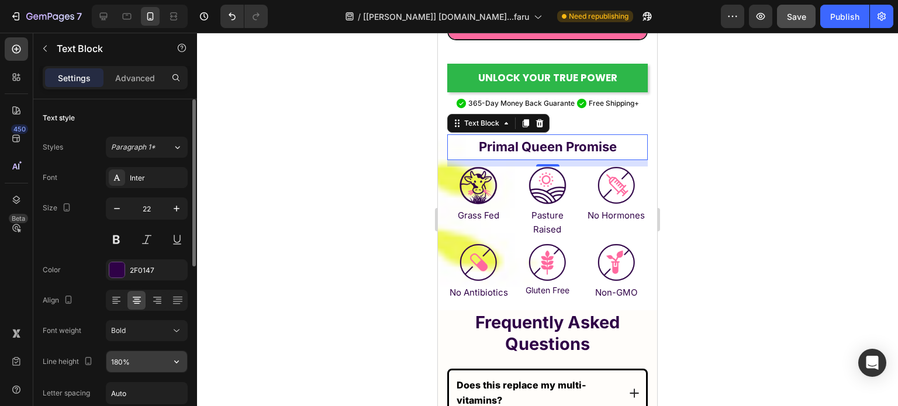
click at [145, 366] on input "180%" at bounding box center [146, 361] width 81 height 21
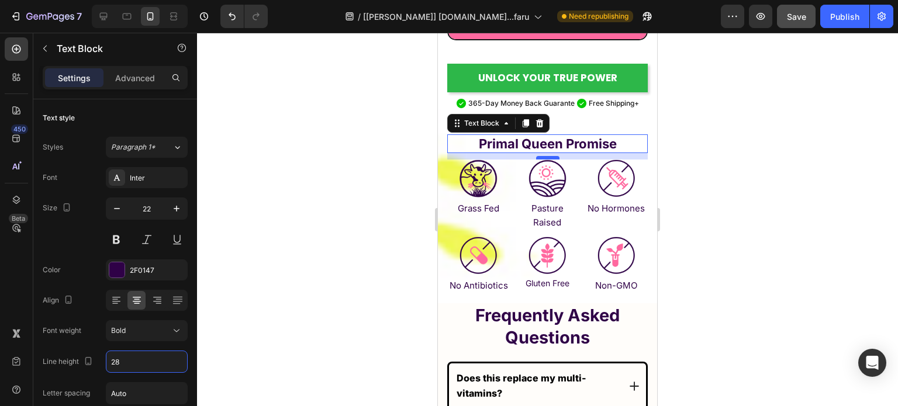
type input "28"
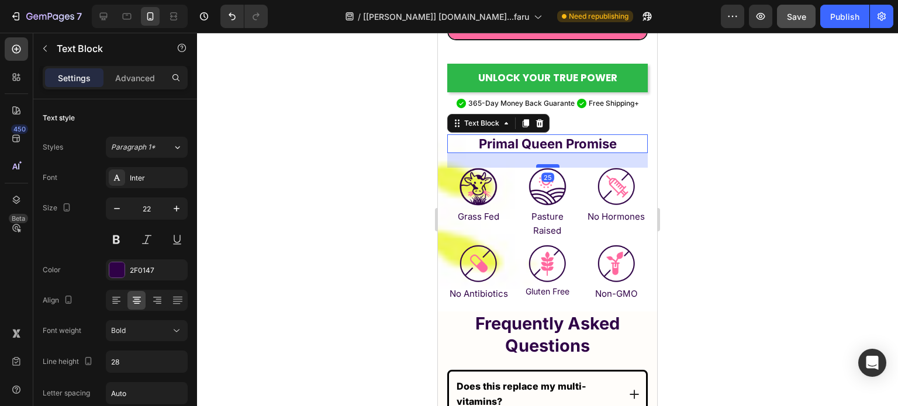
drag, startPoint x: 542, startPoint y: 155, endPoint x: 545, endPoint y: 164, distance: 8.5
click at [545, 164] on div at bounding box center [547, 166] width 23 height 4
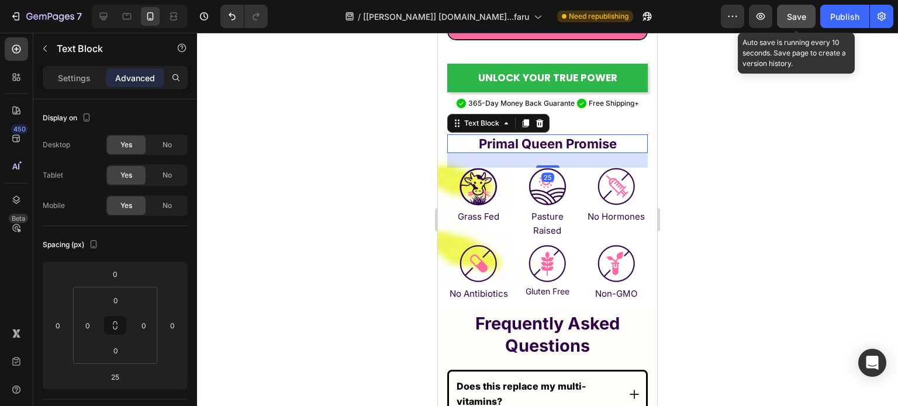
click at [792, 13] on span "Save" at bounding box center [795, 17] width 19 height 10
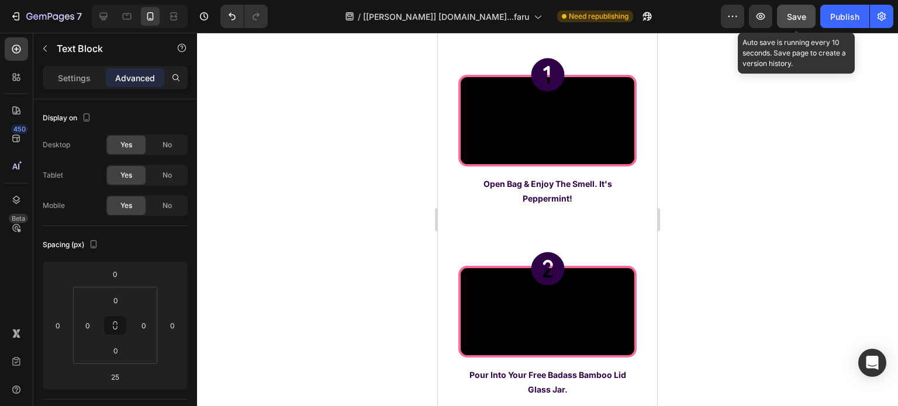
scroll to position [2548, 0]
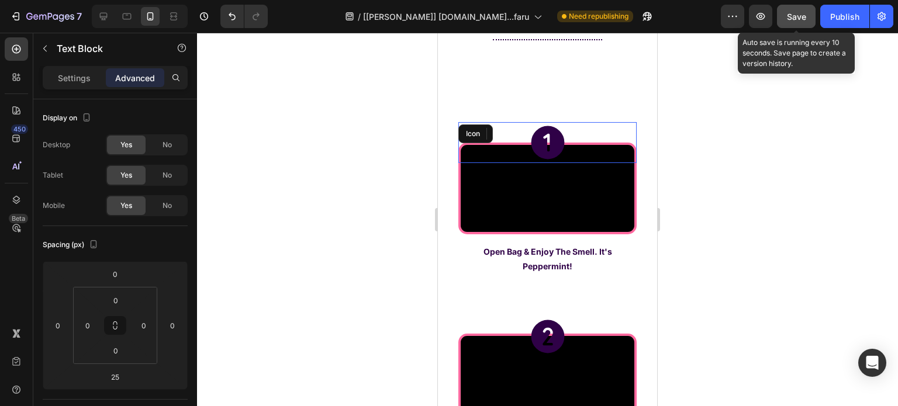
click at [542, 154] on icon at bounding box center [547, 142] width 33 height 33
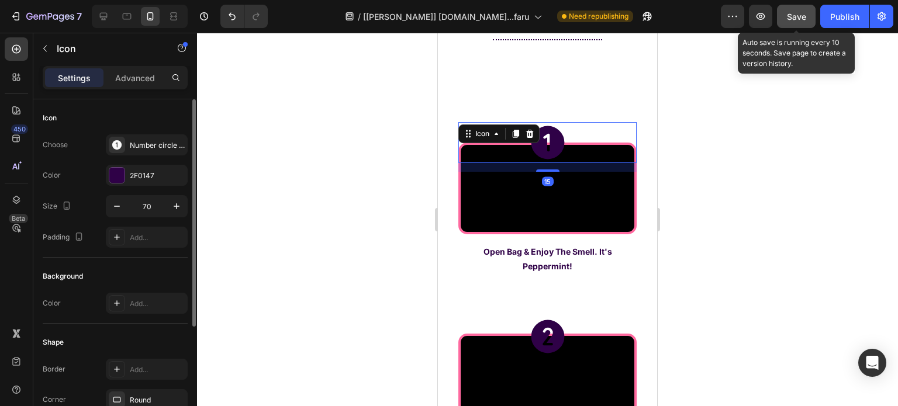
scroll to position [168, 0]
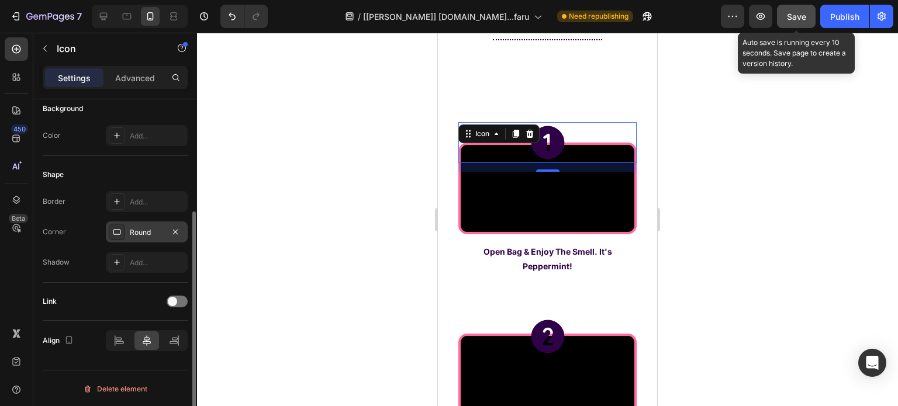
click at [136, 233] on div "Round" at bounding box center [147, 232] width 34 height 11
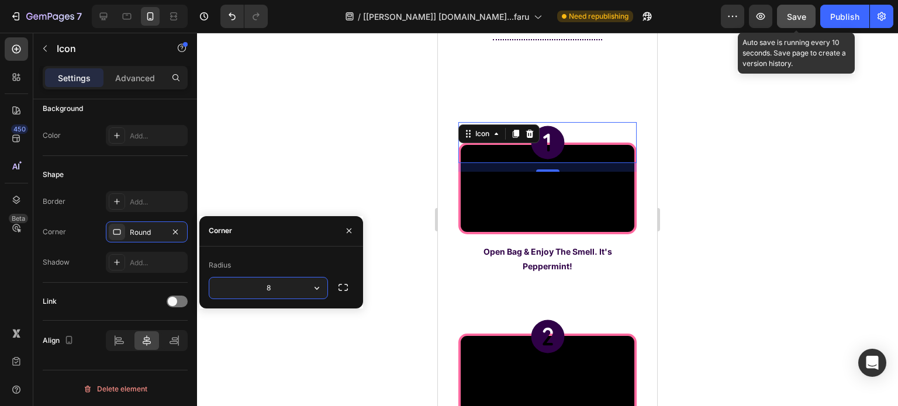
click at [268, 292] on input "8" at bounding box center [268, 288] width 118 height 21
click at [314, 286] on icon "button" at bounding box center [317, 288] width 12 height 12
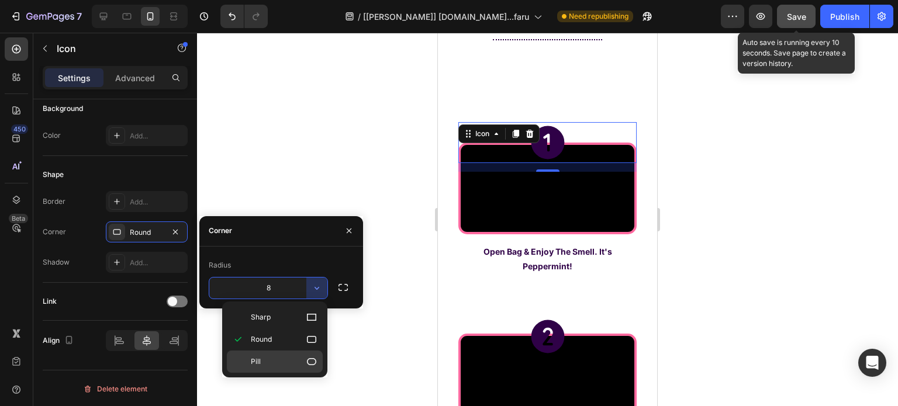
click at [311, 356] on icon at bounding box center [312, 362] width 12 height 12
type input "9999"
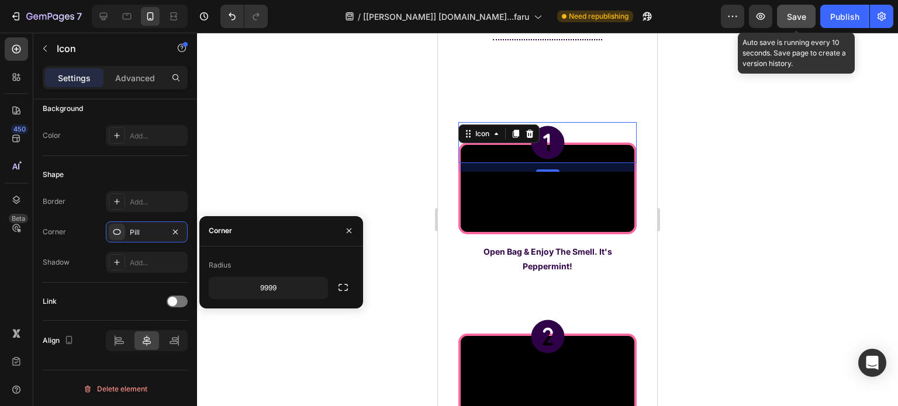
click at [294, 261] on div "Radius" at bounding box center [281, 265] width 145 height 19
click at [144, 205] on div "Add..." at bounding box center [157, 202] width 55 height 11
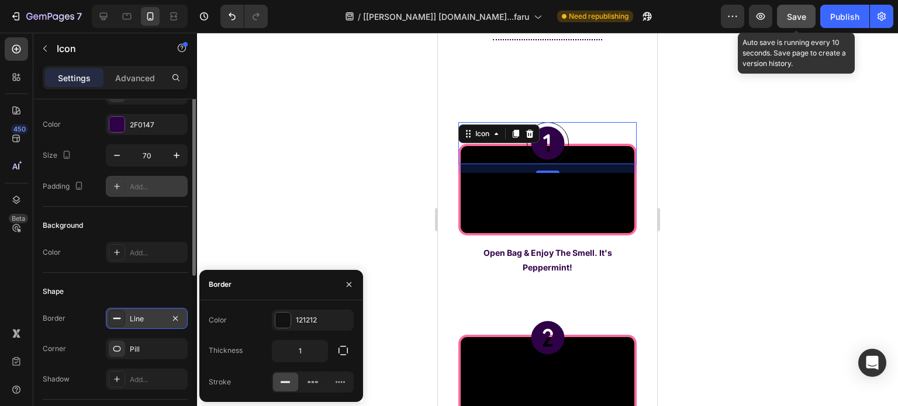
scroll to position [0, 0]
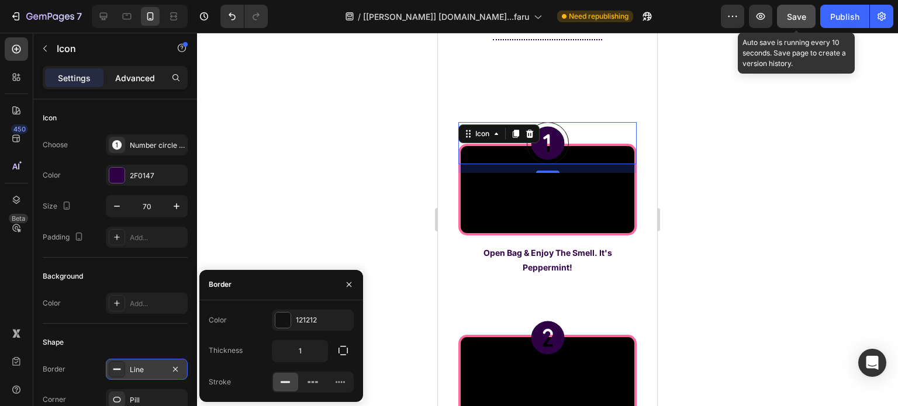
click at [126, 81] on p "Advanced" at bounding box center [135, 78] width 40 height 12
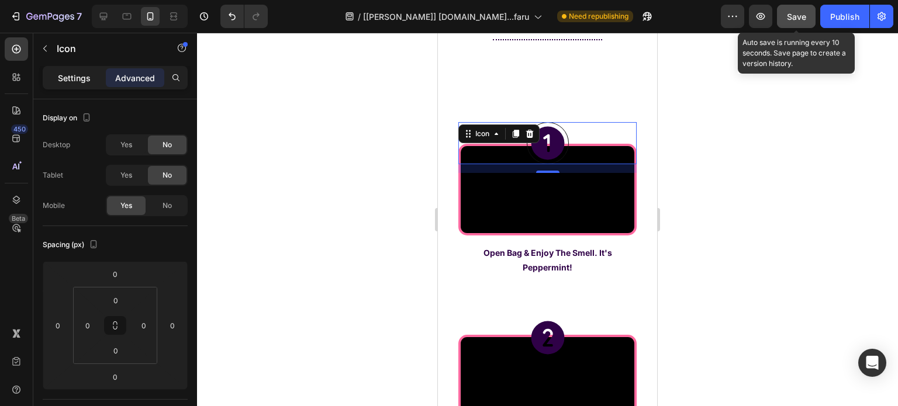
click at [77, 82] on p "Settings" at bounding box center [74, 78] width 33 height 12
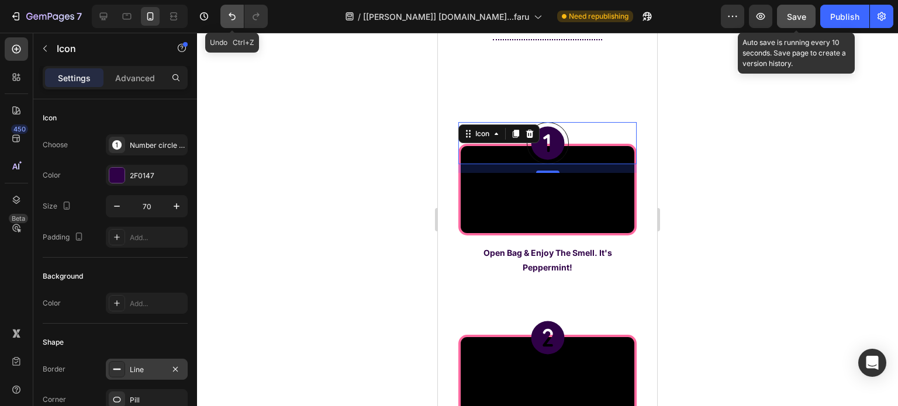
click at [228, 17] on icon "Undo/Redo" at bounding box center [232, 17] width 12 height 12
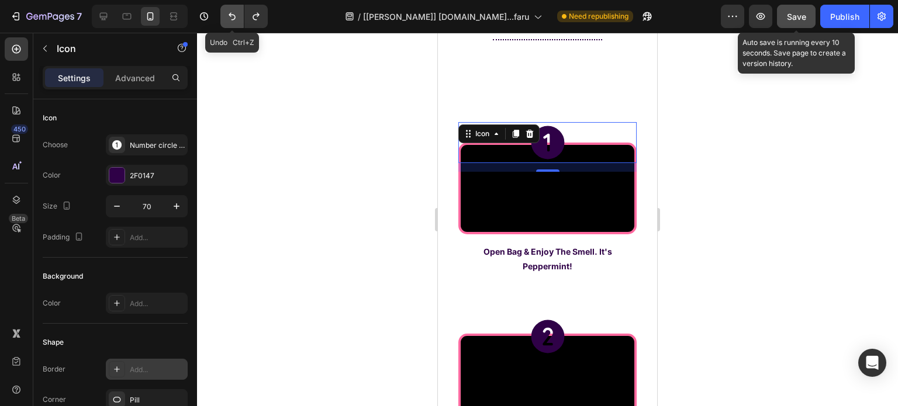
click at [228, 17] on icon "Undo/Redo" at bounding box center [232, 17] width 12 height 12
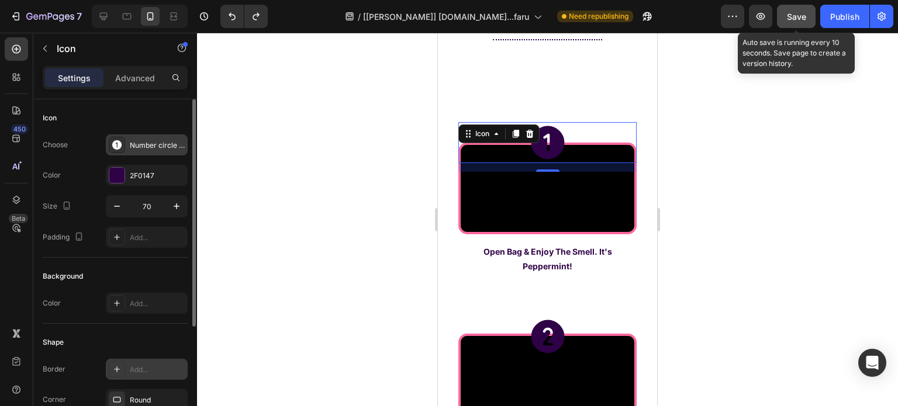
click at [112, 148] on icon at bounding box center [117, 145] width 12 height 12
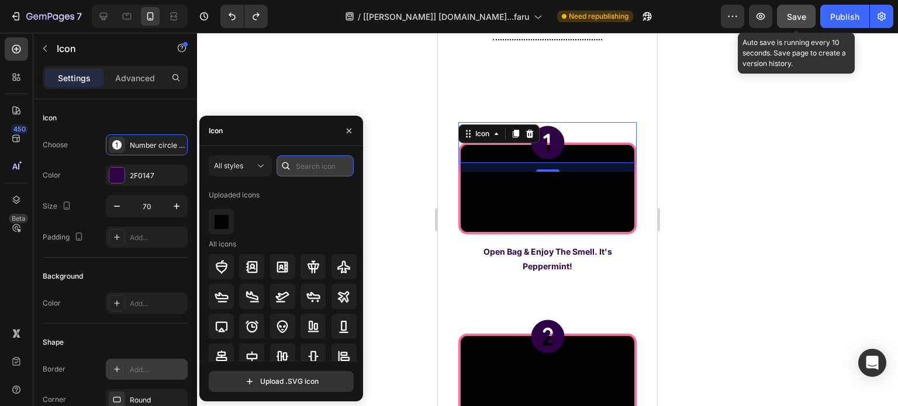
click at [308, 165] on input "text" at bounding box center [314, 165] width 77 height 21
type input "1"
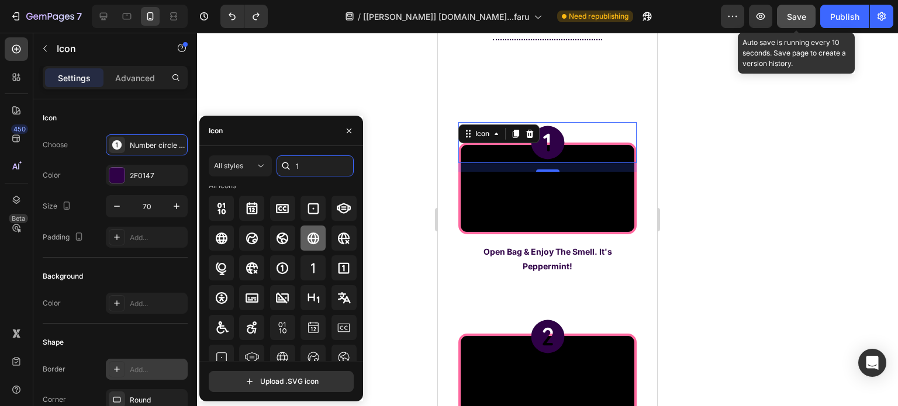
scroll to position [117, 0]
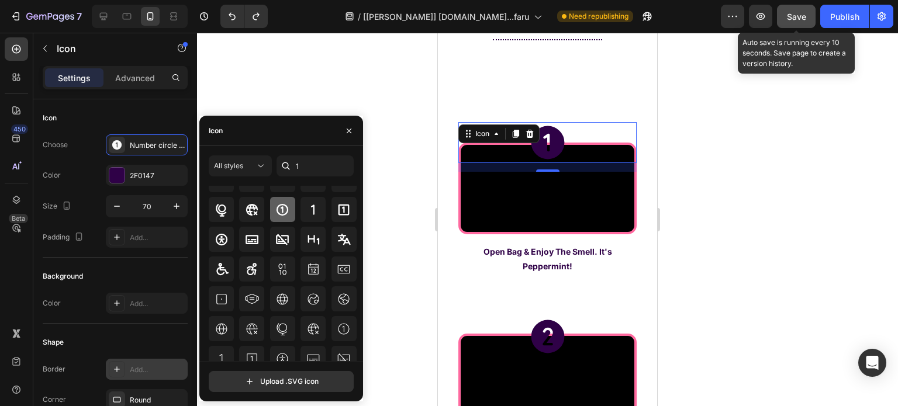
click at [281, 221] on div at bounding box center [282, 209] width 25 height 25
click at [231, 13] on icon "Undo/Redo" at bounding box center [232, 17] width 12 height 12
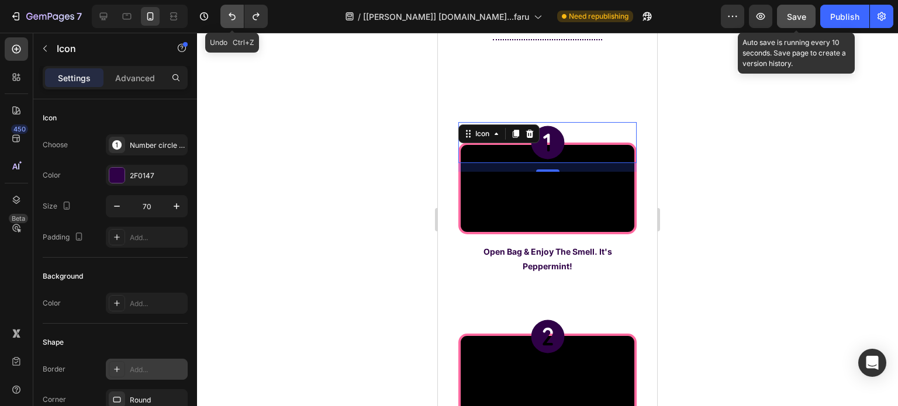
click at [231, 13] on icon "Undo/Redo" at bounding box center [232, 17] width 12 height 12
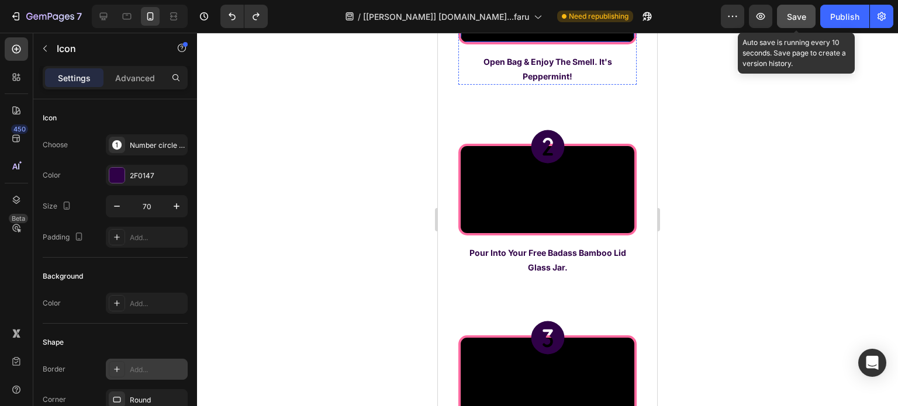
scroll to position [2781, 0]
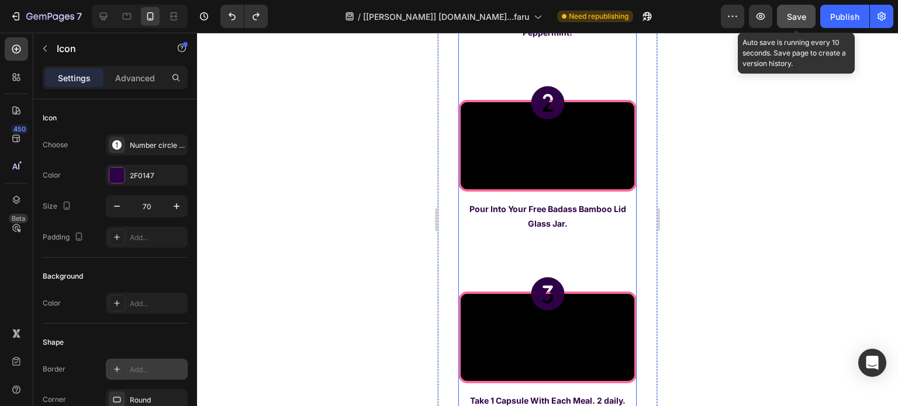
click at [569, 219] on div "Icon 15 Video Open Bag & Enjoy The Smell. It's Peppermint! Text Block Row Icon …" at bounding box center [547, 142] width 178 height 567
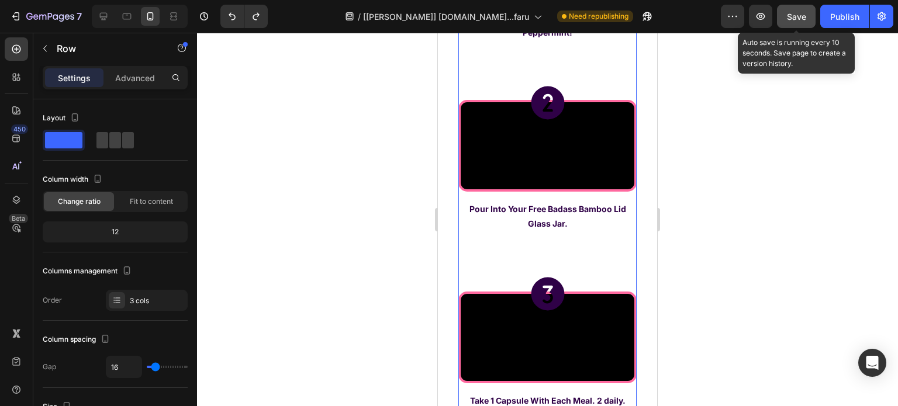
click at [550, 219] on div "Icon Video Open Bag & Enjoy The Smell. It's Peppermint! Text Block Row Icon Vid…" at bounding box center [547, 142] width 178 height 567
click at [550, 37] on strong "Open Bag & Enjoy The Smell. It's Peppermint!" at bounding box center [547, 25] width 129 height 25
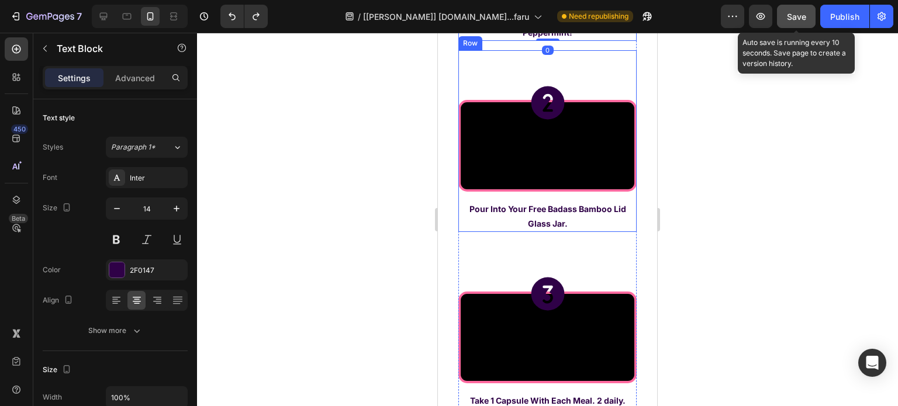
click at [518, 232] on div "Icon Video Pour Into Your Free Badass Bamboo Lid Glass Jar. Text Block" at bounding box center [547, 141] width 178 height 182
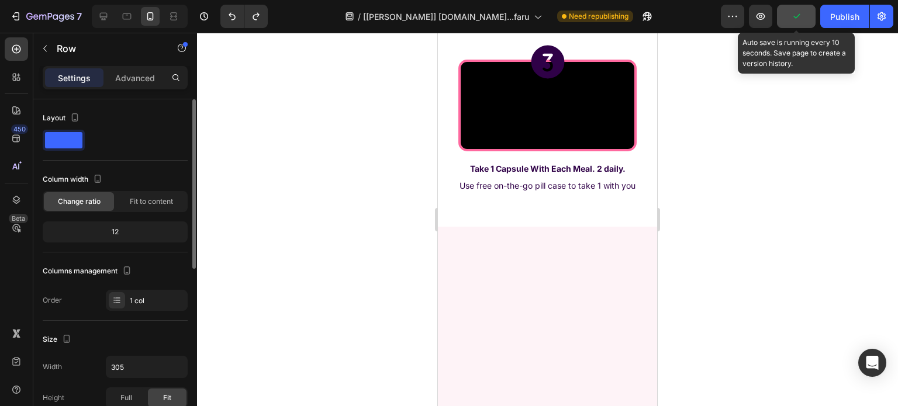
scroll to position [2957, 0]
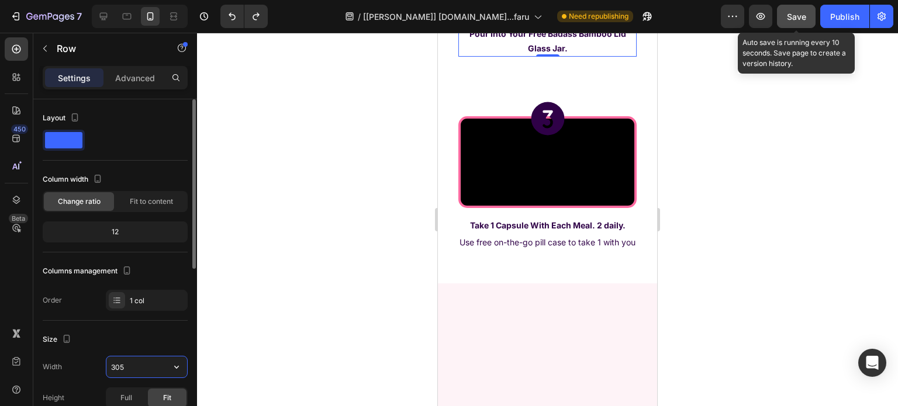
click at [133, 368] on input "305" at bounding box center [146, 366] width 81 height 21
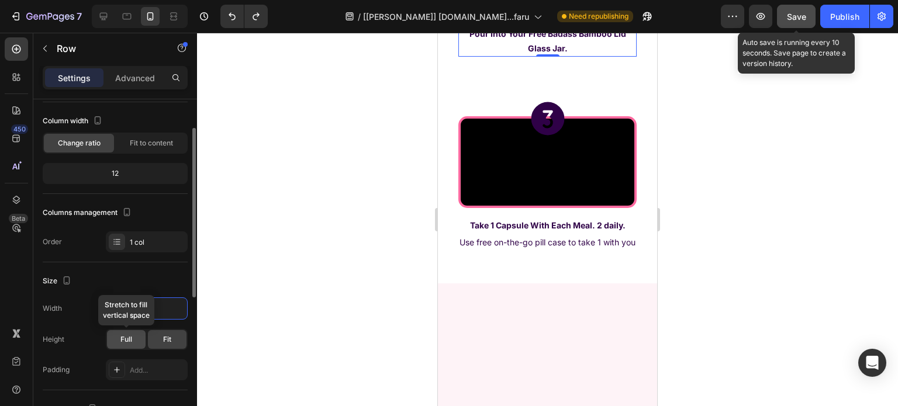
click at [133, 343] on div "Full" at bounding box center [126, 339] width 39 height 19
click at [151, 337] on div "Fit" at bounding box center [167, 339] width 39 height 19
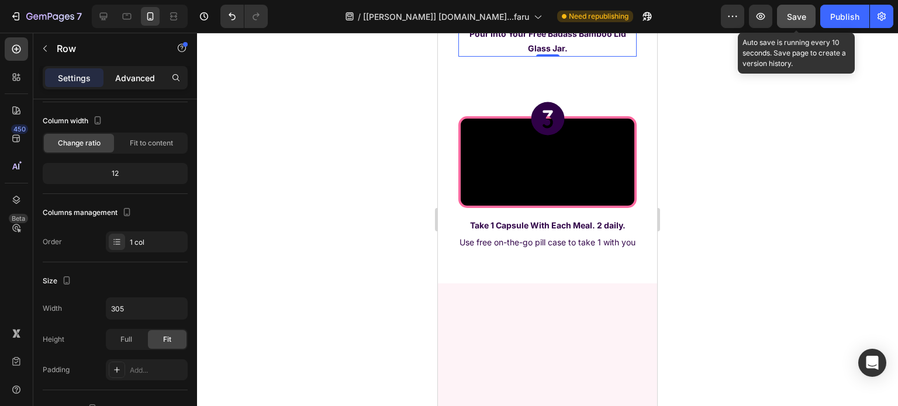
click at [135, 80] on p "Advanced" at bounding box center [135, 78] width 40 height 12
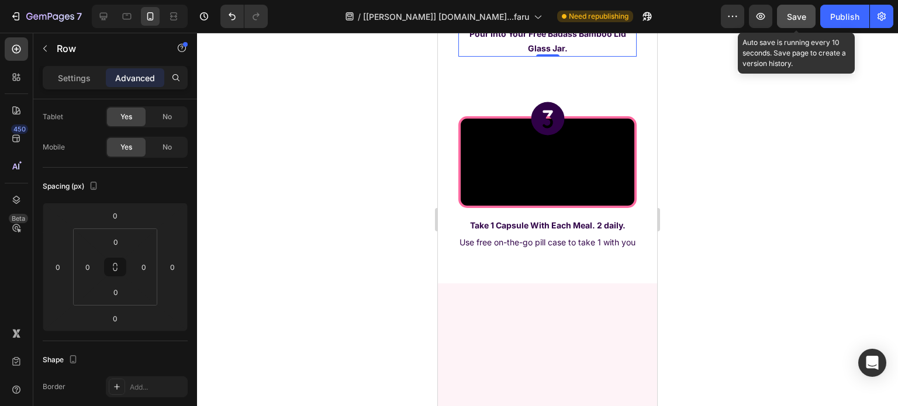
scroll to position [2898, 0]
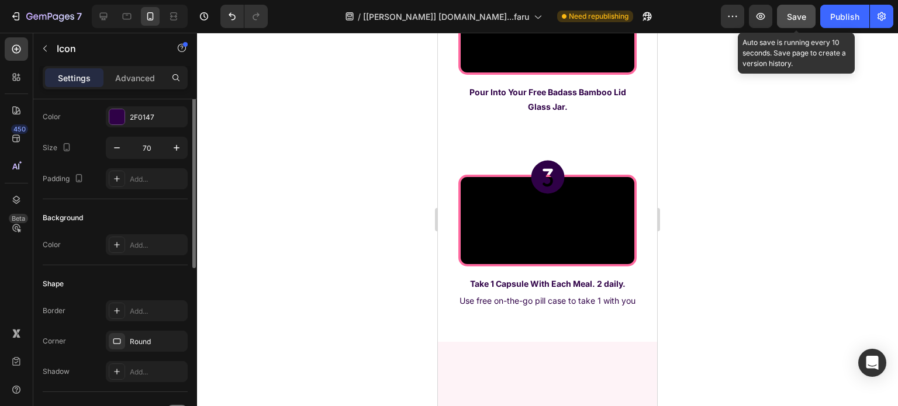
scroll to position [0, 0]
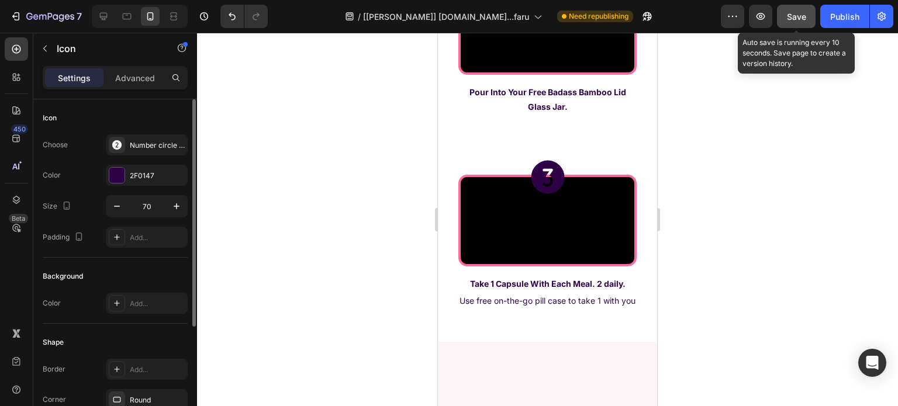
drag, startPoint x: 139, startPoint y: 85, endPoint x: 140, endPoint y: 109, distance: 24.0
click at [139, 85] on div "Advanced" at bounding box center [135, 77] width 58 height 19
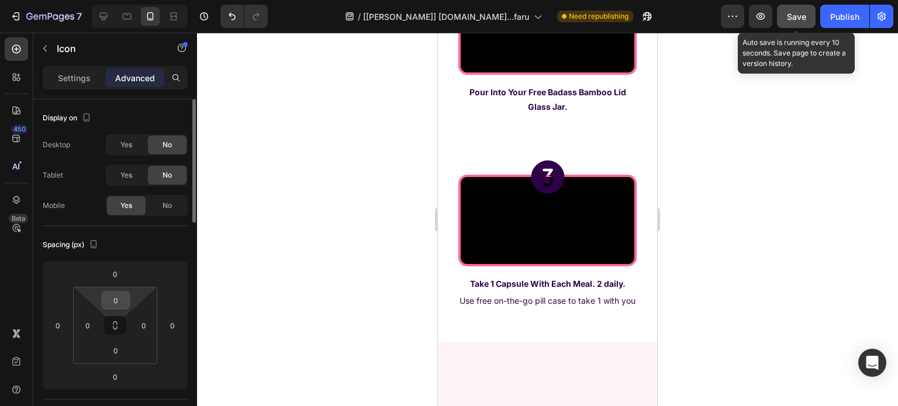
scroll to position [234, 0]
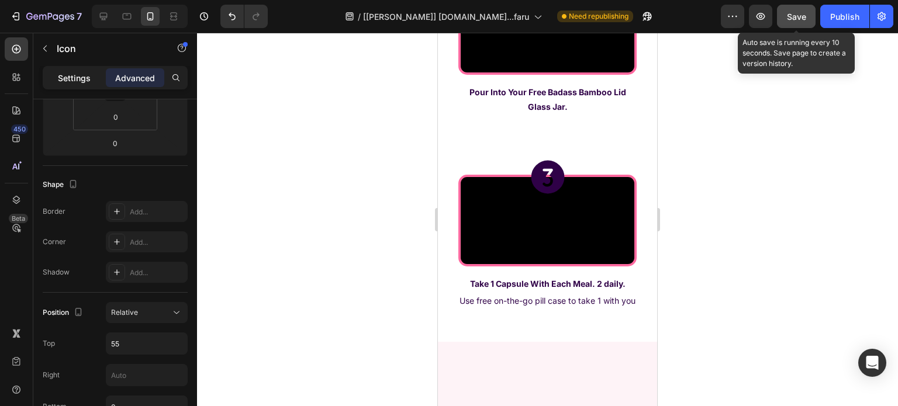
click at [62, 70] on div "Settings" at bounding box center [74, 77] width 58 height 19
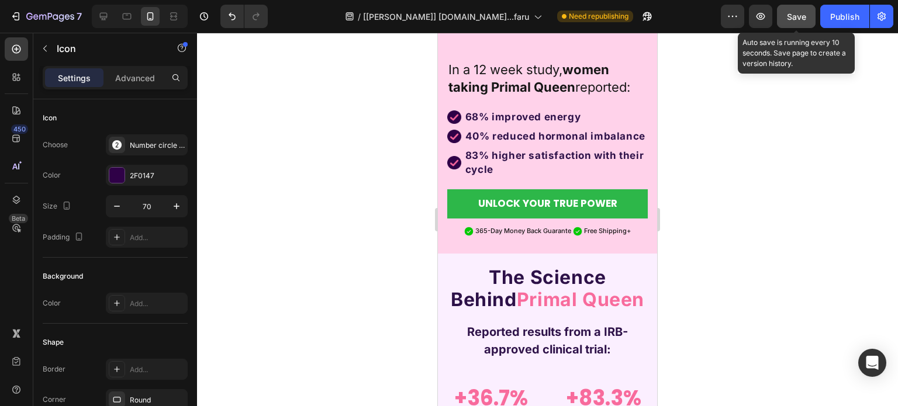
scroll to position [444, 0]
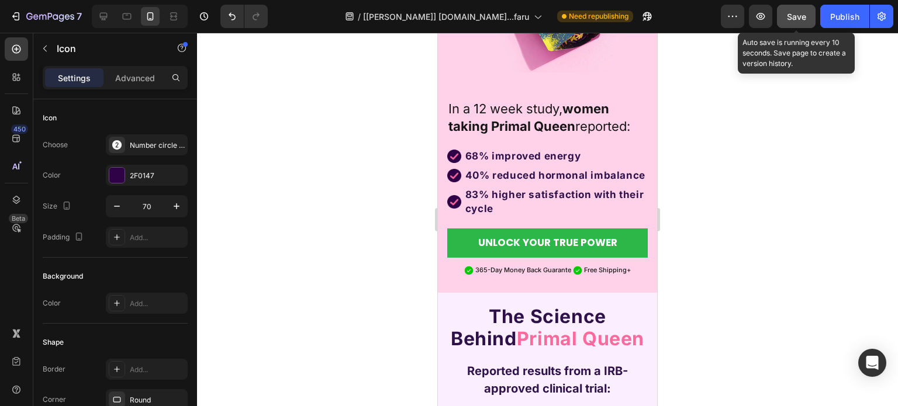
click at [803, 17] on span "Save" at bounding box center [795, 17] width 19 height 10
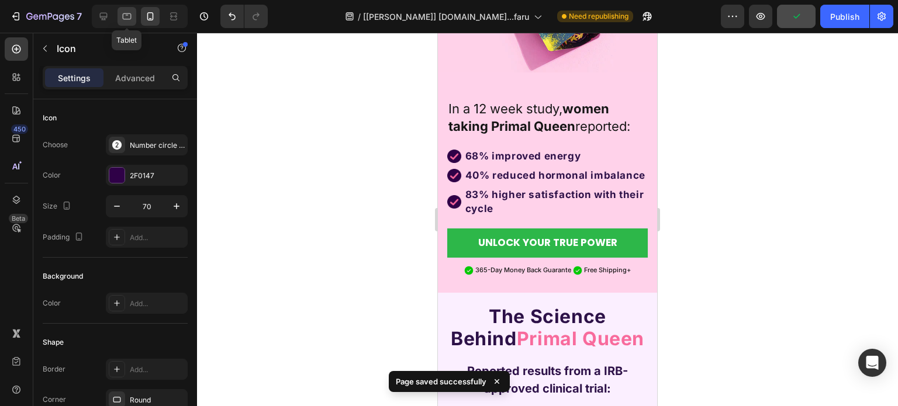
click at [131, 16] on icon at bounding box center [127, 16] width 9 height 6
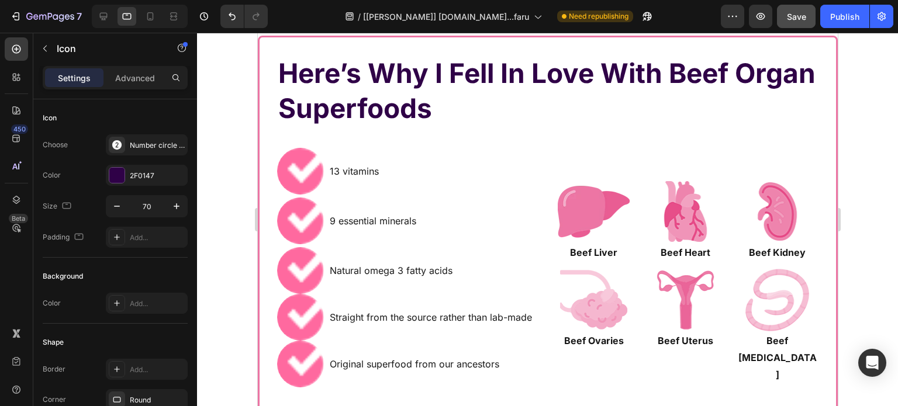
scroll to position [5644, 0]
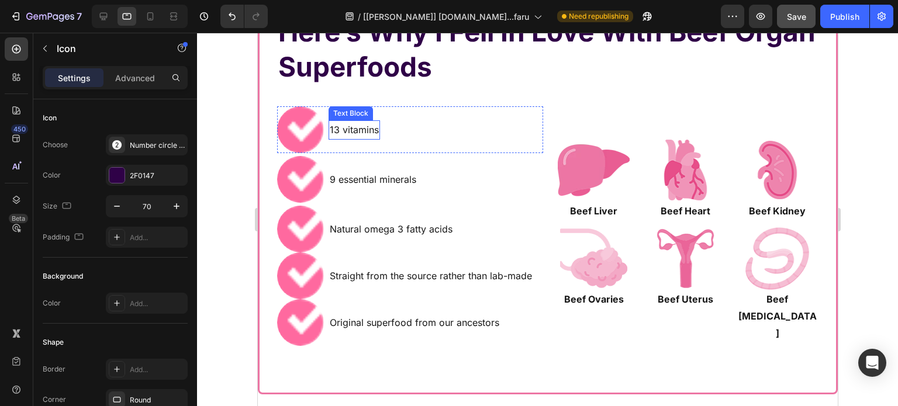
click at [300, 125] on img at bounding box center [299, 129] width 47 height 47
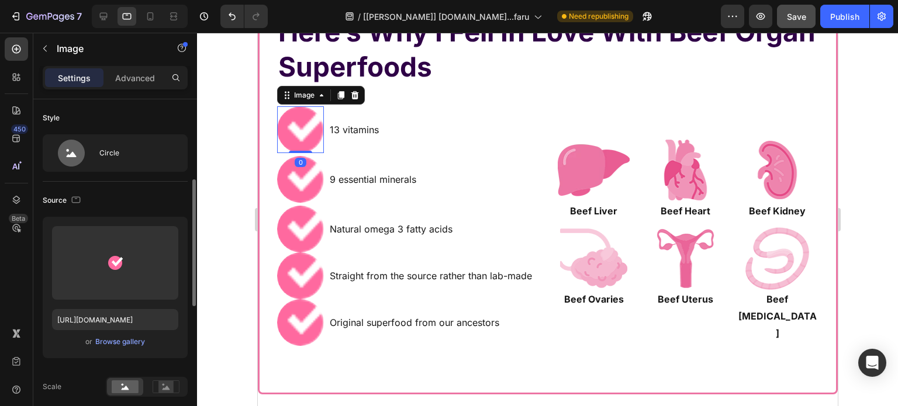
scroll to position [117, 0]
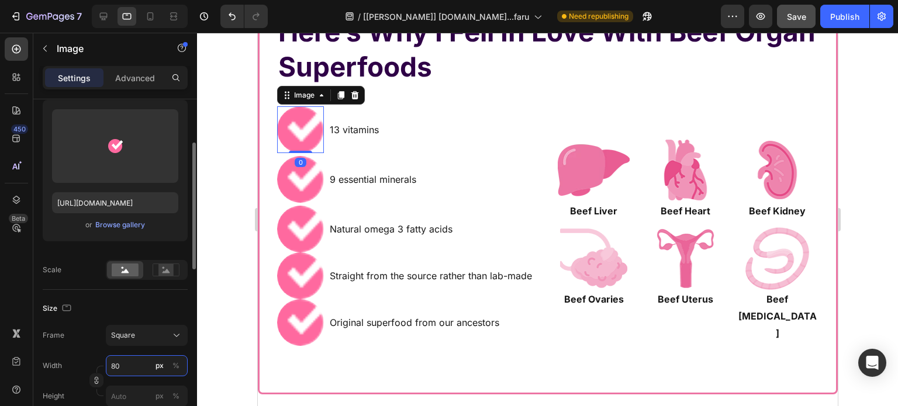
click at [124, 362] on input "80" at bounding box center [147, 365] width 82 height 21
type input "5"
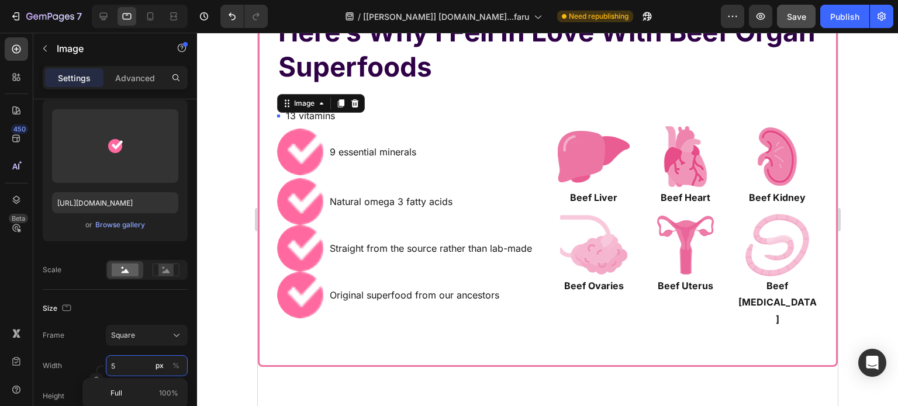
type input "50"
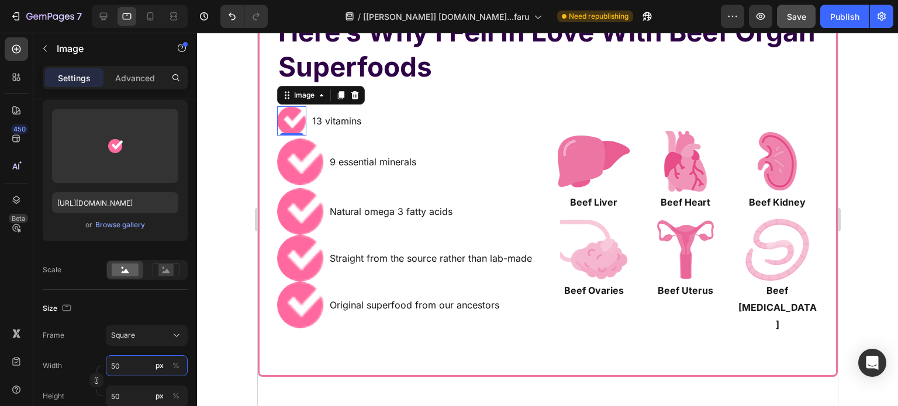
type input "5"
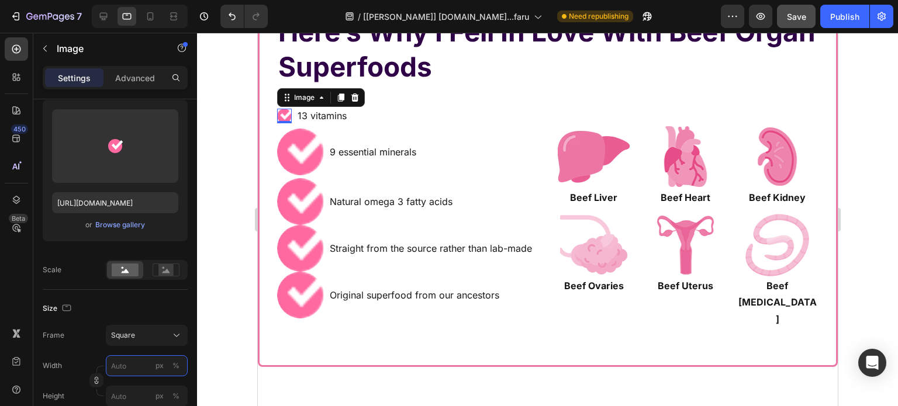
type input "2"
type input "20"
type input "2"
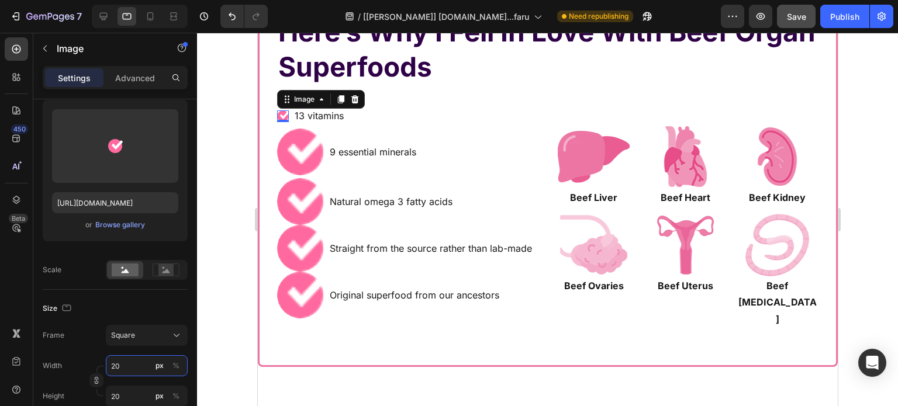
type input "2"
type input "23"
type input "230"
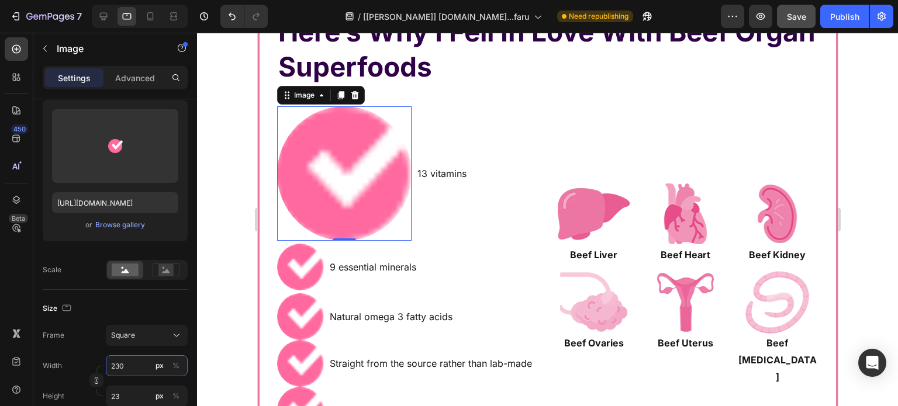
type input "230"
type input "23"
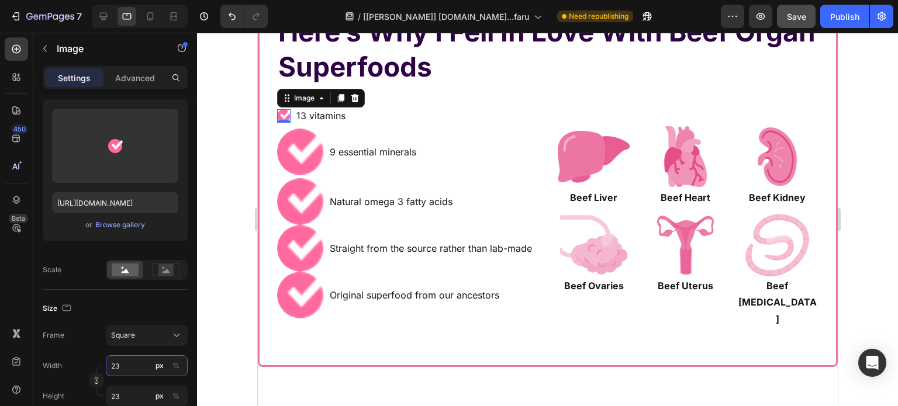
type input "2"
type input "3"
type input "30"
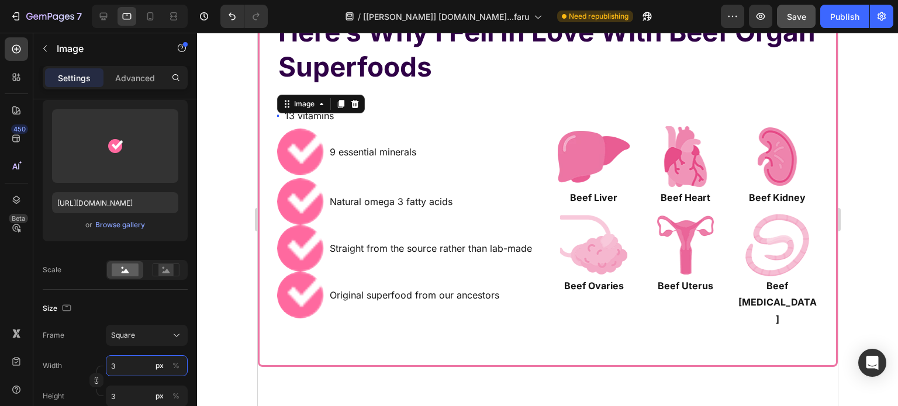
type input "30"
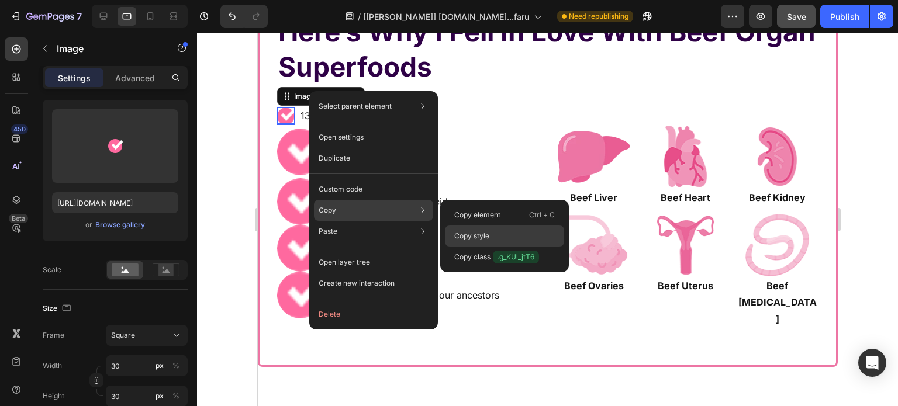
click at [473, 247] on div "Copy style" at bounding box center [504, 257] width 119 height 21
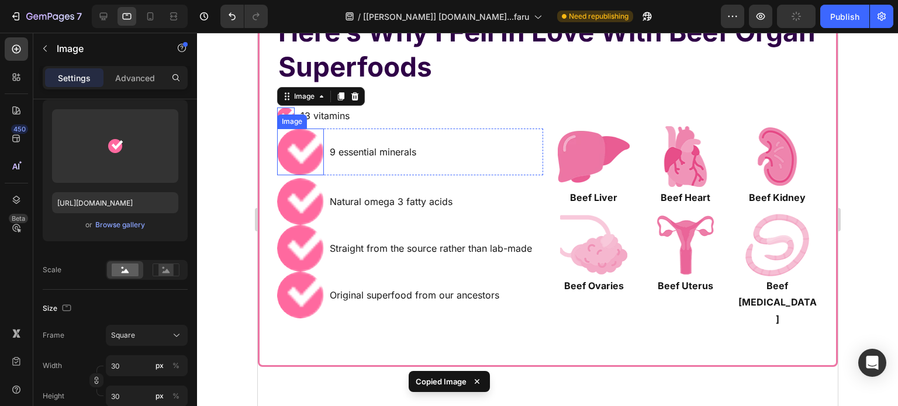
click at [306, 145] on img at bounding box center [299, 152] width 47 height 47
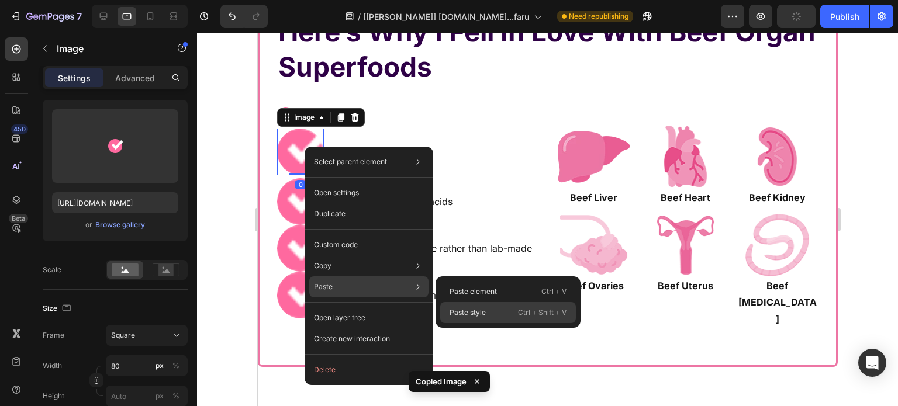
click at [472, 313] on p "Paste style" at bounding box center [467, 312] width 36 height 11
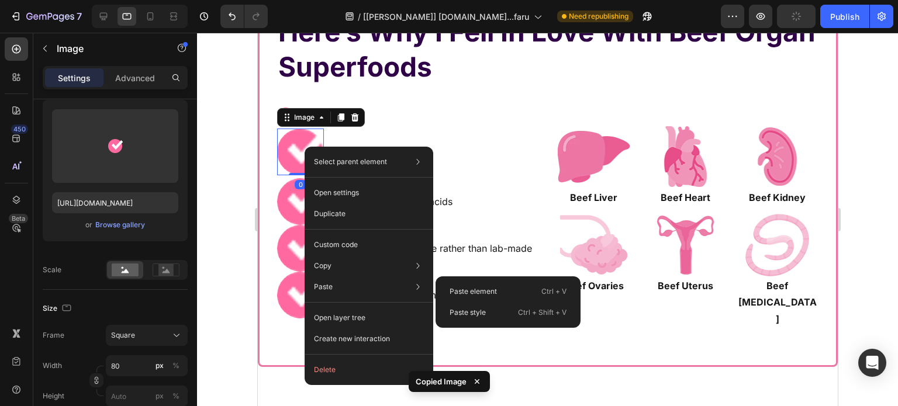
type input "30"
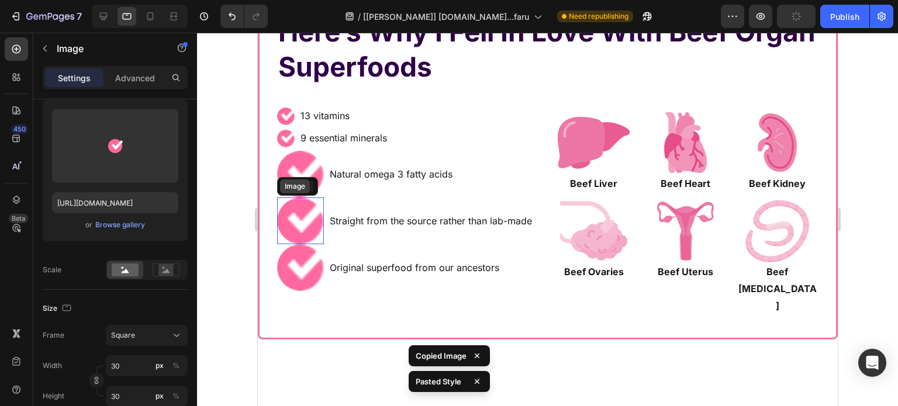
click at [300, 187] on div "Image" at bounding box center [294, 186] width 25 height 11
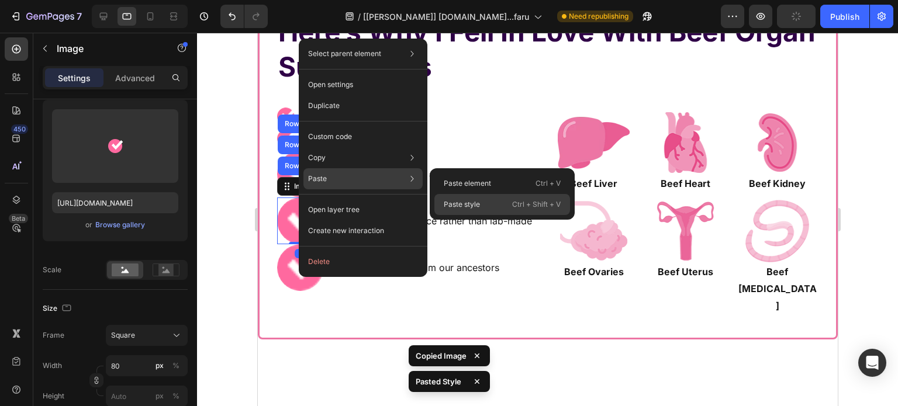
click at [494, 210] on div "Paste style Ctrl + Shift + V" at bounding box center [502, 204] width 136 height 21
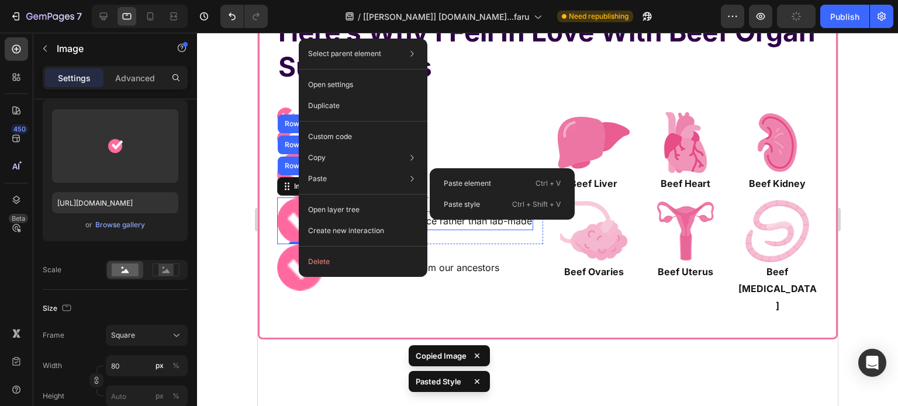
type input "30"
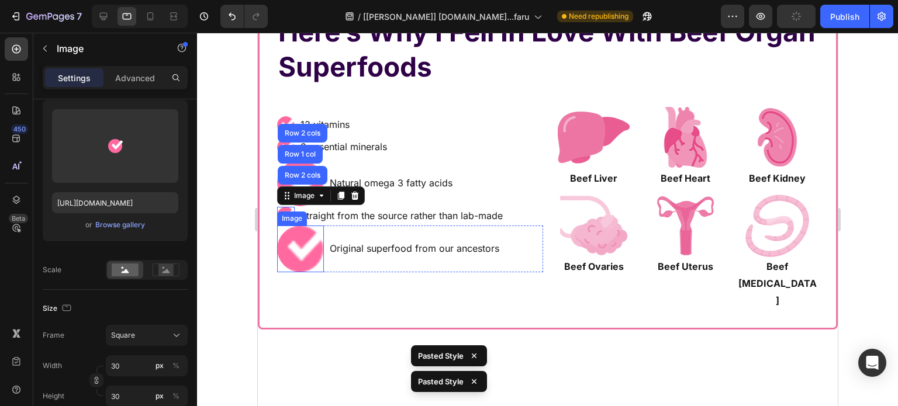
click at [300, 247] on img at bounding box center [299, 249] width 47 height 47
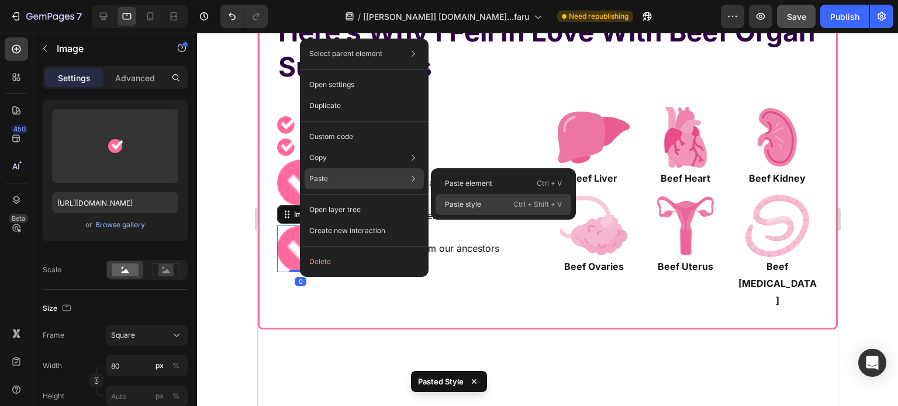
click at [446, 198] on div "Paste style Ctrl + Shift + V" at bounding box center [503, 204] width 136 height 21
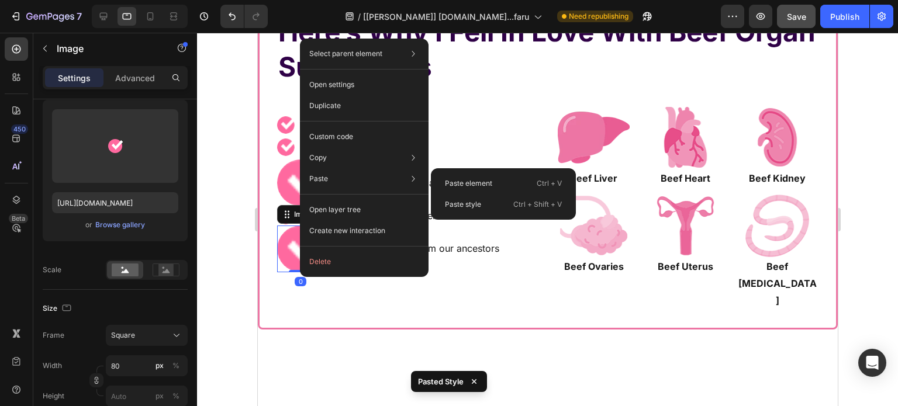
type input "30"
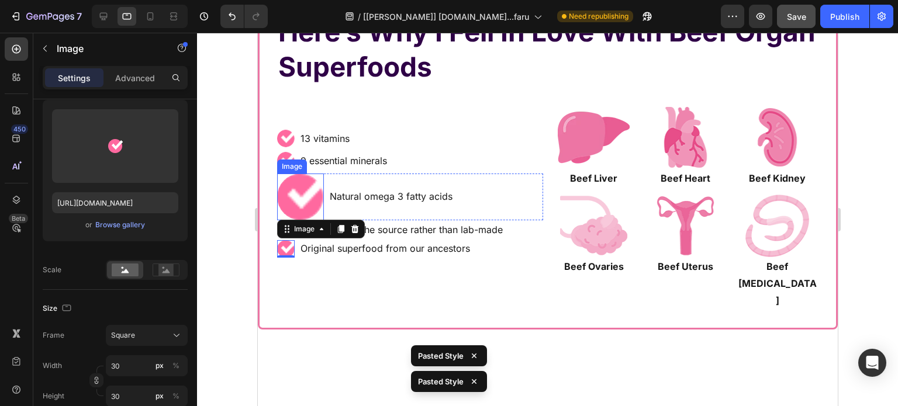
click at [296, 179] on img at bounding box center [299, 197] width 47 height 47
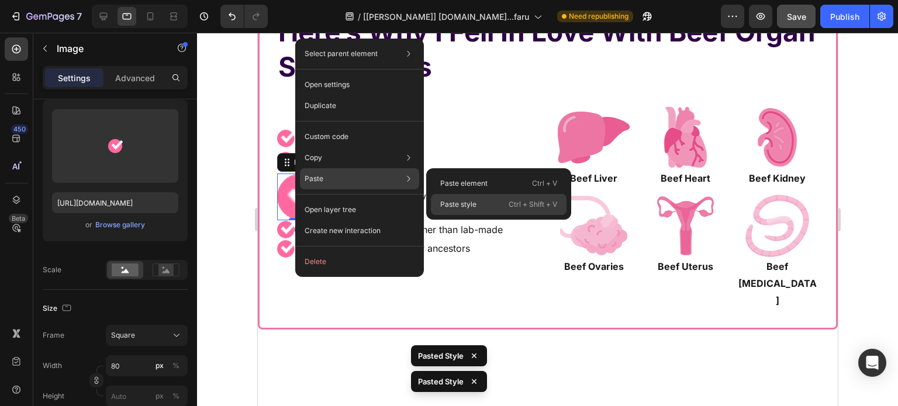
click at [489, 204] on div "Paste style Ctrl + Shift + V" at bounding box center [499, 204] width 136 height 21
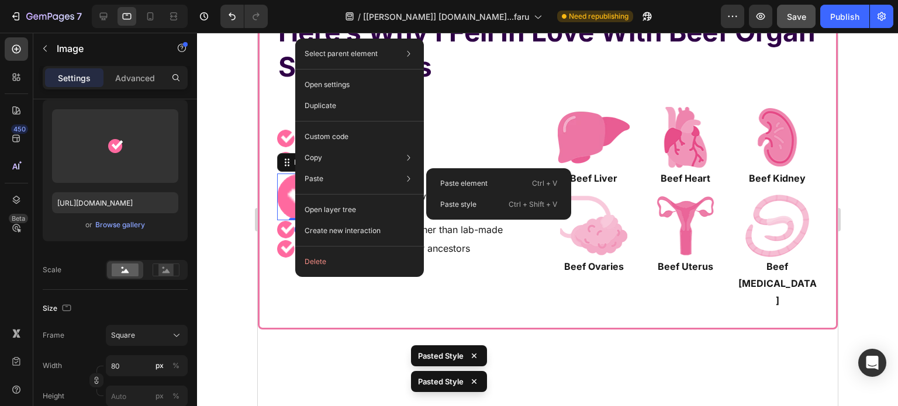
type input "30"
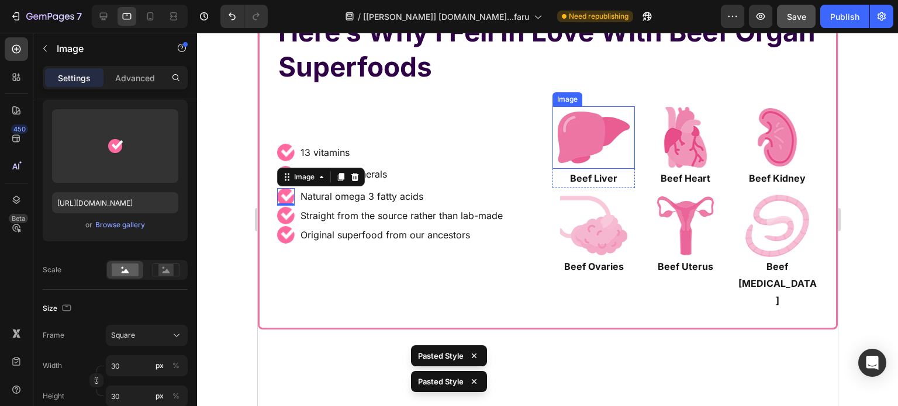
click at [594, 141] on img at bounding box center [593, 137] width 82 height 63
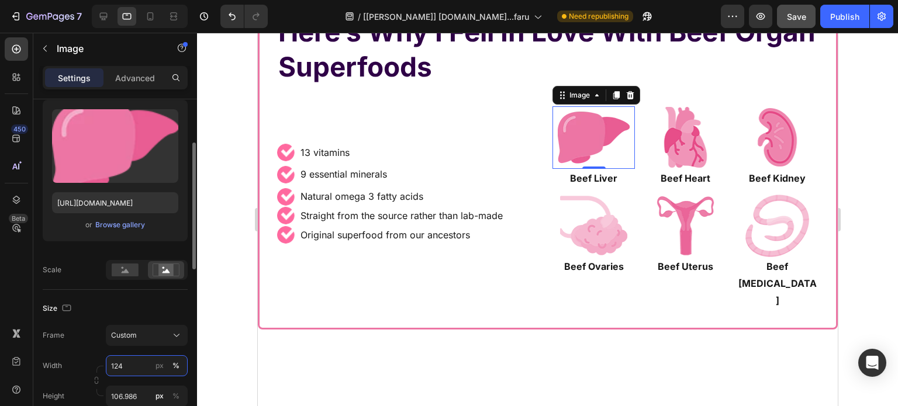
click at [133, 365] on input "124" at bounding box center [147, 365] width 82 height 21
type input "74"
click at [132, 397] on input "106.986" at bounding box center [147, 396] width 82 height 21
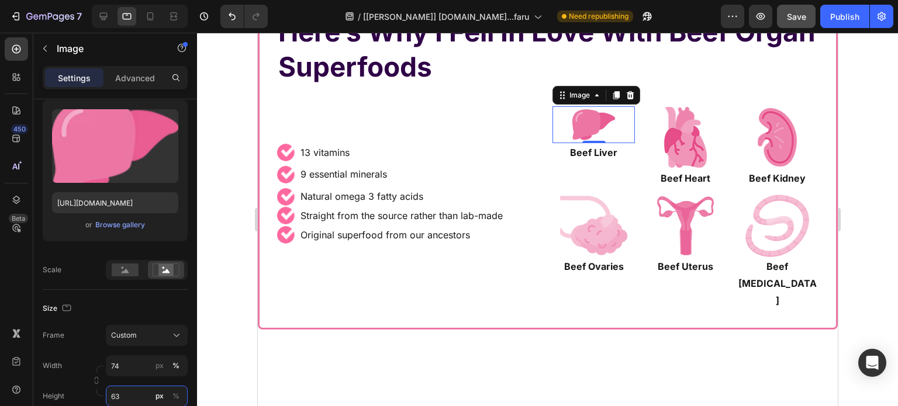
type input "63"
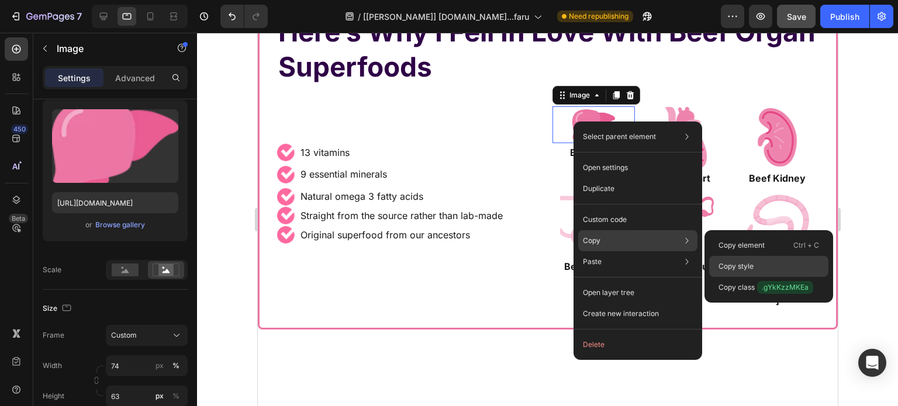
click at [751, 261] on p "Copy style" at bounding box center [735, 266] width 35 height 11
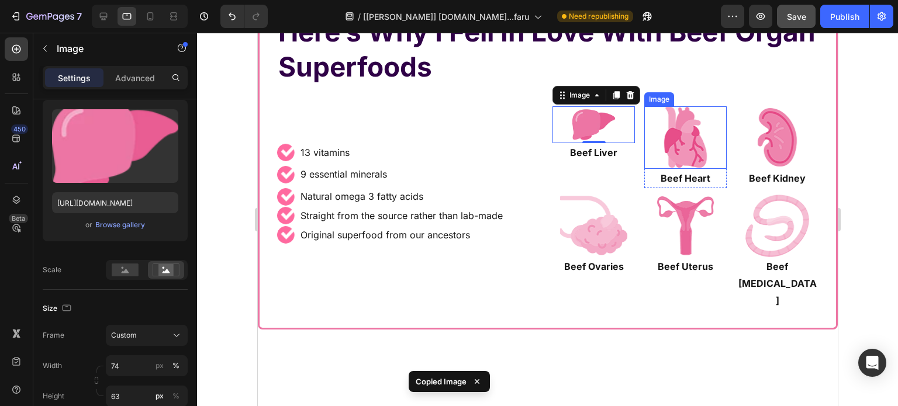
click at [684, 130] on img at bounding box center [684, 137] width 82 height 63
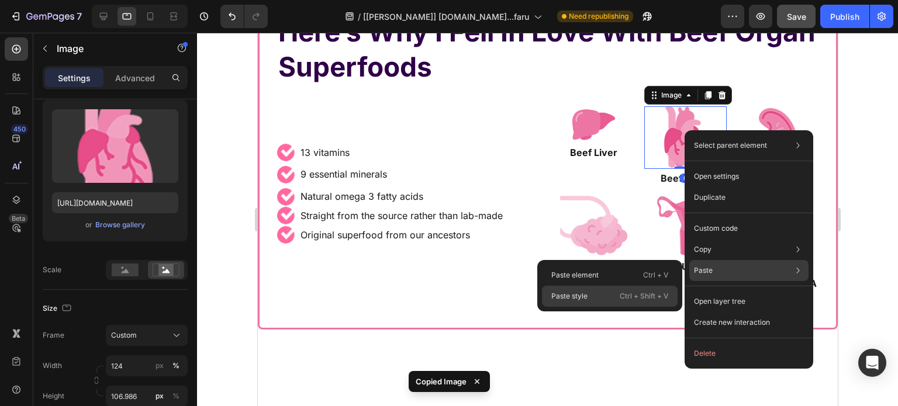
click at [639, 291] on p "Ctrl + Shift + V" at bounding box center [643, 296] width 48 height 12
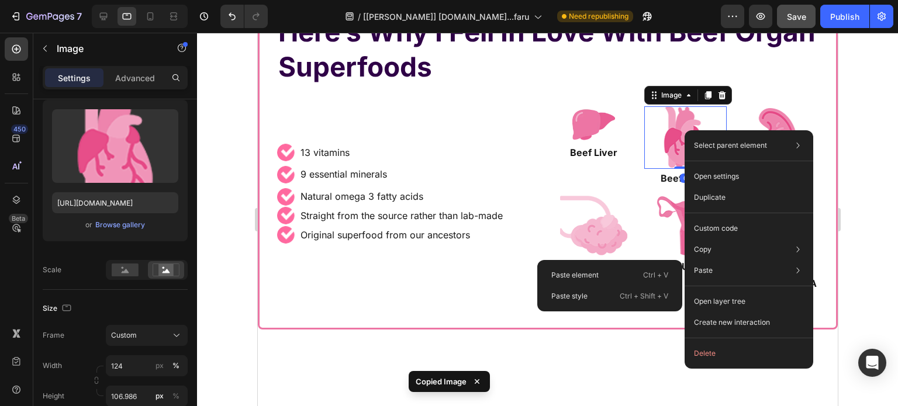
type input "74"
type input "63"
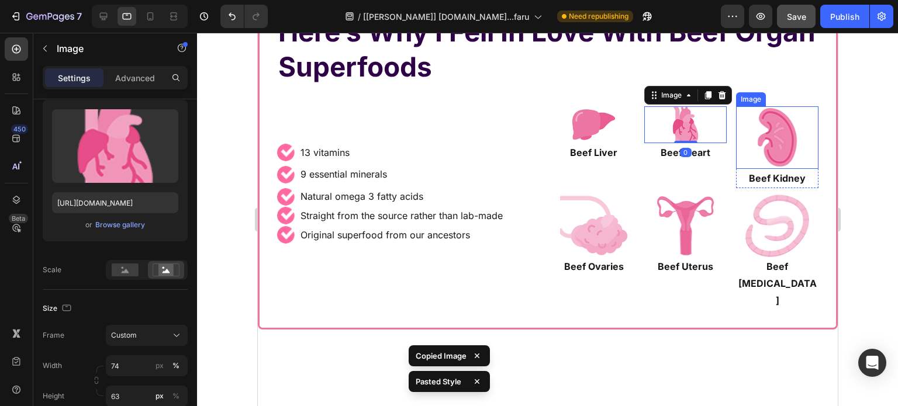
click at [758, 121] on img at bounding box center [776, 137] width 82 height 63
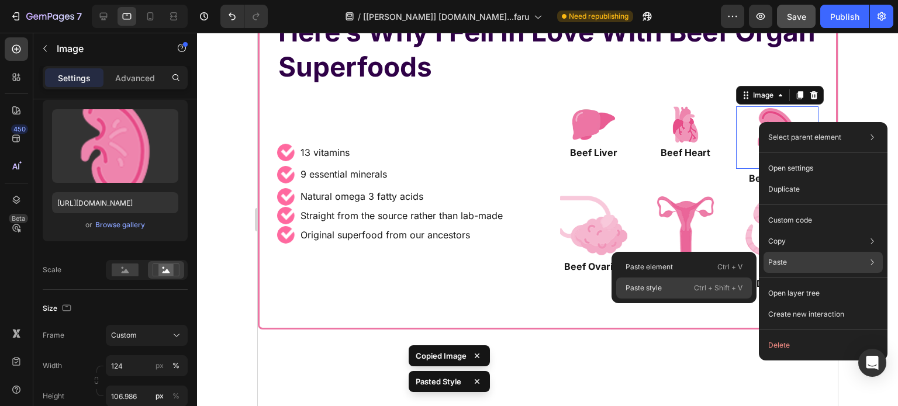
click at [700, 285] on p "Ctrl + Shift + V" at bounding box center [718, 288] width 48 height 12
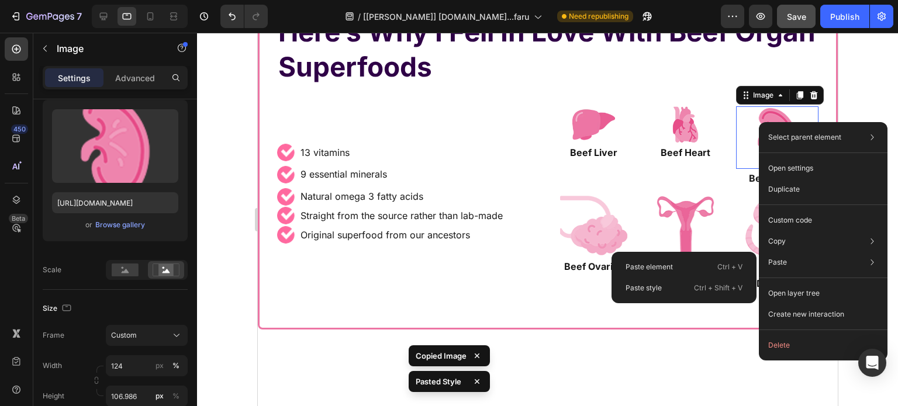
type input "74"
type input "63"
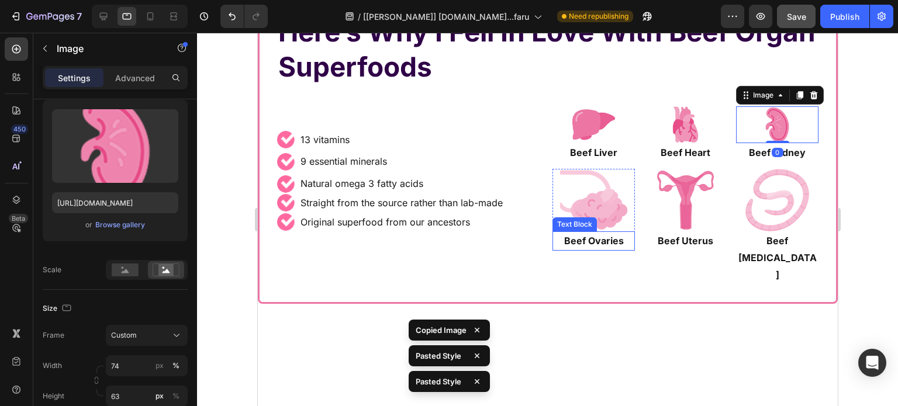
click at [592, 202] on img at bounding box center [593, 200] width 82 height 63
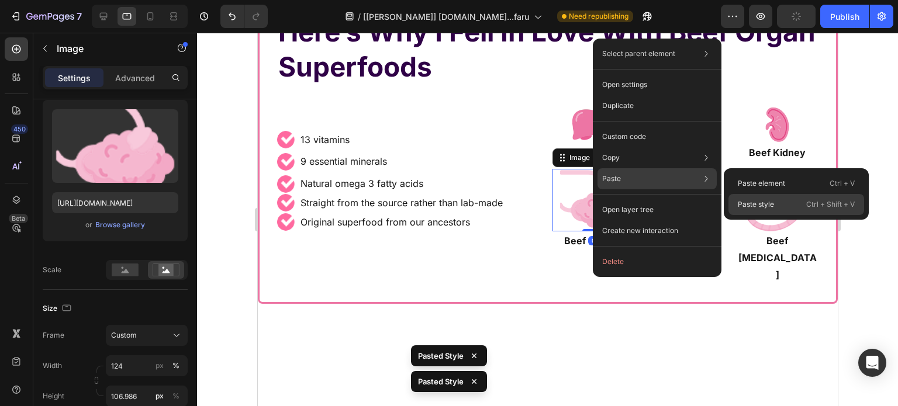
click at [774, 203] on div "Paste style Ctrl + Shift + V" at bounding box center [796, 204] width 136 height 21
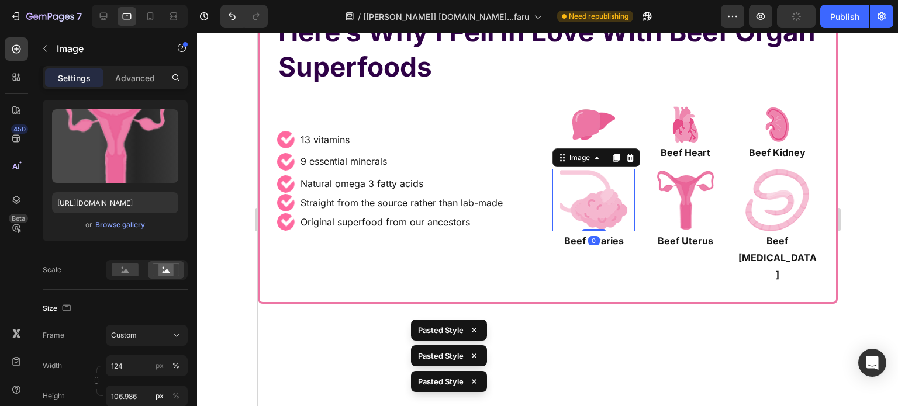
click at [673, 207] on img at bounding box center [684, 200] width 82 height 63
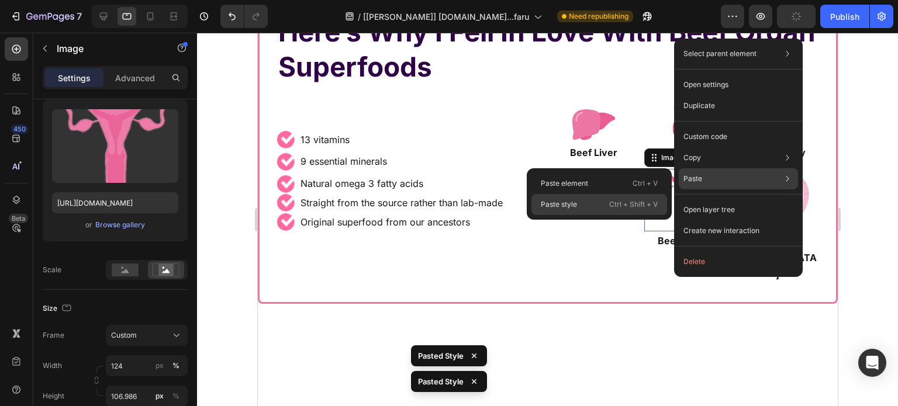
drag, startPoint x: 612, startPoint y: 195, endPoint x: 487, endPoint y: 163, distance: 129.7
click at [612, 195] on div "Paste style Ctrl + Shift + V" at bounding box center [599, 204] width 136 height 21
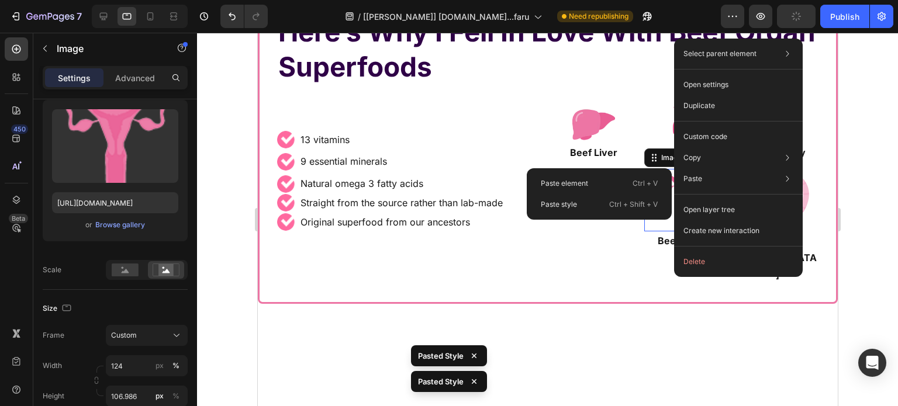
type input "74"
type input "63"
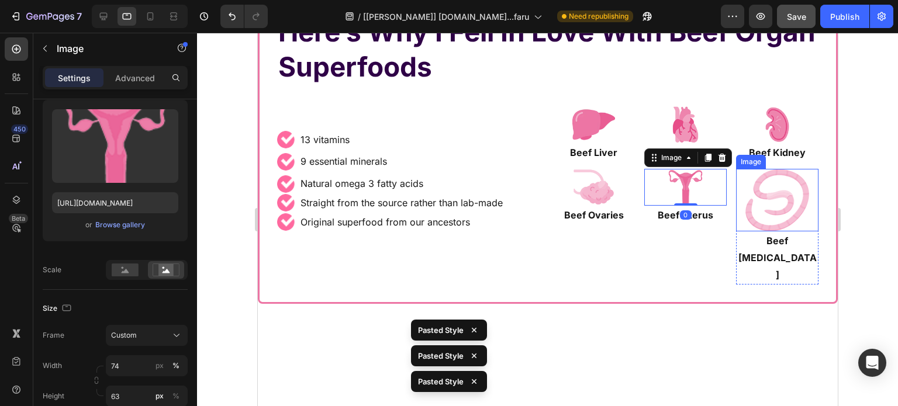
click at [779, 190] on img at bounding box center [776, 200] width 82 height 63
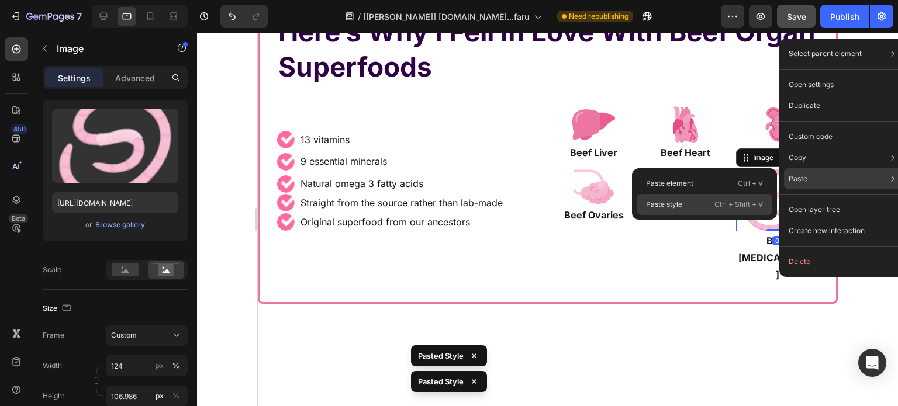
click at [721, 205] on p "Ctrl + Shift + V" at bounding box center [738, 205] width 48 height 12
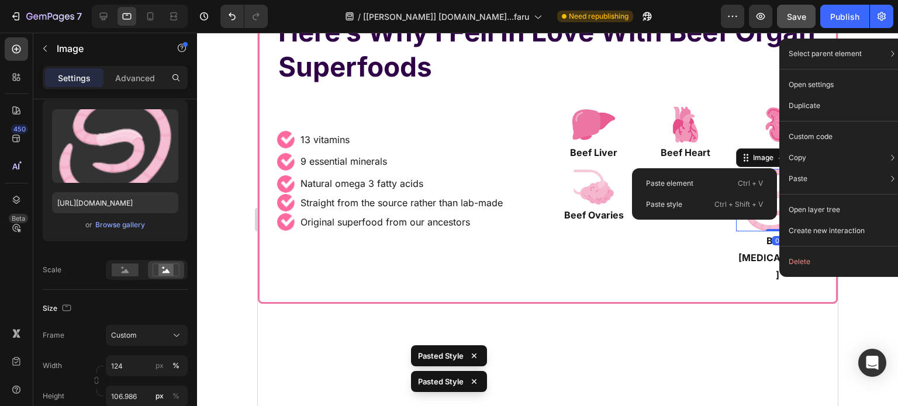
type input "74"
type input "63"
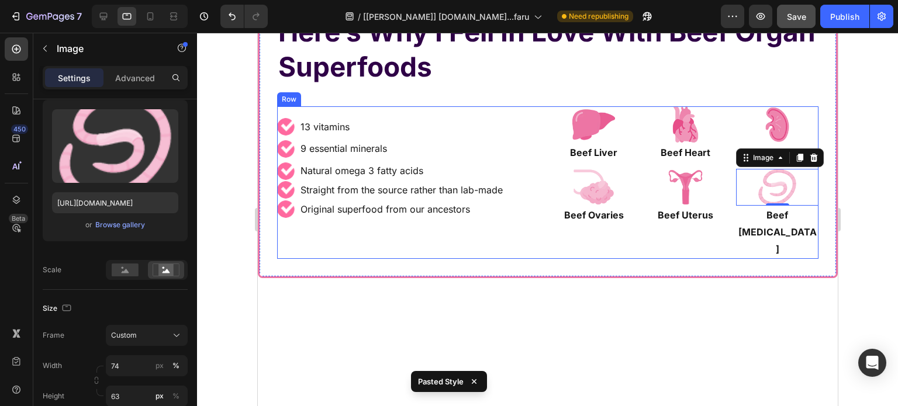
click at [540, 108] on div "Image 13 vitamins Text Block Row Image 9 essential minerals Text Block Row Imag…" at bounding box center [546, 182] width 541 height 152
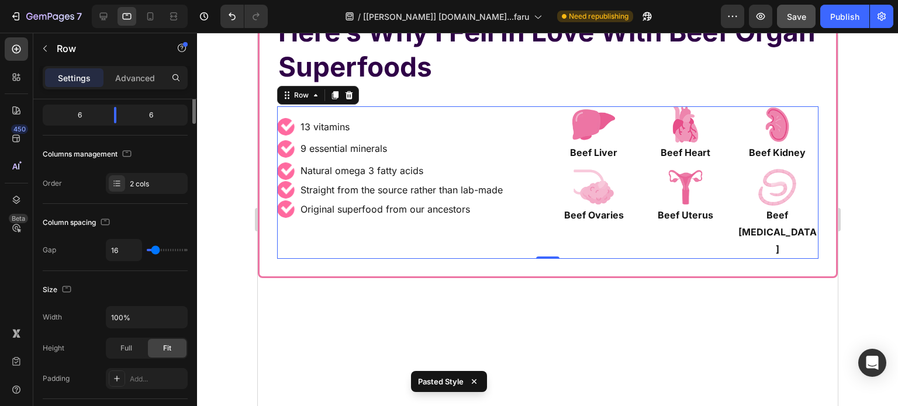
scroll to position [0, 0]
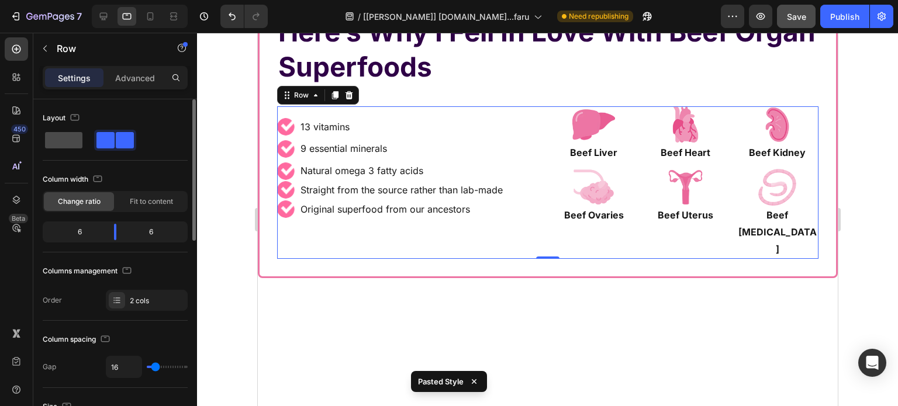
click at [70, 137] on span at bounding box center [63, 140] width 37 height 16
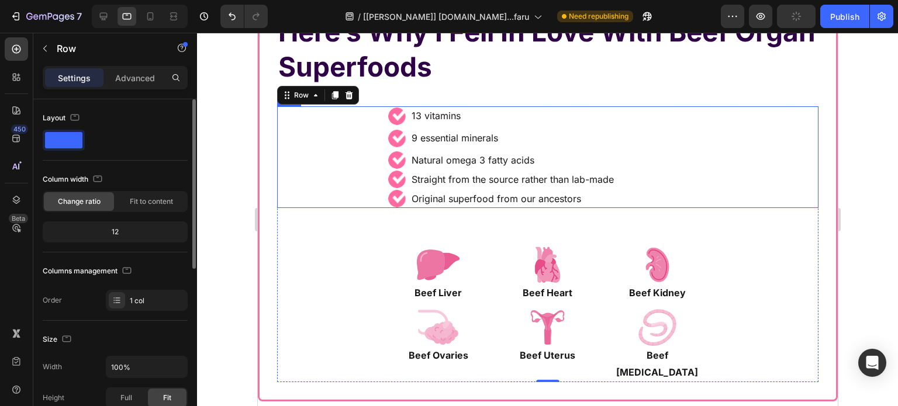
click at [335, 177] on div "Image 13 vitamins Text Block Row Image 9 essential minerals Text Block Row Imag…" at bounding box center [546, 157] width 541 height 102
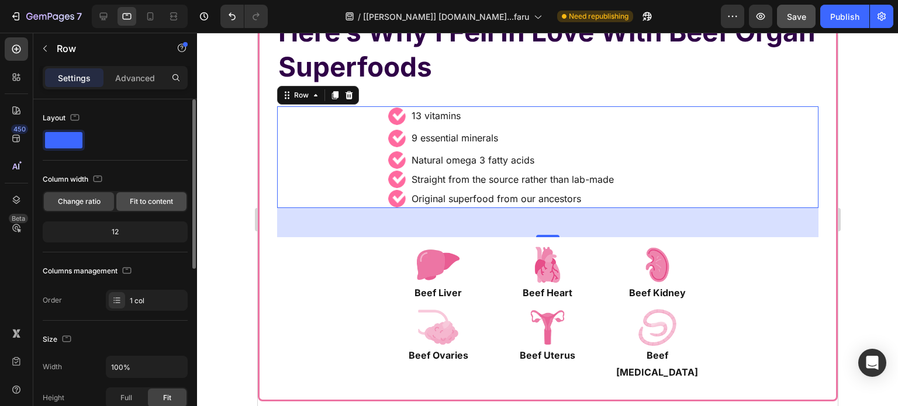
click at [142, 202] on span "Fit to content" at bounding box center [151, 201] width 43 height 11
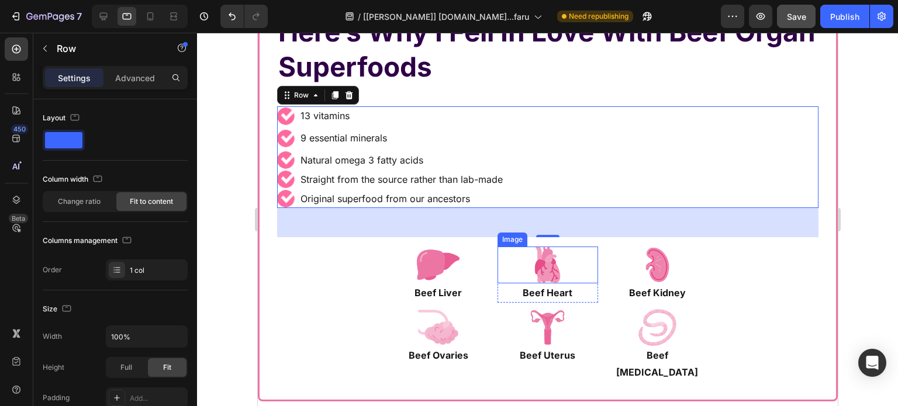
click at [497, 275] on div at bounding box center [547, 265] width 100 height 37
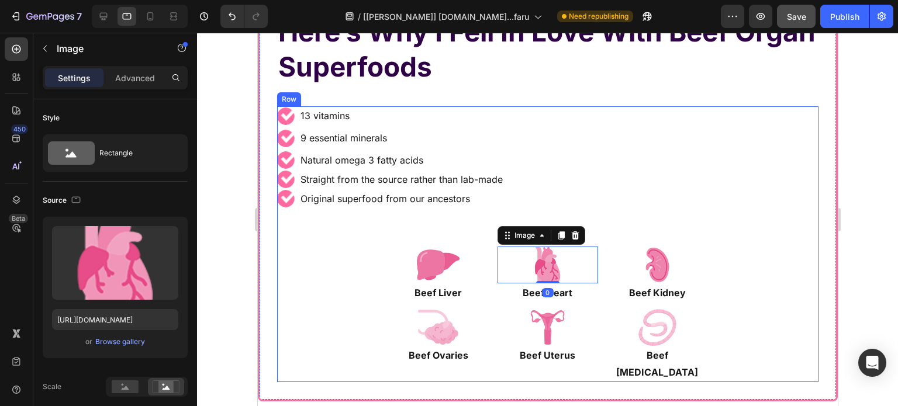
click at [504, 245] on div "Image 13 vitamins Text Block Row Image 9 essential minerals Text Block Row Imag…" at bounding box center [546, 243] width 541 height 275
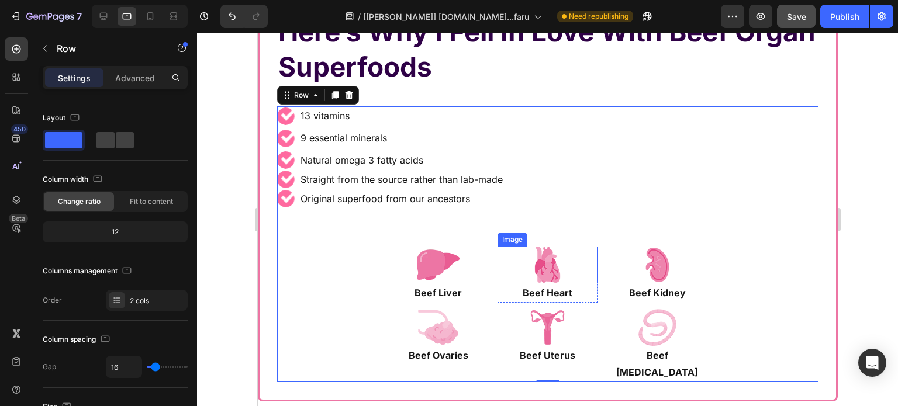
click at [497, 278] on div at bounding box center [547, 265] width 100 height 37
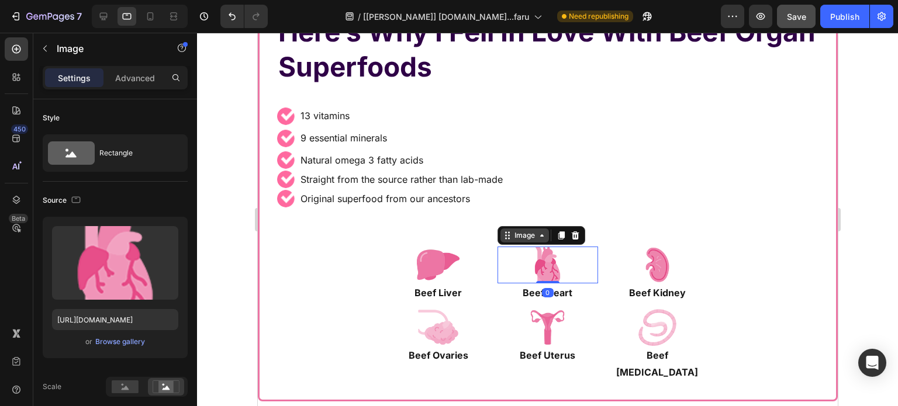
click at [505, 237] on icon at bounding box center [506, 235] width 9 height 9
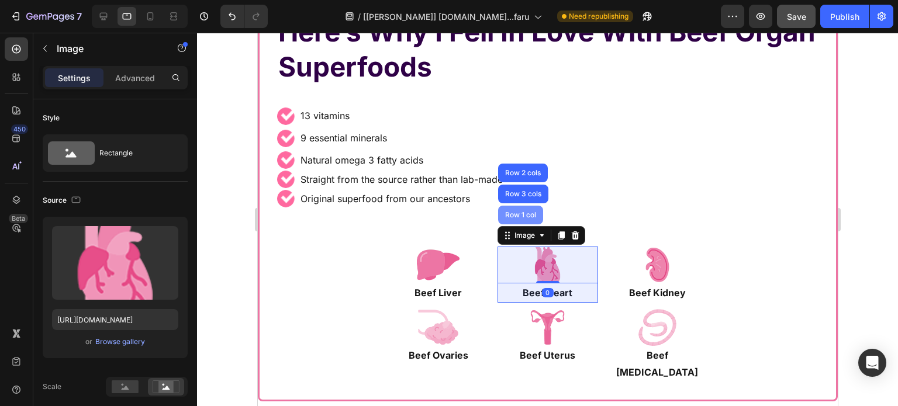
click at [508, 212] on div "Row 1 col" at bounding box center [520, 215] width 36 height 7
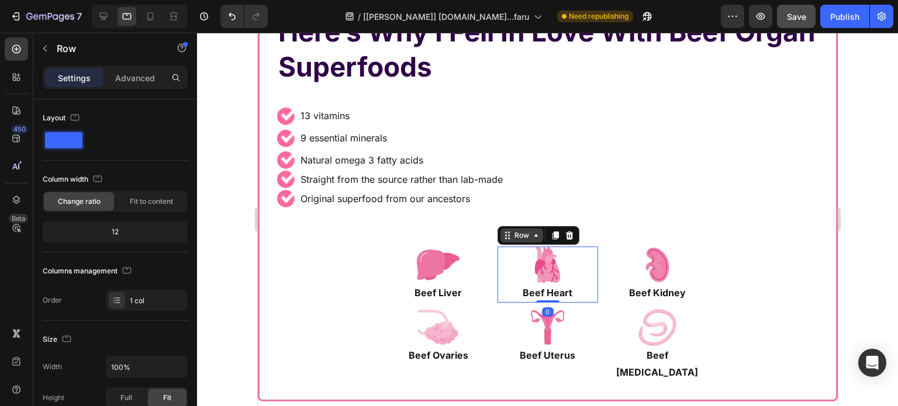
click at [511, 235] on div "Row" at bounding box center [520, 235] width 19 height 11
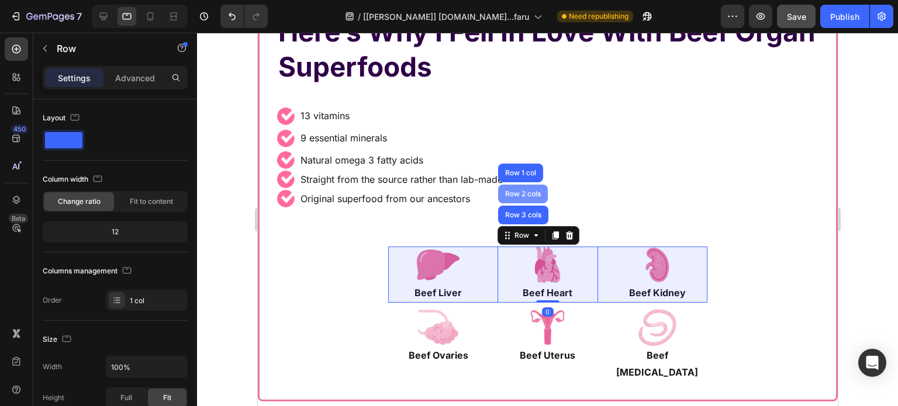
click at [509, 212] on div "Row 3 cols" at bounding box center [522, 215] width 41 height 7
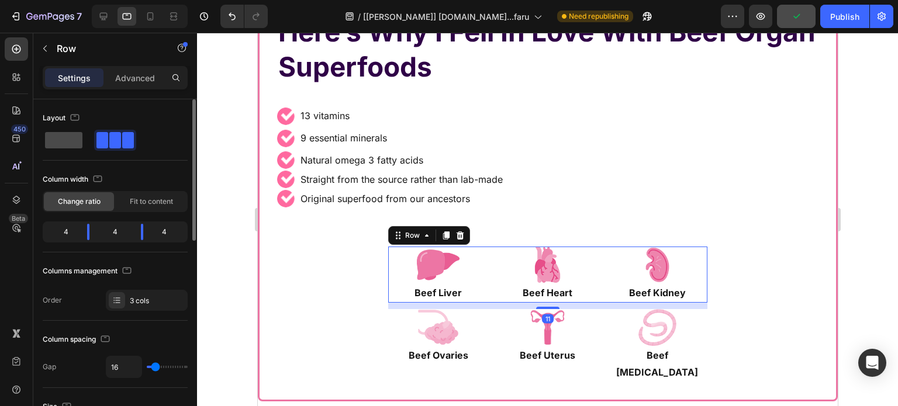
click at [63, 140] on span at bounding box center [63, 140] width 37 height 16
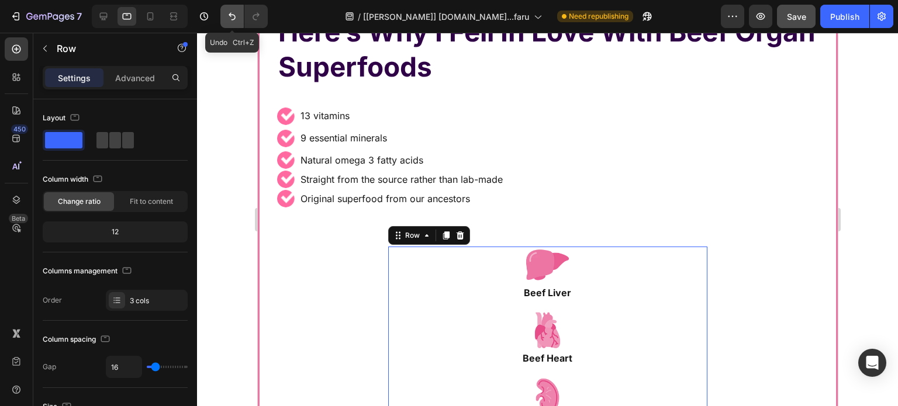
click at [227, 18] on icon "Undo/Redo" at bounding box center [232, 17] width 12 height 12
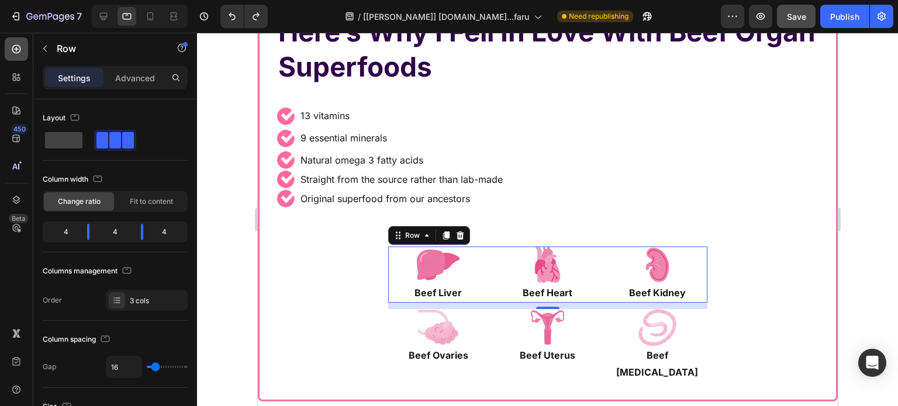
click at [11, 48] on icon at bounding box center [17, 49] width 12 height 12
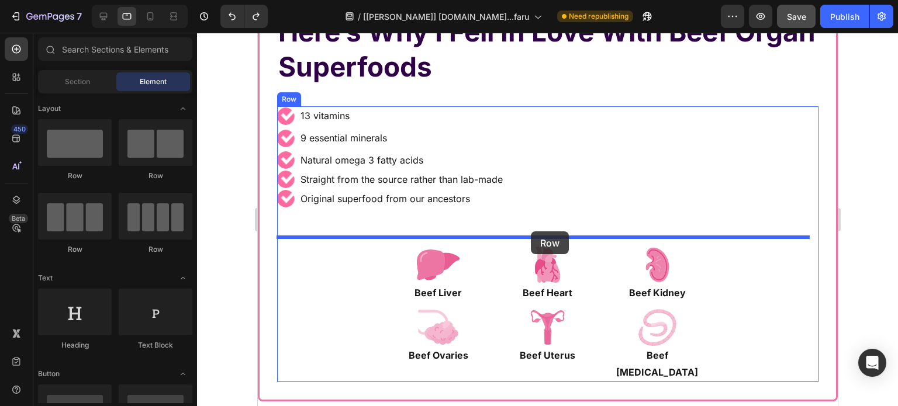
drag, startPoint x: 449, startPoint y: 189, endPoint x: 441, endPoint y: 289, distance: 100.9
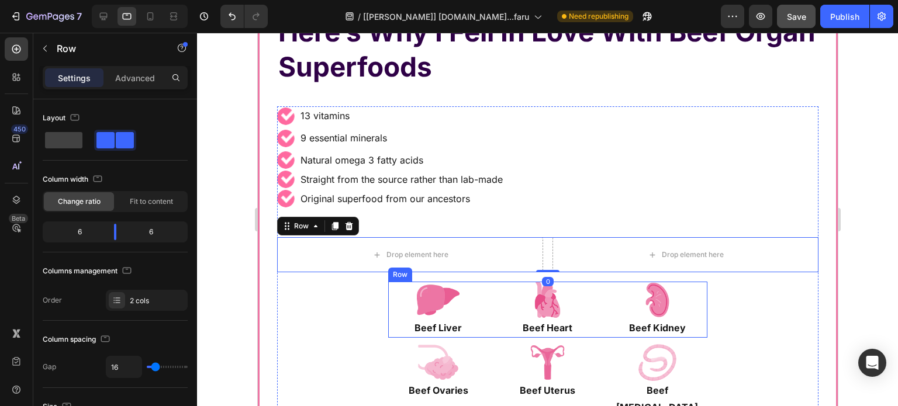
click at [482, 313] on div "Image Beef Liver Text Block Row Image Beef Heart Text Block Row Image Beef Kidn…" at bounding box center [546, 310] width 318 height 56
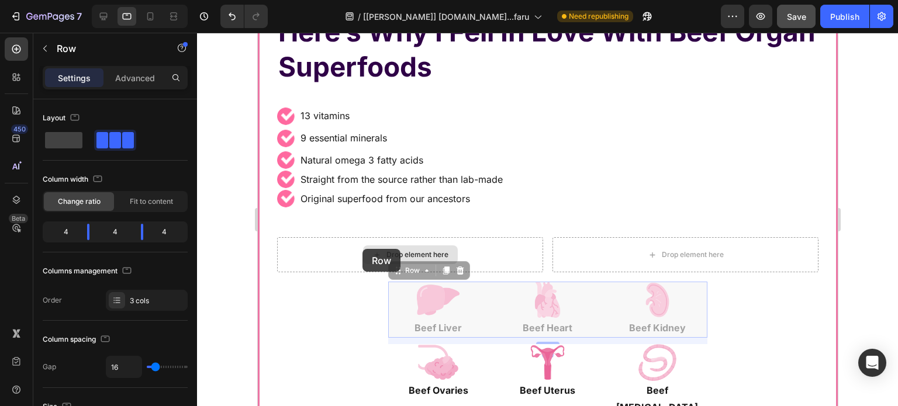
drag, startPoint x: 393, startPoint y: 274, endPoint x: 365, endPoint y: 264, distance: 29.8
click at [353, 247] on div "Image 13 vitamins Text Block Row Image 9 essential minerals Text Block Row Imag…" at bounding box center [546, 261] width 541 height 310
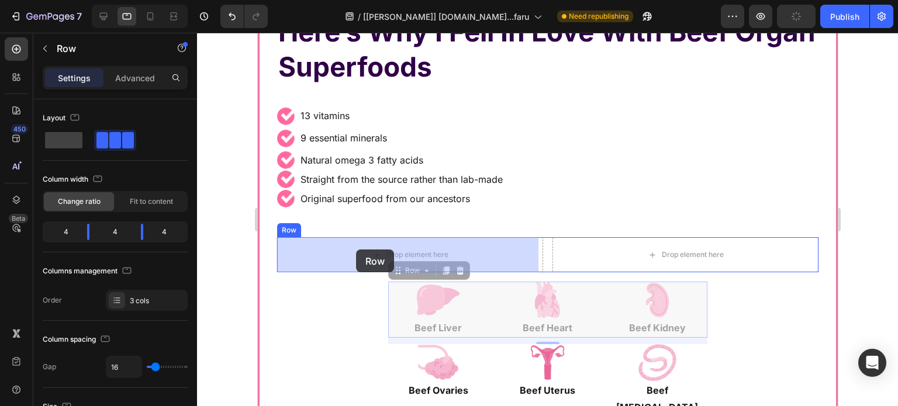
drag, startPoint x: 397, startPoint y: 264, endPoint x: 355, endPoint y: 250, distance: 44.3
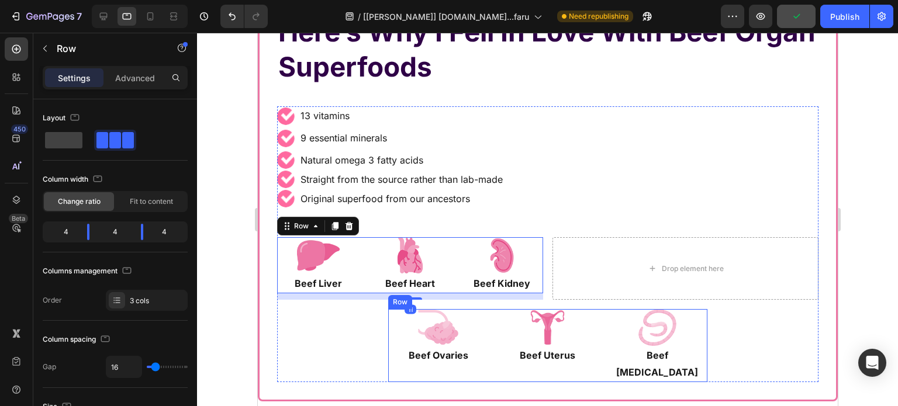
drag, startPoint x: 487, startPoint y: 324, endPoint x: 431, endPoint y: 311, distance: 57.7
click at [484, 323] on div "Image Beef Ovaries Text Block Row Image Beef Uterus Text Block Row Image Beef F…" at bounding box center [546, 345] width 318 height 73
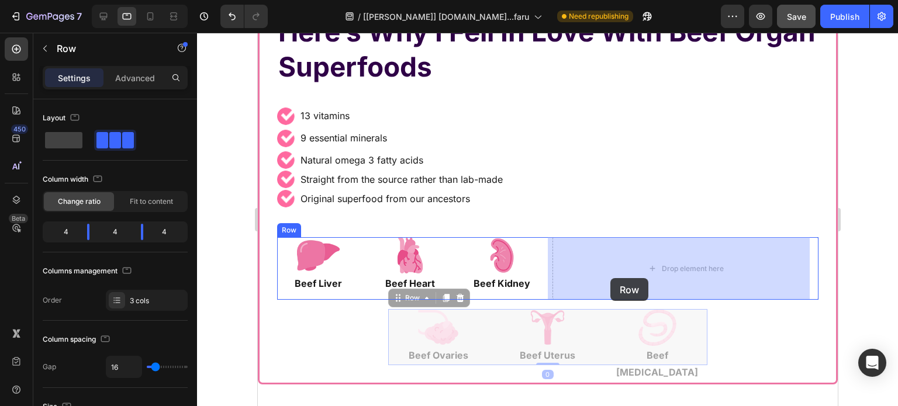
drag, startPoint x: 393, startPoint y: 299, endPoint x: 611, endPoint y: 278, distance: 218.4
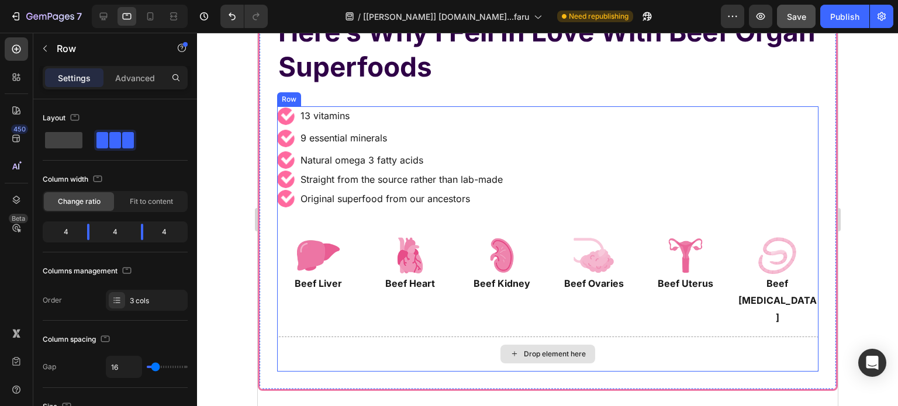
click at [530, 345] on div "Drop element here" at bounding box center [547, 354] width 95 height 19
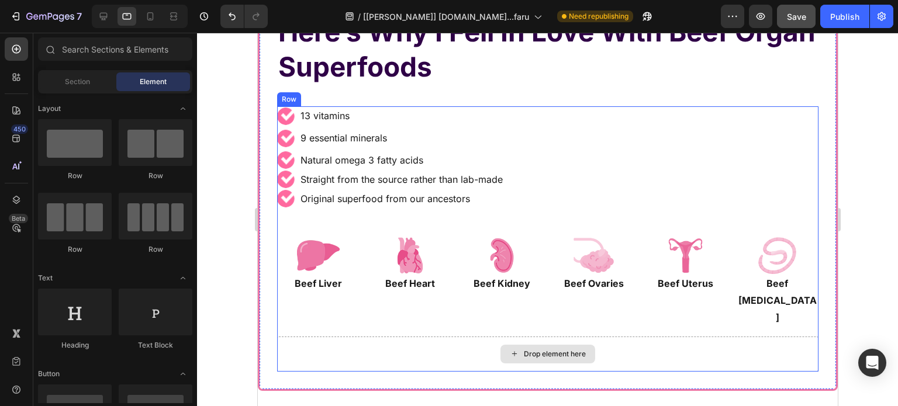
click at [526, 349] on div "Drop element here" at bounding box center [554, 353] width 62 height 9
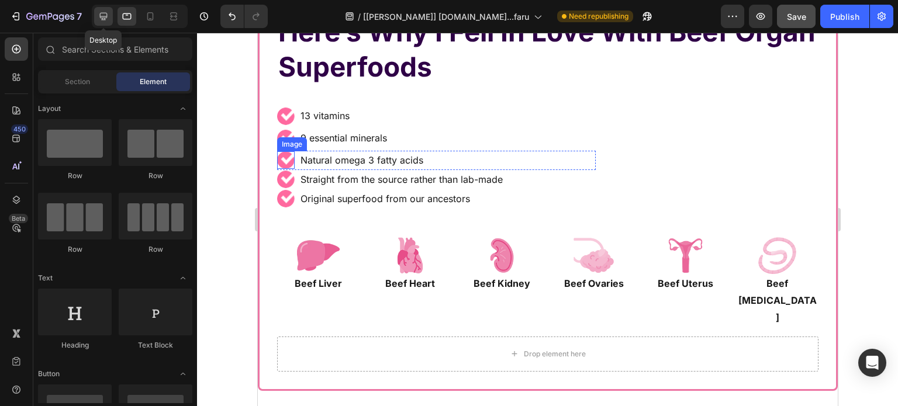
click at [108, 13] on icon at bounding box center [104, 17] width 12 height 12
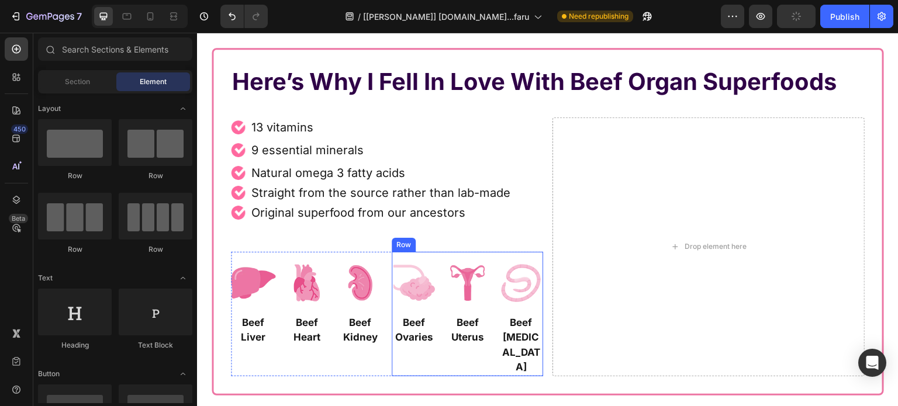
click at [445, 307] on img at bounding box center [467, 283] width 44 height 63
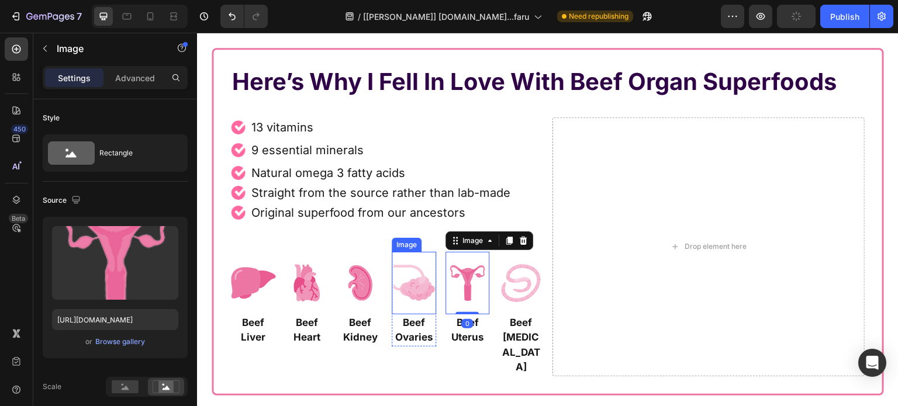
click at [431, 309] on img at bounding box center [413, 283] width 44 height 63
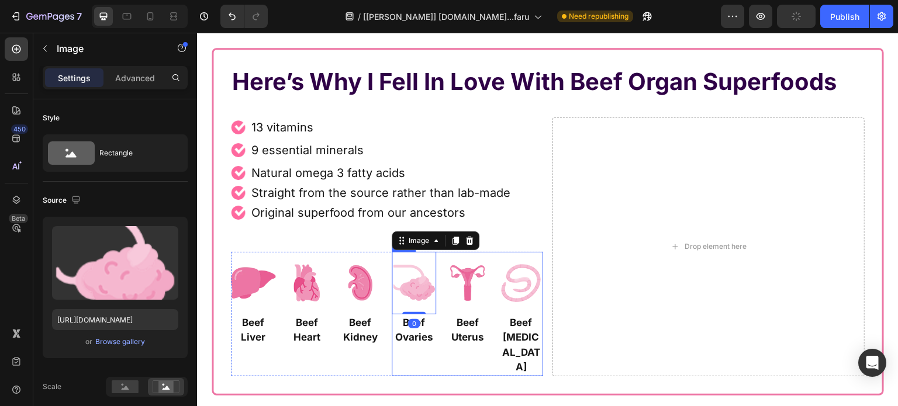
click at [439, 309] on div "Image 0 Beef Ovaries Text Block Row Image Beef Uterus Text Block Row Image Beef…" at bounding box center [466, 314] width 151 height 124
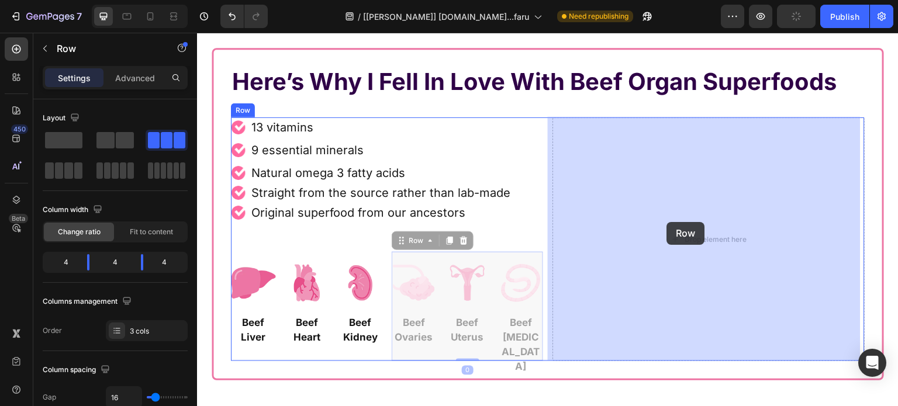
drag, startPoint x: 398, startPoint y: 241, endPoint x: 665, endPoint y: 222, distance: 267.7
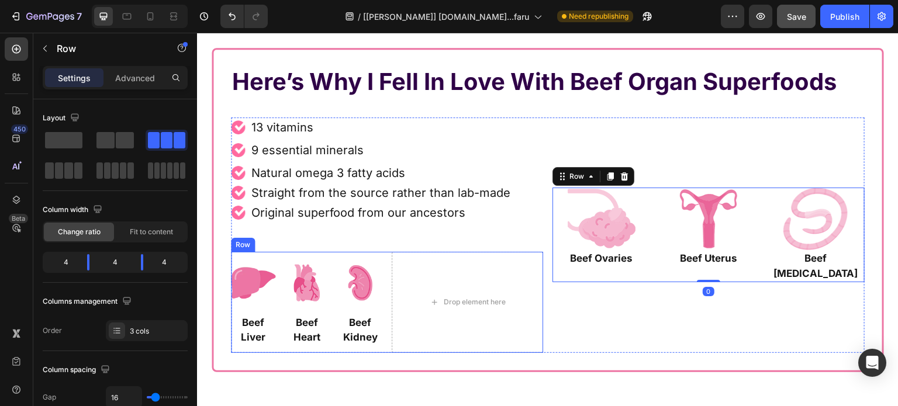
click at [379, 262] on div "Image Beef Liver Text Block Row Image Beef Heart Text Block Row Image Beef Kidn…" at bounding box center [387, 302] width 312 height 101
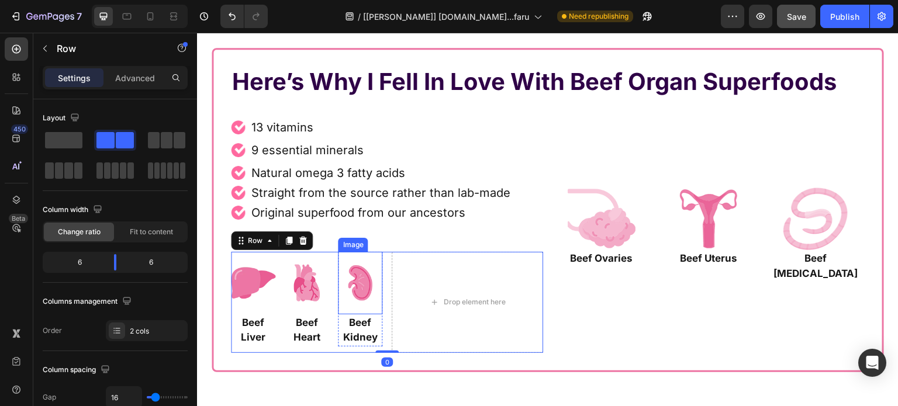
click at [354, 269] on img at bounding box center [360, 283] width 44 height 63
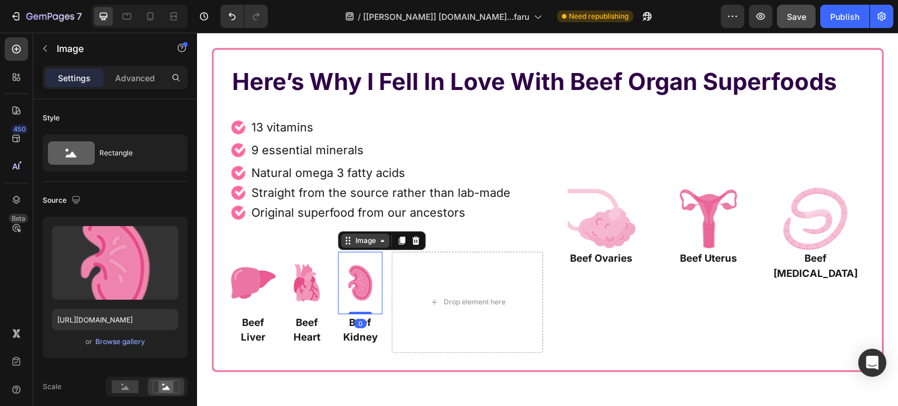
click at [353, 241] on div "Image" at bounding box center [364, 240] width 25 height 11
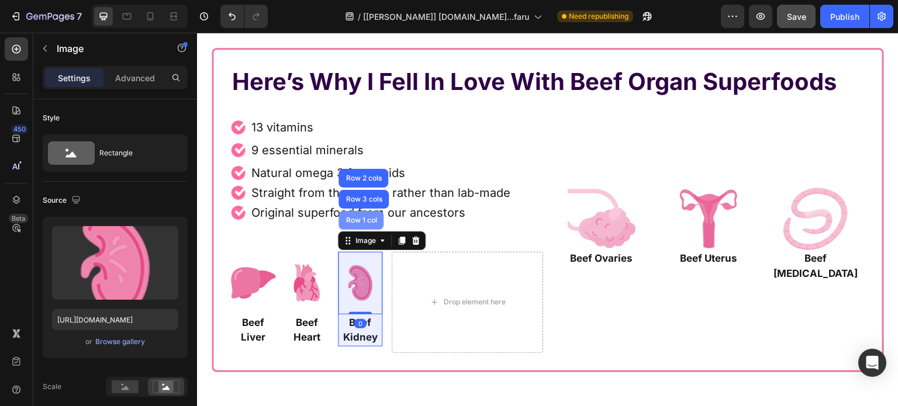
click at [361, 217] on div "Row 1 col" at bounding box center [361, 220] width 36 height 7
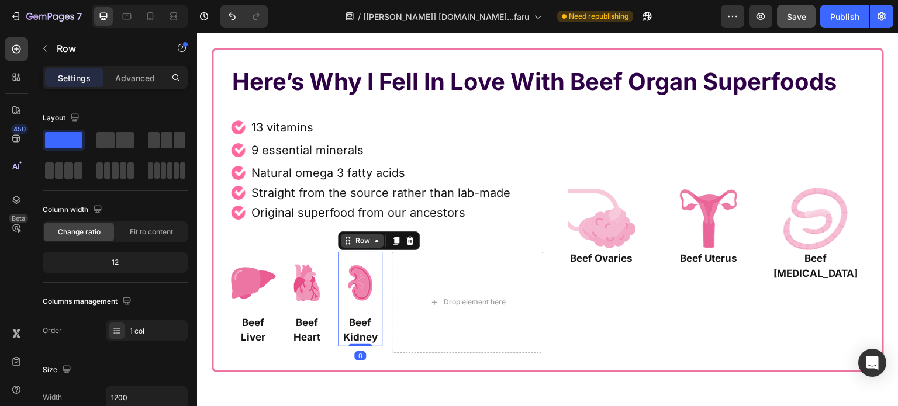
click at [354, 235] on div "Row" at bounding box center [361, 240] width 19 height 11
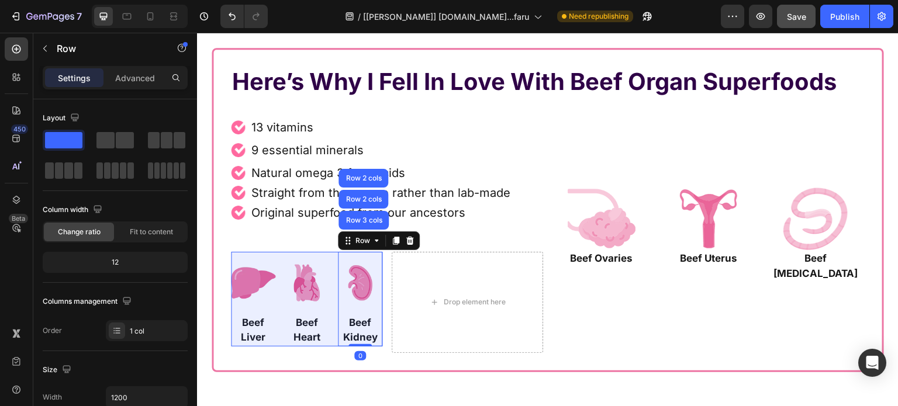
drag, startPoint x: 359, startPoint y: 214, endPoint x: 292, endPoint y: 248, distance: 75.8
click at [358, 216] on div "Row 3 cols" at bounding box center [363, 220] width 50 height 19
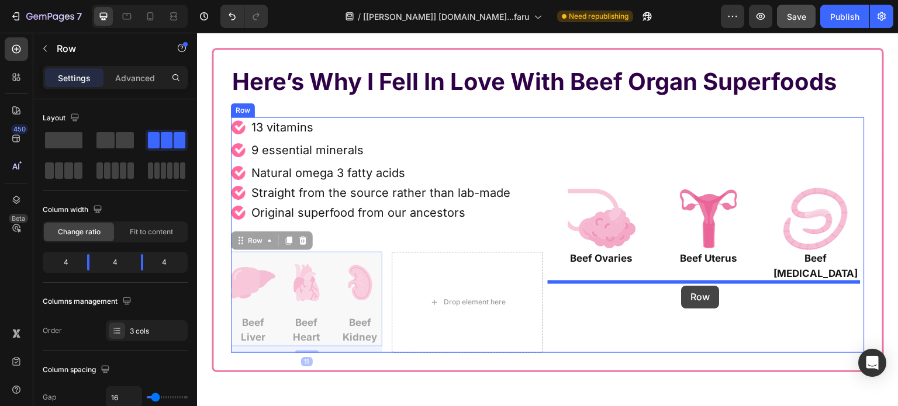
drag, startPoint x: 239, startPoint y: 240, endPoint x: 681, endPoint y: 286, distance: 444.7
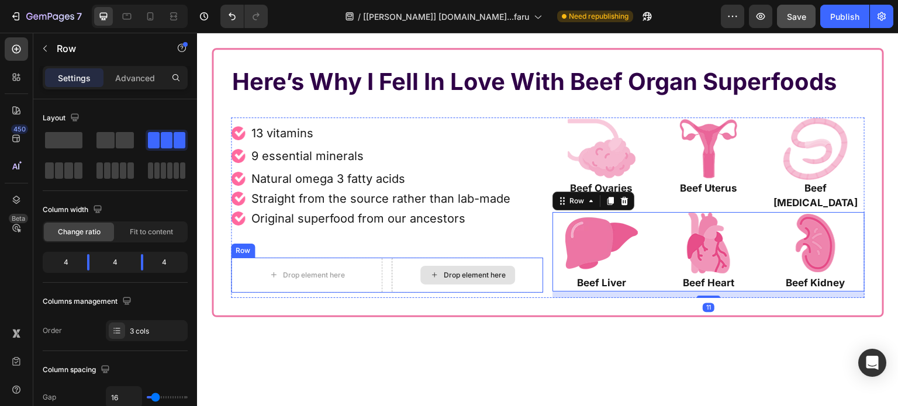
click at [460, 279] on div "Drop element here" at bounding box center [474, 275] width 62 height 9
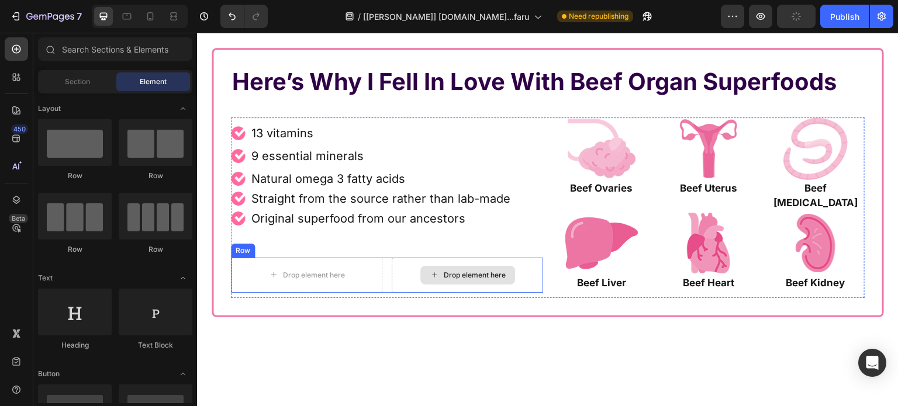
click at [391, 273] on div "Drop element here" at bounding box center [466, 275] width 151 height 35
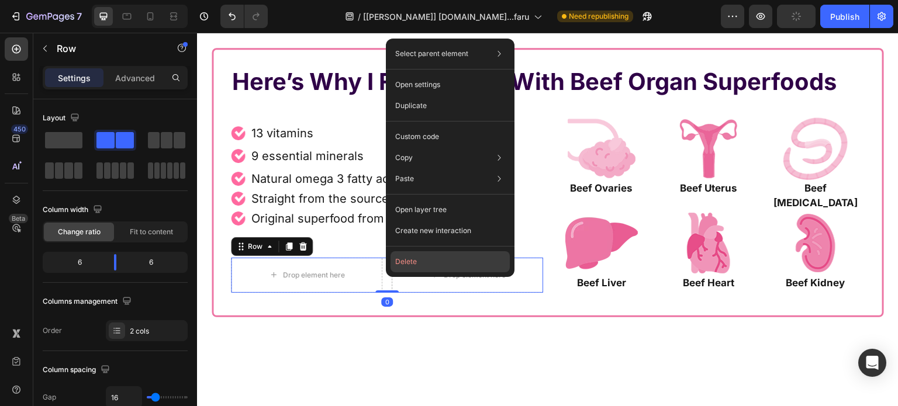
click at [411, 264] on button "Delete" at bounding box center [449, 261] width 119 height 21
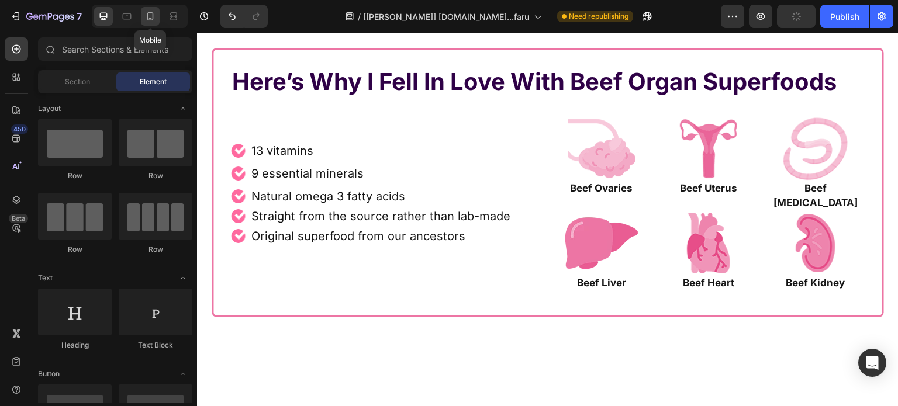
click at [141, 16] on div at bounding box center [150, 16] width 19 height 19
click at [126, 23] on div at bounding box center [126, 16] width 19 height 19
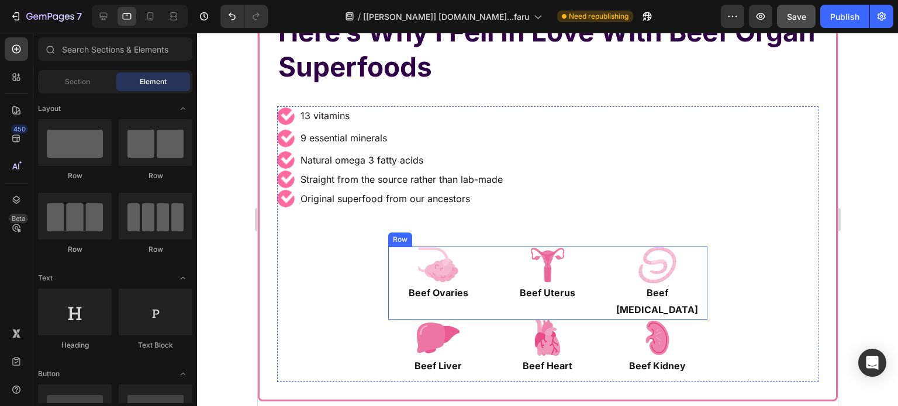
click at [598, 295] on div "Image Beef Ovaries Text Block Row Image Beef Uterus Text Block Row Image Beef F…" at bounding box center [546, 283] width 318 height 73
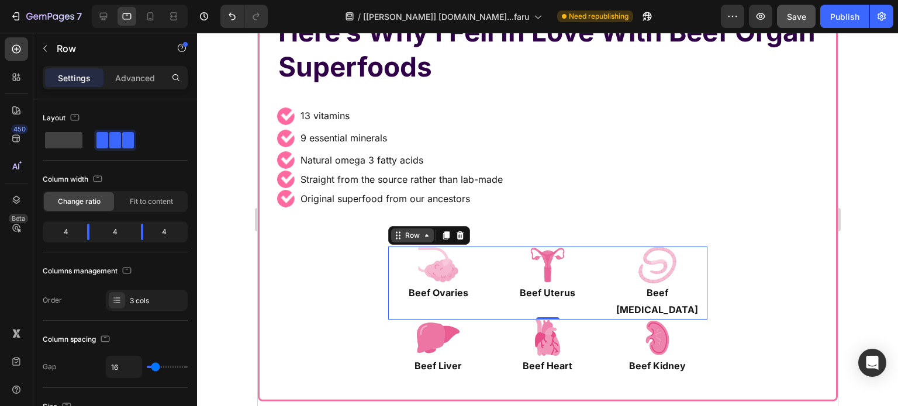
click at [413, 238] on div "Row" at bounding box center [411, 235] width 19 height 11
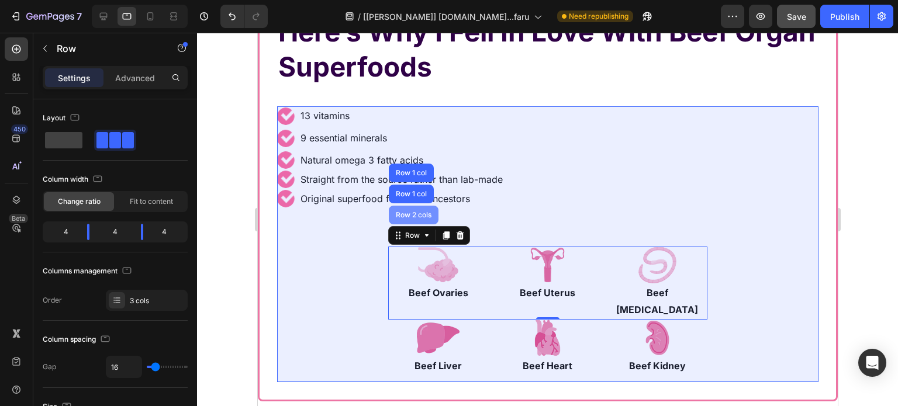
click at [410, 210] on div "Row 2 cols" at bounding box center [413, 215] width 50 height 19
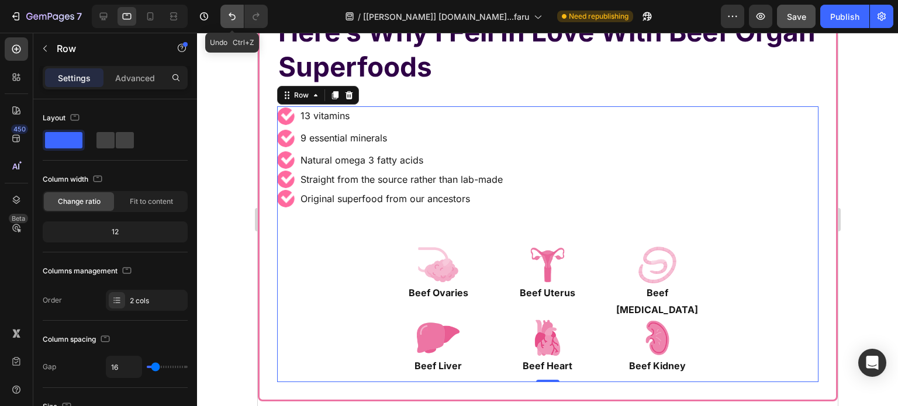
click at [237, 19] on icon "Undo/Redo" at bounding box center [232, 17] width 12 height 12
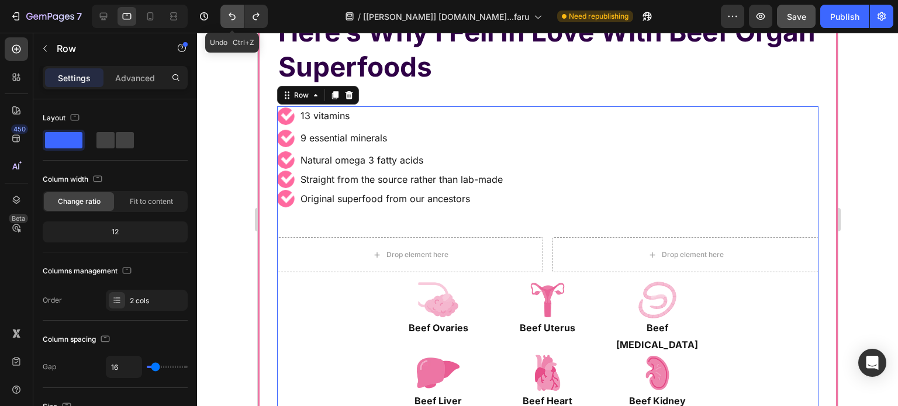
click at [231, 18] on icon "Undo/Redo" at bounding box center [232, 17] width 12 height 12
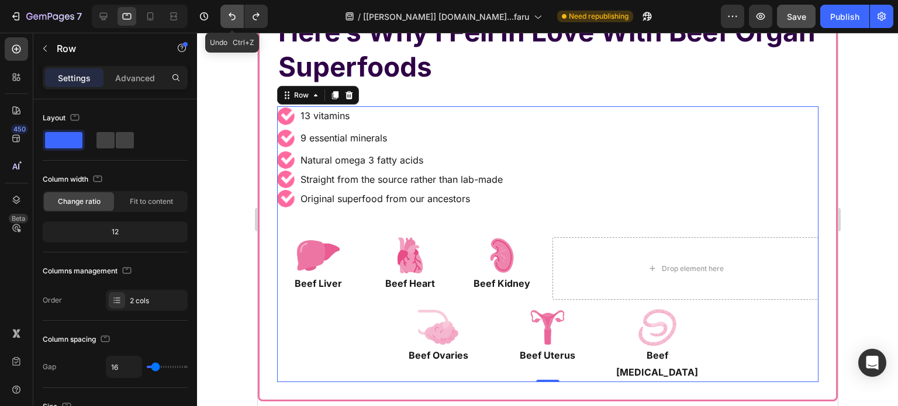
click at [231, 18] on icon "Undo/Redo" at bounding box center [232, 17] width 12 height 12
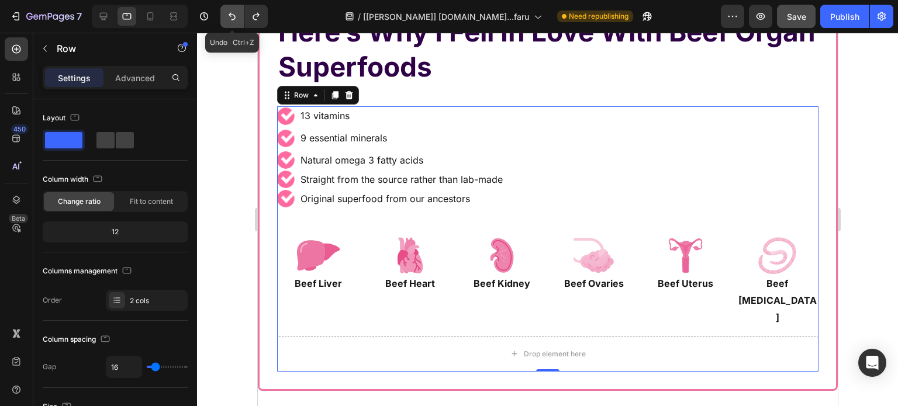
click at [231, 18] on icon "Undo/Redo" at bounding box center [232, 17] width 12 height 12
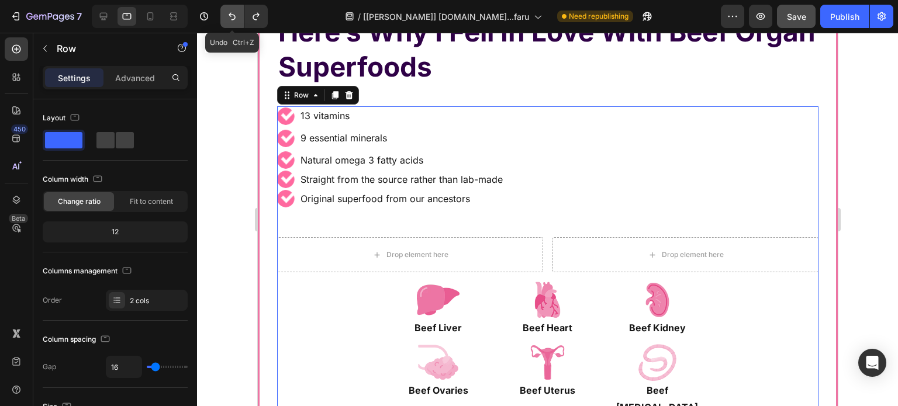
click at [231, 18] on icon "Undo/Redo" at bounding box center [232, 17] width 12 height 12
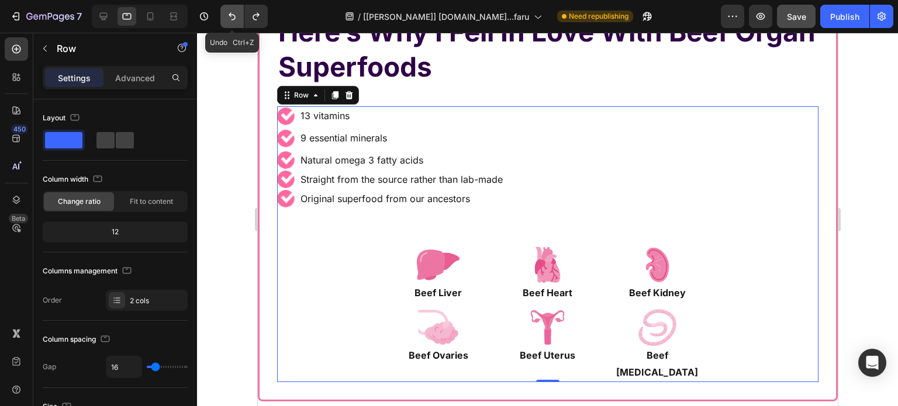
click at [231, 18] on icon "Undo/Redo" at bounding box center [232, 17] width 12 height 12
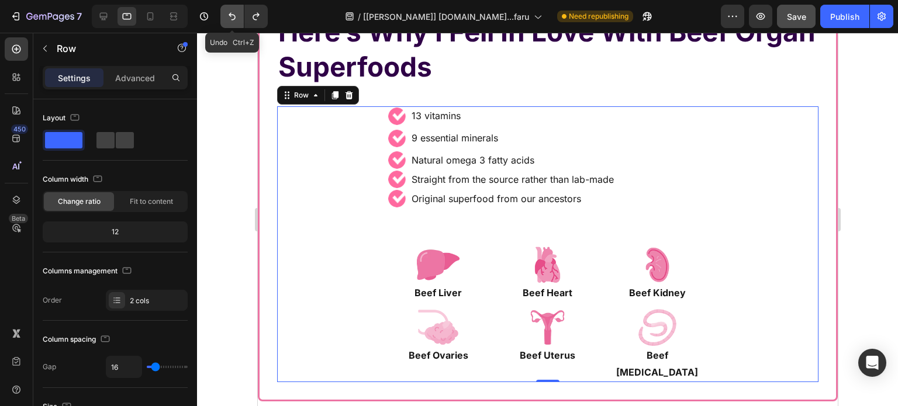
click at [231, 18] on icon "Undo/Redo" at bounding box center [232, 17] width 12 height 12
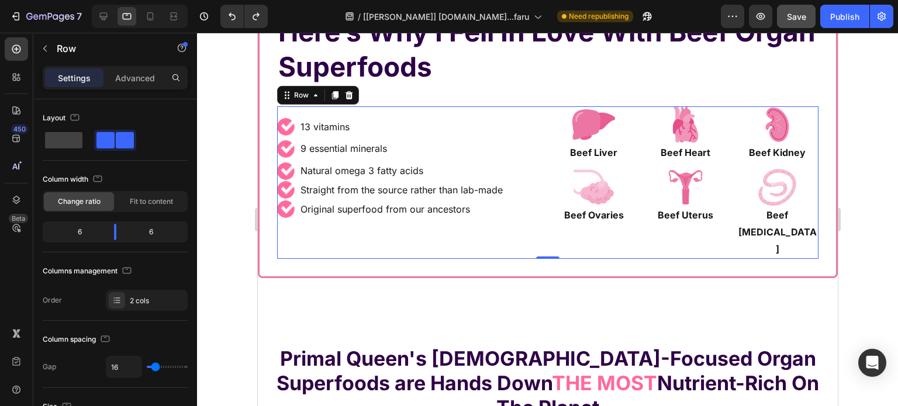
click at [490, 86] on h2 "Here’s Why I Fell In Love With Beef Organ Superfoods" at bounding box center [546, 49] width 541 height 72
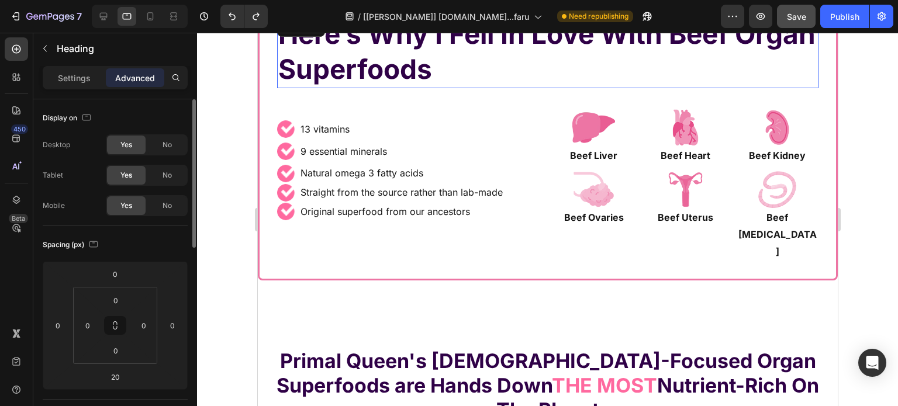
scroll to position [5528, 0]
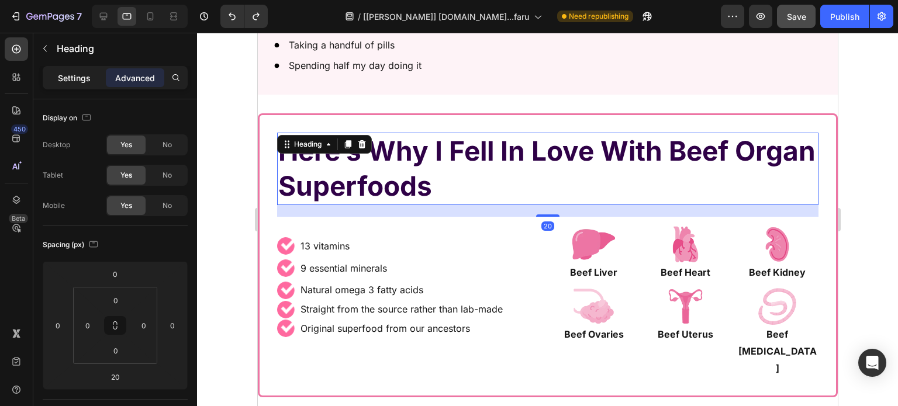
click at [59, 80] on p "Settings" at bounding box center [74, 78] width 33 height 12
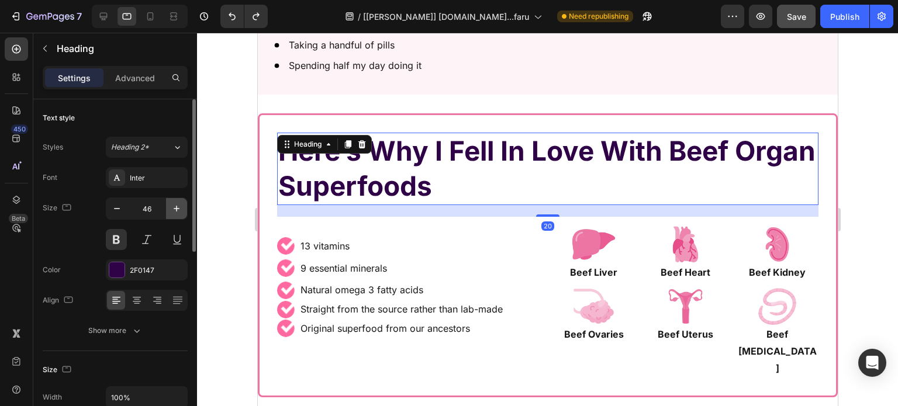
click at [166, 206] on button "button" at bounding box center [176, 208] width 21 height 21
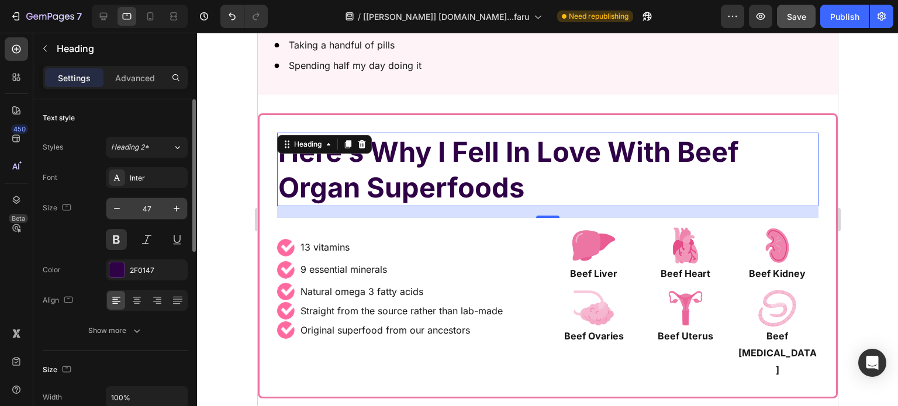
click at [148, 209] on input "47" at bounding box center [146, 208] width 39 height 21
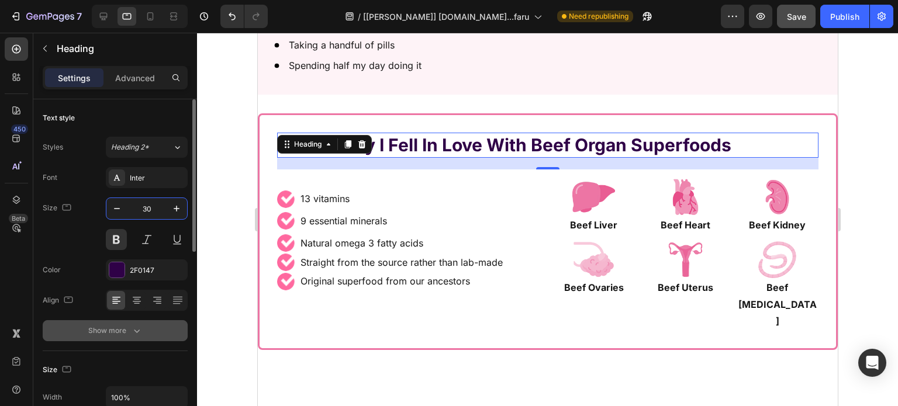
type input "30"
click at [138, 320] on button "Show more" at bounding box center [115, 330] width 145 height 21
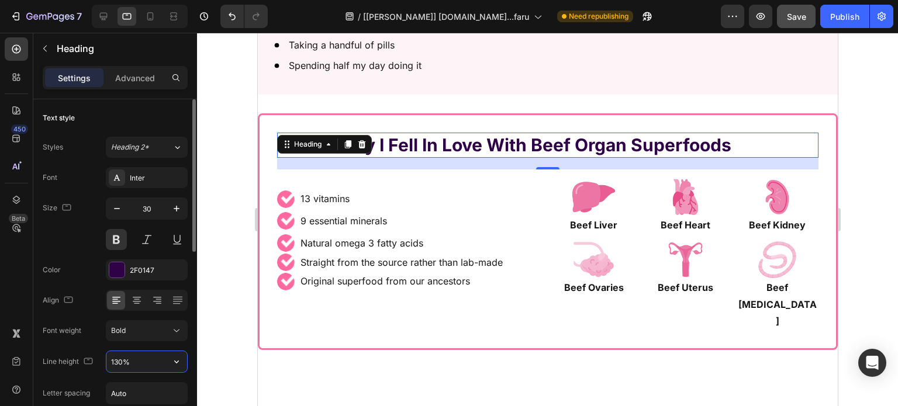
click at [143, 352] on input "130%" at bounding box center [146, 361] width 81 height 21
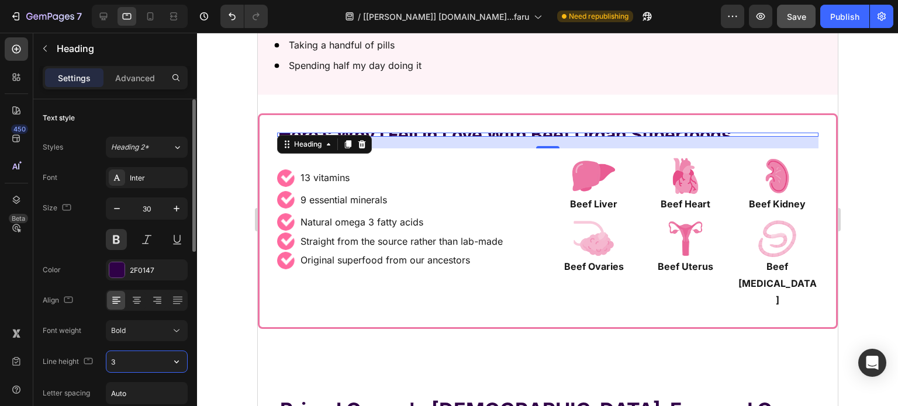
type input "36"
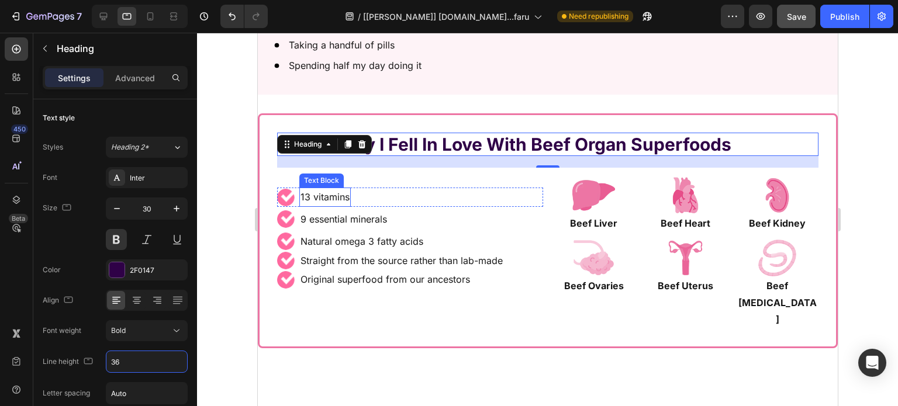
click at [327, 189] on p "13 vitamins" at bounding box center [324, 197] width 49 height 17
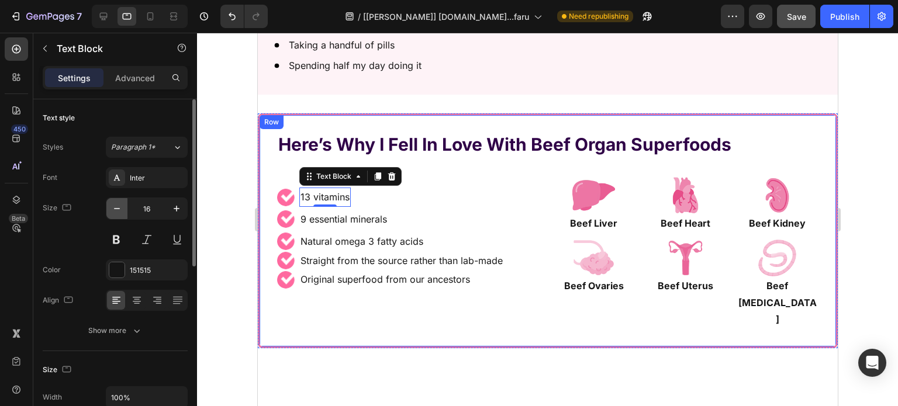
click at [122, 212] on icon "button" at bounding box center [117, 209] width 12 height 12
type input "15"
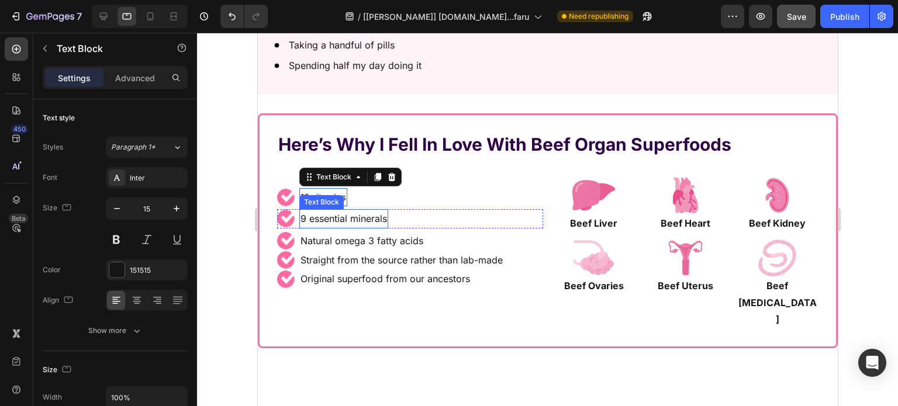
drag, startPoint x: 350, startPoint y: 207, endPoint x: 271, endPoint y: 212, distance: 79.6
click at [349, 210] on p "9 essential minerals" at bounding box center [343, 218] width 86 height 17
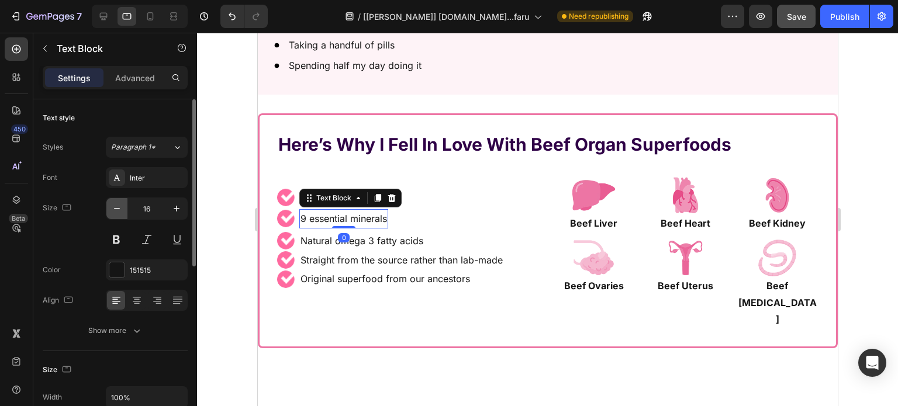
click at [122, 204] on icon "button" at bounding box center [117, 209] width 12 height 12
drag, startPoint x: 337, startPoint y: 228, endPoint x: 329, endPoint y: 230, distance: 8.3
click at [337, 233] on div "0" at bounding box center [341, 237] width 12 height 9
click at [113, 212] on icon "button" at bounding box center [117, 209] width 12 height 12
click at [182, 208] on icon "button" at bounding box center [177, 209] width 12 height 12
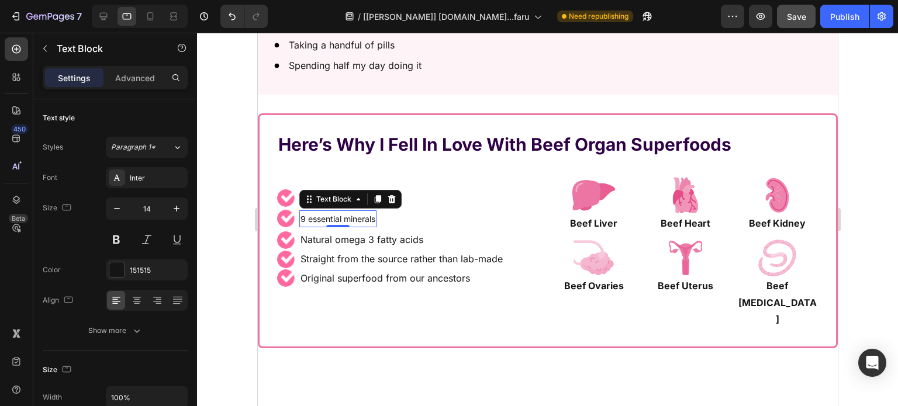
type input "15"
drag, startPoint x: 315, startPoint y: 227, endPoint x: 300, endPoint y: 233, distance: 16.5
click at [316, 232] on p "Natural omega 3 fatty acids" at bounding box center [361, 240] width 123 height 17
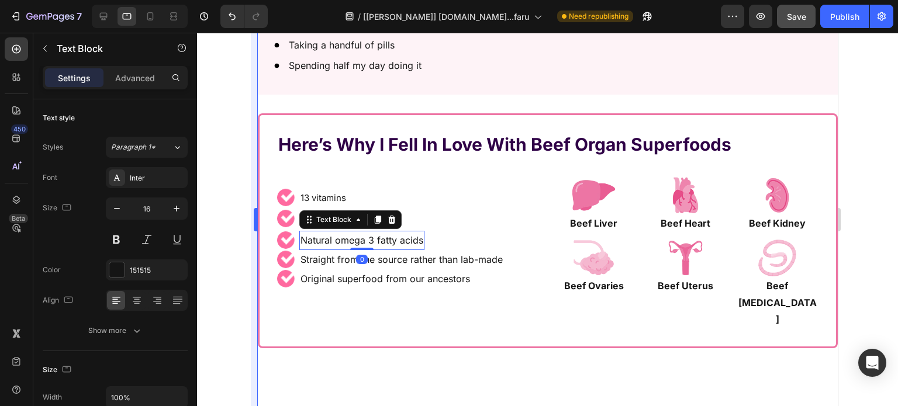
drag, startPoint x: 120, startPoint y: 209, endPoint x: 252, endPoint y: 245, distance: 137.5
click at [120, 210] on icon "button" at bounding box center [117, 209] width 12 height 12
type input "15"
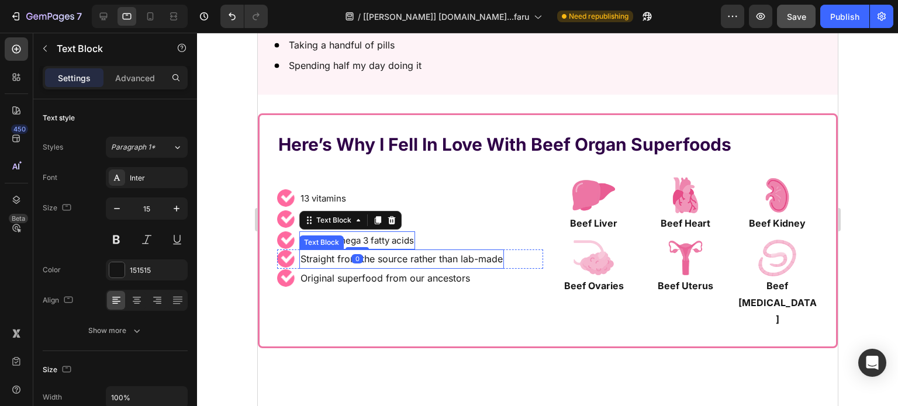
click at [377, 251] on p "Straight from the source rather than lab-made" at bounding box center [401, 259] width 202 height 17
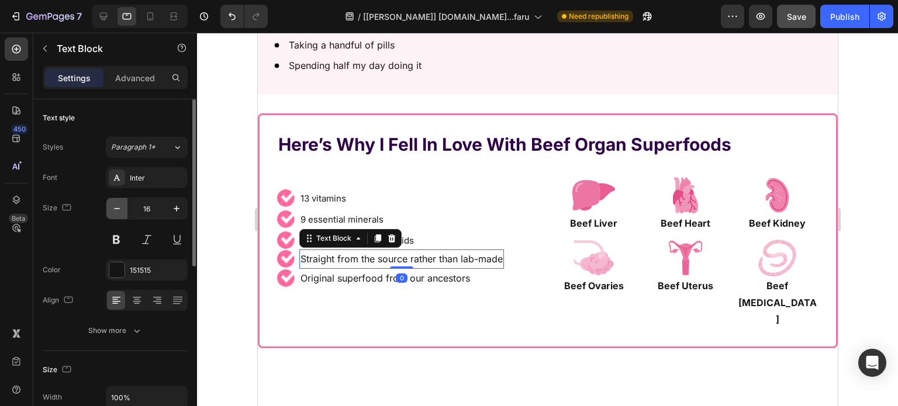
click at [107, 211] on button "button" at bounding box center [116, 208] width 21 height 21
type input "15"
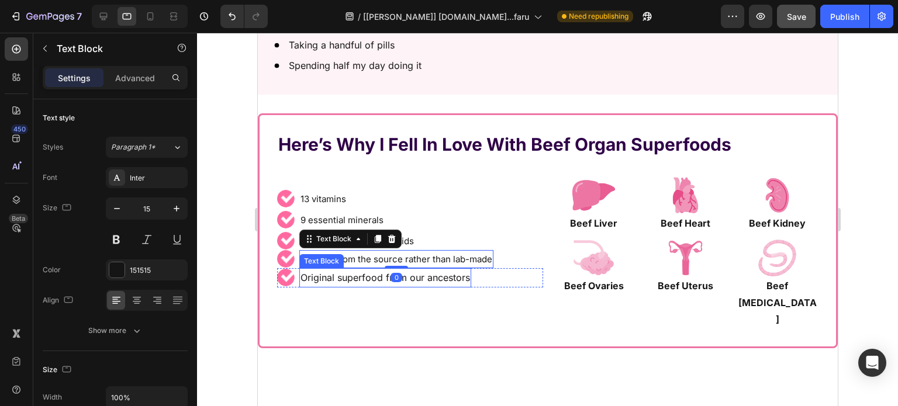
click at [317, 269] on p "Original superfood from our ancestors" at bounding box center [384, 277] width 169 height 17
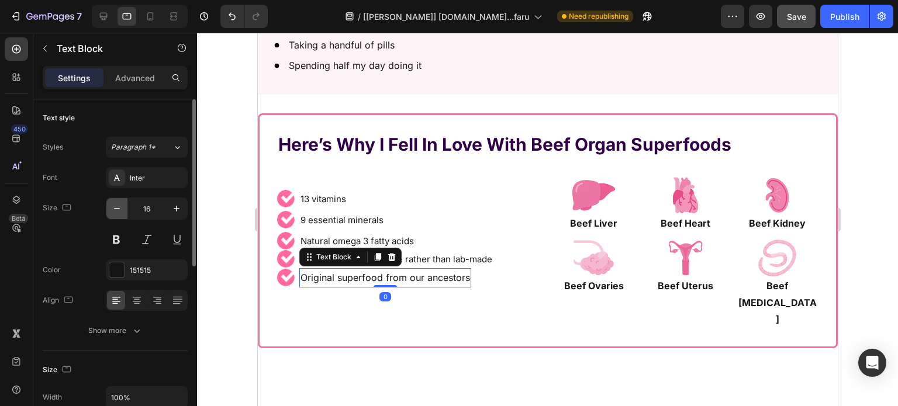
click at [116, 206] on icon "button" at bounding box center [117, 209] width 12 height 12
type input "15"
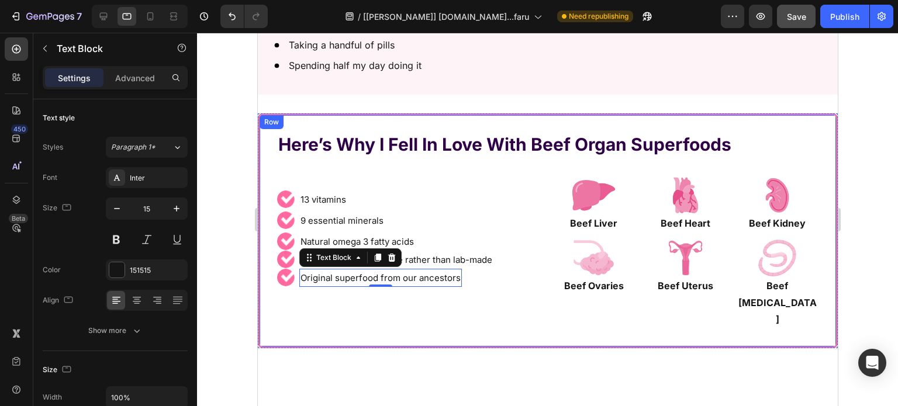
click at [534, 317] on div "Here’s Why I Fell In Love With Beef Organ Superfoods Heading Row Image 13 vitam…" at bounding box center [547, 230] width 580 height 235
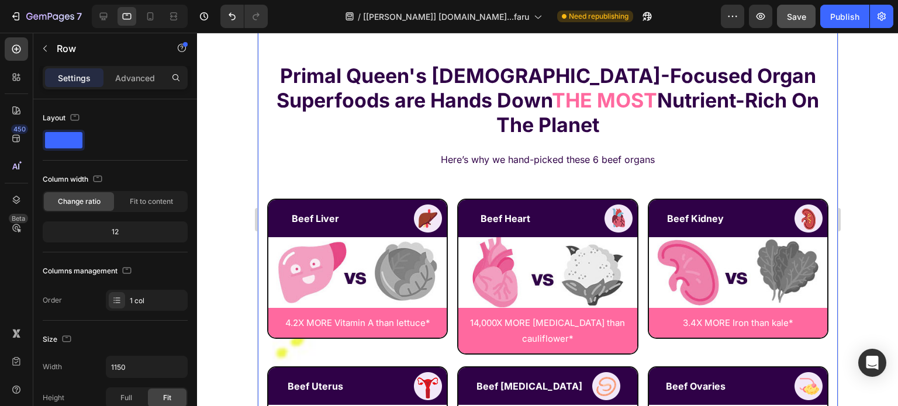
scroll to position [5703, 0]
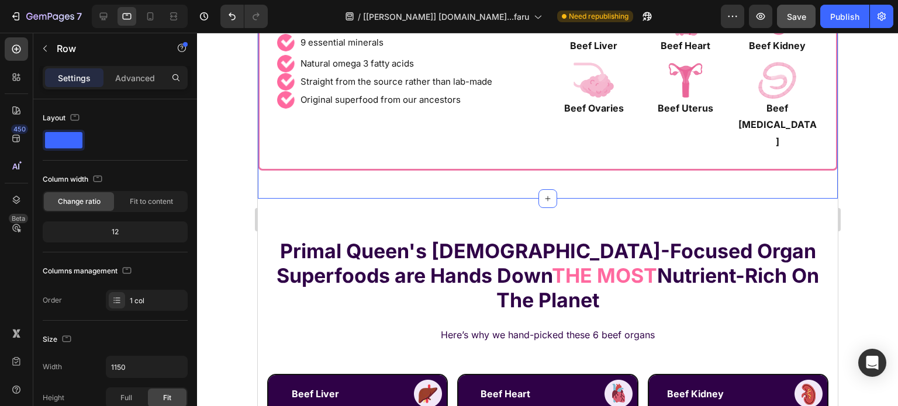
click at [493, 177] on div "Here’s Why I Fell In Love With Beef Organ Superfoods Heading Row Image 13 vitam…" at bounding box center [547, 58] width 580 height 282
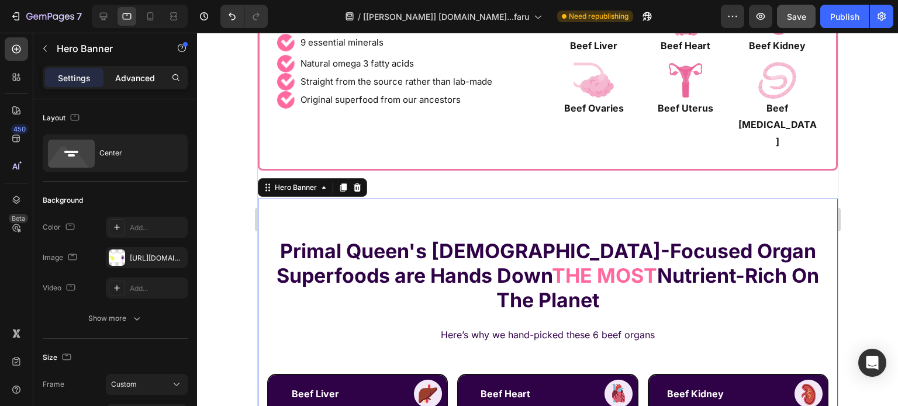
click at [115, 75] on p "Advanced" at bounding box center [135, 78] width 40 height 12
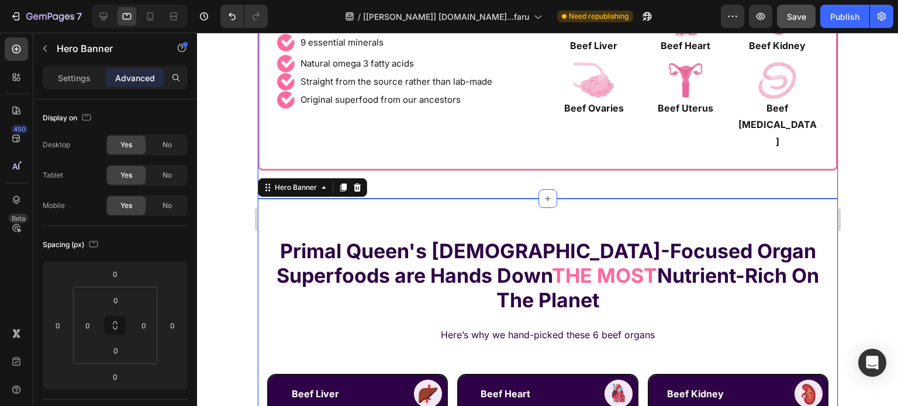
click at [486, 154] on div "Here’s Why I Fell In Love With Beef Organ Superfoods Heading Row Image 13 vitam…" at bounding box center [547, 58] width 580 height 244
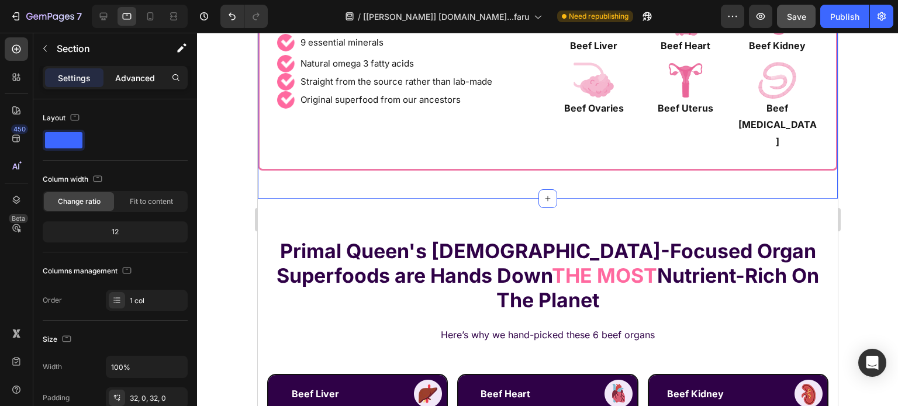
click at [117, 78] on p "Advanced" at bounding box center [135, 78] width 40 height 12
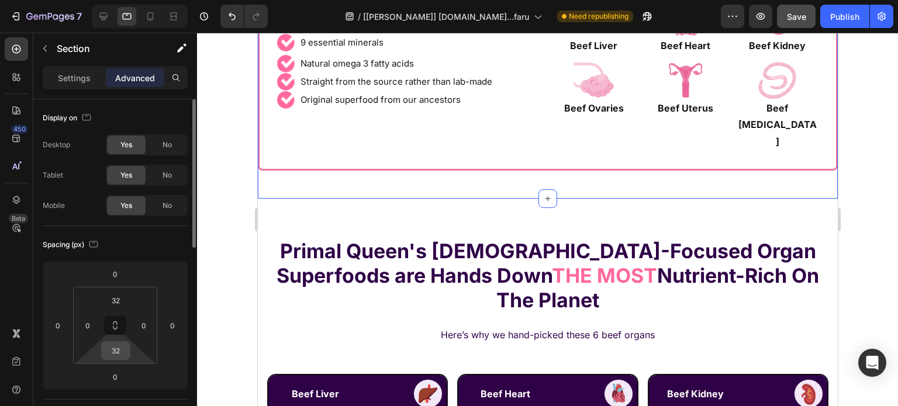
click at [119, 351] on input "32" at bounding box center [115, 351] width 23 height 18
type input "0"
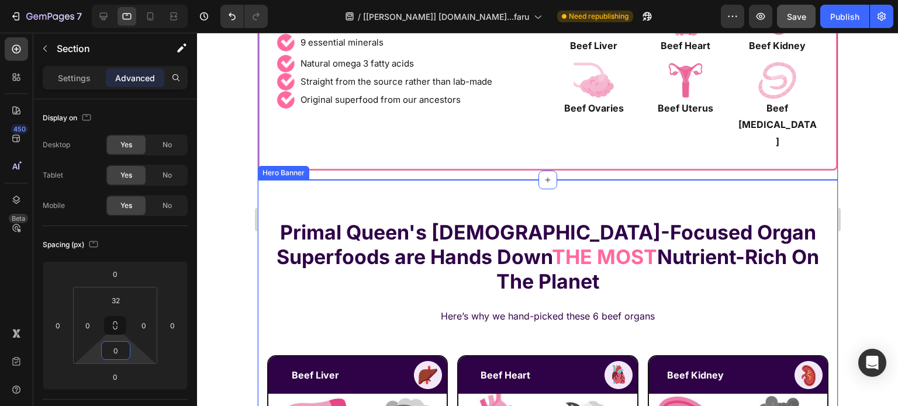
click at [526, 241] on strong "Primal Queen's [DEMOGRAPHIC_DATA]-Focused Organ Superfoods are Hands Down" at bounding box center [545, 244] width 539 height 48
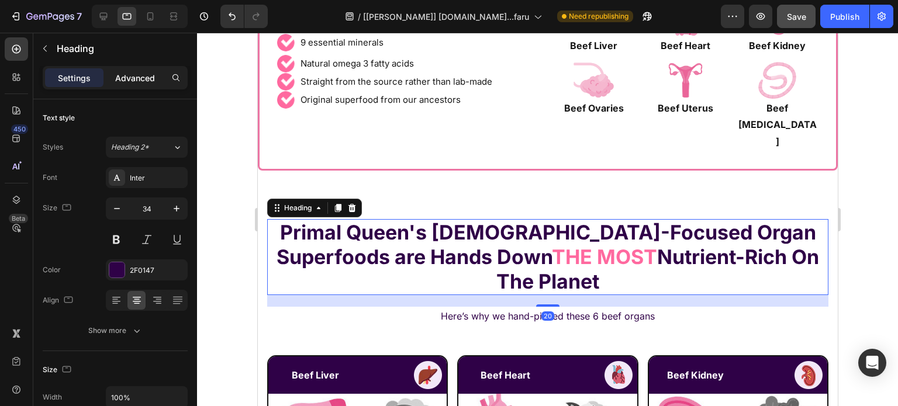
click at [131, 74] on p "Advanced" at bounding box center [135, 78] width 40 height 12
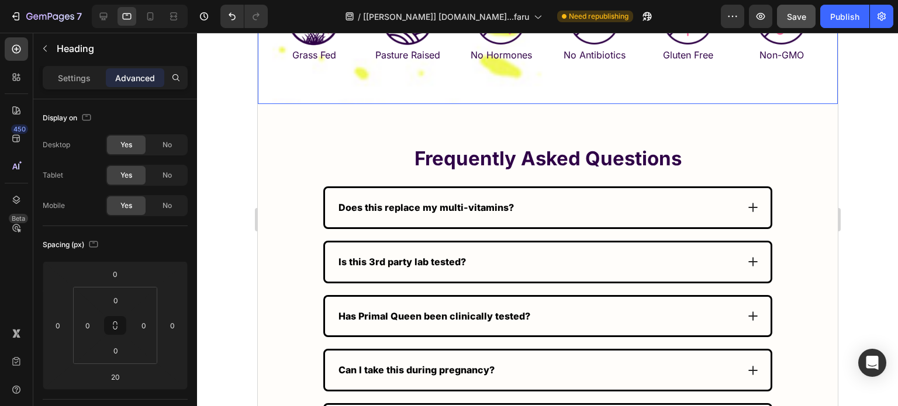
scroll to position [6346, 0]
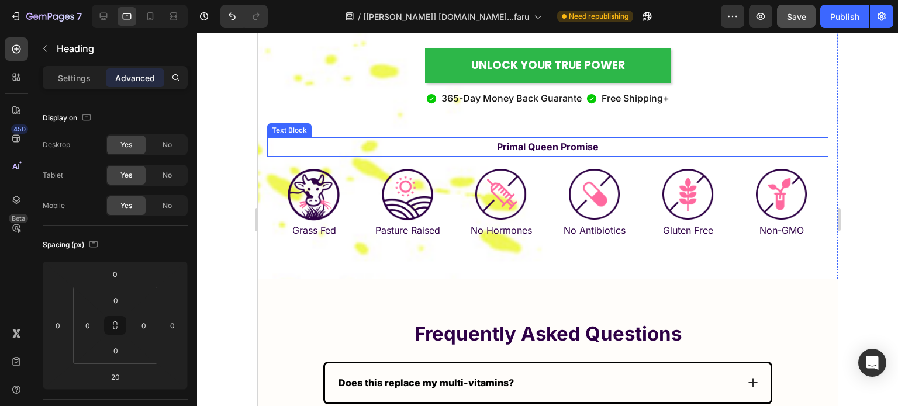
click at [536, 141] on strong "Primal Queen Promise" at bounding box center [547, 147] width 102 height 12
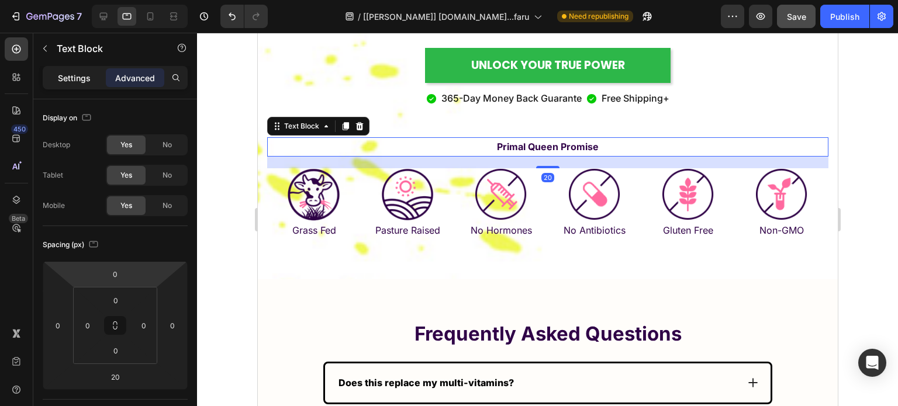
click at [73, 73] on p "Settings" at bounding box center [74, 78] width 33 height 12
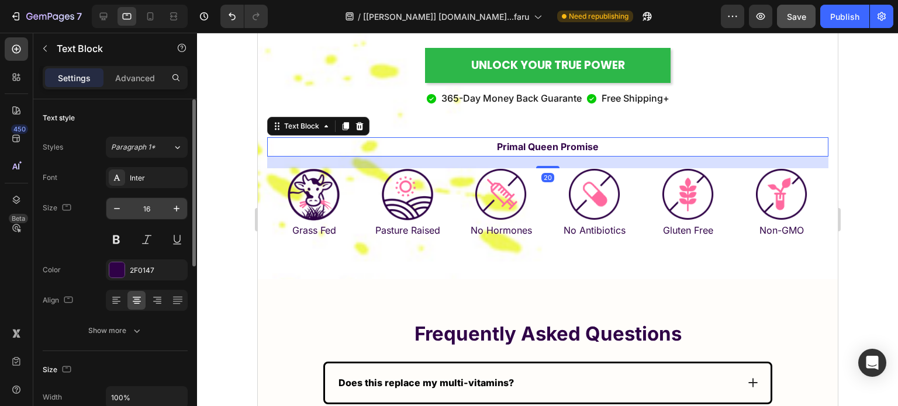
click at [150, 207] on input "16" at bounding box center [146, 208] width 39 height 21
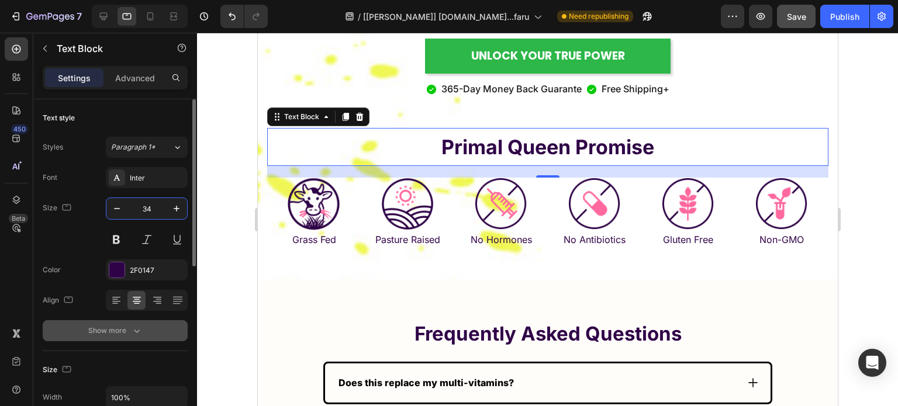
type input "34"
click at [125, 331] on div "Show more" at bounding box center [115, 331] width 54 height 12
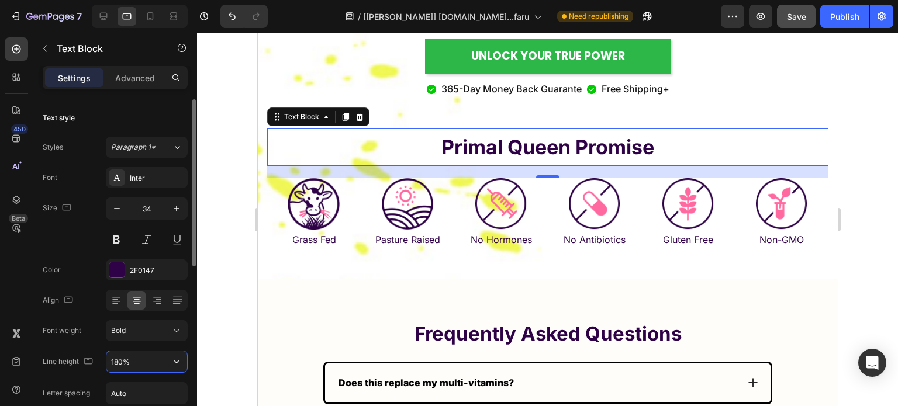
click at [137, 369] on input "180%" at bounding box center [146, 361] width 81 height 21
click at [138, 369] on input "180%" at bounding box center [146, 361] width 81 height 21
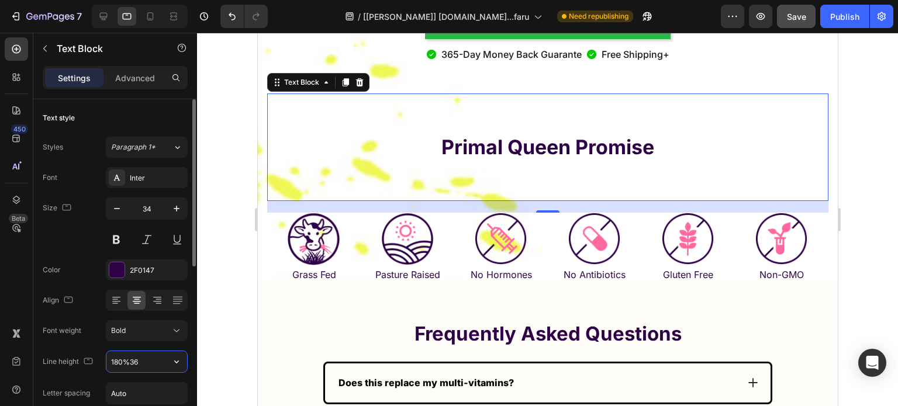
click at [141, 352] on input "180%36" at bounding box center [146, 361] width 81 height 21
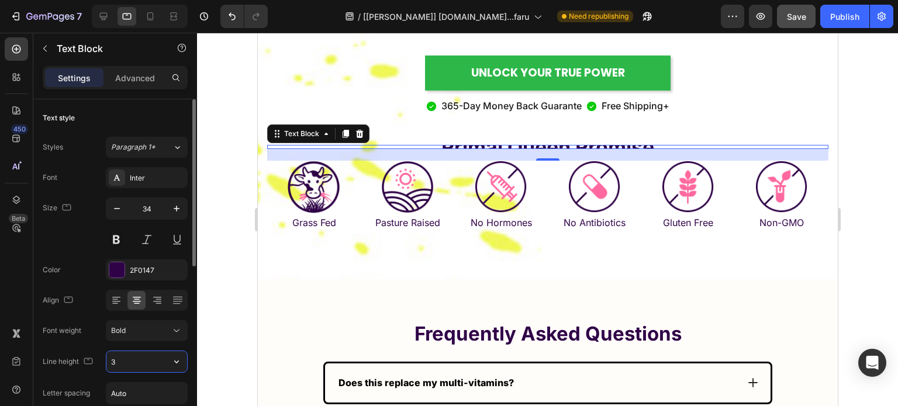
type input "36"
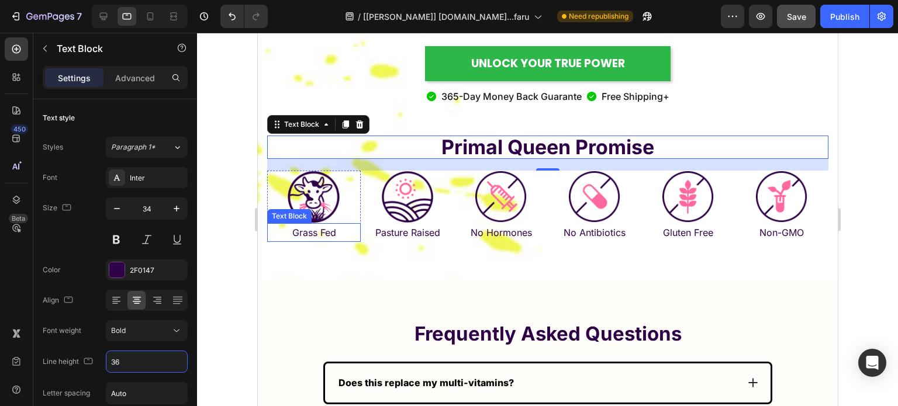
click at [295, 224] on p "Grass Fed" at bounding box center [313, 232] width 91 height 17
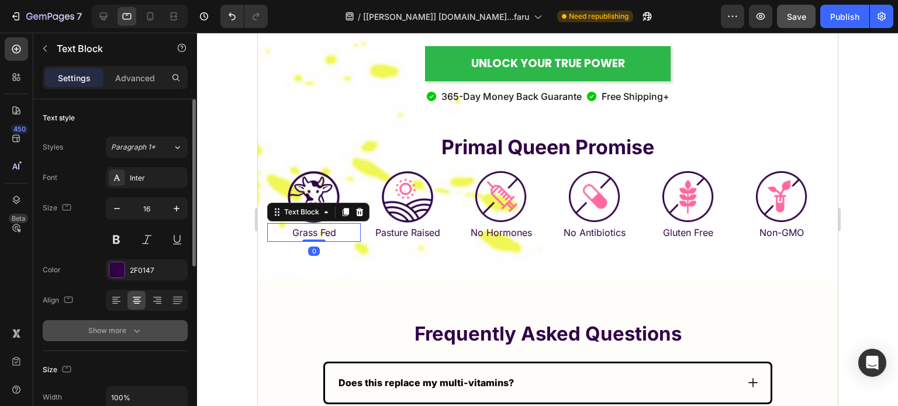
click at [126, 325] on button "Show more" at bounding box center [115, 330] width 145 height 21
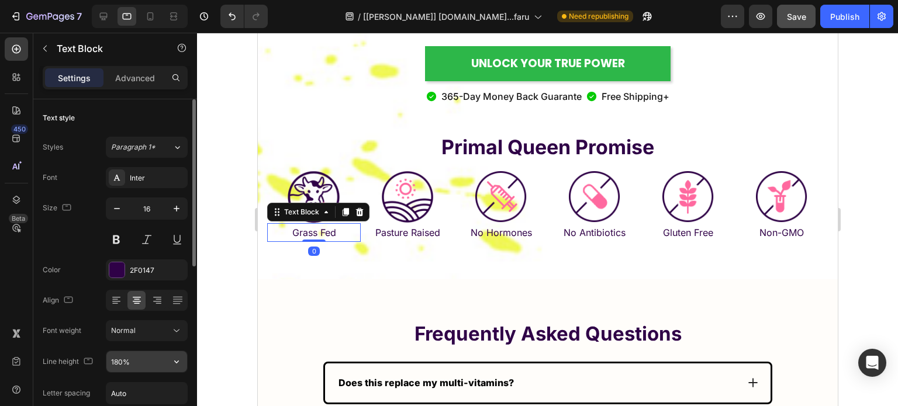
click at [131, 366] on input "180%" at bounding box center [146, 361] width 81 height 21
click at [140, 335] on div "Normal" at bounding box center [146, 331] width 71 height 12
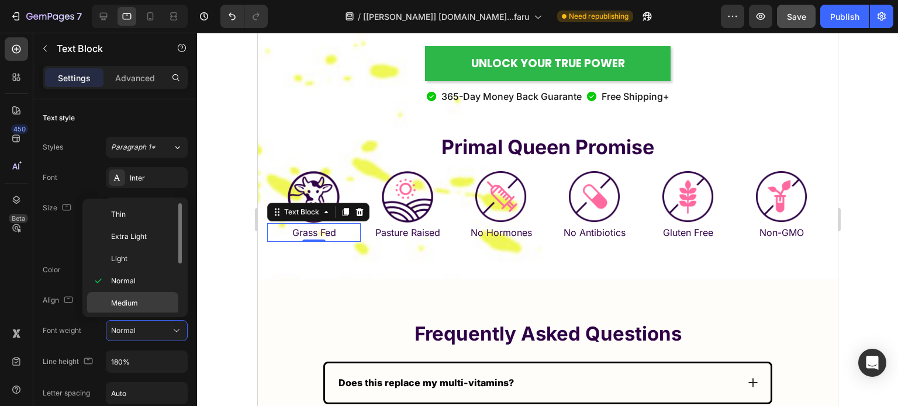
click at [137, 301] on span "Medium" at bounding box center [124, 303] width 27 height 11
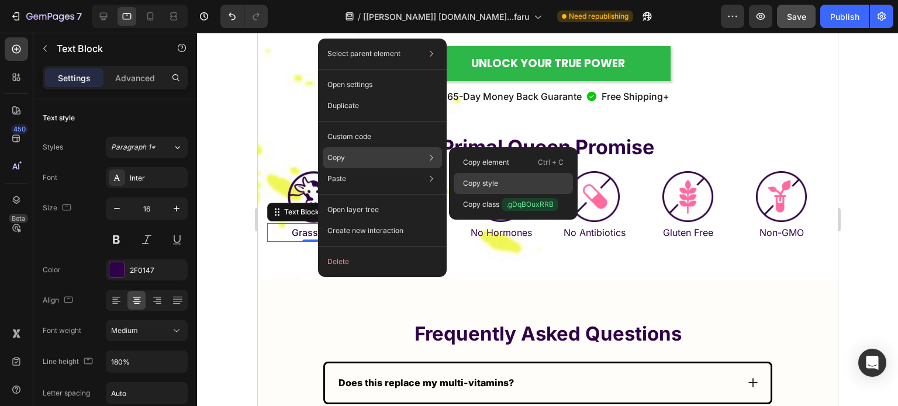
click at [484, 181] on p "Copy style" at bounding box center [480, 183] width 35 height 11
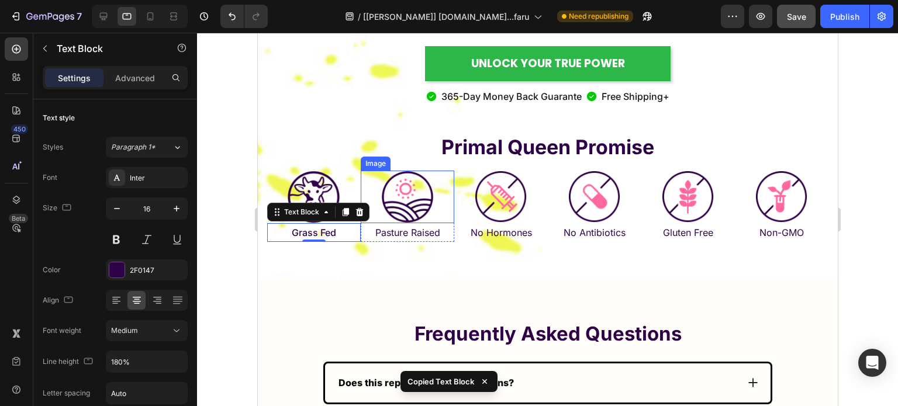
click at [396, 224] on p "Pasture Raised" at bounding box center [406, 232] width 91 height 17
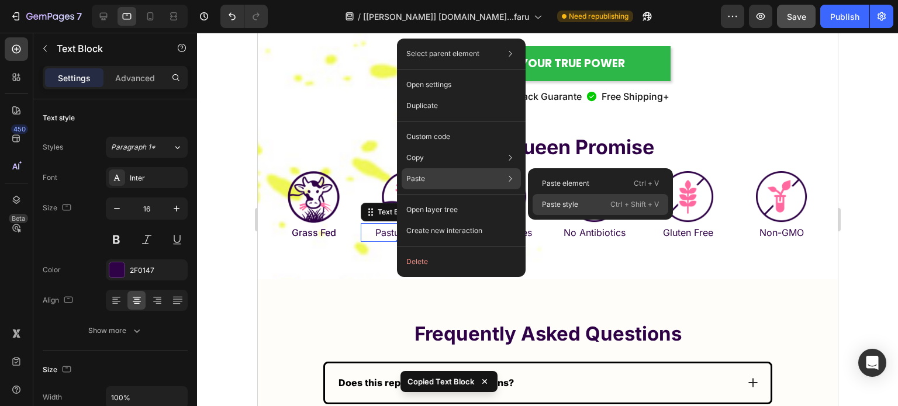
click at [562, 200] on p "Paste style" at bounding box center [560, 204] width 36 height 11
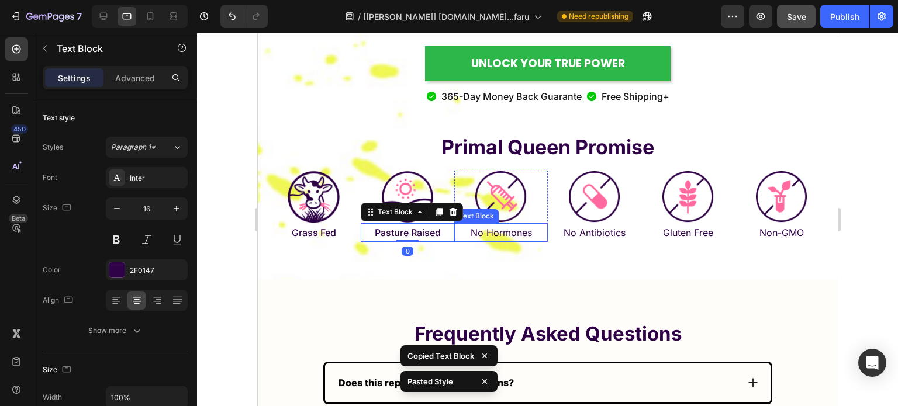
click at [499, 224] on p "No Hormones" at bounding box center [500, 232] width 91 height 17
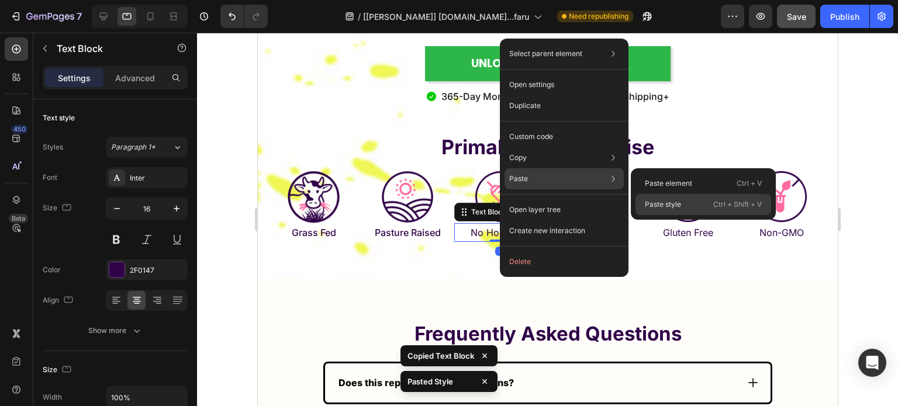
click at [660, 198] on div "Paste style Ctrl + Shift + V" at bounding box center [703, 204] width 136 height 21
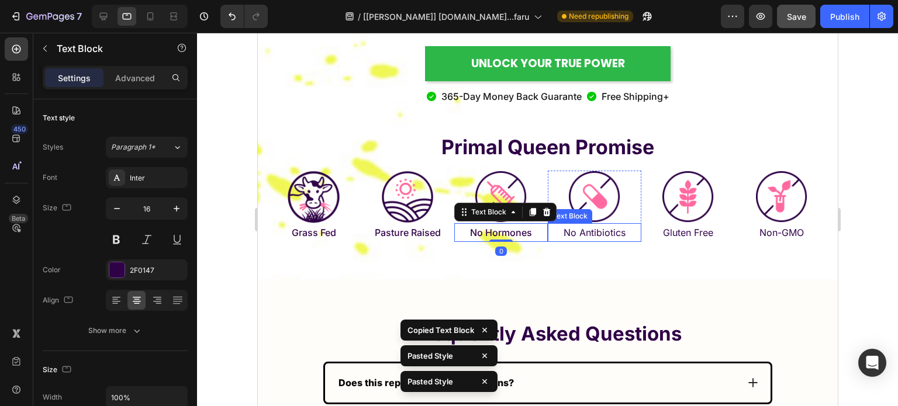
click at [587, 224] on p "No Antibiotics" at bounding box center [593, 232] width 91 height 17
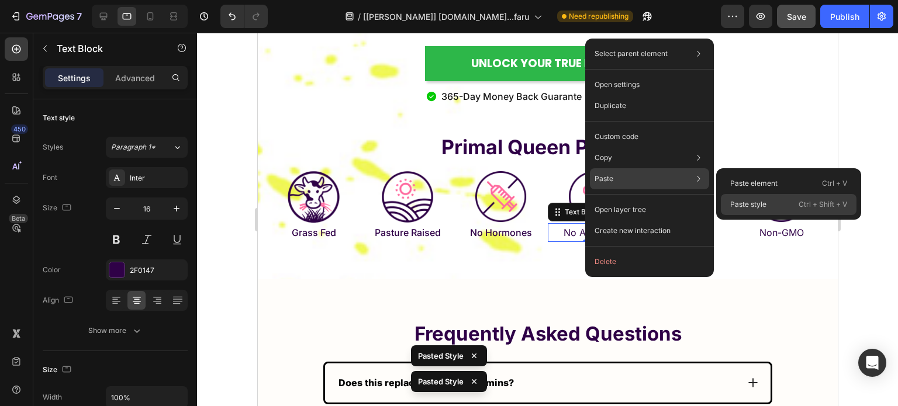
click at [769, 204] on div "Paste style Ctrl + Shift + V" at bounding box center [788, 204] width 136 height 21
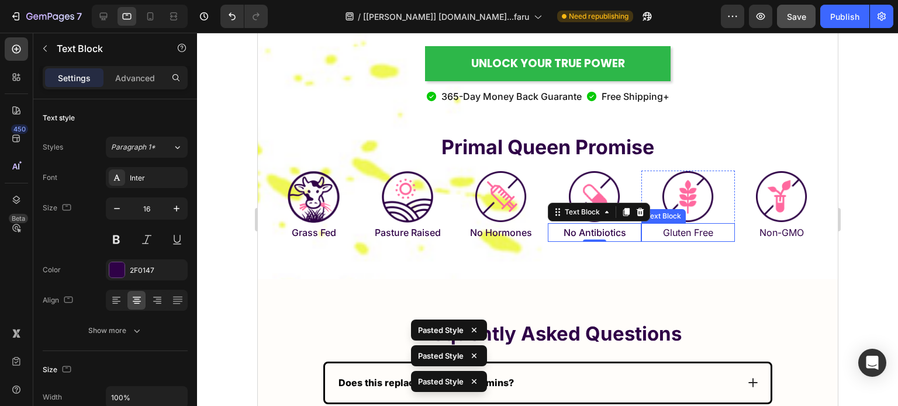
click at [695, 224] on p "Gluten Free" at bounding box center [687, 232] width 91 height 17
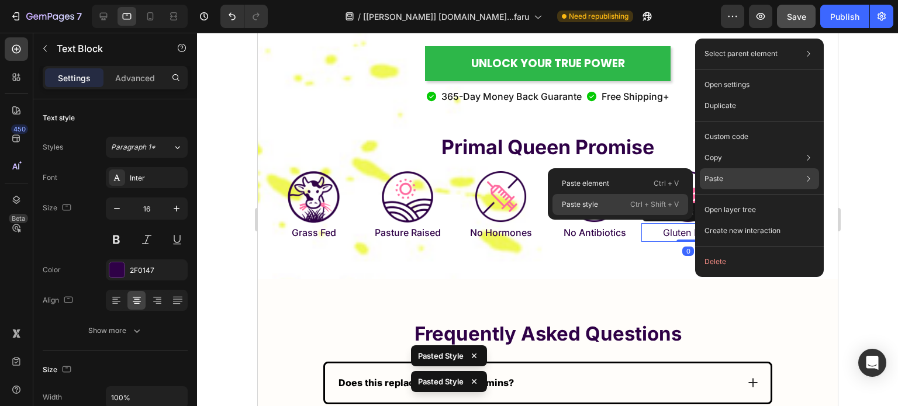
click at [627, 203] on div "Paste style Ctrl + Shift + V" at bounding box center [620, 204] width 136 height 21
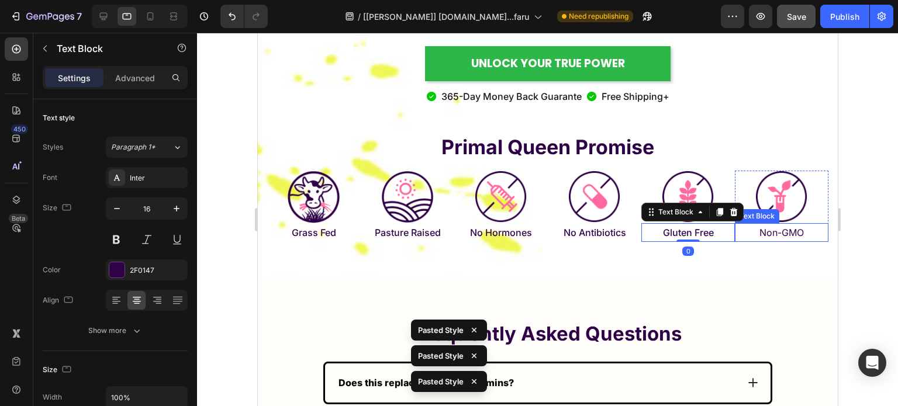
click at [756, 224] on p "Non-GMO" at bounding box center [780, 232] width 91 height 17
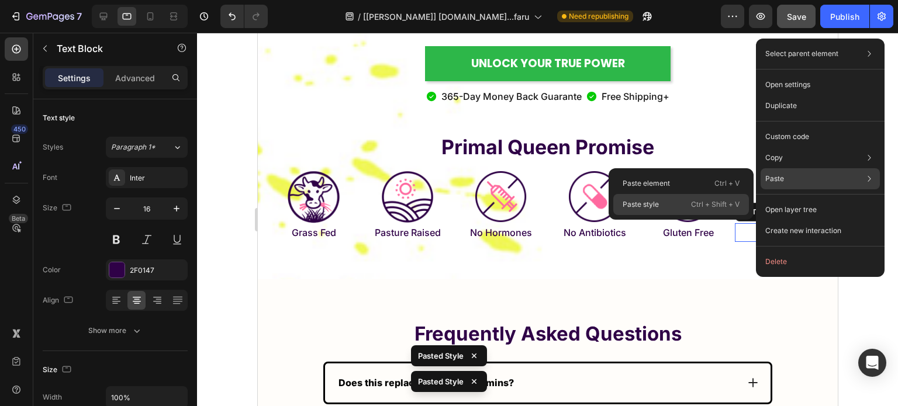
drag, startPoint x: 675, startPoint y: 214, endPoint x: 412, endPoint y: 183, distance: 264.8
click at [675, 214] on div "Paste style Ctrl + Shift + V" at bounding box center [681, 204] width 136 height 21
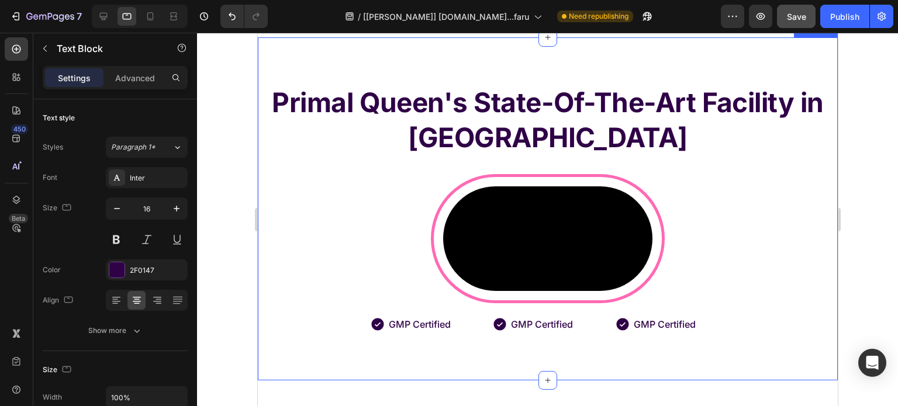
scroll to position [7456, 0]
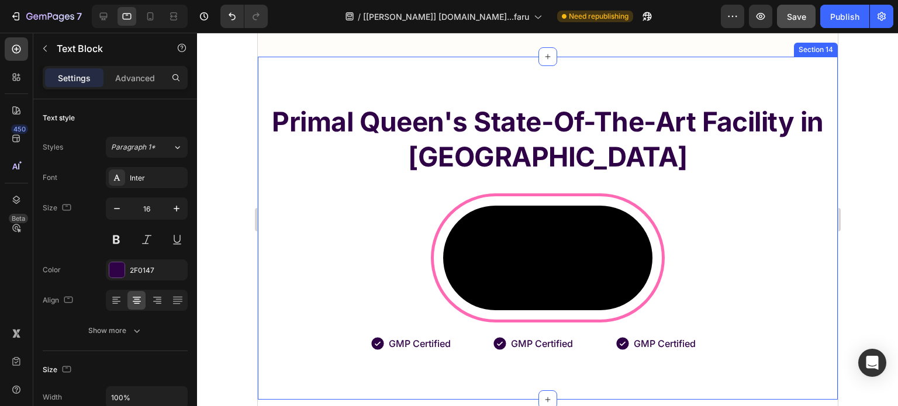
drag, startPoint x: 514, startPoint y: 164, endPoint x: 525, endPoint y: 141, distance: 25.3
click at [515, 162] on div "Primal Queen's State-Of-The-Art Facility in NY Heading Video Row Icon GMP Certi…" at bounding box center [547, 228] width 580 height 250
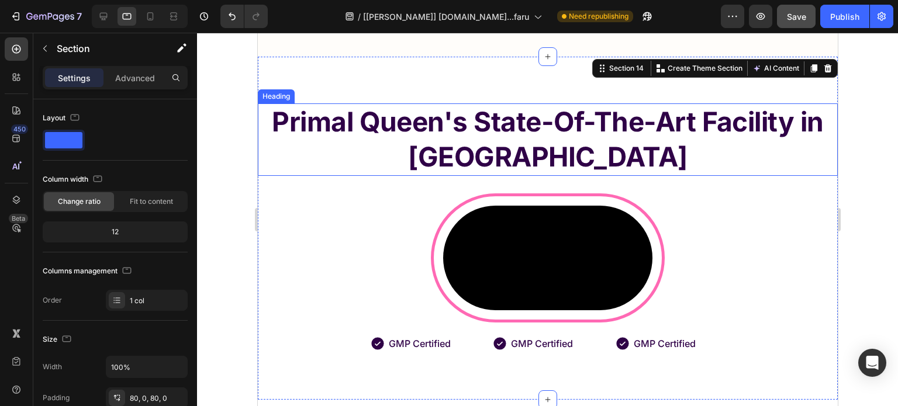
click at [525, 141] on h2 "Primal Queen's State-Of-The-Art Facility in [GEOGRAPHIC_DATA]" at bounding box center [547, 139] width 580 height 72
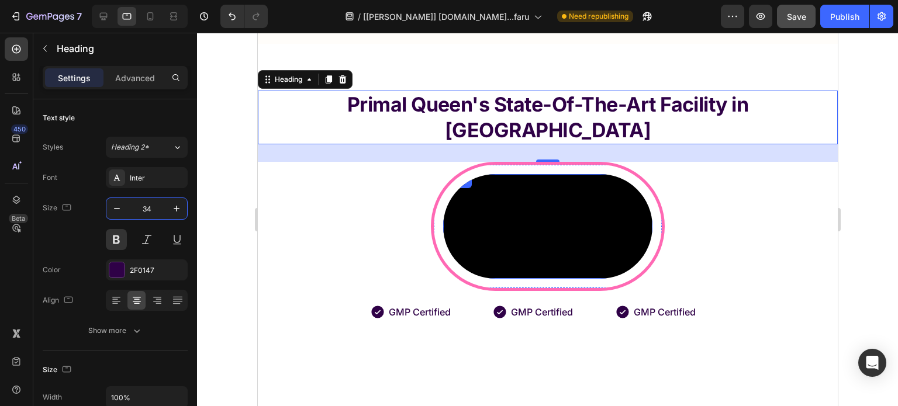
scroll to position [7573, 0]
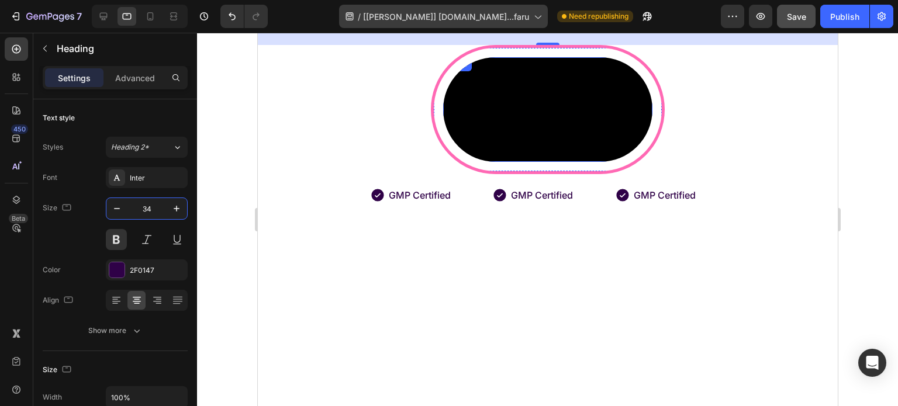
type input "34"
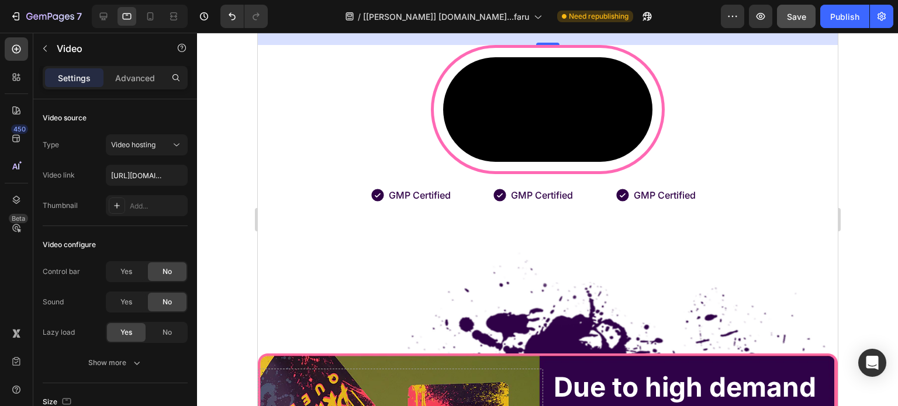
click at [458, 162] on video at bounding box center [546, 109] width 209 height 105
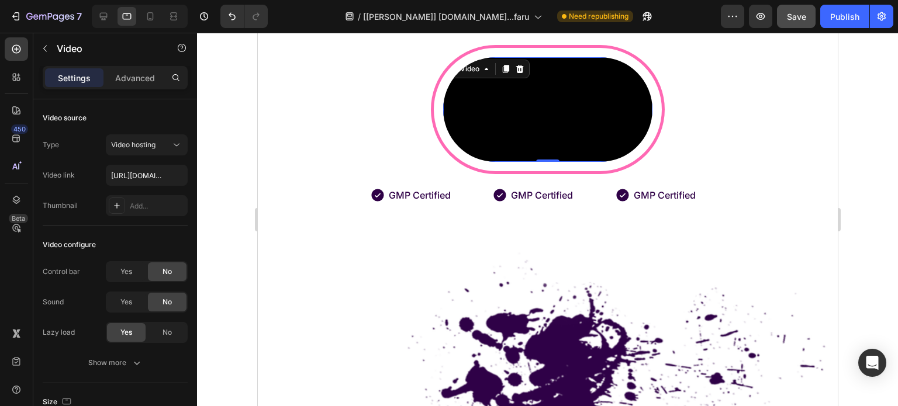
scroll to position [7631, 0]
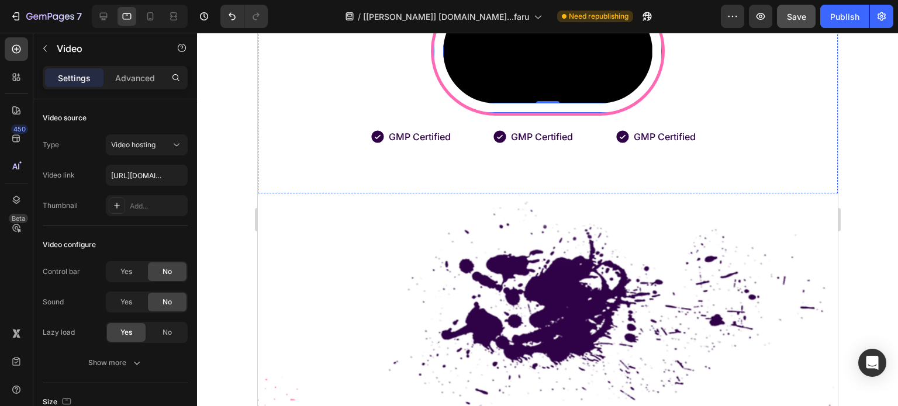
click at [434, 116] on div "Video 0 Row" at bounding box center [547, 51] width 234 height 129
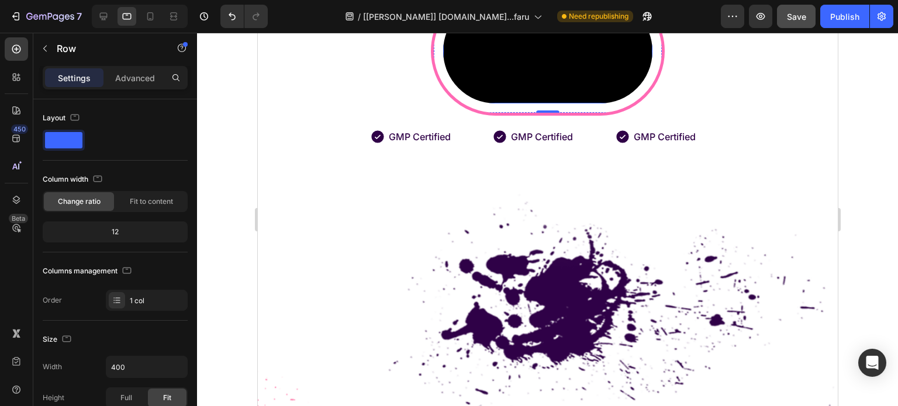
scroll to position [7456, 0]
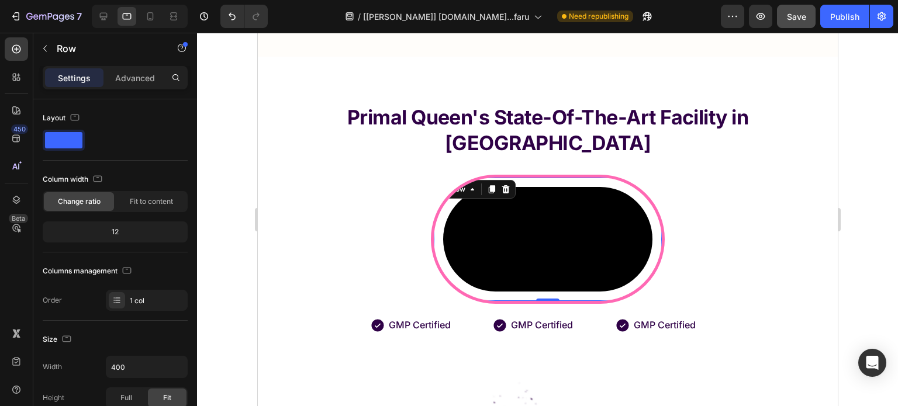
click at [474, 180] on div "Row" at bounding box center [474, 189] width 82 height 19
drag, startPoint x: 474, startPoint y: 153, endPoint x: 479, endPoint y: 157, distance: 6.2
click at [475, 180] on div "Row" at bounding box center [474, 189] width 82 height 19
click at [480, 180] on div "Row" at bounding box center [474, 189] width 82 height 19
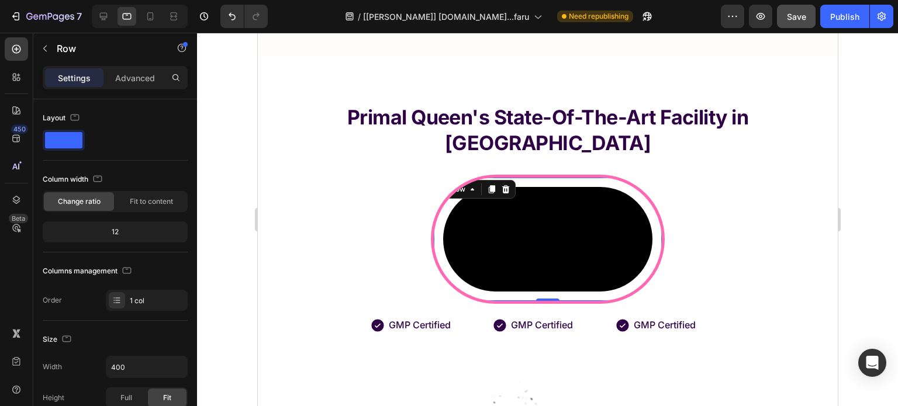
click at [479, 180] on div "Row" at bounding box center [474, 189] width 82 height 19
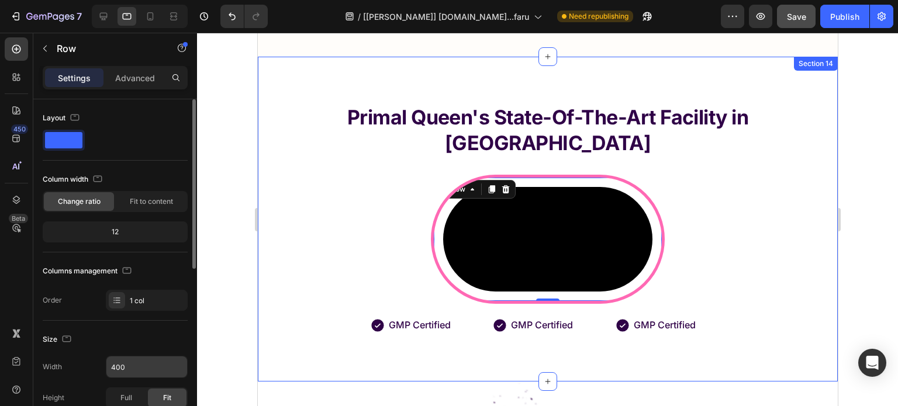
scroll to position [117, 0]
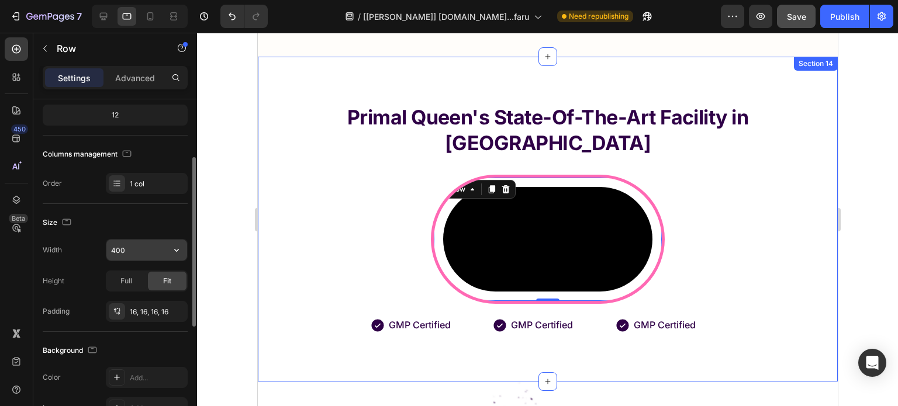
click at [138, 242] on input "400" at bounding box center [146, 250] width 81 height 21
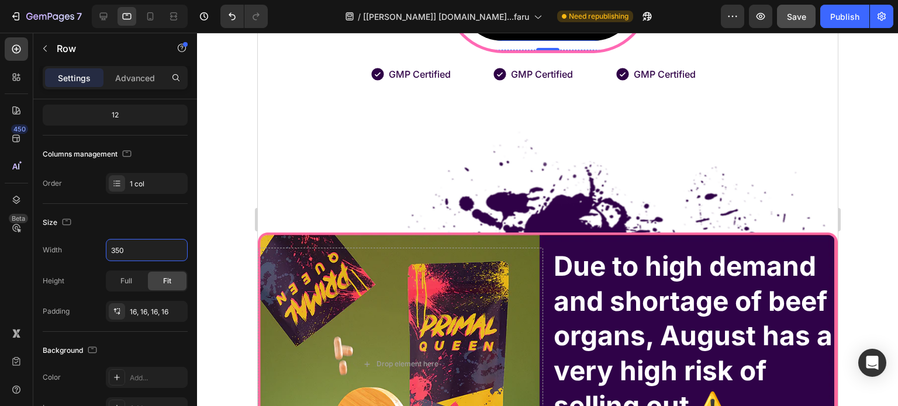
scroll to position [7690, 0]
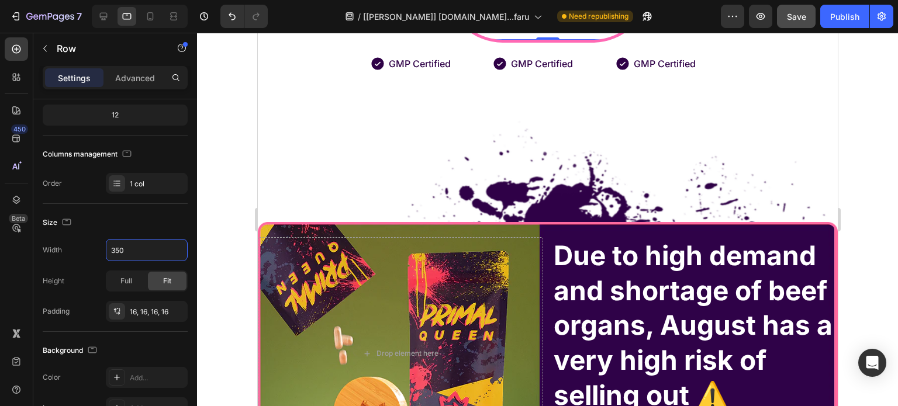
type input "350"
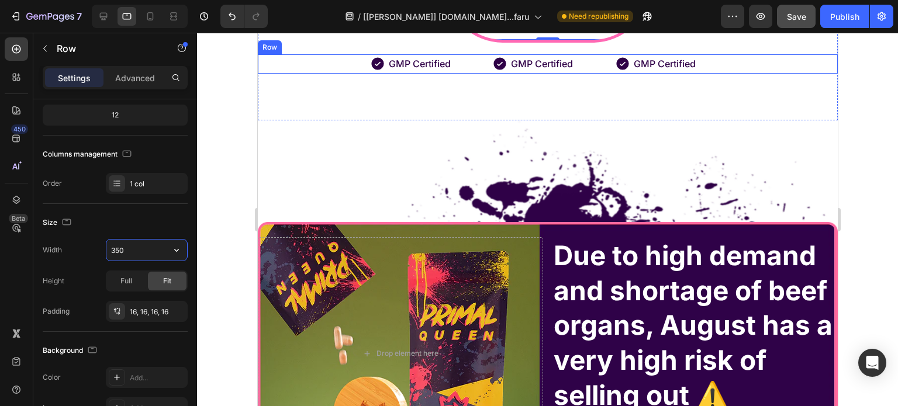
click at [739, 74] on div "Icon GMP Certified Text Block Row Icon GMP Certified Text Block Row Icon GMP Ce…" at bounding box center [547, 63] width 580 height 19
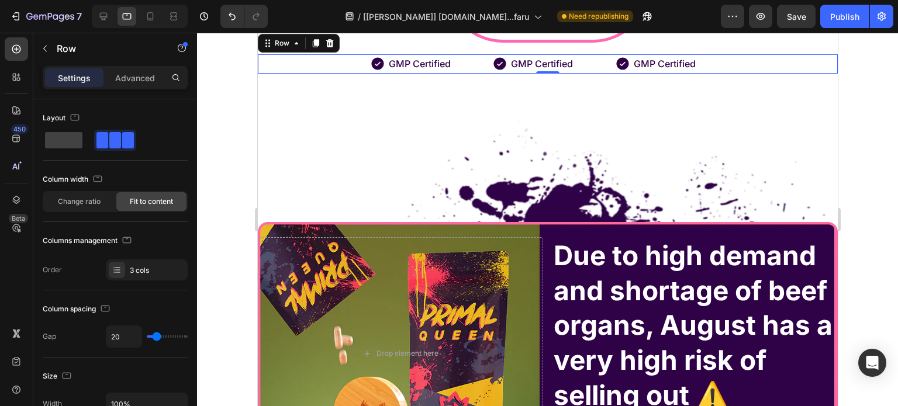
scroll to position [117, 0]
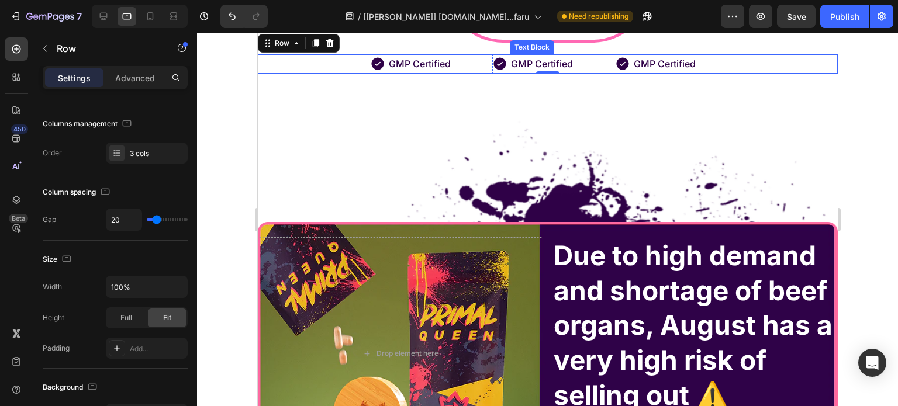
click at [533, 72] on p "GMP Certified" at bounding box center [541, 64] width 62 height 17
click at [532, 72] on p "GMP Certified" at bounding box center [541, 64] width 62 height 17
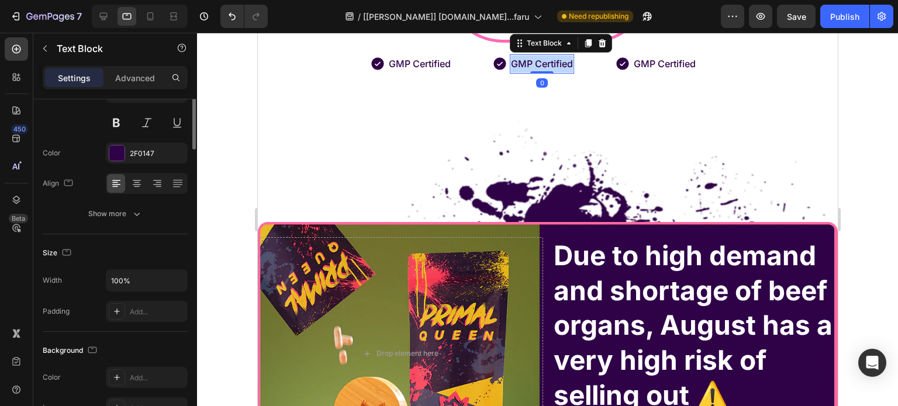
scroll to position [0, 0]
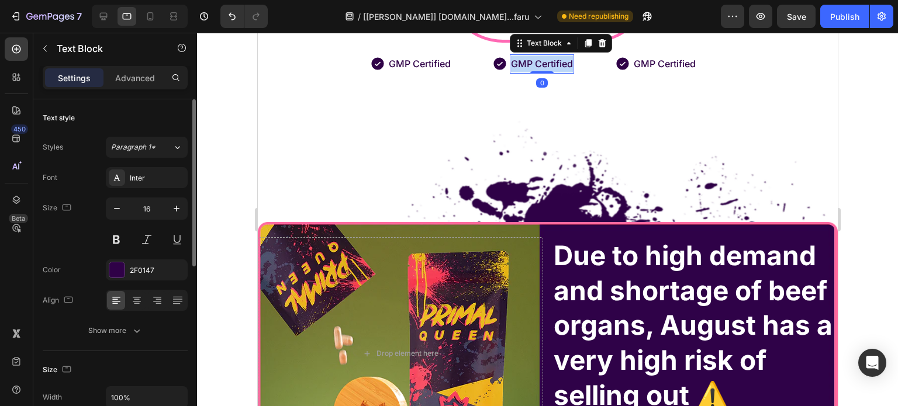
click at [532, 72] on p "GMP Certified" at bounding box center [541, 64] width 62 height 17
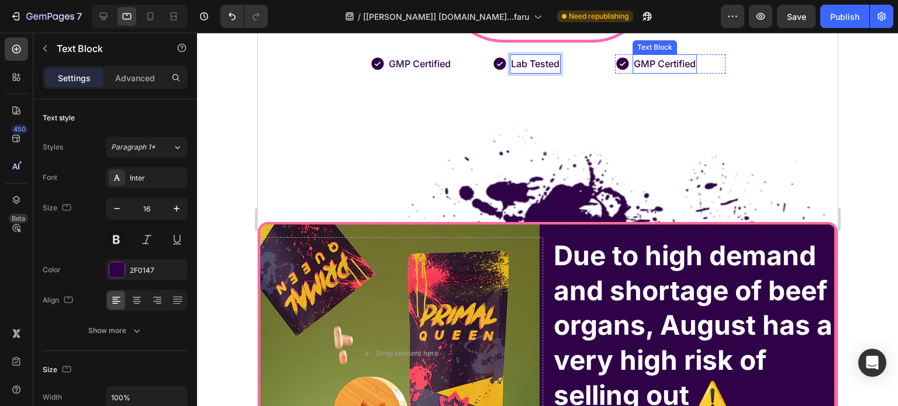
click at [635, 72] on p "GMP Certified" at bounding box center [664, 64] width 62 height 17
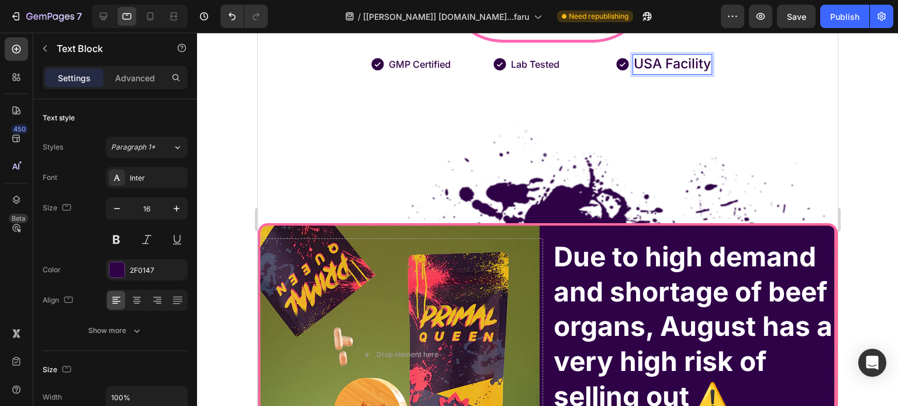
click at [681, 72] on span "USA Facility" at bounding box center [671, 64] width 77 height 16
click at [680, 72] on span "USA Facility" at bounding box center [671, 64] width 77 height 16
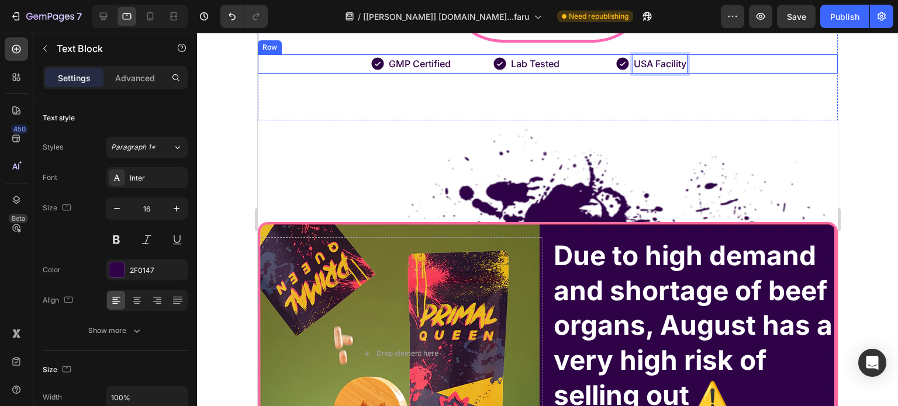
click at [601, 74] on div "Icon GMP Certified Text Block Row Icon Lab Tested Text Block Row Icon USA Facil…" at bounding box center [547, 63] width 580 height 19
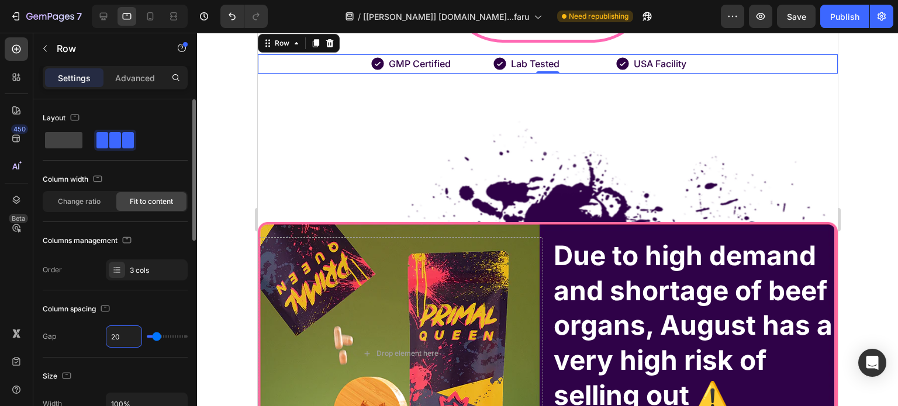
click at [122, 336] on input "20" at bounding box center [123, 336] width 35 height 21
type input "0"
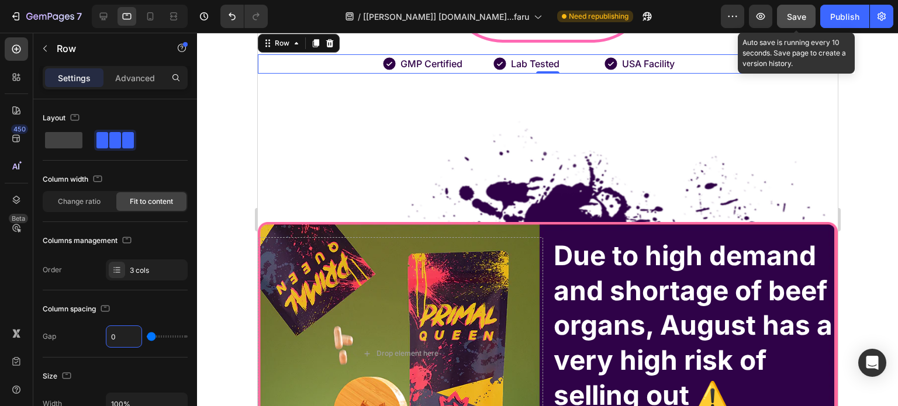
type input "0"
drag, startPoint x: 808, startPoint y: 16, endPoint x: 783, endPoint y: 31, distance: 29.4
click at [808, 16] on button "Save" at bounding box center [796, 16] width 39 height 23
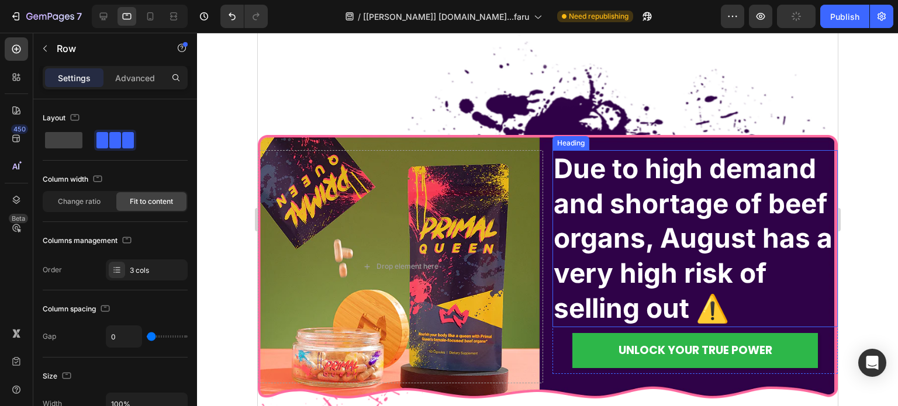
scroll to position [8040, 0]
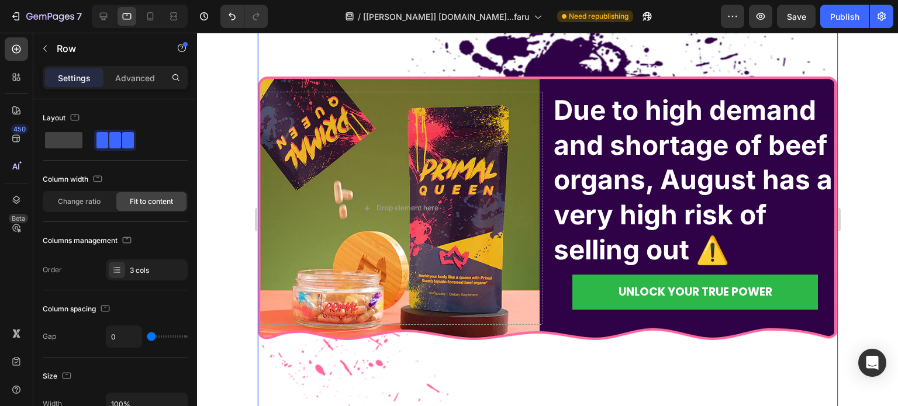
click at [654, 200] on h2 "Due to high demand and shortage of beef organs, August has a very high risk of …" at bounding box center [694, 180] width 285 height 177
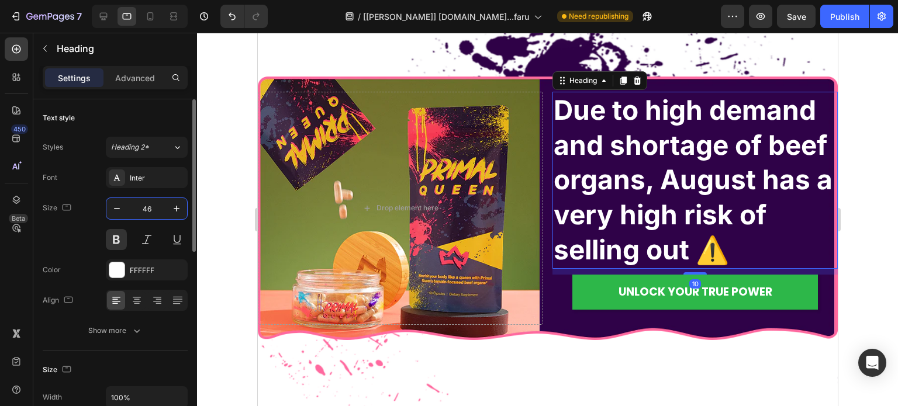
click at [154, 215] on input "46" at bounding box center [146, 208] width 39 height 21
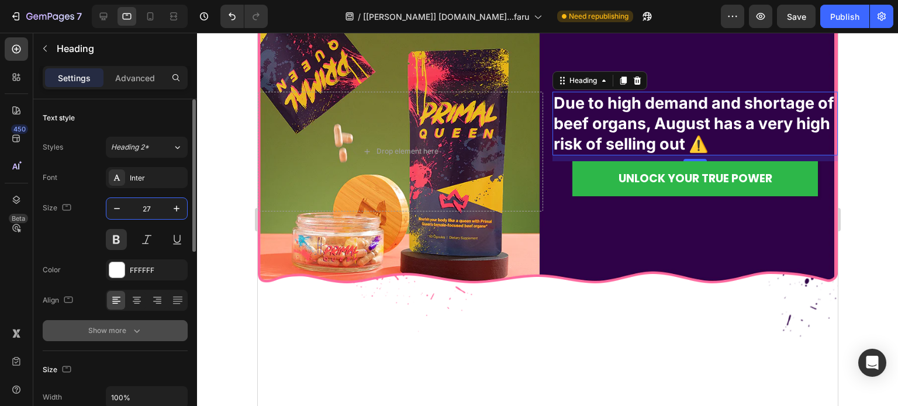
type input "27"
click at [143, 328] on button "Show more" at bounding box center [115, 330] width 145 height 21
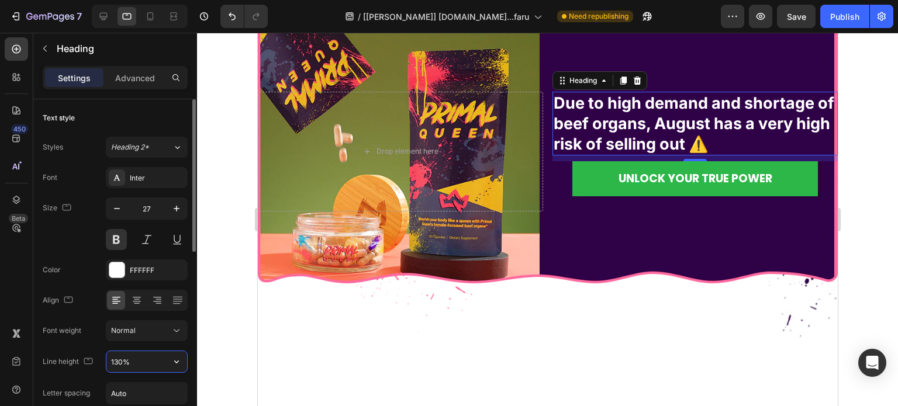
click at [136, 364] on input "130%" at bounding box center [146, 361] width 81 height 21
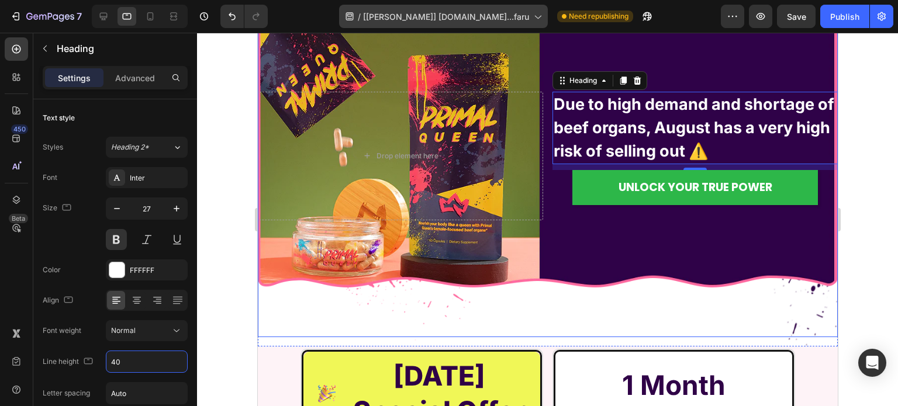
type input "40"
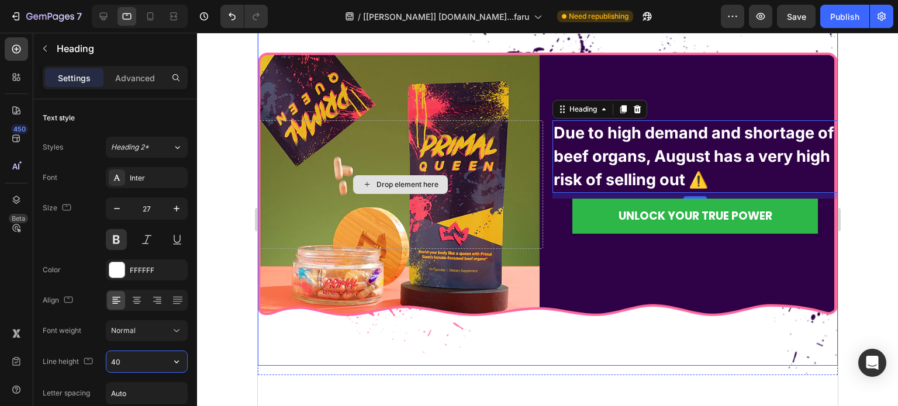
scroll to position [7865, 0]
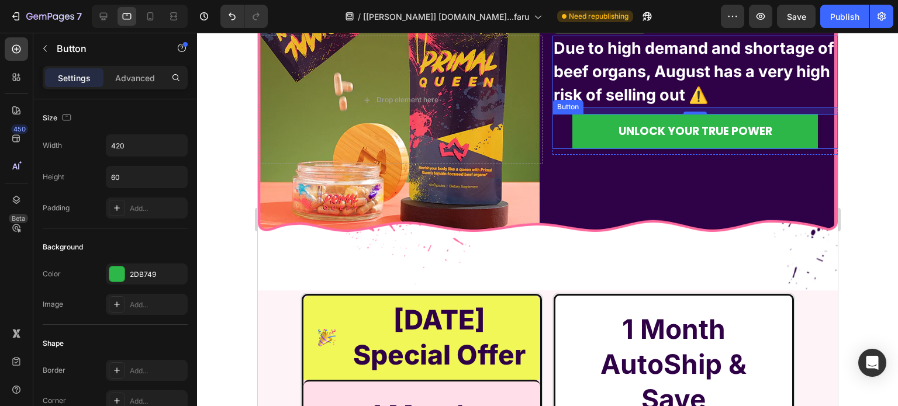
click at [686, 119] on button "UNLOCK YOUR TRUE POWER" at bounding box center [693, 131] width 245 height 35
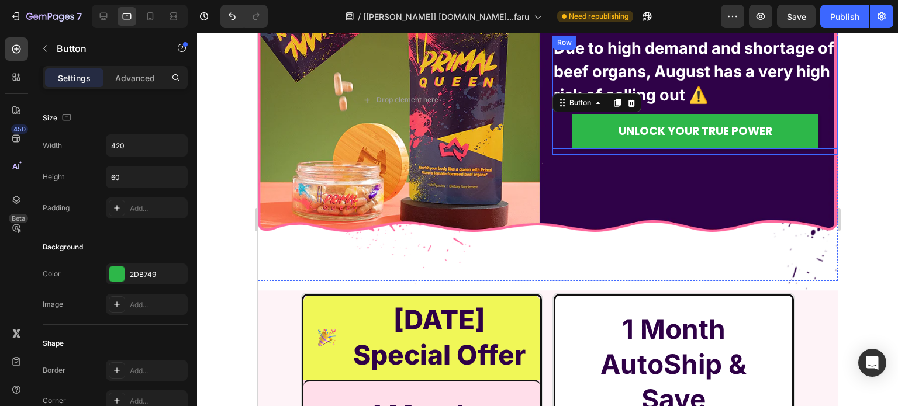
click at [683, 97] on h2 "Due to high demand and shortage of beef organs, August has a very high risk of …" at bounding box center [694, 72] width 285 height 72
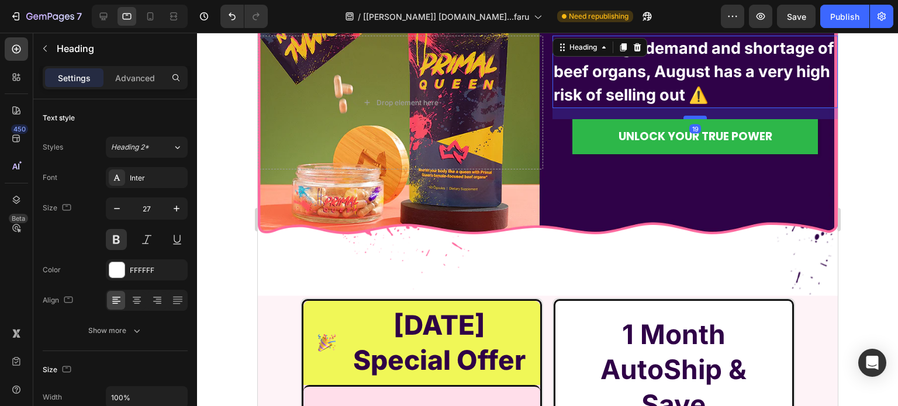
click at [685, 117] on div at bounding box center [693, 118] width 23 height 4
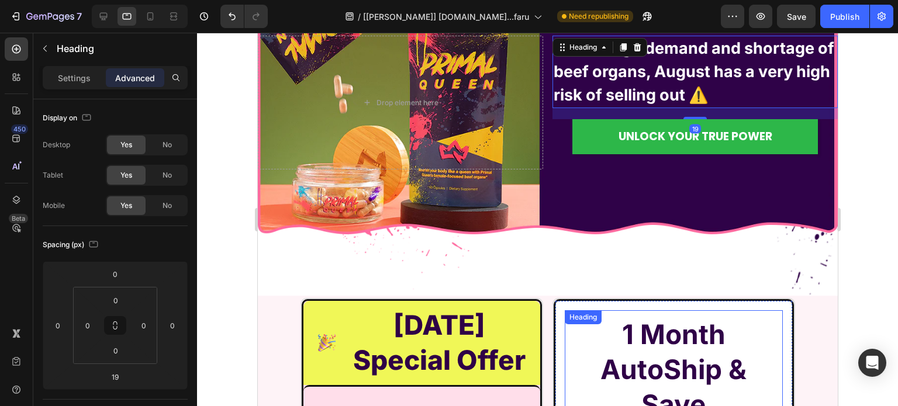
scroll to position [8040, 0]
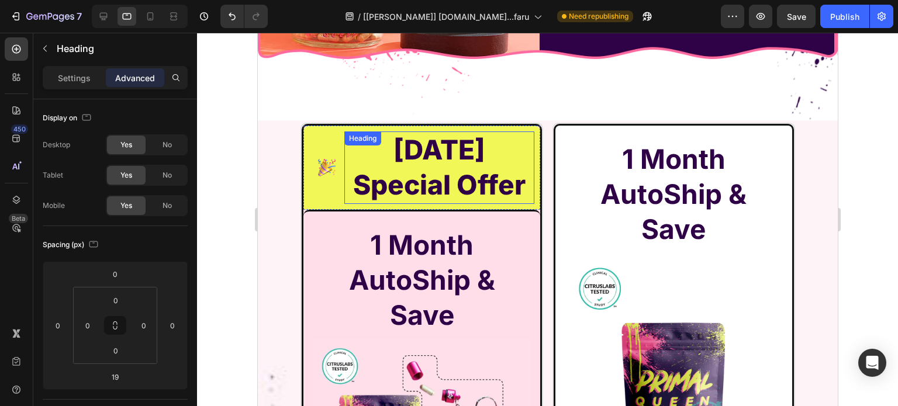
click at [412, 136] on h2 "[DATE] Special Offer" at bounding box center [439, 167] width 190 height 72
click at [63, 84] on div "Settings" at bounding box center [74, 77] width 58 height 19
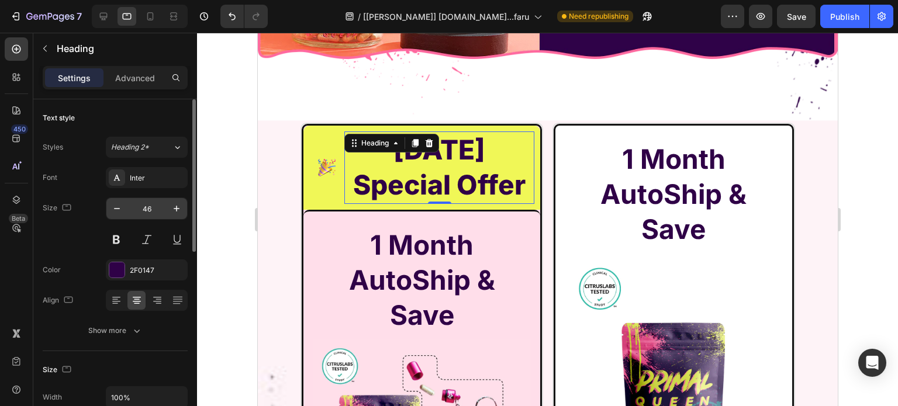
click at [160, 209] on input "46" at bounding box center [146, 208] width 39 height 21
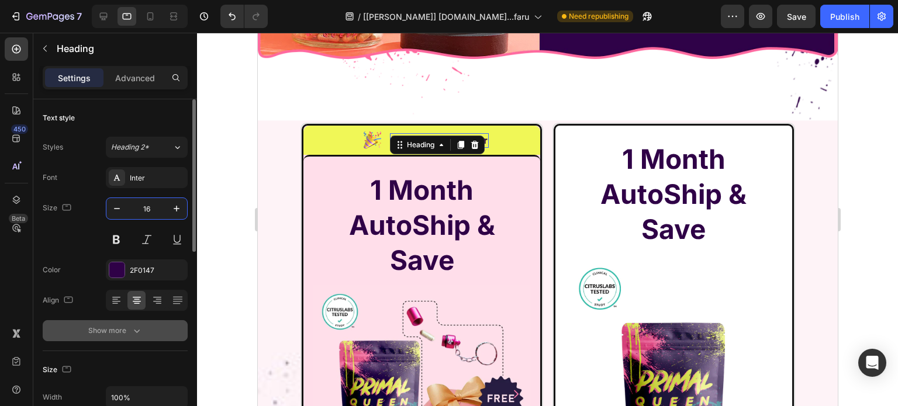
type input "16"
click at [145, 338] on button "Show more" at bounding box center [115, 330] width 145 height 21
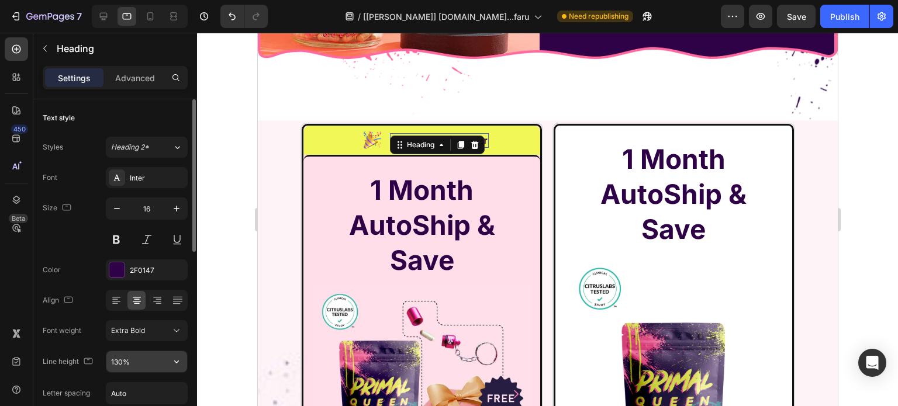
click at [145, 358] on input "130%" at bounding box center [146, 361] width 81 height 21
type input "24"
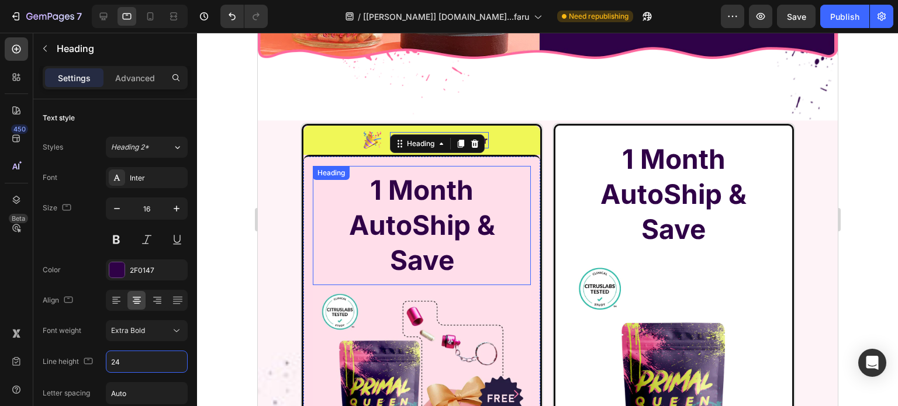
click at [428, 216] on strong "AutoShip & Save" at bounding box center [421, 243] width 146 height 68
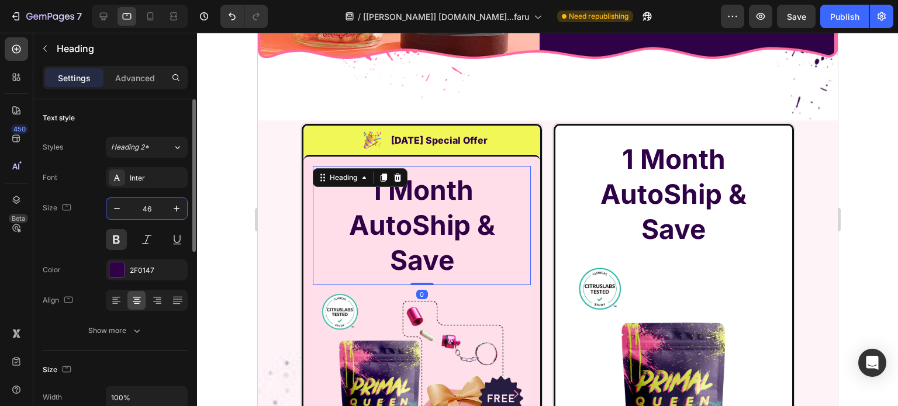
click at [161, 213] on input "46" at bounding box center [146, 208] width 39 height 21
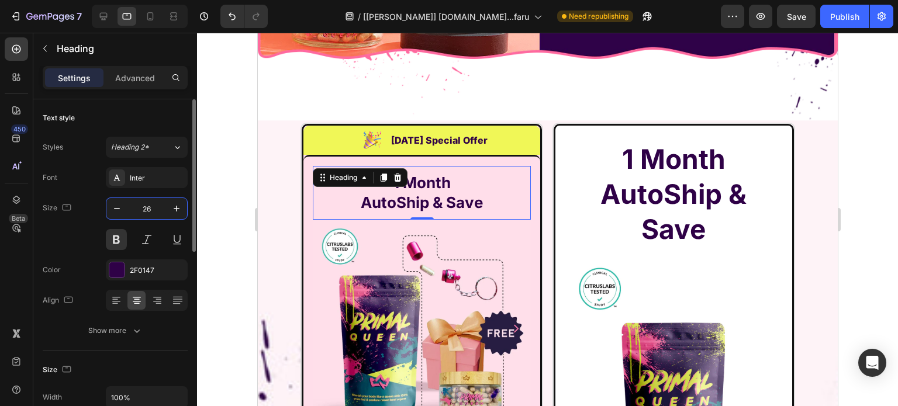
type input "26"
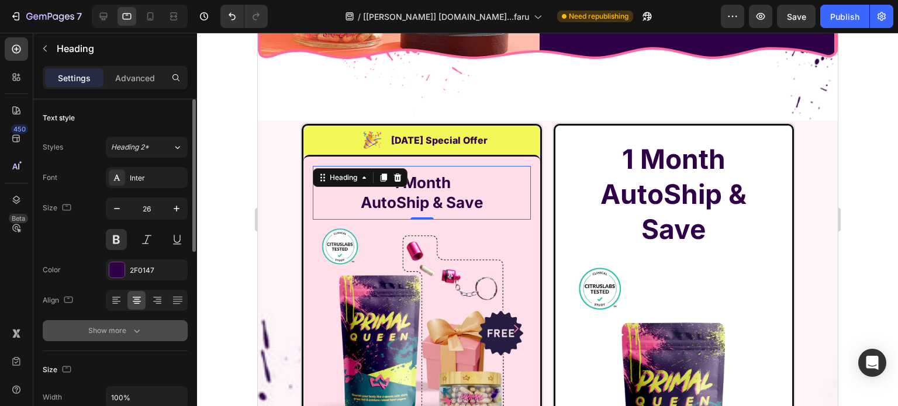
click at [122, 334] on div "Show more" at bounding box center [115, 331] width 54 height 12
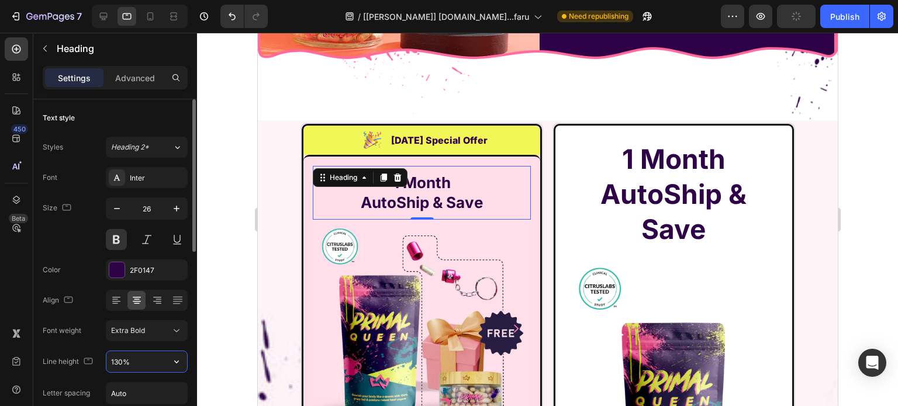
click at [135, 364] on input "130%" at bounding box center [146, 361] width 81 height 21
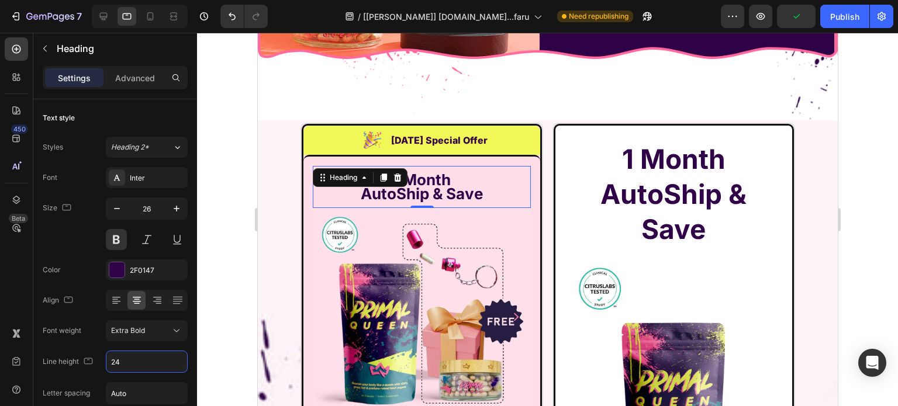
type input "24"
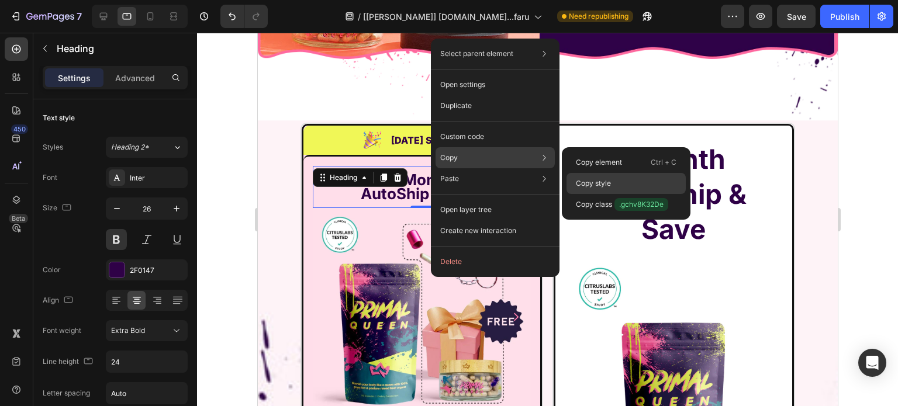
drag, startPoint x: 595, startPoint y: 179, endPoint x: 400, endPoint y: 150, distance: 197.3
click at [595, 179] on p "Copy style" at bounding box center [593, 183] width 35 height 11
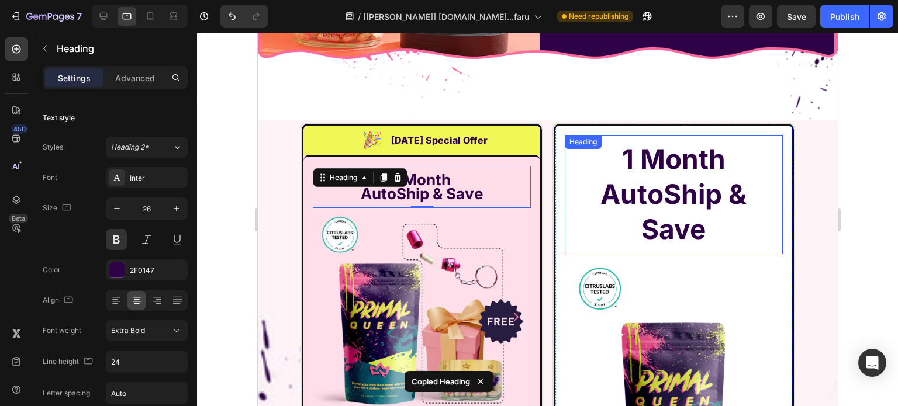
click at [659, 183] on strong "AutoShip & Save" at bounding box center [673, 212] width 146 height 68
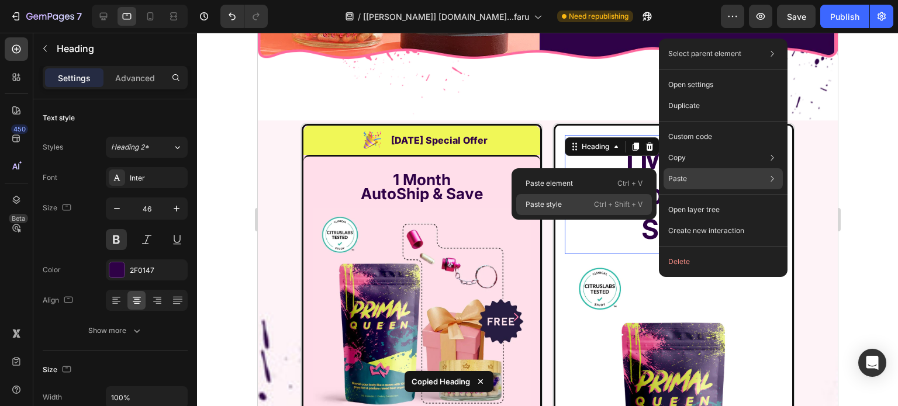
click at [624, 199] on p "Ctrl + Shift + V" at bounding box center [618, 205] width 48 height 12
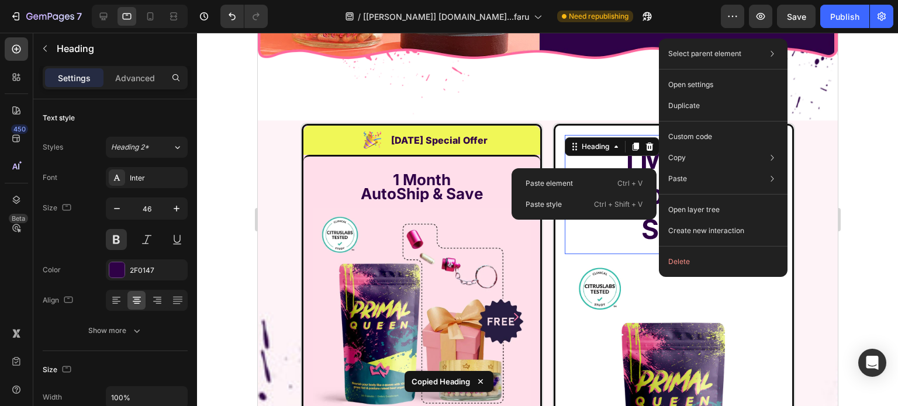
type input "26"
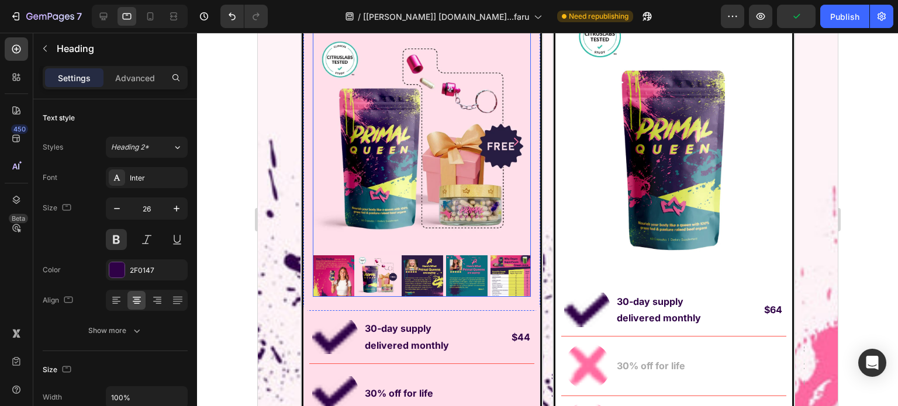
scroll to position [8332, 0]
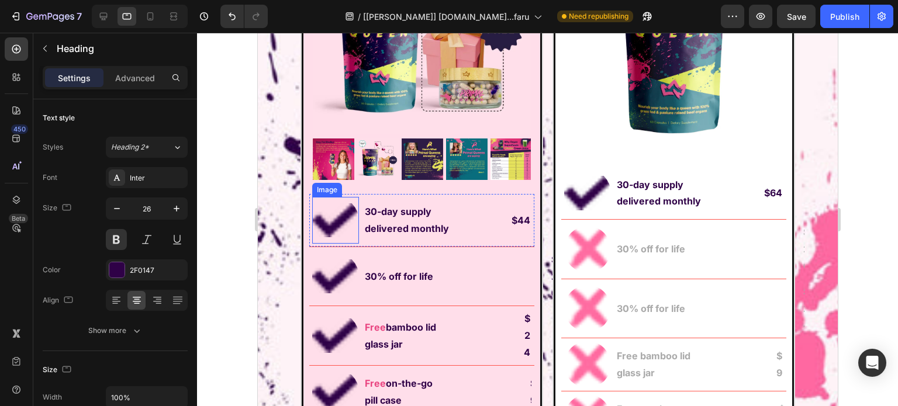
click at [327, 220] on img at bounding box center [334, 220] width 47 height 47
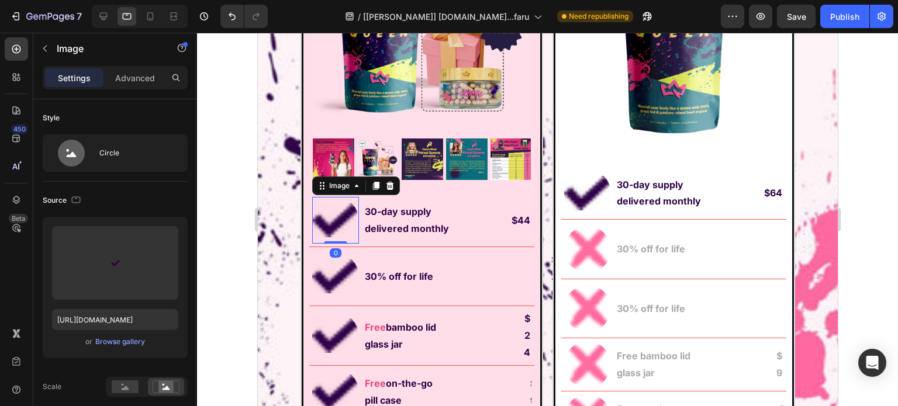
scroll to position [234, 0]
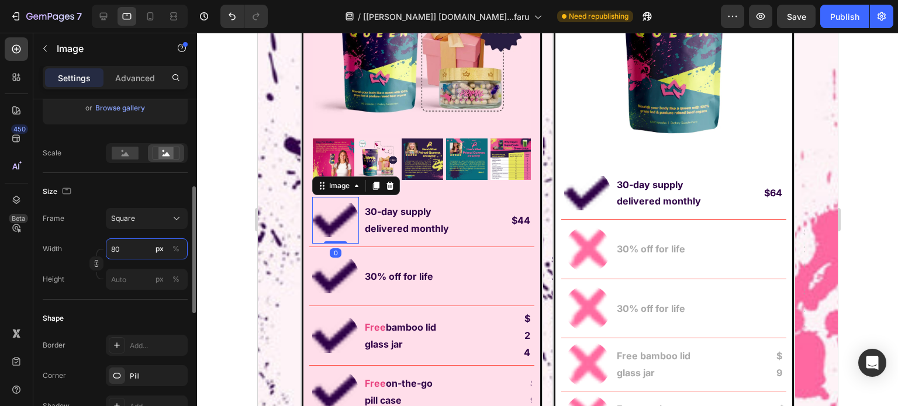
click at [138, 246] on input "80" at bounding box center [147, 248] width 82 height 21
type input "1"
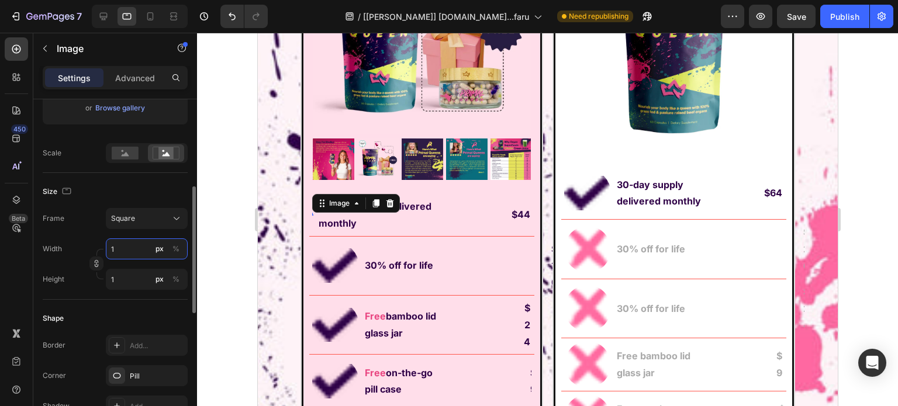
type input "15"
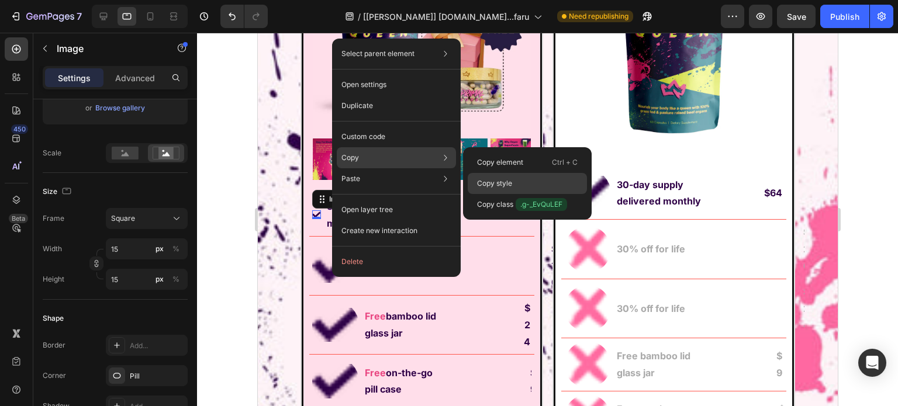
click at [488, 183] on p "Copy style" at bounding box center [494, 183] width 35 height 11
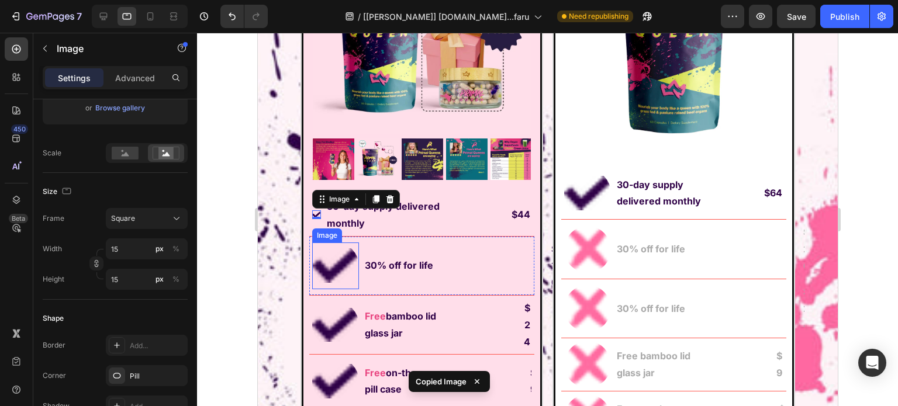
click at [316, 273] on img at bounding box center [334, 265] width 47 height 47
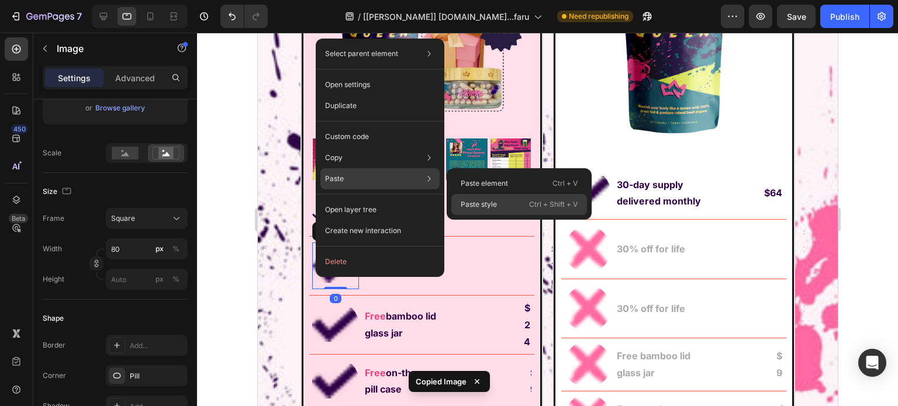
click at [469, 205] on p "Paste style" at bounding box center [478, 204] width 36 height 11
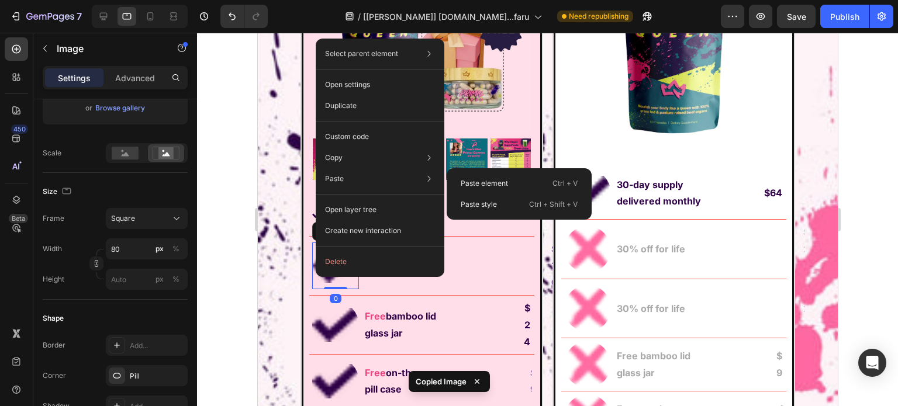
type input "15"
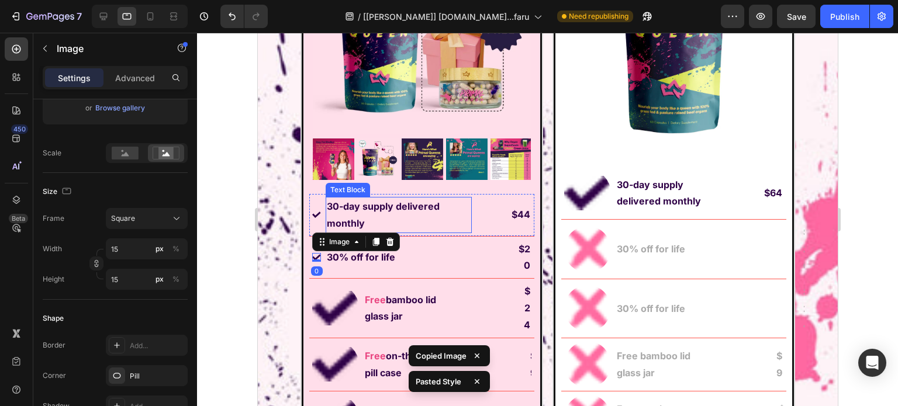
scroll to position [8449, 0]
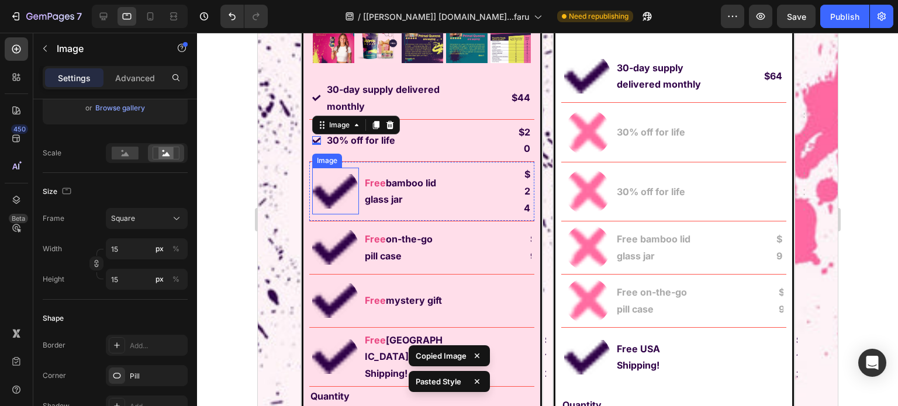
click at [320, 179] on img at bounding box center [334, 191] width 47 height 47
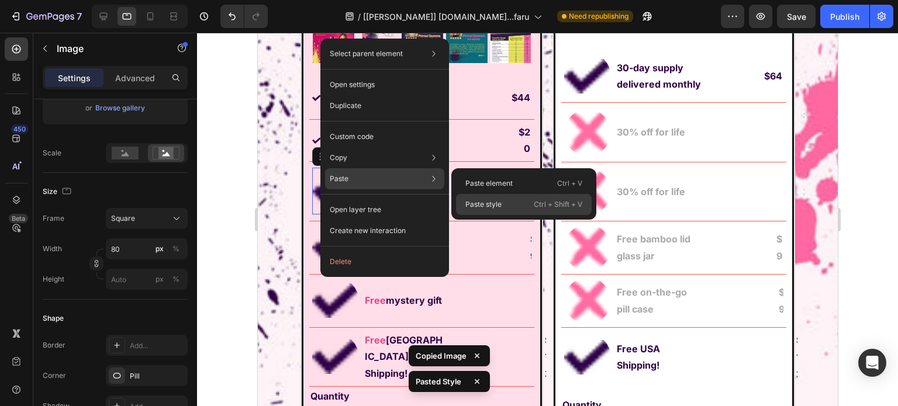
click at [500, 205] on p "Paste style" at bounding box center [483, 204] width 36 height 11
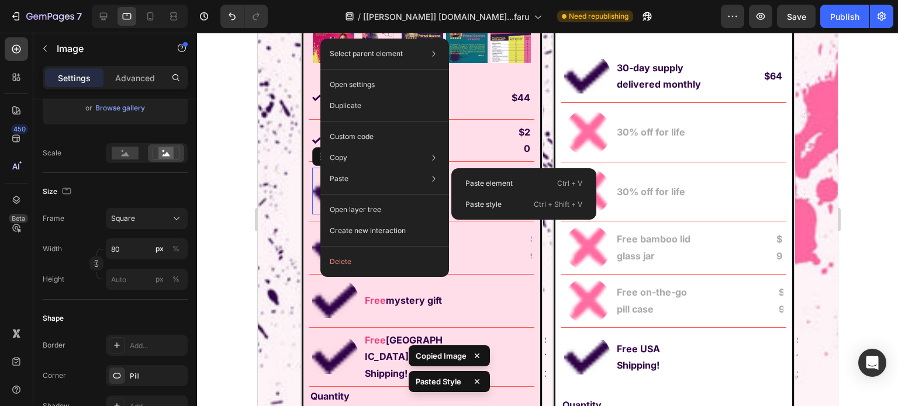
type input "15"
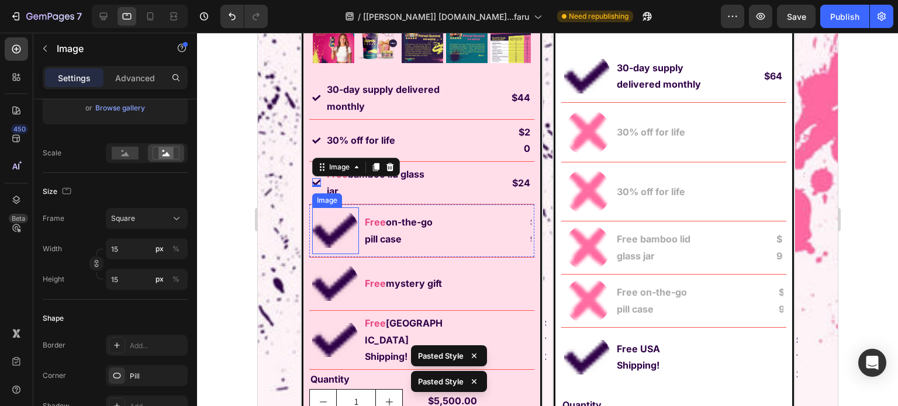
click at [323, 222] on img at bounding box center [334, 230] width 47 height 47
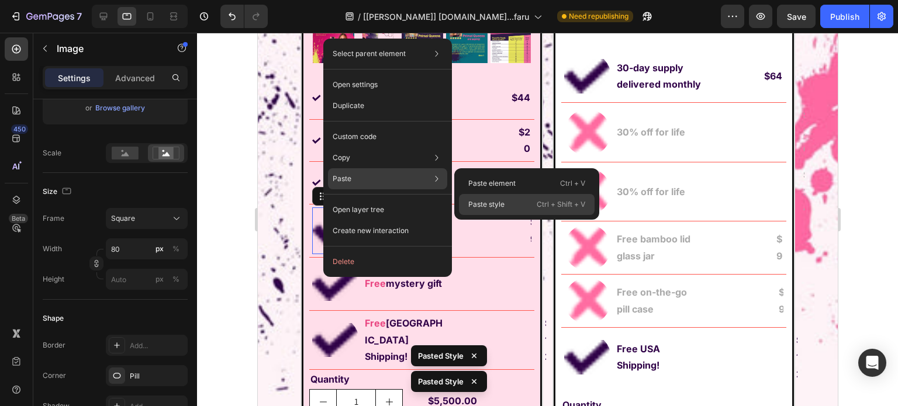
click at [488, 203] on p "Paste style" at bounding box center [486, 204] width 36 height 11
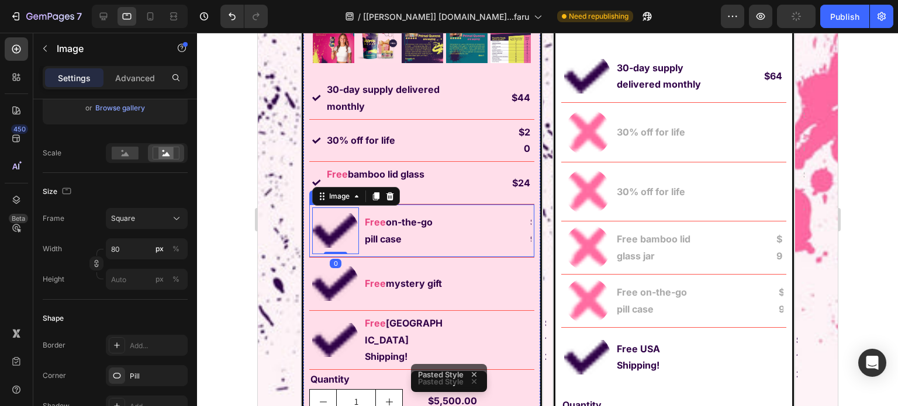
type input "15"
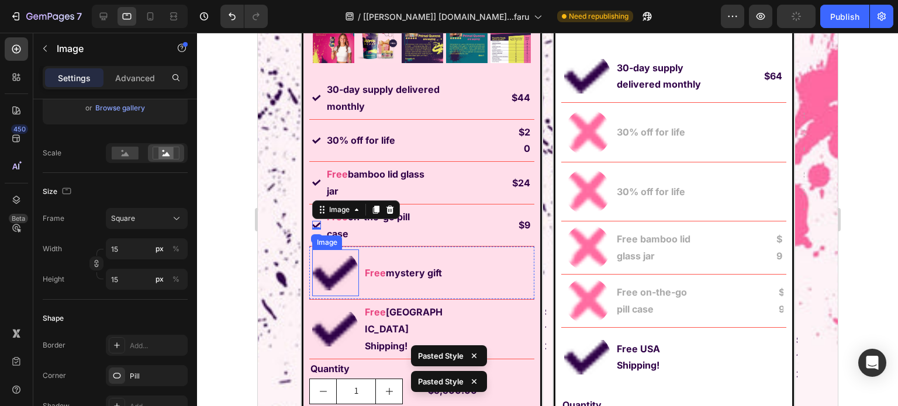
click at [326, 273] on img at bounding box center [334, 273] width 47 height 47
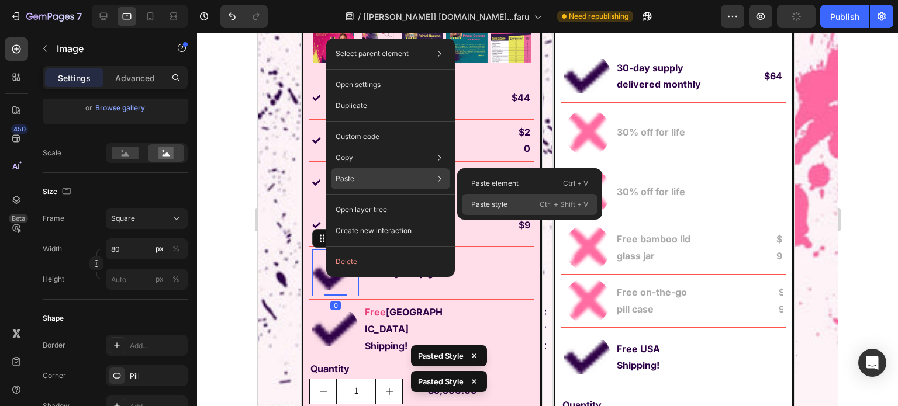
click at [491, 202] on p "Paste style" at bounding box center [489, 204] width 36 height 11
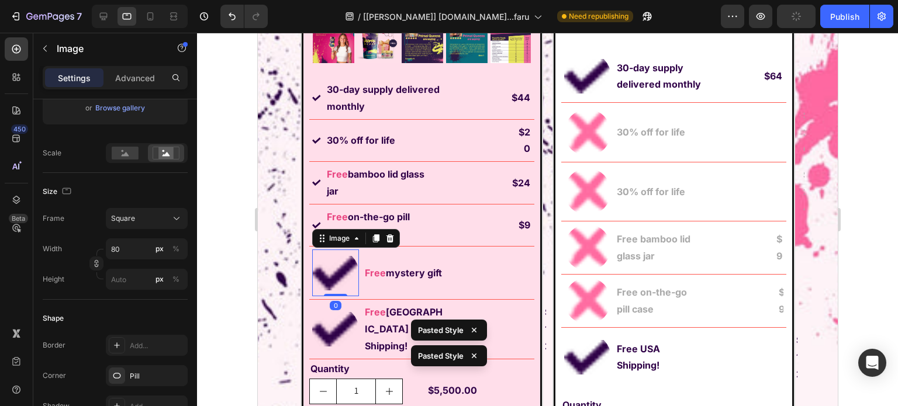
type input "15"
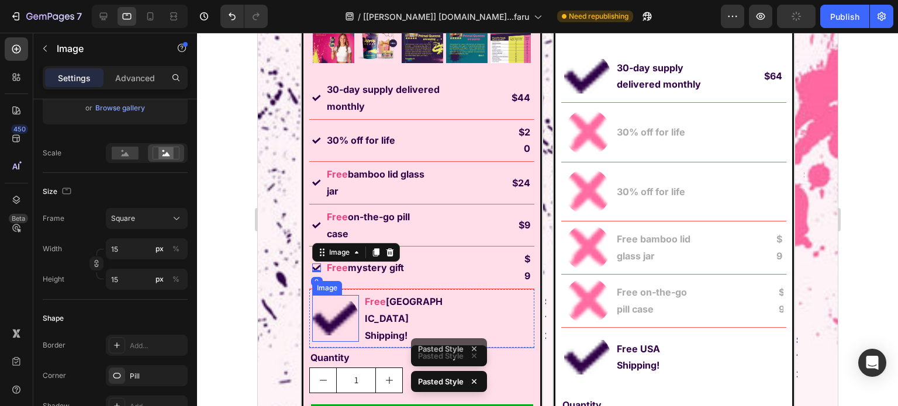
click at [329, 307] on img at bounding box center [334, 318] width 47 height 47
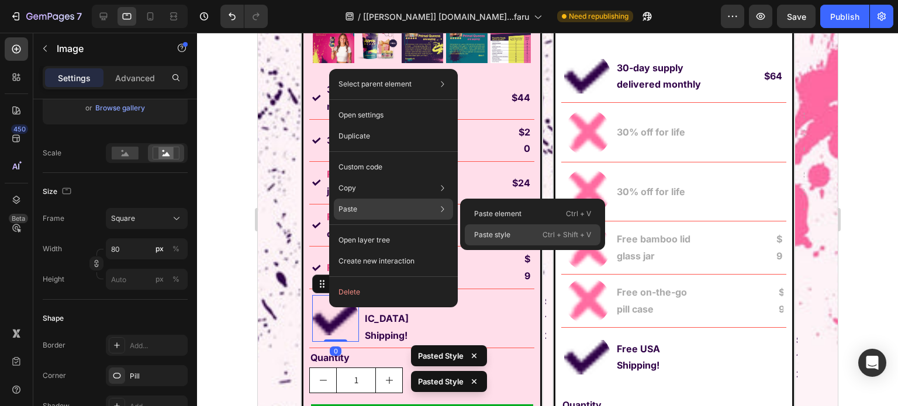
click at [483, 234] on p "Paste style" at bounding box center [492, 235] width 36 height 11
type input "15"
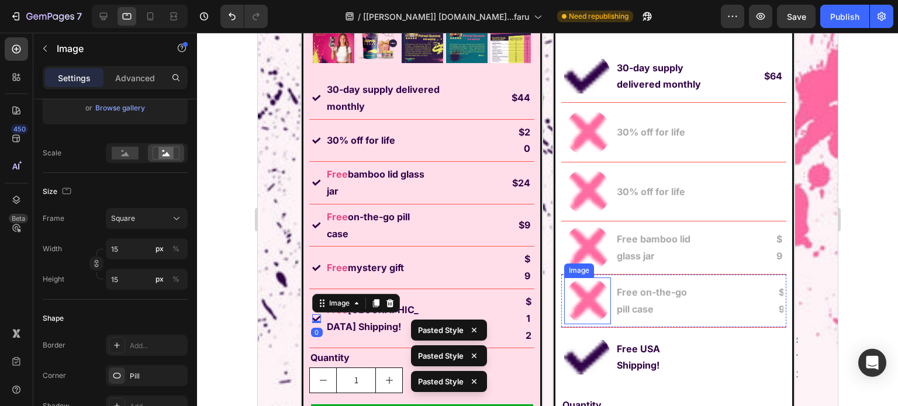
click at [578, 299] on img at bounding box center [586, 301] width 47 height 47
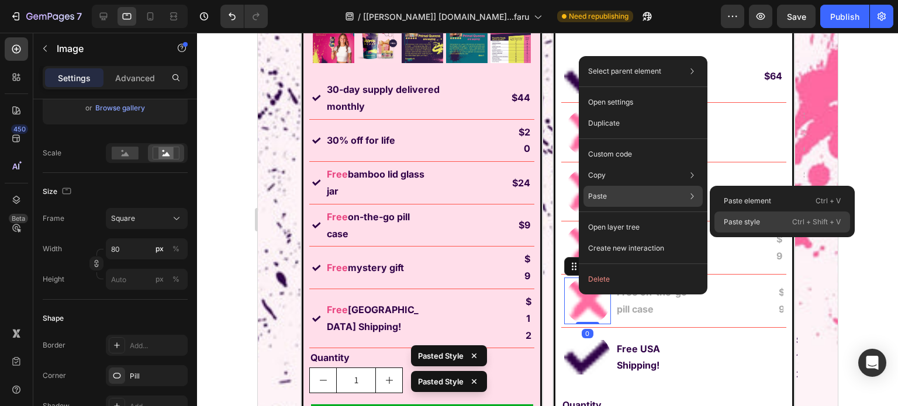
click at [750, 217] on p "Paste style" at bounding box center [741, 222] width 36 height 11
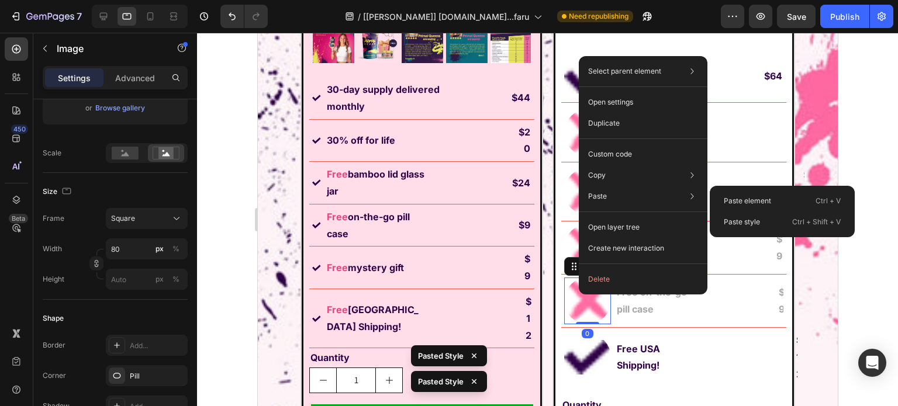
type input "15"
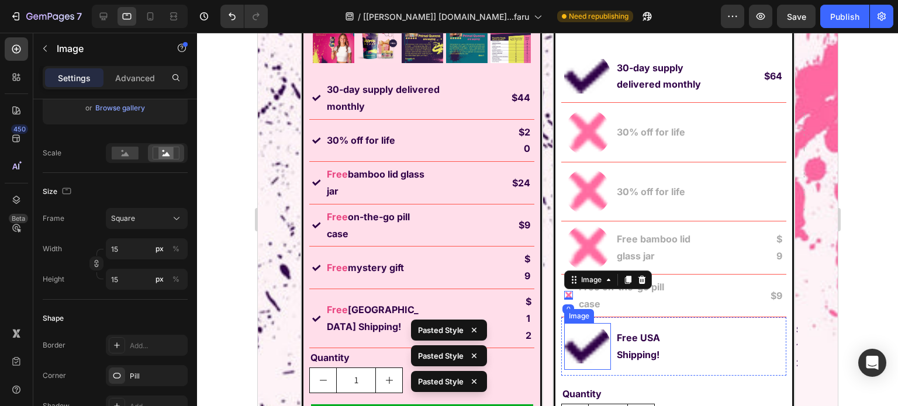
click at [590, 331] on img at bounding box center [586, 346] width 47 height 47
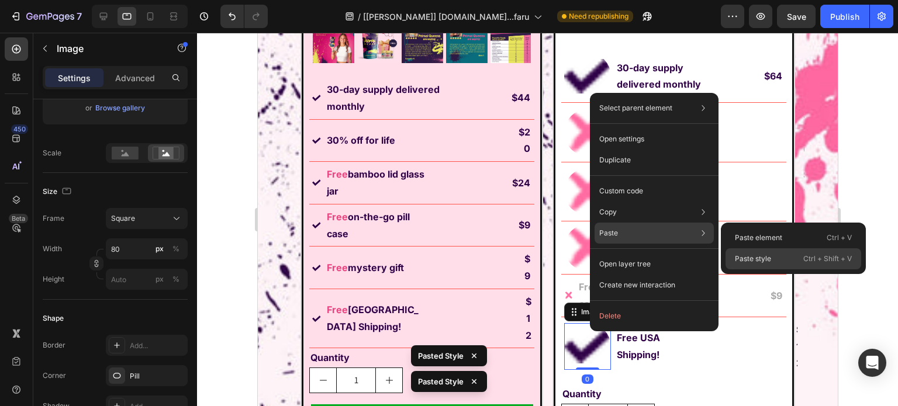
drag, startPoint x: 757, startPoint y: 259, endPoint x: 483, endPoint y: 228, distance: 275.8
click at [757, 259] on p "Paste style" at bounding box center [752, 259] width 36 height 11
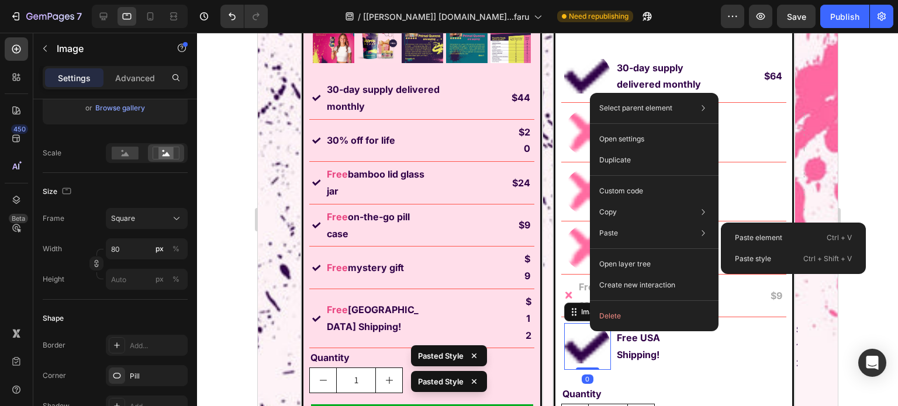
type input "15"
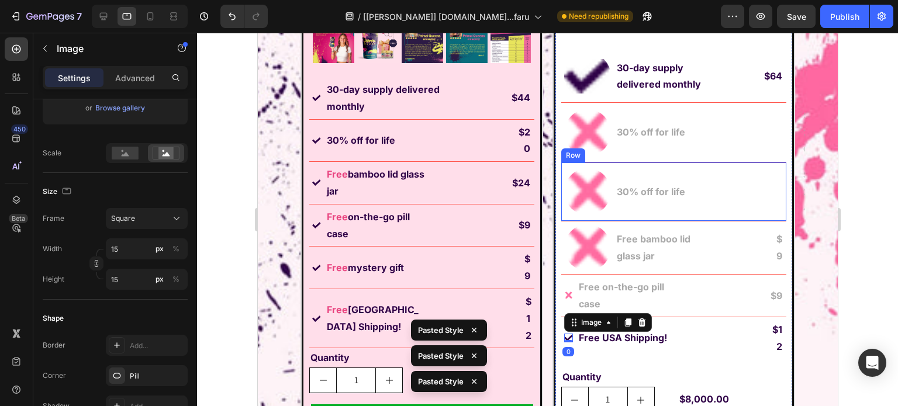
click at [571, 239] on img at bounding box center [586, 247] width 47 height 47
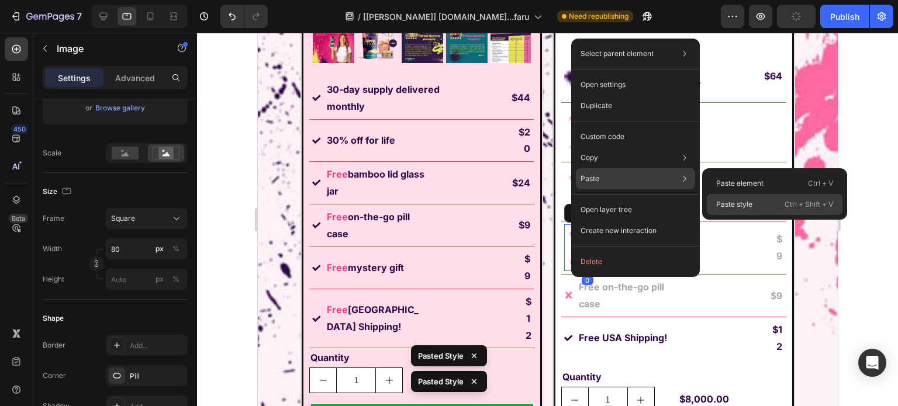
click at [751, 207] on p "Paste style" at bounding box center [734, 204] width 36 height 11
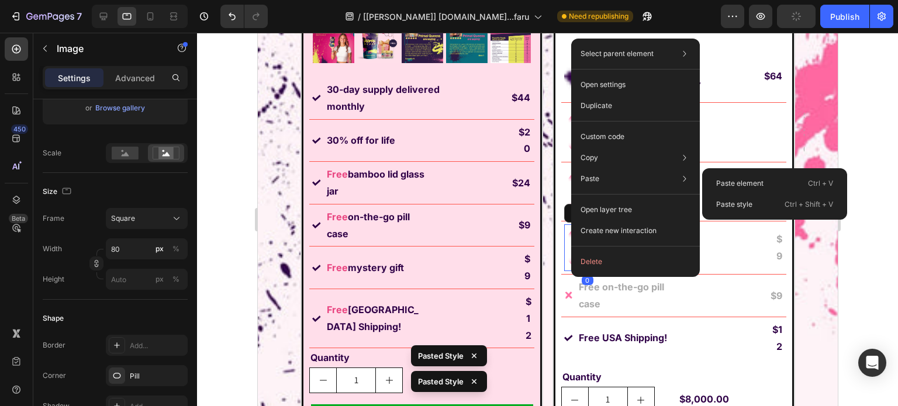
type input "15"
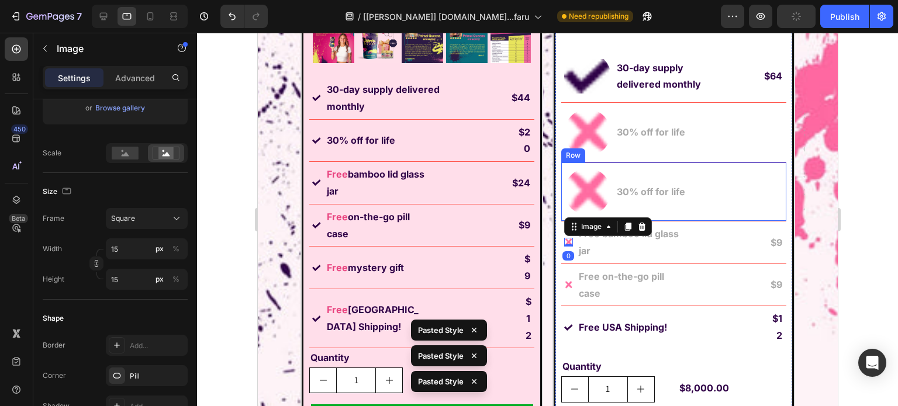
click at [578, 180] on img at bounding box center [586, 191] width 47 height 47
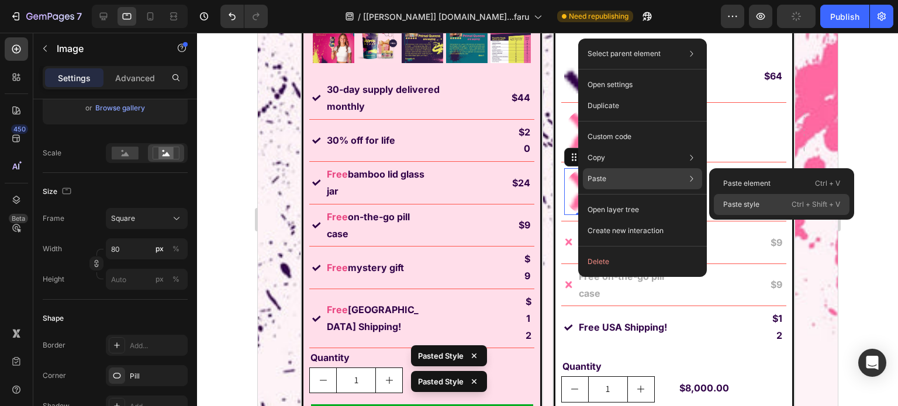
drag, startPoint x: 738, startPoint y: 199, endPoint x: 307, endPoint y: 79, distance: 447.5
click at [738, 199] on p "Paste style" at bounding box center [741, 204] width 36 height 11
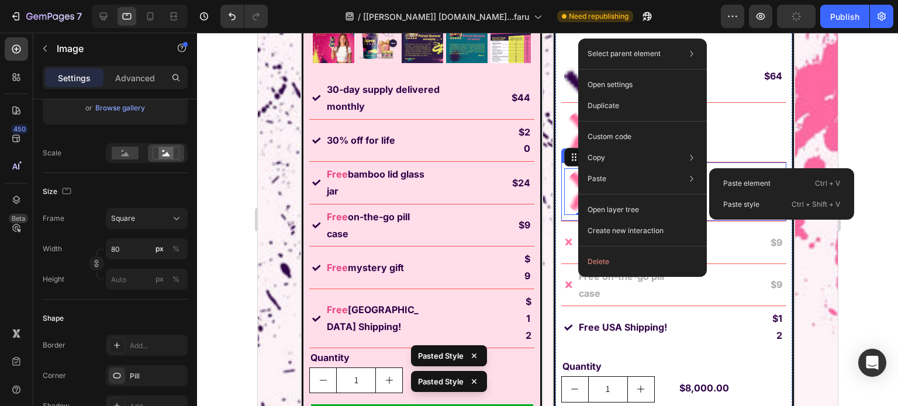
type input "15"
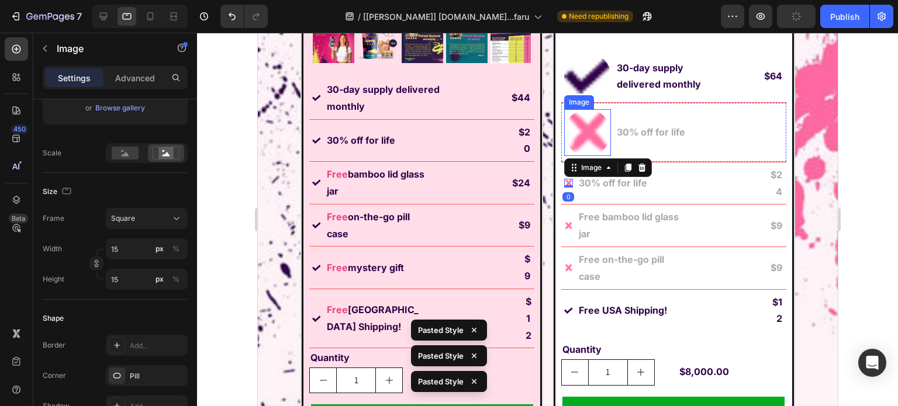
click at [578, 123] on img at bounding box center [586, 132] width 47 height 47
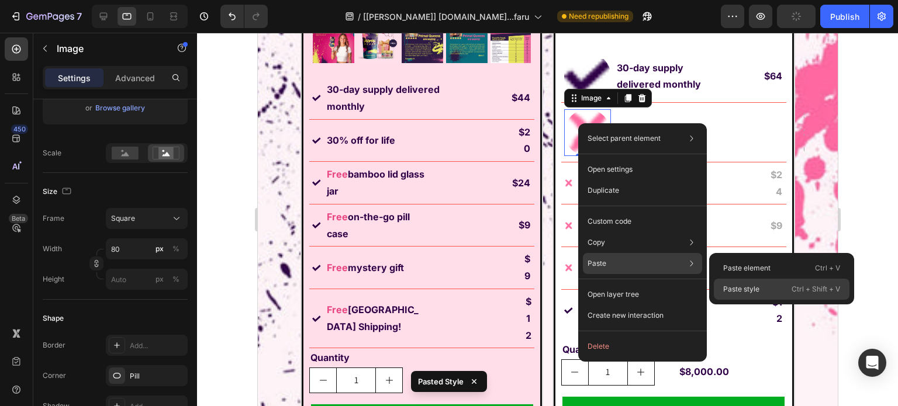
click at [768, 292] on div "Paste style Ctrl + Shift + V" at bounding box center [781, 289] width 136 height 21
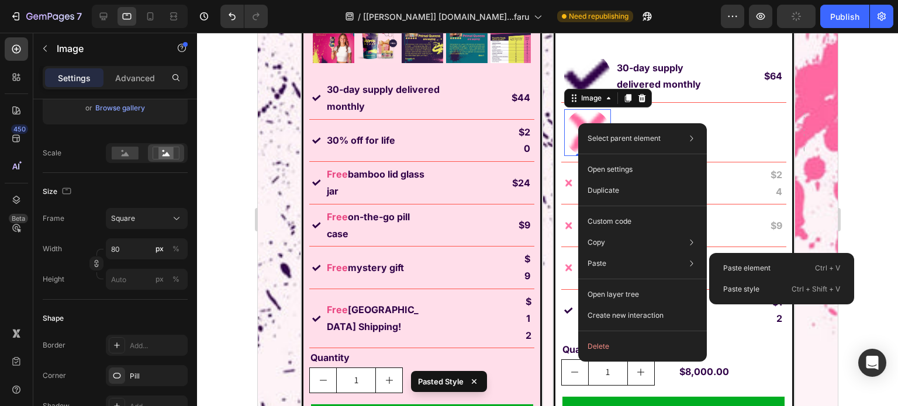
type input "15"
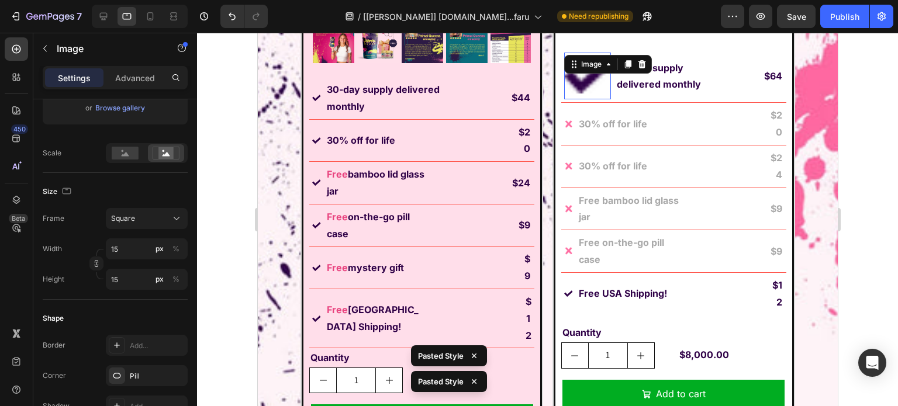
click at [583, 71] on div "Image 0" at bounding box center [586, 76] width 47 height 47
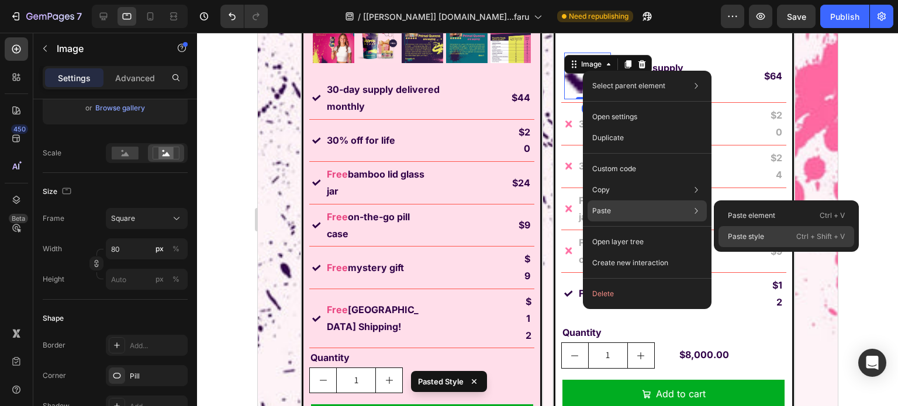
click at [754, 240] on p "Paste style" at bounding box center [745, 236] width 36 height 11
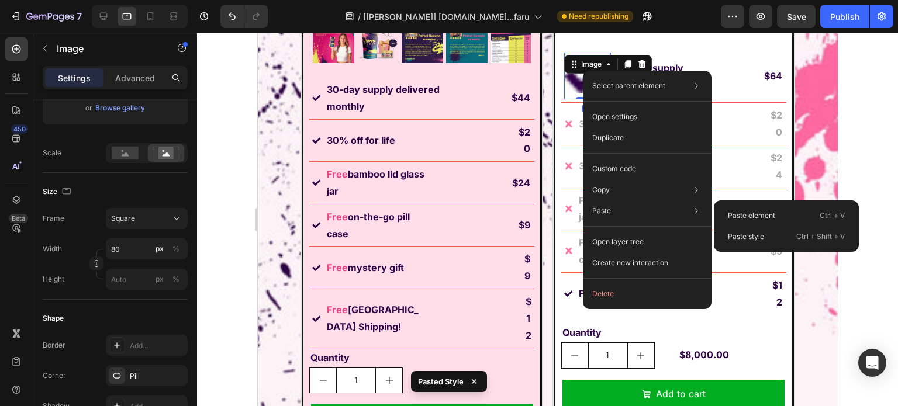
type input "15"
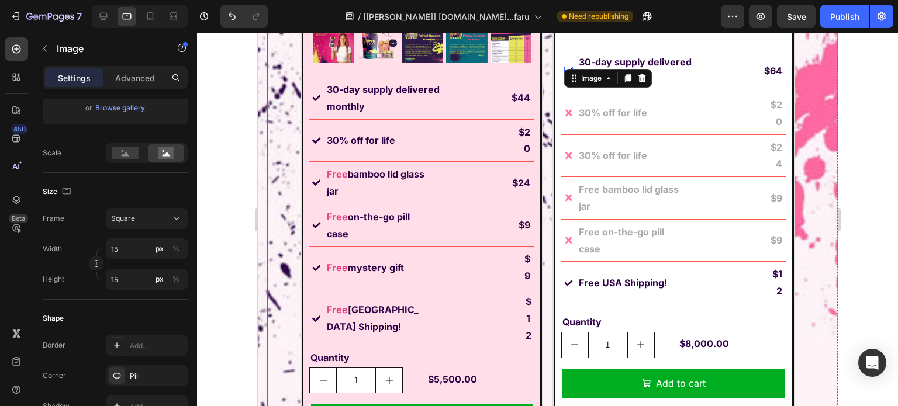
click at [279, 226] on div "Image [DATE] Special Offer Heading Row 1 Month AutoShip & Save Heading Product …" at bounding box center [546, 115] width 561 height 803
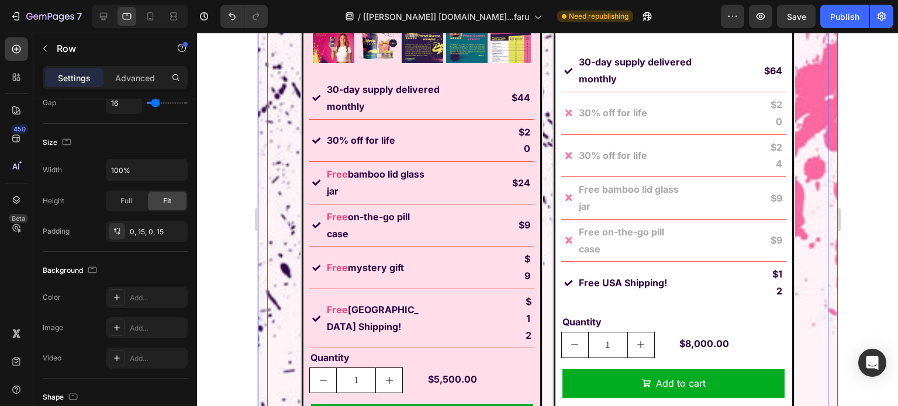
scroll to position [0, 0]
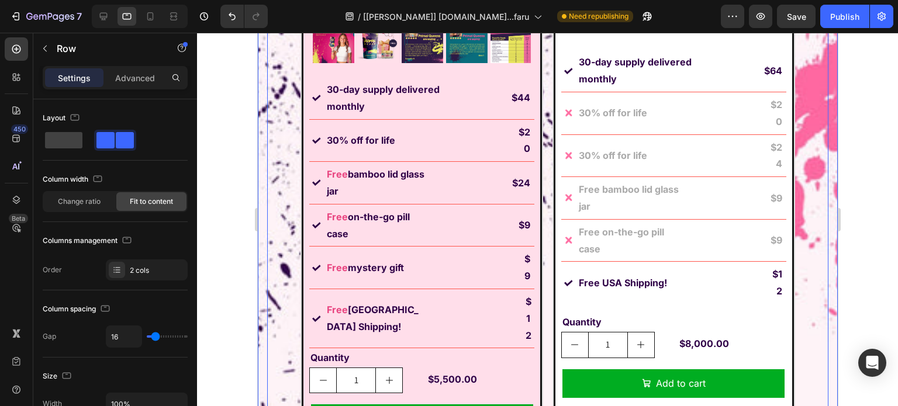
click at [260, 166] on div "Image [DATE] Special Offer Heading Row 1 Month AutoShip & Save Heading Product …" at bounding box center [547, 115] width 580 height 808
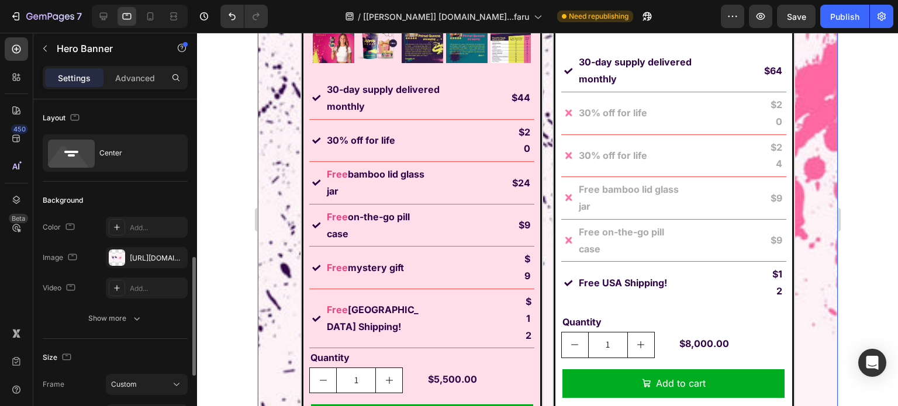
scroll to position [117, 0]
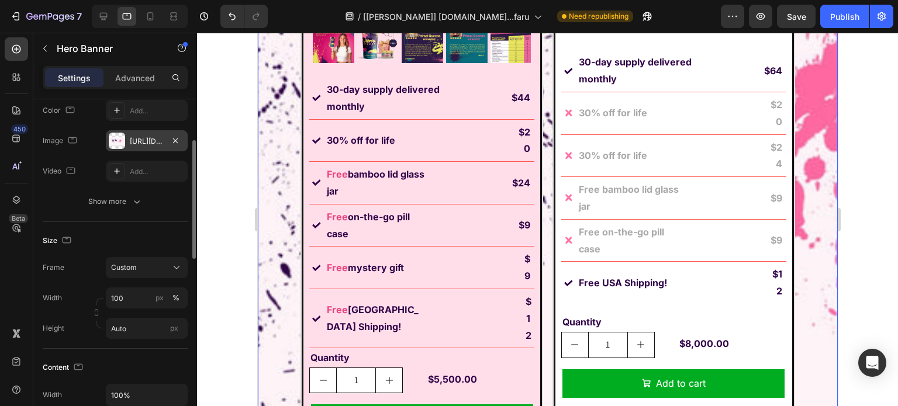
click at [153, 143] on div "[URL][DOMAIN_NAME]" at bounding box center [147, 141] width 34 height 11
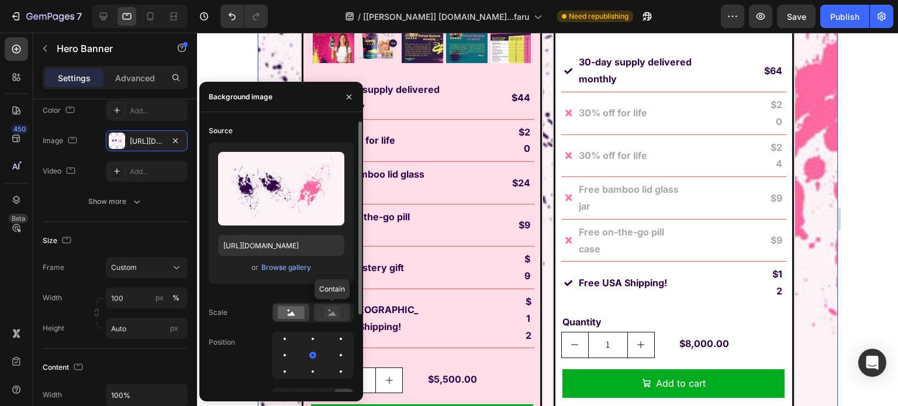
click at [330, 316] on rect at bounding box center [331, 313] width 15 height 12
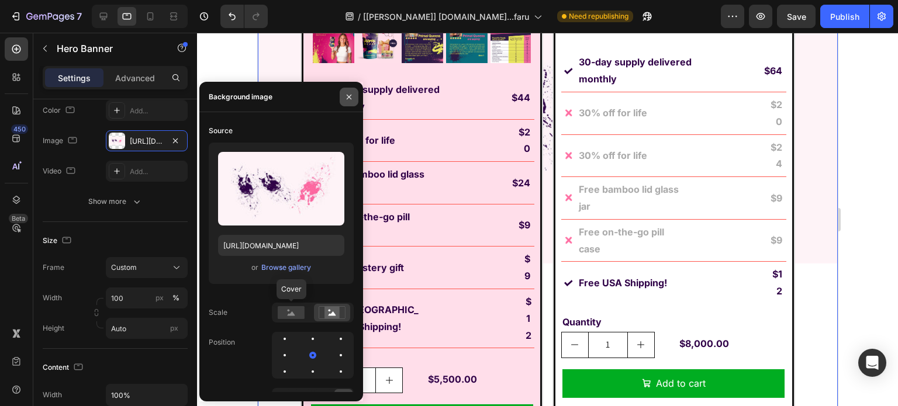
drag, startPoint x: 292, startPoint y: 313, endPoint x: 355, endPoint y: 93, distance: 229.0
click at [292, 313] on icon at bounding box center [291, 313] width 8 height 4
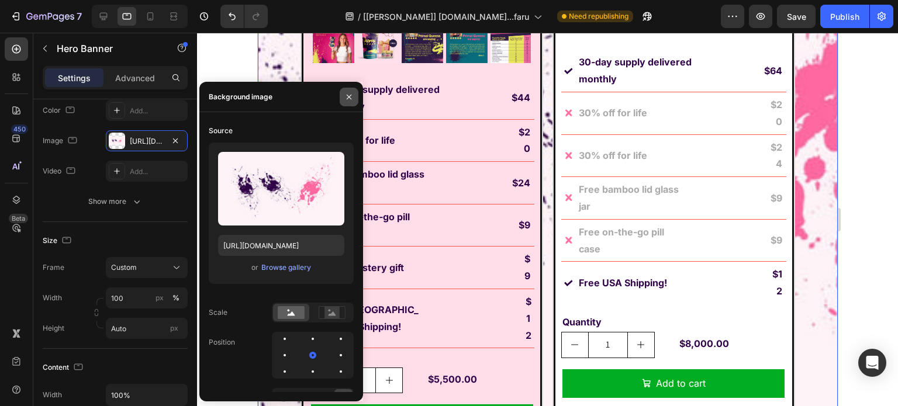
click at [352, 95] on icon "button" at bounding box center [348, 96] width 9 height 9
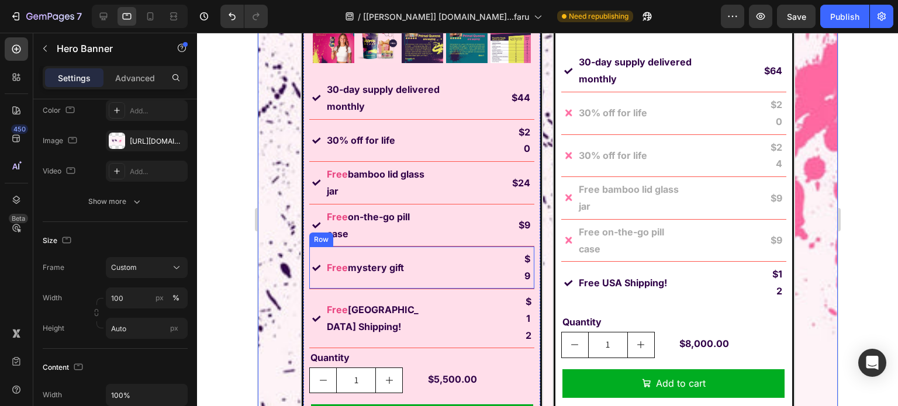
scroll to position [8566, 0]
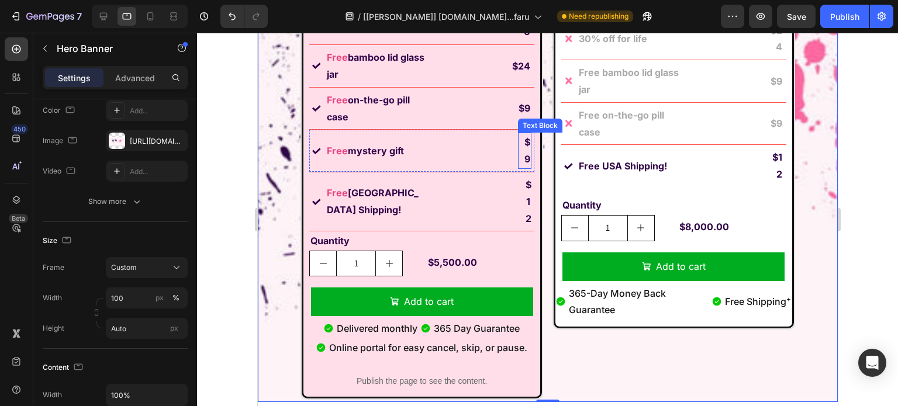
click at [520, 144] on p "$9" at bounding box center [523, 151] width 11 height 34
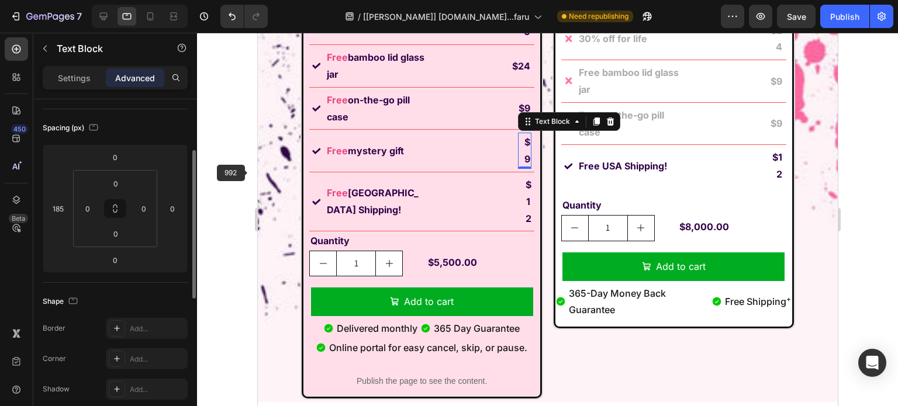
scroll to position [0, 0]
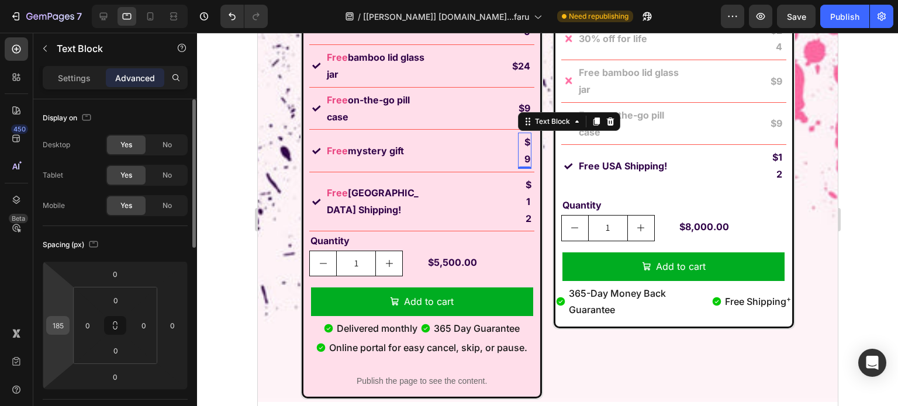
click at [55, 319] on input "185" at bounding box center [58, 326] width 18 height 18
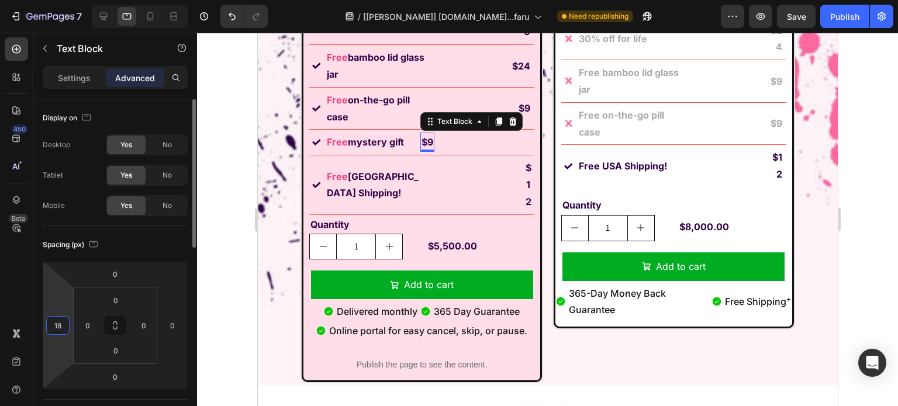
type input "180"
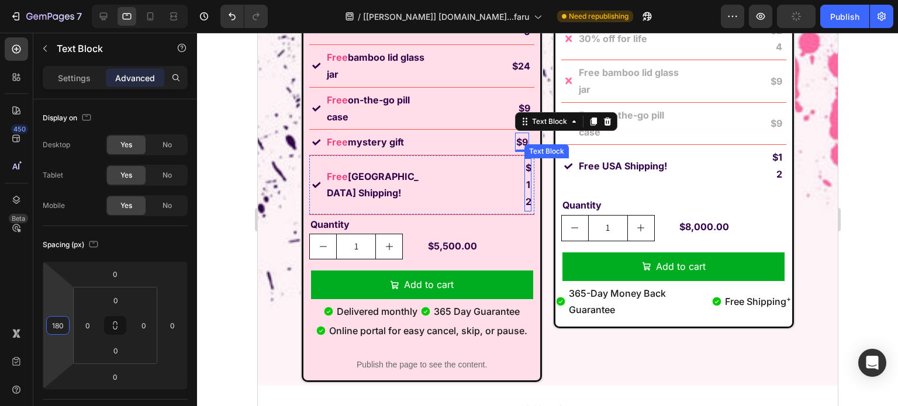
click at [525, 171] on p "$12" at bounding box center [527, 185] width 5 height 50
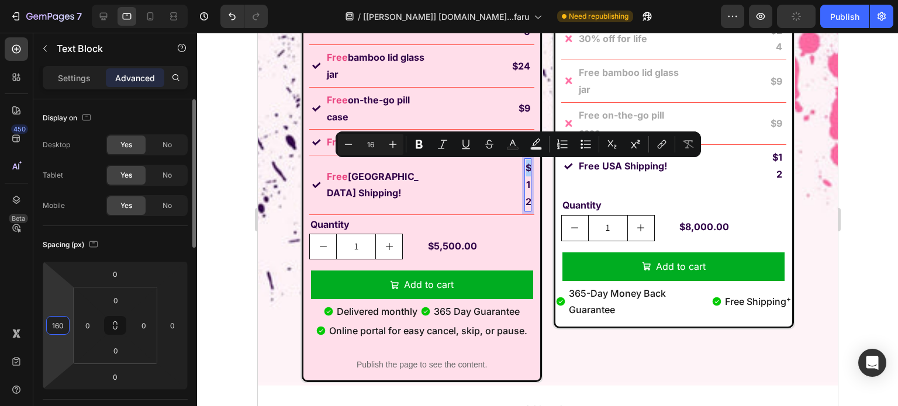
click at [64, 327] on input "160" at bounding box center [58, 326] width 18 height 18
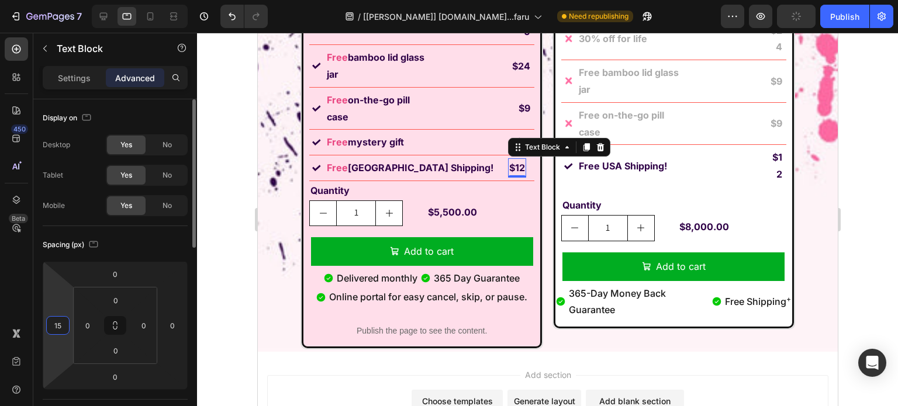
type input "155"
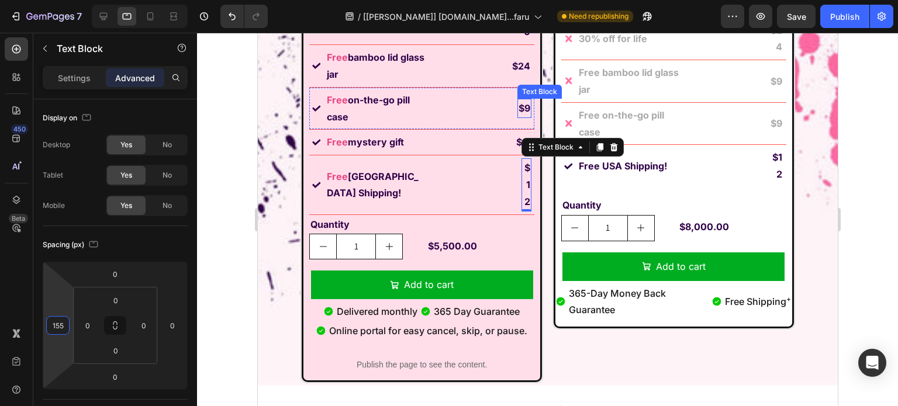
click at [524, 111] on strong "$9" at bounding box center [524, 108] width 12 height 12
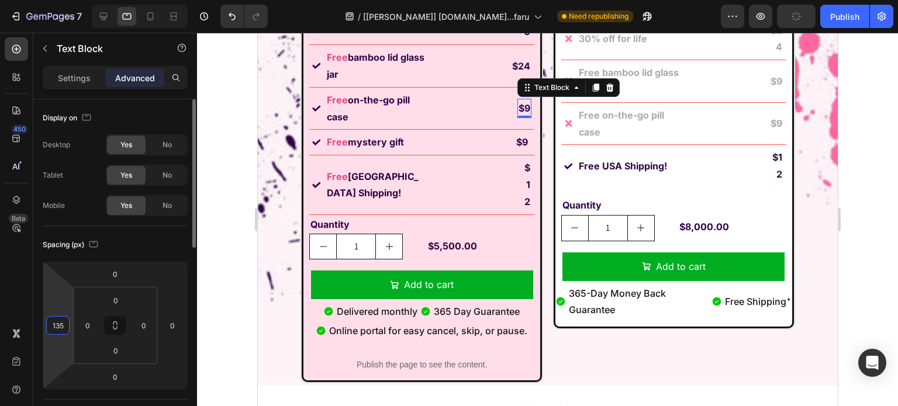
click at [54, 323] on input "135" at bounding box center [58, 326] width 18 height 18
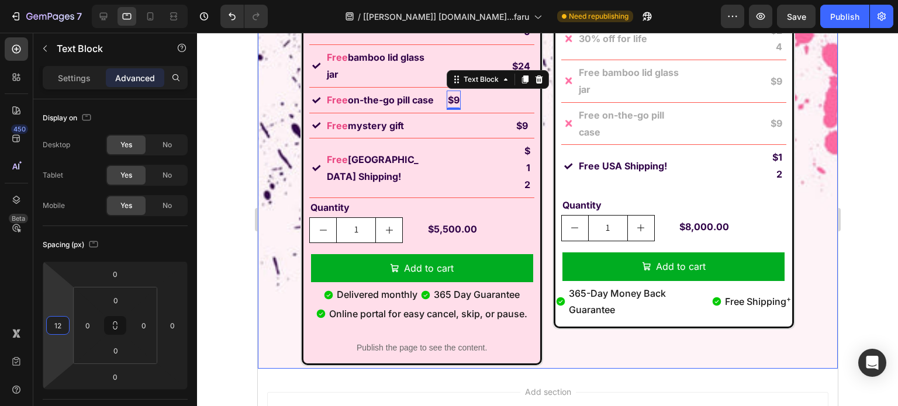
type input "125"
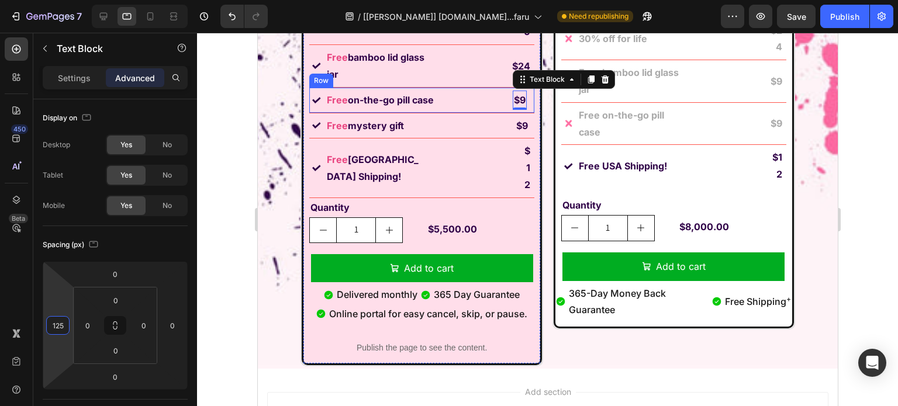
scroll to position [8488, 0]
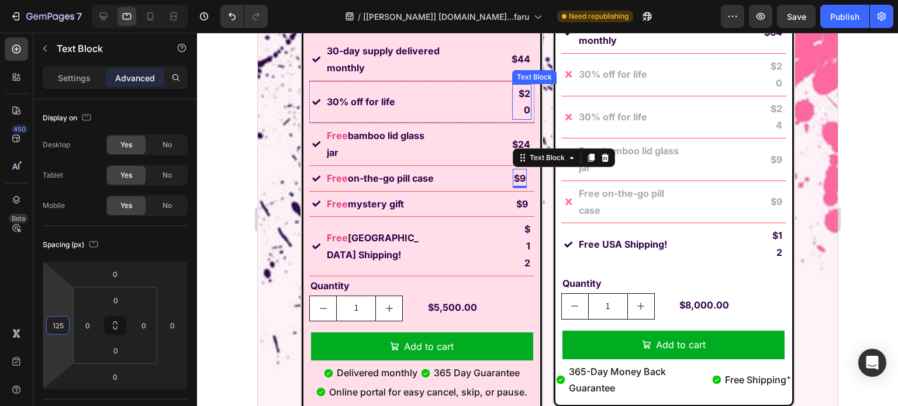
click at [516, 112] on p "$20" at bounding box center [520, 102] width 17 height 34
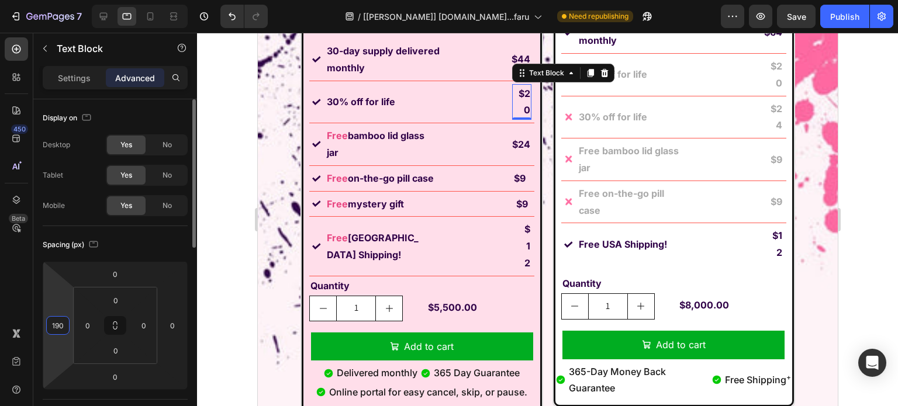
click at [52, 325] on input "190" at bounding box center [58, 326] width 18 height 18
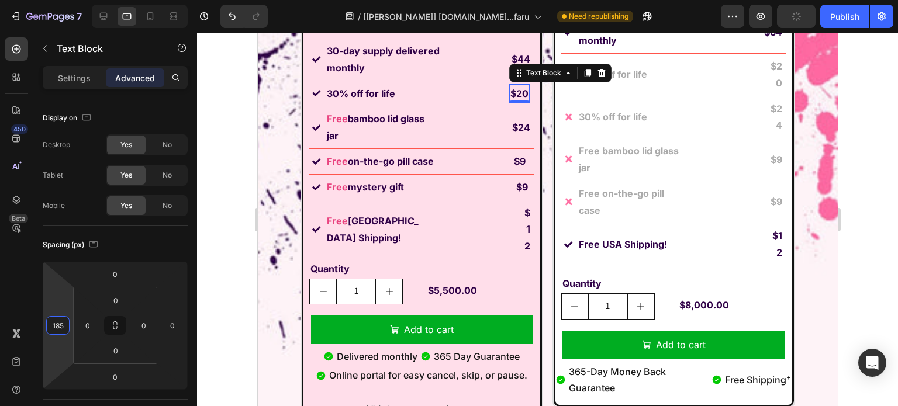
type input "185"
click at [519, 123] on strong "$24" at bounding box center [520, 128] width 18 height 12
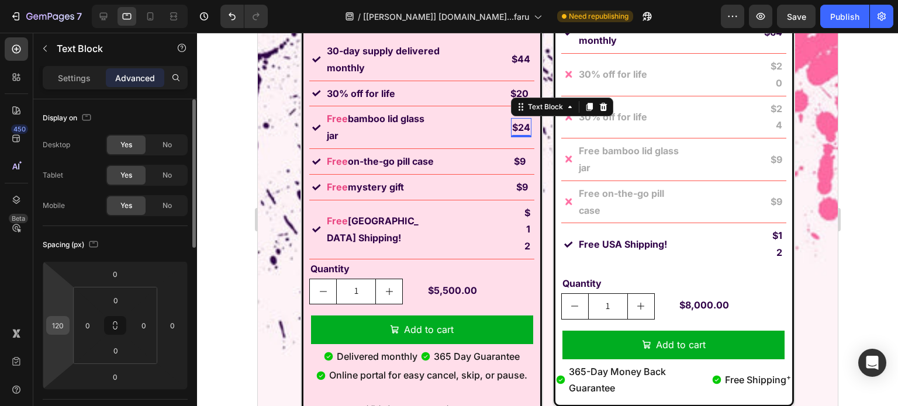
click at [57, 330] on input "120" at bounding box center [58, 326] width 18 height 18
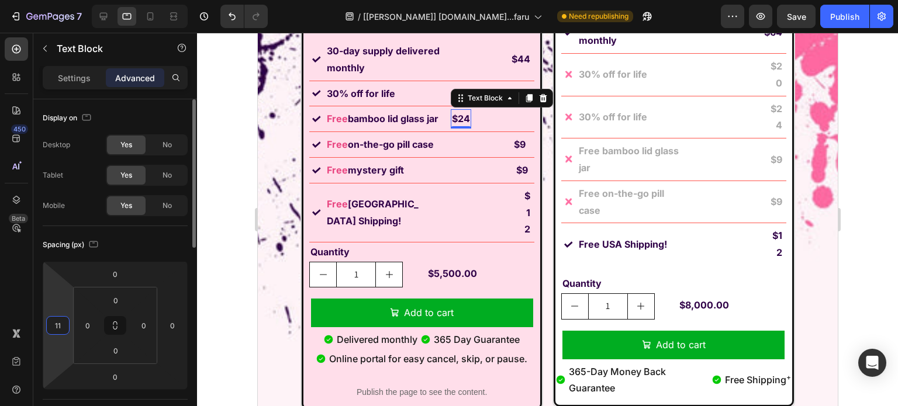
type input "110"
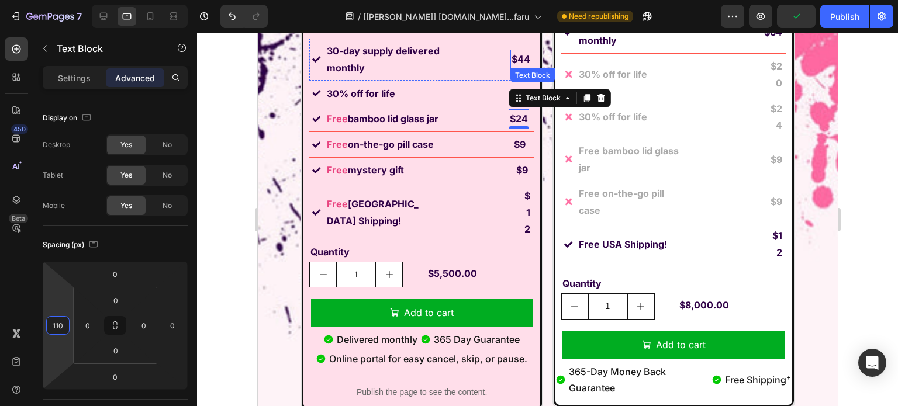
click at [516, 60] on p "$44" at bounding box center [520, 59] width 19 height 17
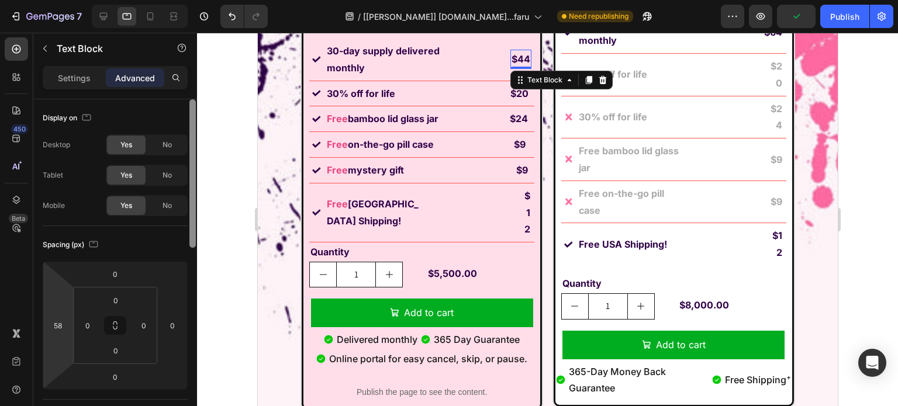
click at [65, 330] on input "58" at bounding box center [58, 326] width 18 height 18
type input "40"
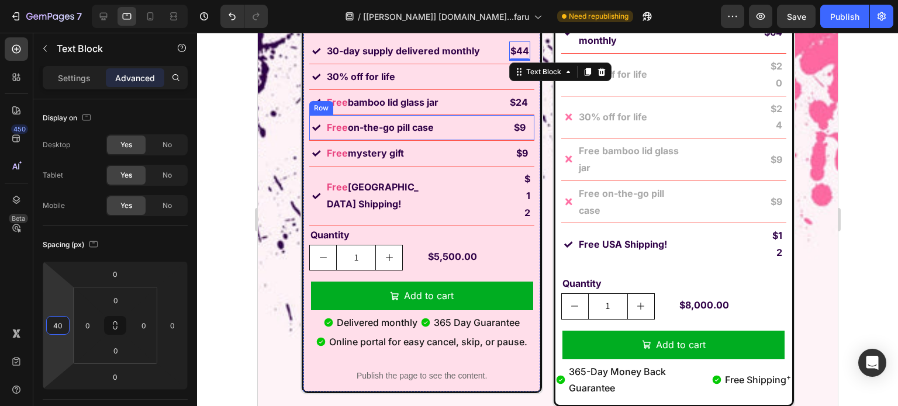
scroll to position [8429, 0]
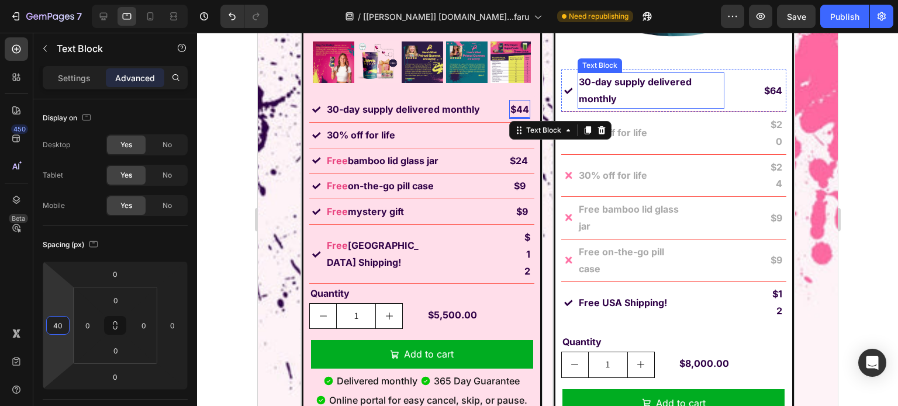
click at [658, 95] on p "30-day supply delivered monthly" at bounding box center [650, 91] width 144 height 34
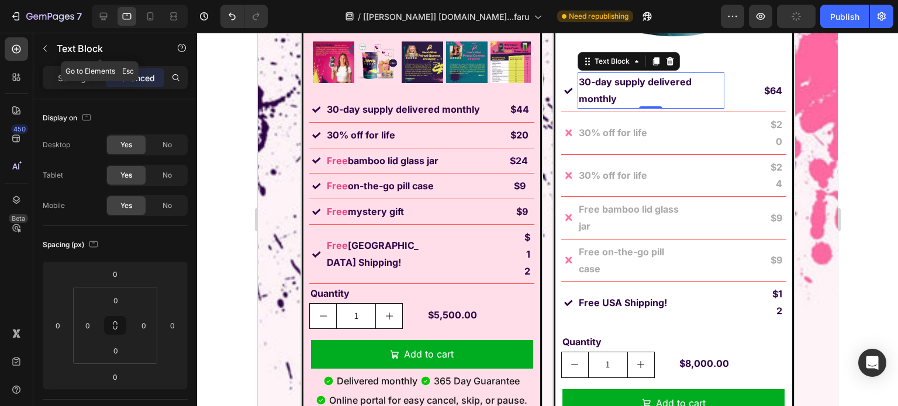
click at [44, 46] on icon "button" at bounding box center [44, 48] width 9 height 9
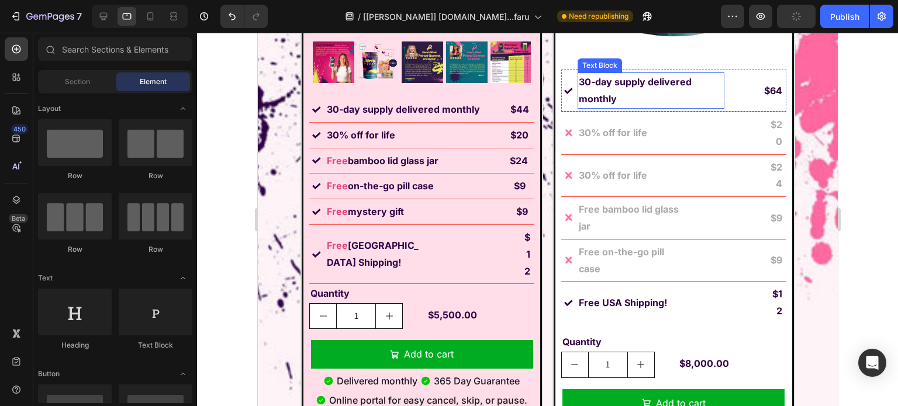
click at [654, 95] on p "30-day supply delivered monthly" at bounding box center [650, 91] width 144 height 34
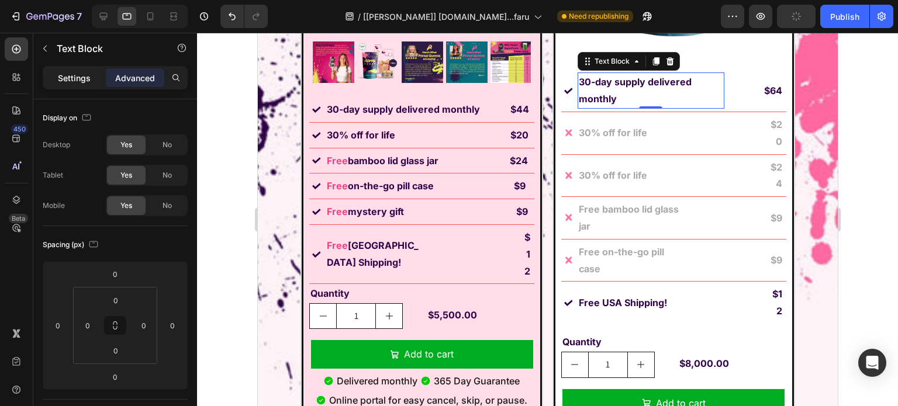
click at [61, 83] on p "Settings" at bounding box center [74, 78] width 33 height 12
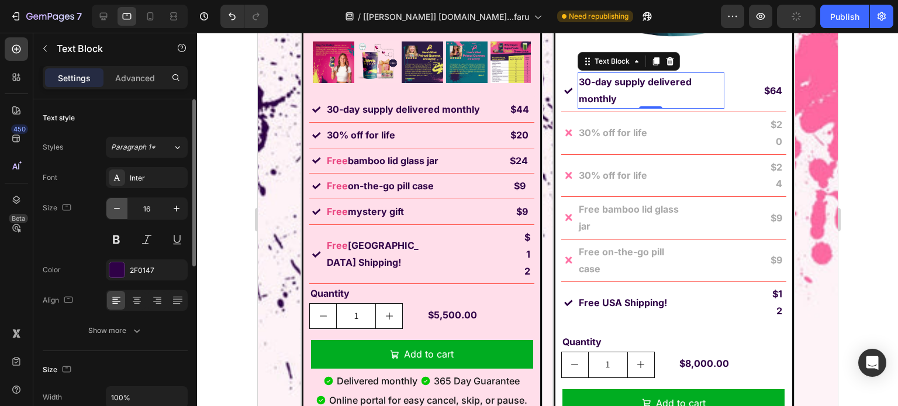
click at [113, 207] on icon "button" at bounding box center [117, 209] width 12 height 12
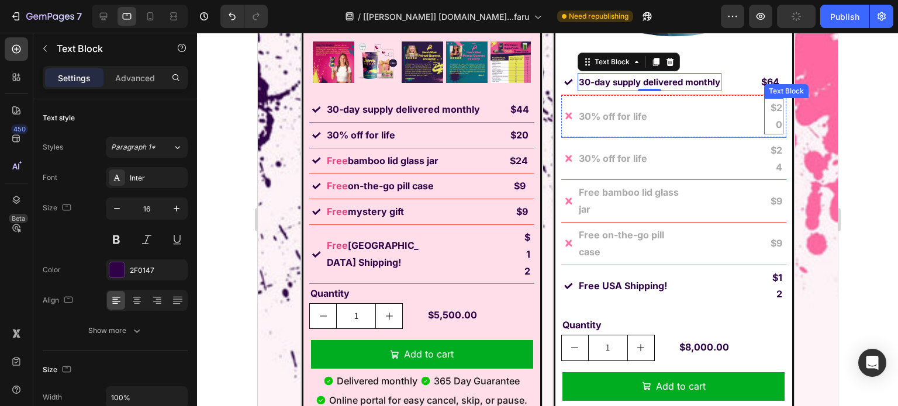
type input "15"
click at [767, 84] on p "$64" at bounding box center [769, 82] width 18 height 17
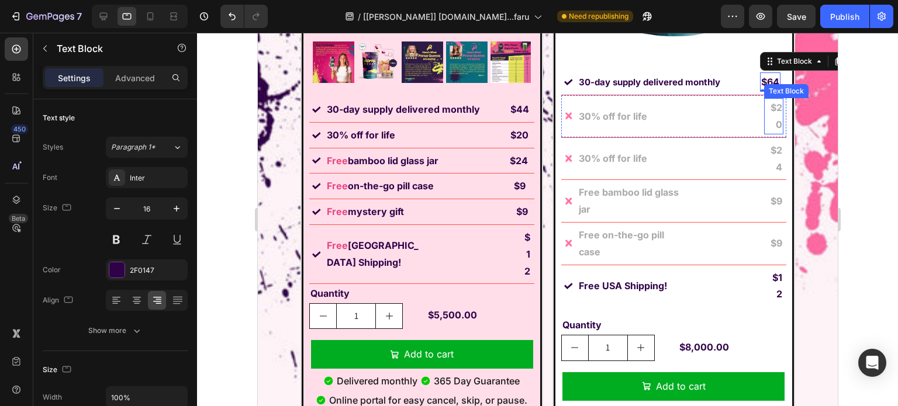
click at [771, 121] on strong "$20" at bounding box center [776, 116] width 12 height 29
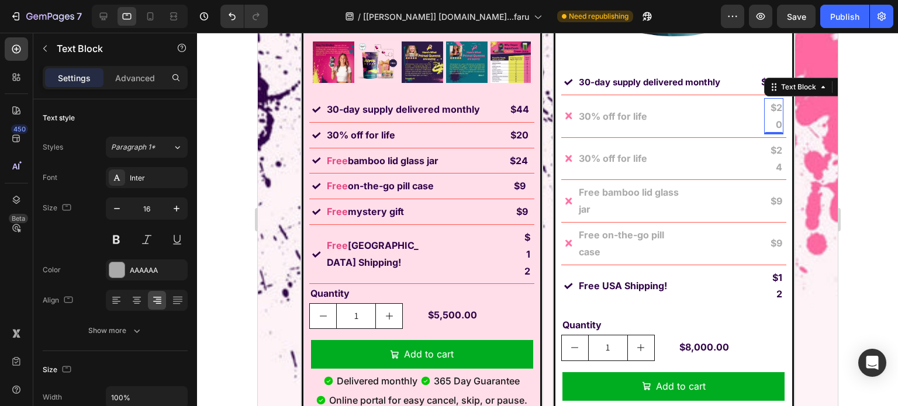
click at [134, 88] on div "Settings Advanced" at bounding box center [115, 77] width 145 height 23
click at [133, 81] on p "Advanced" at bounding box center [135, 78] width 40 height 12
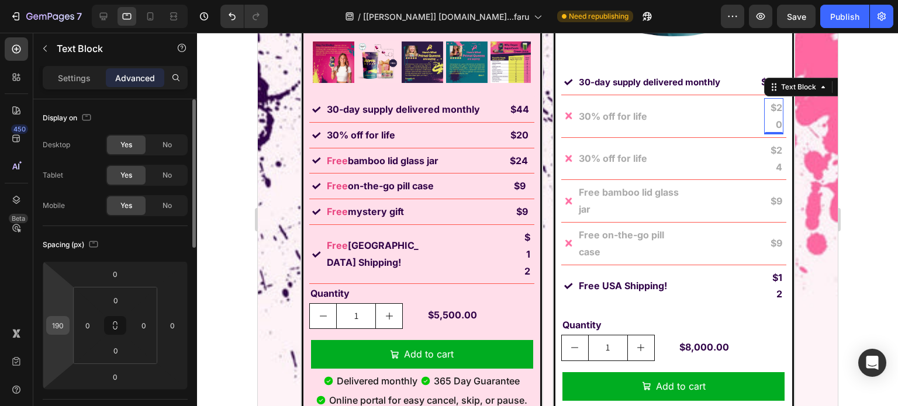
click at [63, 329] on input "190" at bounding box center [58, 326] width 18 height 18
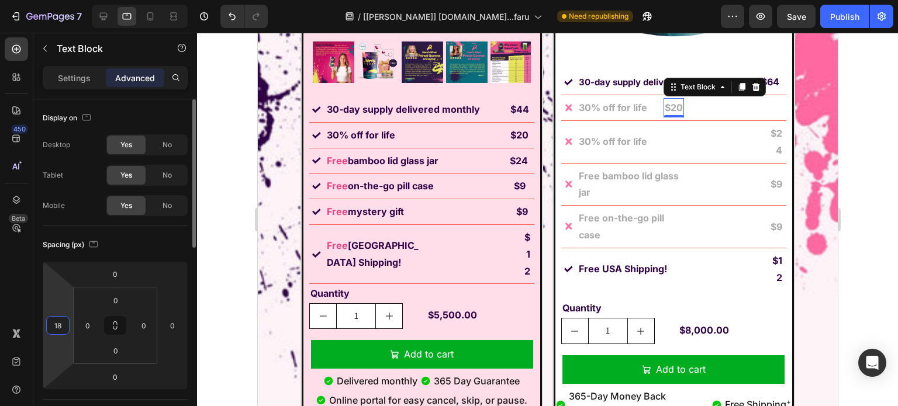
type input "185"
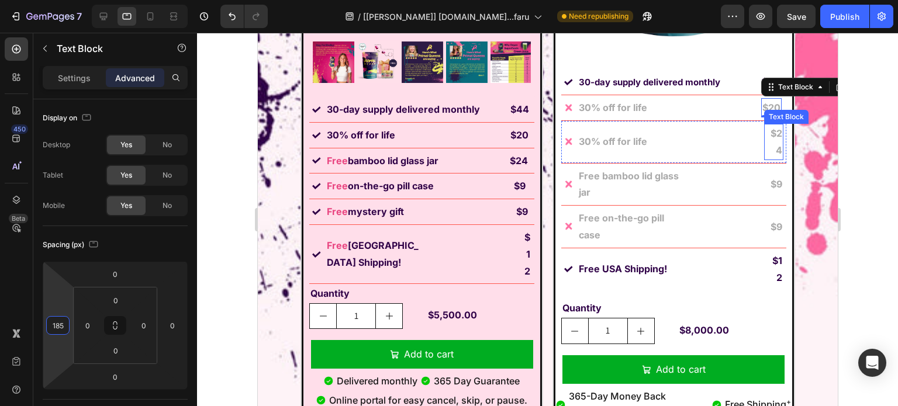
click at [764, 137] on p "$24" at bounding box center [772, 142] width 17 height 34
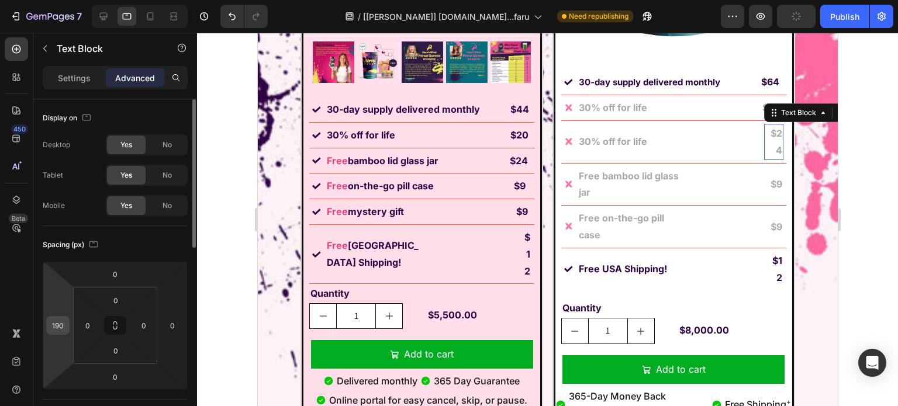
click at [60, 324] on input "190" at bounding box center [58, 326] width 18 height 18
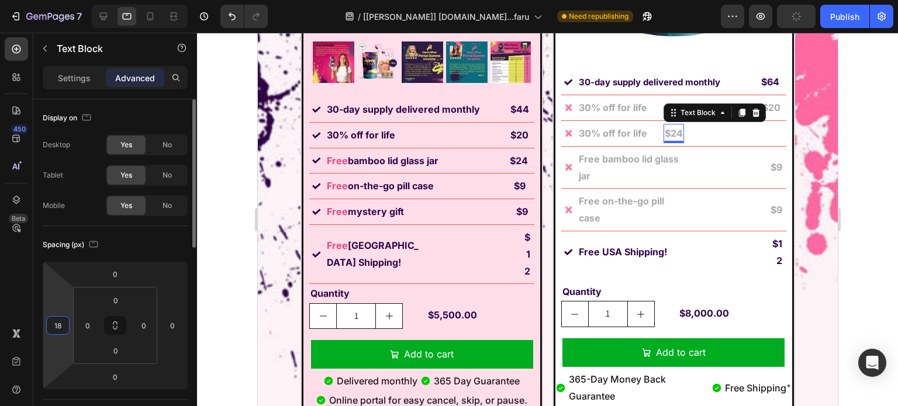
type input "185"
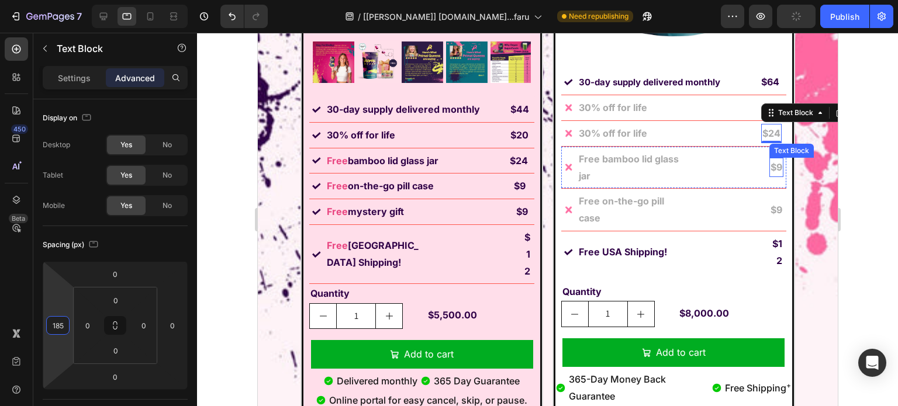
click at [770, 164] on strong "$9" at bounding box center [776, 167] width 12 height 12
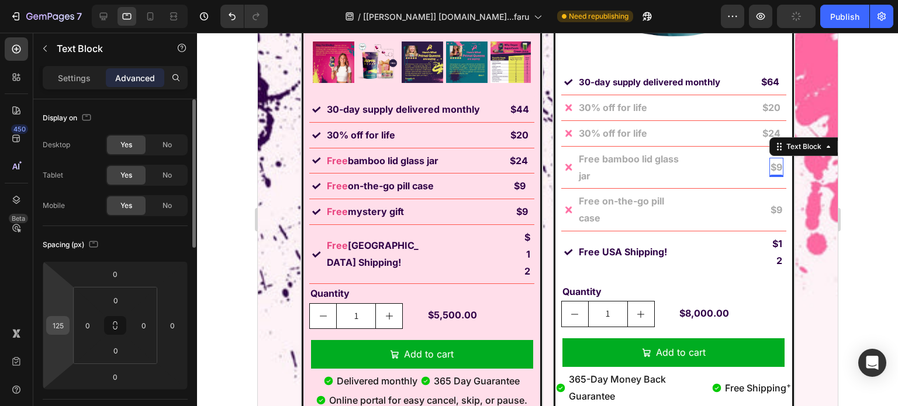
click at [65, 319] on input "125" at bounding box center [58, 326] width 18 height 18
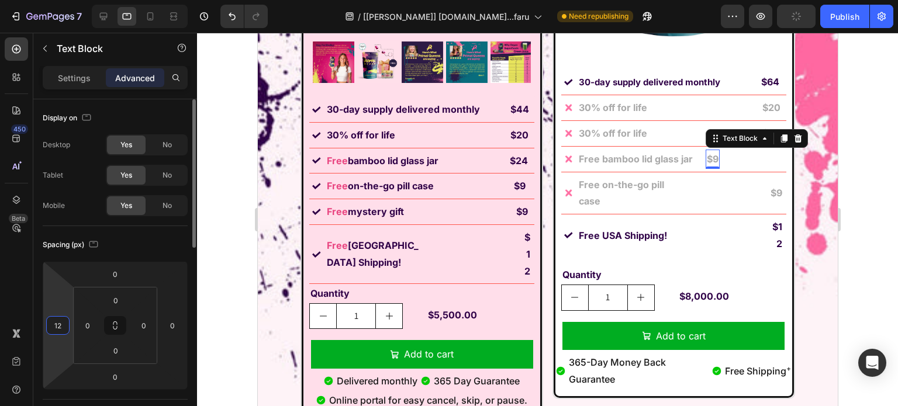
type input "120"
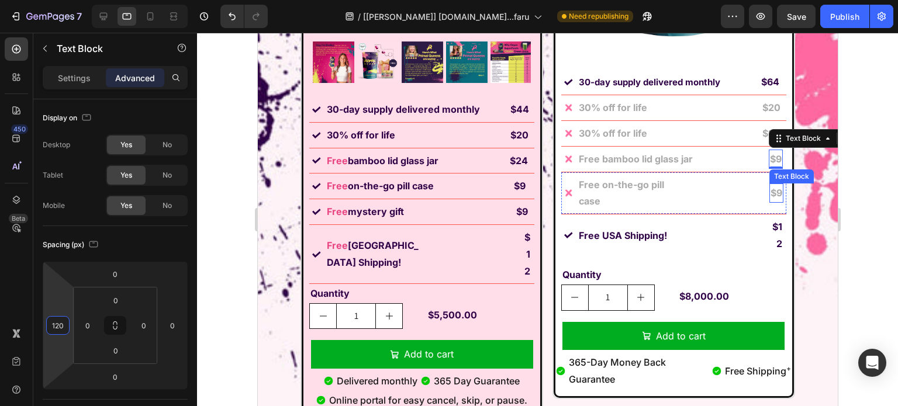
drag, startPoint x: 325, startPoint y: 338, endPoint x: 441, endPoint y: 261, distance: 139.0
click at [770, 188] on p "$9" at bounding box center [776, 193] width 12 height 17
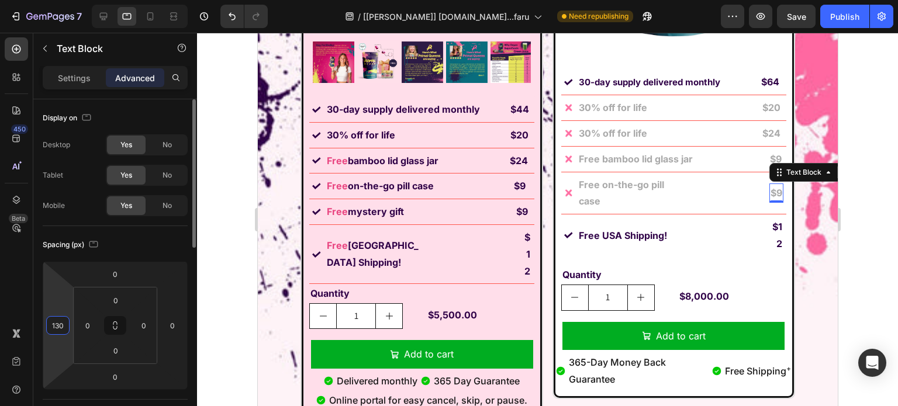
click at [60, 320] on input "130" at bounding box center [58, 326] width 18 height 18
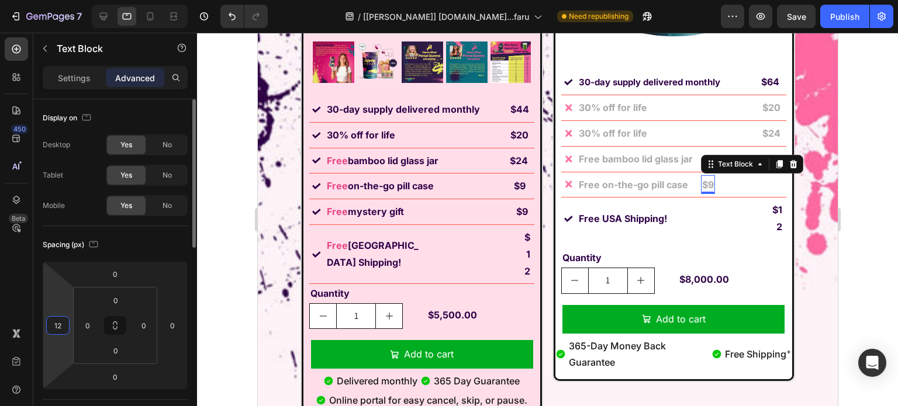
type input "125"
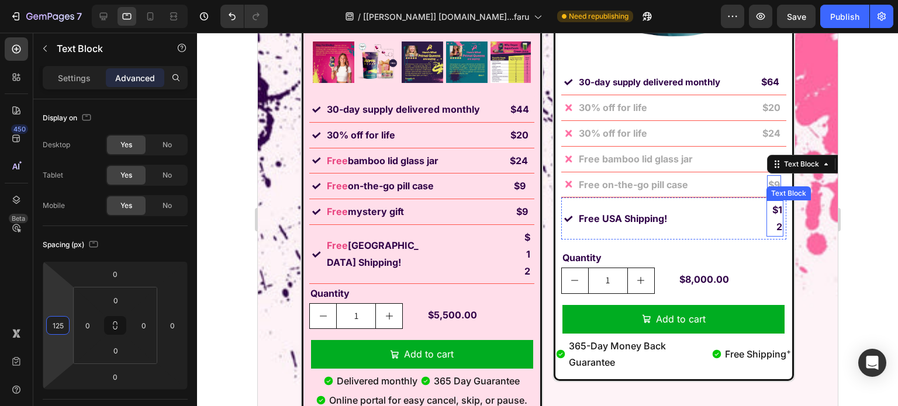
click at [767, 215] on p "$12" at bounding box center [774, 219] width 15 height 34
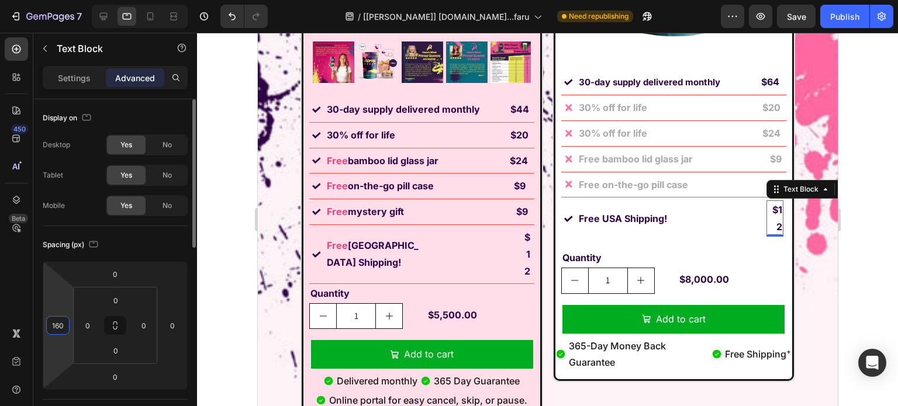
click at [56, 323] on input "160" at bounding box center [58, 326] width 18 height 18
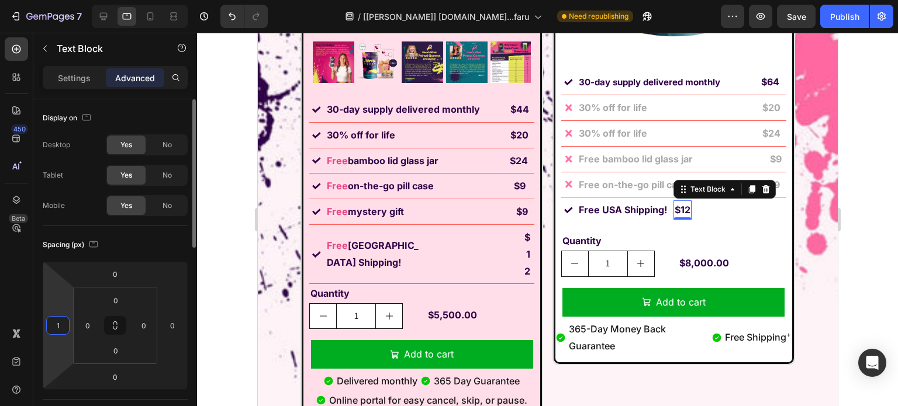
type input "15"
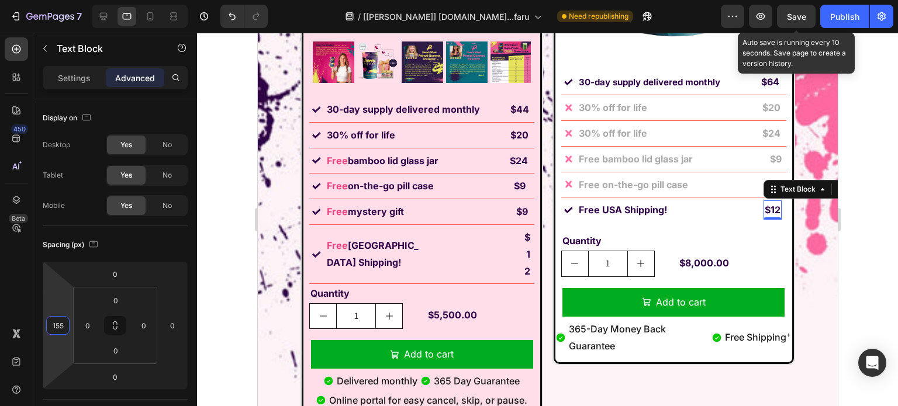
type input "155"
click at [798, 15] on span "Save" at bounding box center [795, 17] width 19 height 10
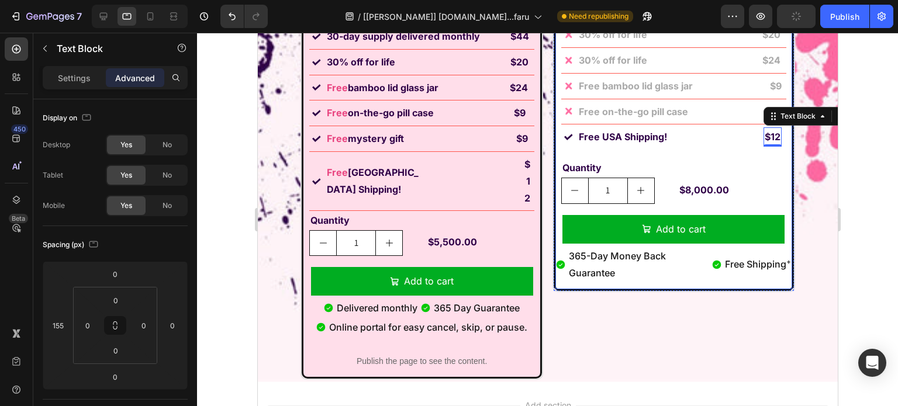
scroll to position [8546, 0]
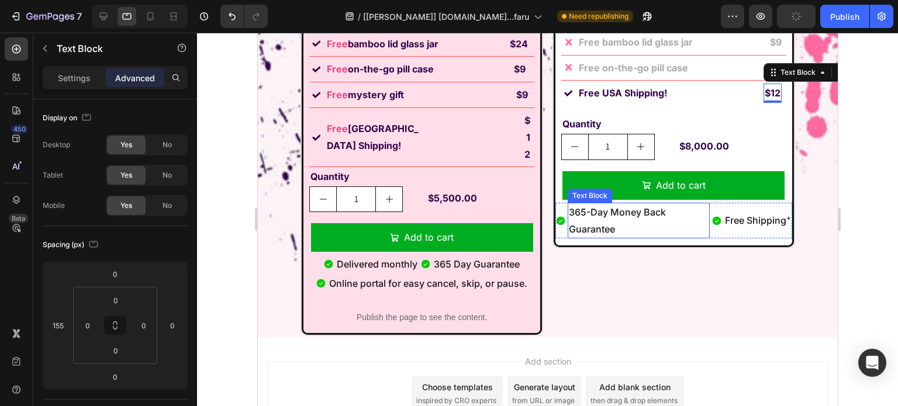
click at [622, 219] on p "365-Day Money Back Guarantee" at bounding box center [638, 221] width 140 height 34
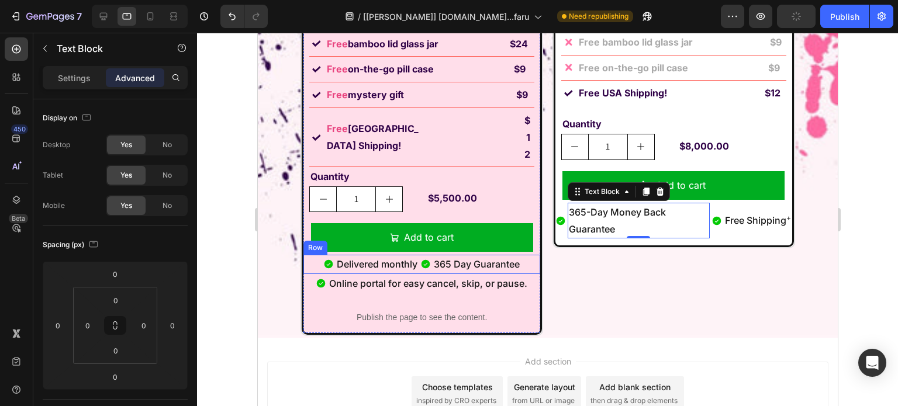
click at [426, 255] on div "Icon Delivered monthly Text Block Icon 365 Day Guarantee Text Block Row" at bounding box center [421, 264] width 237 height 19
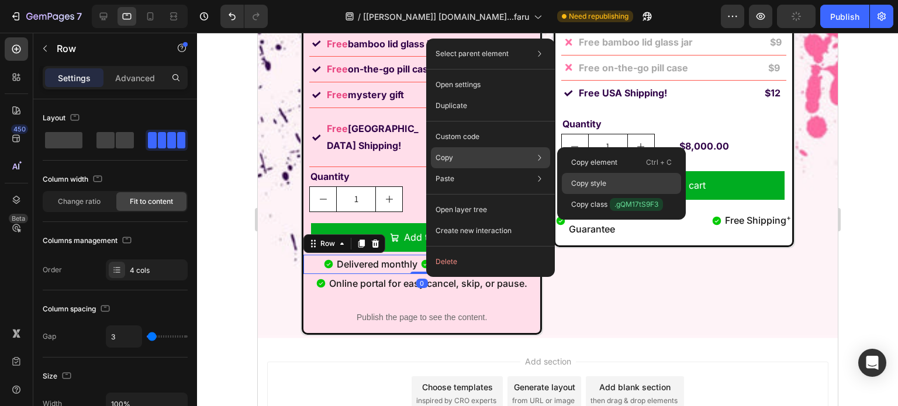
drag, startPoint x: 601, startPoint y: 182, endPoint x: 411, endPoint y: 191, distance: 190.1
click at [601, 182] on p "Copy style" at bounding box center [588, 183] width 35 height 11
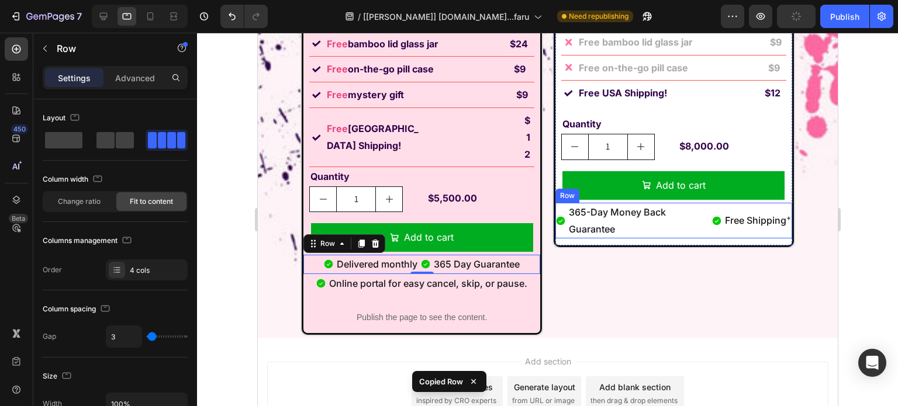
click at [711, 234] on div "Icon" at bounding box center [716, 221] width 11 height 36
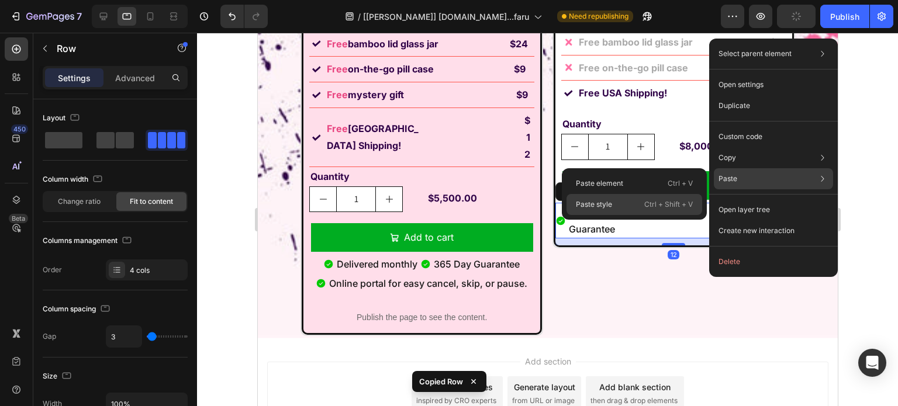
drag, startPoint x: 657, startPoint y: 200, endPoint x: 339, endPoint y: 197, distance: 317.9
click at [657, 200] on p "Ctrl + Shift + V" at bounding box center [668, 205] width 48 height 12
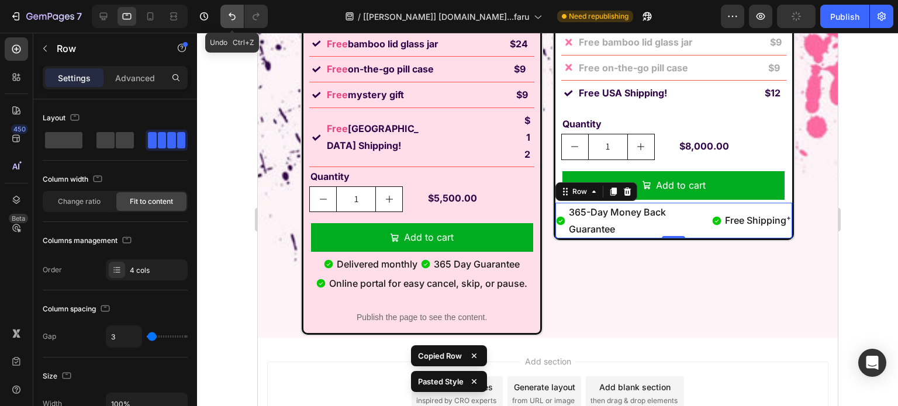
click at [231, 15] on icon "Undo/Redo" at bounding box center [232, 17] width 12 height 12
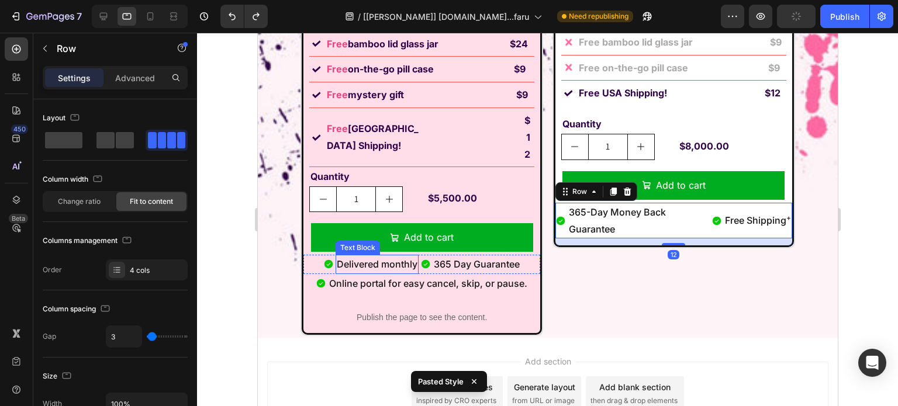
click at [373, 256] on p "Delivered monthly" at bounding box center [376, 264] width 81 height 17
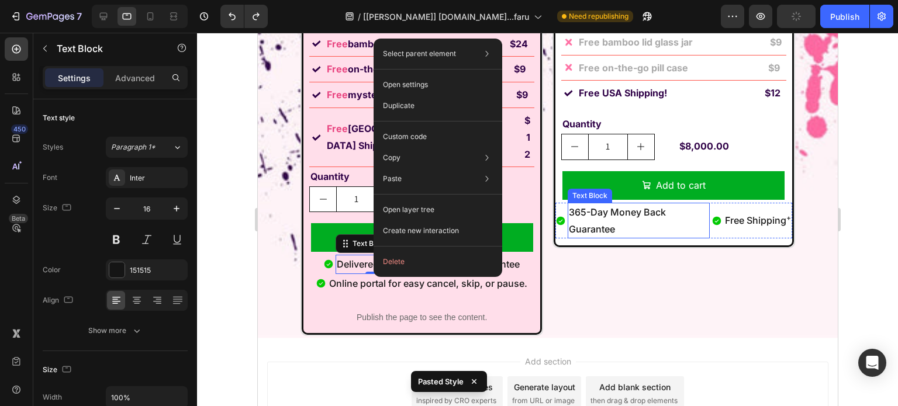
click at [620, 216] on p "365-Day Money Back Guarantee" at bounding box center [638, 221] width 140 height 34
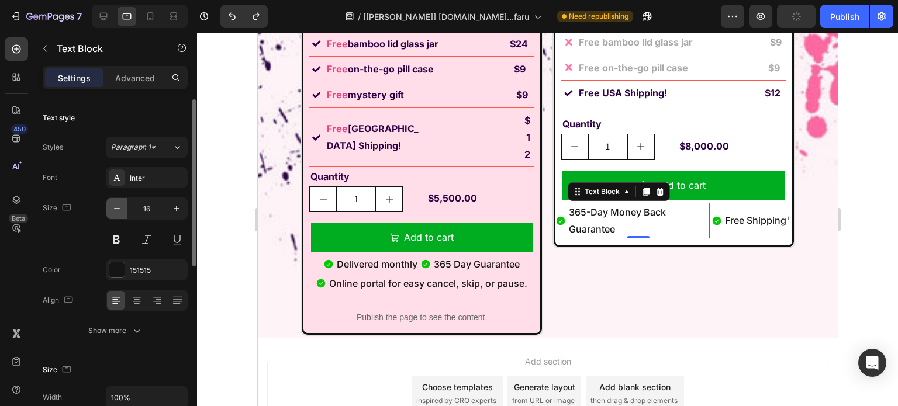
click at [119, 203] on icon "button" at bounding box center [117, 209] width 12 height 12
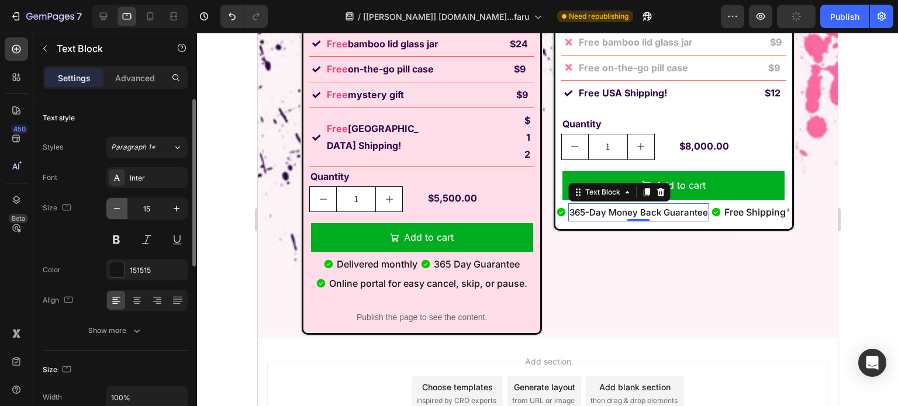
click at [118, 203] on icon "button" at bounding box center [117, 209] width 12 height 12
type input "14"
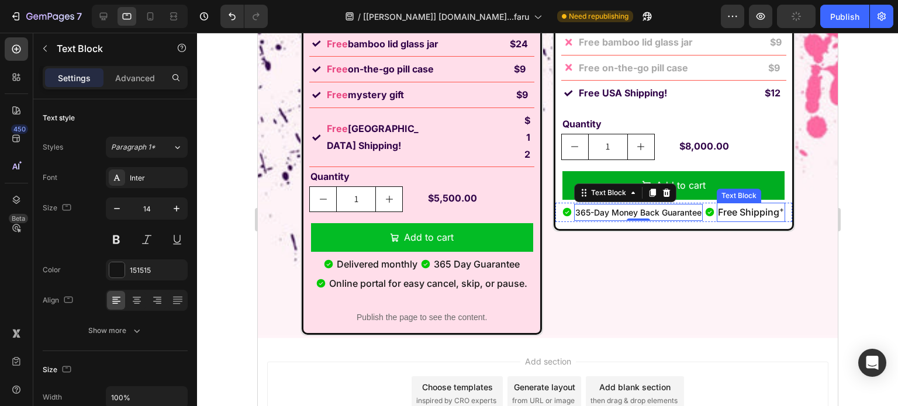
drag, startPoint x: 403, startPoint y: 250, endPoint x: 393, endPoint y: 216, distance: 34.6
click at [740, 212] on p "Free Shipping +" at bounding box center [750, 212] width 66 height 17
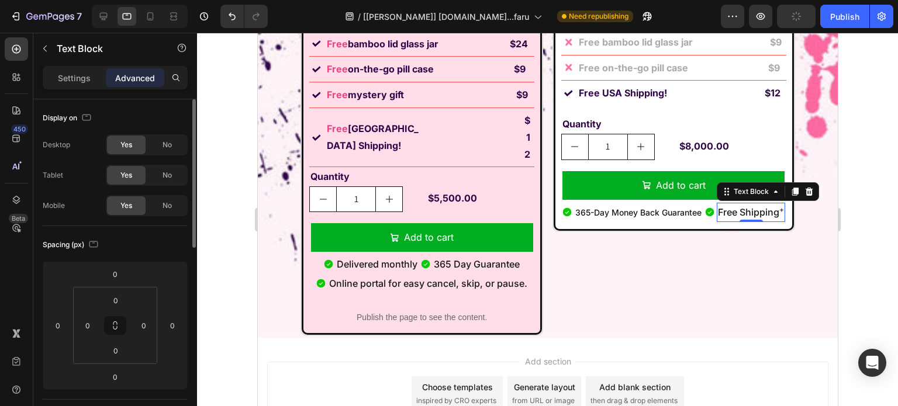
drag, startPoint x: 68, startPoint y: 78, endPoint x: 95, endPoint y: 122, distance: 51.9
click at [68, 78] on p "Settings" at bounding box center [74, 78] width 33 height 12
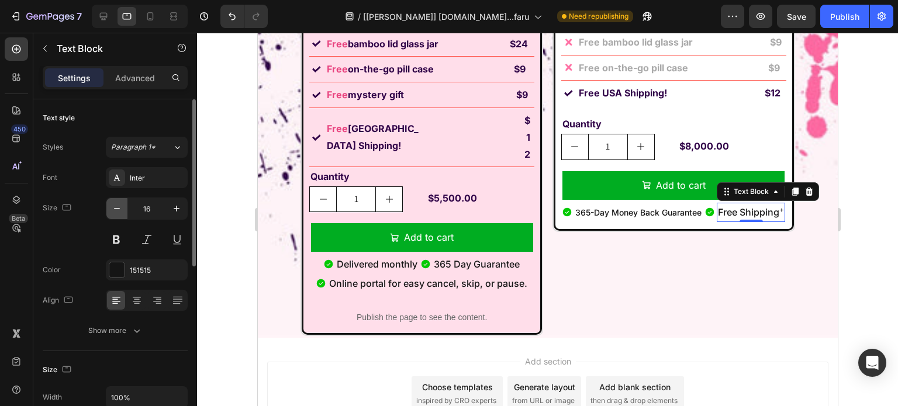
click at [115, 210] on icon "button" at bounding box center [117, 209] width 12 height 12
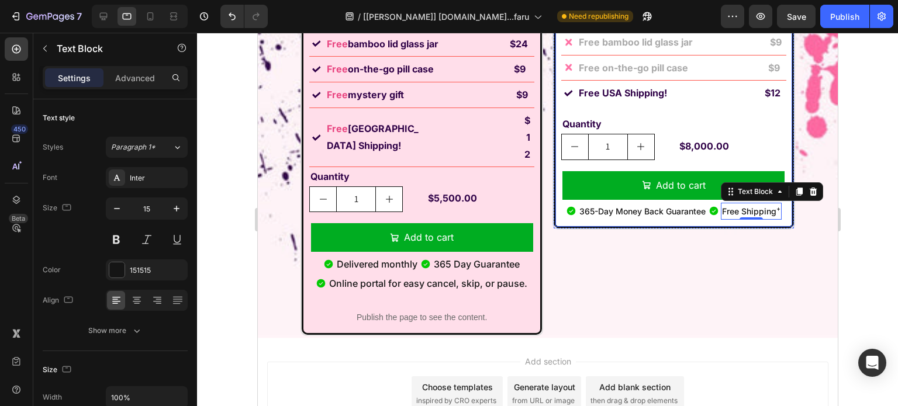
type input "14"
drag, startPoint x: 493, startPoint y: 259, endPoint x: 332, endPoint y: 230, distance: 163.2
click at [355, 256] on p "Delivered monthly" at bounding box center [376, 264] width 81 height 17
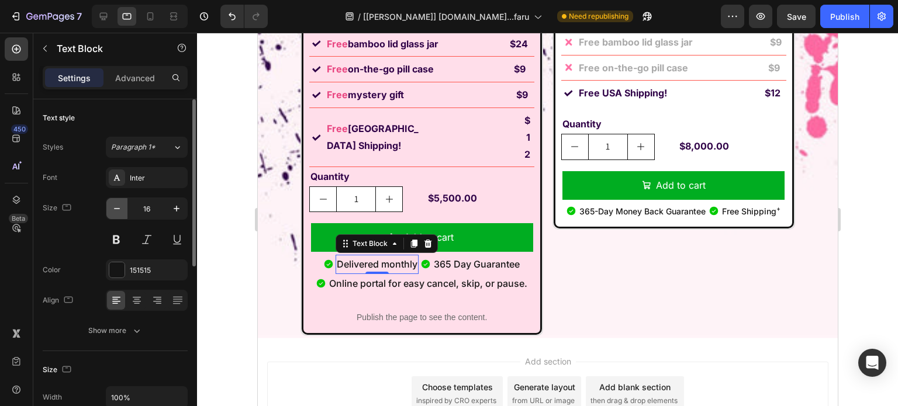
click at [119, 205] on icon "button" at bounding box center [117, 209] width 12 height 12
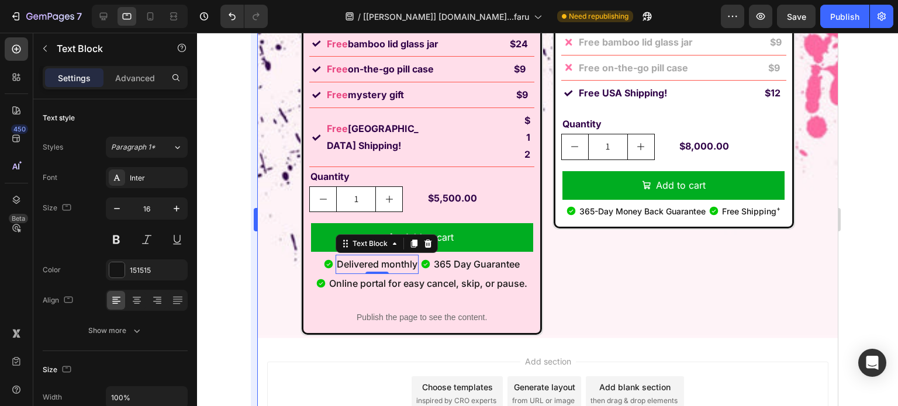
drag, startPoint x: 119, startPoint y: 205, endPoint x: 253, endPoint y: 228, distance: 135.8
click at [119, 205] on icon "button" at bounding box center [117, 209] width 12 height 12
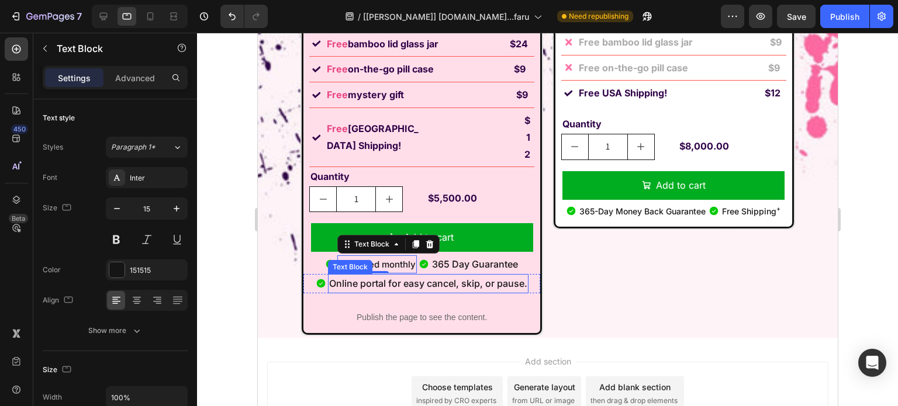
type input "14"
click at [456, 256] on p "365 Day Guarantee" at bounding box center [471, 264] width 86 height 17
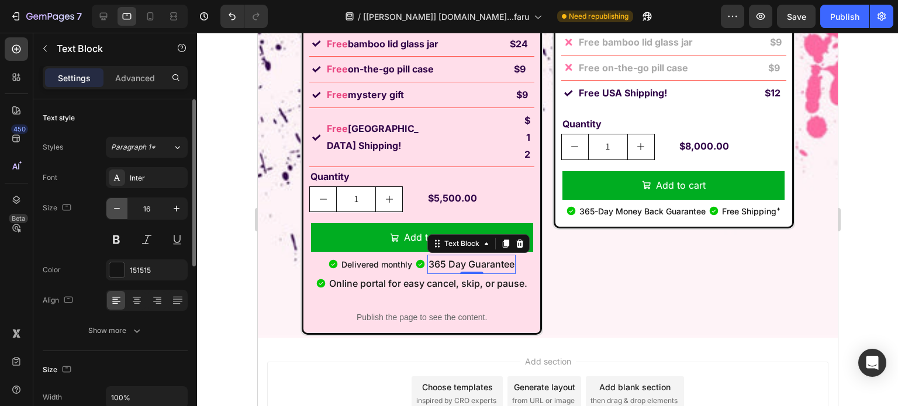
click at [122, 205] on icon "button" at bounding box center [117, 209] width 12 height 12
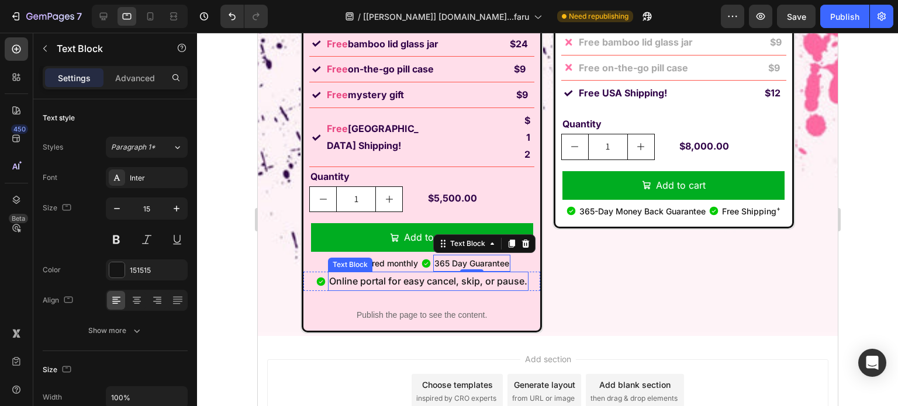
type input "14"
click at [418, 273] on p "Online portal for easy cancel, skip, or pause." at bounding box center [427, 281] width 198 height 17
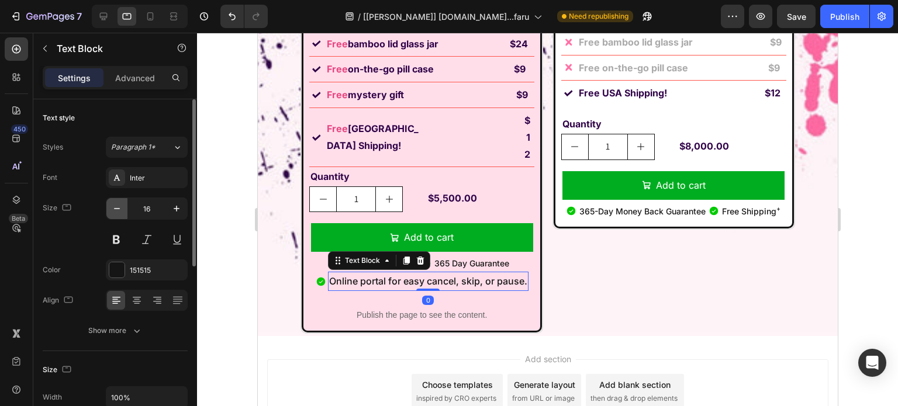
click at [115, 209] on icon "button" at bounding box center [117, 209] width 12 height 12
type input "14"
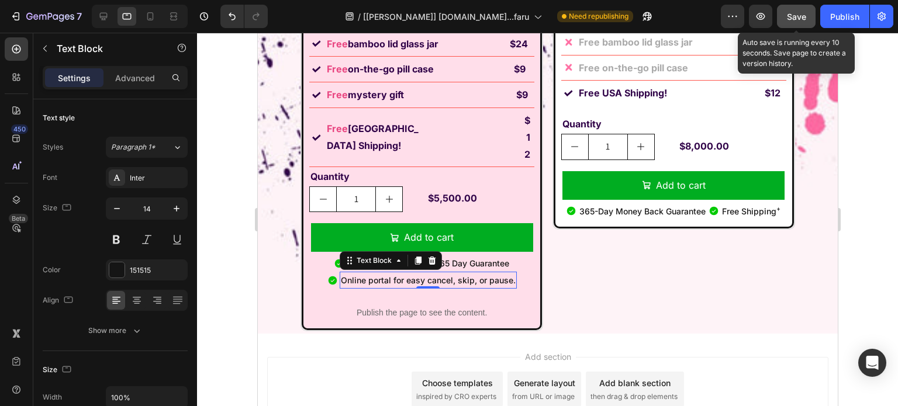
click at [797, 9] on button "Save" at bounding box center [796, 16] width 39 height 23
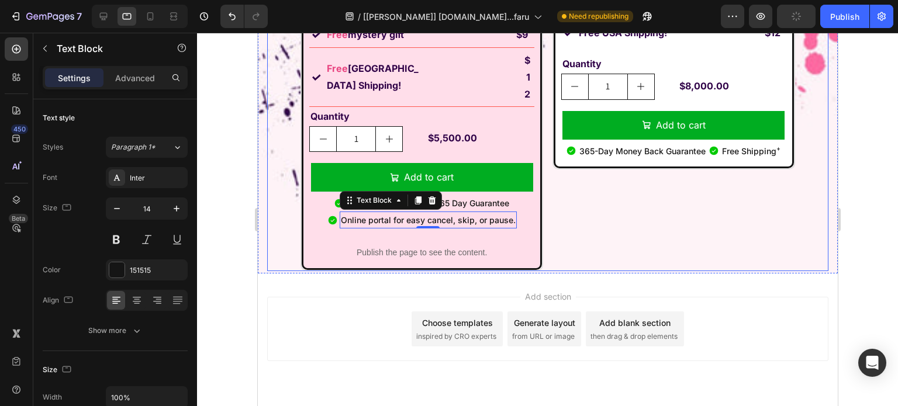
scroll to position [8431, 0]
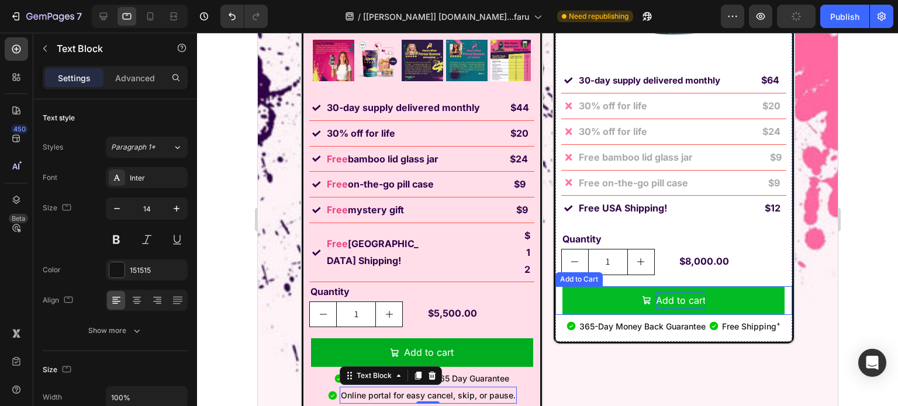
click at [679, 297] on div "Add to cart" at bounding box center [680, 300] width 50 height 17
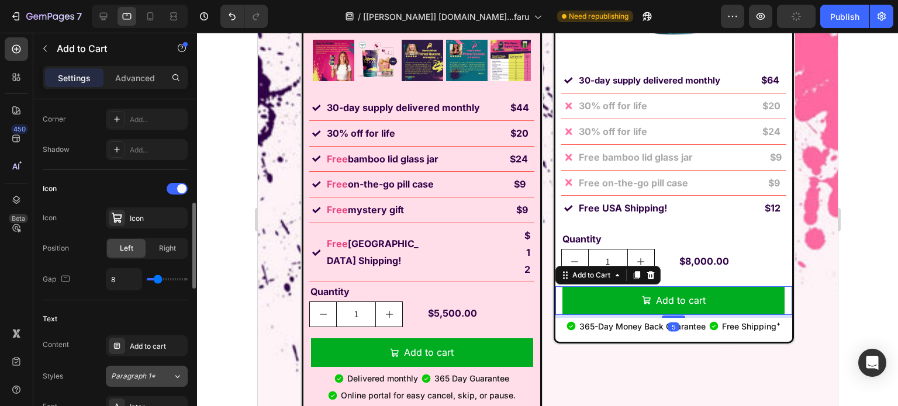
scroll to position [643, 0]
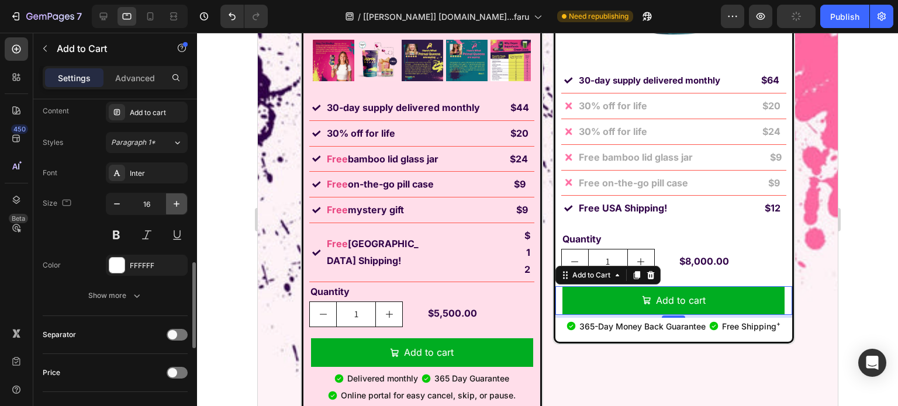
click at [172, 202] on icon "button" at bounding box center [177, 204] width 12 height 12
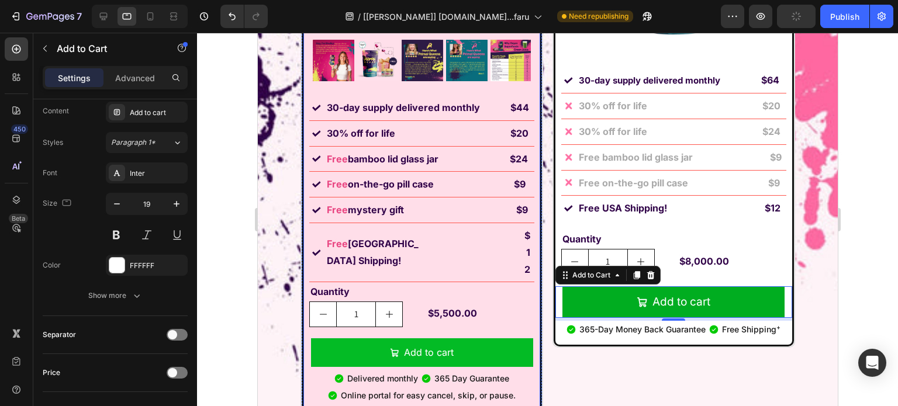
type input "20"
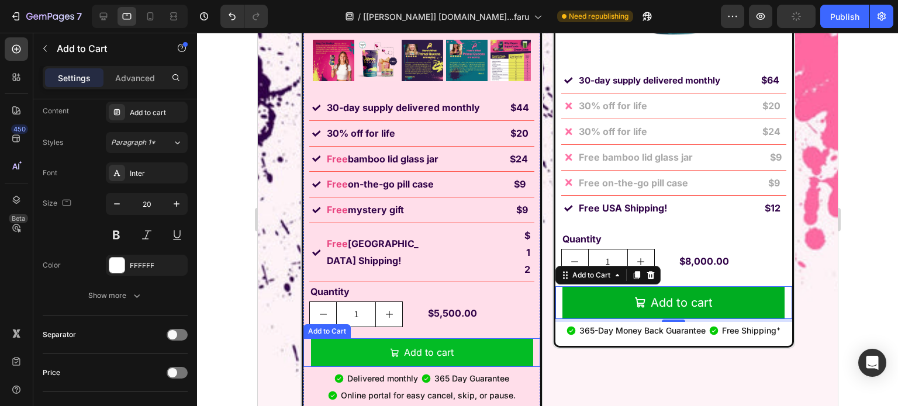
click at [384, 338] on button "Add to cart" at bounding box center [421, 352] width 222 height 29
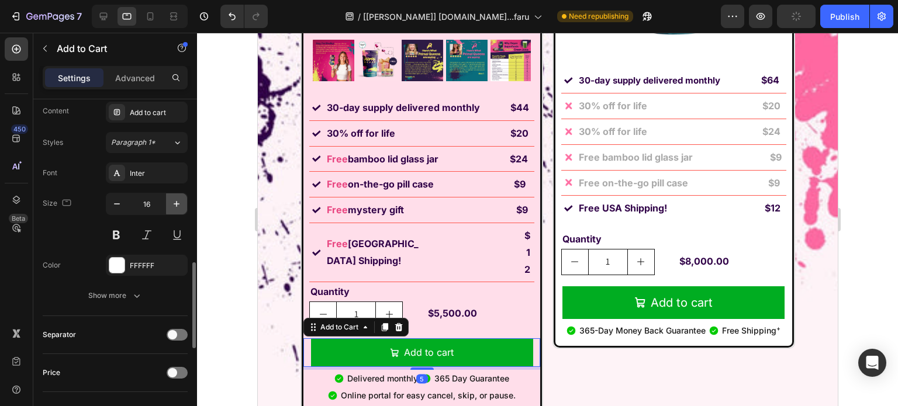
click at [171, 200] on icon "button" at bounding box center [177, 204] width 12 height 12
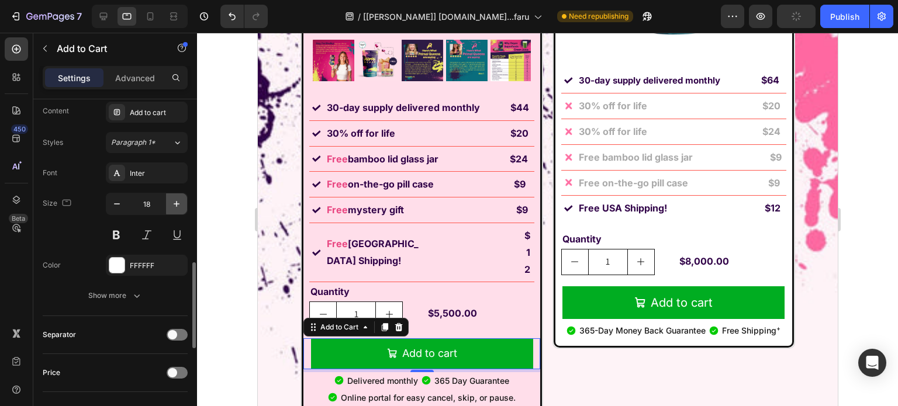
click at [171, 200] on icon "button" at bounding box center [177, 204] width 12 height 12
type input "19"
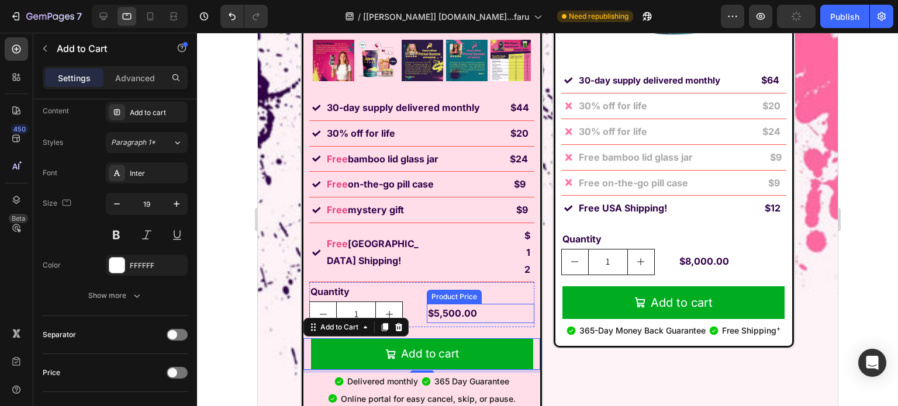
click at [449, 290] on div "Product Price" at bounding box center [453, 297] width 55 height 14
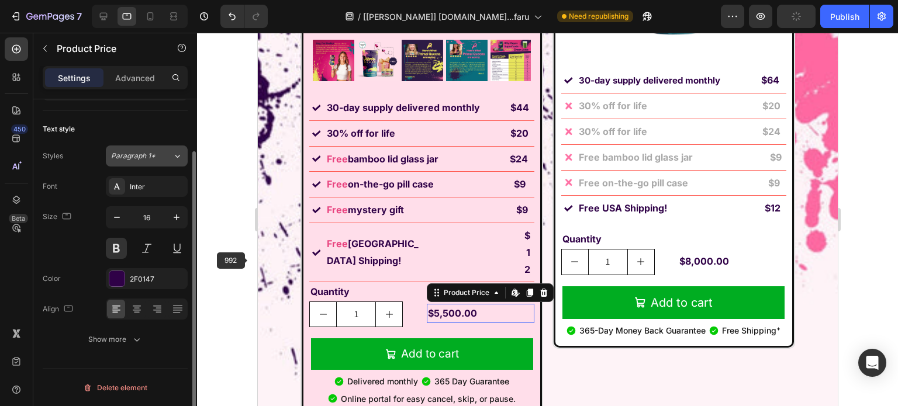
scroll to position [0, 0]
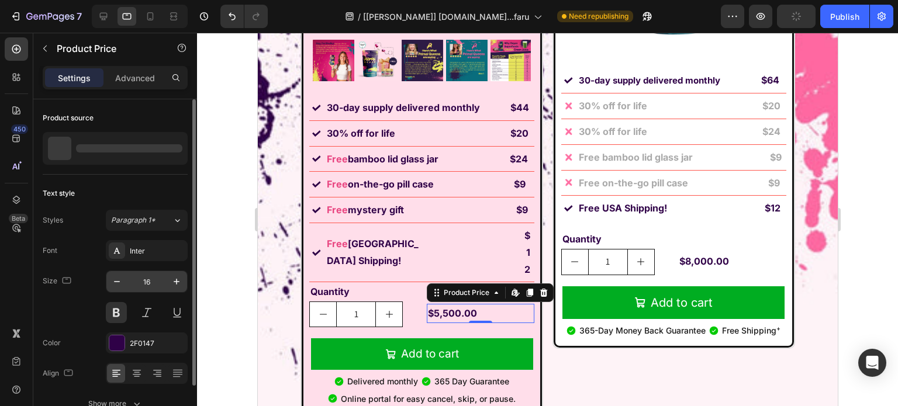
click at [151, 287] on input "16" at bounding box center [146, 281] width 39 height 21
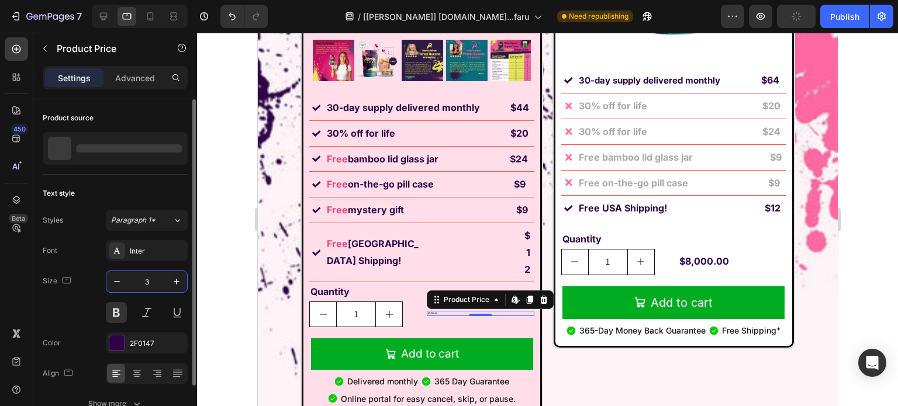
type input "38"
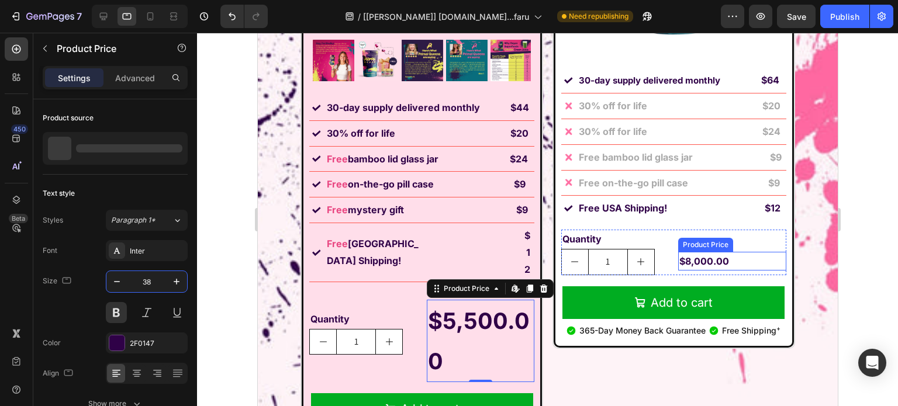
click at [699, 259] on div "$8,000.00" at bounding box center [731, 261] width 108 height 19
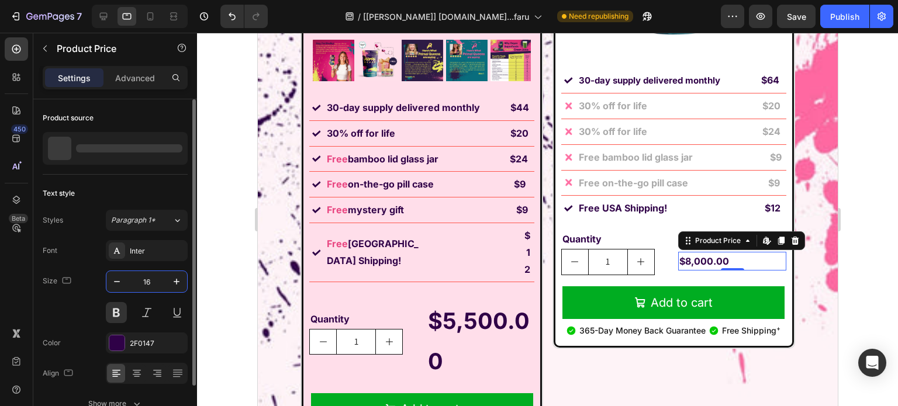
click at [157, 285] on input "16" at bounding box center [146, 281] width 39 height 21
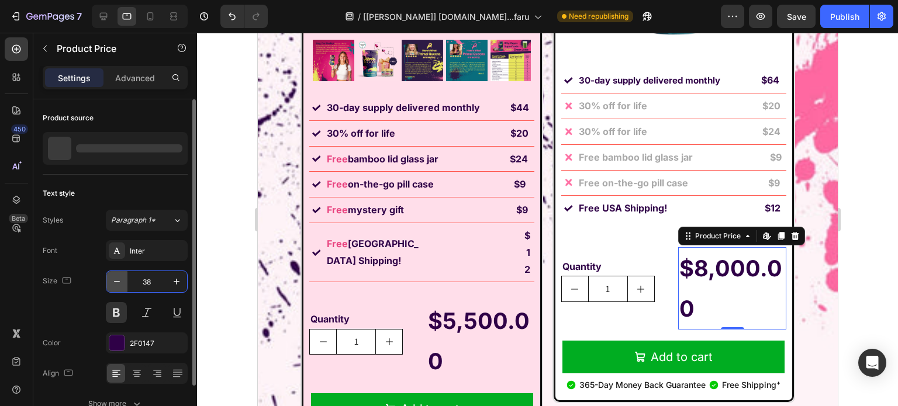
click at [115, 276] on icon "button" at bounding box center [117, 282] width 12 height 12
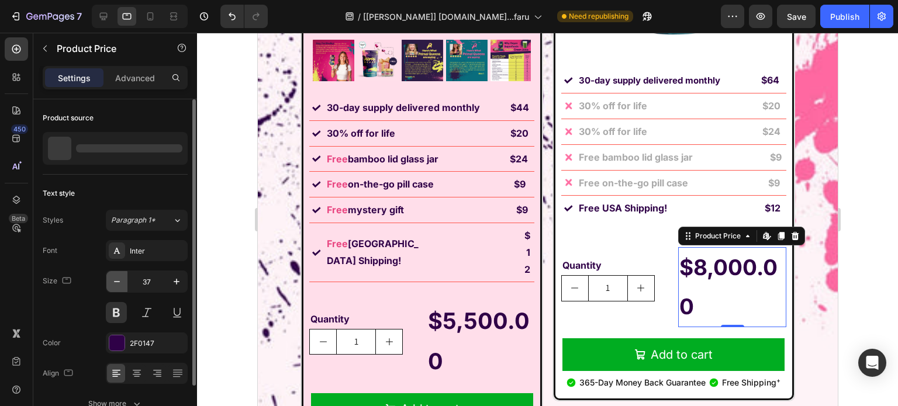
click at [114, 276] on icon "button" at bounding box center [117, 282] width 12 height 12
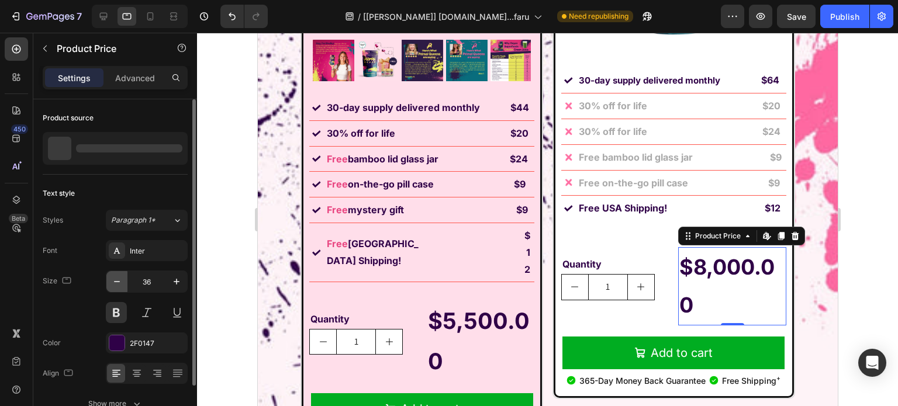
click at [114, 276] on icon "button" at bounding box center [117, 282] width 12 height 12
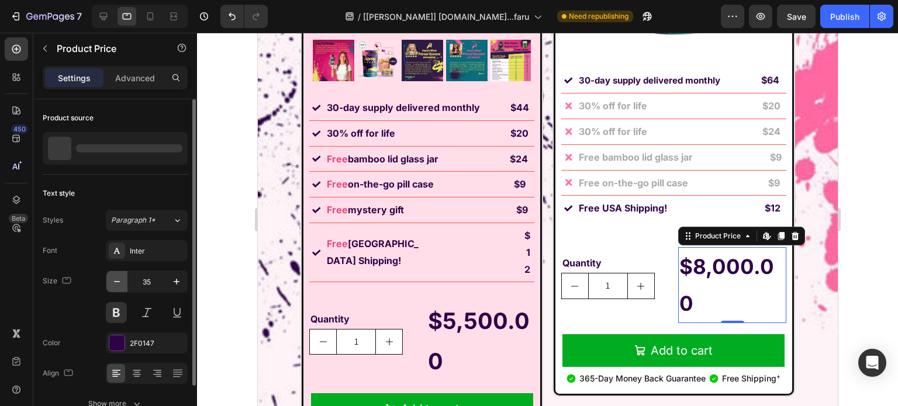
click at [114, 276] on icon "button" at bounding box center [117, 282] width 12 height 12
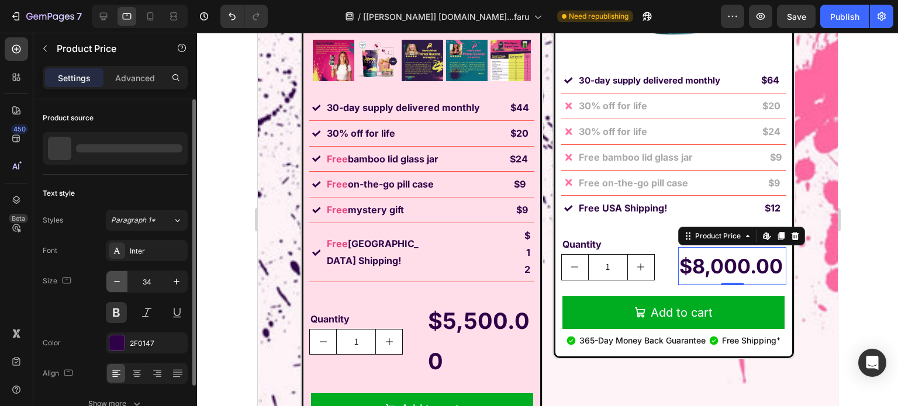
click at [114, 276] on icon "button" at bounding box center [117, 282] width 12 height 12
type input "33"
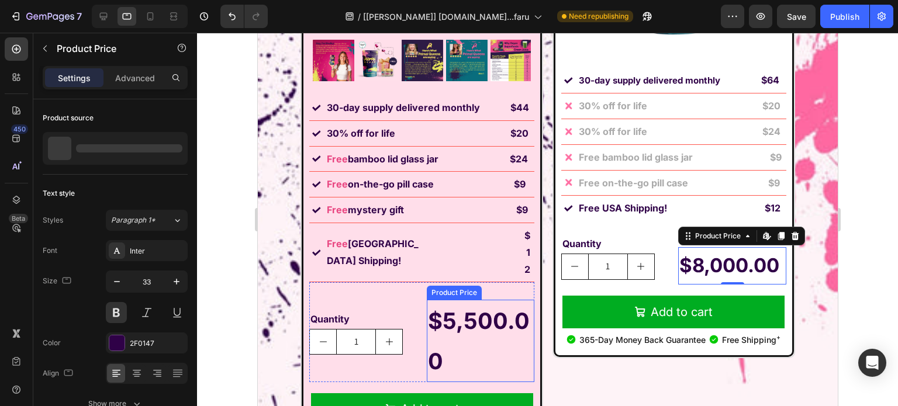
click at [456, 305] on div "$5,500.00" at bounding box center [480, 341] width 108 height 82
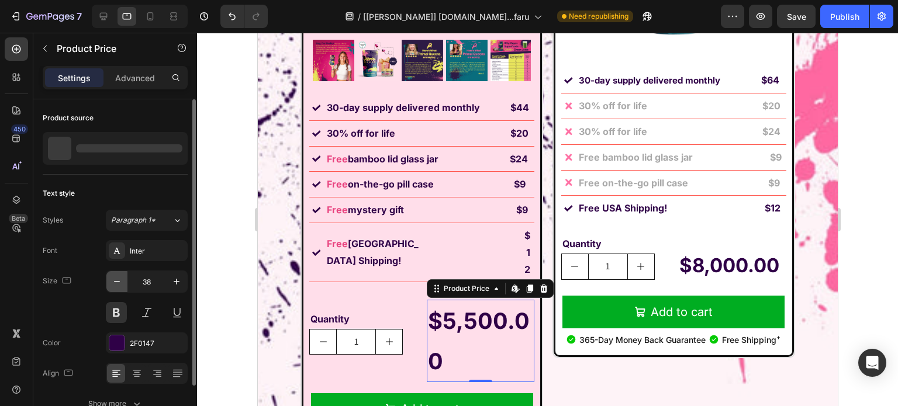
click at [112, 285] on icon "button" at bounding box center [117, 282] width 12 height 12
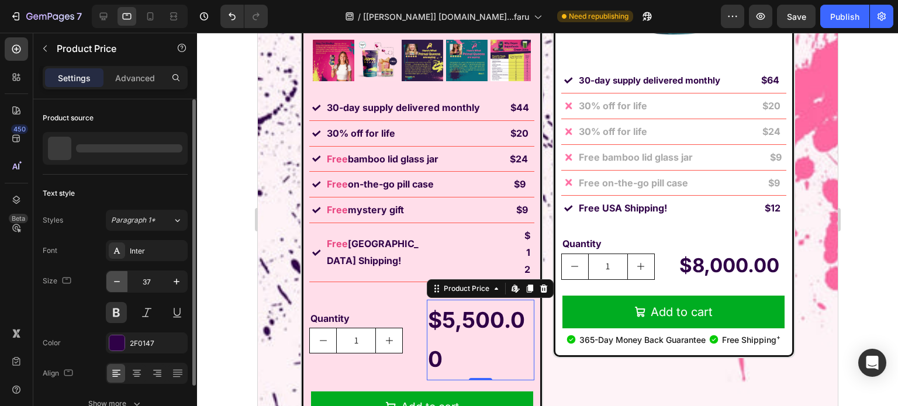
click at [112, 285] on icon "button" at bounding box center [117, 282] width 12 height 12
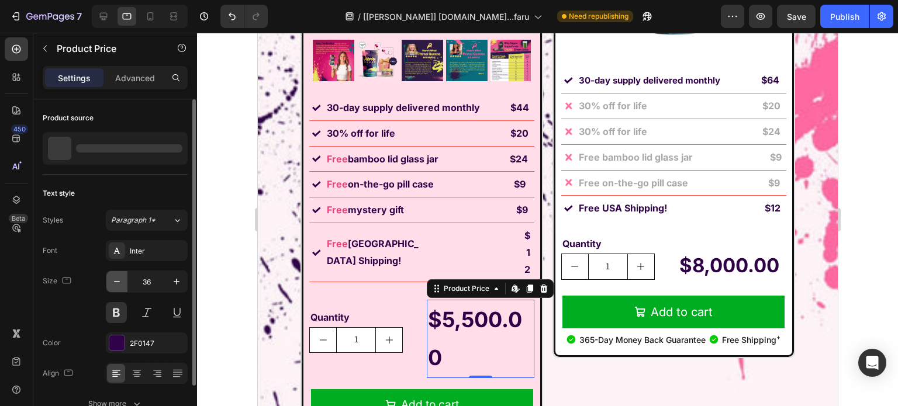
click at [112, 285] on icon "button" at bounding box center [117, 282] width 12 height 12
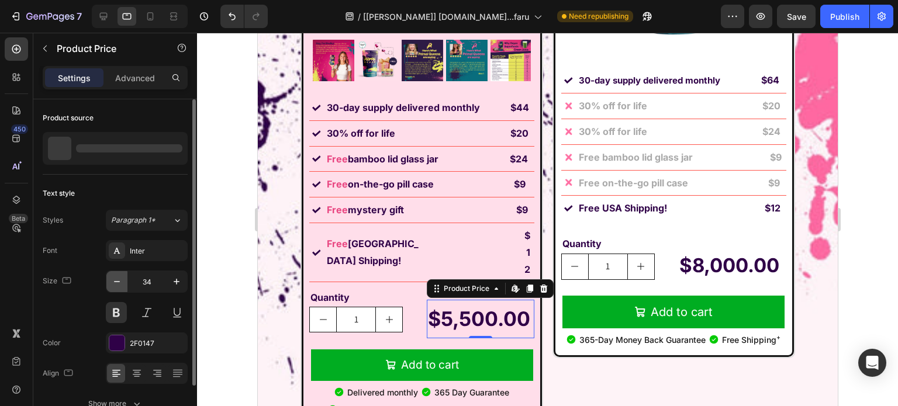
click at [112, 285] on icon "button" at bounding box center [117, 282] width 12 height 12
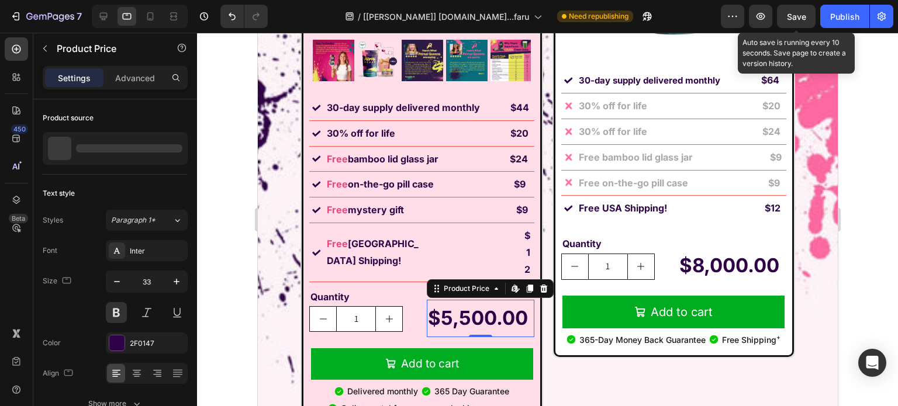
click at [807, 18] on button "Save" at bounding box center [796, 16] width 39 height 23
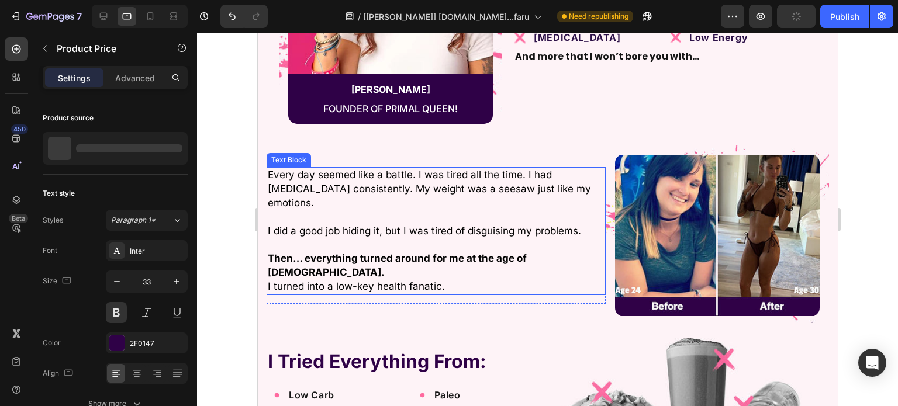
scroll to position [4880, 0]
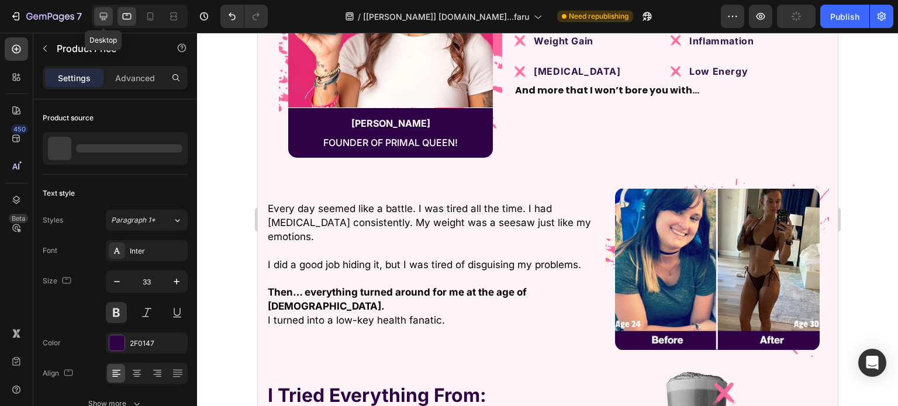
click at [96, 16] on div at bounding box center [103, 16] width 19 height 19
type input "34"
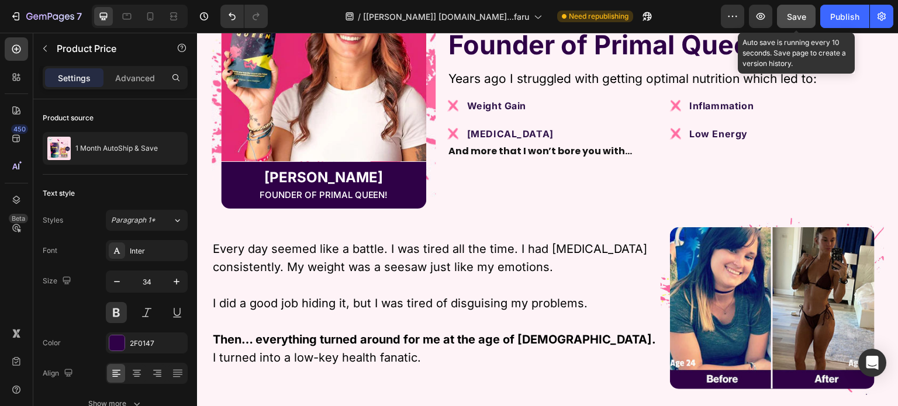
drag, startPoint x: 783, startPoint y: 11, endPoint x: 788, endPoint y: 27, distance: 16.5
click at [783, 11] on button "Save" at bounding box center [796, 16] width 39 height 23
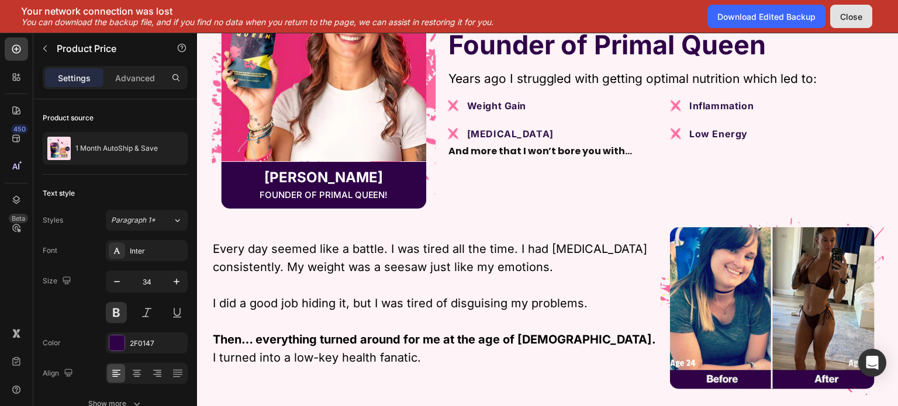
click at [839, 15] on button "Close" at bounding box center [851, 16] width 42 height 23
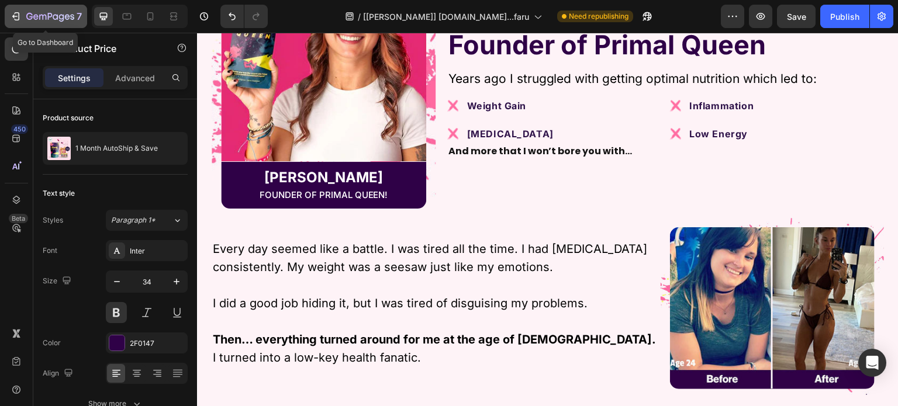
click at [9, 14] on button "7" at bounding box center [46, 16] width 82 height 23
